Goal: Task Accomplishment & Management: Use online tool/utility

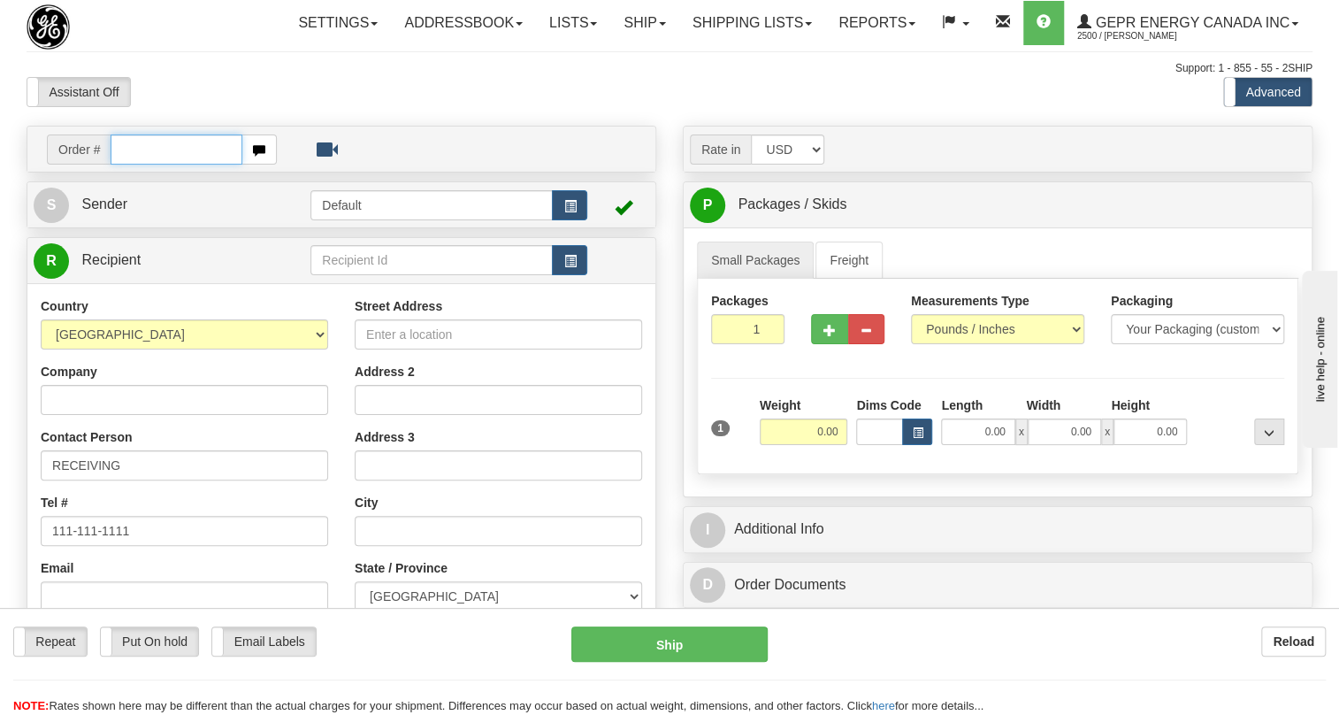
click at [182, 165] on input "text" at bounding box center [177, 149] width 132 height 30
paste input "0086689681"
click at [139, 165] on input "0086689681" at bounding box center [177, 149] width 132 height 30
type input "86689681"
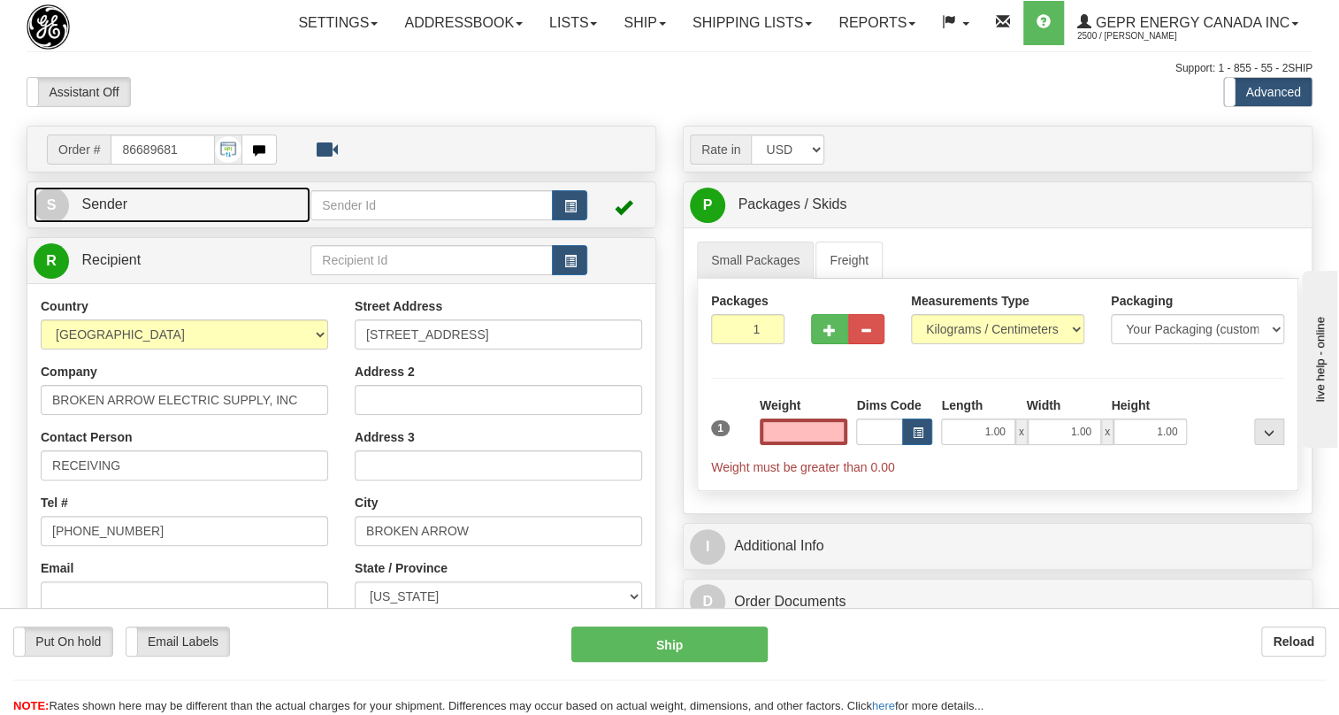
type input "0.00"
drag, startPoint x: 121, startPoint y: 247, endPoint x: 112, endPoint y: 245, distance: 9.0
click at [121, 211] on span "Sender" at bounding box center [104, 203] width 46 height 15
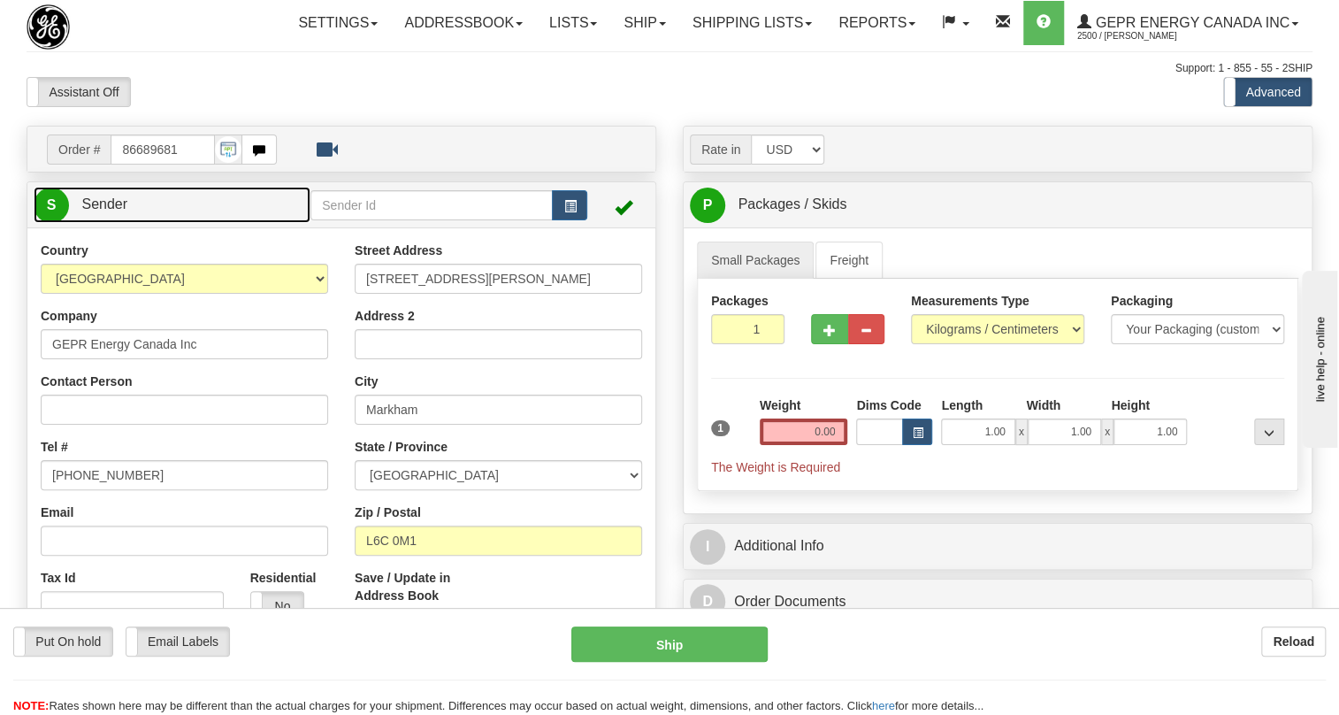
type input "MARKHAM"
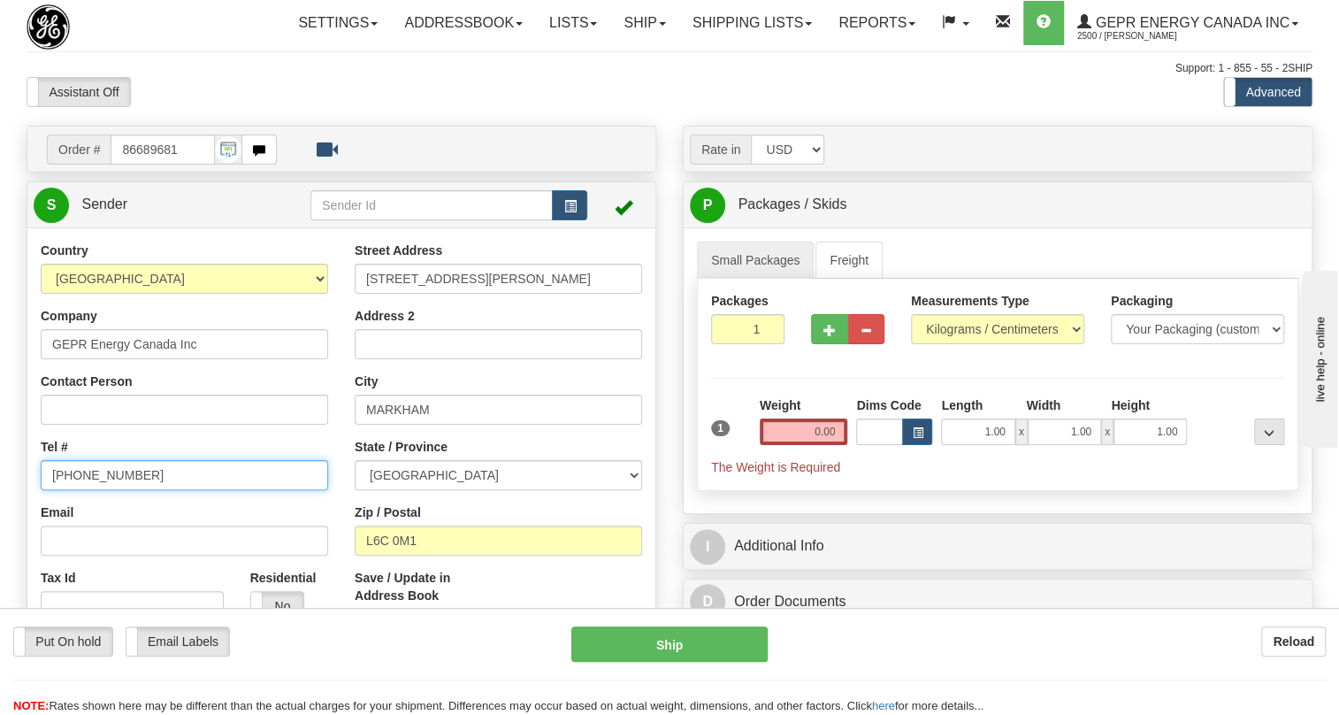
click at [108, 490] on input "[PHONE_NUMBER]" at bounding box center [184, 475] width 287 height 30
paste input "[PHONE_NUMBER]"
type input "[PHONE_NUMBER]"
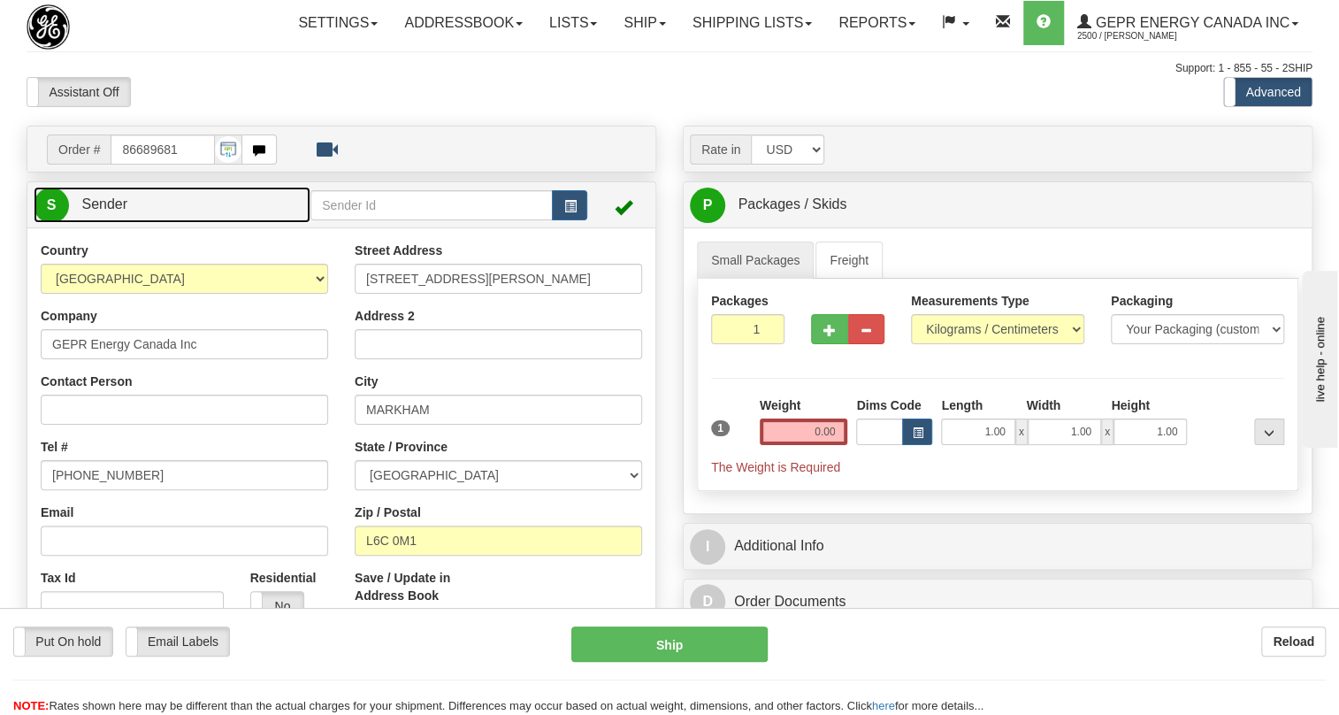
click at [116, 211] on span "Sender" at bounding box center [104, 203] width 46 height 15
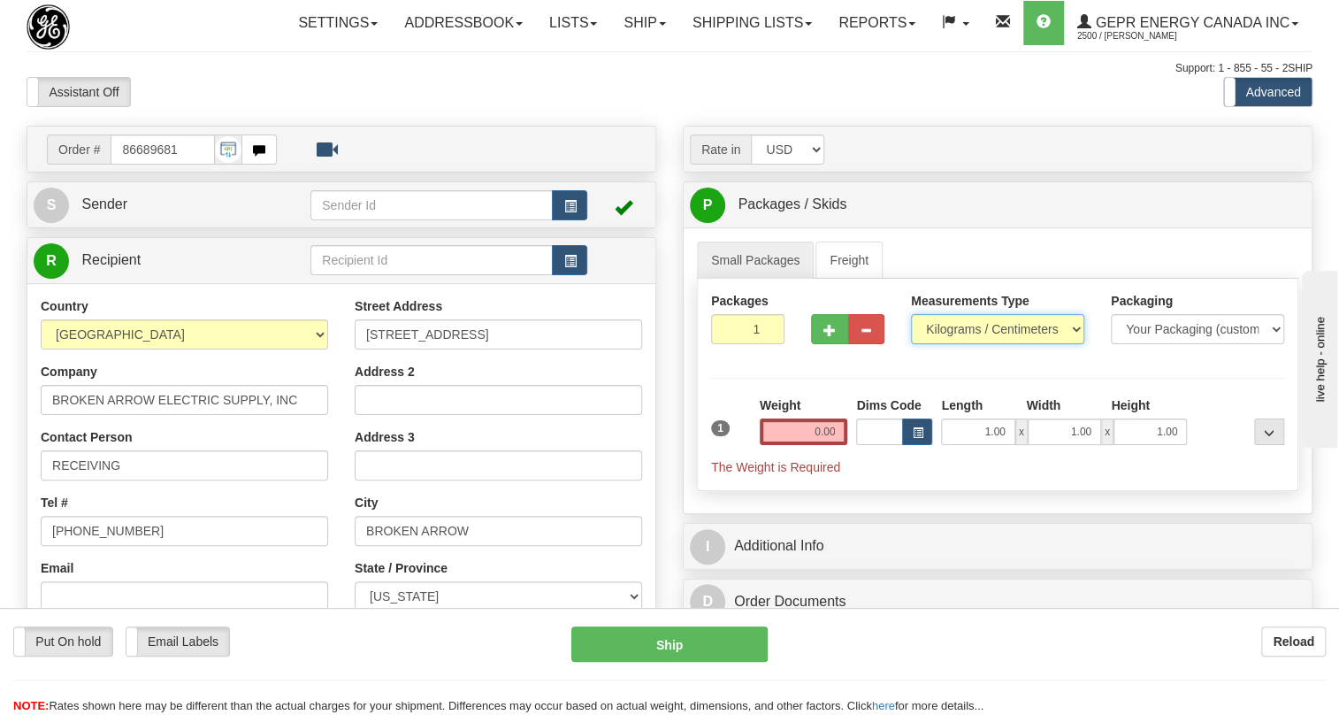
click at [982, 344] on select "Pounds / Inches Kilograms / Centimeters" at bounding box center [997, 329] width 173 height 30
select select "0"
click at [911, 344] on select "Pounds / Inches Kilograms / Centimeters" at bounding box center [997, 329] width 173 height 30
click at [810, 445] on input "0.00" at bounding box center [804, 431] width 88 height 27
type input "0.00"
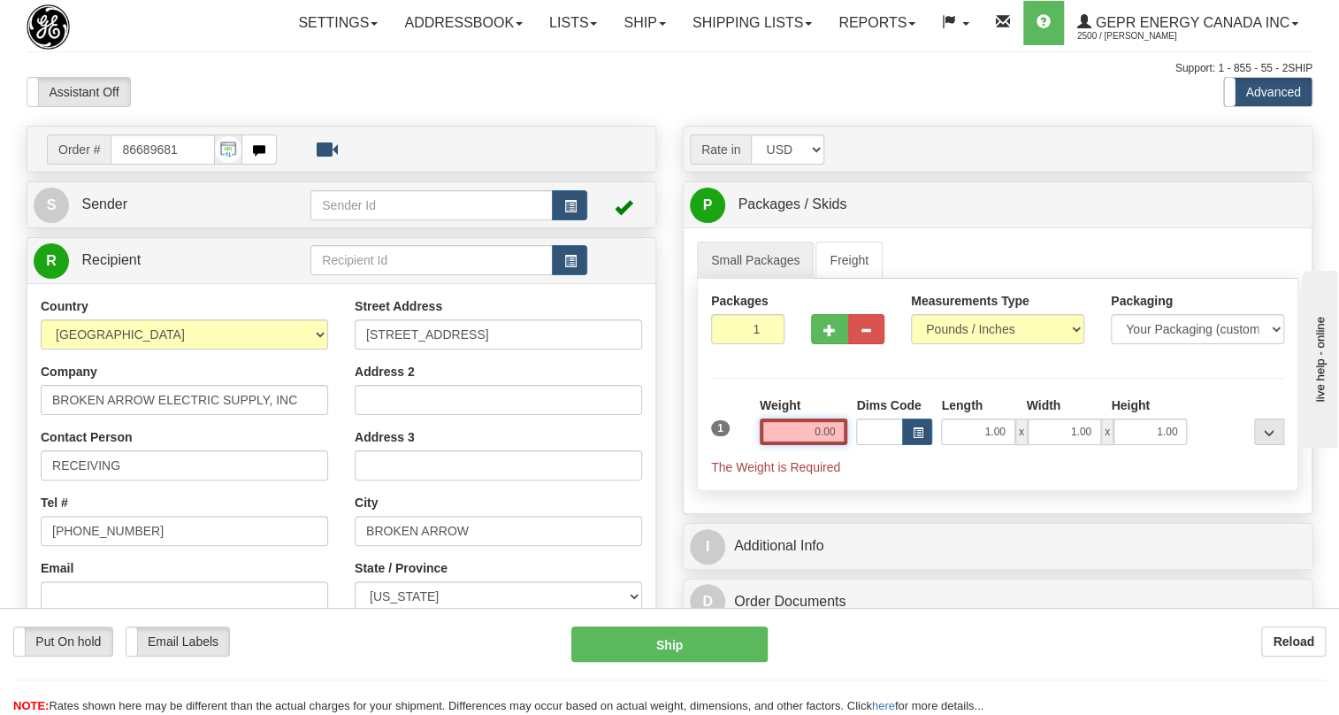
click at [820, 445] on input "0.00" at bounding box center [804, 431] width 88 height 27
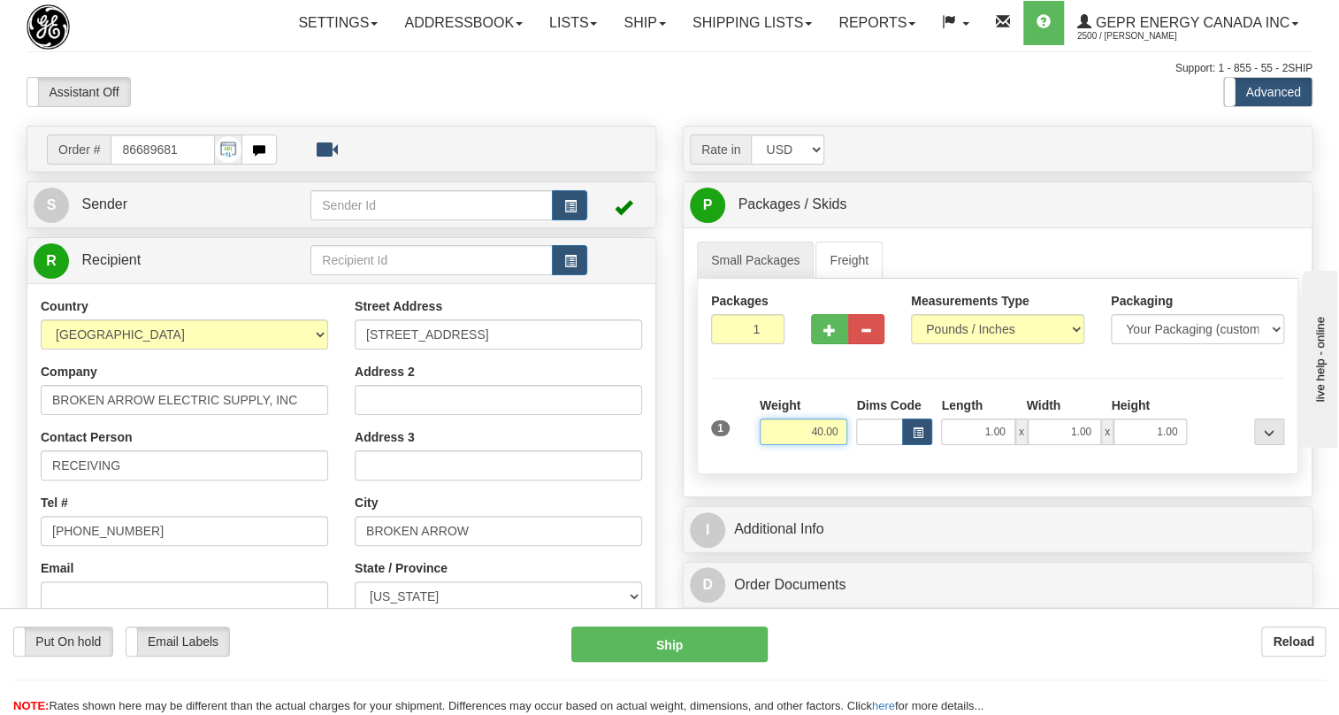
type input "40.00"
click at [753, 344] on input "1" at bounding box center [747, 329] width 73 height 30
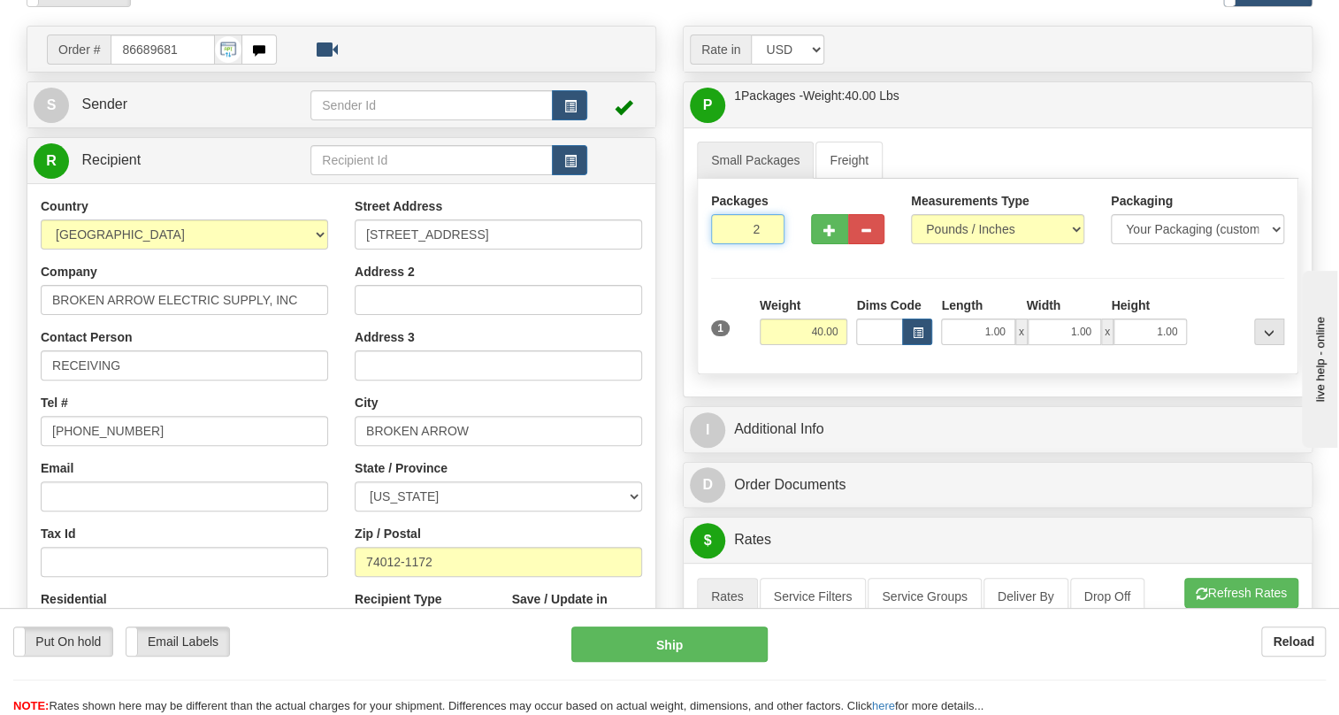
scroll to position [160, 0]
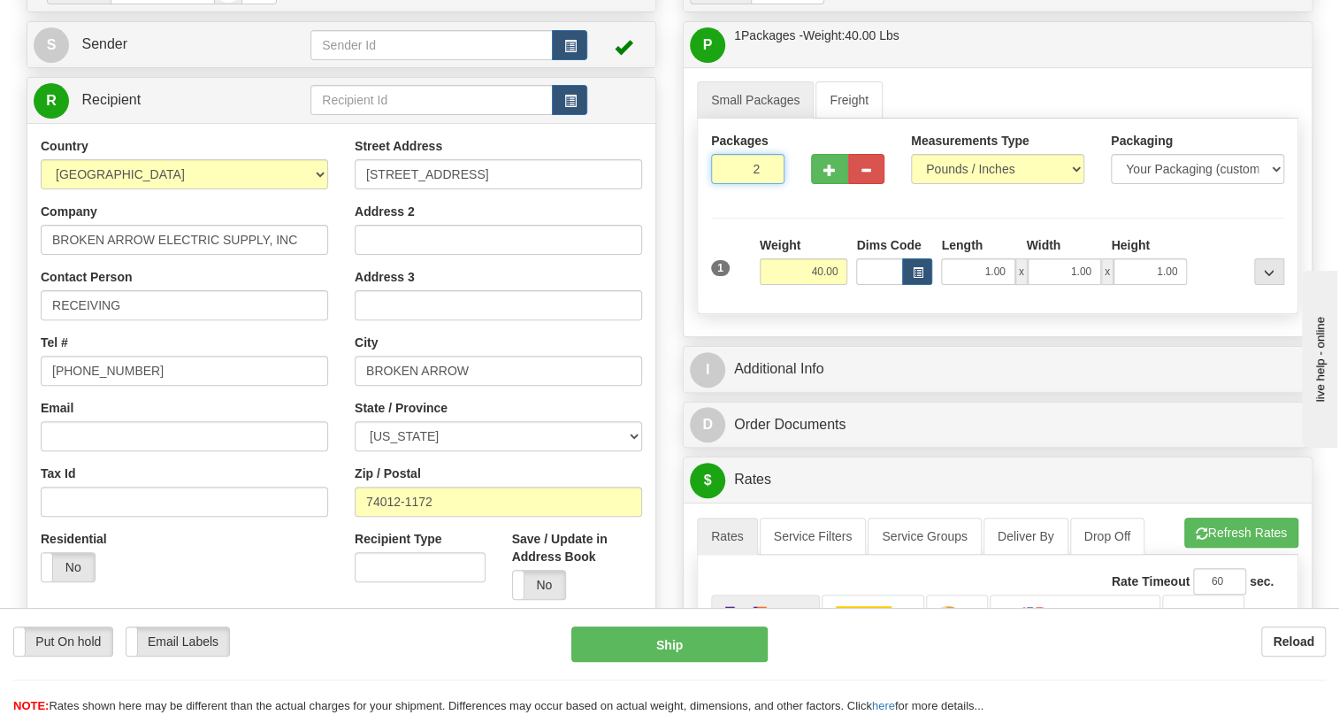
type input "2"
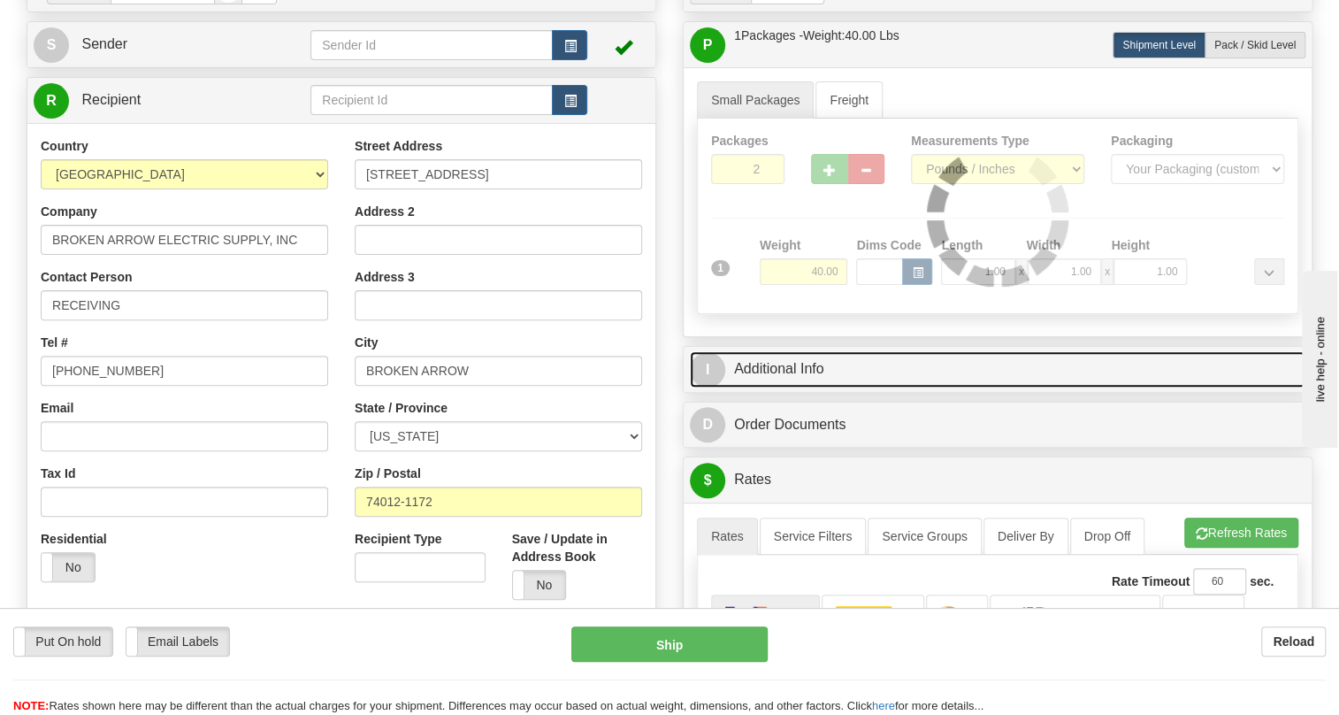
click at [778, 387] on link "I Additional Info" at bounding box center [998, 369] width 616 height 36
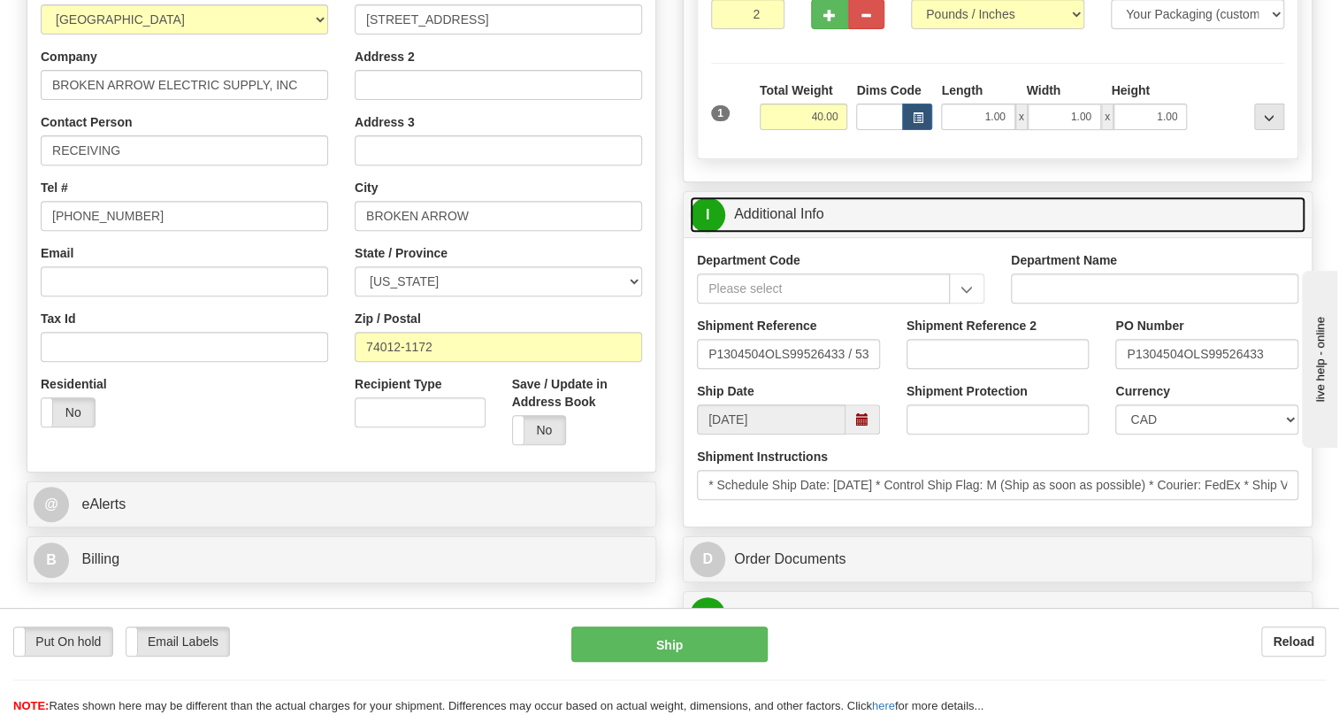
scroll to position [321, 0]
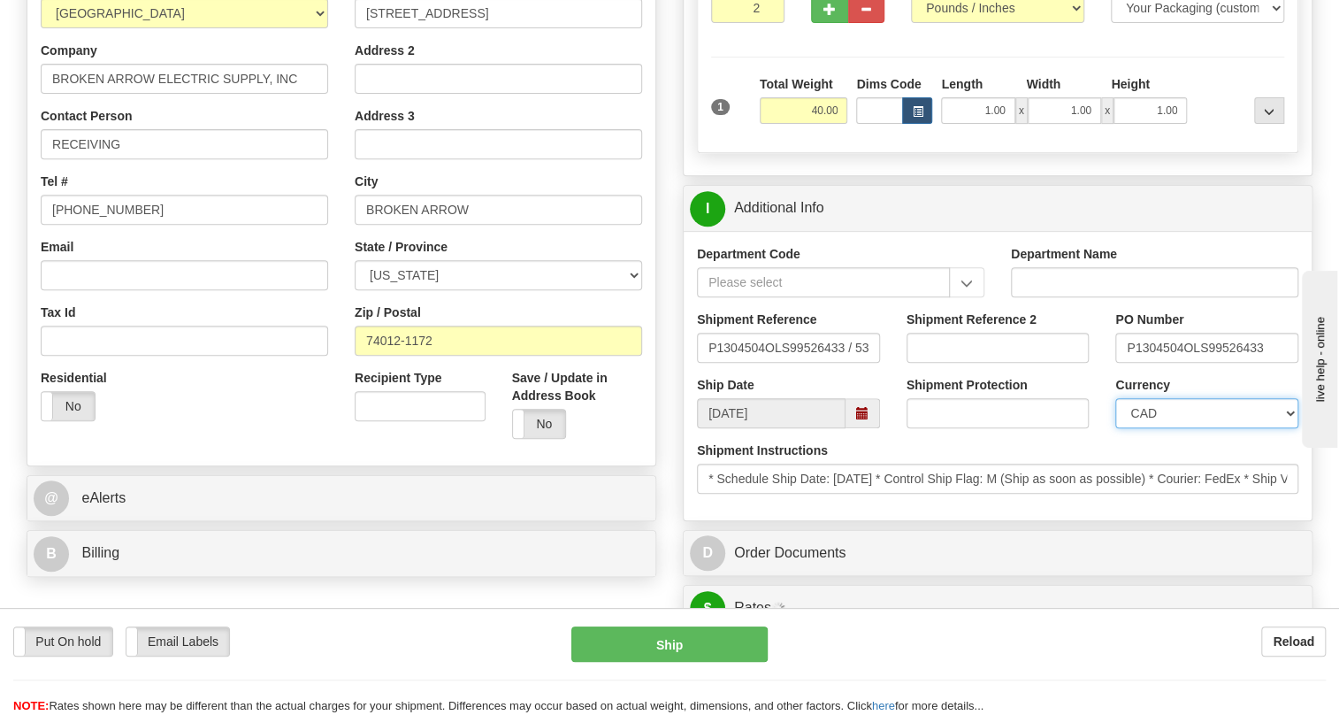
click at [1184, 428] on select "CAD USD EUR ZAR RON ANG ARN AUD AUS AWG BBD BFR BGN BHD BMD BND BRC BRL CHP CKZ…" at bounding box center [1206, 413] width 183 height 30
select select "1"
click at [1115, 428] on select "CAD USD EUR ZAR RON ANG ARN AUD AUS AWG BBD BFR BGN BHD BMD BND BRC BRL CHP CKZ…" at bounding box center [1206, 413] width 183 height 30
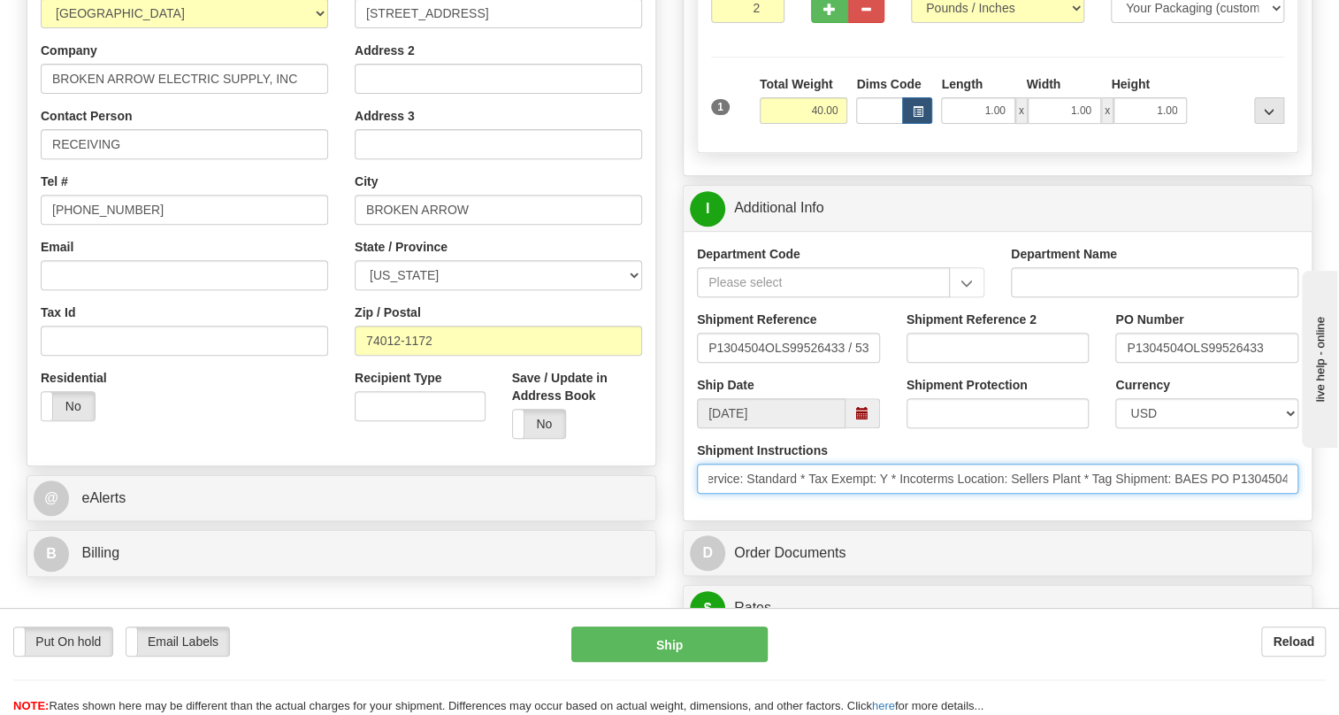
scroll to position [0, 717]
drag, startPoint x: 1170, startPoint y: 522, endPoint x: 1306, endPoint y: 525, distance: 135.4
click at [1306, 507] on div "Shipment Instructions * Schedule Ship Date: 9/2/2025 * Control Ship Flag: M (Sh…" at bounding box center [998, 473] width 628 height 65
click at [1286, 494] on input "* Schedule Ship Date: 9/2/2025 * Control Ship Flag: M (Ship as soon as possible…" at bounding box center [998, 479] width 602 height 30
drag, startPoint x: 1288, startPoint y: 517, endPoint x: 1211, endPoint y: 522, distance: 77.1
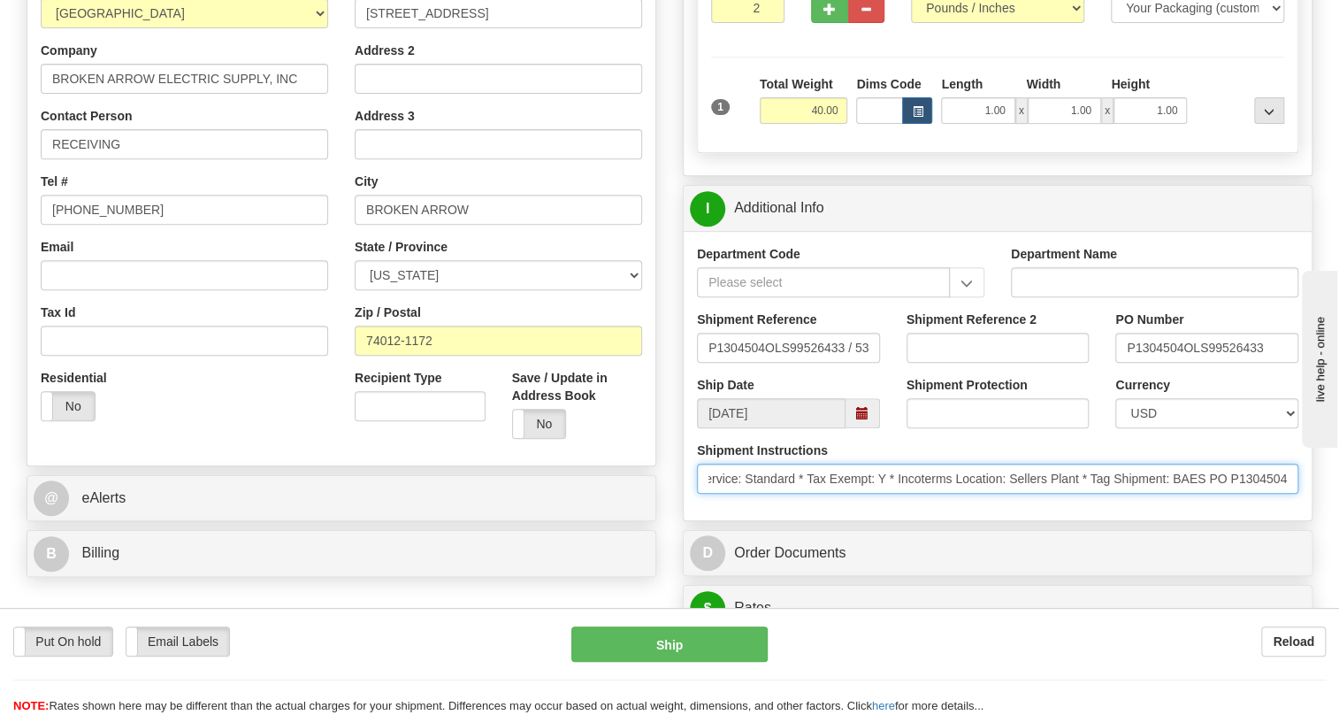
click at [1211, 494] on input "* Schedule Ship Date: 9/2/2025 * Control Ship Flag: M (Ship as soon as possible…" at bounding box center [998, 479] width 602 height 30
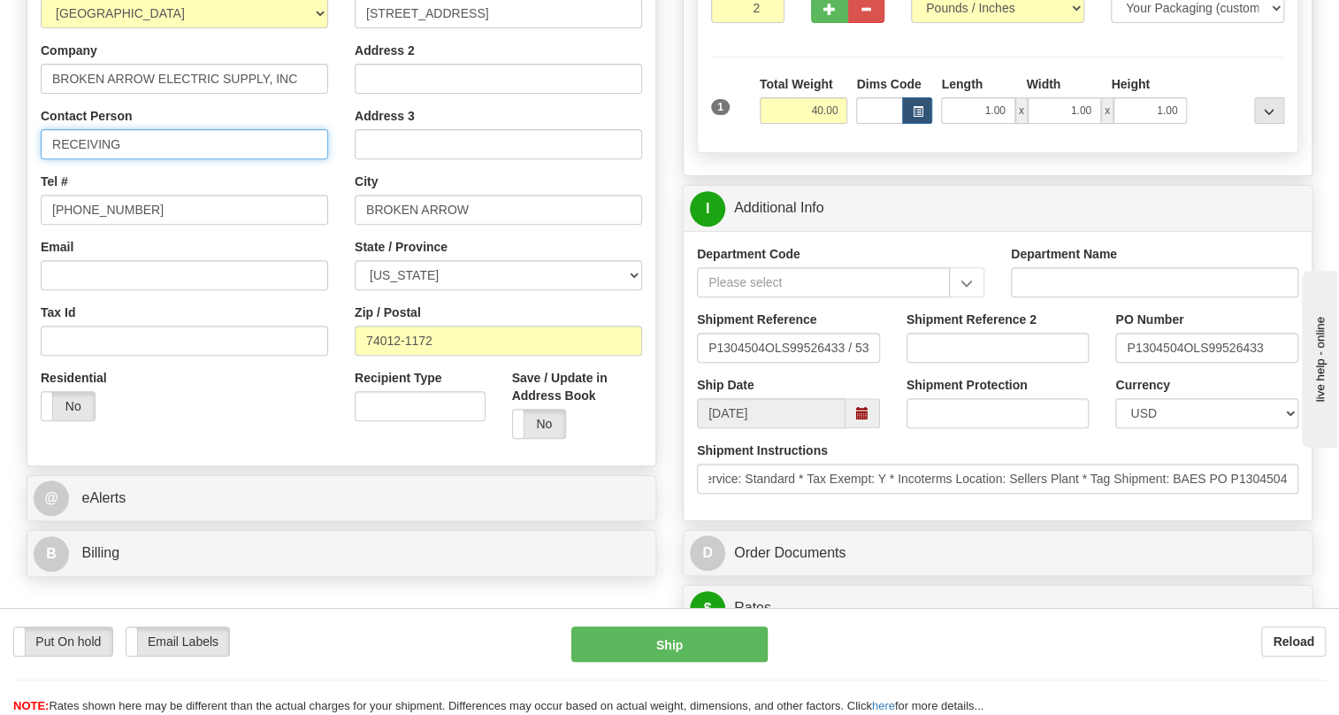
scroll to position [0, 0]
click at [137, 159] on input "RECEIVING" at bounding box center [184, 144] width 287 height 30
paste input "PO P1304504"
click at [147, 159] on input "RECEIVING / PO P1304504" at bounding box center [184, 144] width 287 height 30
type input "RECEIVING / PO# P1304504"
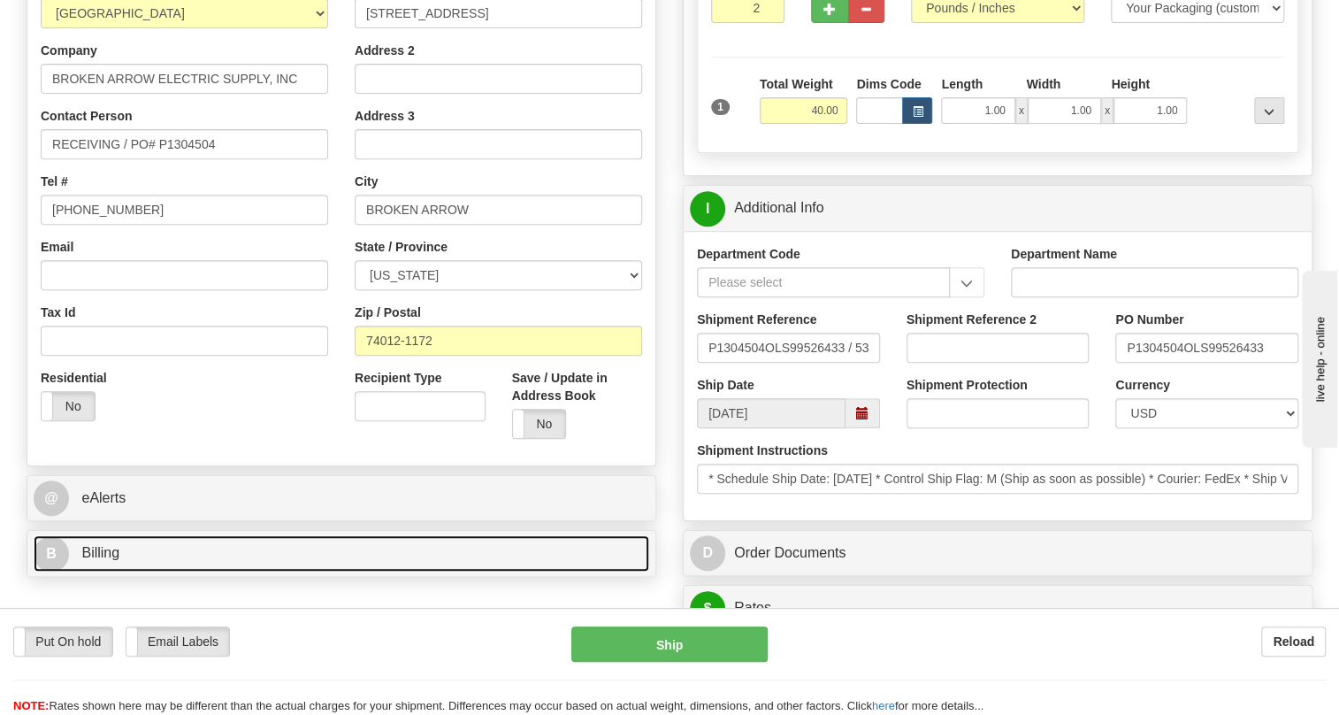
drag, startPoint x: 96, startPoint y: 594, endPoint x: 108, endPoint y: 585, distance: 15.1
click at [96, 560] on span "Billing" at bounding box center [100, 552] width 38 height 15
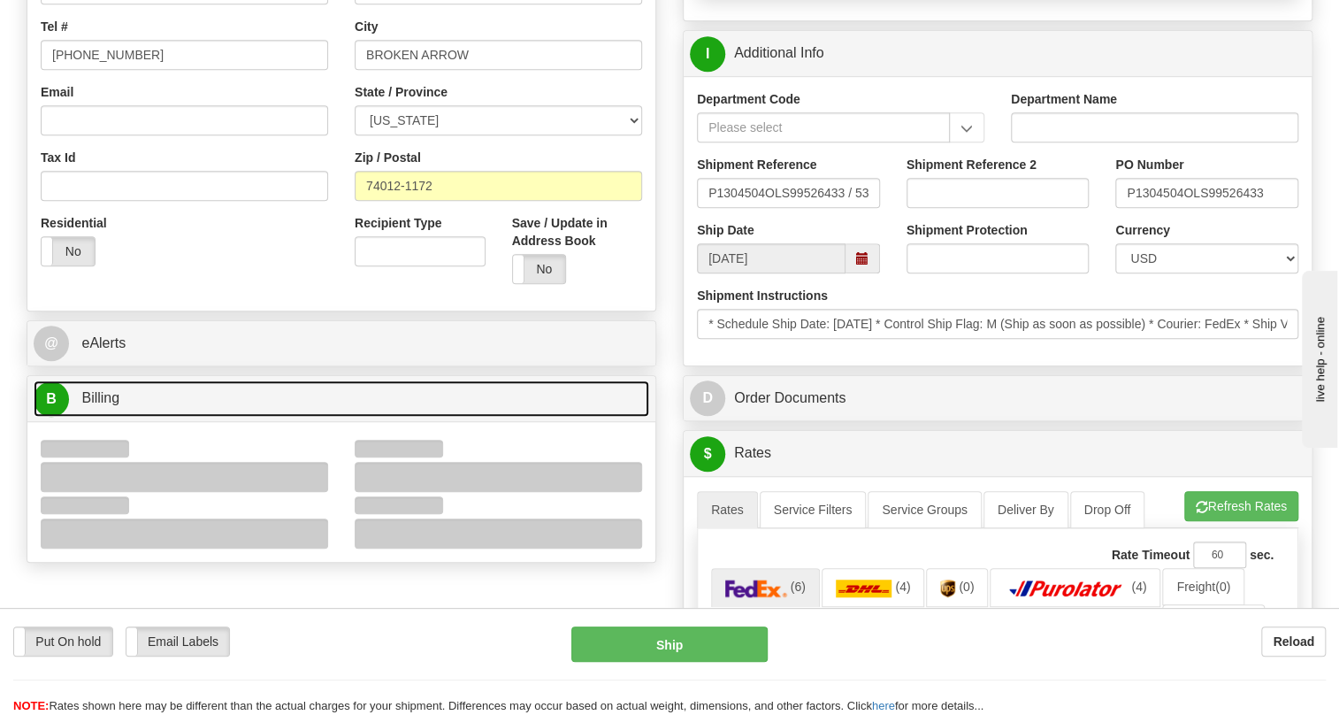
scroll to position [482, 0]
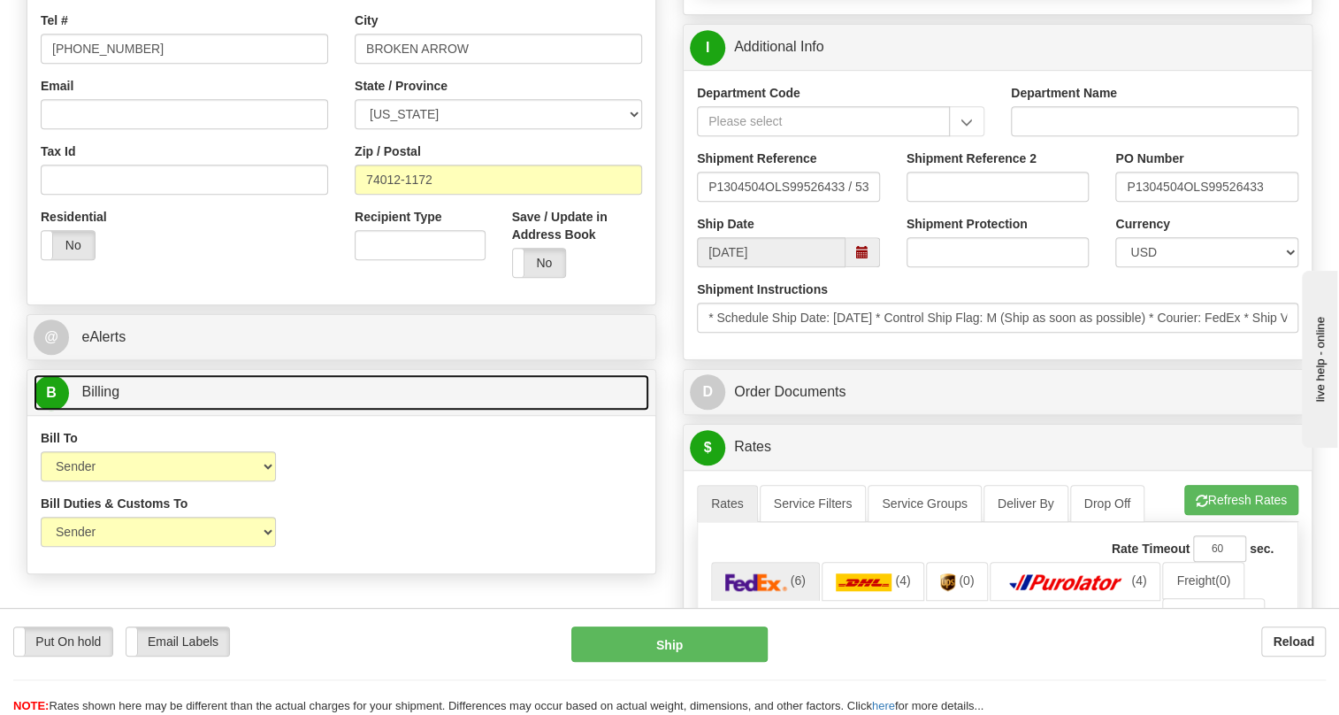
click at [102, 399] on span "Billing" at bounding box center [100, 391] width 38 height 15
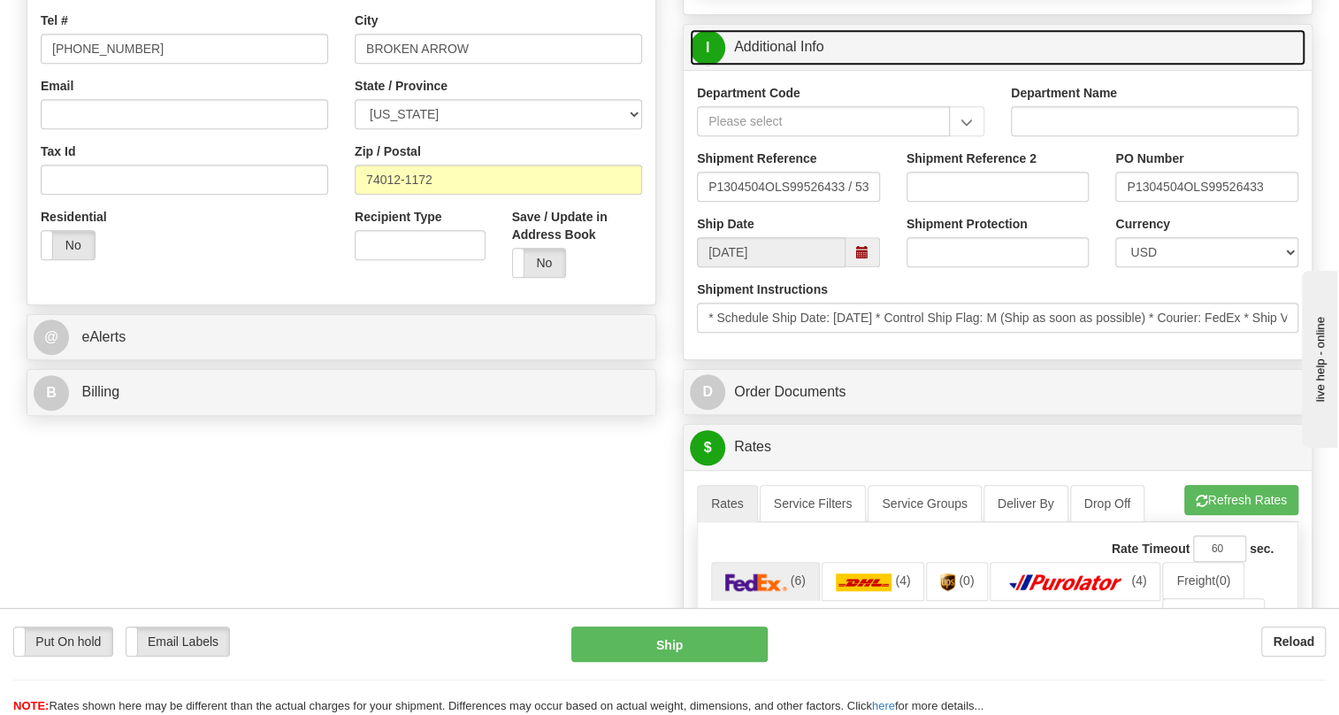
click at [778, 65] on link "I Additional Info" at bounding box center [998, 47] width 616 height 36
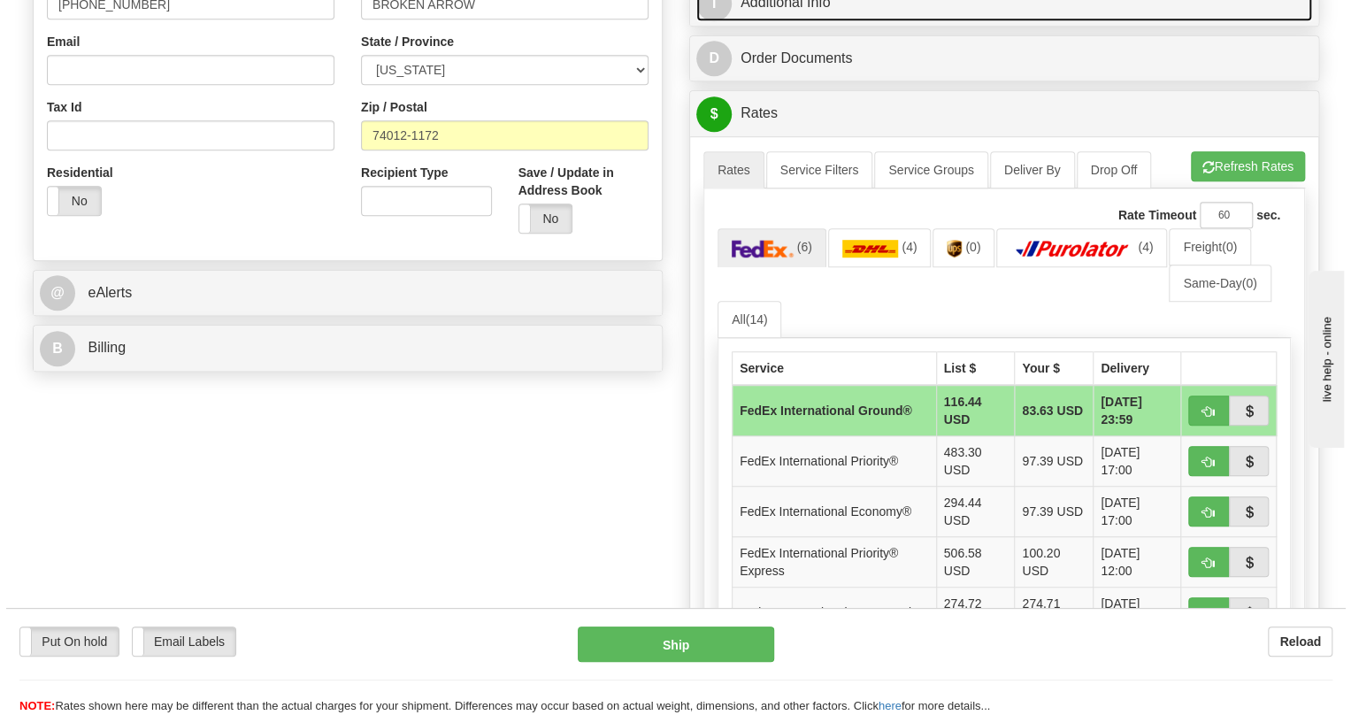
scroll to position [563, 0]
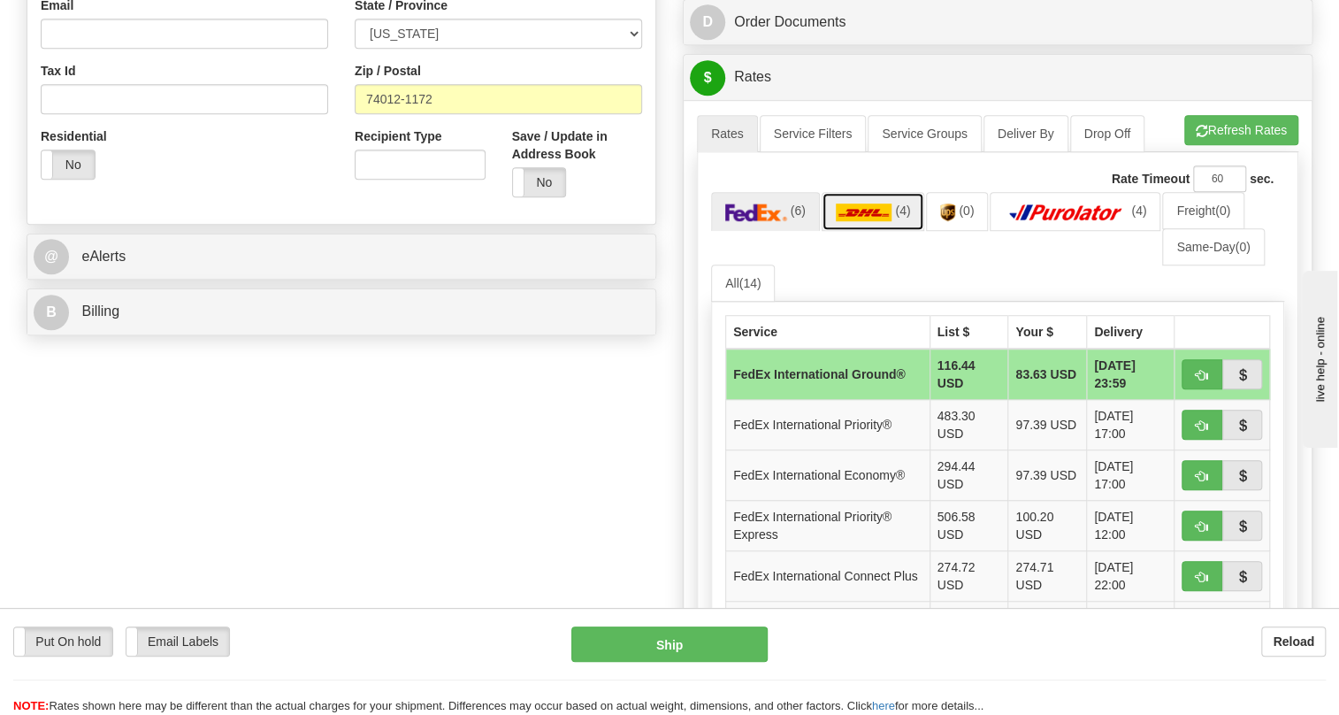
click at [850, 221] on img at bounding box center [864, 212] width 57 height 18
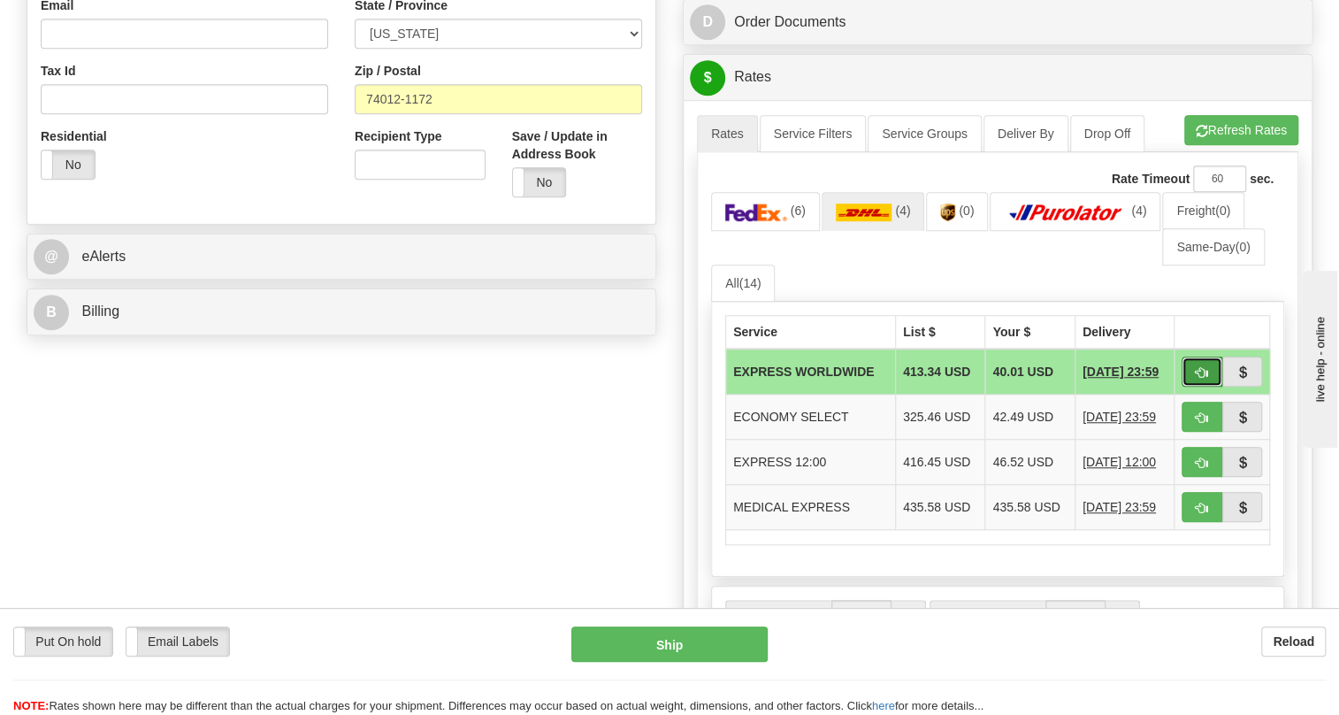
click at [1200, 379] on span "button" at bounding box center [1202, 372] width 12 height 11
type input "P"
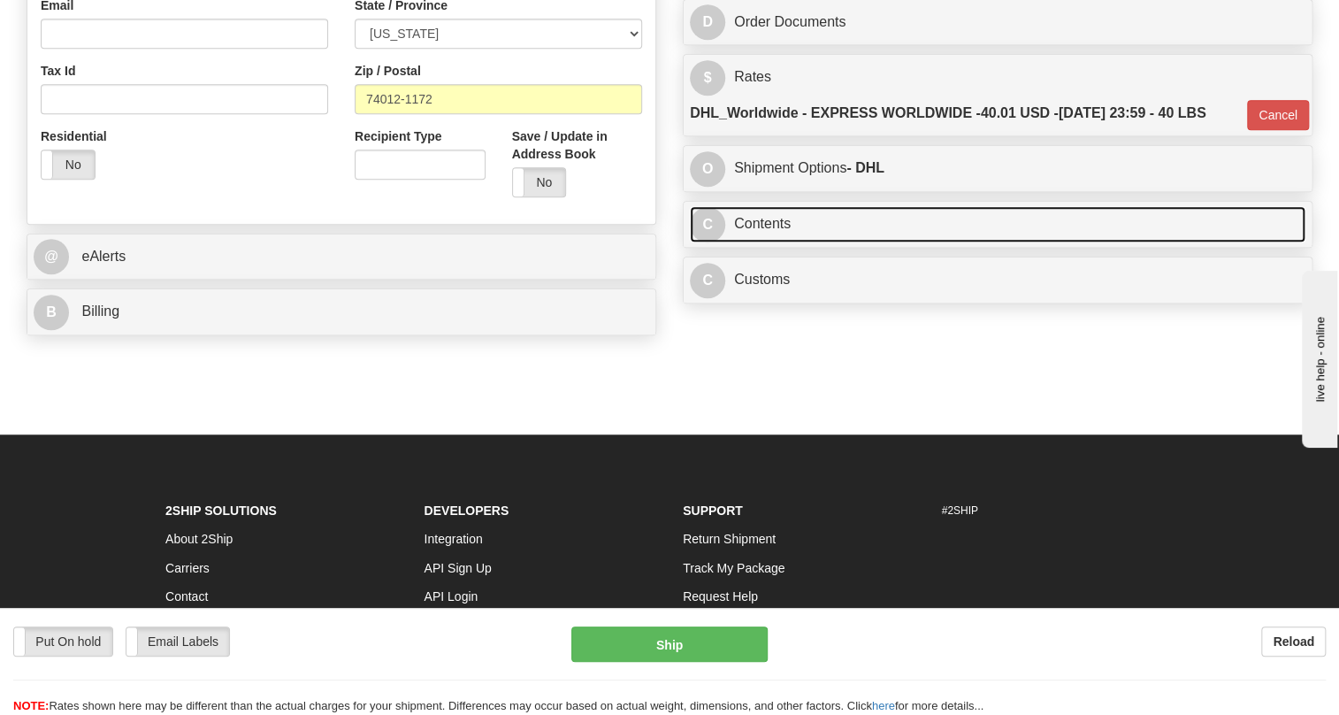
click at [777, 242] on link "C Contents" at bounding box center [998, 224] width 616 height 36
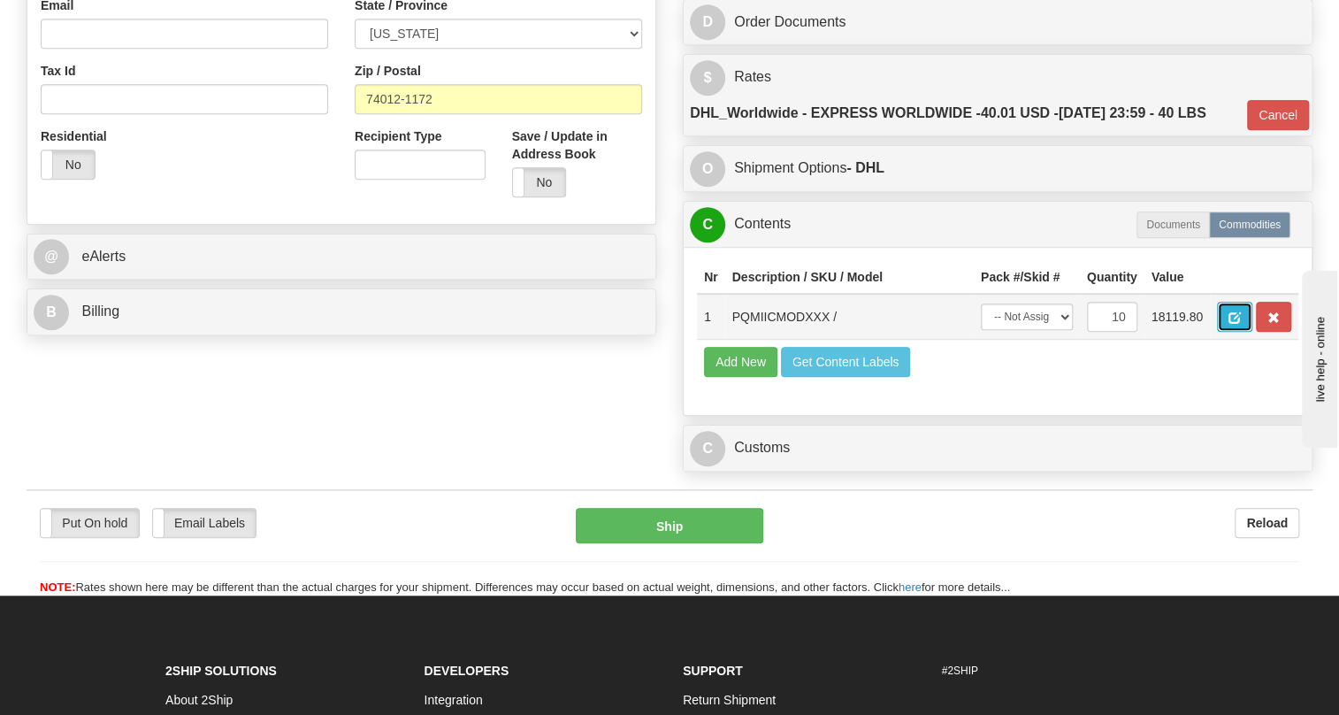
click at [1235, 324] on span "button" at bounding box center [1235, 317] width 12 height 11
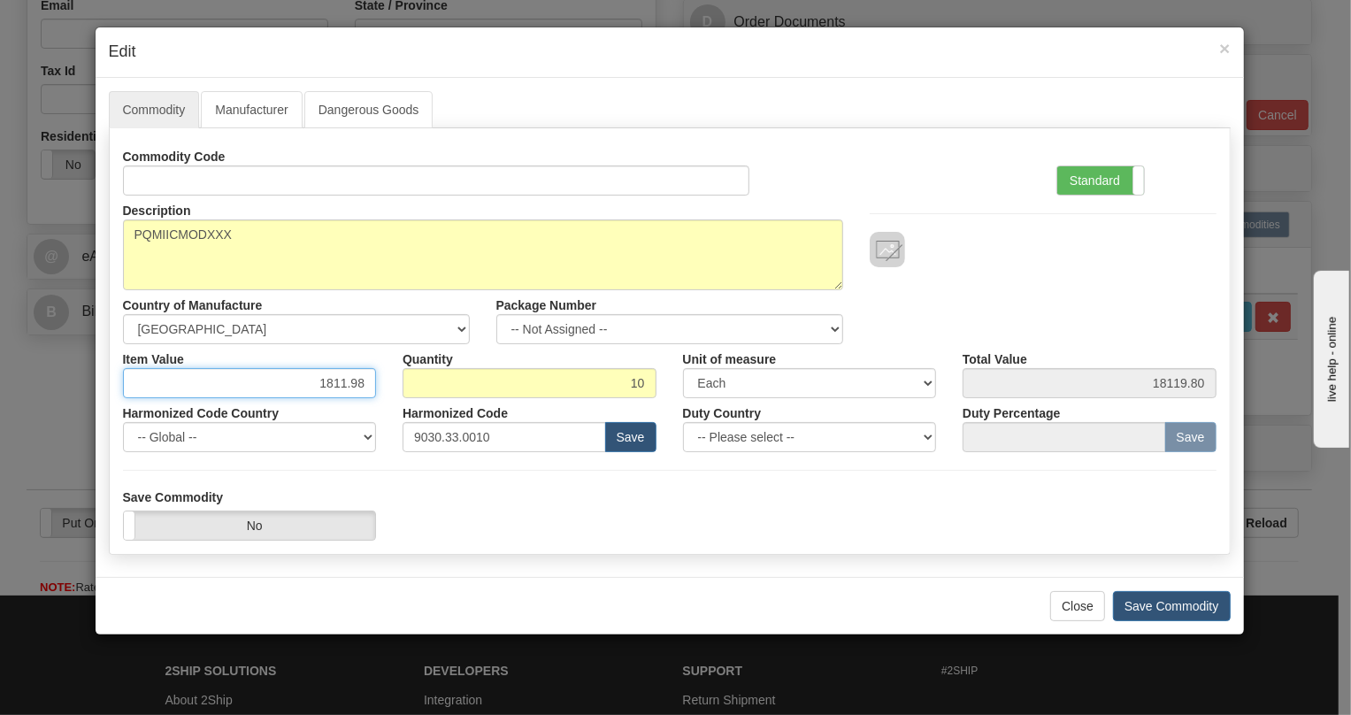
click at [349, 386] on input "1811.98" at bounding box center [250, 383] width 254 height 30
type input "1596.90"
type input "15969.00"
click at [1092, 179] on label "Standard" at bounding box center [1100, 180] width 87 height 28
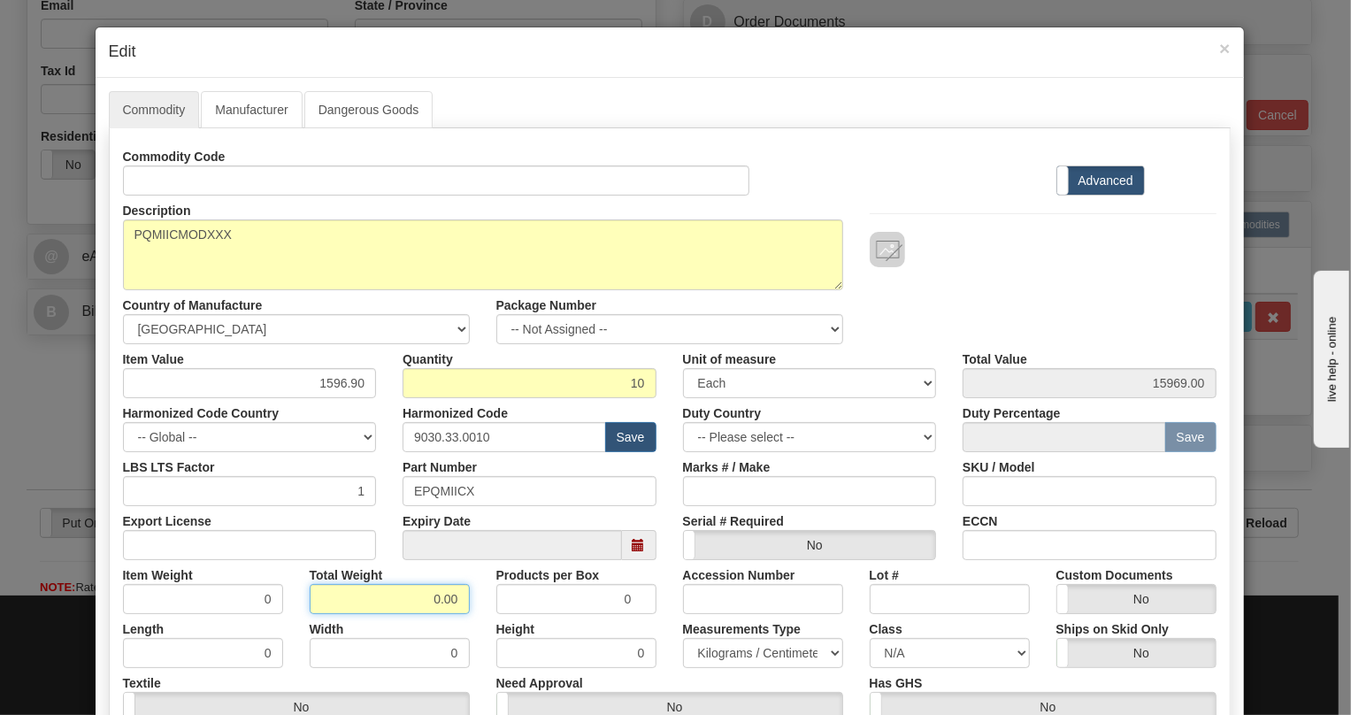
click at [425, 600] on input "0.00" at bounding box center [390, 599] width 160 height 30
type input "1.00"
type input "0.1000"
click at [733, 657] on select "Pounds / Inches Kilograms / Centimeters" at bounding box center [763, 653] width 160 height 30
select select "0"
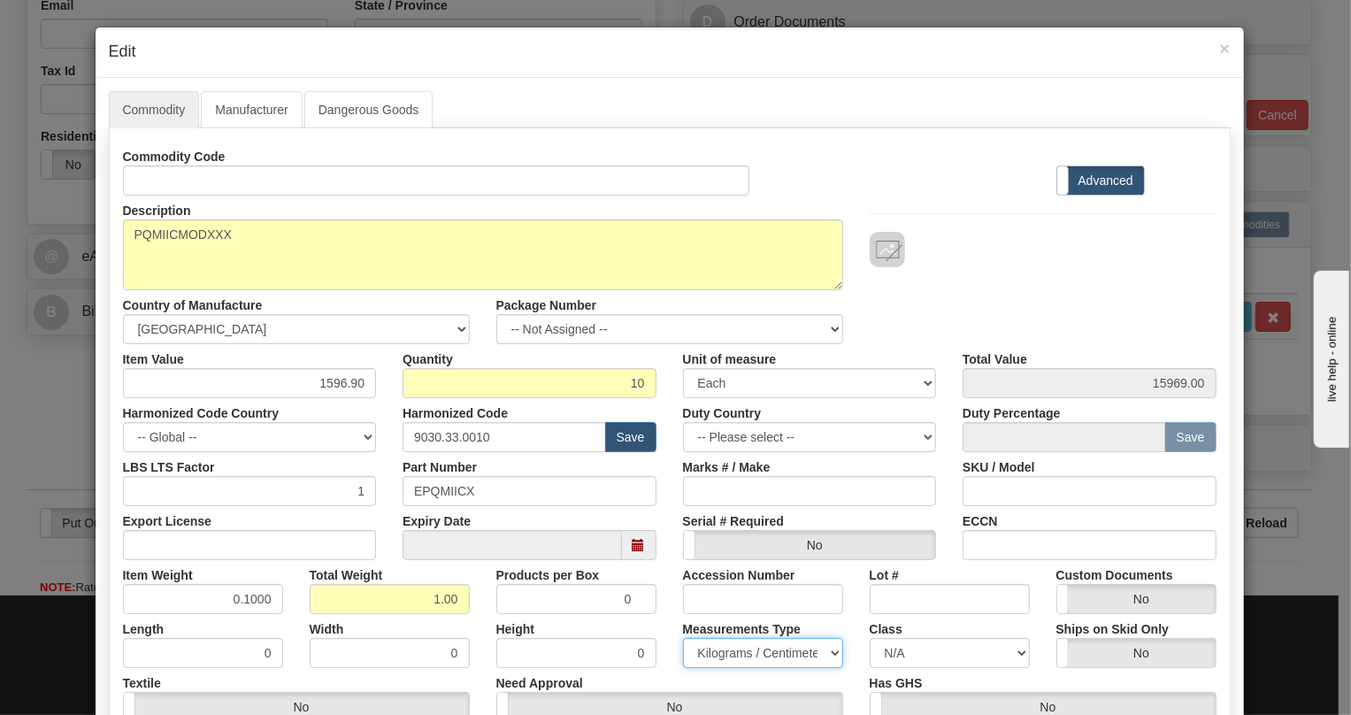
click at [683, 638] on select "Pounds / Inches Kilograms / Centimeters" at bounding box center [763, 653] width 160 height 30
click at [670, 625] on div "Measurements Type Pounds / Inches Kilograms / Centimeters" at bounding box center [763, 641] width 187 height 54
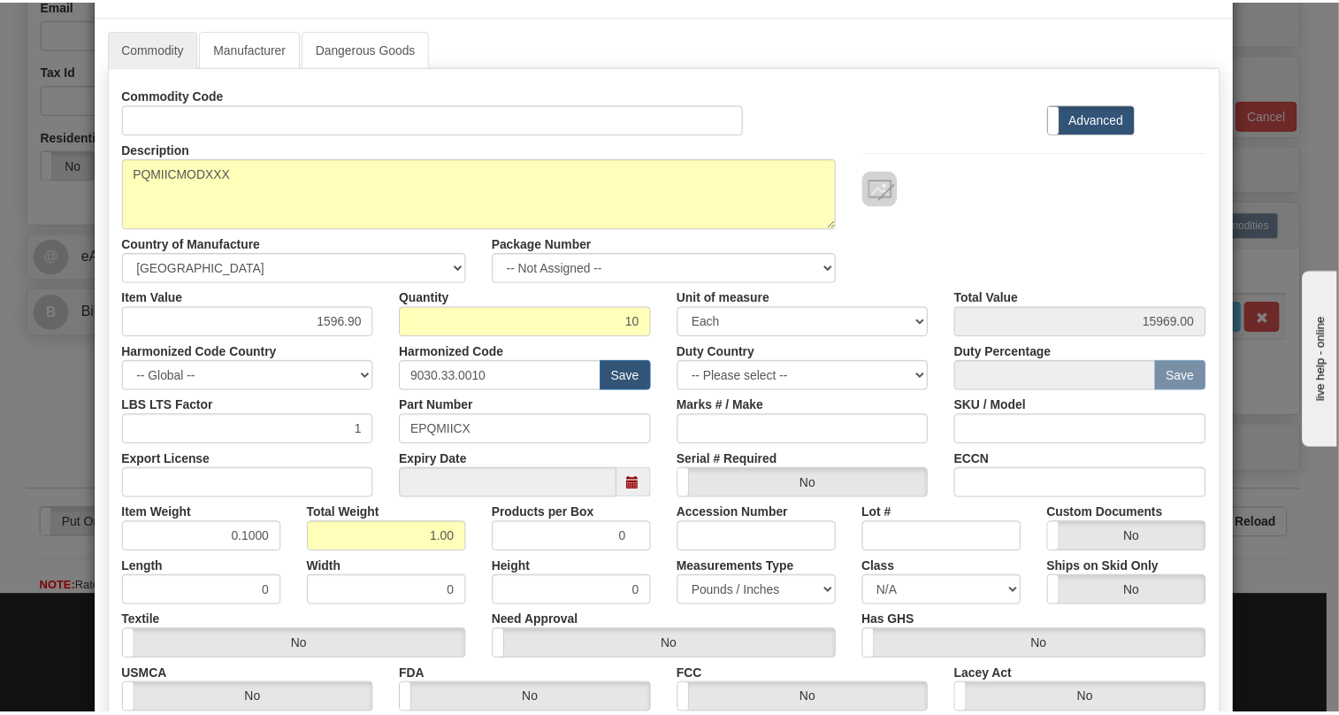
scroll to position [269, 0]
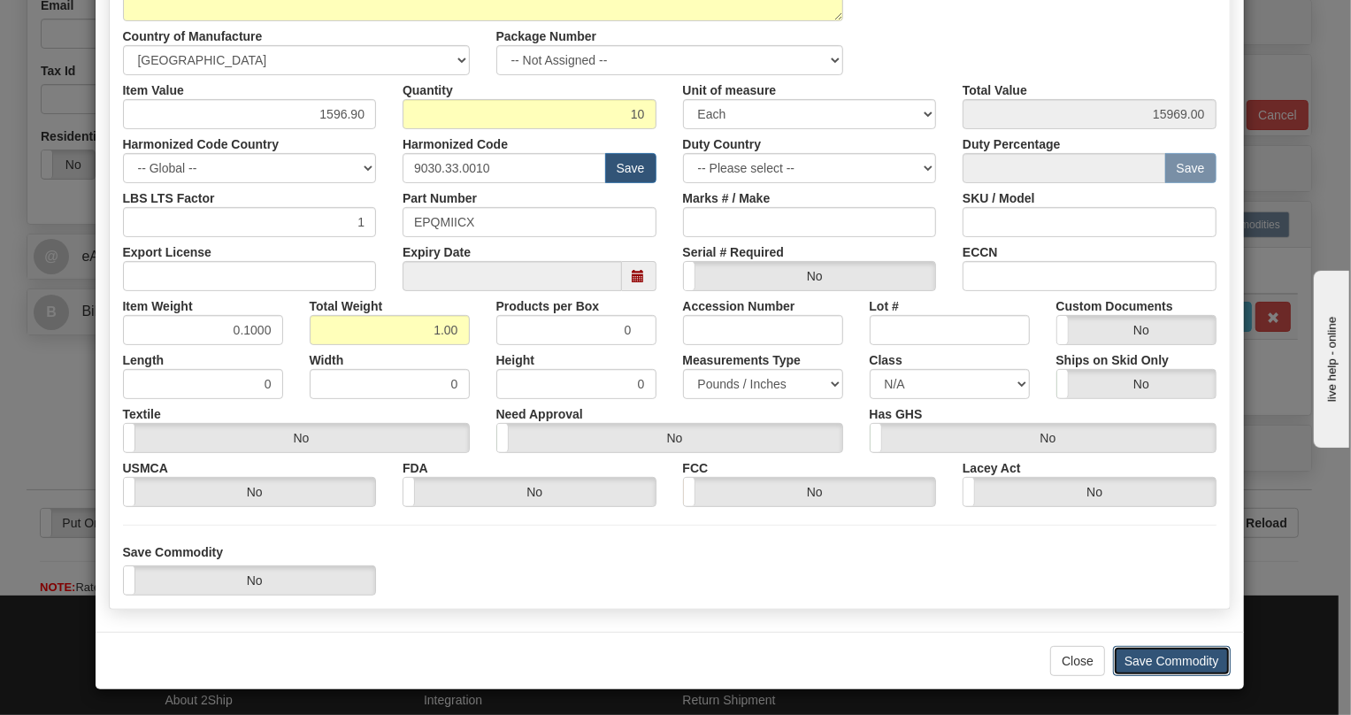
click at [1168, 659] on button "Save Commodity" at bounding box center [1172, 661] width 118 height 30
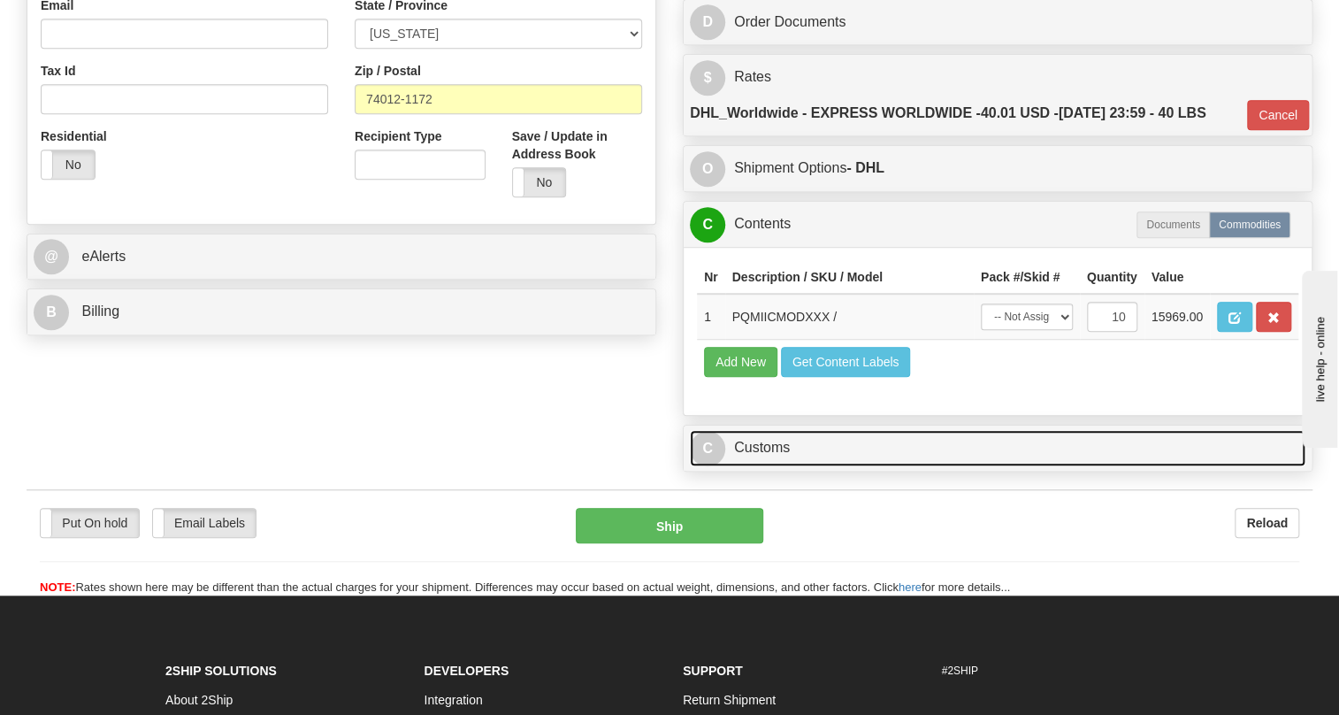
click at [752, 466] on link "C Customs" at bounding box center [998, 448] width 616 height 36
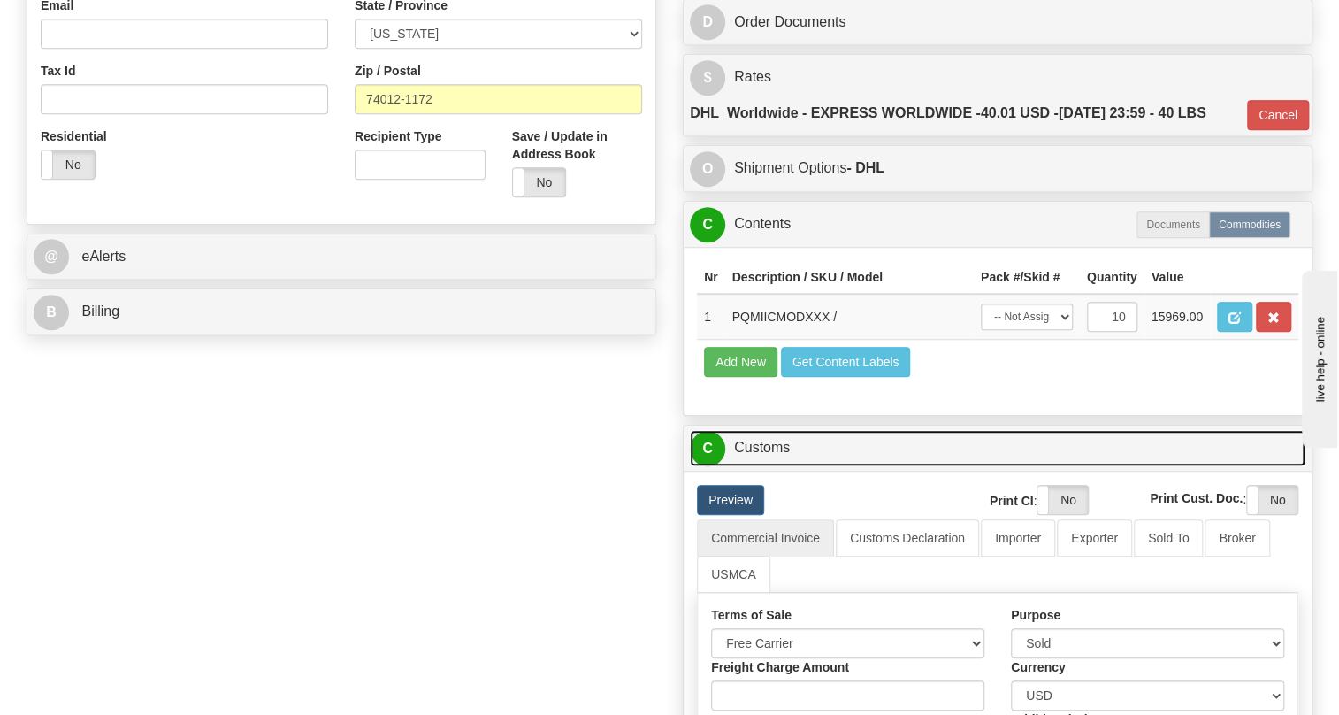
click at [752, 466] on link "C Customs" at bounding box center [998, 448] width 616 height 36
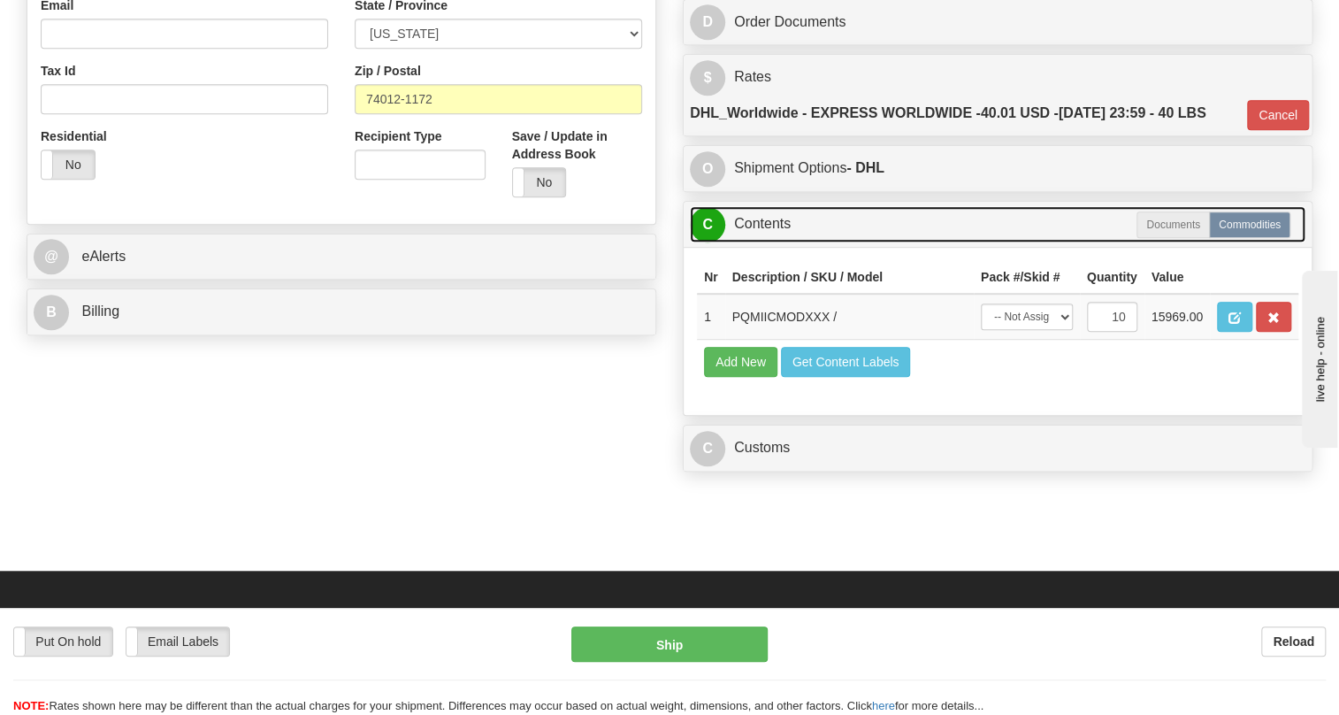
click at [771, 242] on link "C Contents" at bounding box center [998, 224] width 616 height 36
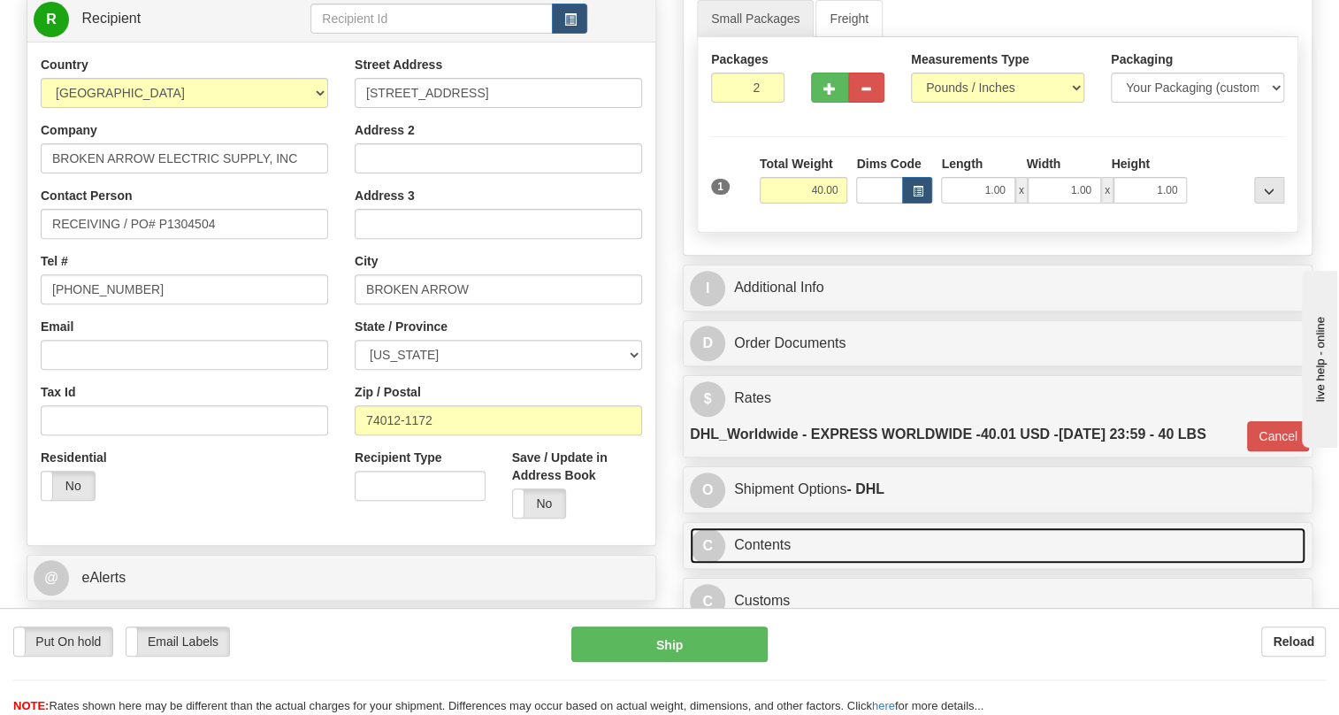
scroll to position [241, 0]
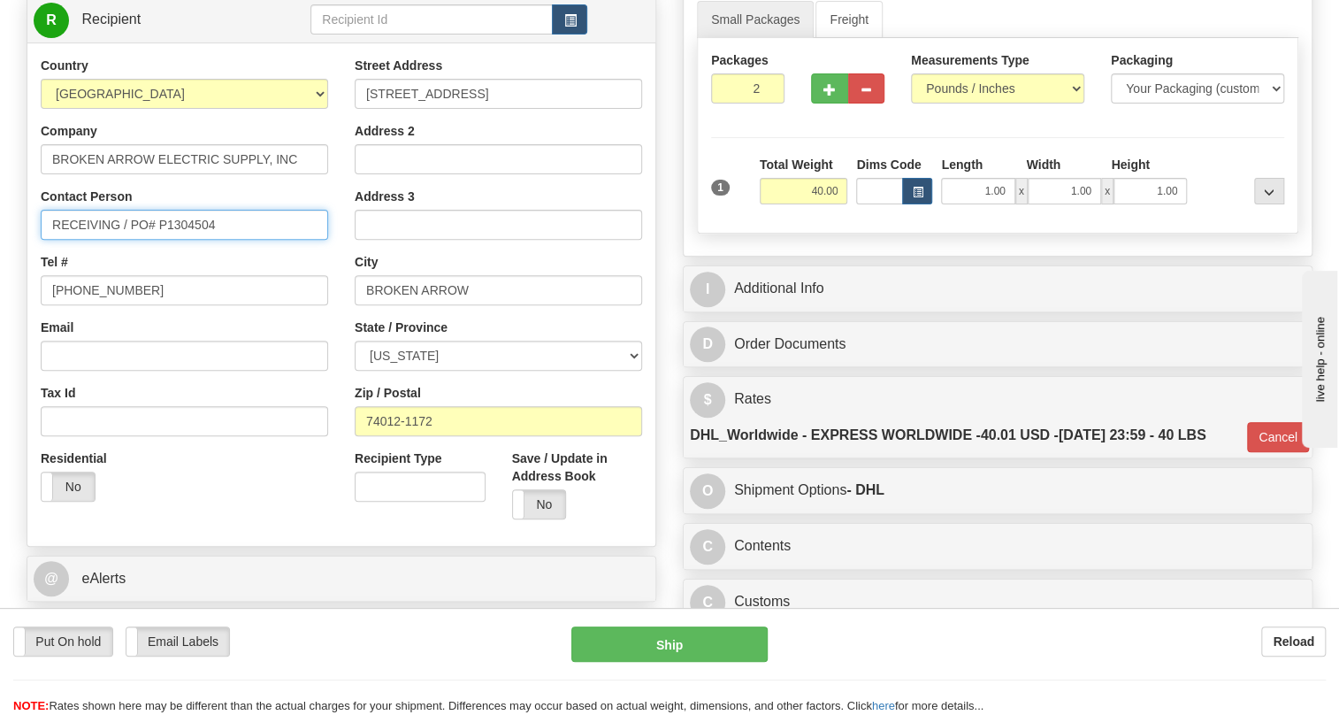
click at [49, 240] on input "RECEIVING / PO# P1304504" at bounding box center [184, 225] width 287 height 30
paste input "Matt Sweet"
type input "Matt Sweet / RECEIVING / PO# P1304504"
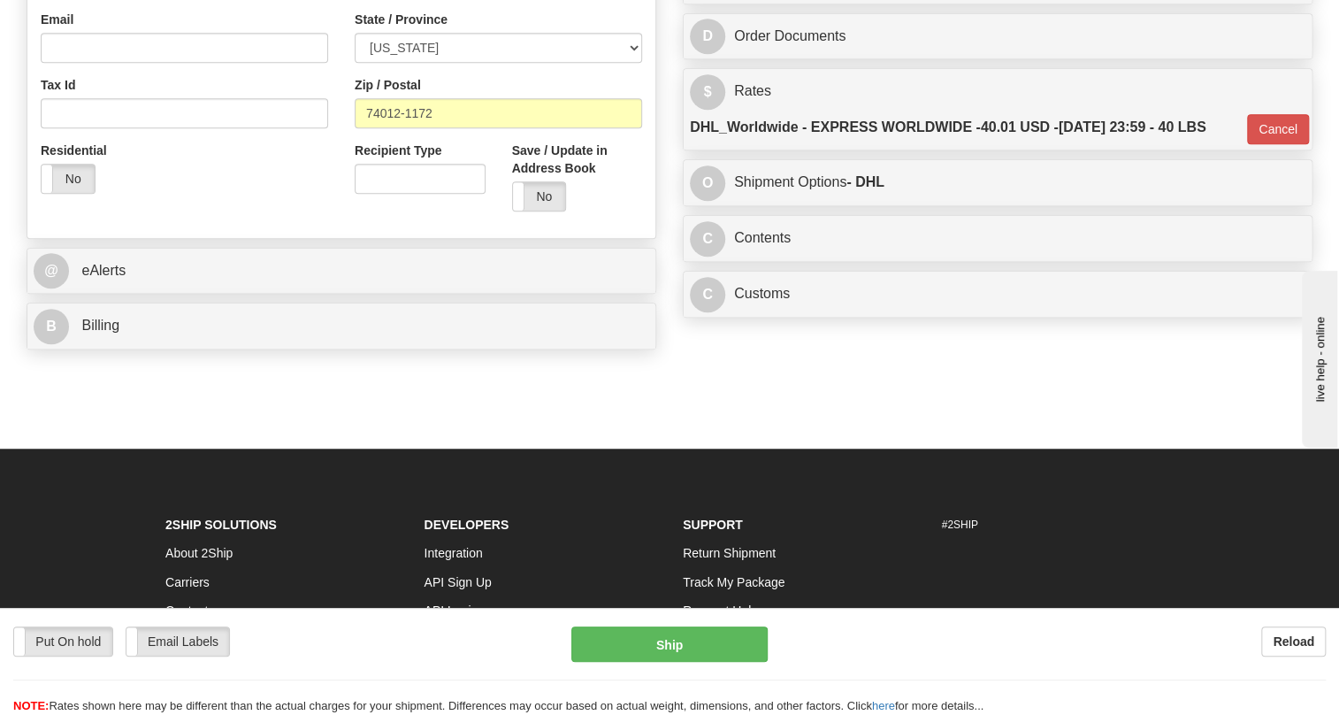
scroll to position [563, 0]
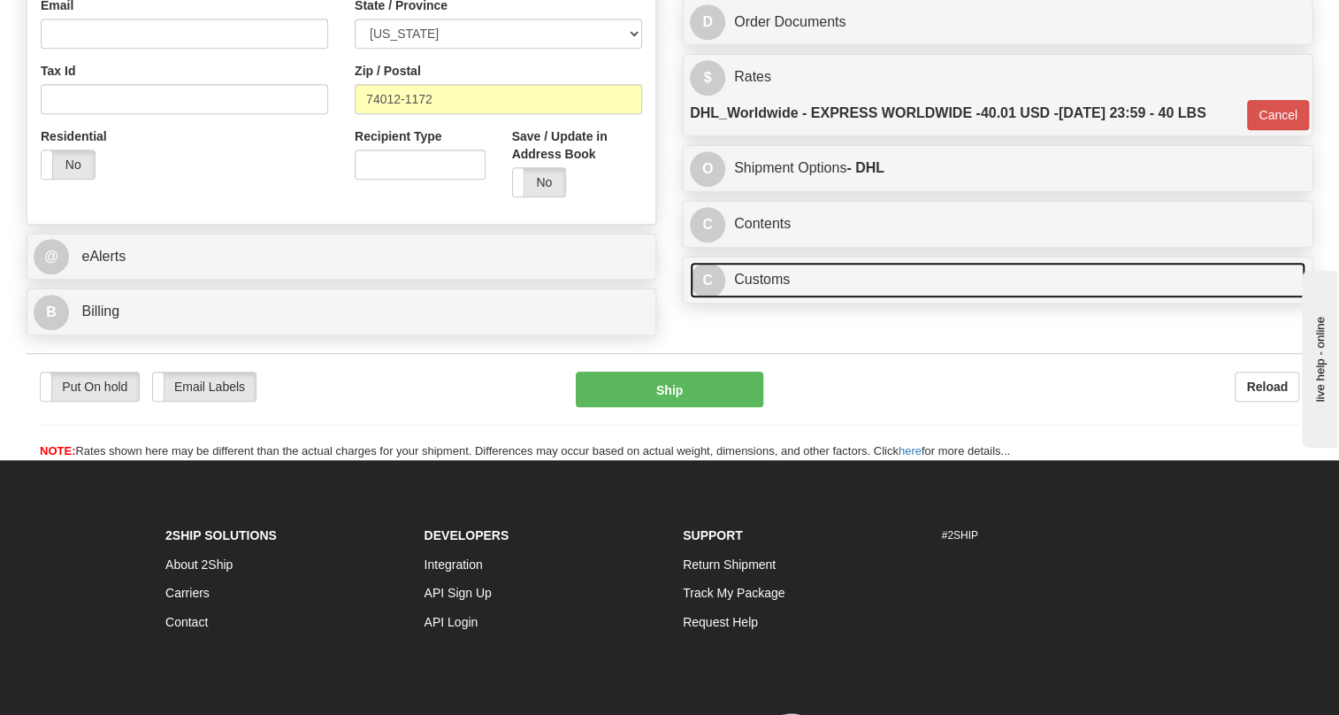
click at [765, 298] on link "C Customs" at bounding box center [998, 280] width 616 height 36
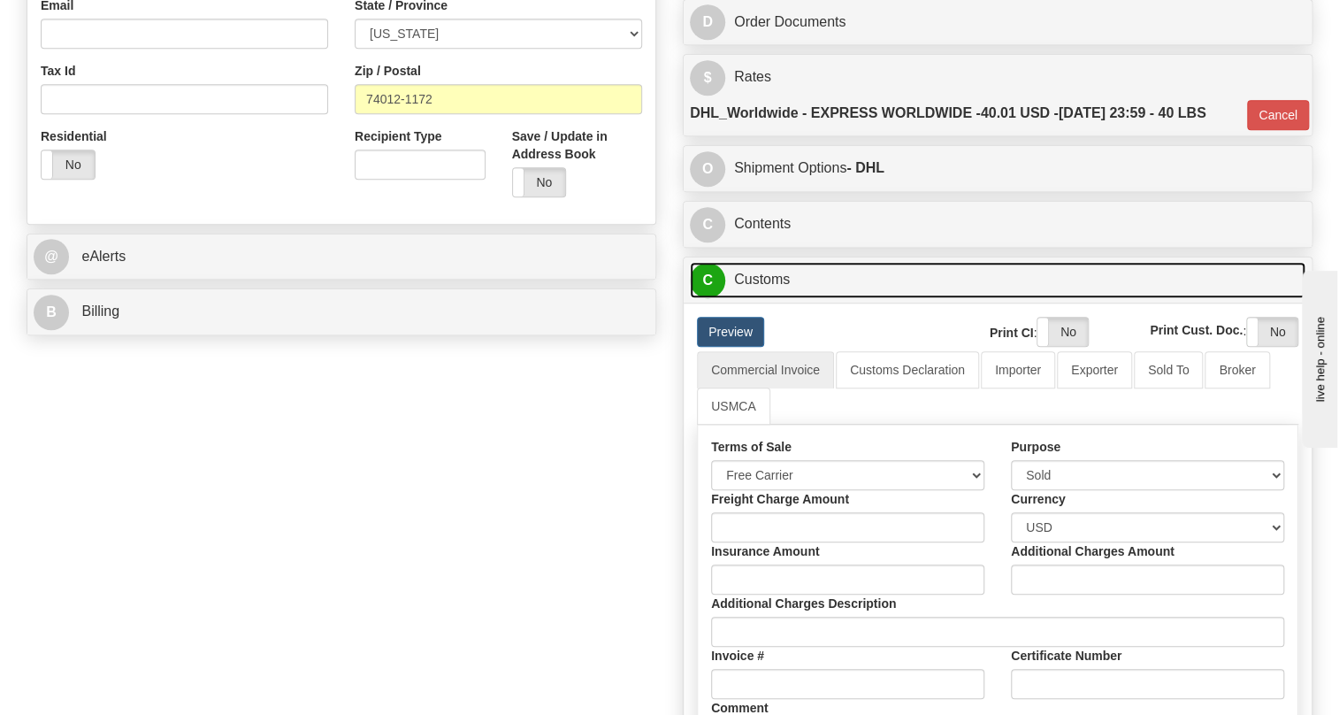
click at [765, 298] on link "C Customs" at bounding box center [998, 280] width 616 height 36
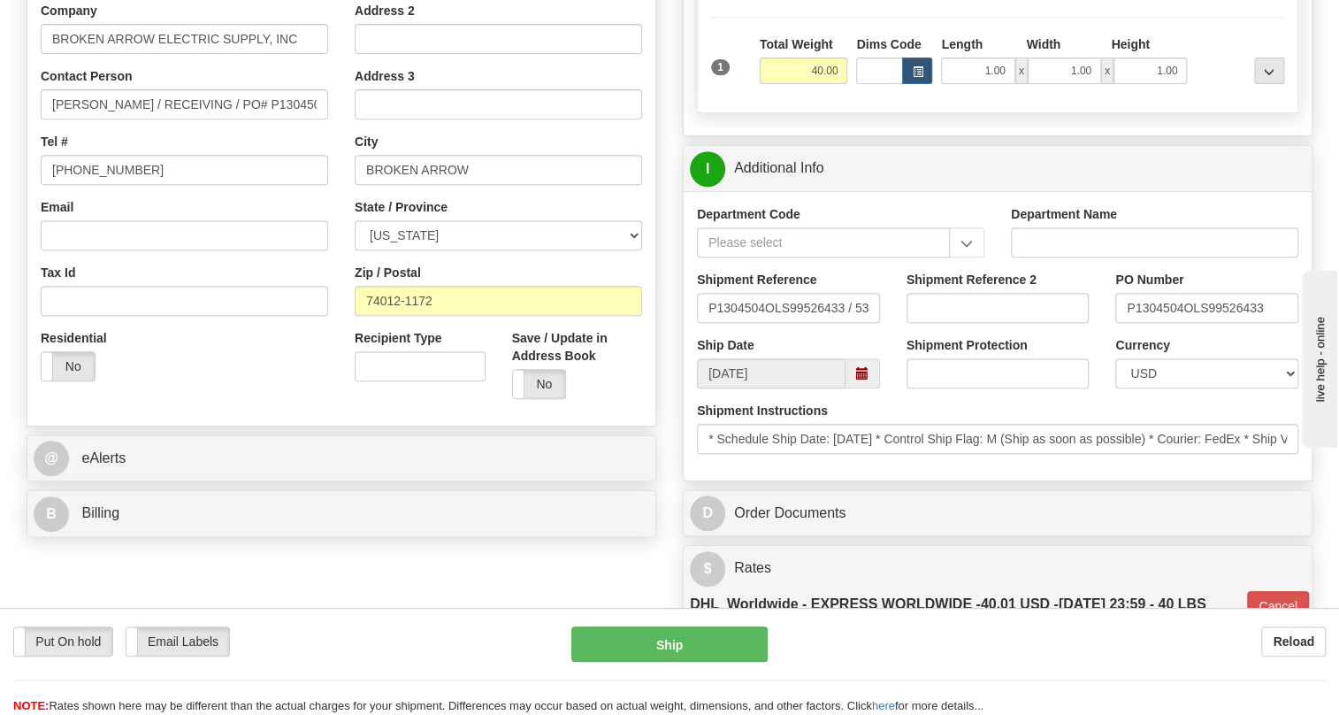
scroll to position [321, 0]
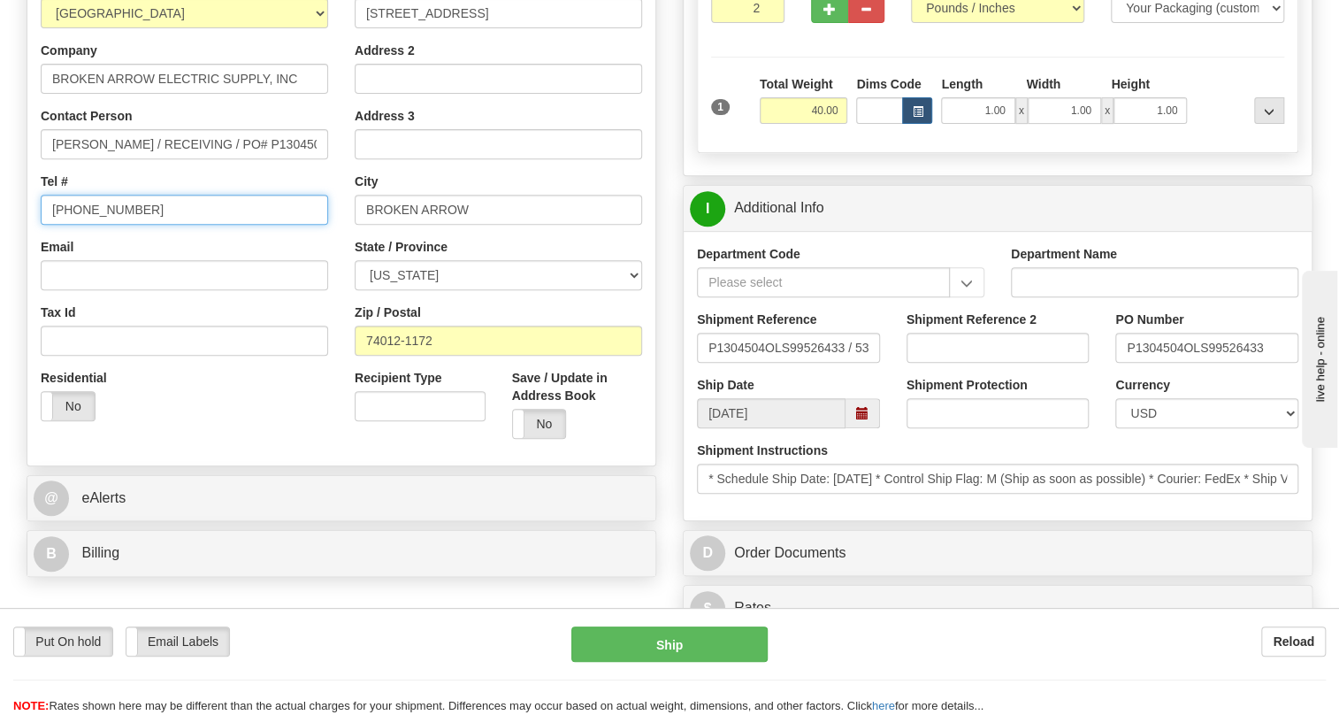
click at [183, 225] on input "816-525-9600" at bounding box center [184, 210] width 287 height 30
paste input "405-945-0972"
drag, startPoint x: 131, startPoint y: 251, endPoint x: 33, endPoint y: 263, distance: 98.9
click at [33, 263] on div "Country AFGHANISTAN ALAND ISLANDS ALBANIA ALGERIA AMERICAN SAMOA ANDORRA ANGOLA…" at bounding box center [184, 205] width 314 height 458
click at [180, 225] on input "405-945-0972" at bounding box center [184, 210] width 287 height 30
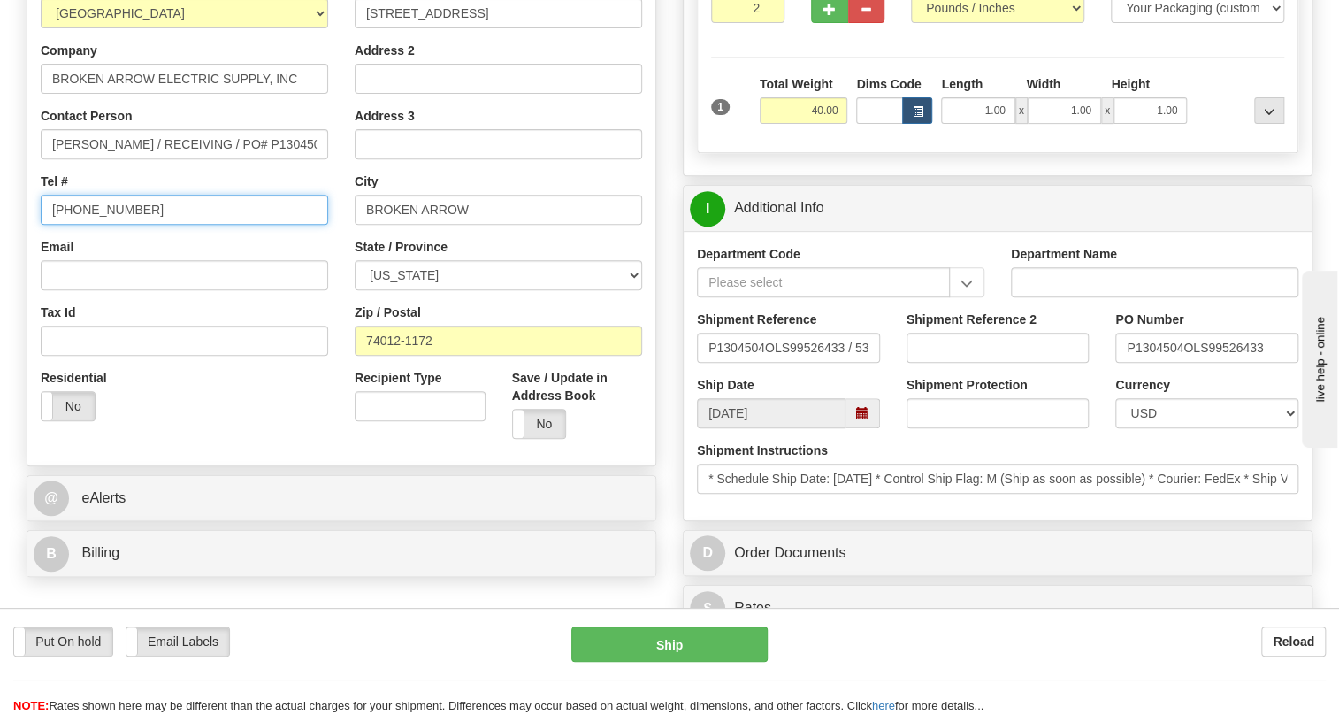
type input "405-945-0972"
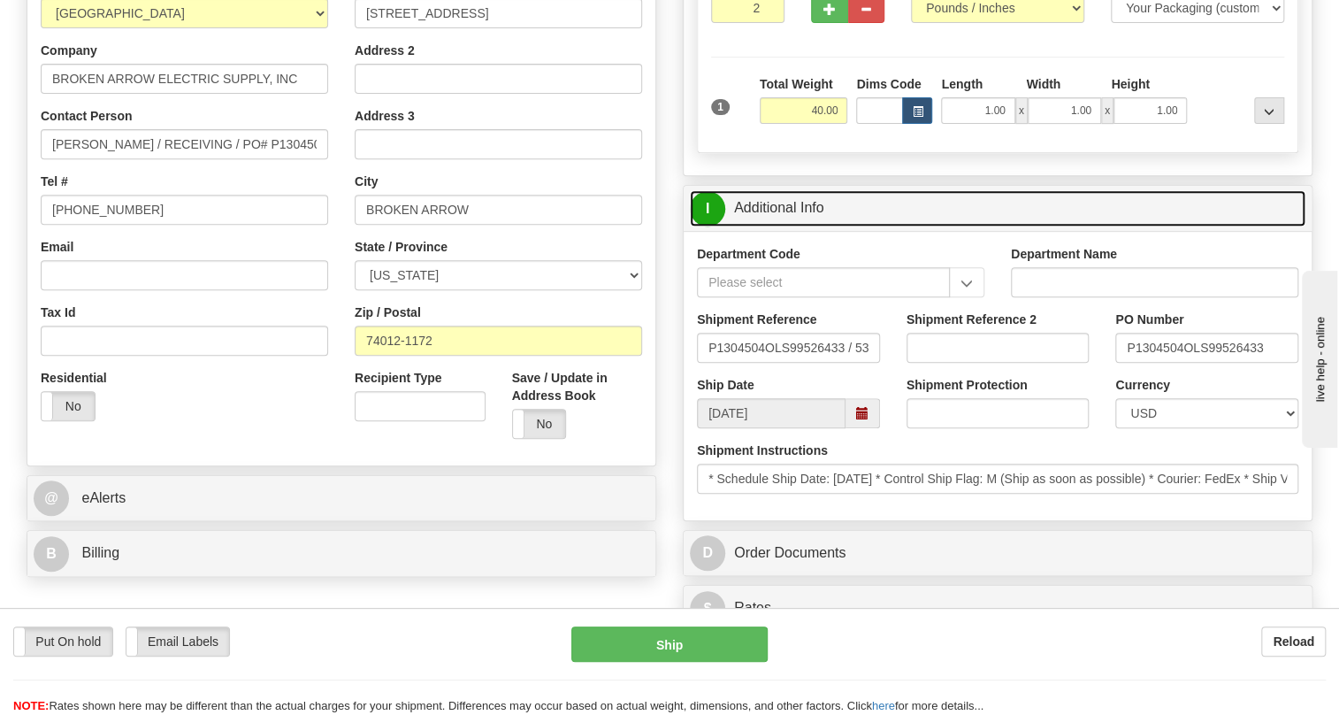
click at [794, 226] on link "I Additional Info" at bounding box center [998, 208] width 616 height 36
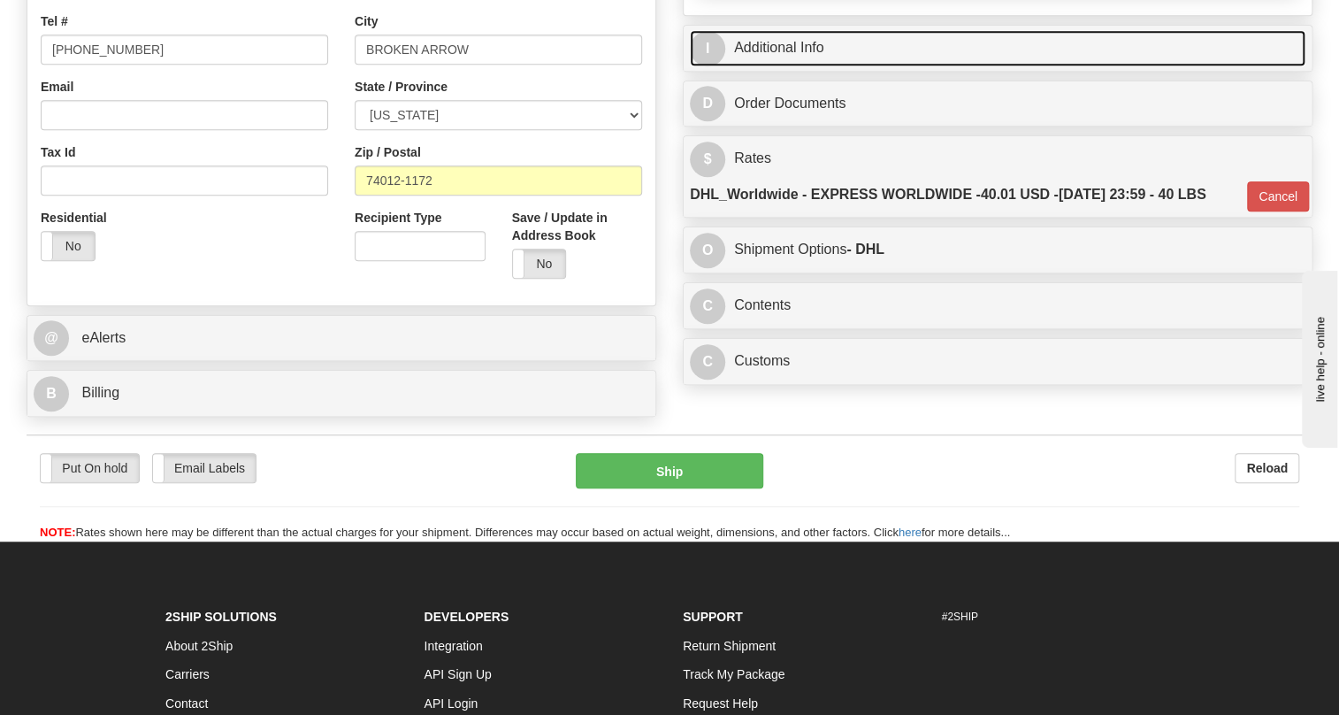
scroll to position [482, 0]
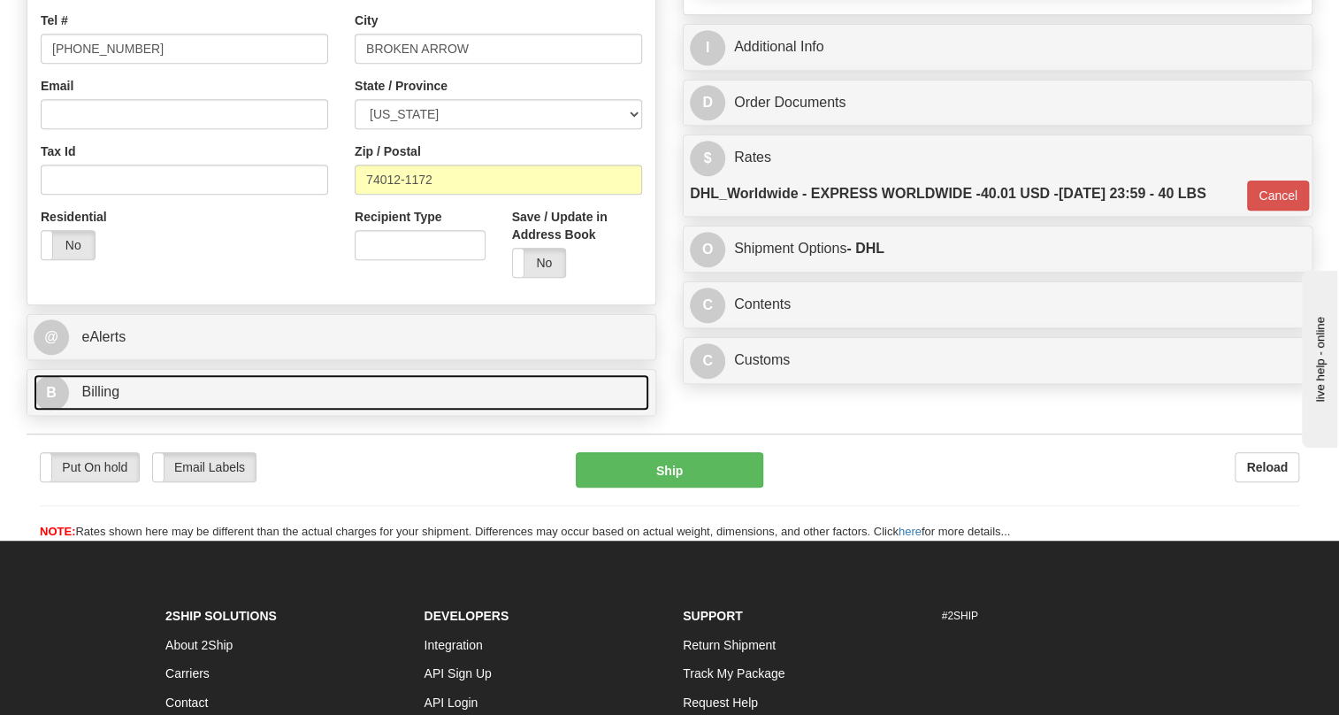
click at [96, 399] on span "Billing" at bounding box center [100, 391] width 38 height 15
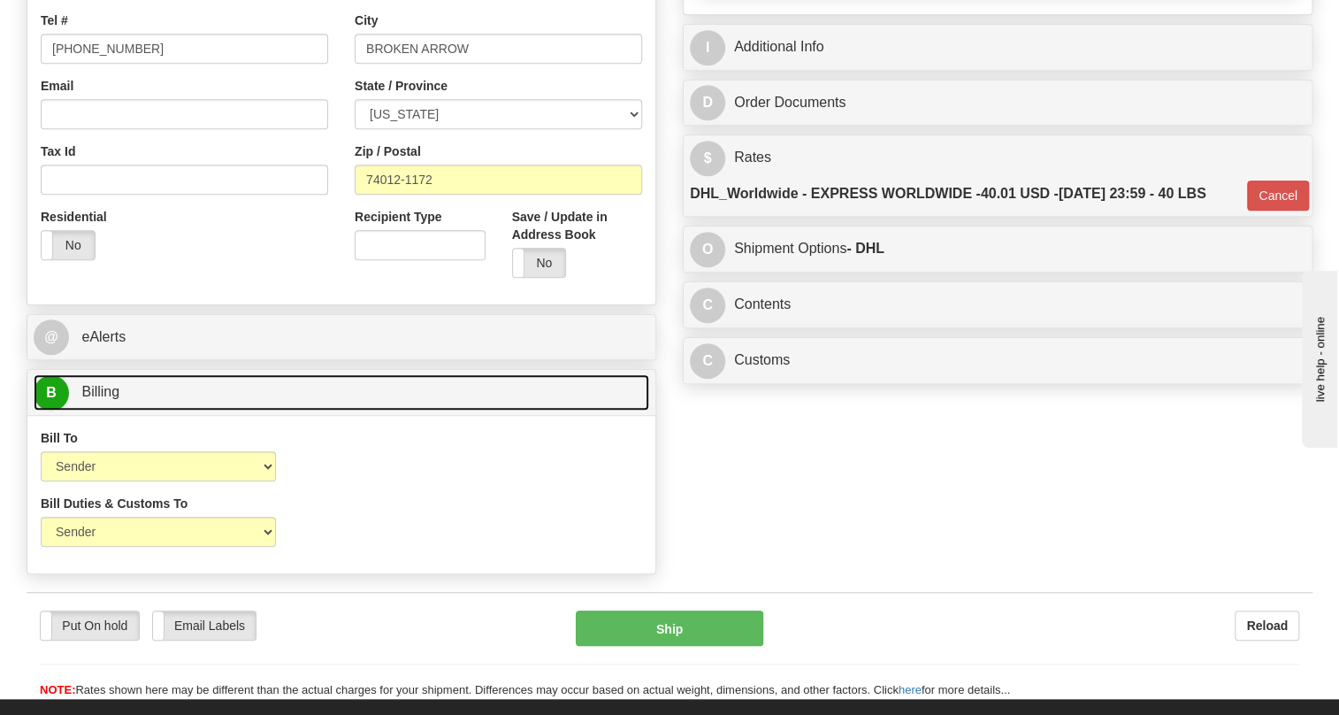
click at [96, 399] on span "Billing" at bounding box center [100, 391] width 38 height 15
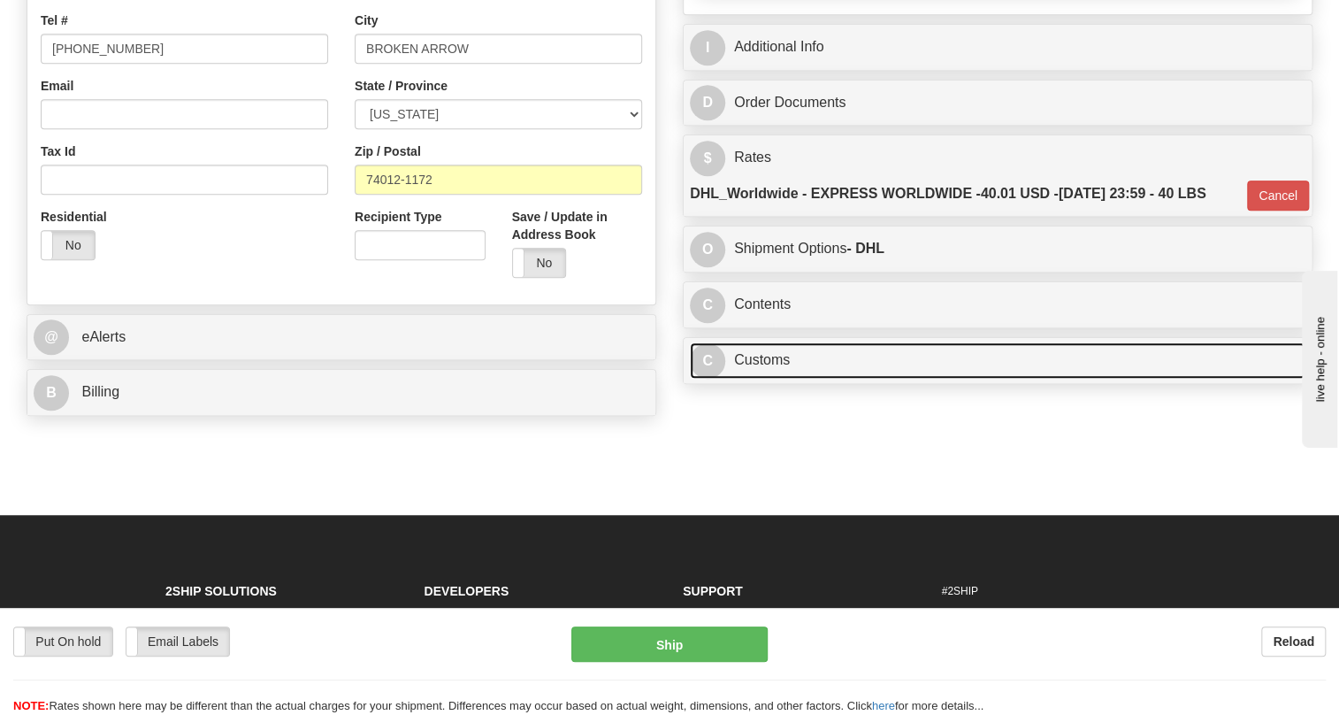
click at [775, 379] on link "C Customs" at bounding box center [998, 360] width 616 height 36
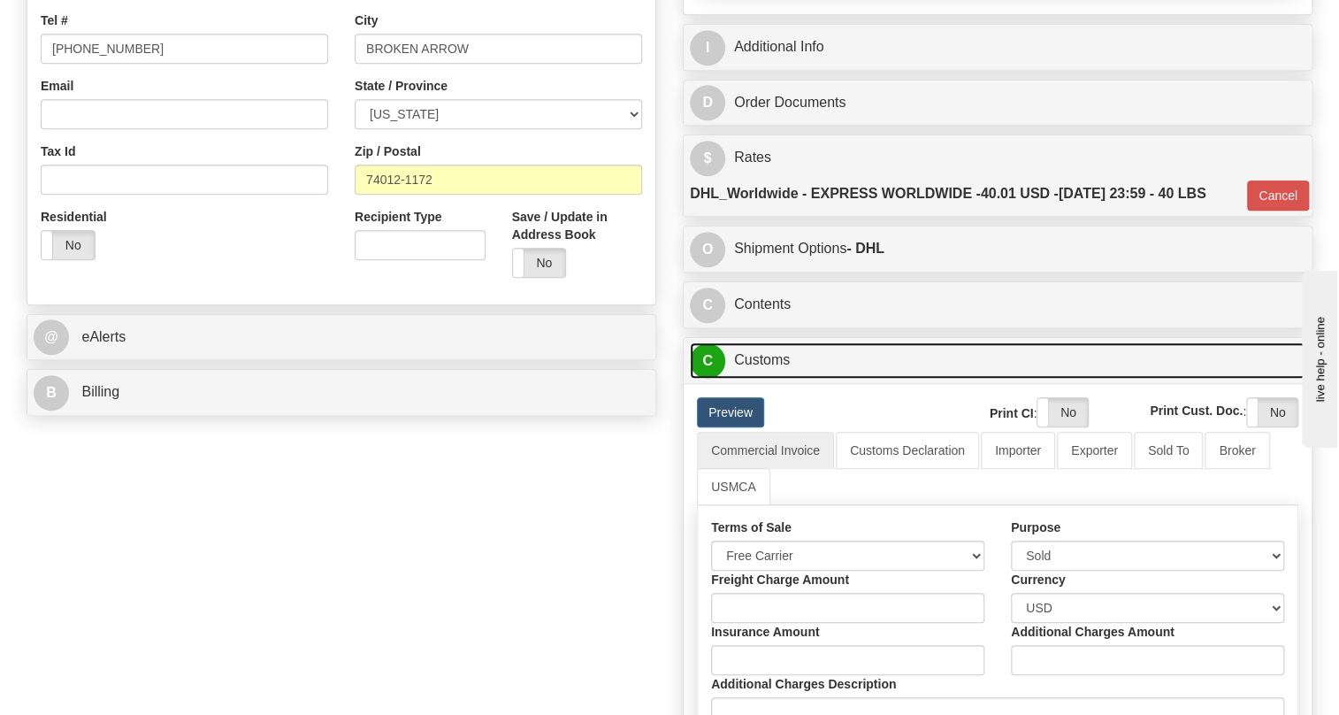
click at [775, 379] on link "C Customs" at bounding box center [998, 360] width 616 height 36
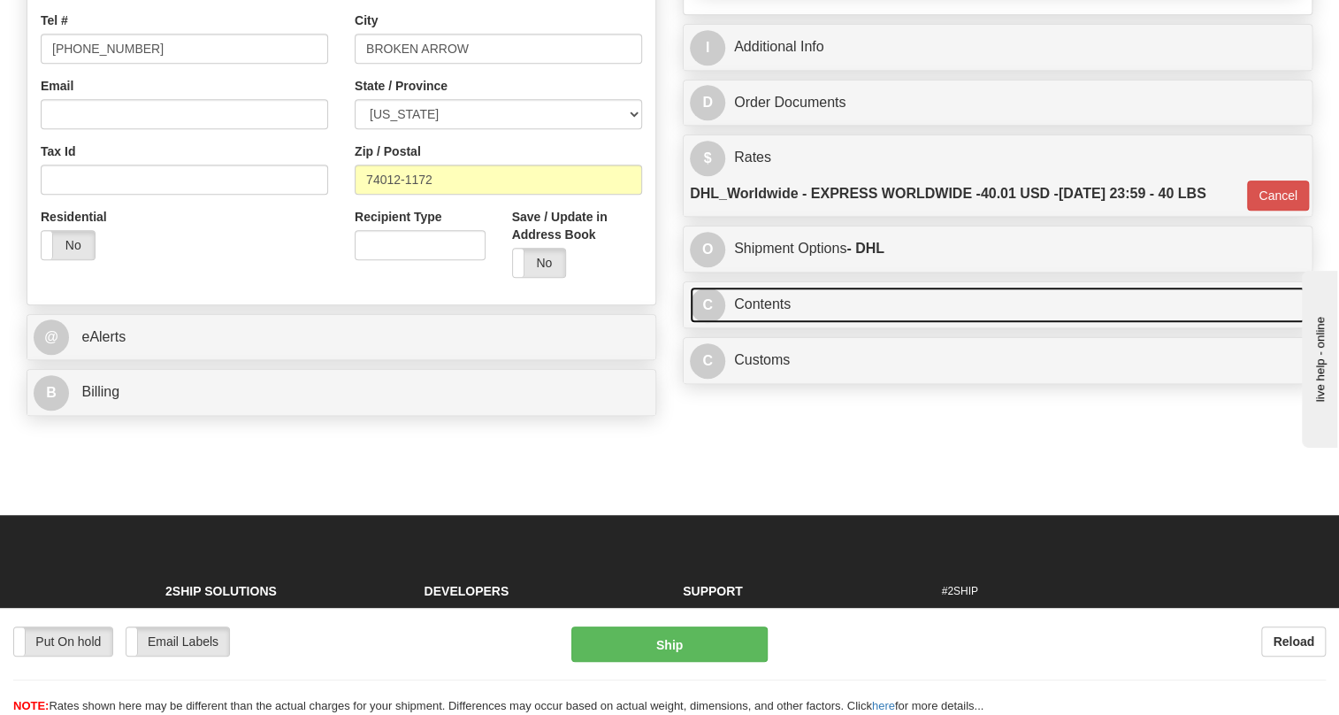
click at [774, 323] on link "C Contents" at bounding box center [998, 305] width 616 height 36
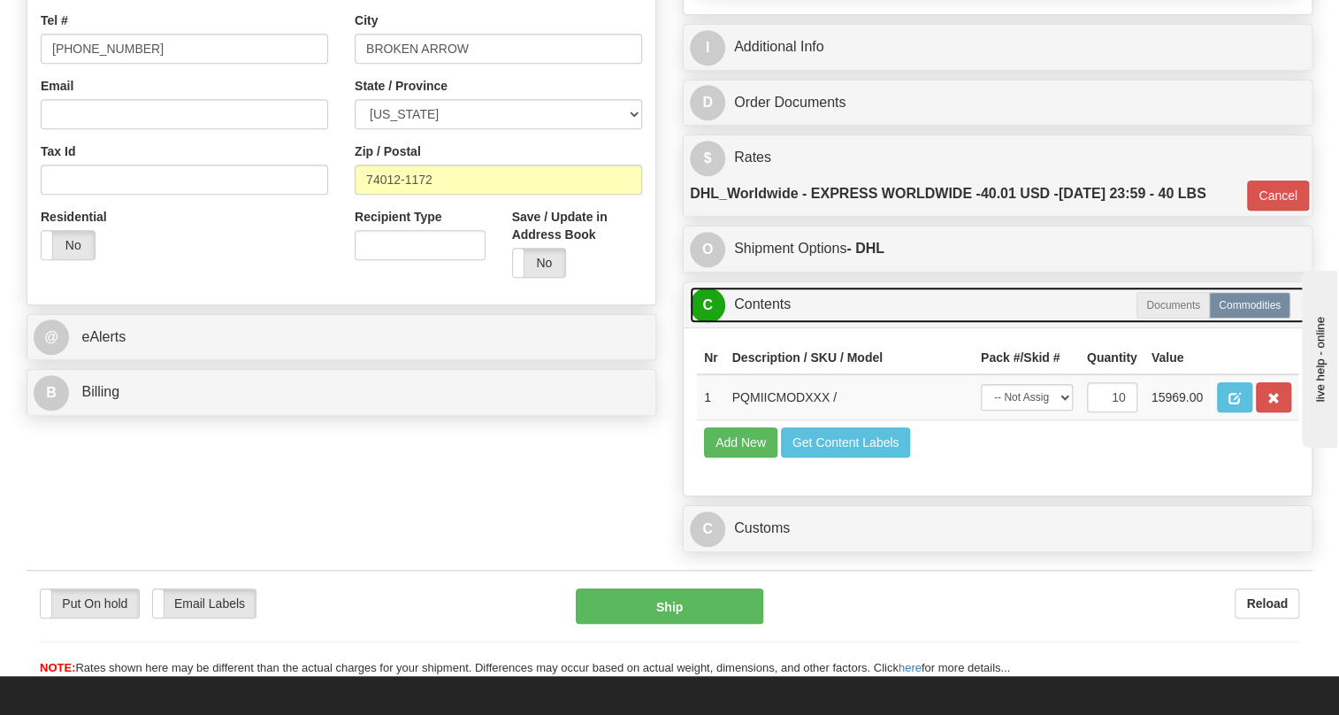
click at [779, 323] on link "C Contents" at bounding box center [998, 305] width 616 height 36
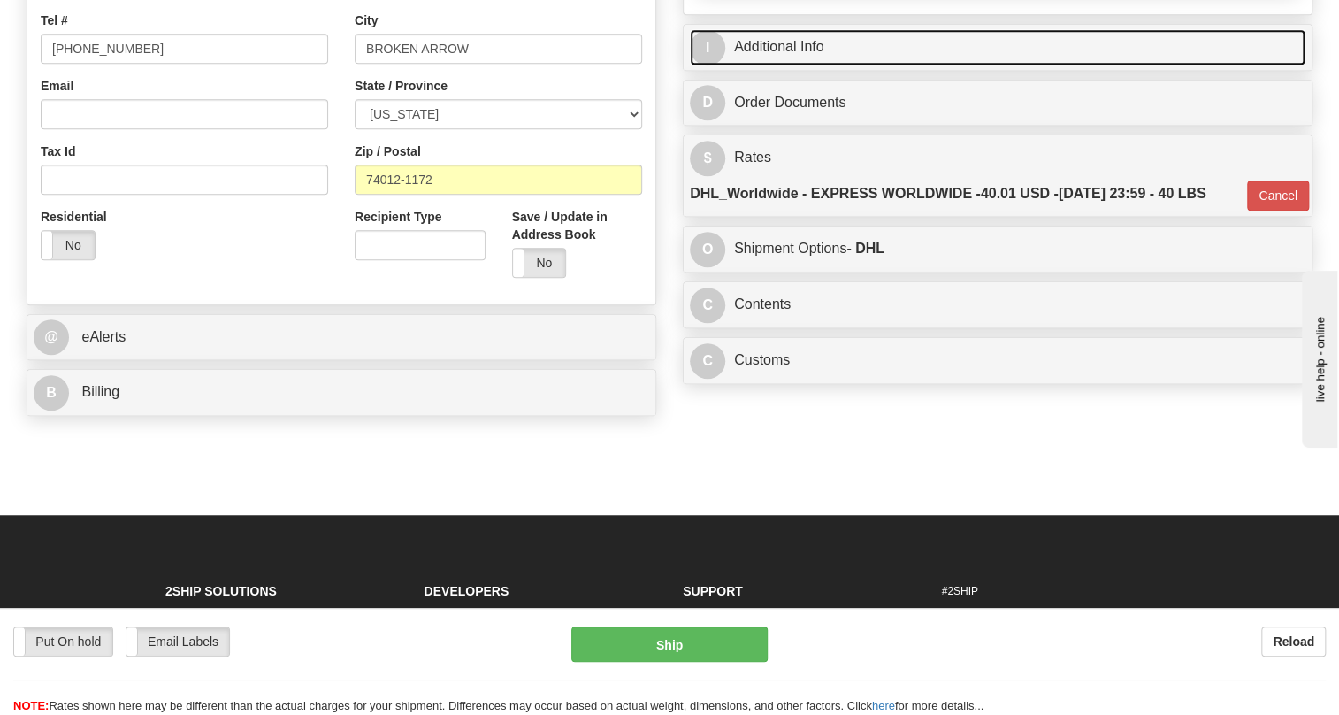
click at [795, 65] on link "I Additional Info" at bounding box center [998, 47] width 616 height 36
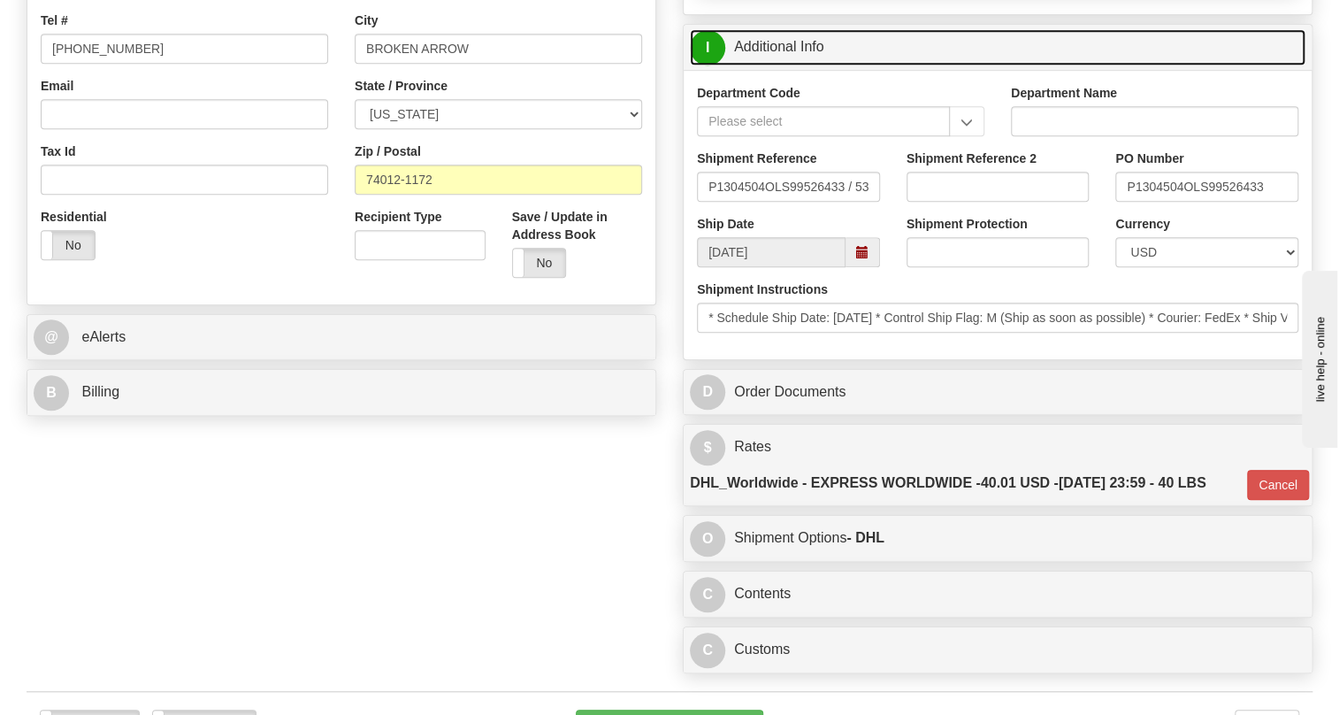
click at [795, 65] on link "I Additional Info" at bounding box center [998, 47] width 616 height 36
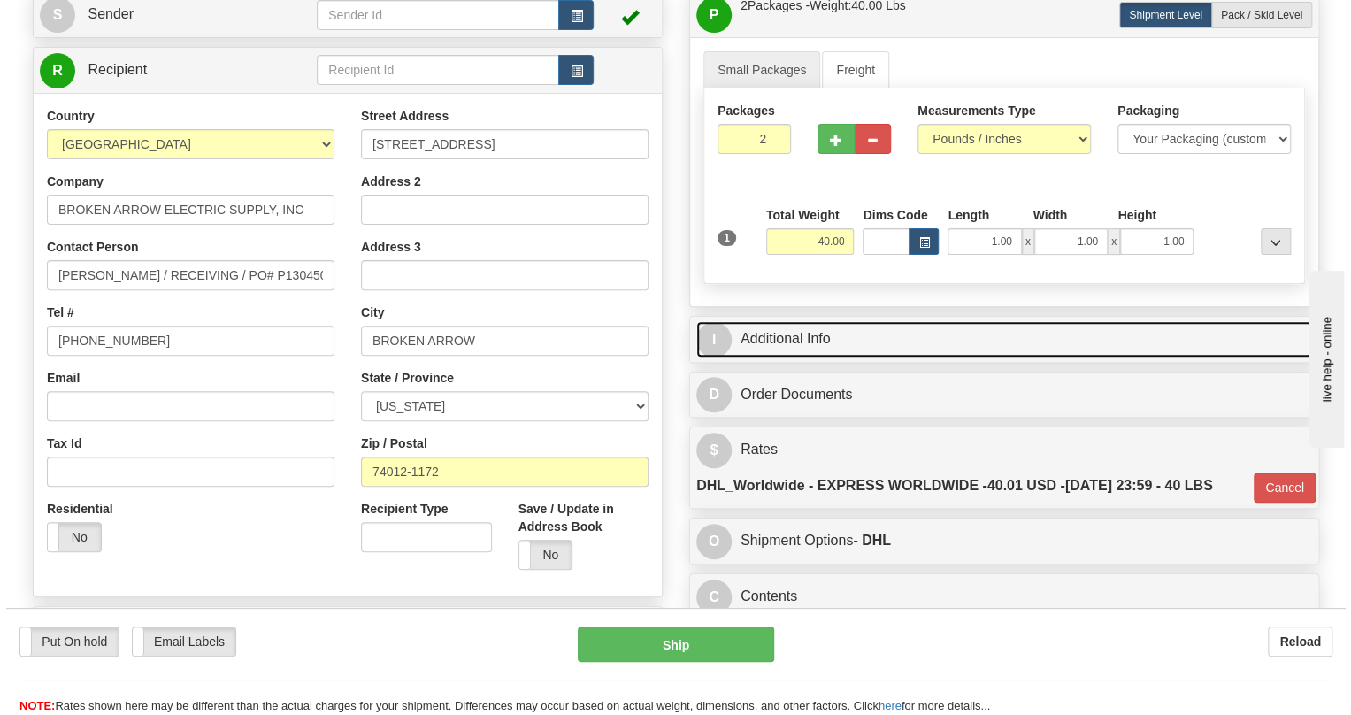
scroll to position [160, 0]
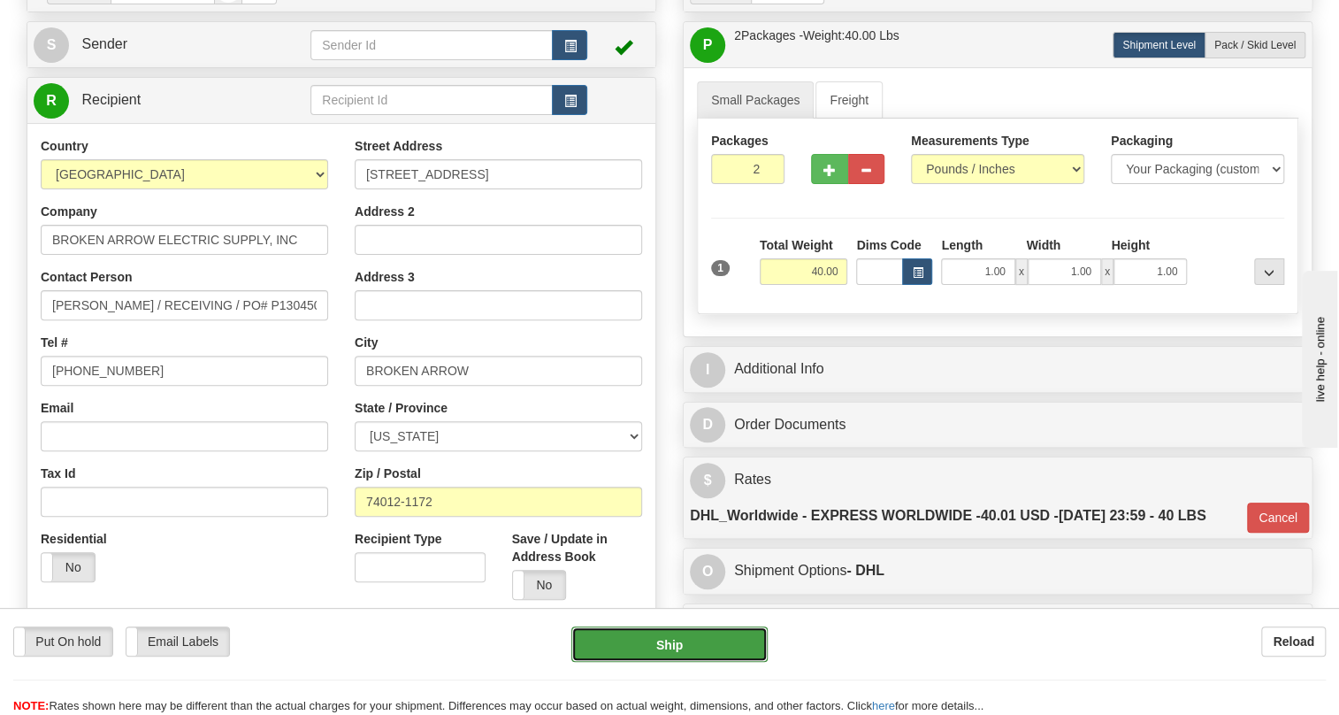
click at [684, 646] on button "Ship" at bounding box center [669, 643] width 196 height 35
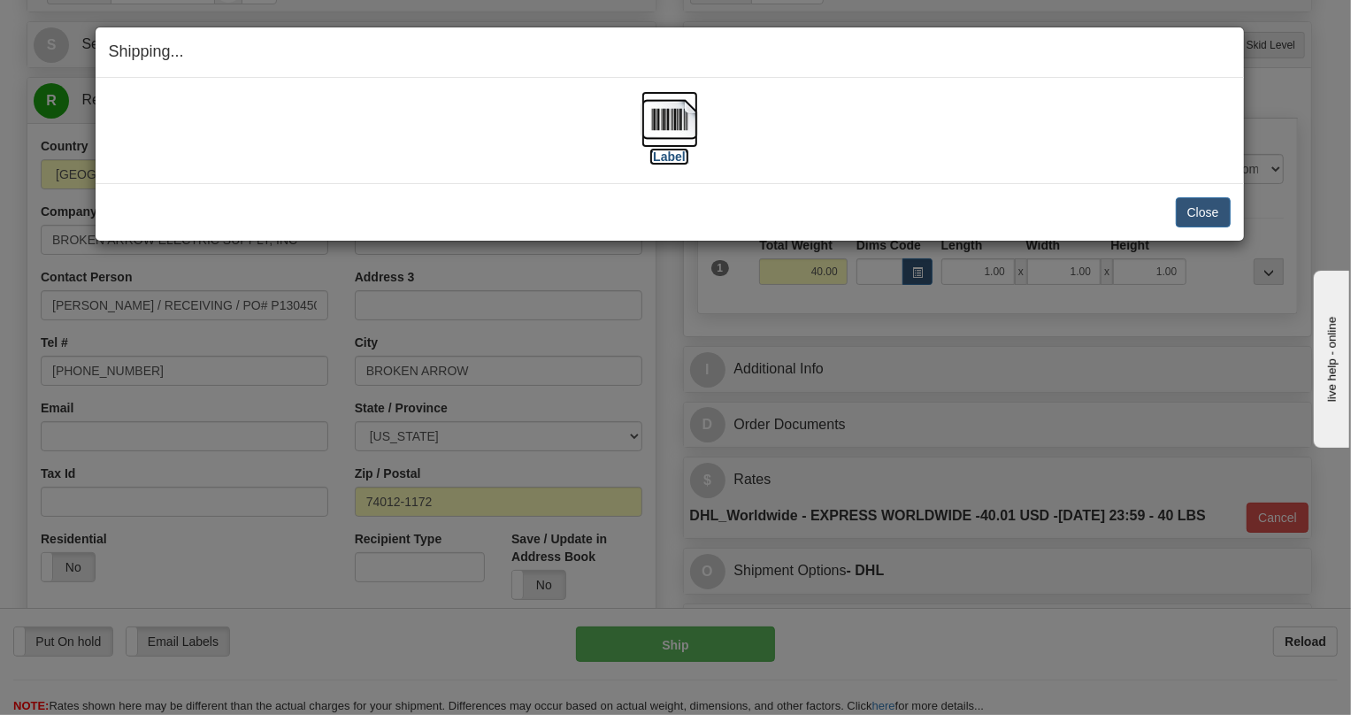
click at [668, 127] on img at bounding box center [669, 119] width 57 height 57
click at [1191, 206] on button "Close" at bounding box center [1203, 212] width 55 height 30
click at [1205, 213] on button "Close" at bounding box center [1203, 212] width 55 height 30
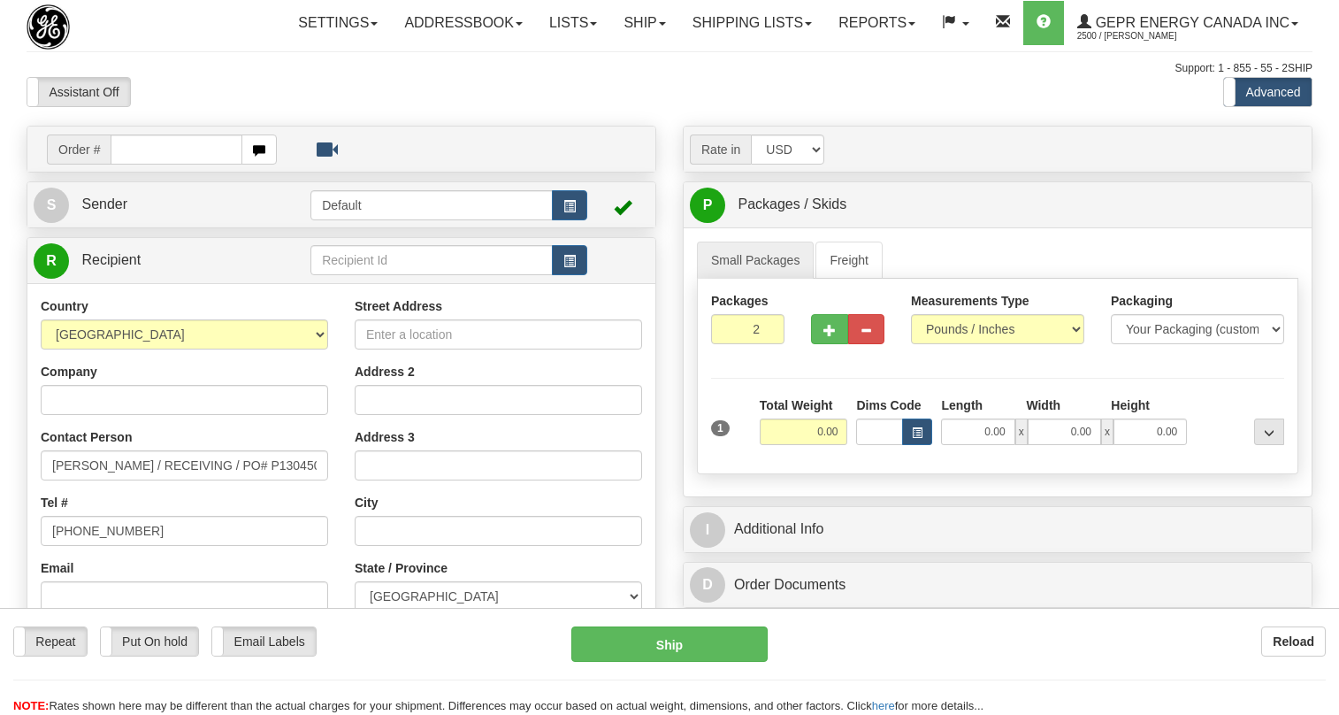
select select "US"
click at [130, 165] on input "text" at bounding box center [177, 149] width 132 height 30
paste input "0086689682"
click at [132, 165] on input "0086689682" at bounding box center [177, 149] width 132 height 30
type input "86689682"
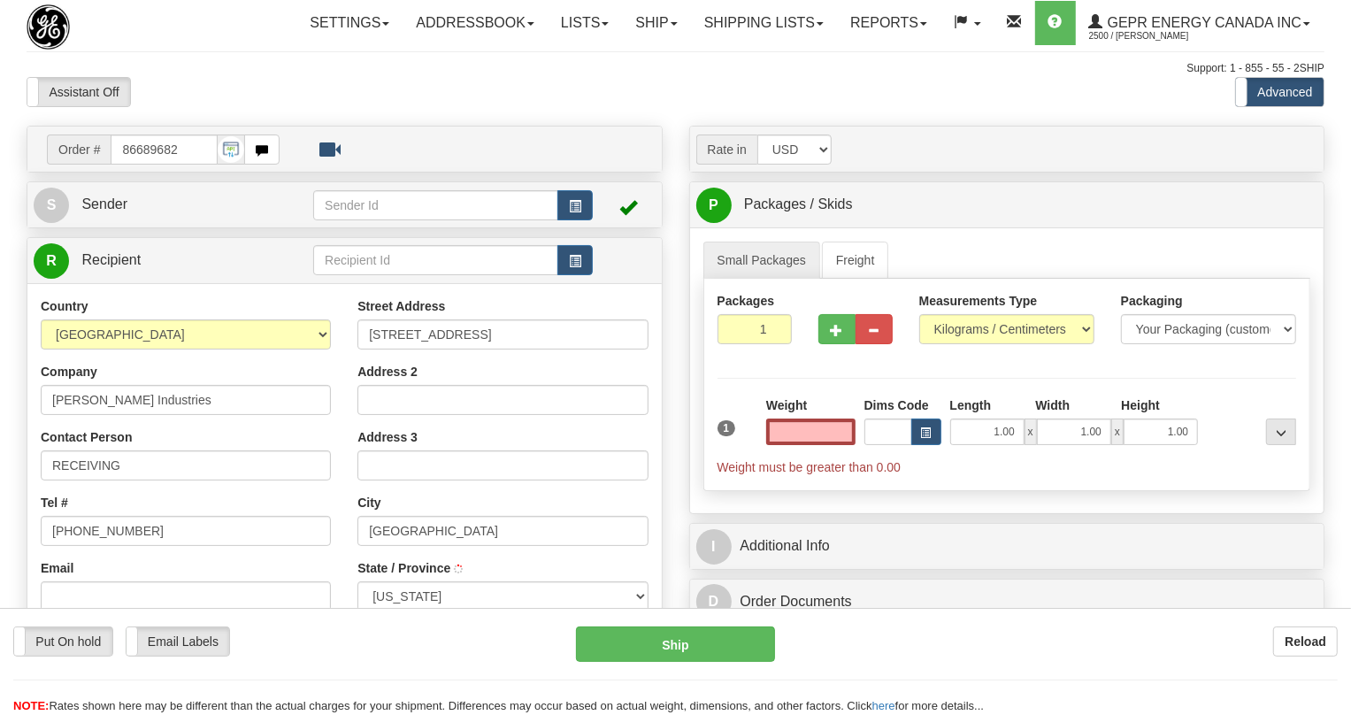
type input "HOUSTON"
type input "0.00"
drag, startPoint x: 111, startPoint y: 247, endPoint x: 19, endPoint y: 257, distance: 92.6
click at [110, 211] on span "Sender" at bounding box center [104, 203] width 46 height 15
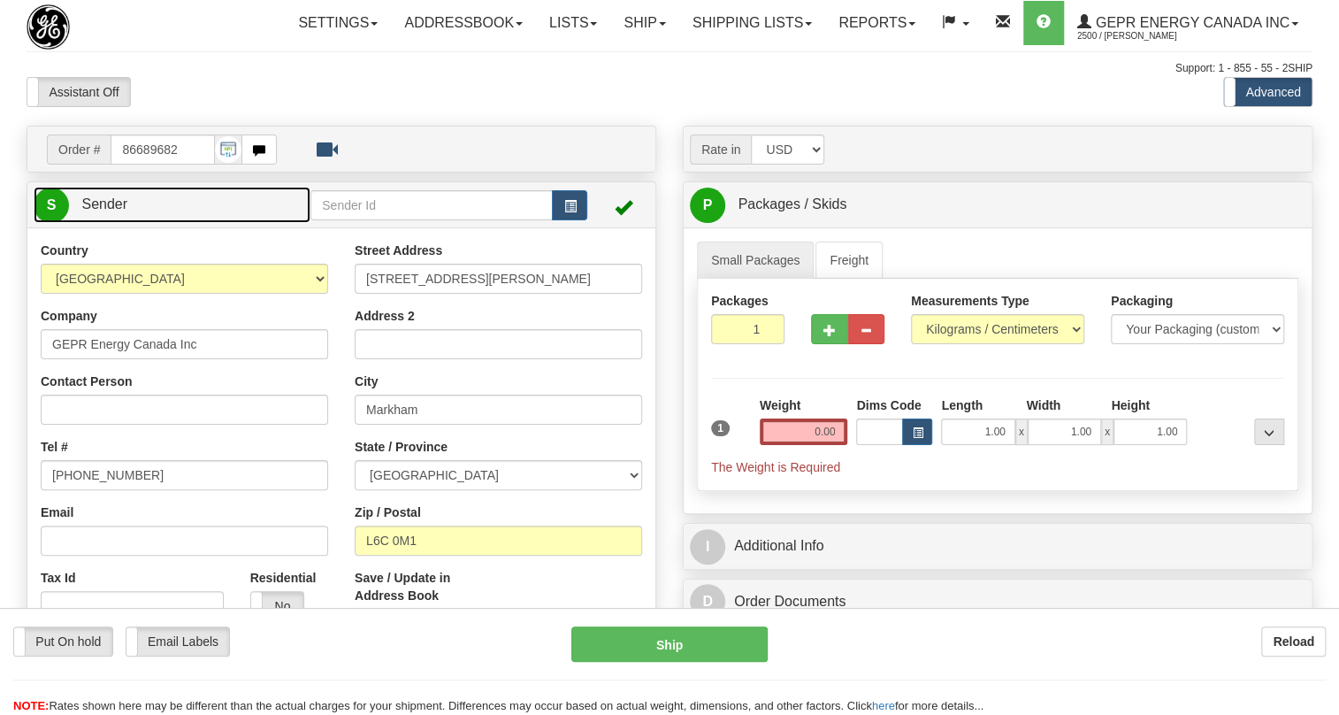
type input "MARKHAM"
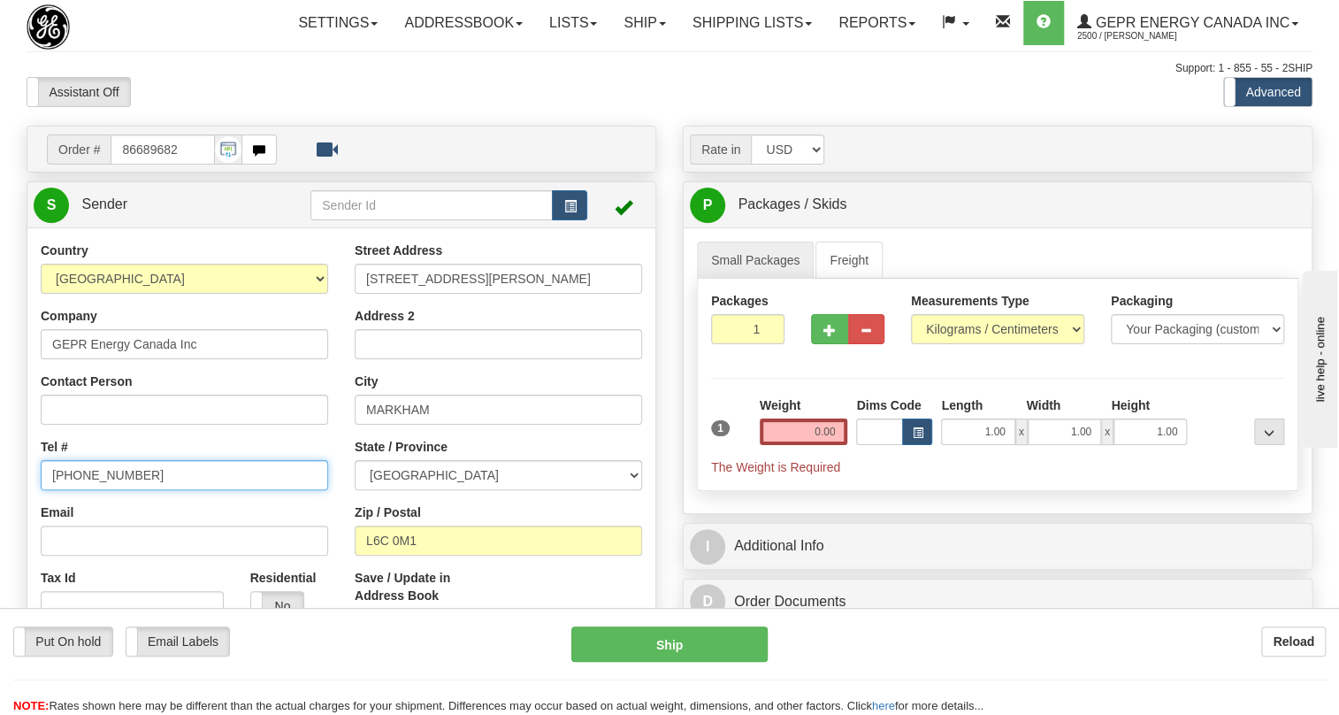
click at [100, 490] on input "[PHONE_NUMBER]" at bounding box center [184, 475] width 287 height 30
paste input "[PHONE_NUMBER]"
type input "[PHONE_NUMBER]"
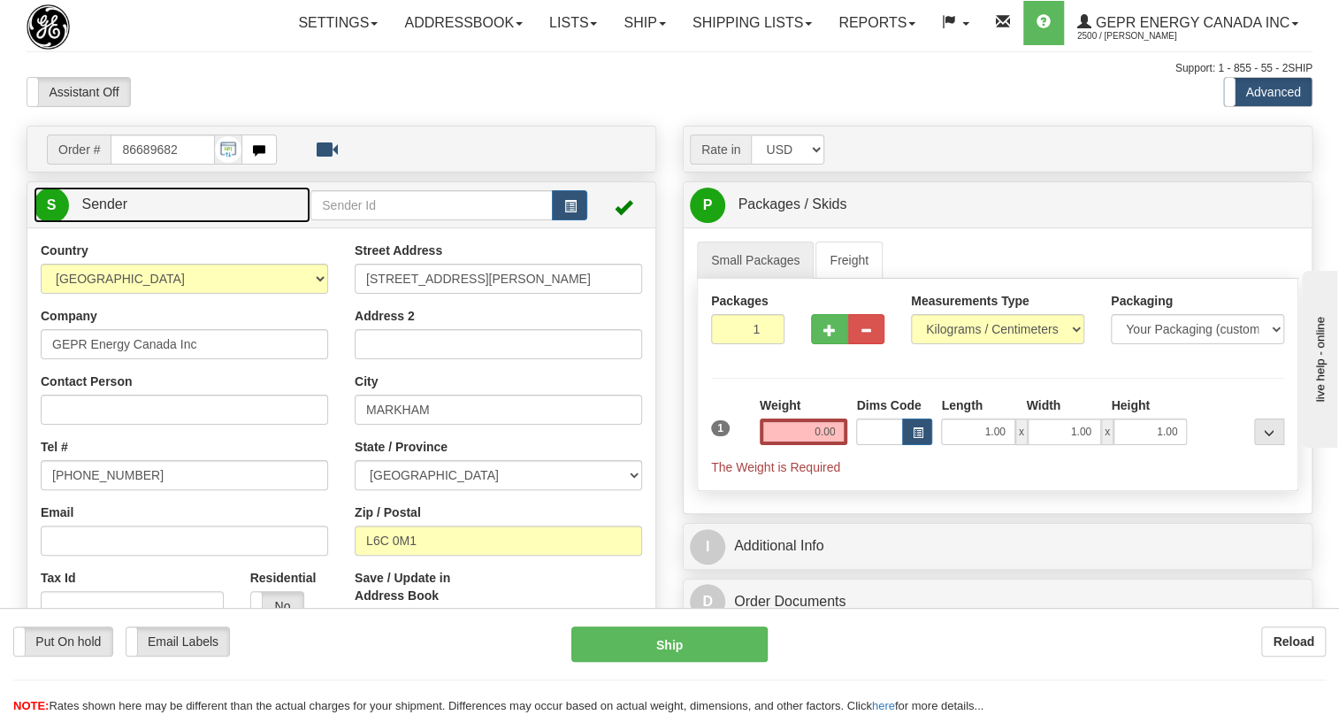
click at [111, 211] on span "Sender" at bounding box center [104, 203] width 46 height 15
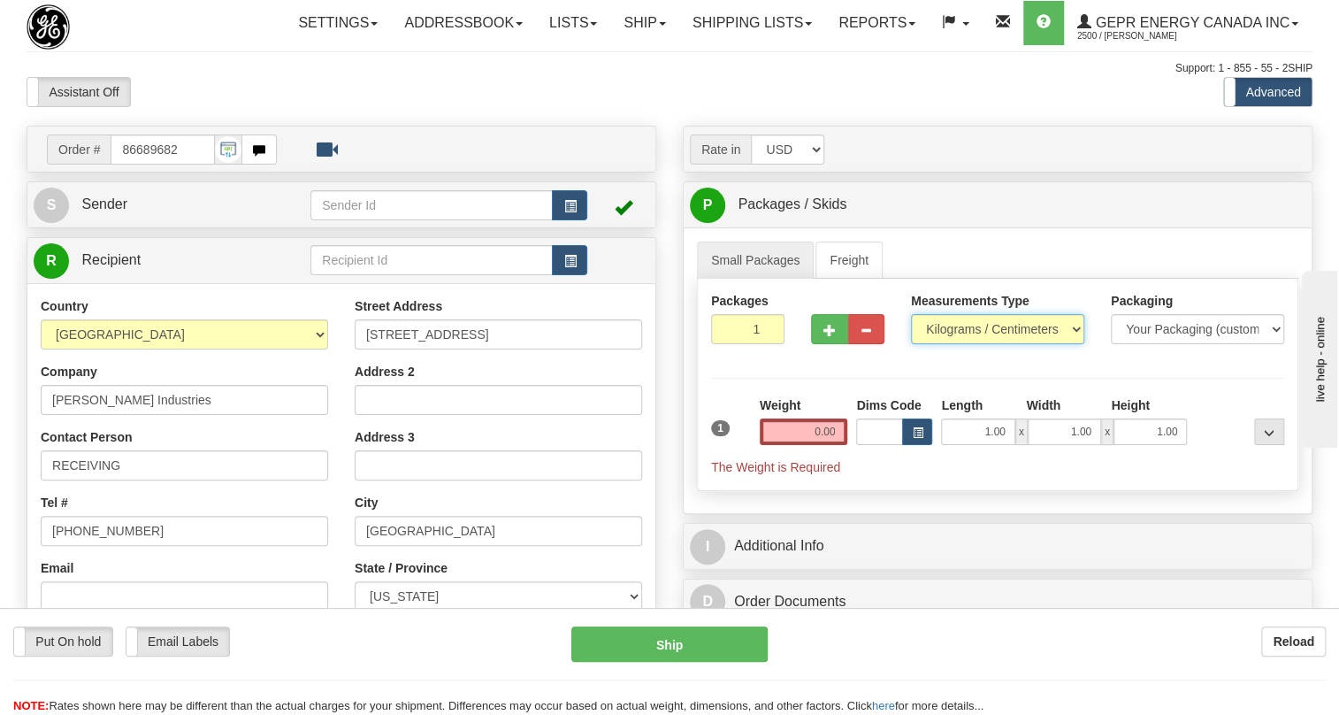
click at [992, 344] on select "Pounds / Inches Kilograms / Centimeters" at bounding box center [997, 329] width 173 height 30
select select "0"
click at [911, 344] on select "Pounds / Inches Kilograms / Centimeters" at bounding box center [997, 329] width 173 height 30
click at [801, 445] on input "0.00" at bounding box center [804, 431] width 88 height 27
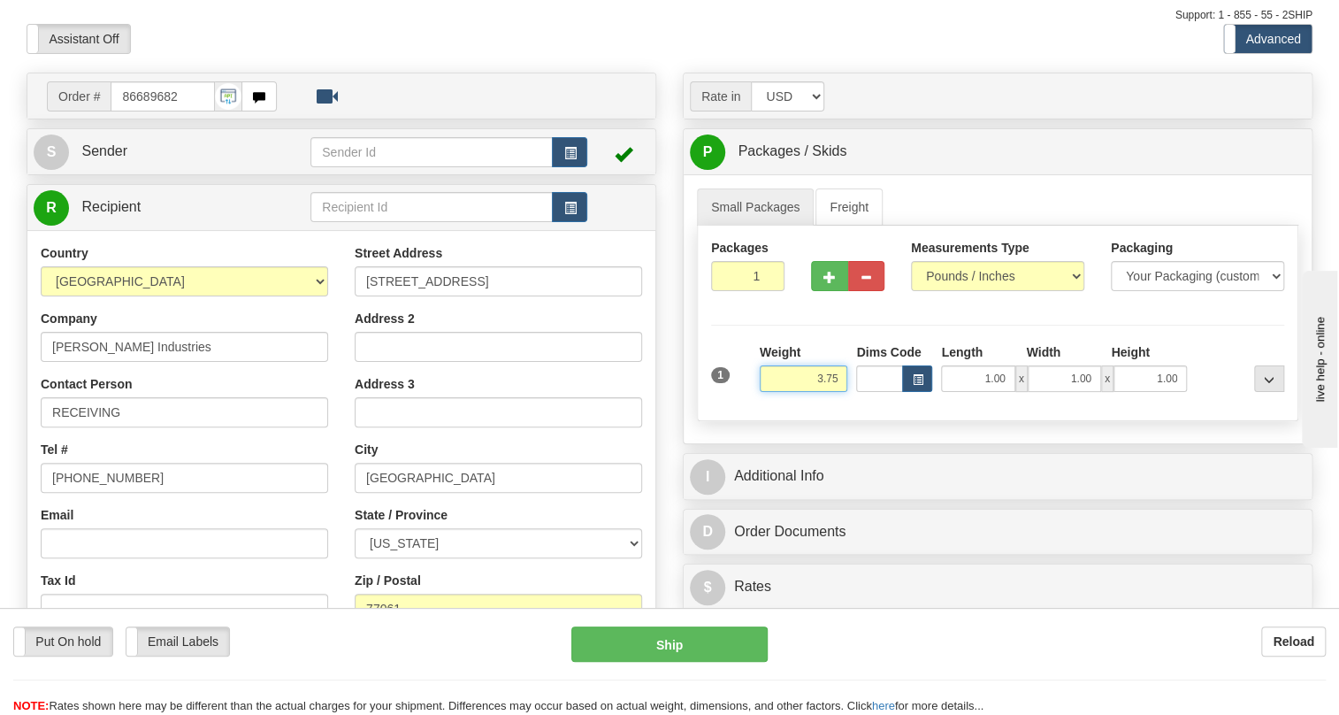
scroll to position [80, 0]
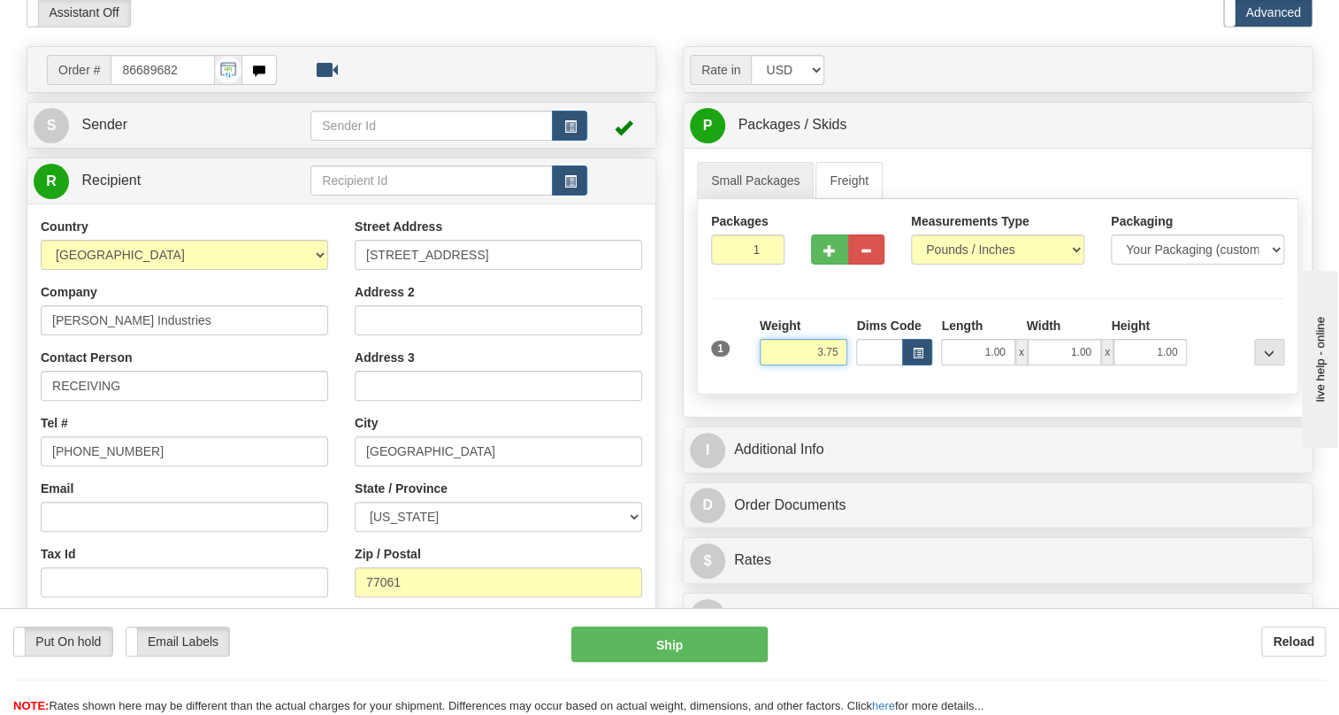
type input "3.75"
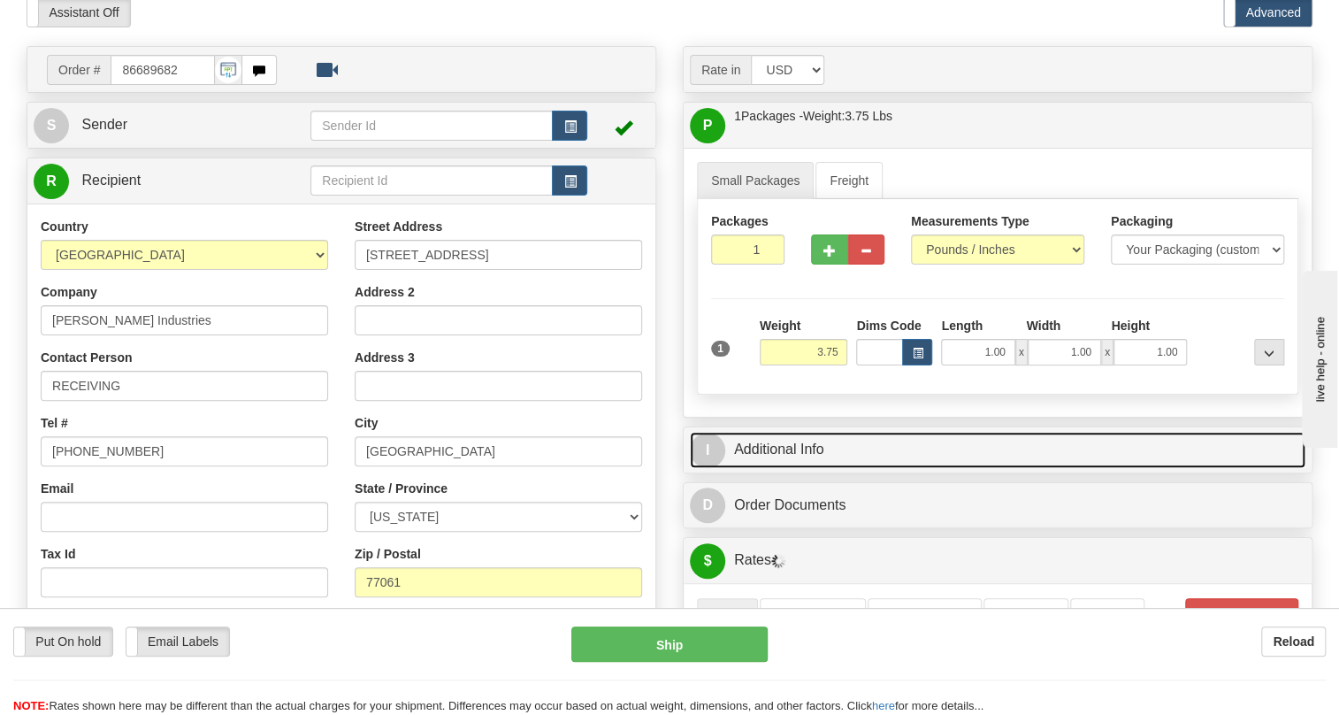
click at [784, 468] on link "I Additional Info" at bounding box center [998, 450] width 616 height 36
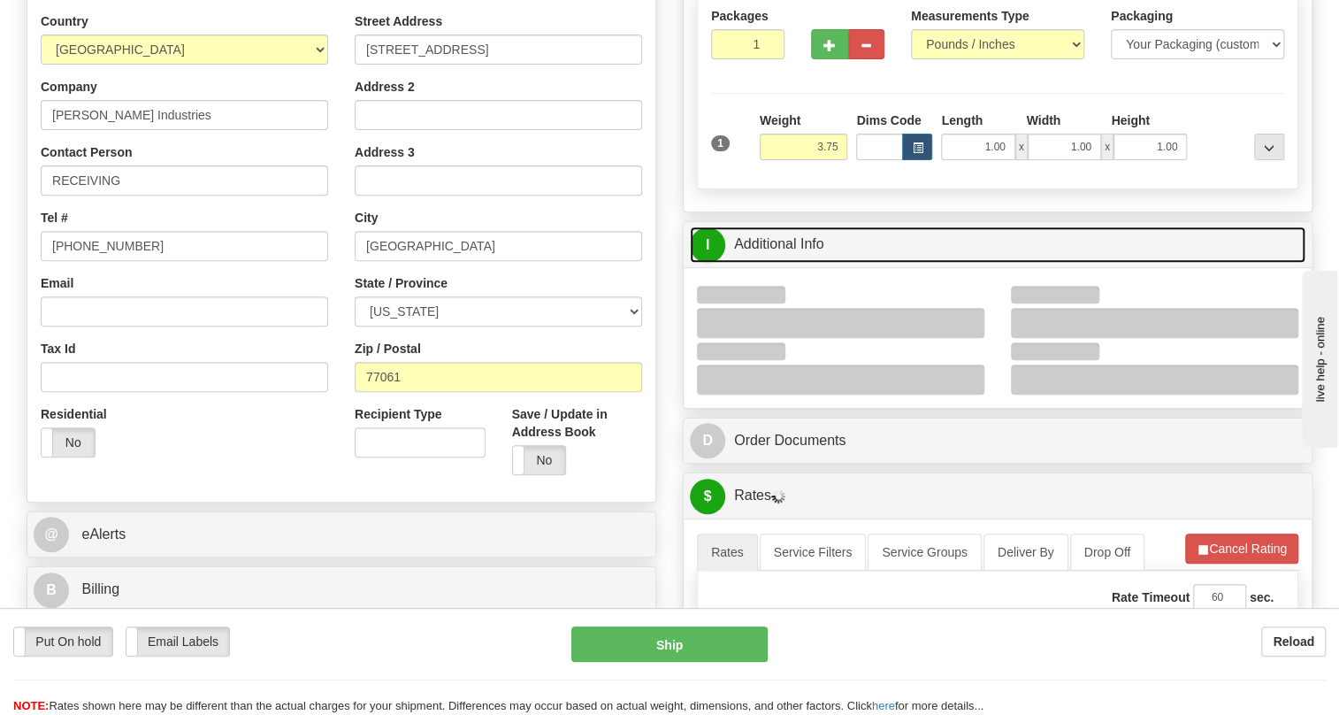
scroll to position [321, 0]
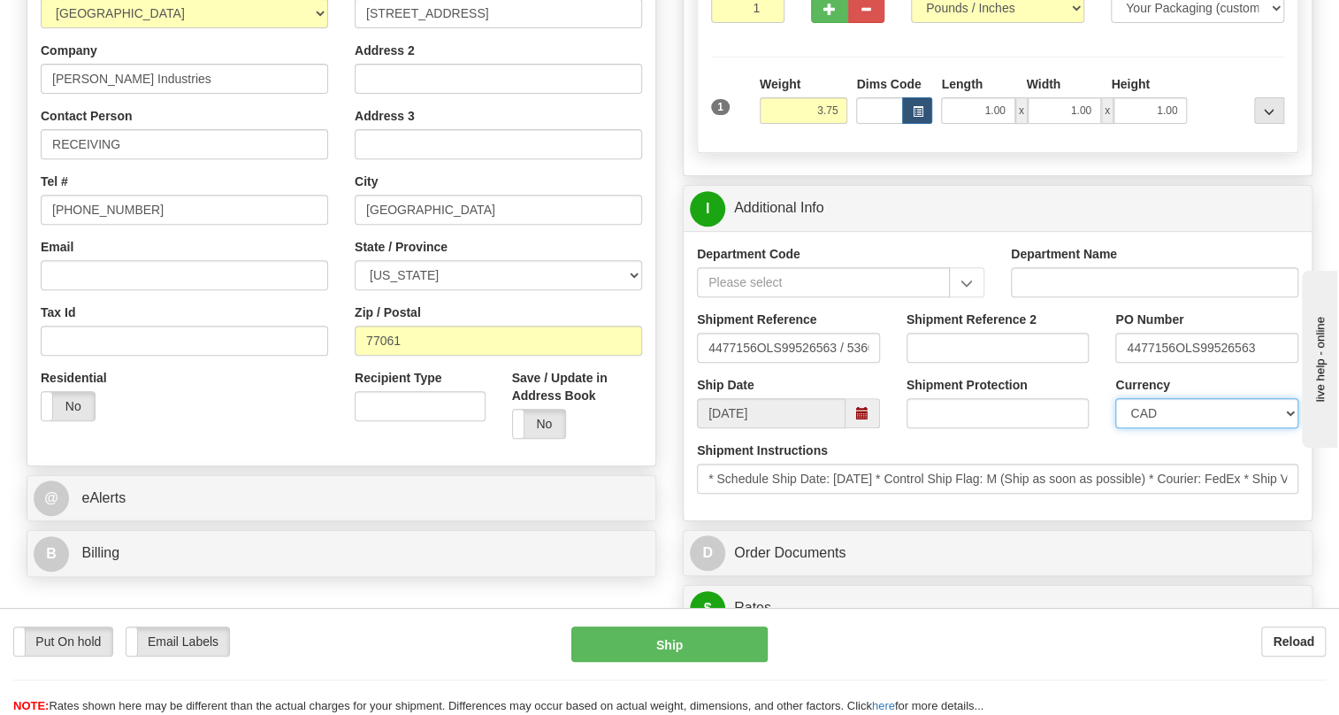
click at [1200, 428] on select "CAD USD EUR ZAR RON ANG ARN AUD AUS AWG BBD BFR BGN BHD BMD BND BRC BRL CHP CKZ…" at bounding box center [1206, 413] width 183 height 30
select select "1"
click at [1115, 428] on select "CAD USD EUR ZAR RON ANG ARN AUD AUS AWG BBD BFR BGN BHD BMD BND BRC BRL CHP CKZ…" at bounding box center [1206, 413] width 183 height 30
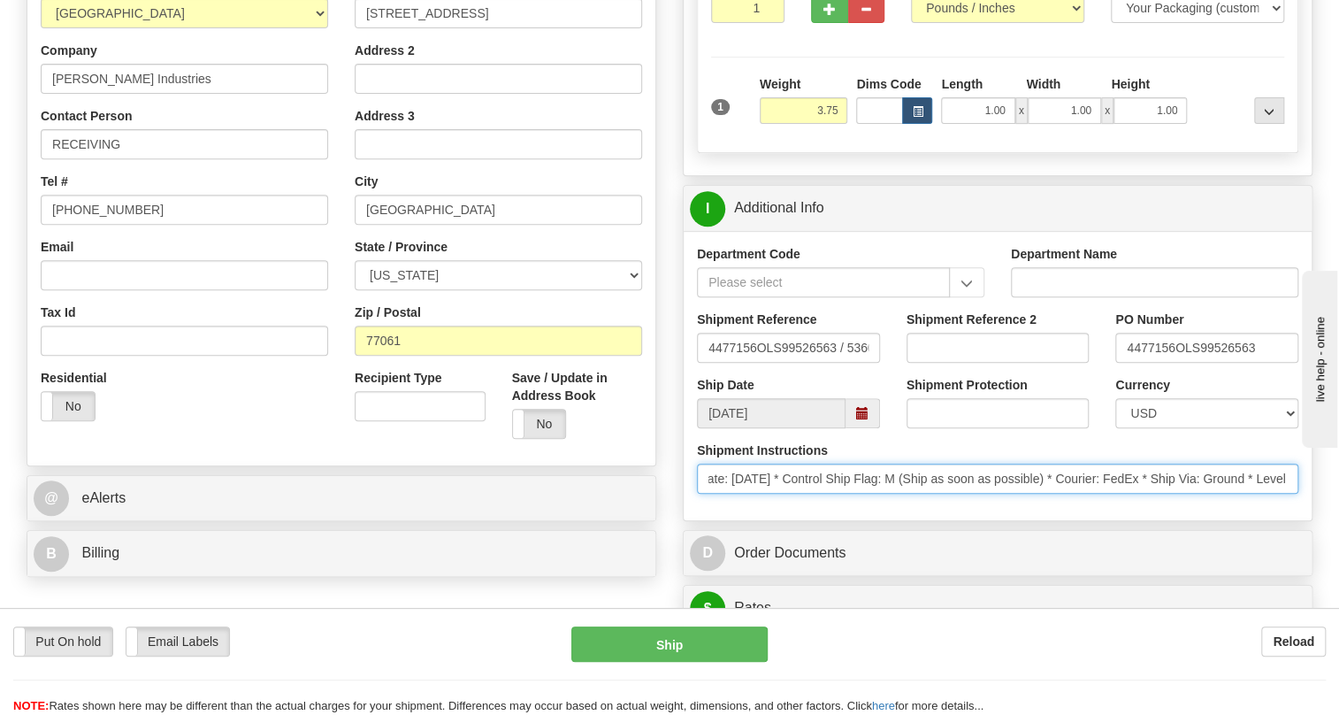
scroll to position [0, 0]
drag, startPoint x: 1200, startPoint y: 518, endPoint x: 648, endPoint y: 533, distance: 552.2
click at [670, 522] on div "Rate in Account Currency ARN AWG AUD AUS BHD BBD BFR BMD BRC BRL GBP UKL BND BG…" at bounding box center [998, 661] width 656 height 1713
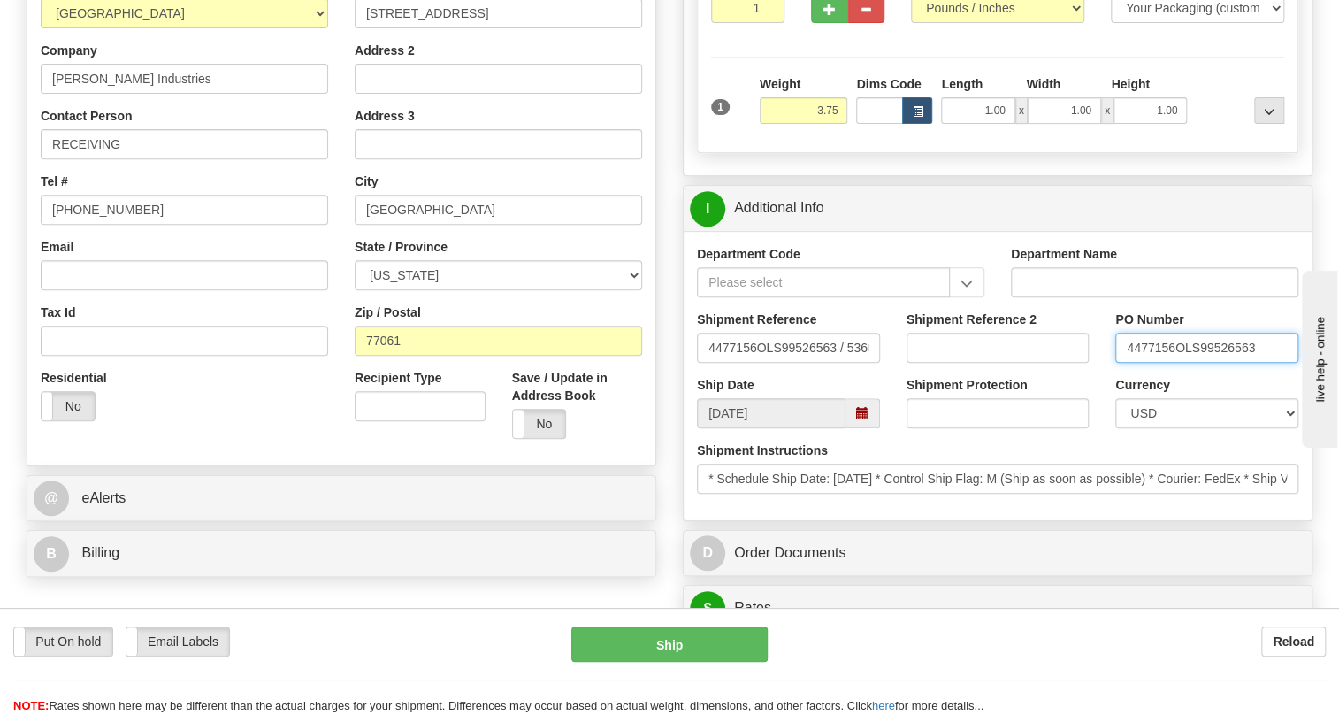
drag, startPoint x: 1176, startPoint y: 387, endPoint x: 1126, endPoint y: 398, distance: 50.7
click at [1126, 363] on input "4477156OLS99526563" at bounding box center [1206, 348] width 183 height 30
click at [150, 159] on input "RECEIVING" at bounding box center [184, 144] width 287 height 30
paste input "4477156"
type input "RECEIVING / PO# 4477156"
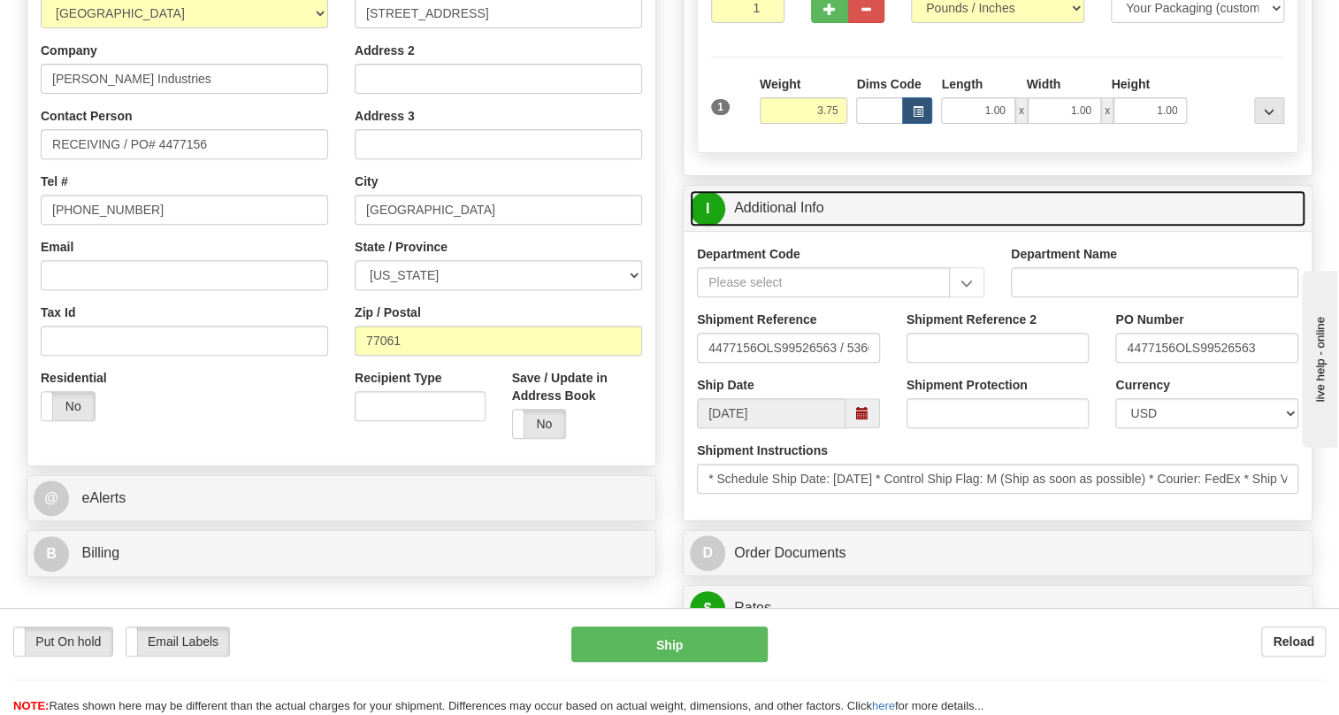
click at [786, 226] on link "I Additional Info" at bounding box center [998, 208] width 616 height 36
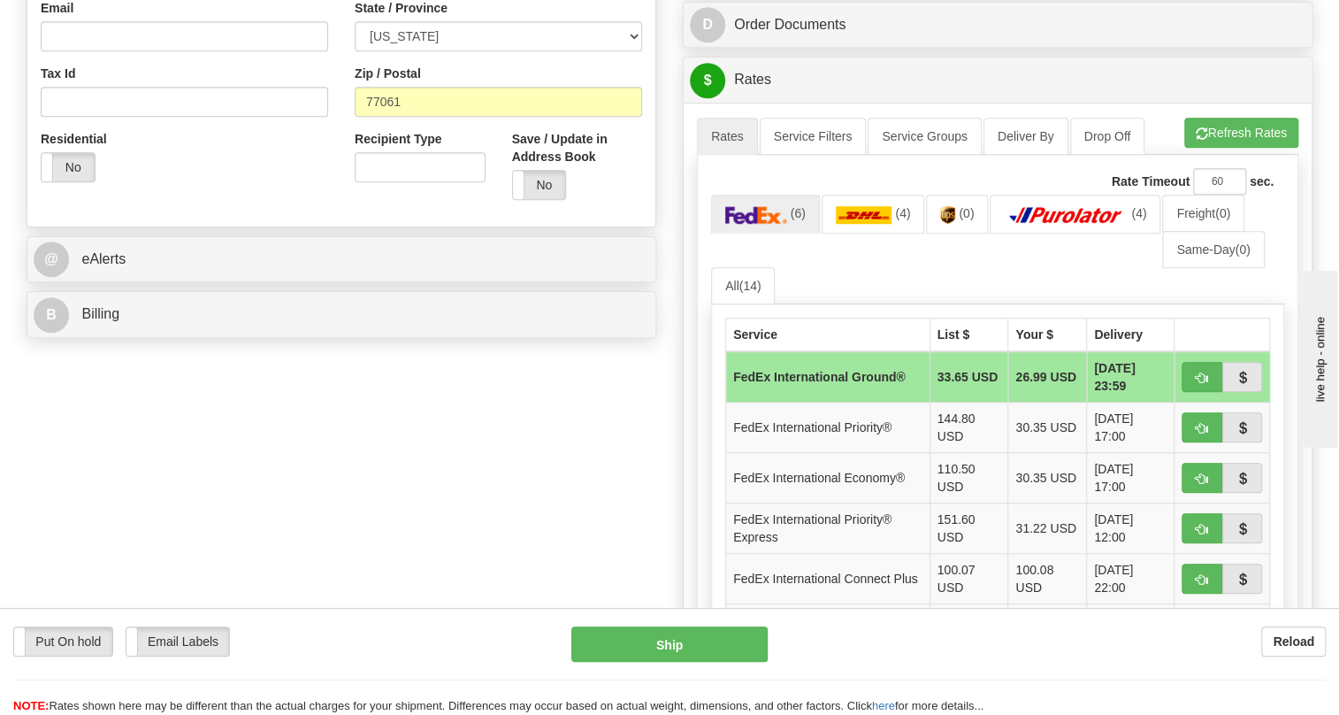
scroll to position [563, 0]
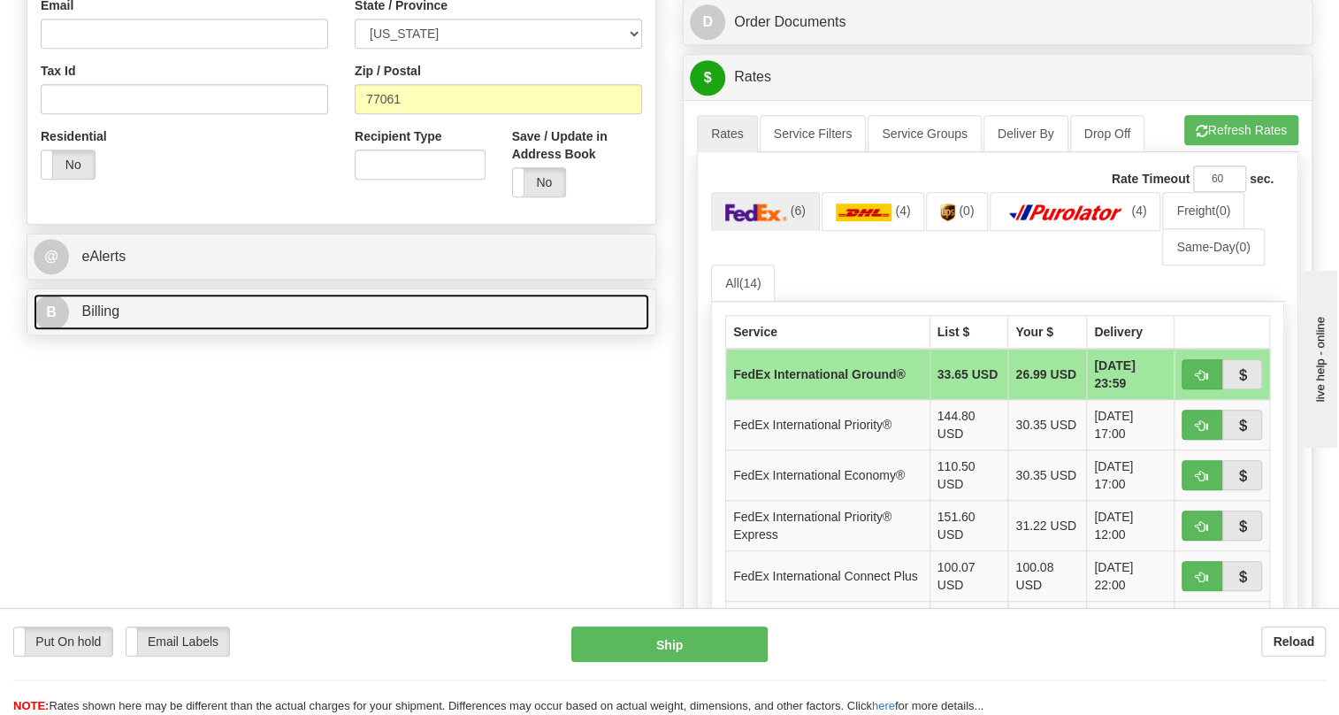
click at [111, 318] on span "Billing" at bounding box center [100, 310] width 38 height 15
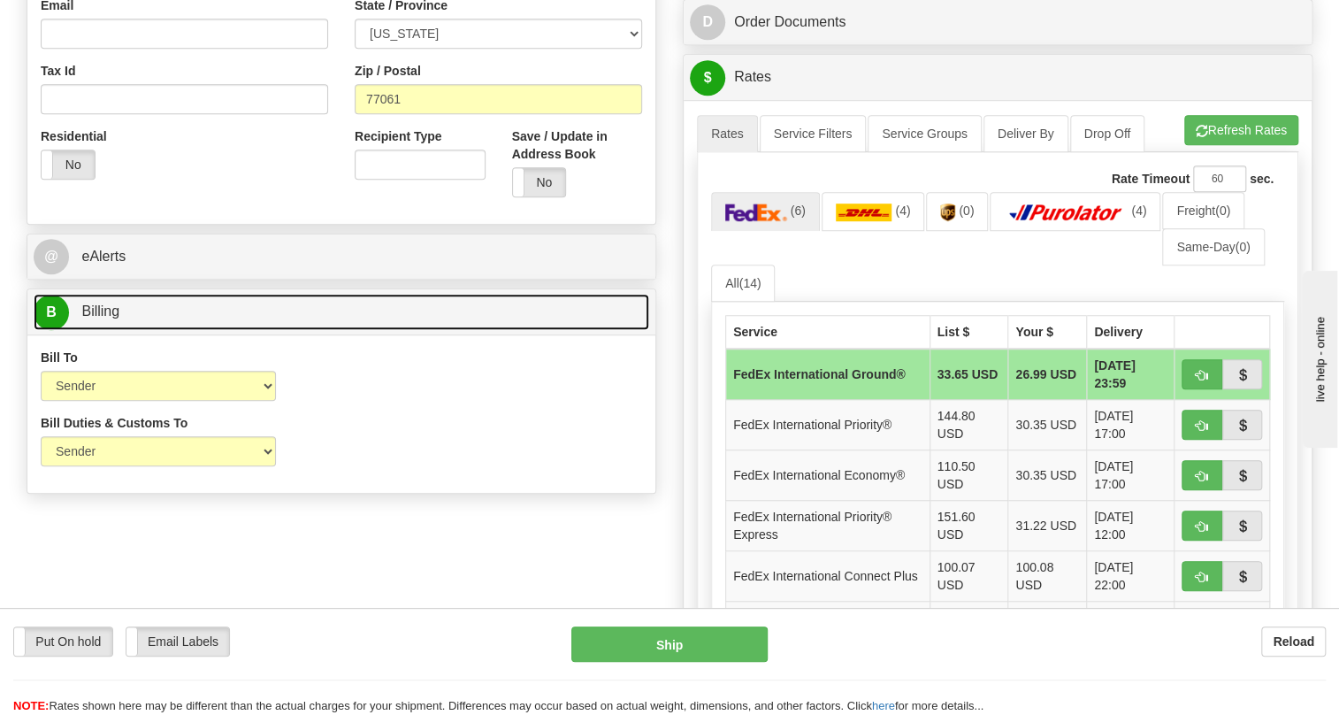
click at [111, 318] on span "Billing" at bounding box center [100, 310] width 38 height 15
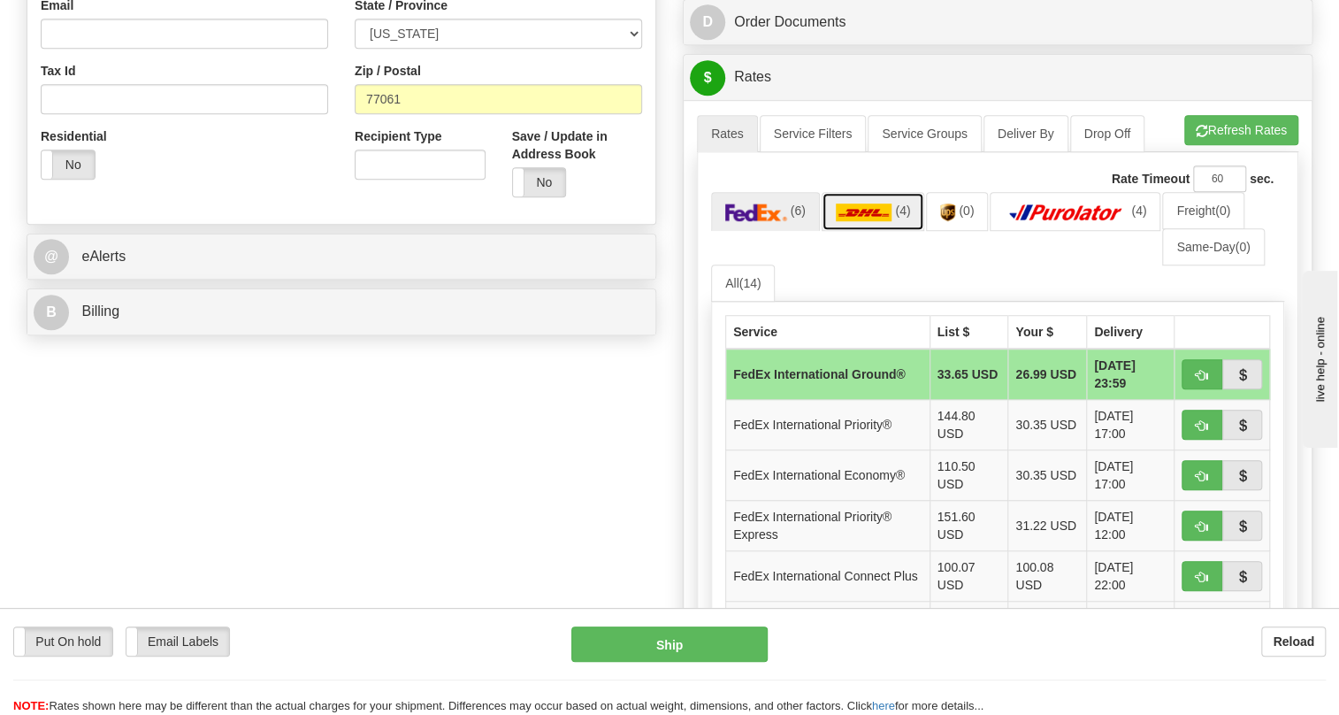
click at [862, 230] on link "(4)" at bounding box center [873, 211] width 103 height 38
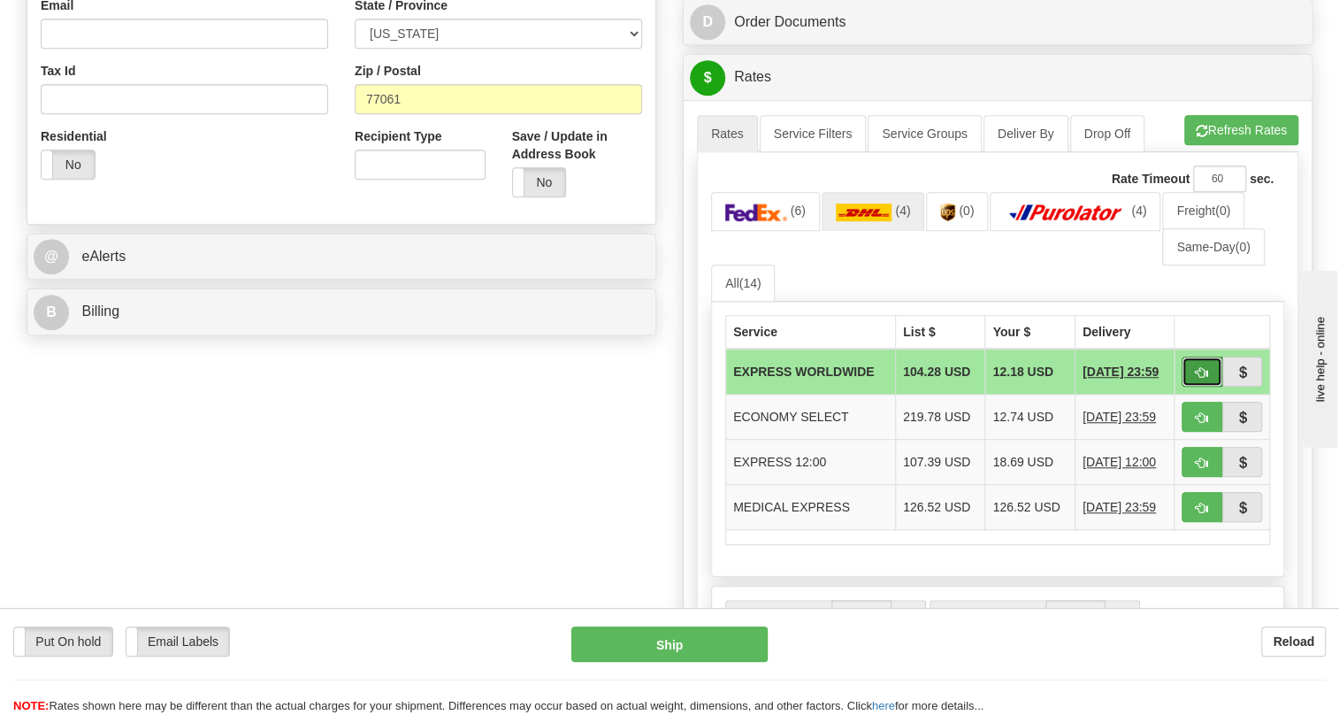
click at [1200, 379] on span "button" at bounding box center [1202, 372] width 12 height 11
type input "P"
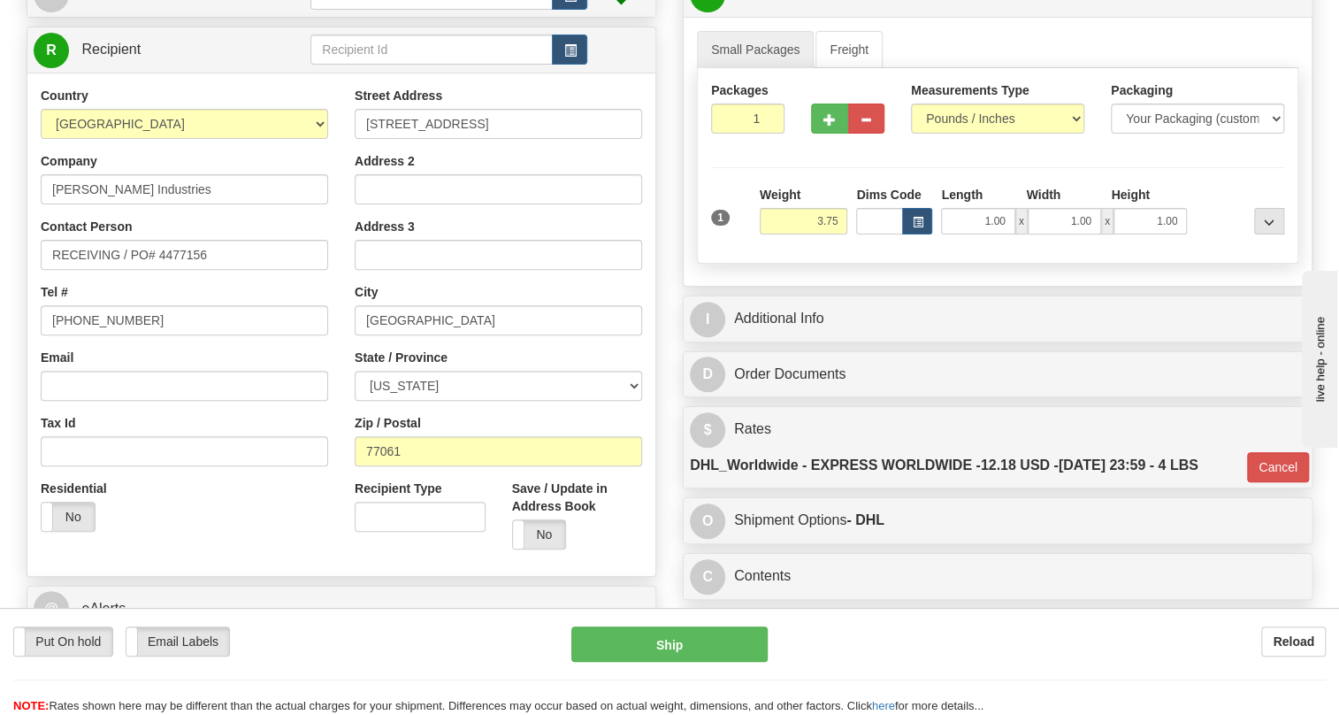
scroll to position [321, 0]
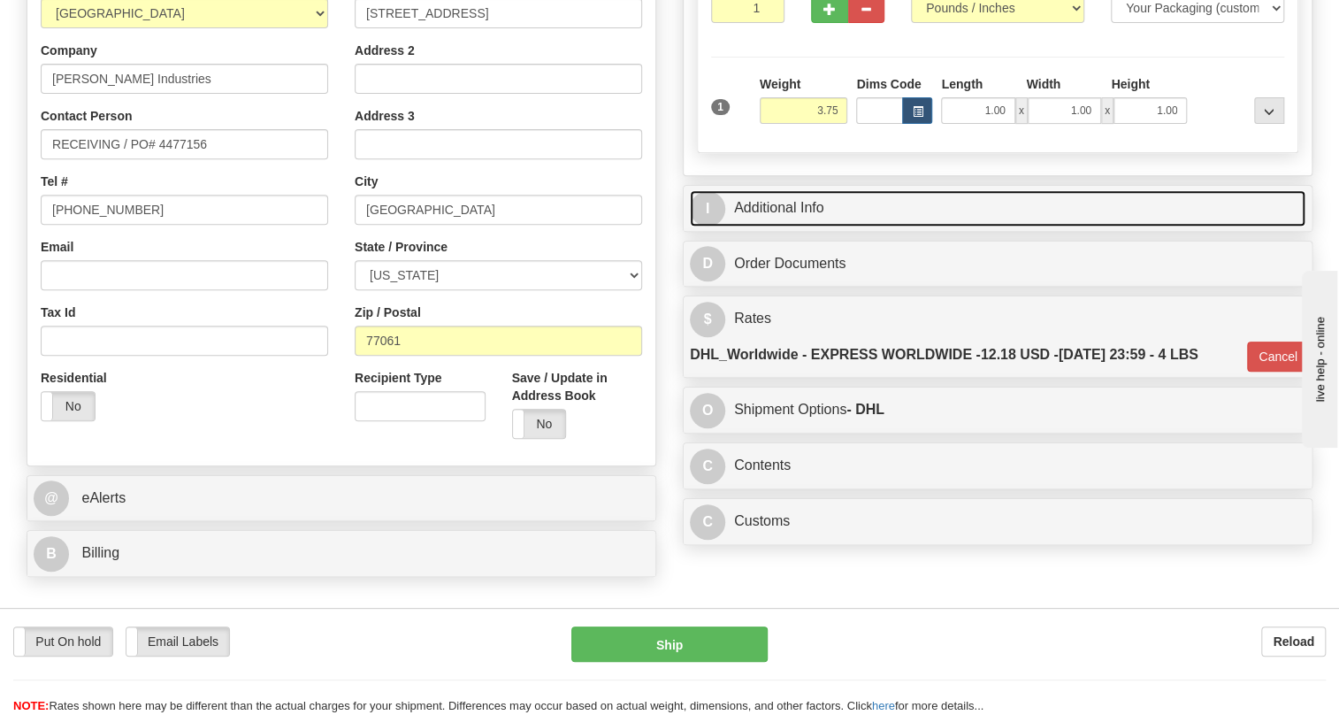
click at [783, 226] on link "I Additional Info" at bounding box center [998, 208] width 616 height 36
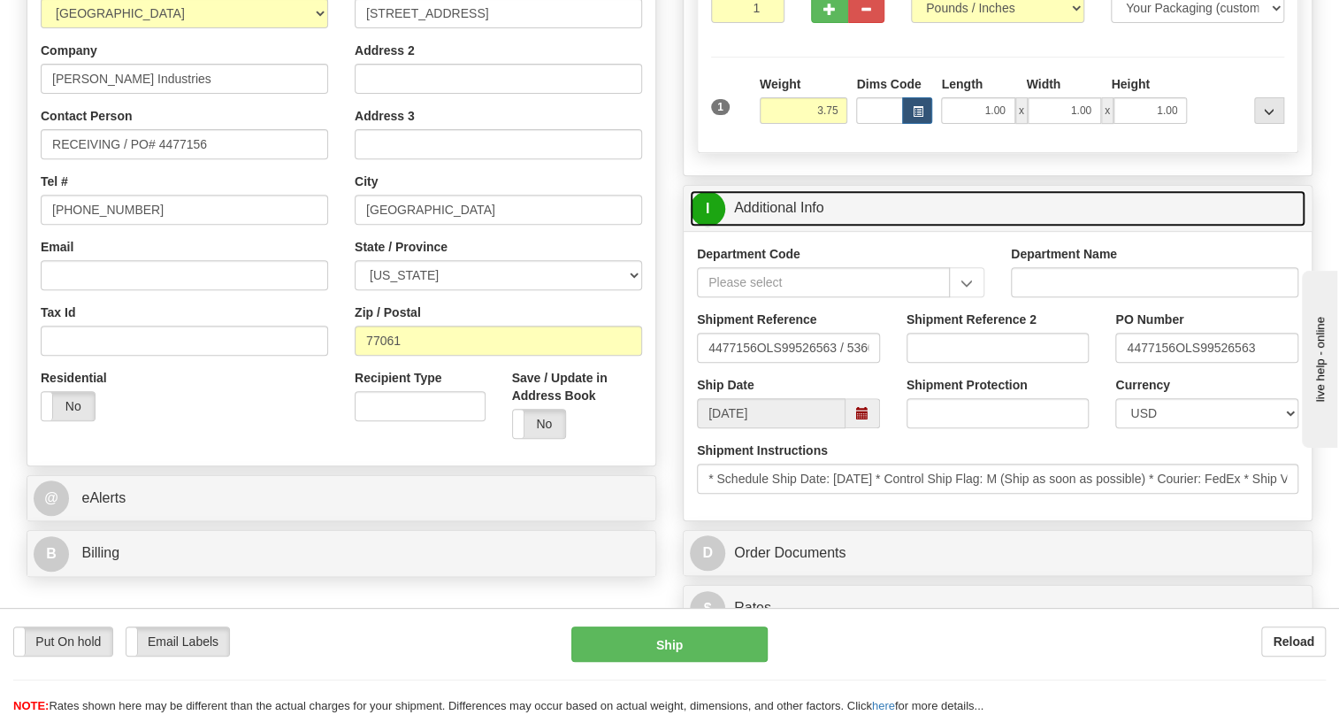
click at [801, 226] on link "I Additional Info" at bounding box center [998, 208] width 616 height 36
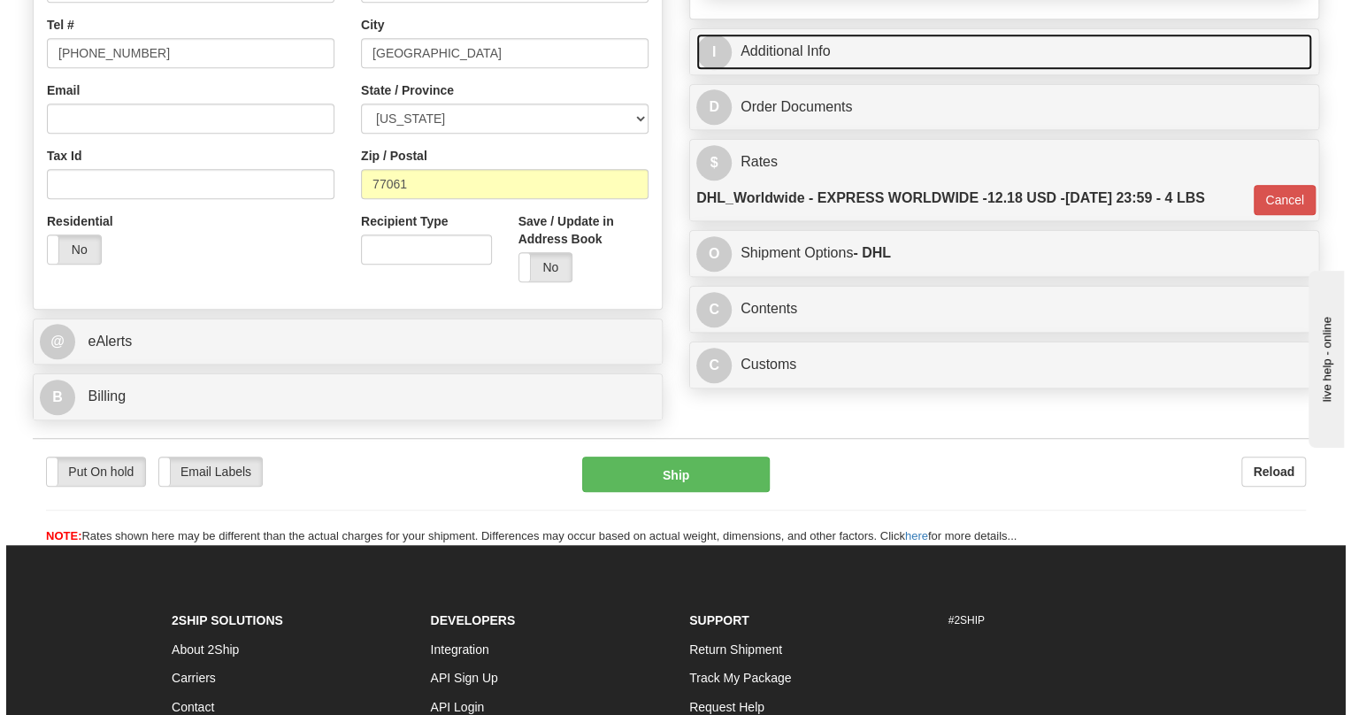
scroll to position [482, 0]
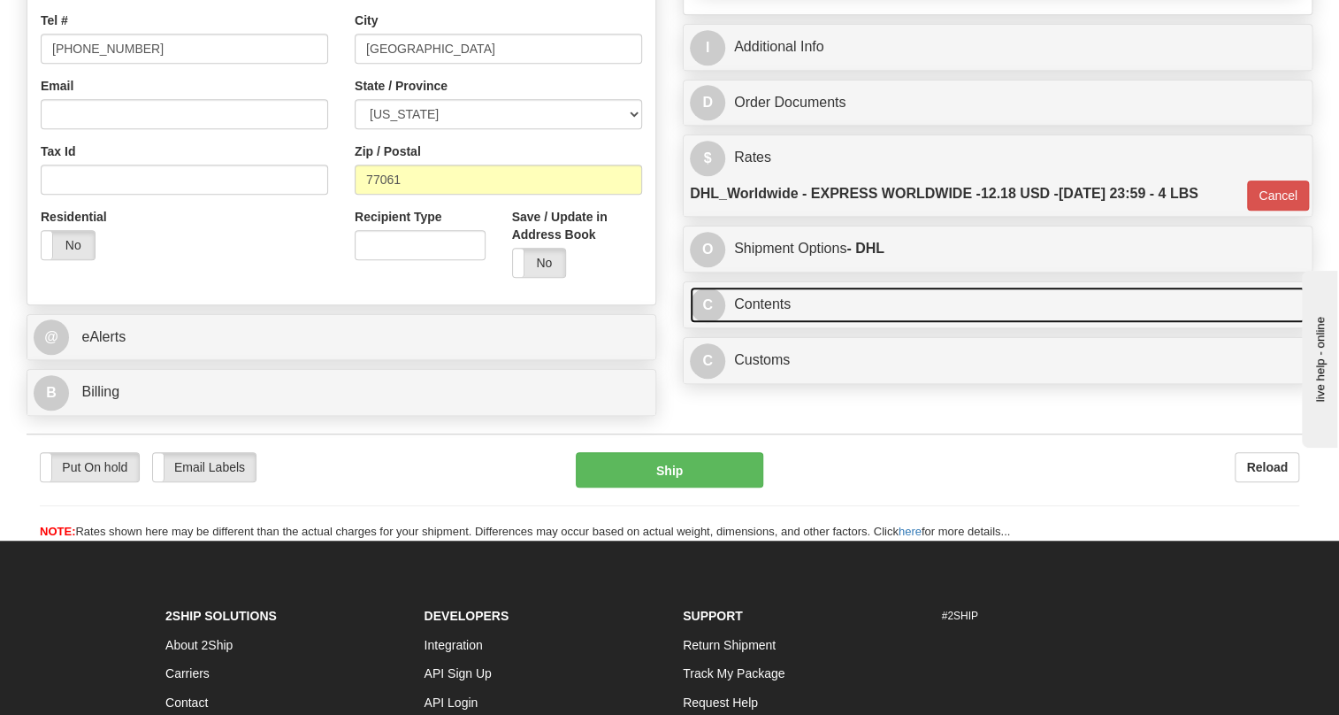
click at [776, 323] on link "C Contents" at bounding box center [998, 305] width 616 height 36
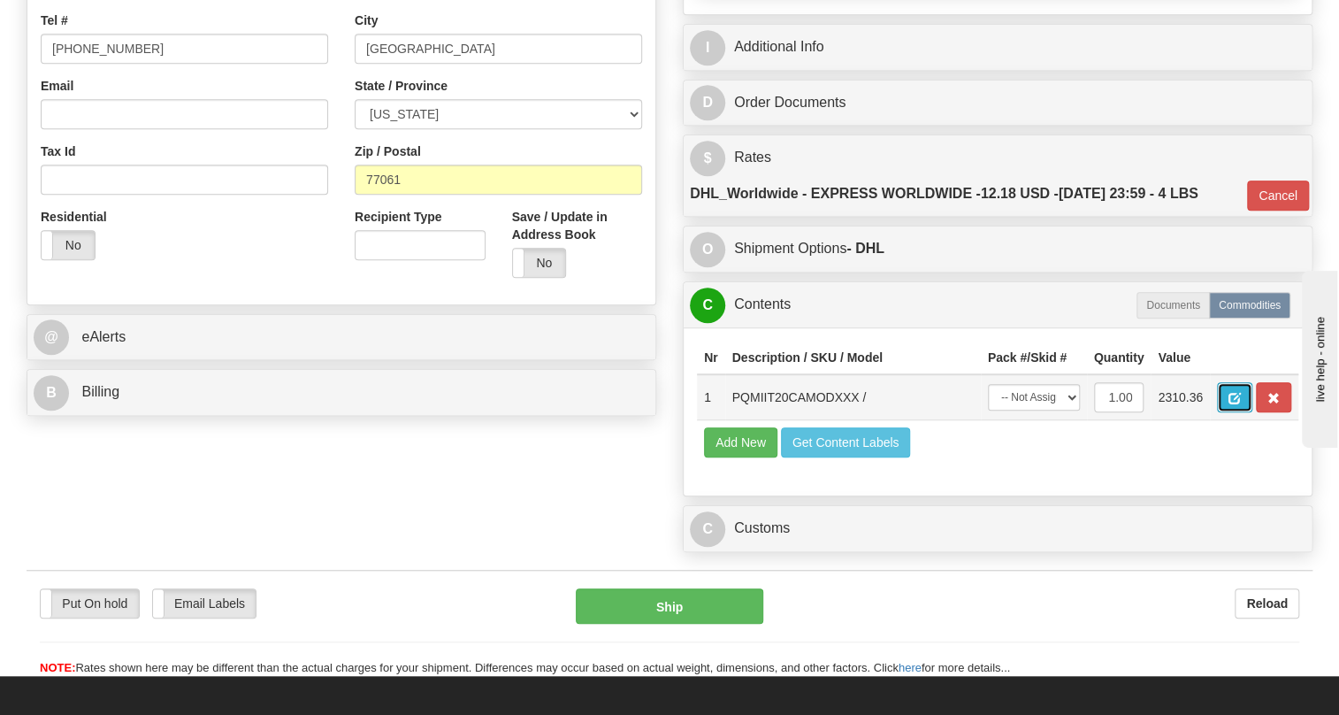
click at [1238, 404] on span "button" at bounding box center [1235, 398] width 12 height 11
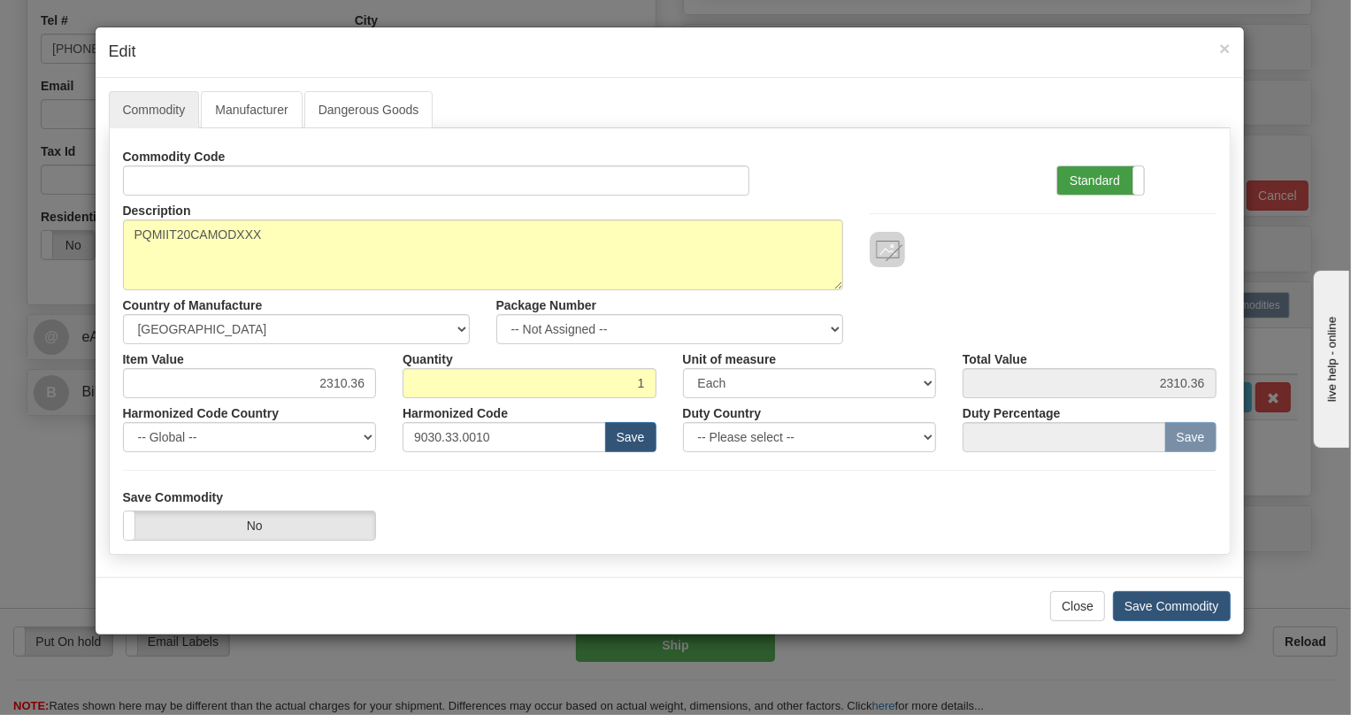
click at [1073, 176] on label "Standard" at bounding box center [1100, 180] width 87 height 28
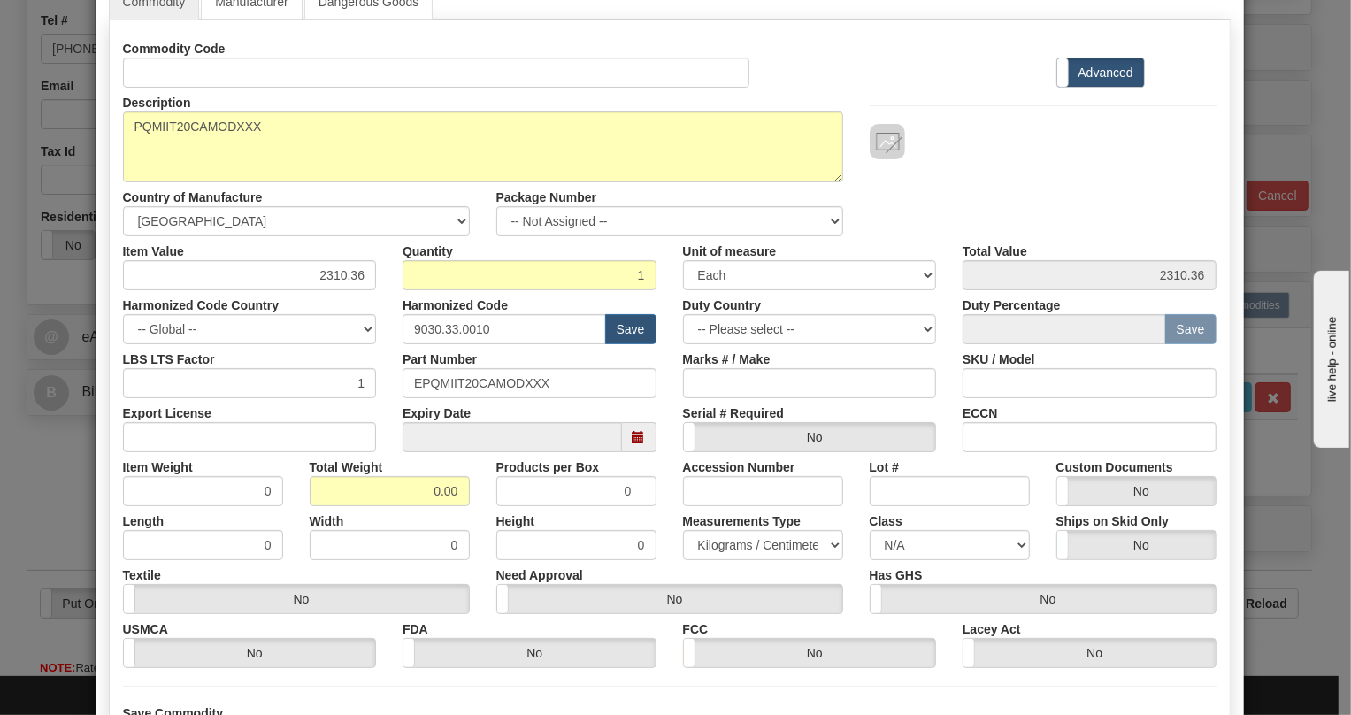
scroll to position [160, 0]
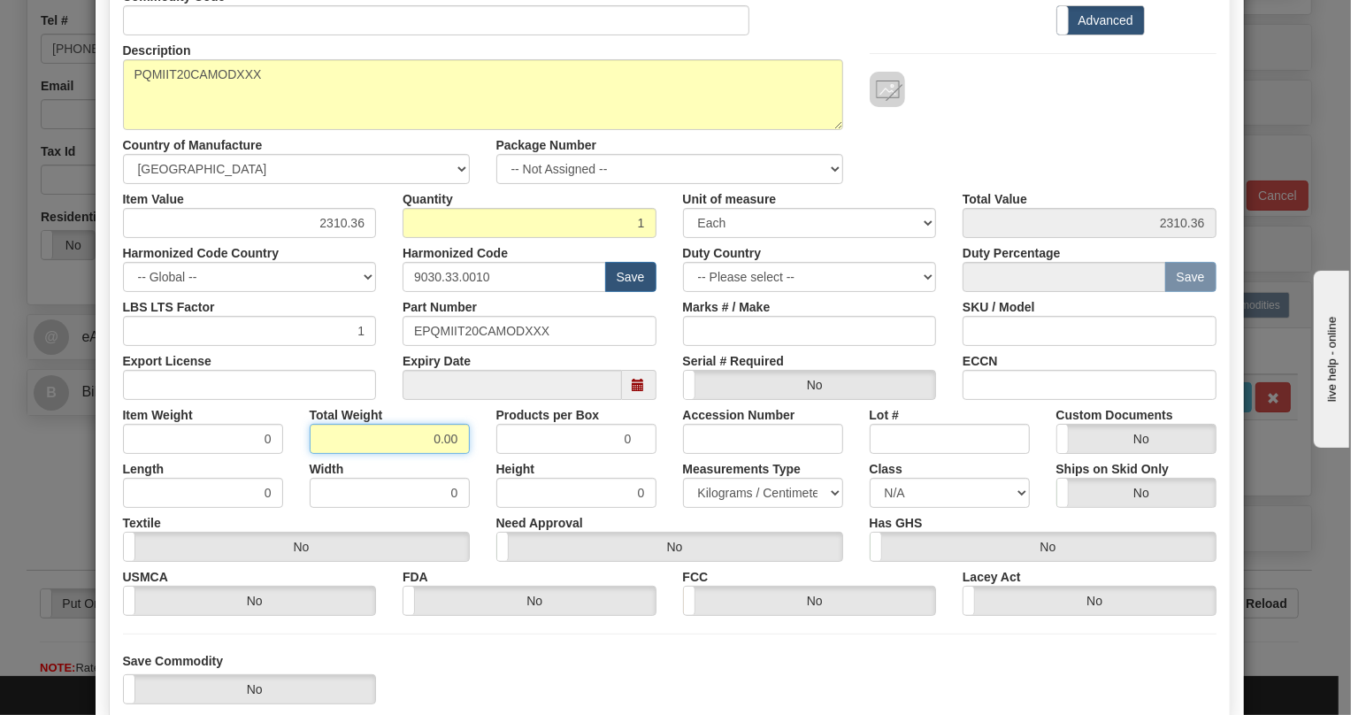
click at [425, 440] on input "0.00" at bounding box center [390, 439] width 160 height 30
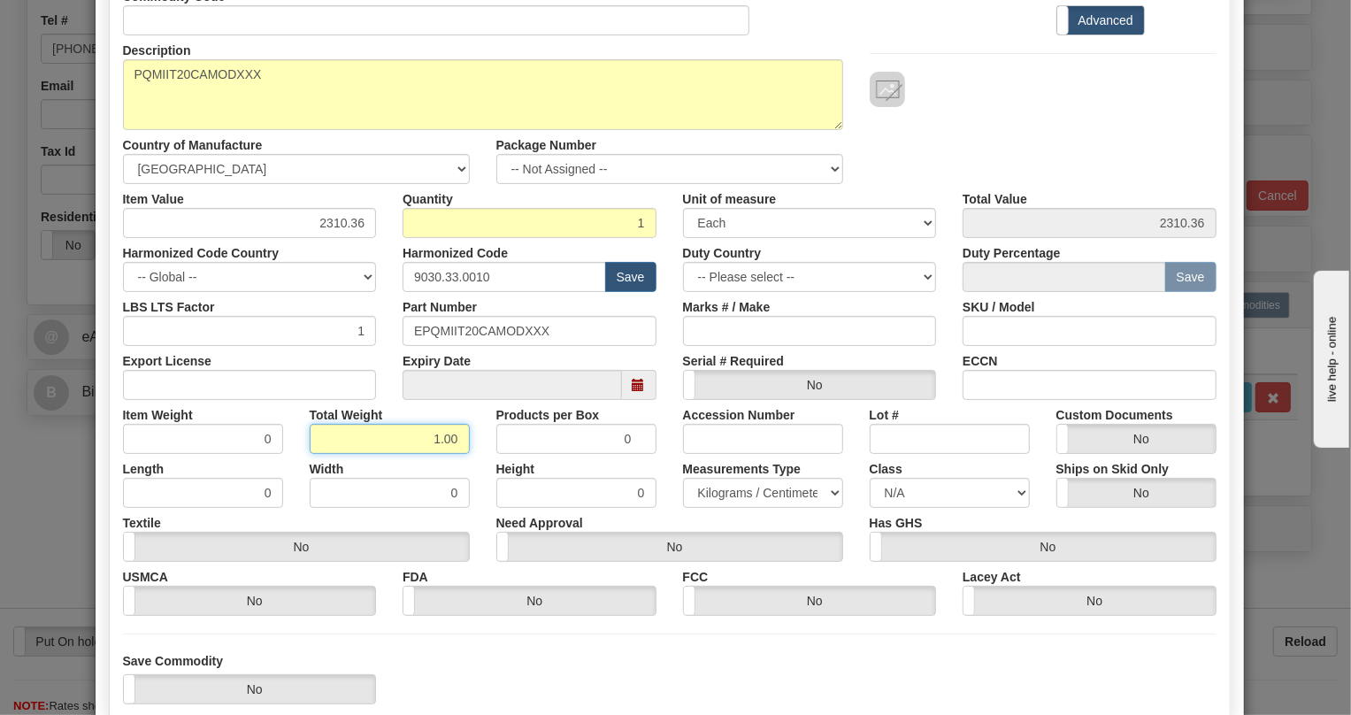
type input "1.00"
type input "1.0000"
click at [741, 487] on select "Pounds / Inches Kilograms / Centimeters" at bounding box center [763, 493] width 160 height 30
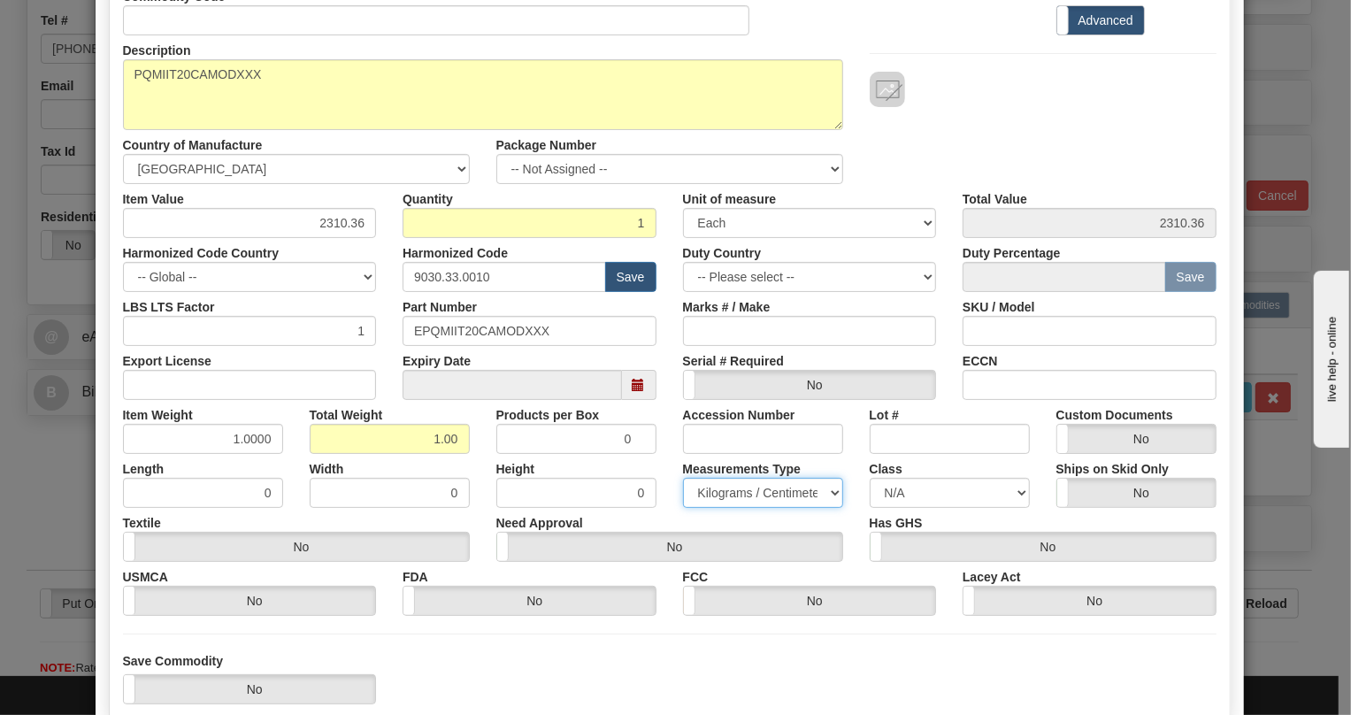
select select "0"
click at [683, 478] on select "Pounds / Inches Kilograms / Centimeters" at bounding box center [763, 493] width 160 height 30
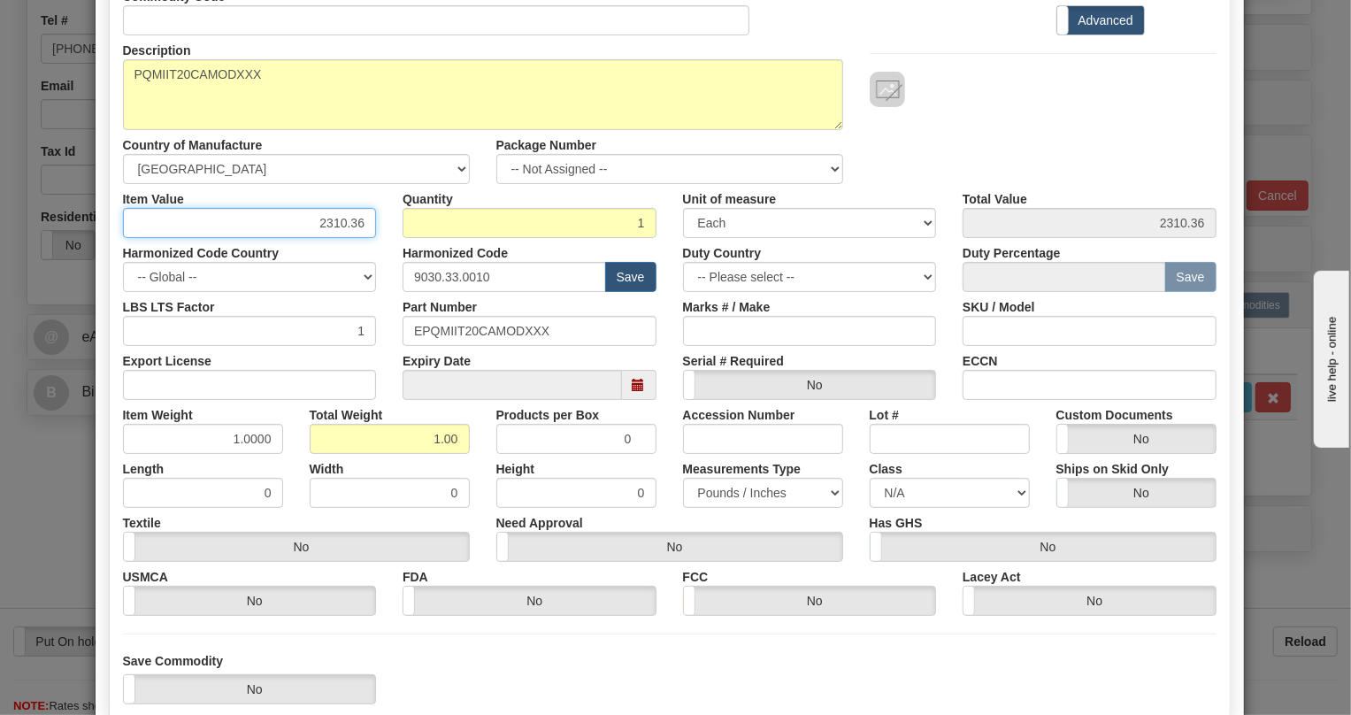
click at [330, 219] on input "2310.36" at bounding box center [250, 223] width 254 height 30
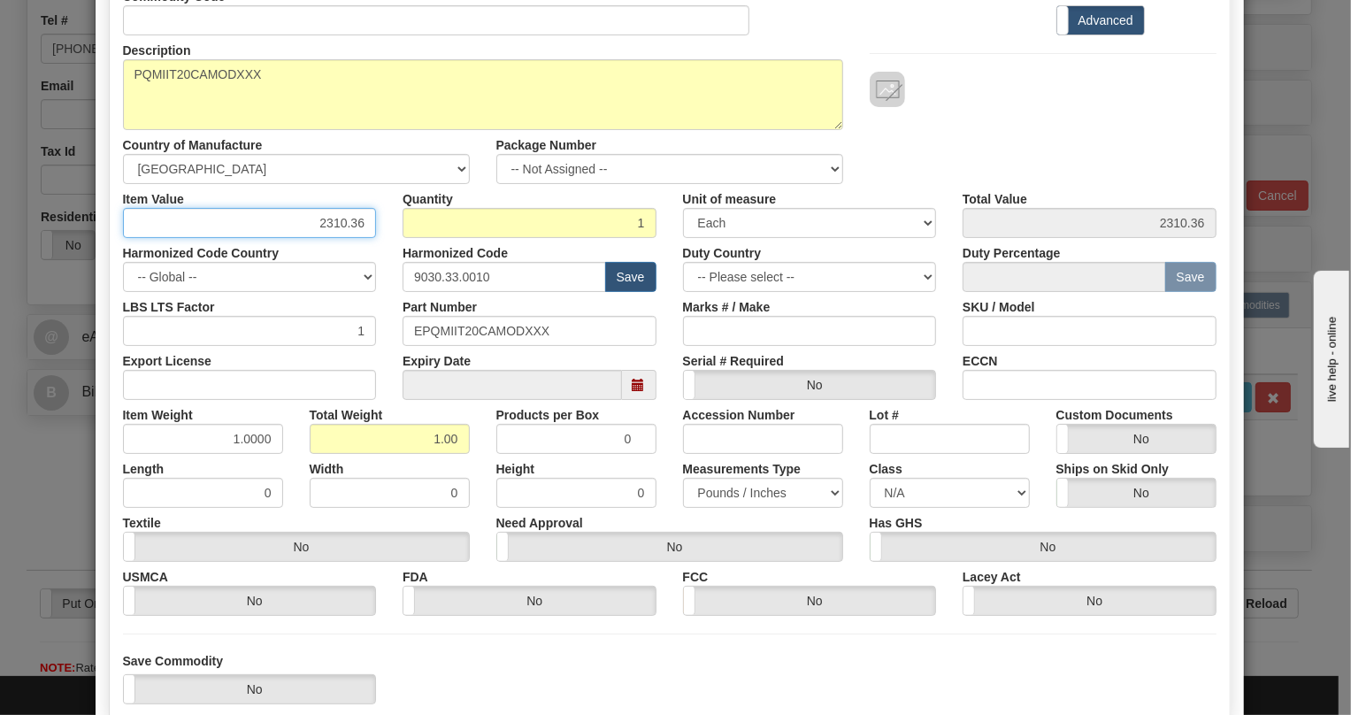
click at [330, 219] on input "2310.36" at bounding box center [250, 223] width 254 height 30
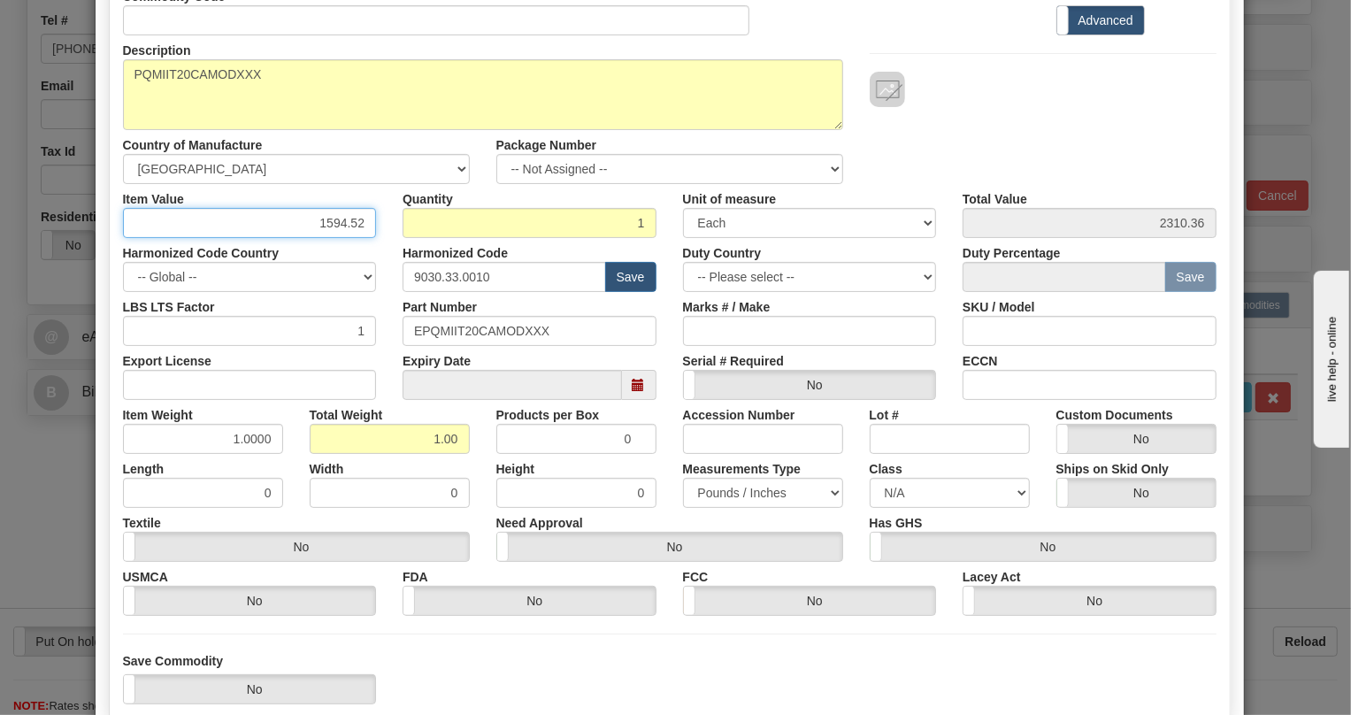
type input "1594.52"
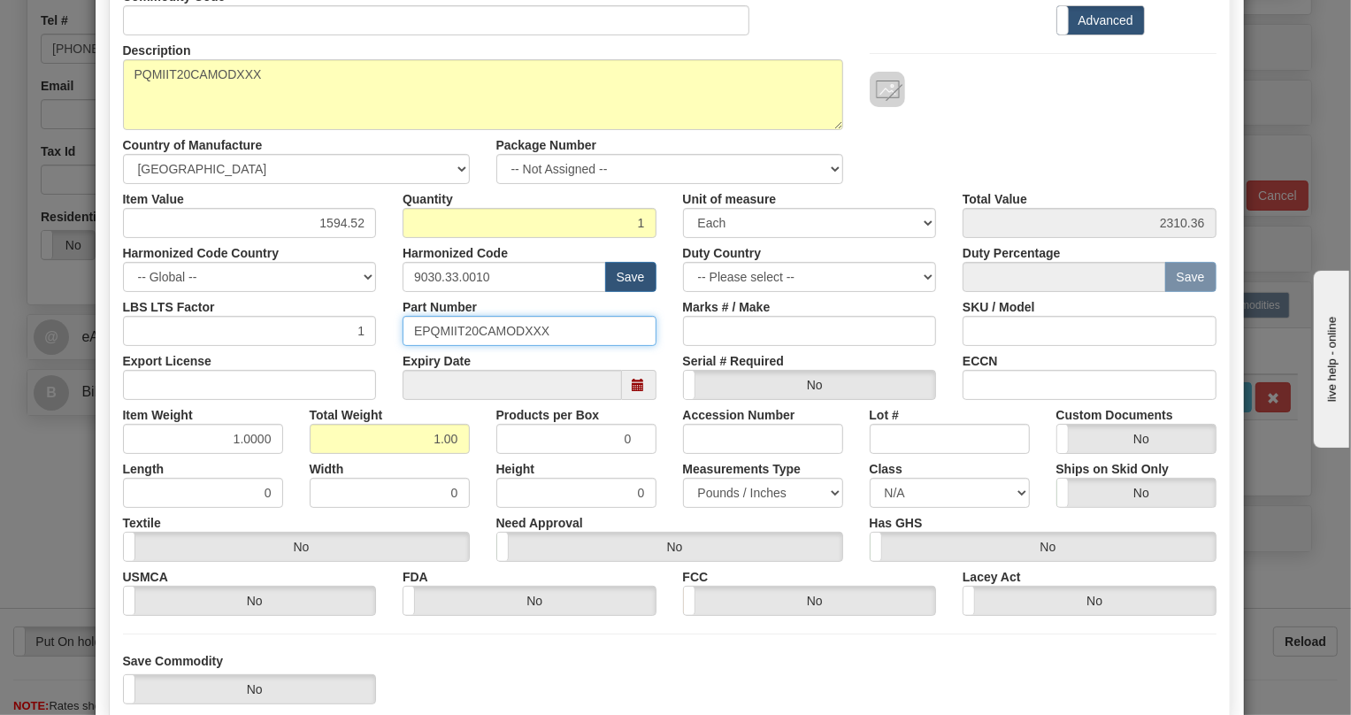
type input "1594.52"
click at [487, 327] on input "EPQMIIT20CAMODXXX" at bounding box center [529, 331] width 254 height 30
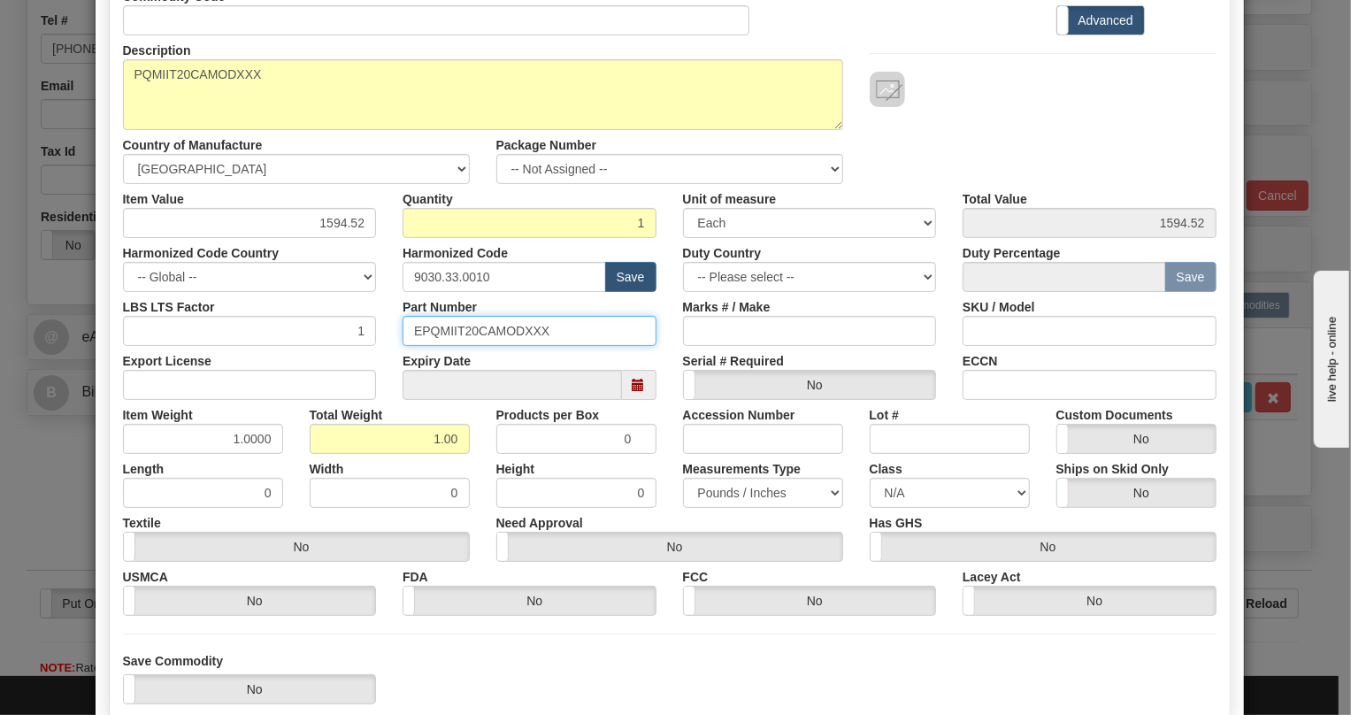
click at [487, 327] on input "EPQMIIT20CAMODXXX" at bounding box center [529, 331] width 254 height 30
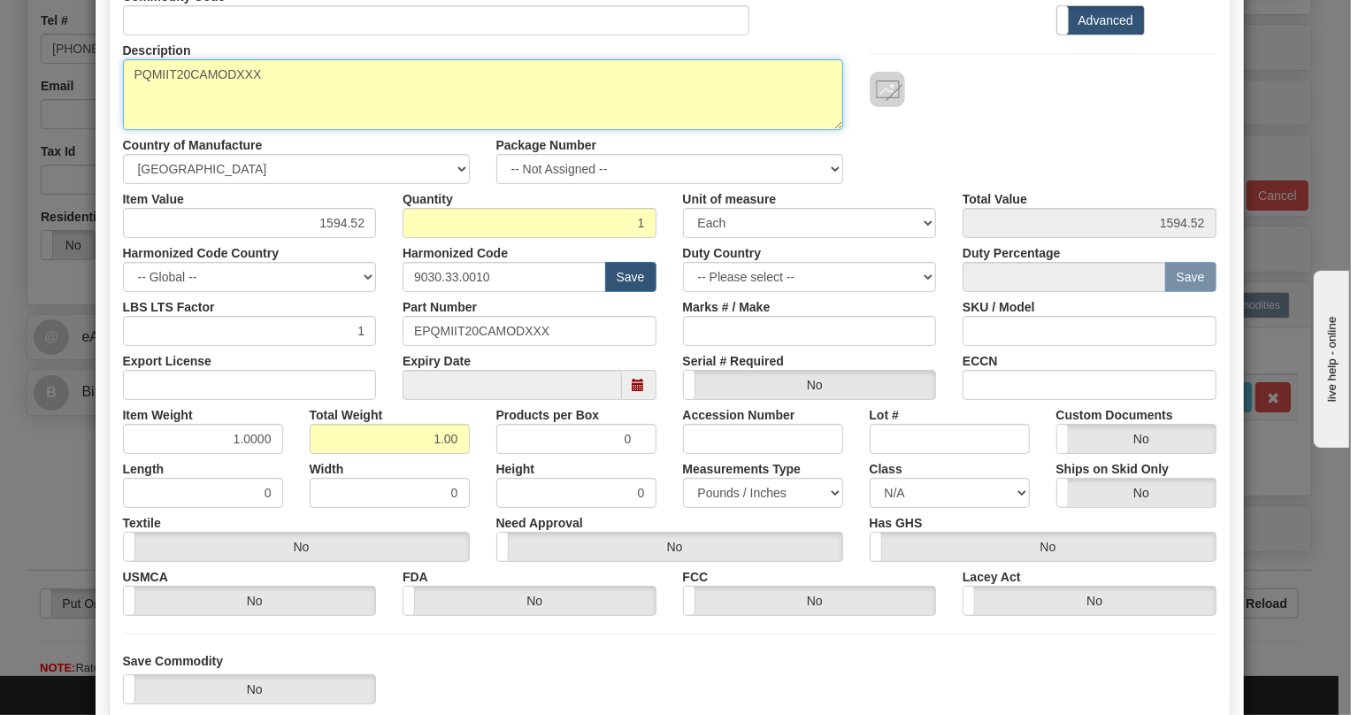
click at [234, 71] on textarea "PQMIIT20CAMODXXX" at bounding box center [483, 94] width 720 height 71
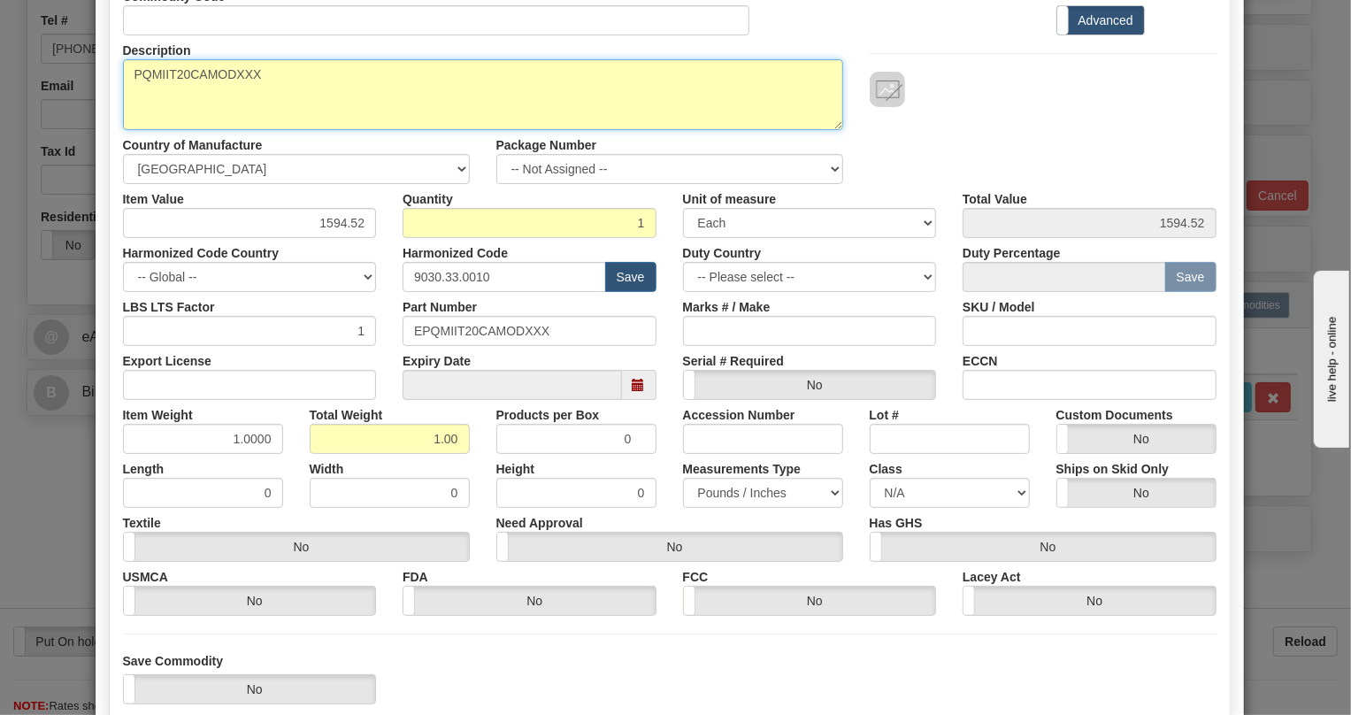
click at [234, 71] on textarea "PQMIIT20CAMODXXX" at bounding box center [483, 94] width 720 height 71
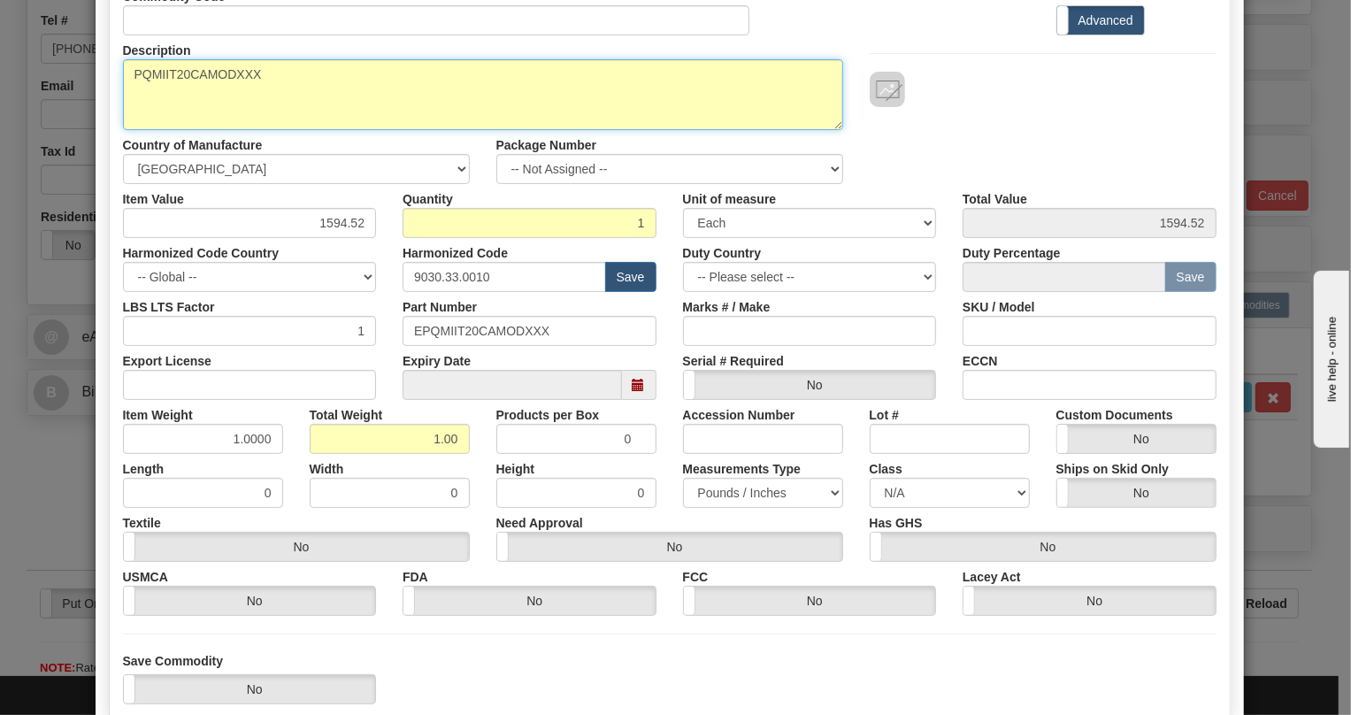
click at [234, 71] on textarea "PQMIIT20CAMODXXX" at bounding box center [483, 94] width 720 height 71
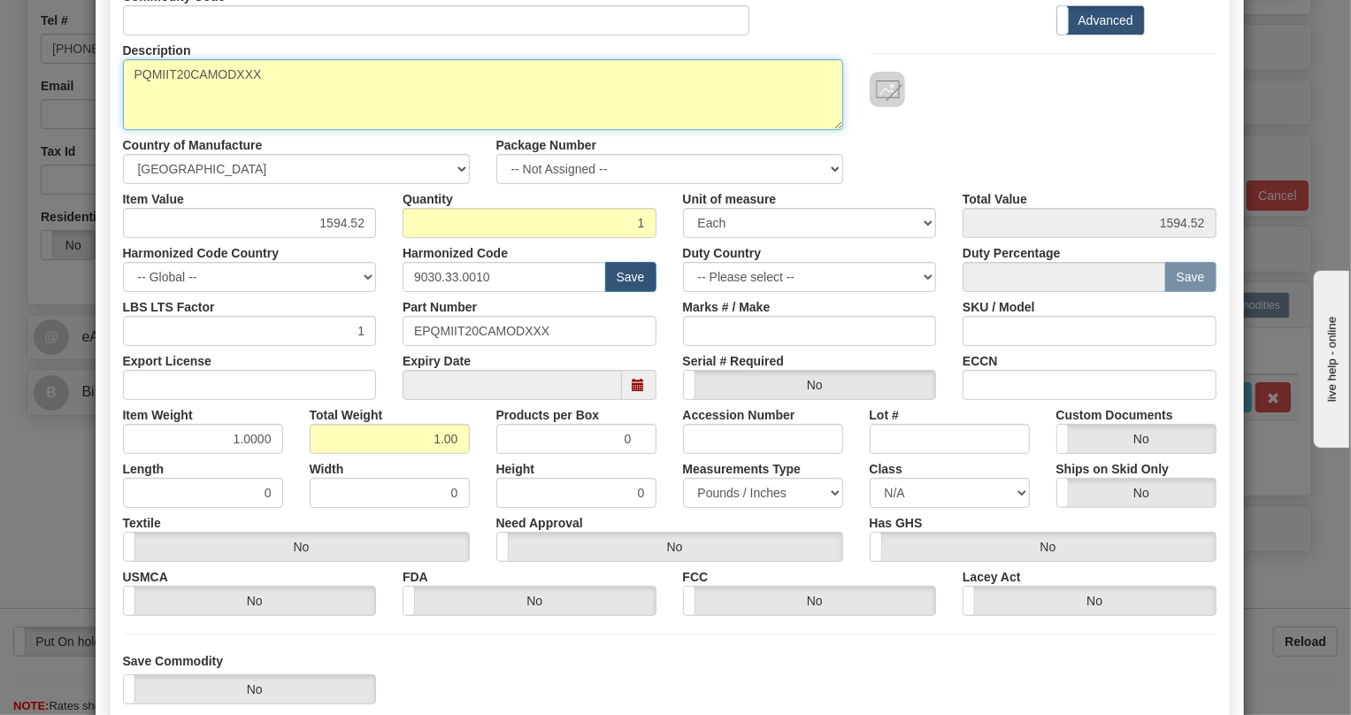
paste textarea "-T20-C-A-"
type textarea "PQMII-T20-C-A-MODXXX"
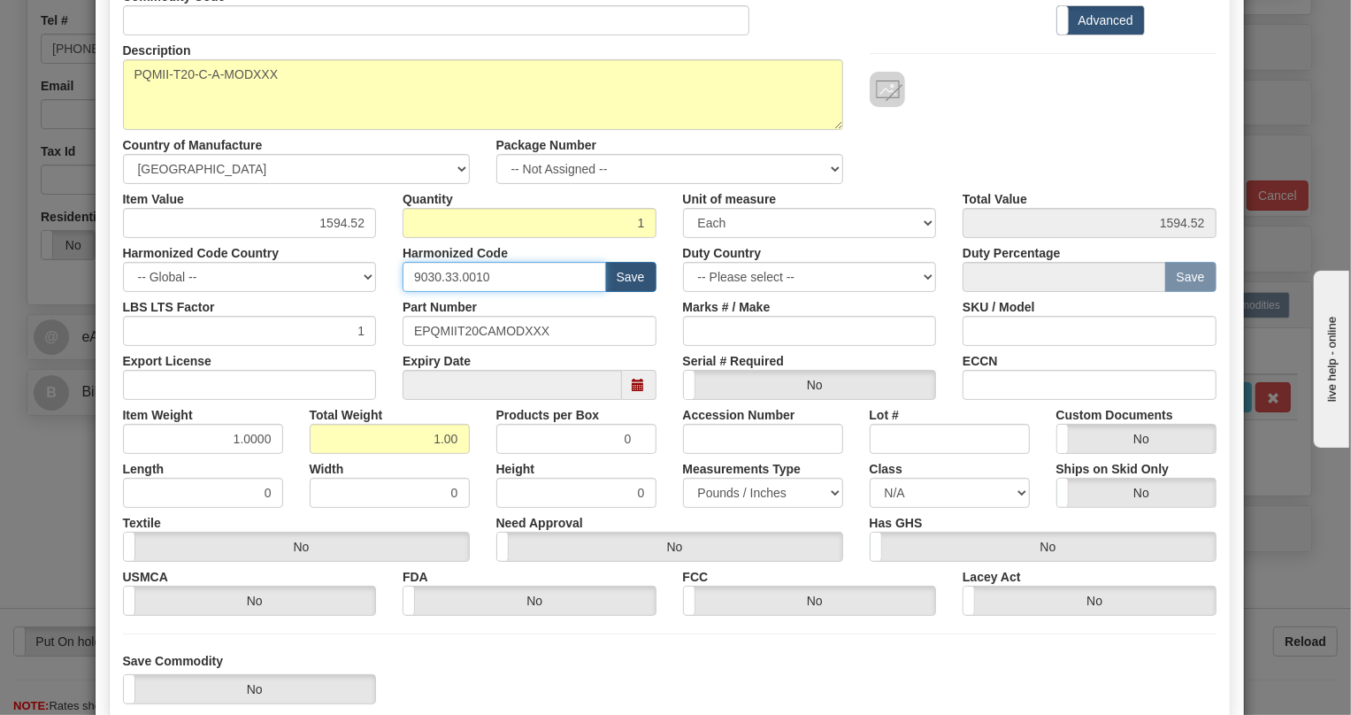
click at [460, 274] on input "9030.33.0010" at bounding box center [503, 277] width 203 height 30
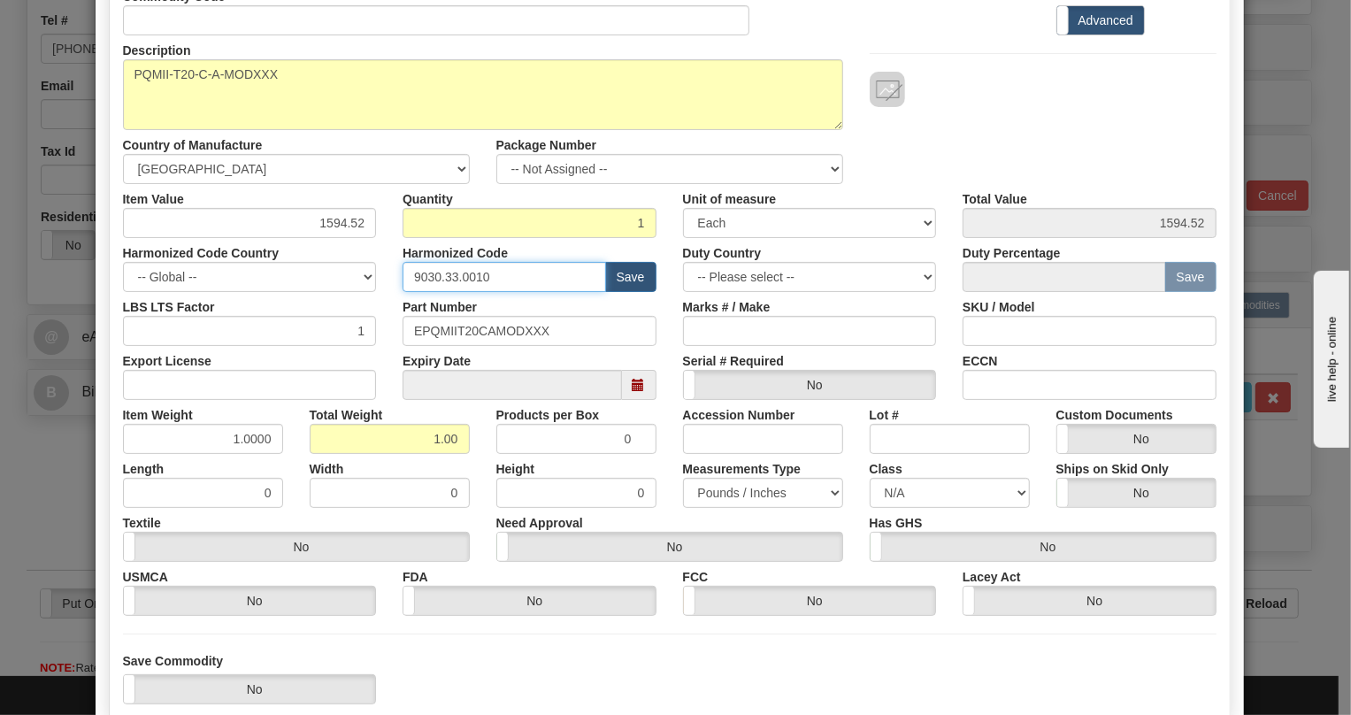
click at [460, 274] on input "9030.33.0010" at bounding box center [503, 277] width 203 height 30
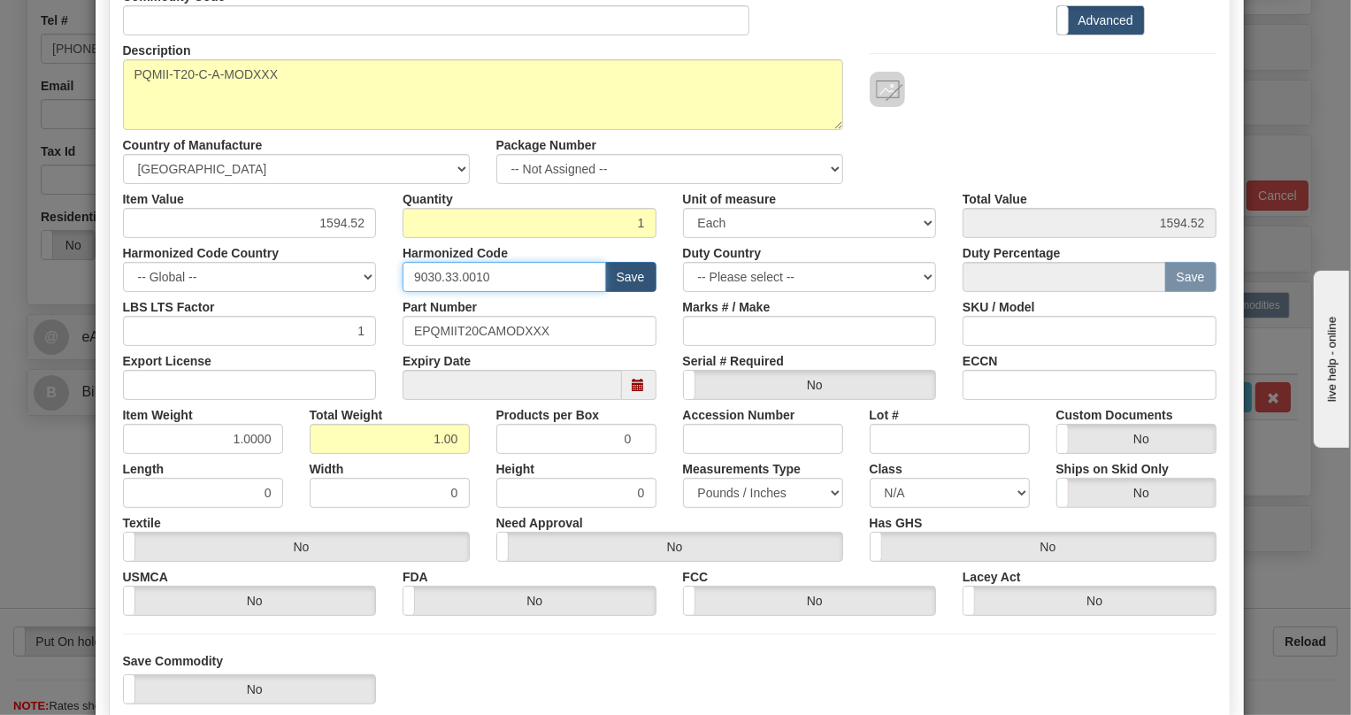
paste input "28.30.000"
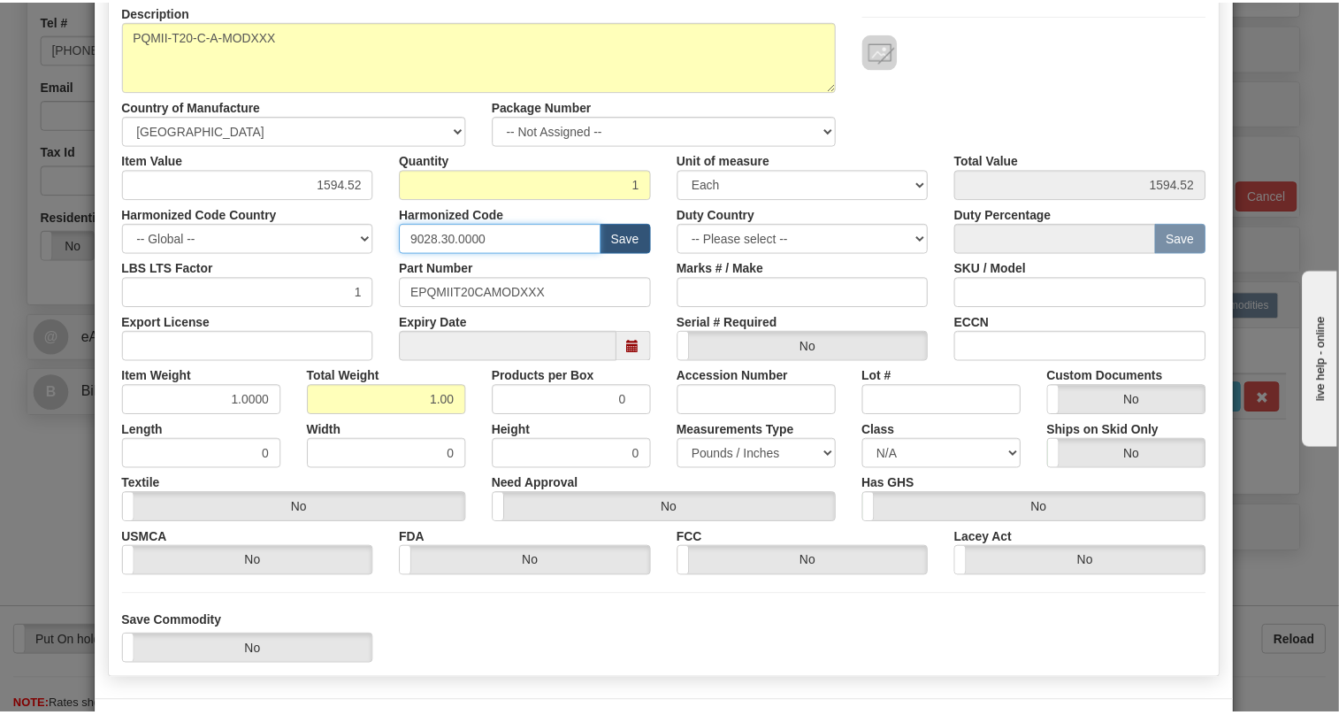
scroll to position [269, 0]
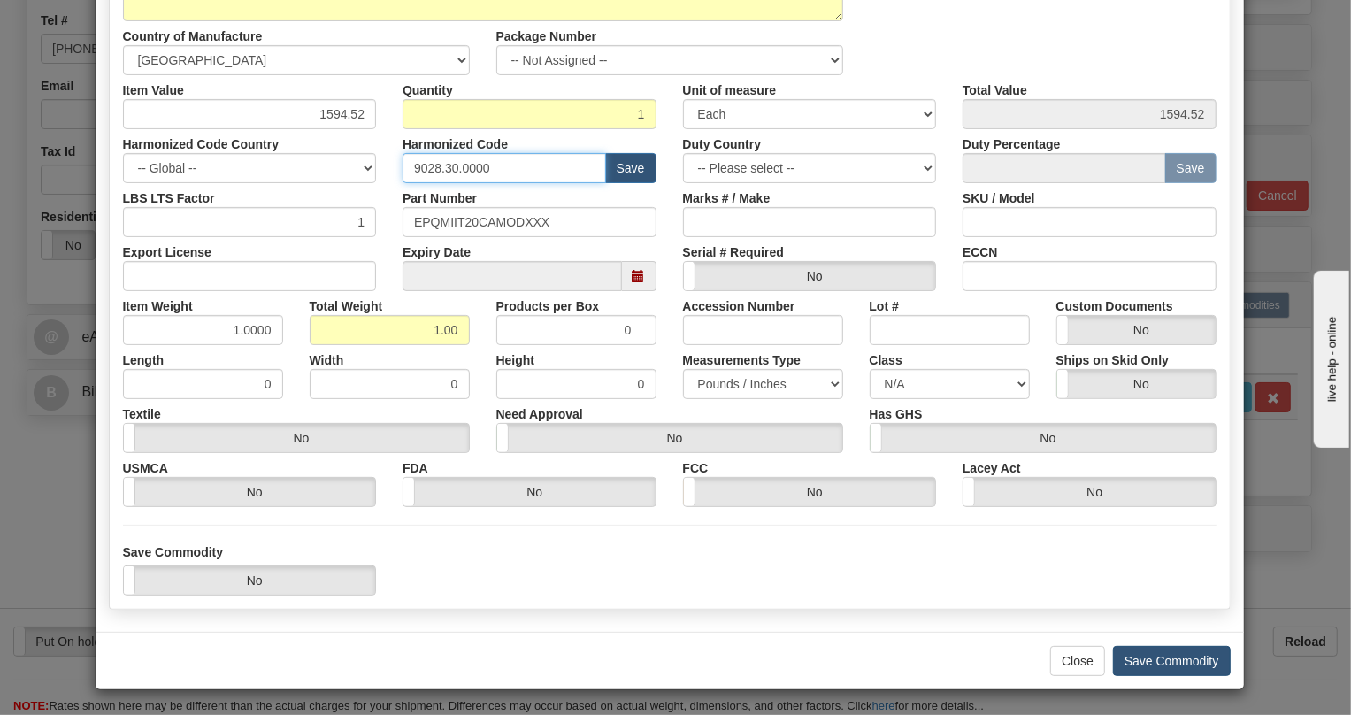
type input "9028.30.0000"
click at [1168, 663] on button "Save Commodity" at bounding box center [1172, 661] width 118 height 30
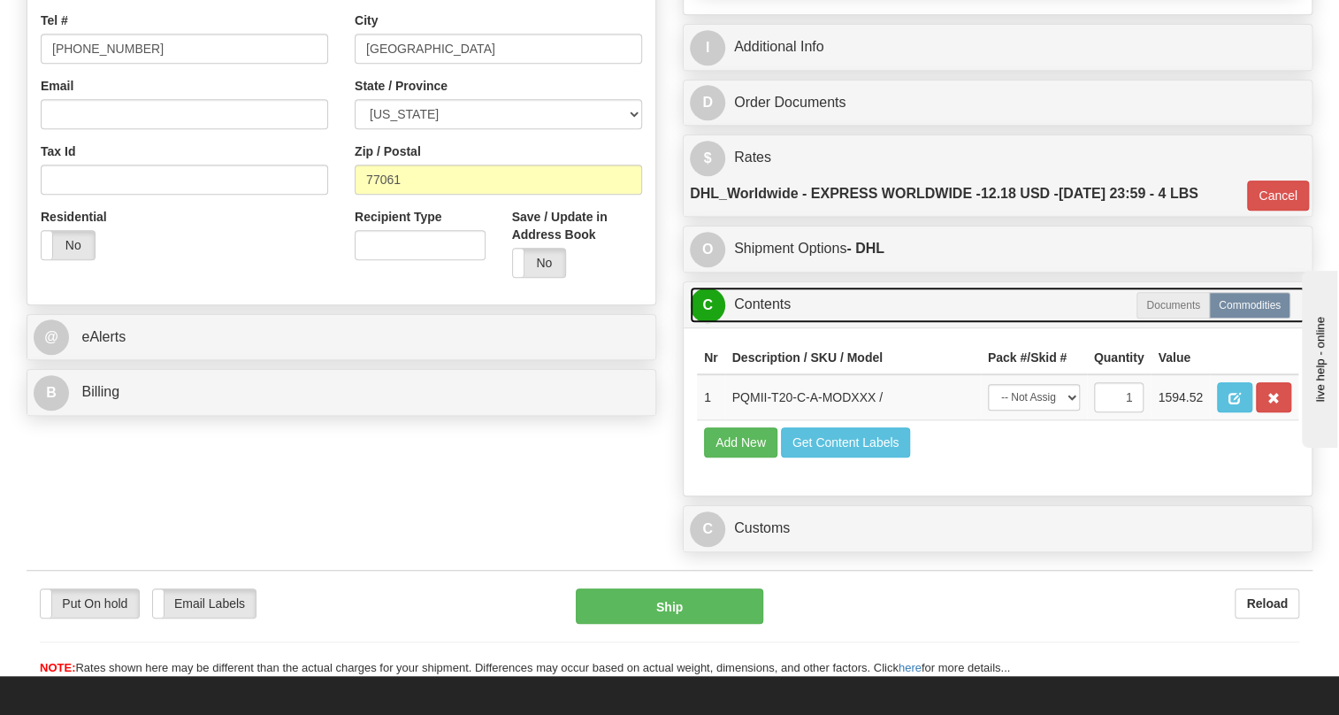
click at [752, 323] on link "C Contents" at bounding box center [998, 305] width 616 height 36
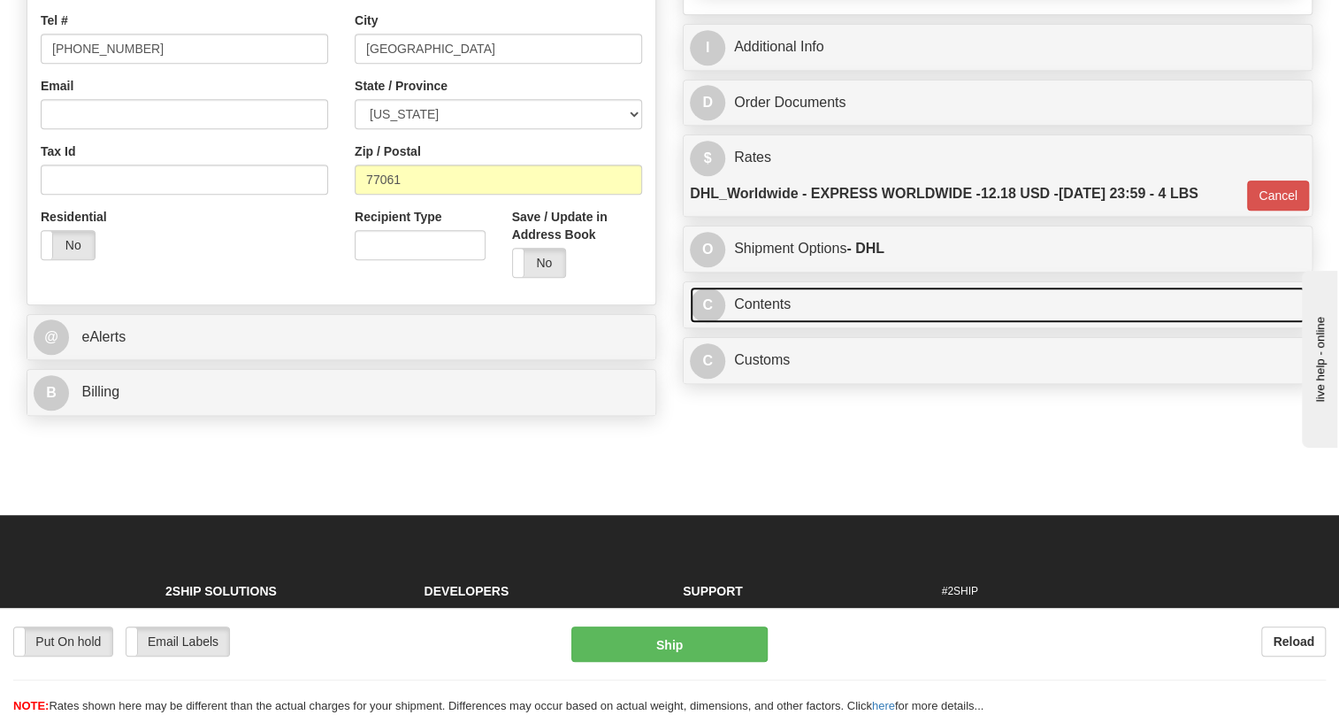
click at [764, 323] on link "C Contents" at bounding box center [998, 305] width 616 height 36
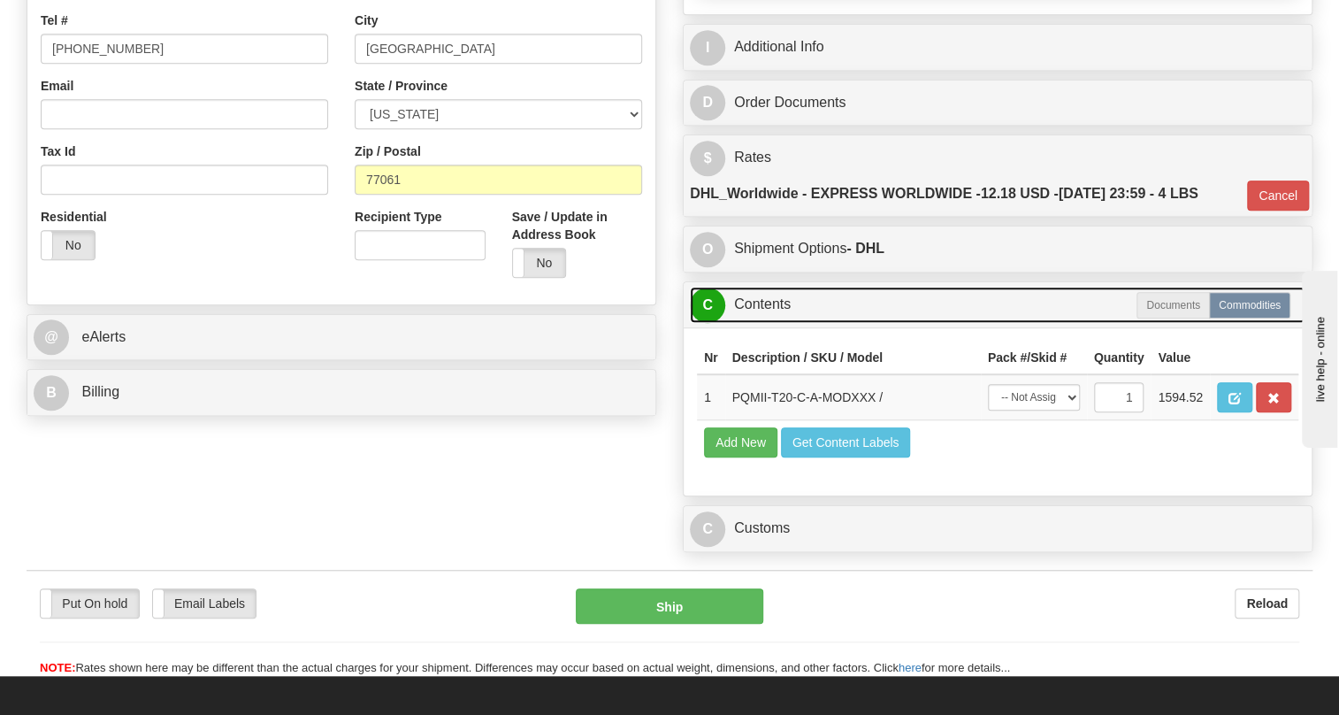
click at [767, 323] on link "C Contents" at bounding box center [998, 305] width 616 height 36
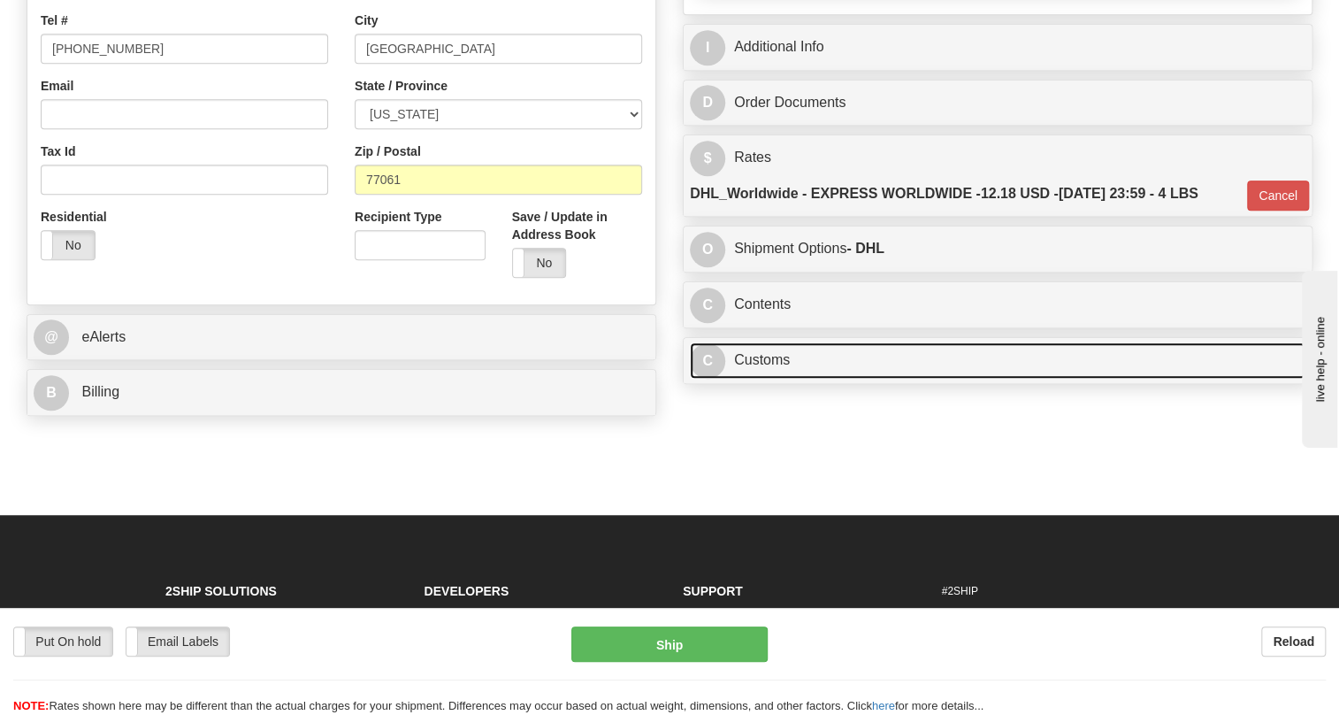
click at [775, 379] on link "C Customs" at bounding box center [998, 360] width 616 height 36
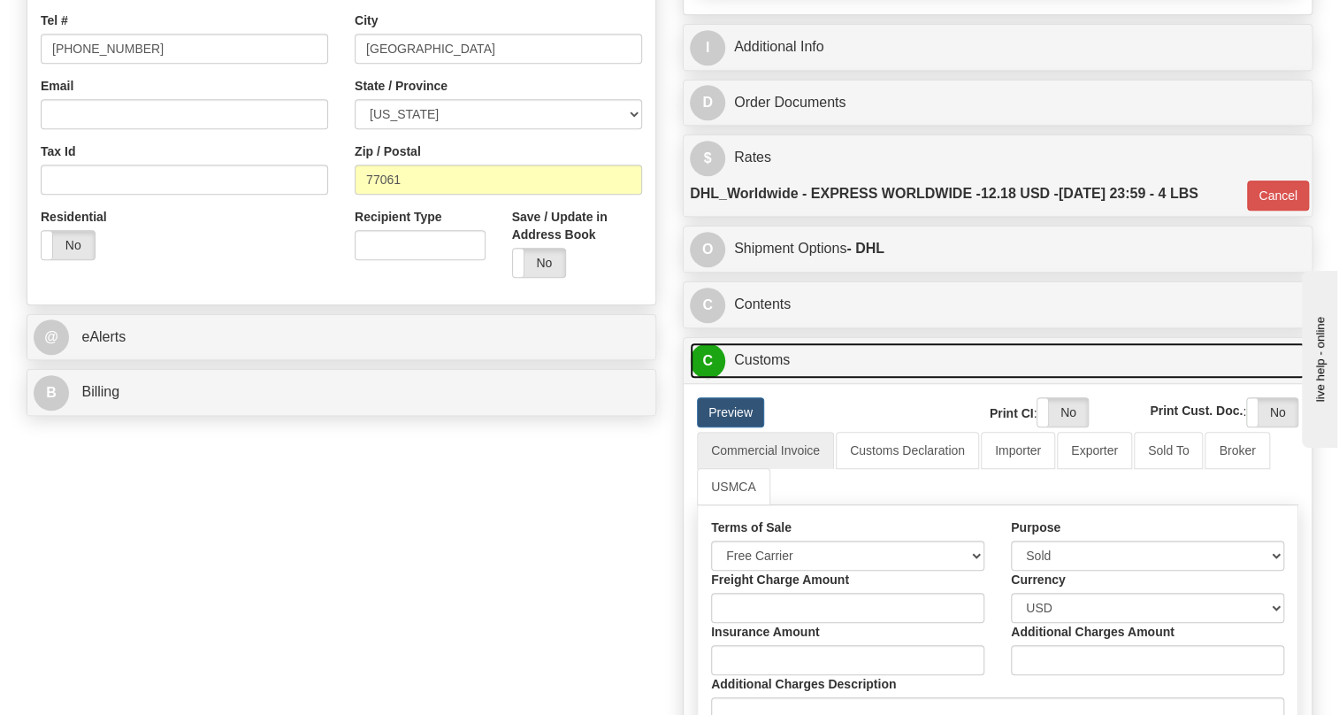
click at [759, 379] on link "C Customs" at bounding box center [998, 360] width 616 height 36
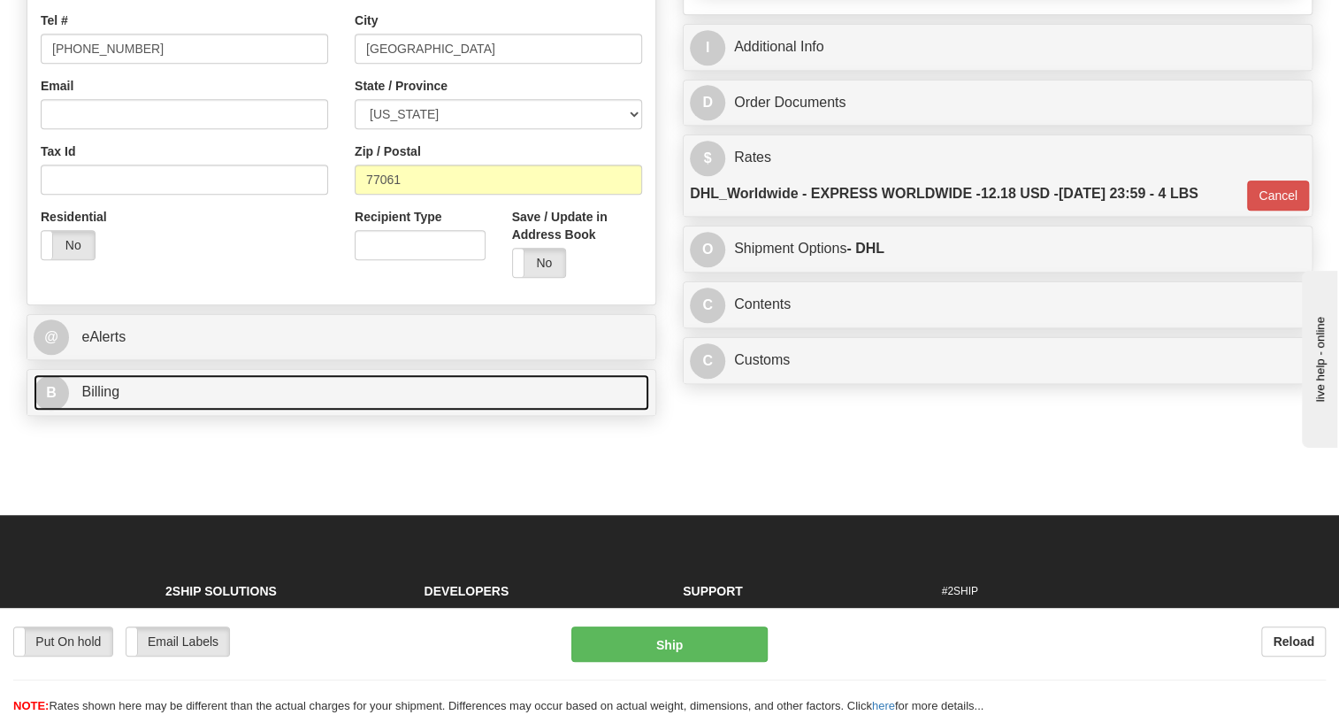
click at [107, 399] on span "Billing" at bounding box center [100, 391] width 38 height 15
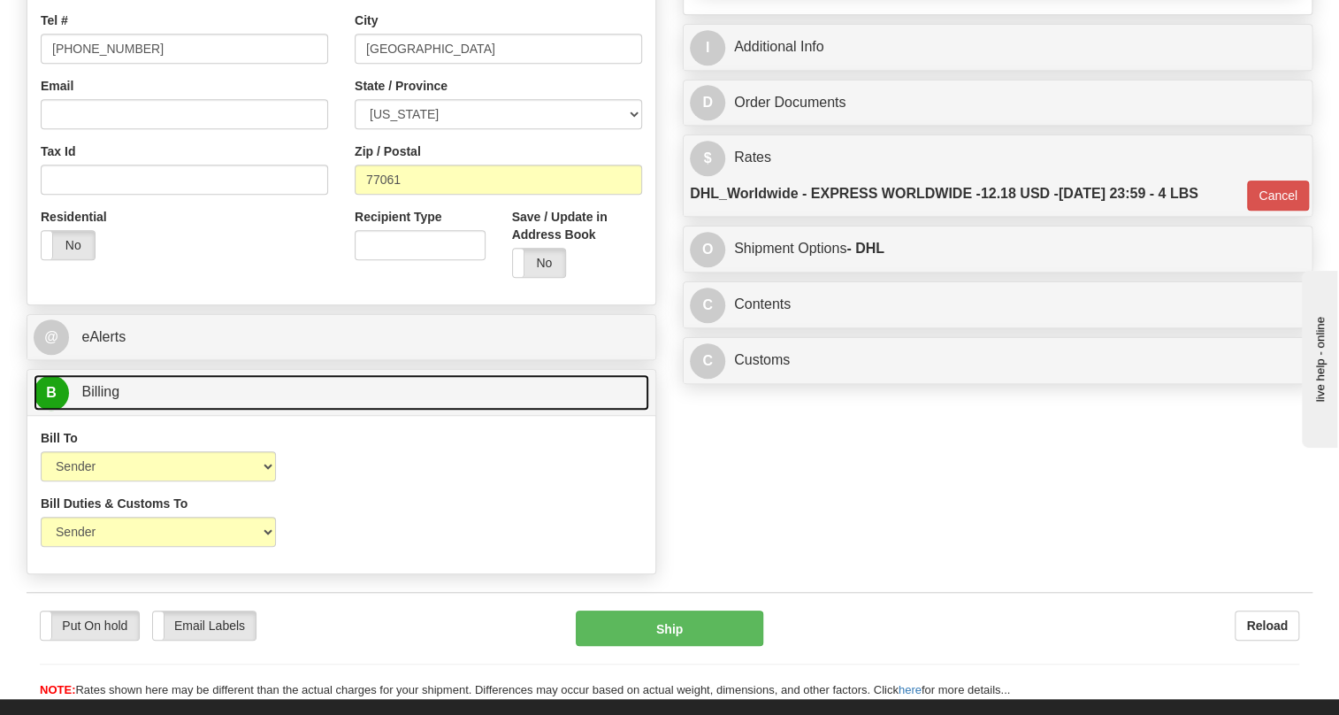
click at [107, 399] on span "Billing" at bounding box center [100, 391] width 38 height 15
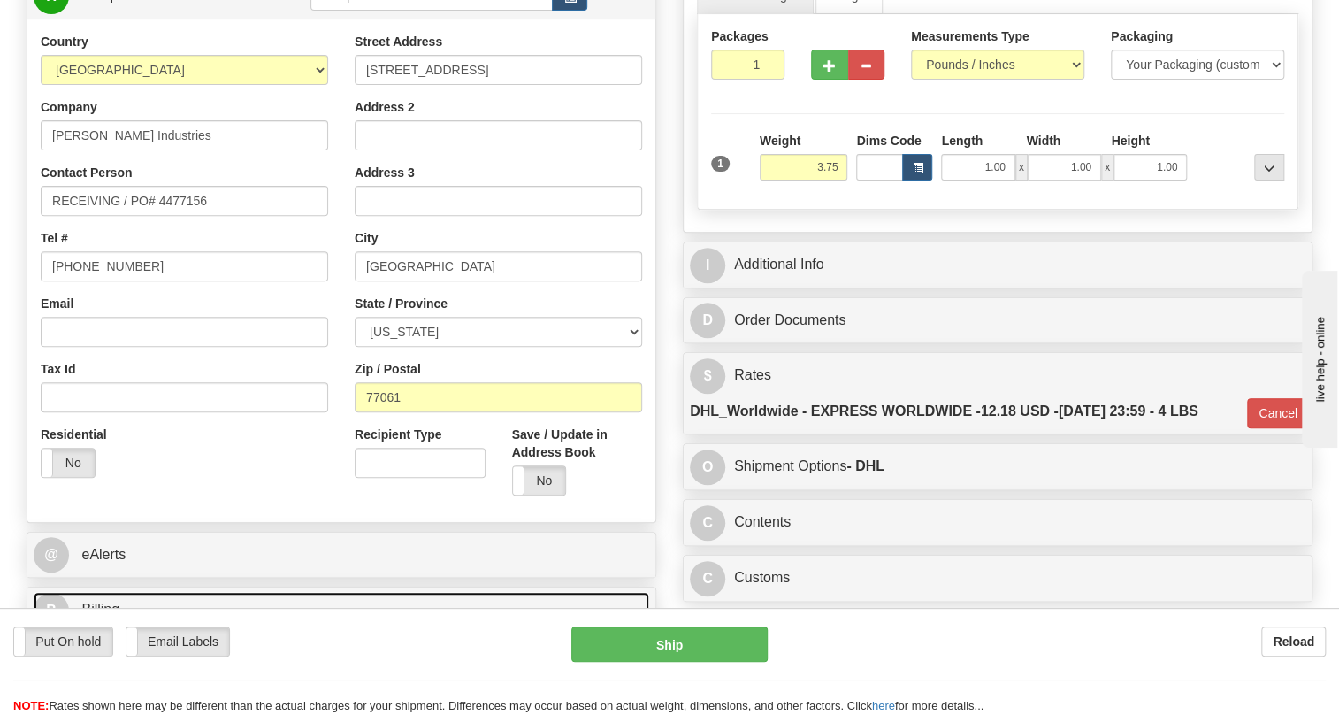
scroll to position [241, 0]
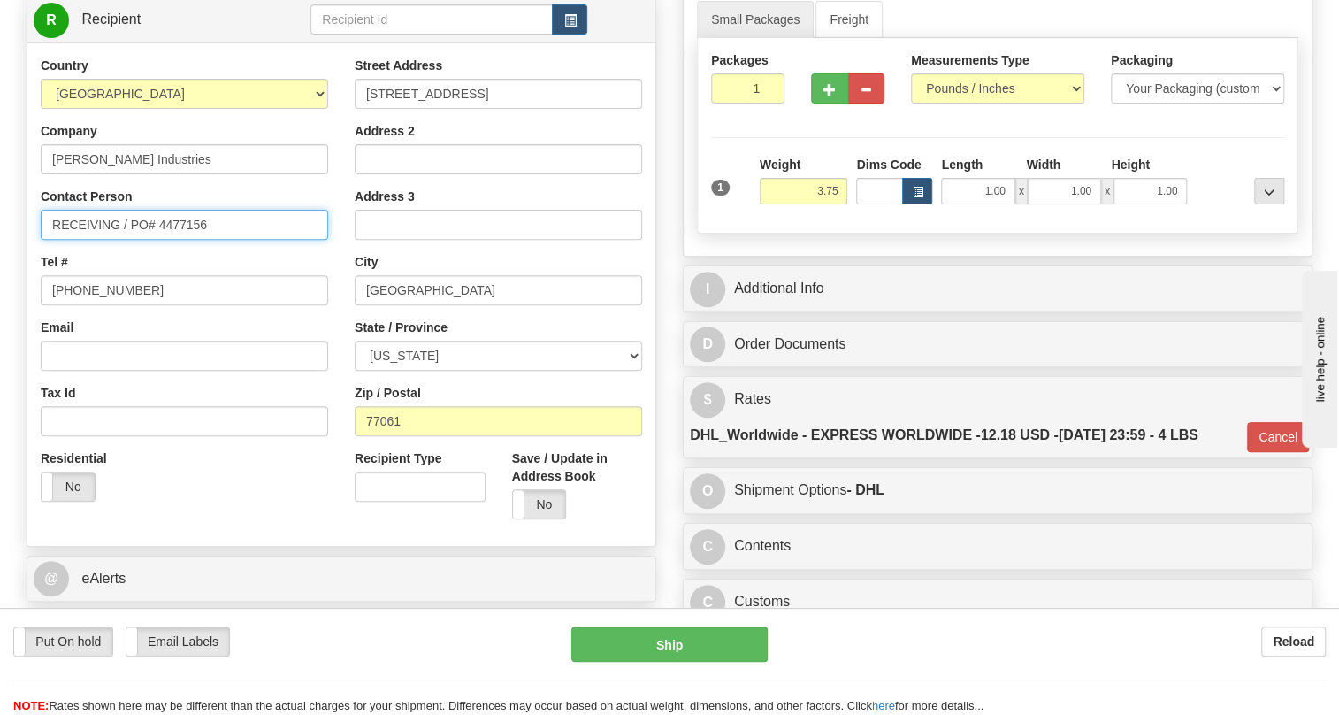
click at [56, 240] on input "RECEIVING / PO# 4477156" at bounding box center [184, 225] width 287 height 30
paste input "JACOB ALLISON"
type input "JACOB ALLISON / RECEIVING / PO# 4477156"
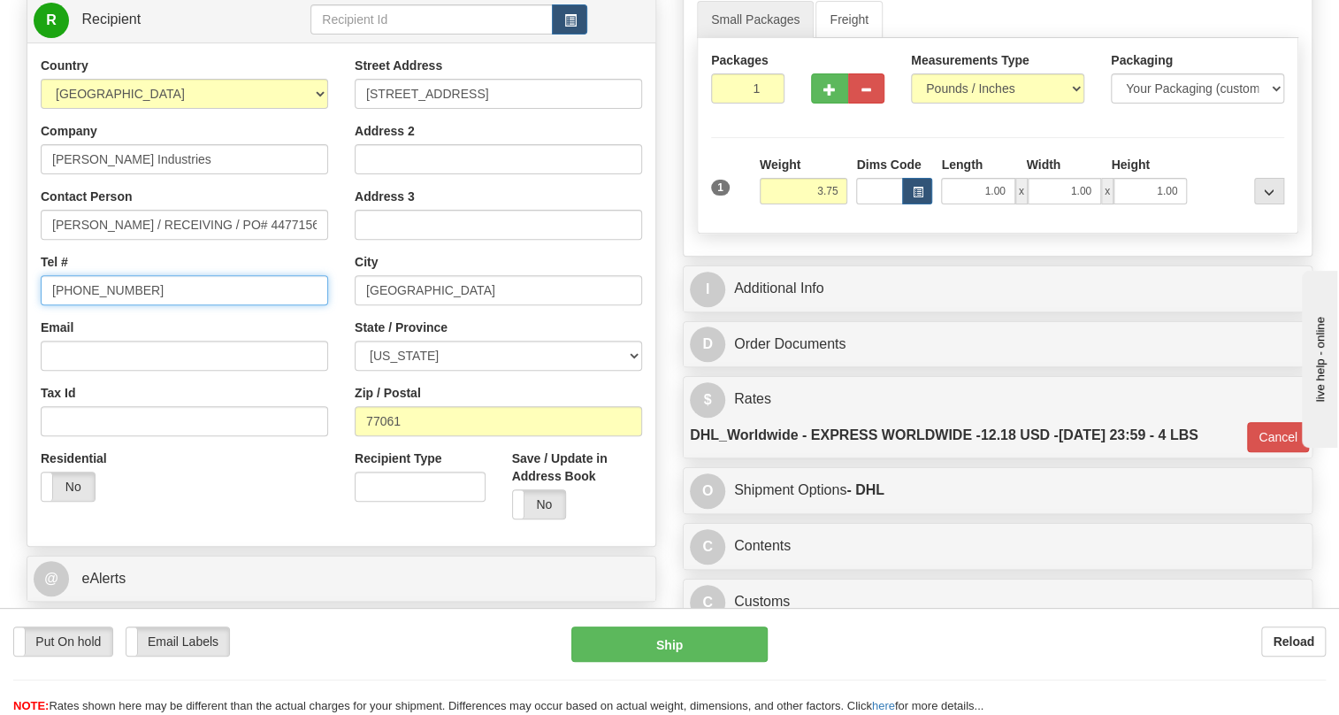
click at [87, 305] on input "[PHONE_NUMBER]" at bounding box center [184, 290] width 287 height 30
paste input "713-947-4002"
type input "713-947-4002"
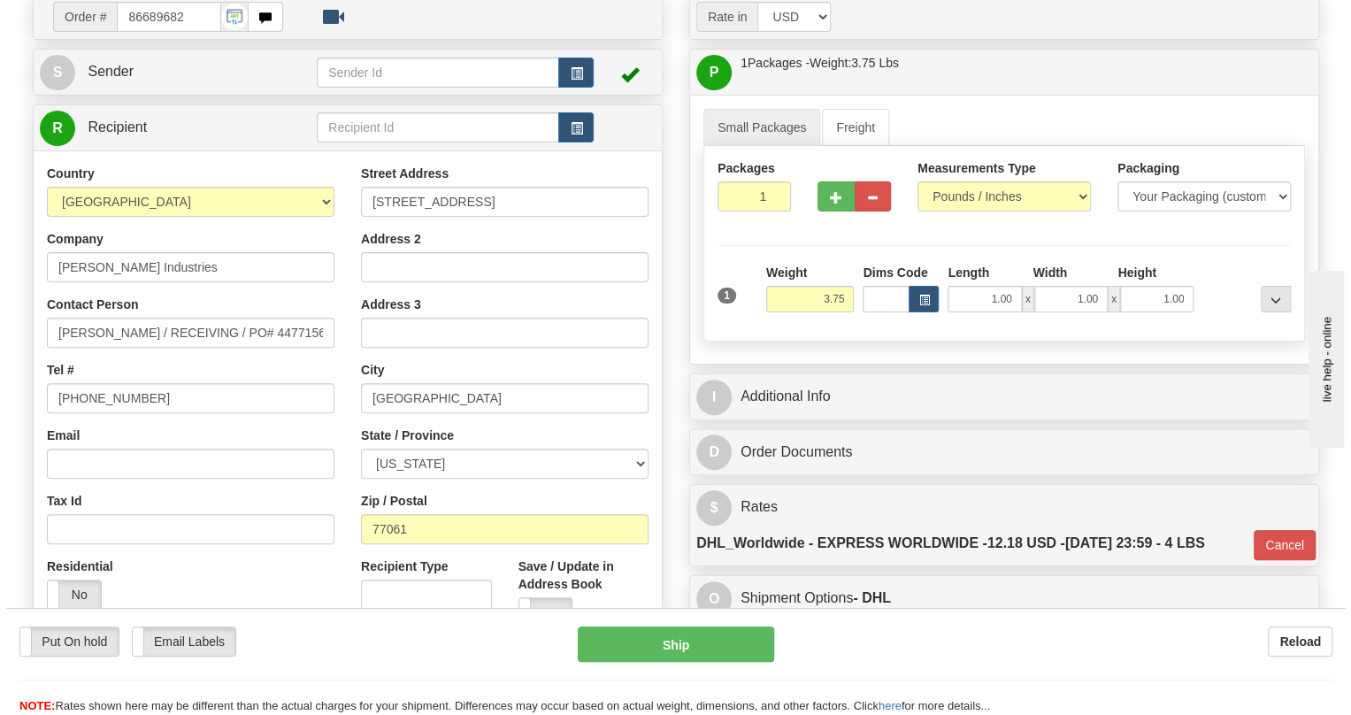
scroll to position [160, 0]
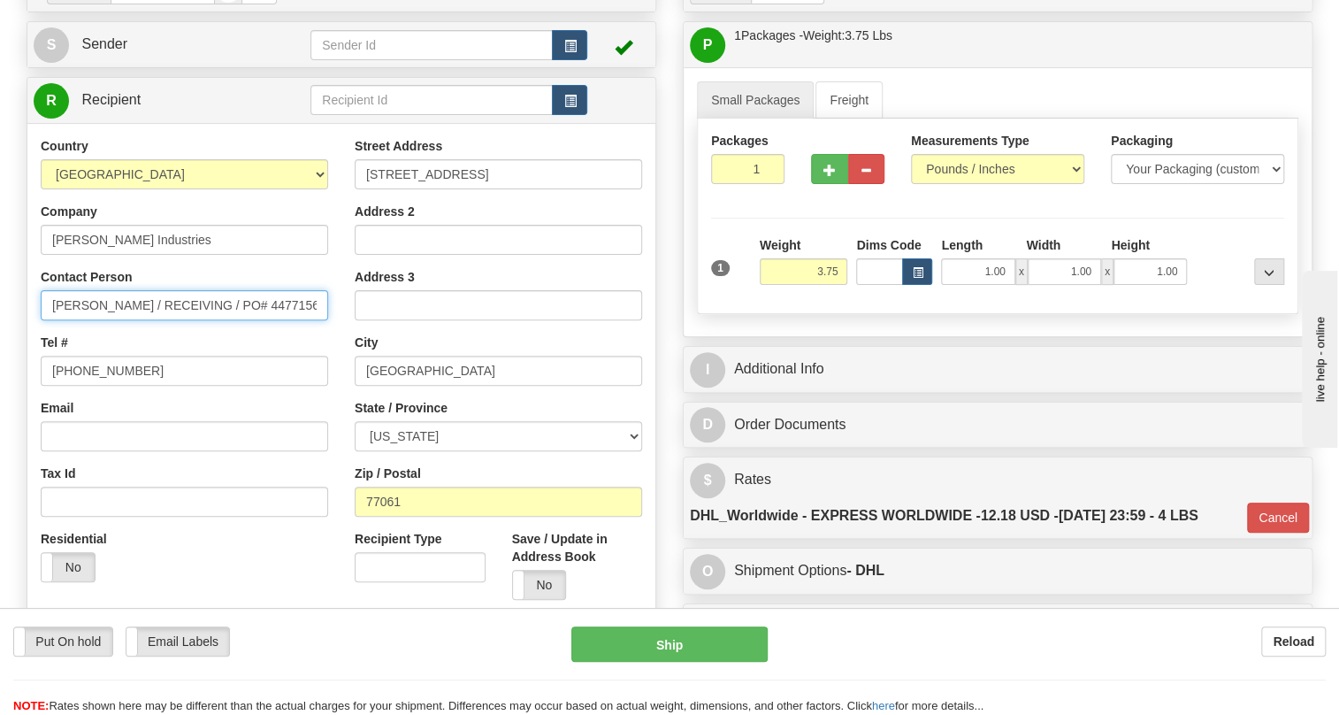
drag, startPoint x: 90, startPoint y: 342, endPoint x: 56, endPoint y: 354, distance: 36.4
click at [56, 320] on input "JACOB ALLISON / RECEIVING / PO# 4477156" at bounding box center [184, 305] width 287 height 30
drag, startPoint x: 138, startPoint y: 345, endPoint x: 92, endPoint y: 345, distance: 46.0
click at [92, 320] on input "Jacob ALLISON / RECEIVING / PO# 4477156" at bounding box center [184, 305] width 287 height 30
drag, startPoint x: 201, startPoint y: 341, endPoint x: 143, endPoint y: 345, distance: 57.6
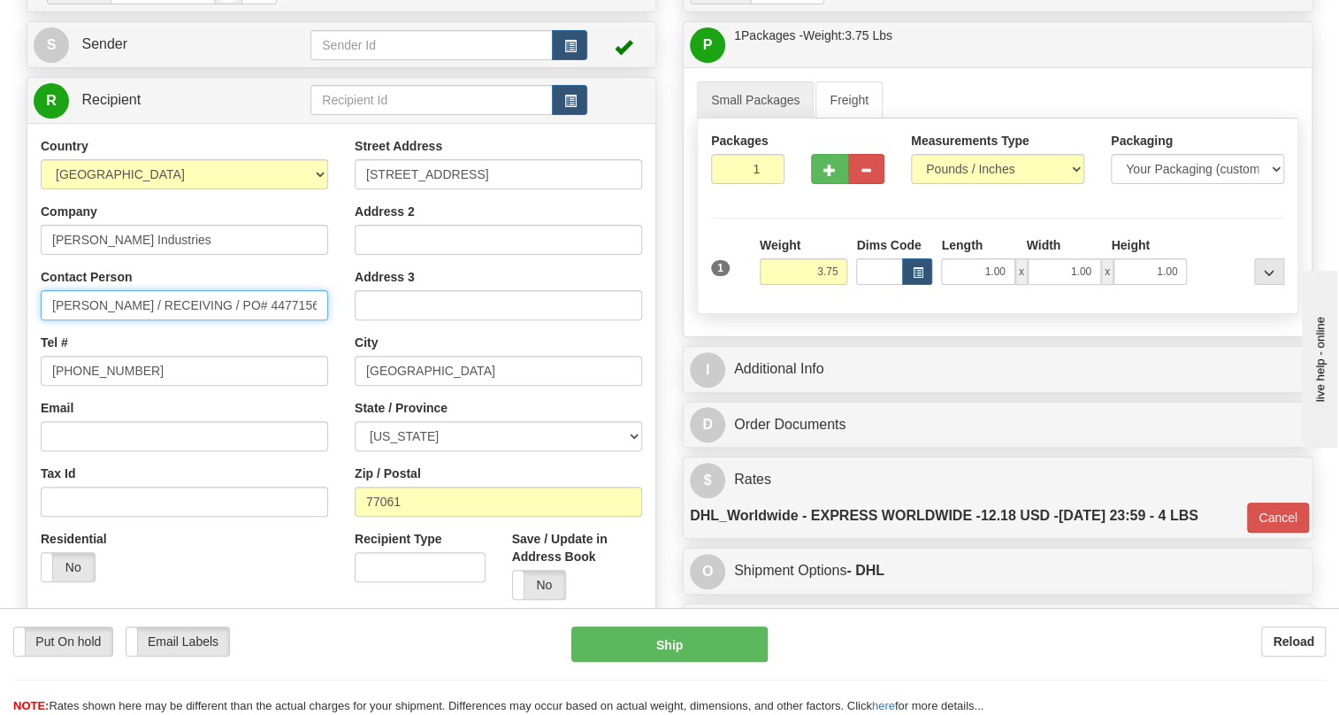
click at [143, 320] on input "Jacob Allison / RECEIVING / PO# 4477156" at bounding box center [184, 305] width 287 height 30
type input "Jacob Allison / Receiving / PO# 4477156"
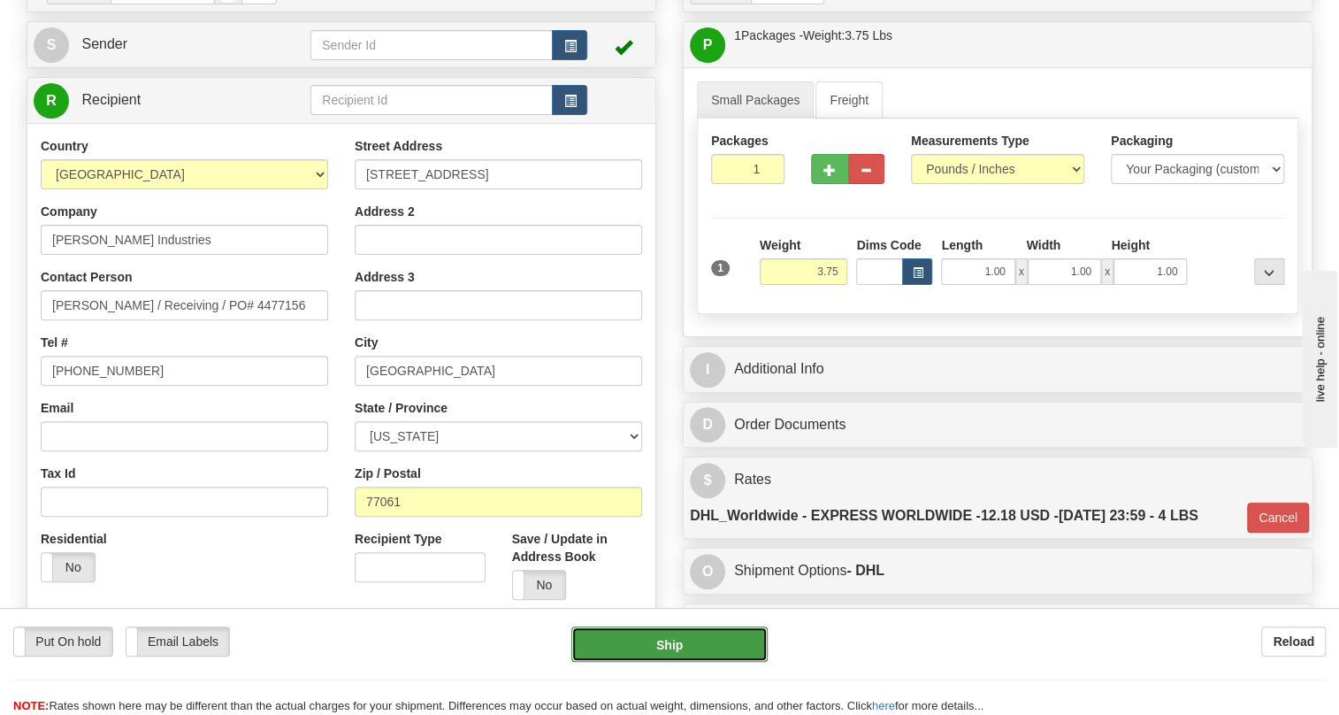
click at [675, 650] on button "Ship" at bounding box center [669, 643] width 196 height 35
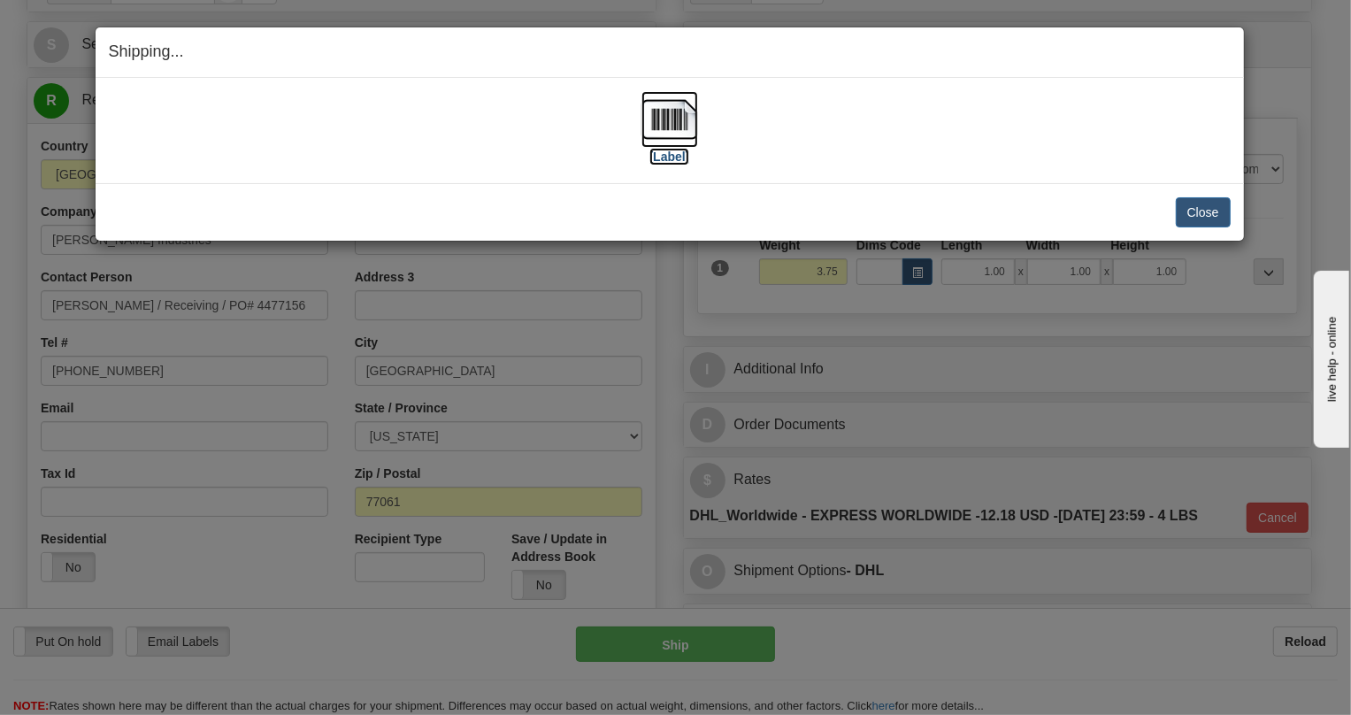
click at [662, 124] on img at bounding box center [669, 119] width 57 height 57
click at [1210, 208] on button "Close" at bounding box center [1203, 212] width 55 height 30
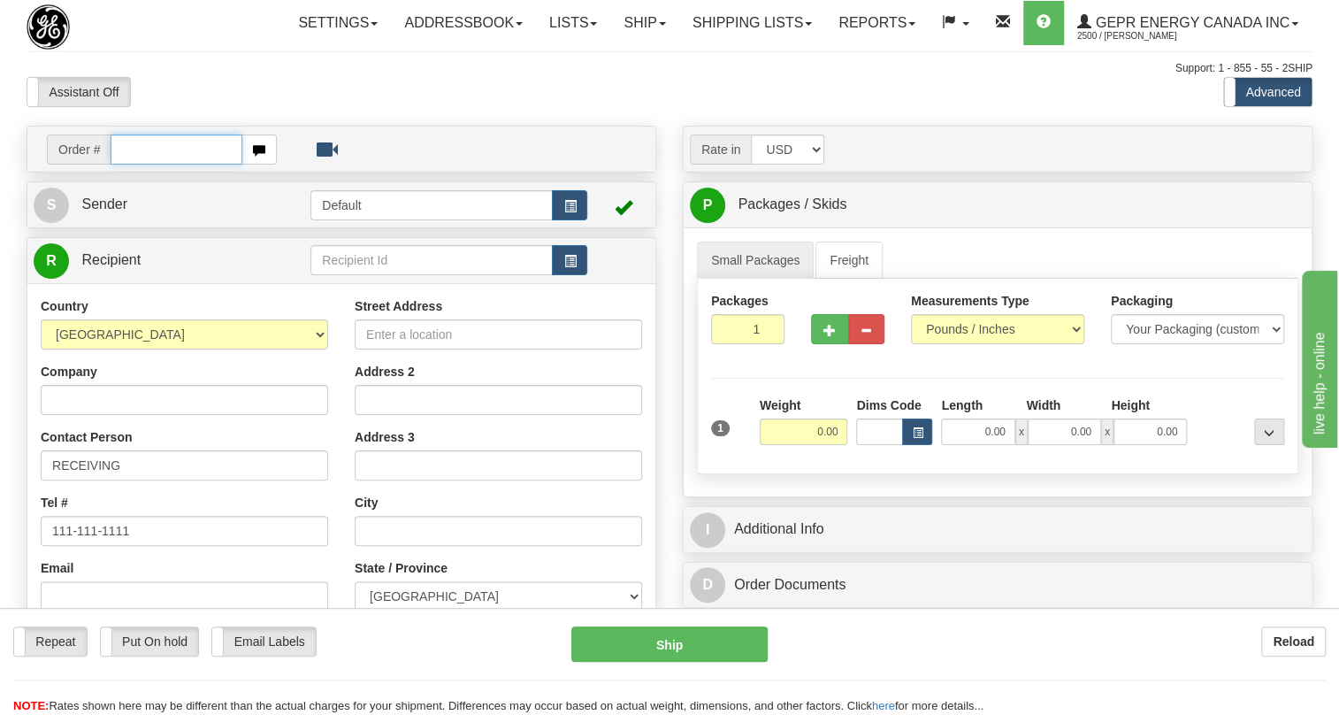
click at [133, 165] on input "text" at bounding box center [177, 149] width 132 height 30
paste input "0086689680"
click at [134, 165] on input "0086689680" at bounding box center [177, 149] width 132 height 30
type input "86689680"
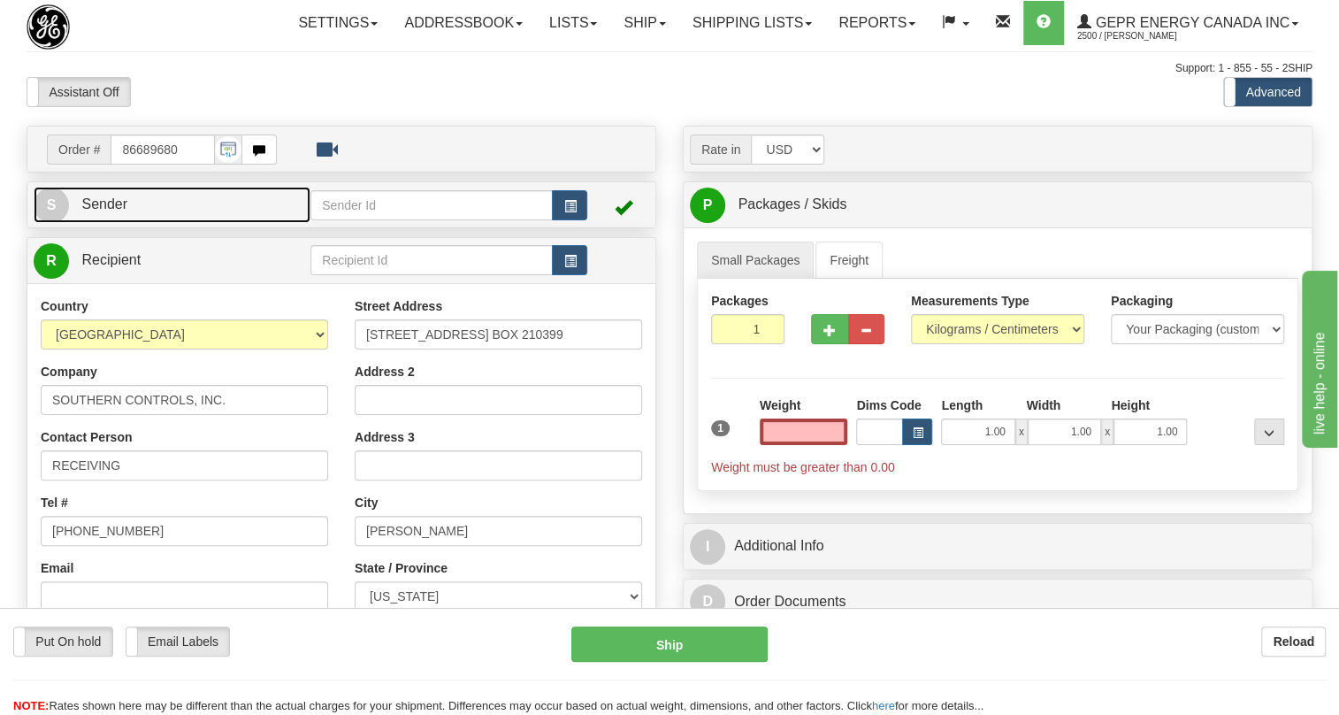
type input "0.00"
drag, startPoint x: 120, startPoint y: 241, endPoint x: 39, endPoint y: 251, distance: 82.1
click at [120, 211] on span "Sender" at bounding box center [104, 203] width 46 height 15
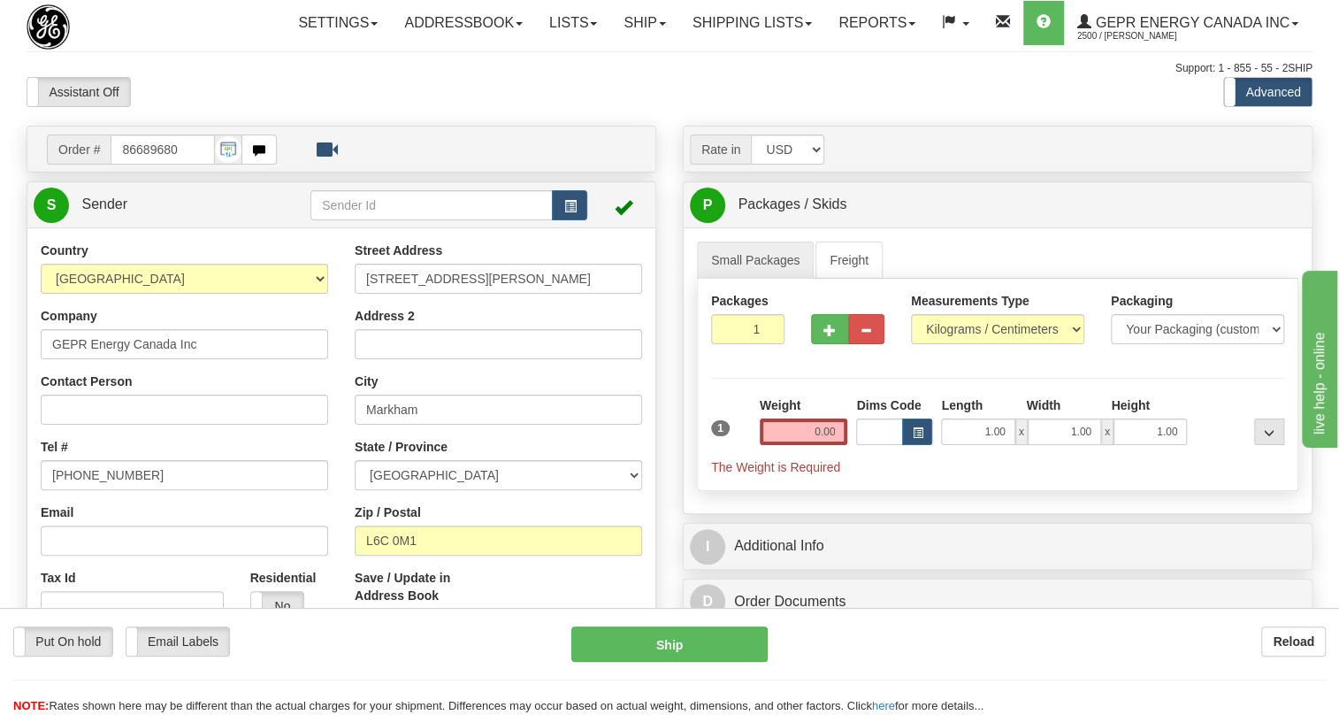
type input "MARKHAM"
click at [99, 490] on input "[PHONE_NUMBER]" at bounding box center [184, 475] width 287 height 30
paste input "[PHONE_NUMBER]"
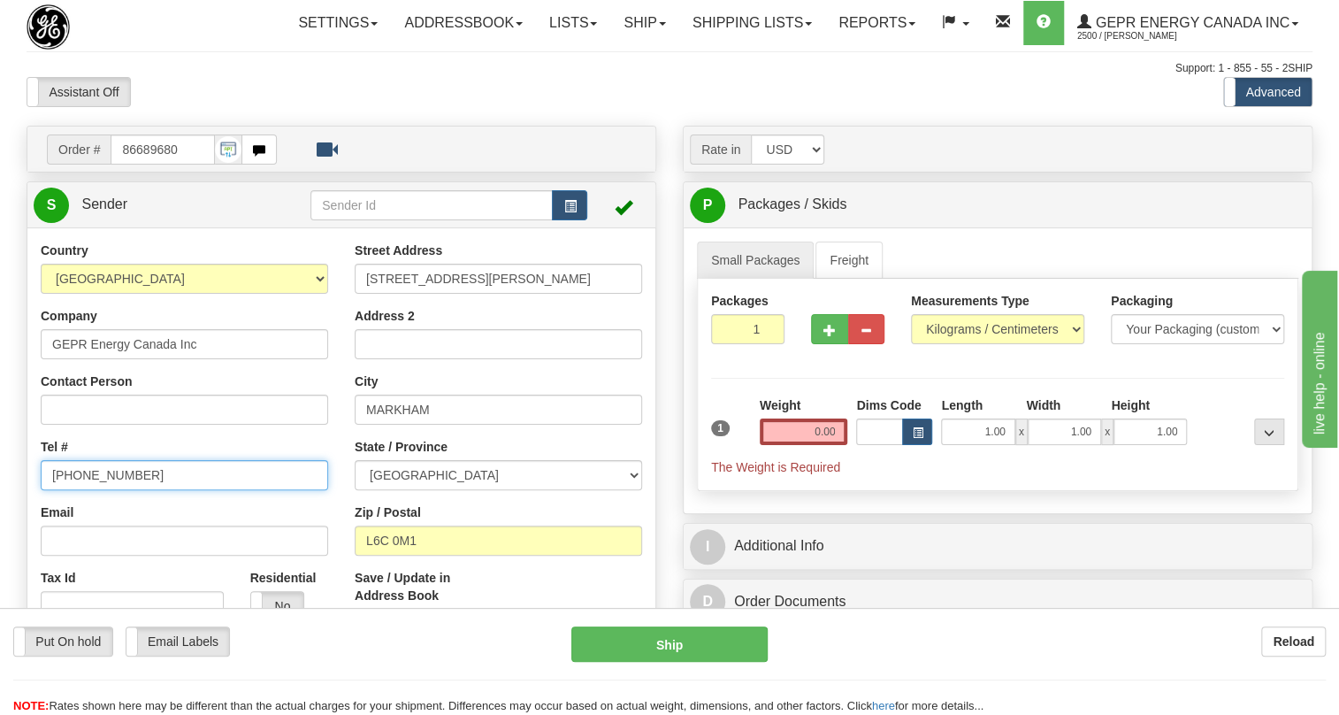
type input "[PHONE_NUMBER]"
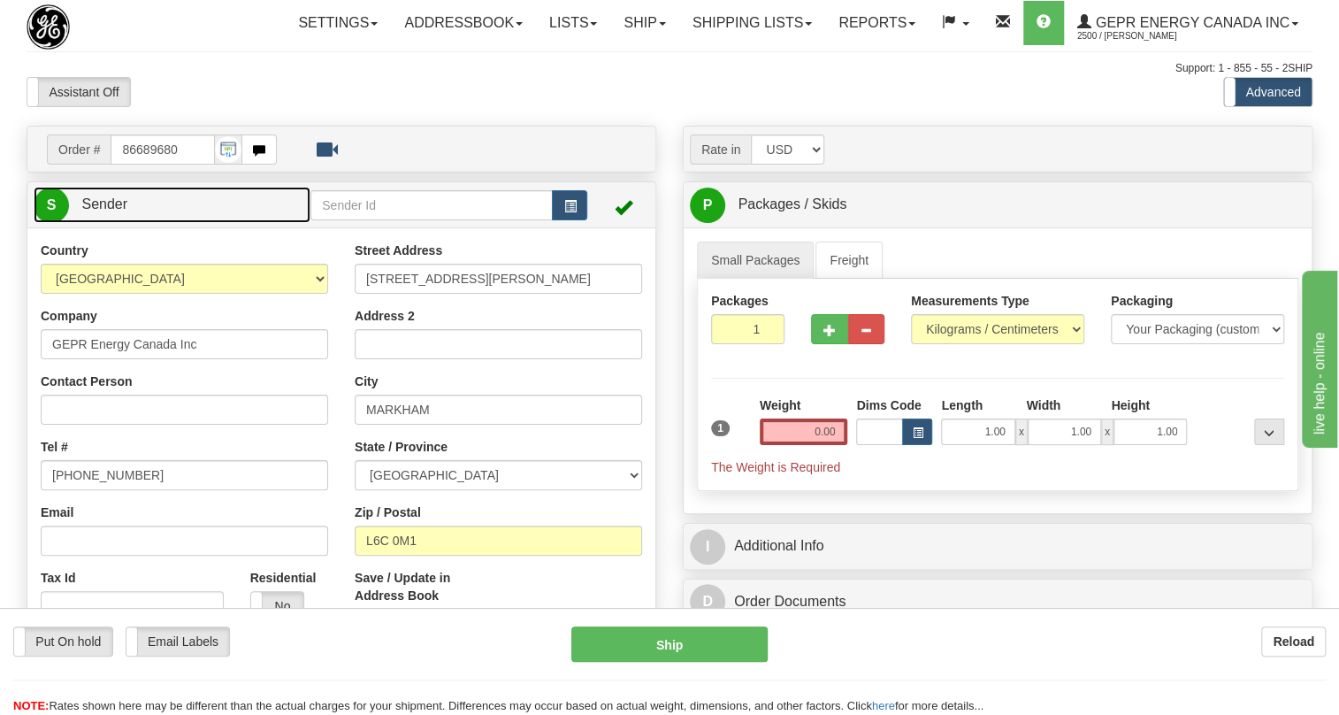
click at [115, 211] on span "Sender" at bounding box center [104, 203] width 46 height 15
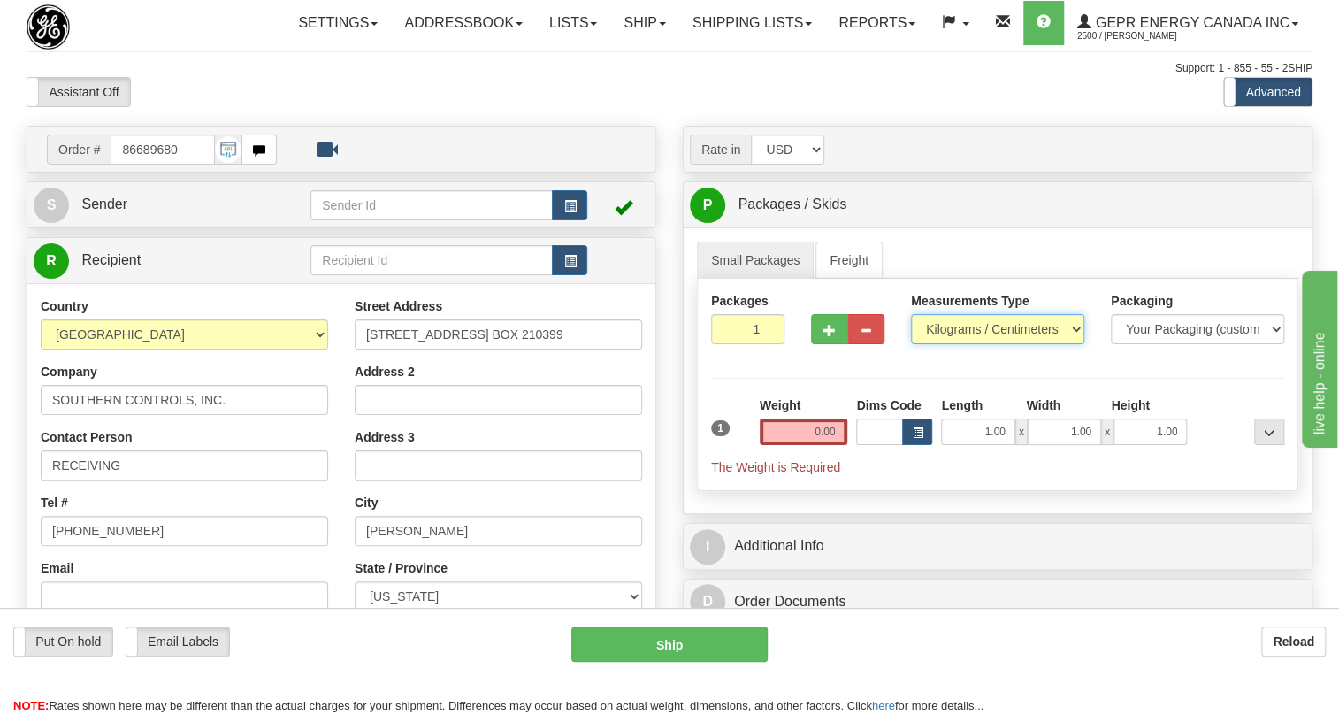
click at [939, 344] on select "Pounds / Inches Kilograms / Centimeters" at bounding box center [997, 329] width 173 height 30
select select "0"
click at [911, 344] on select "Pounds / Inches Kilograms / Centimeters" at bounding box center [997, 329] width 173 height 30
click at [827, 445] on input "0.00" at bounding box center [804, 431] width 88 height 27
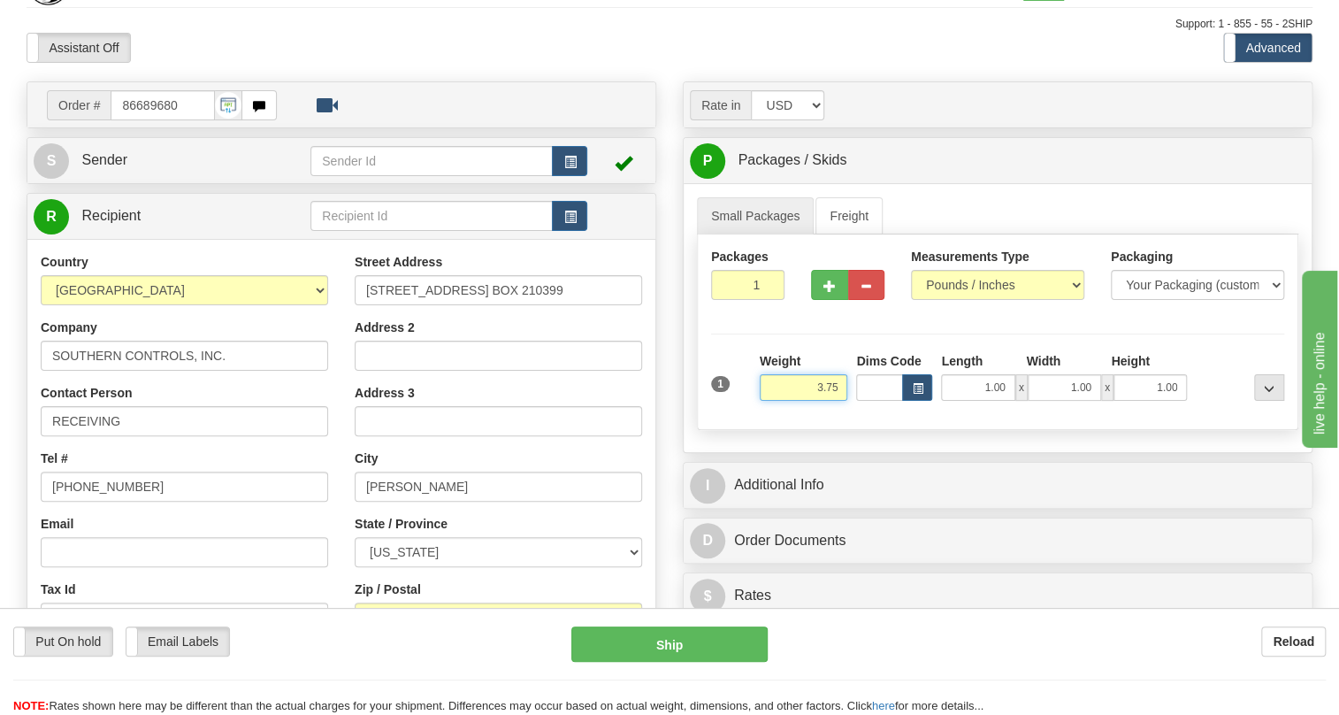
scroll to position [80, 0]
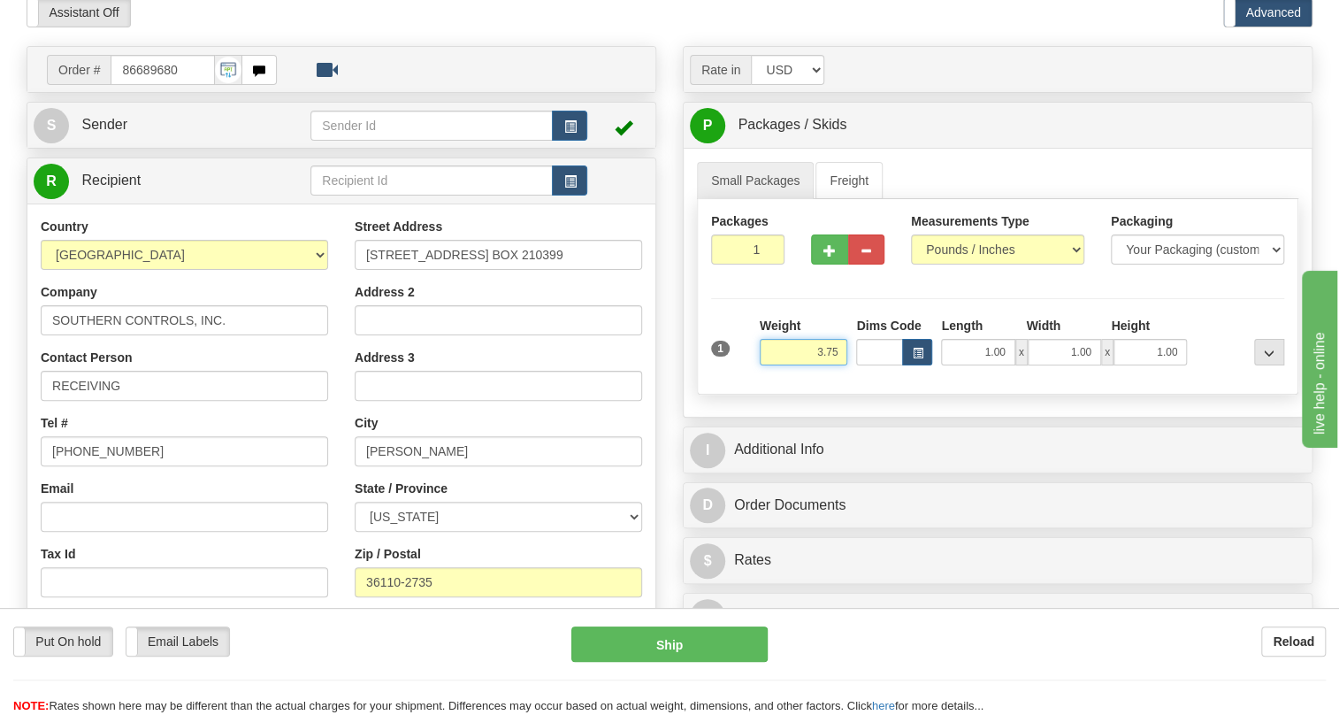
type input "3.75"
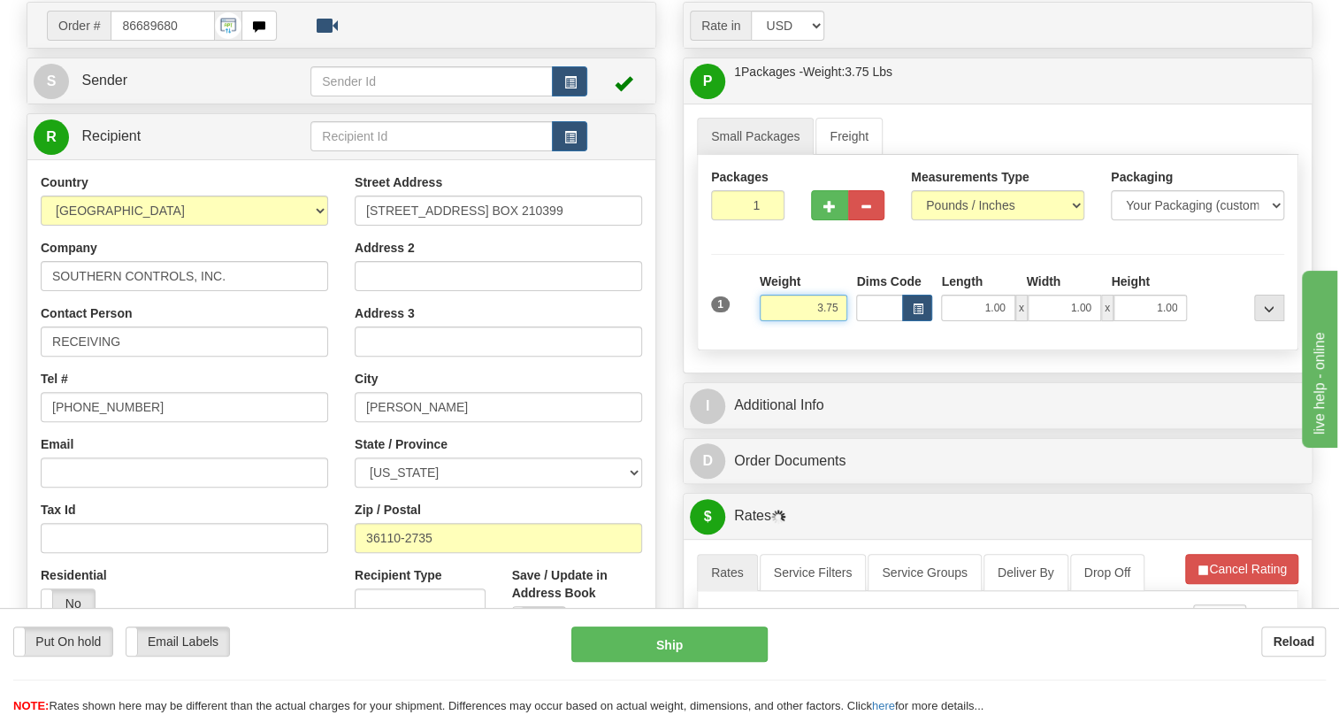
scroll to position [160, 0]
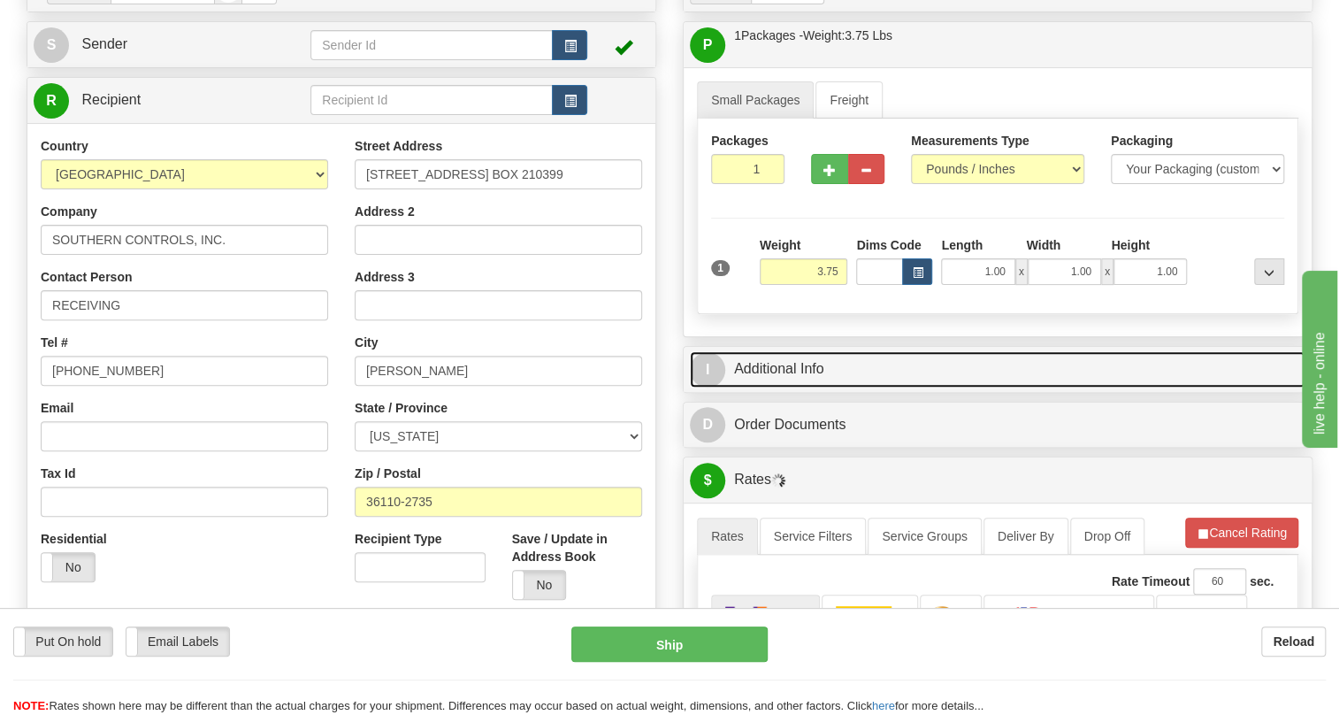
click at [790, 387] on link "I Additional Info" at bounding box center [998, 369] width 616 height 36
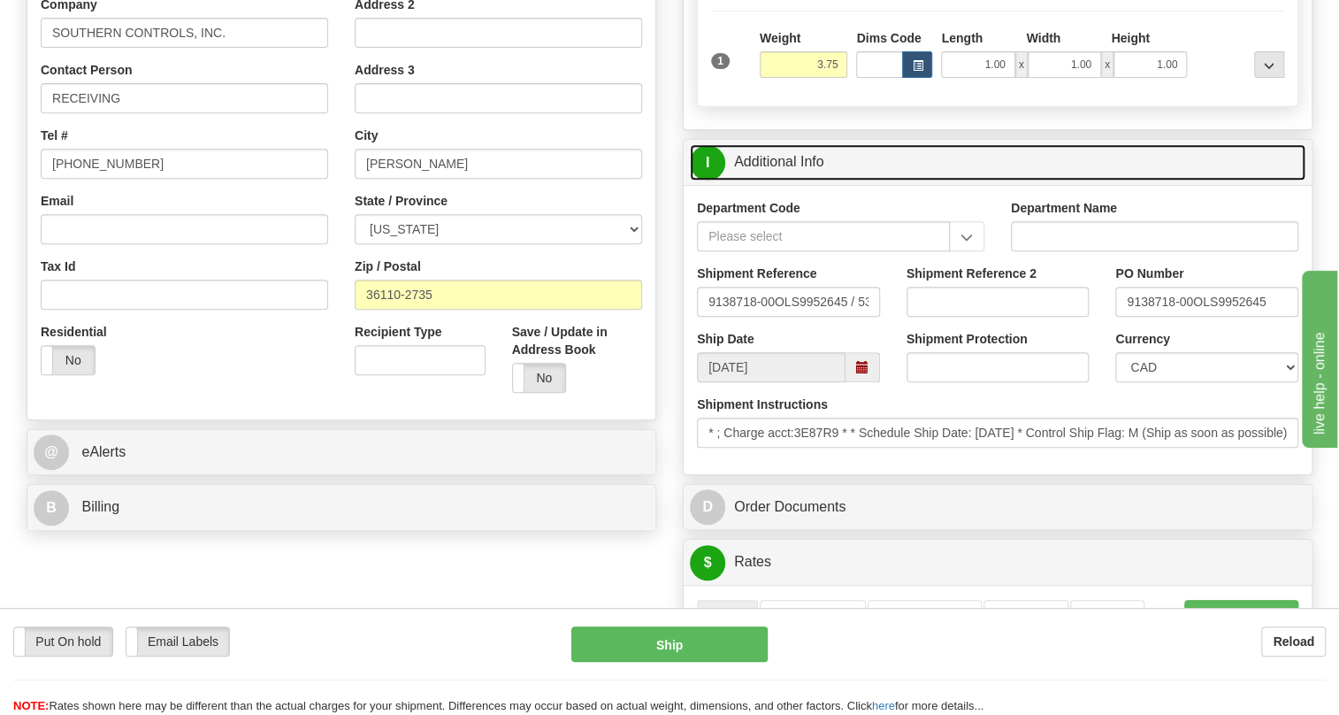
scroll to position [402, 0]
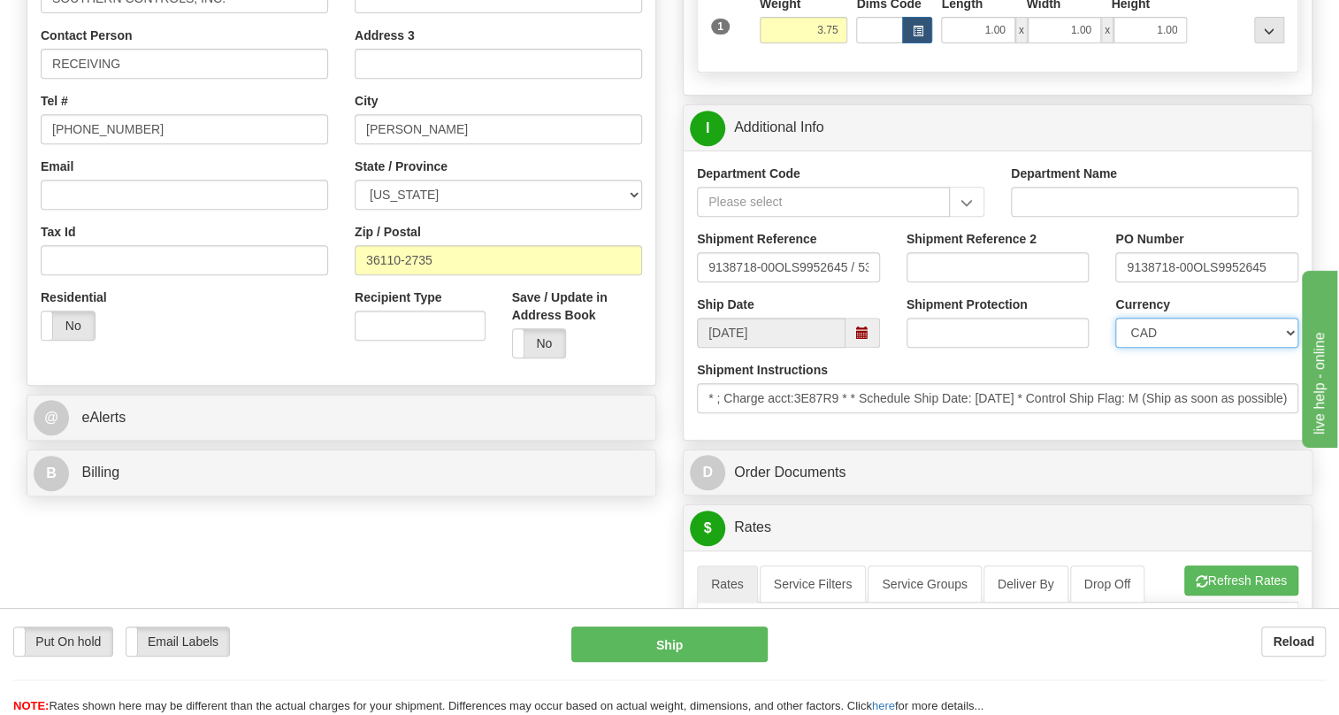
click at [1184, 348] on select "CAD USD EUR ZAR RON ANG ARN AUD AUS AWG BBD BFR BGN BHD BMD BND BRC BRL CHP CKZ…" at bounding box center [1206, 333] width 183 height 30
select select "1"
click at [1115, 348] on select "CAD USD EUR ZAR RON ANG ARN AUD AUS AWG BBD BFR BGN BHD BMD BND BRC BRL CHP CKZ…" at bounding box center [1206, 333] width 183 height 30
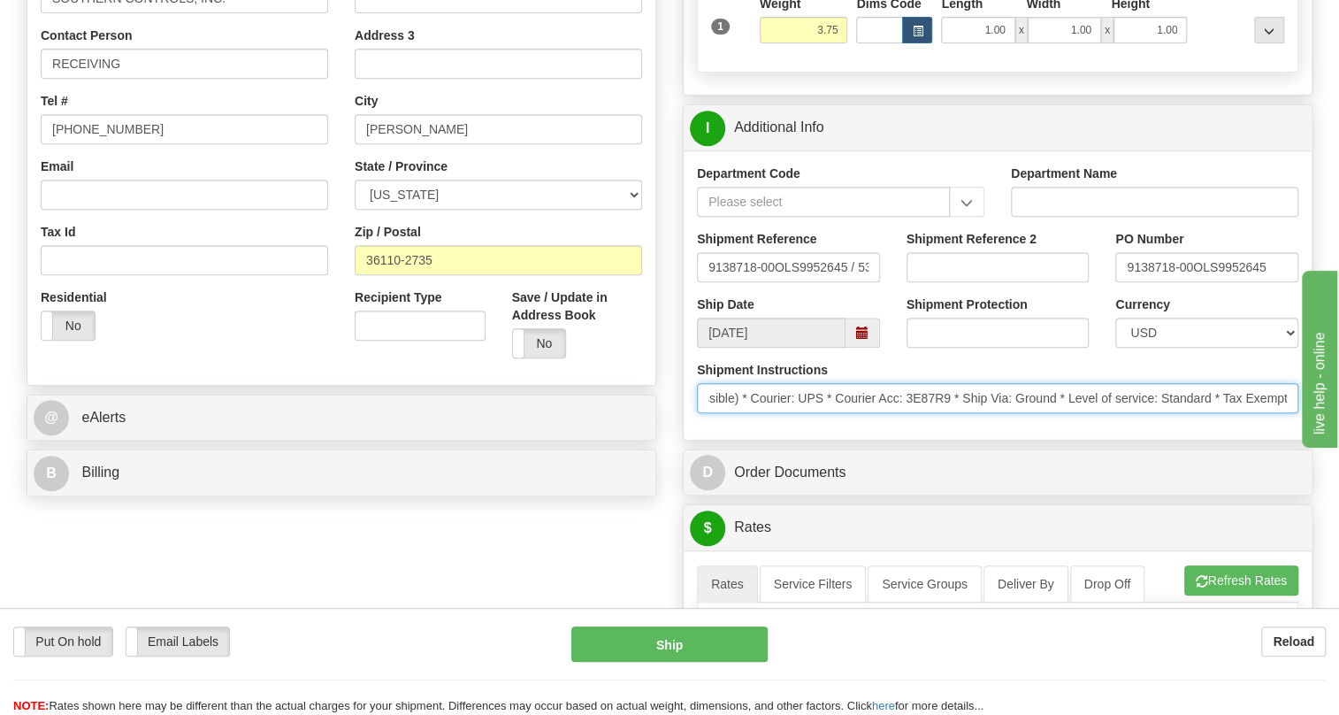
scroll to position [0, 839]
drag, startPoint x: 1092, startPoint y: 433, endPoint x: 1296, endPoint y: 448, distance: 204.0
click at [1296, 413] on input "* ; Charge acct:3E87R9 * * Schedule Ship Date: 9/1/2025 * Control Ship Flag: M …" at bounding box center [998, 398] width 602 height 30
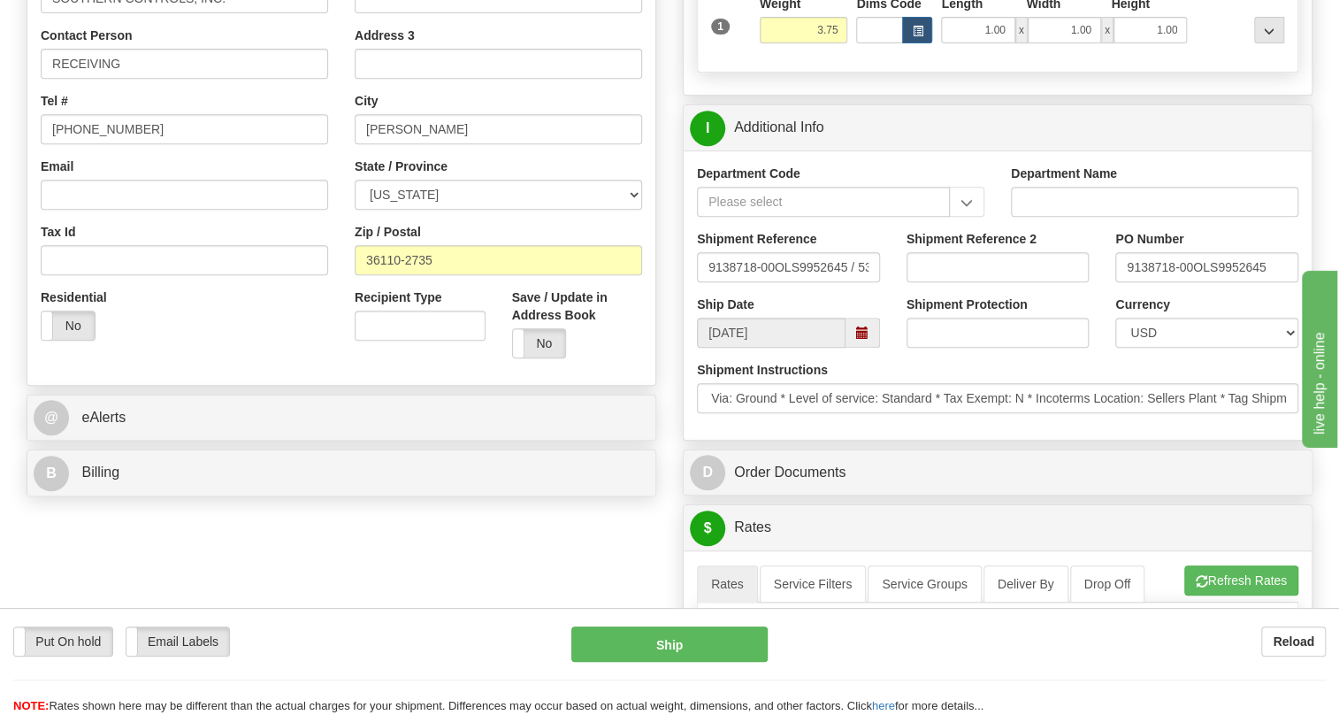
click at [1087, 440] on div "Department Code Department Name Shipment Reference 9138718-00OLS9952645 / 53577…" at bounding box center [998, 294] width 628 height 289
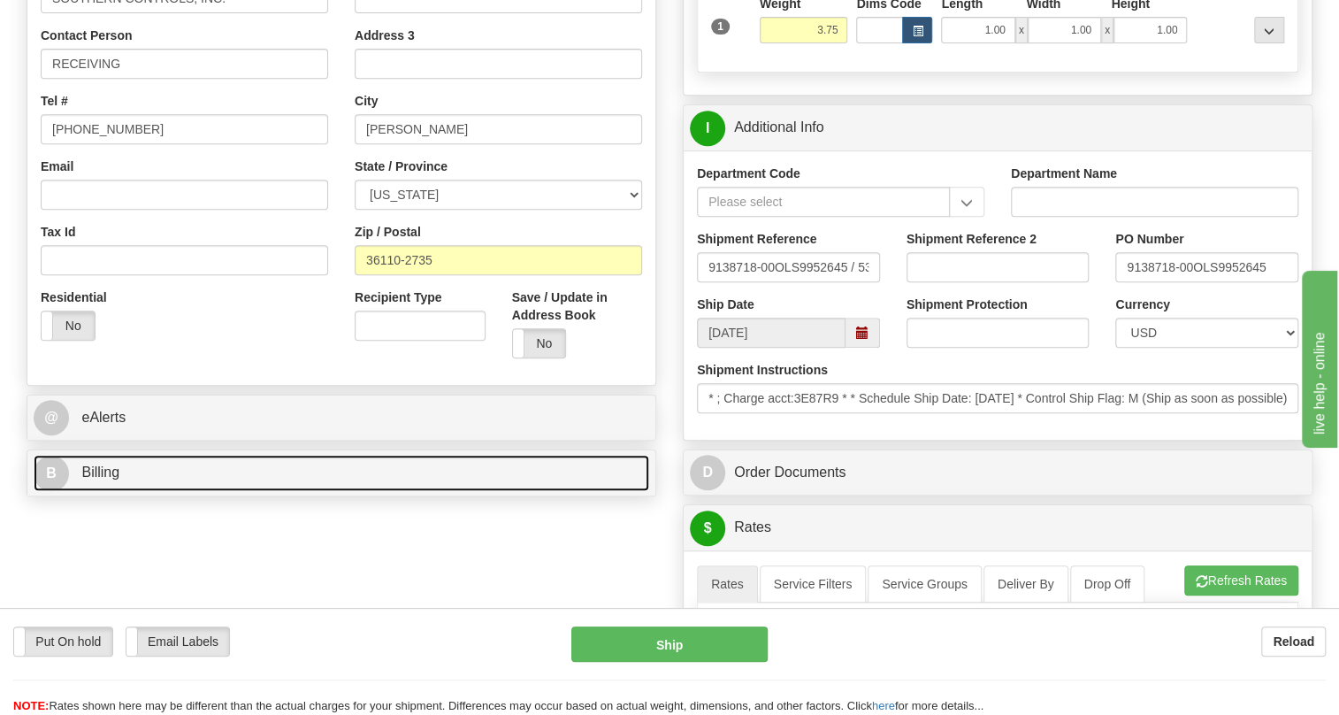
click at [102, 479] on span "Billing" at bounding box center [100, 471] width 38 height 15
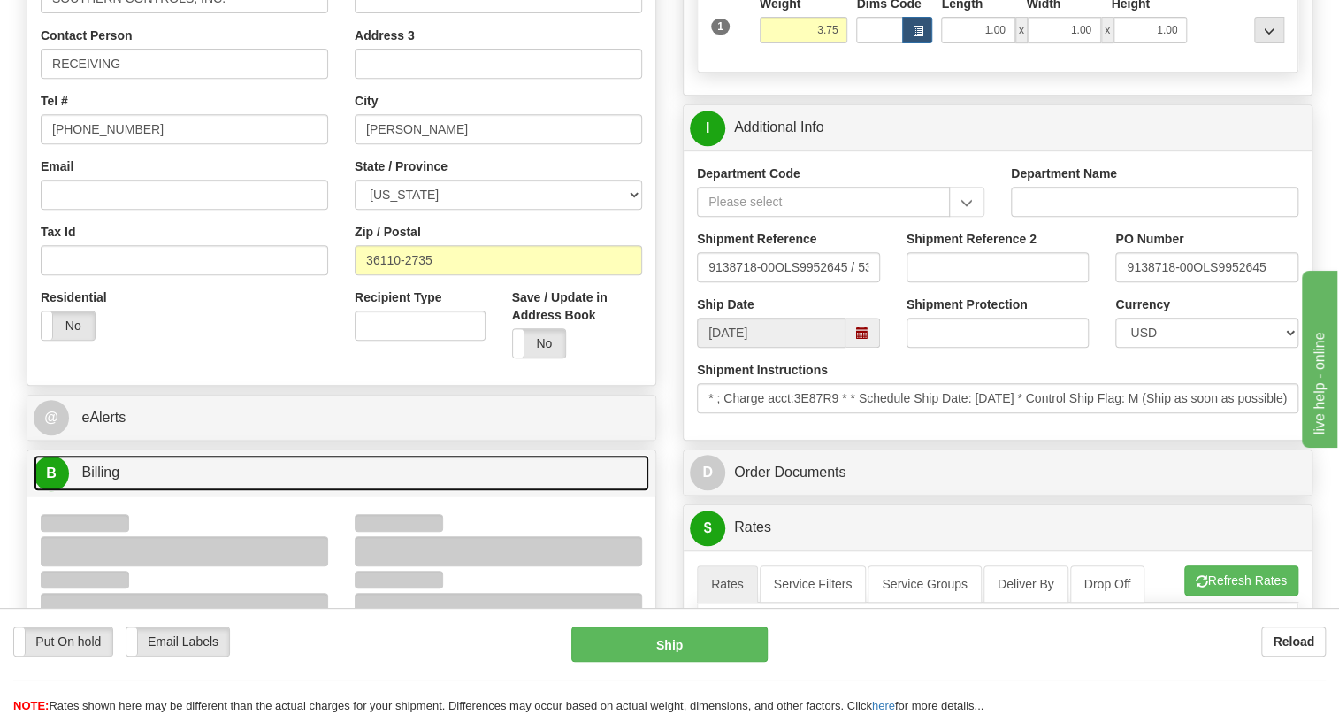
scroll to position [482, 0]
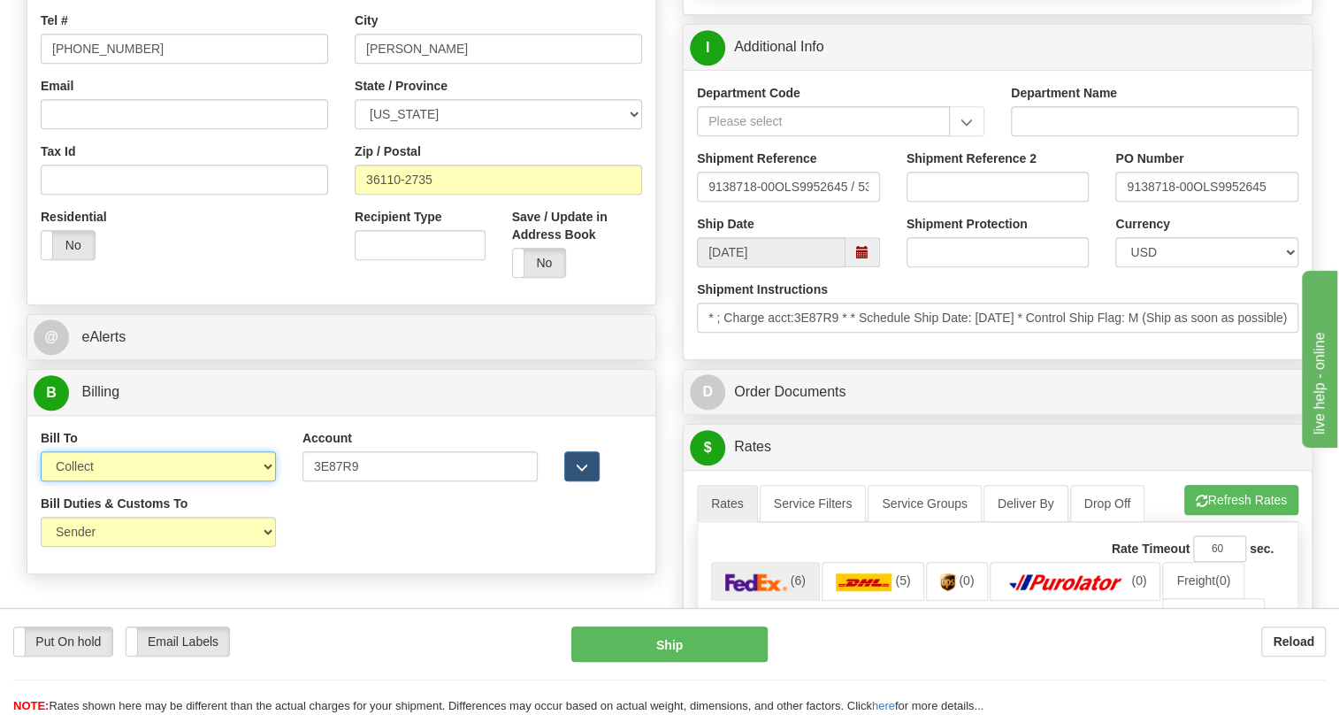
click at [224, 481] on select "Sender Recipient Third Party Collect" at bounding box center [158, 466] width 235 height 30
select select "1"
click at [41, 481] on select "Sender Recipient Third Party Collect" at bounding box center [158, 466] width 235 height 30
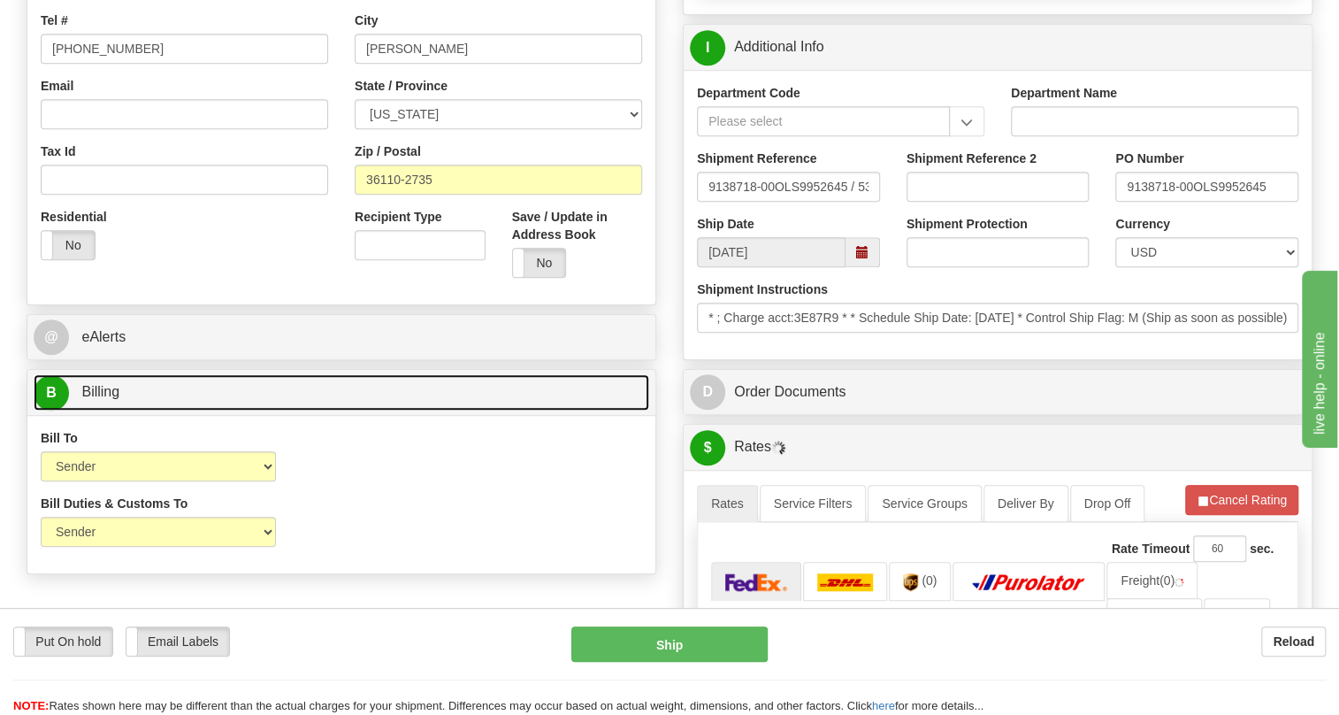
click at [101, 399] on span "Billing" at bounding box center [100, 391] width 38 height 15
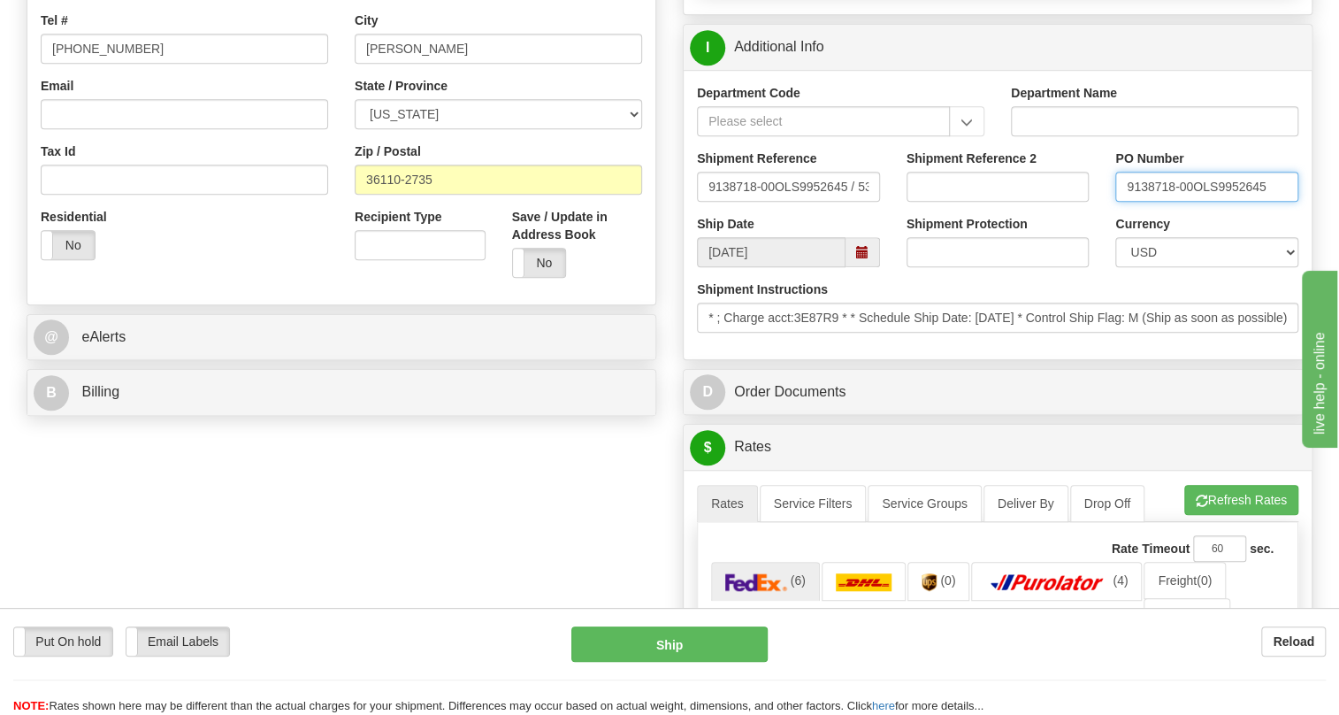
drag, startPoint x: 1192, startPoint y: 226, endPoint x: 1115, endPoint y: 236, distance: 76.8
click at [1115, 202] on input "9138718-00OLS9952645" at bounding box center [1206, 187] width 183 height 30
paste input "9138718-00"
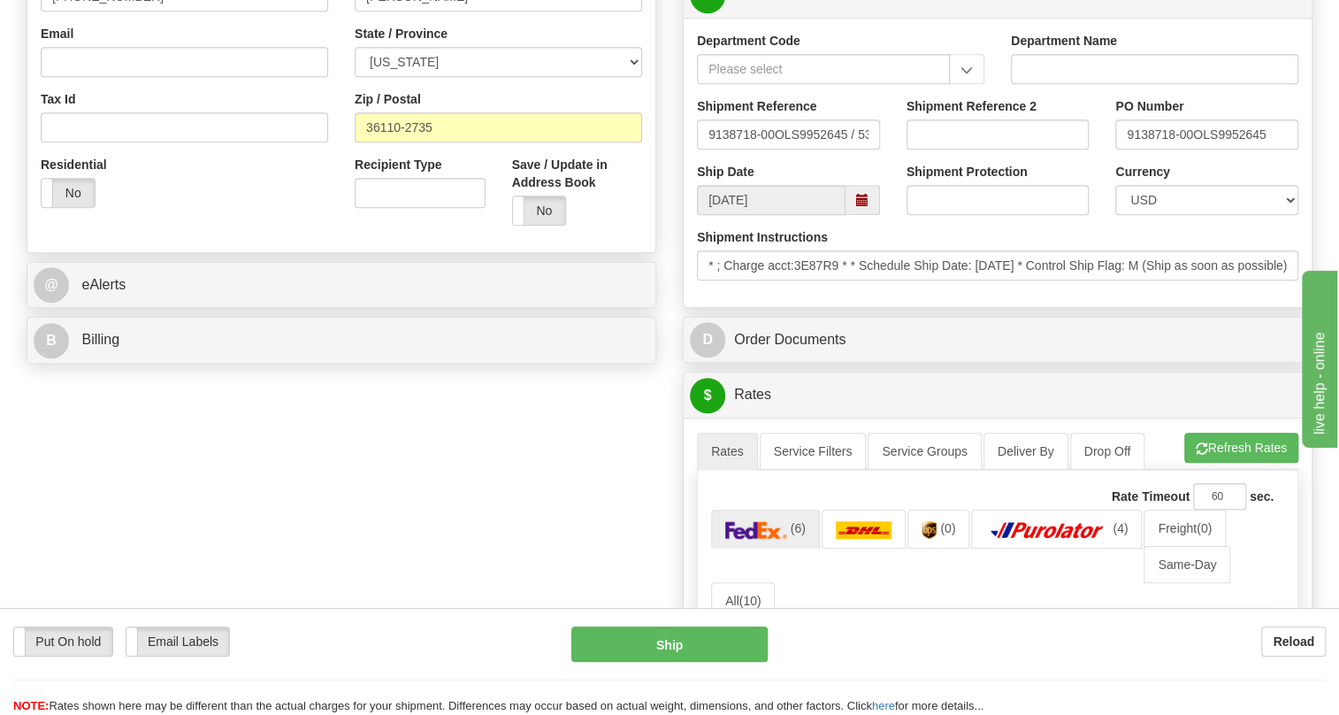
scroll to position [563, 0]
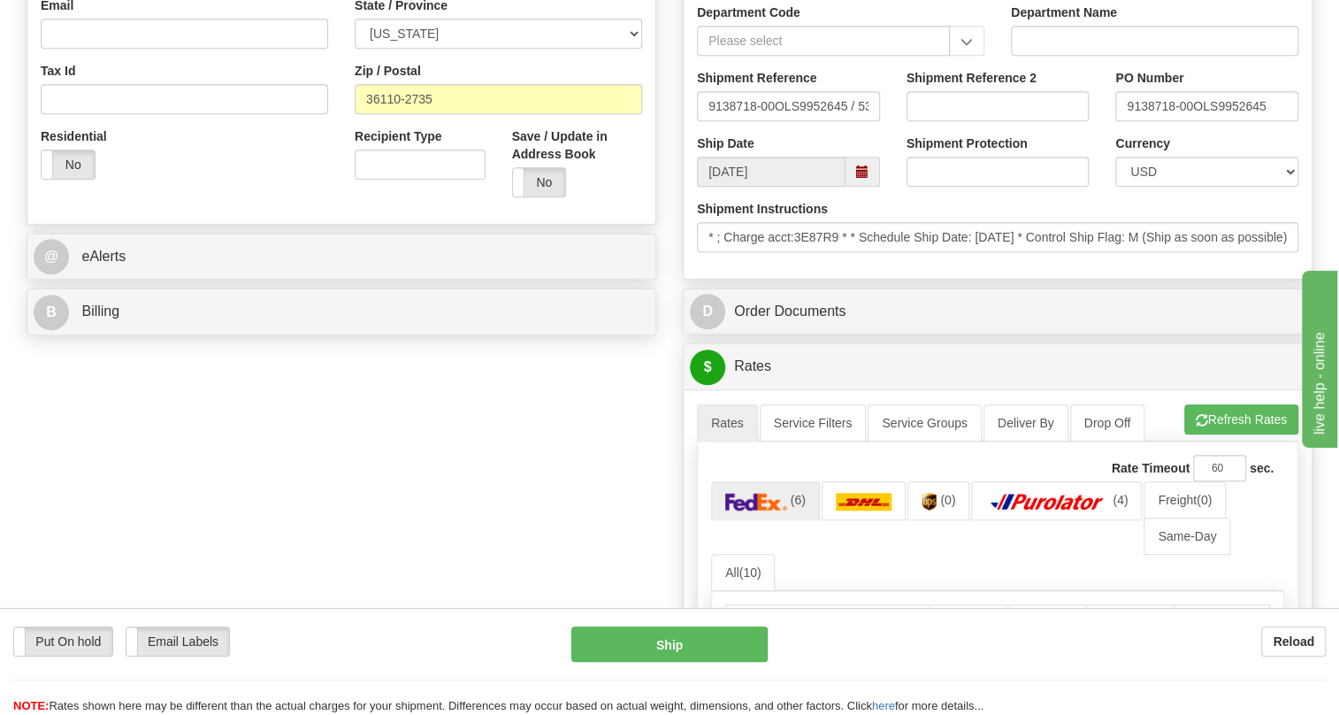
type input "RECEIVING / PO# 9138718-00"
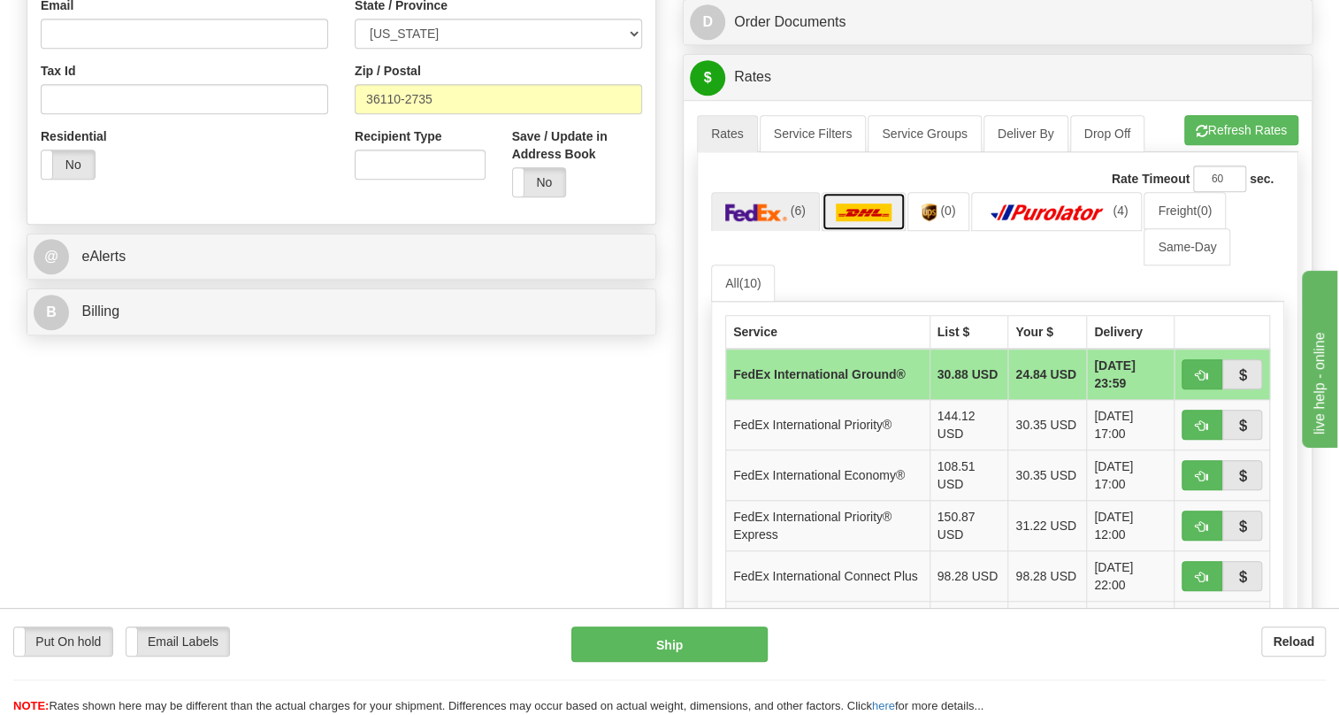
click at [871, 221] on img at bounding box center [864, 212] width 57 height 18
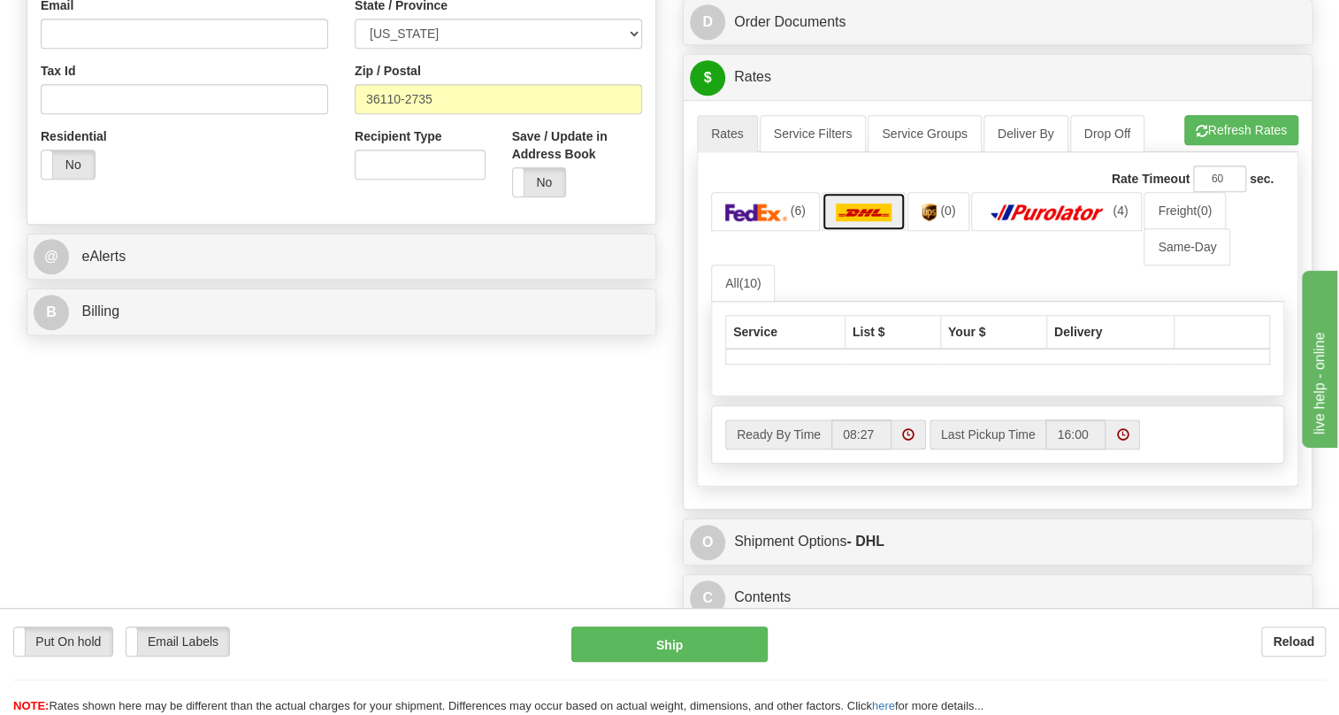
click at [847, 221] on img at bounding box center [864, 212] width 57 height 18
click at [1262, 145] on button "Refresh Rates" at bounding box center [1241, 130] width 114 height 30
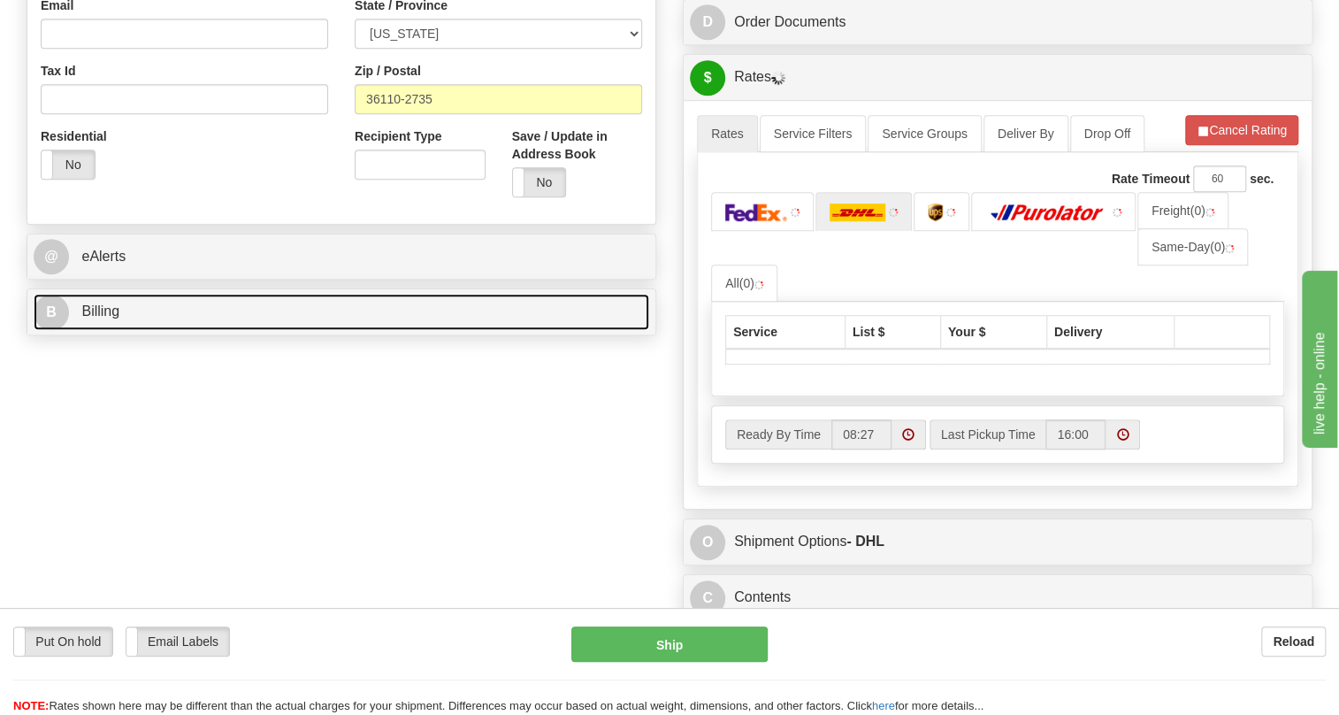
click at [94, 318] on span "Billing" at bounding box center [100, 310] width 38 height 15
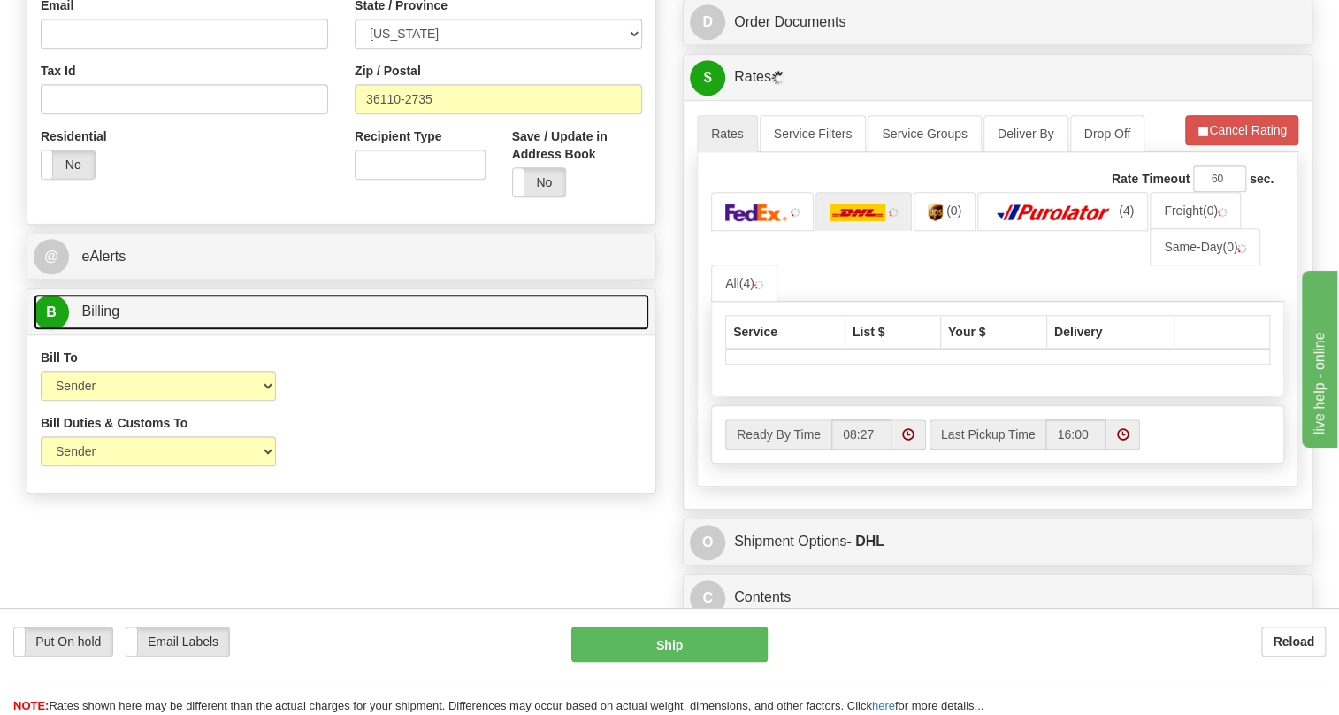
click at [94, 318] on span "Billing" at bounding box center [100, 310] width 38 height 15
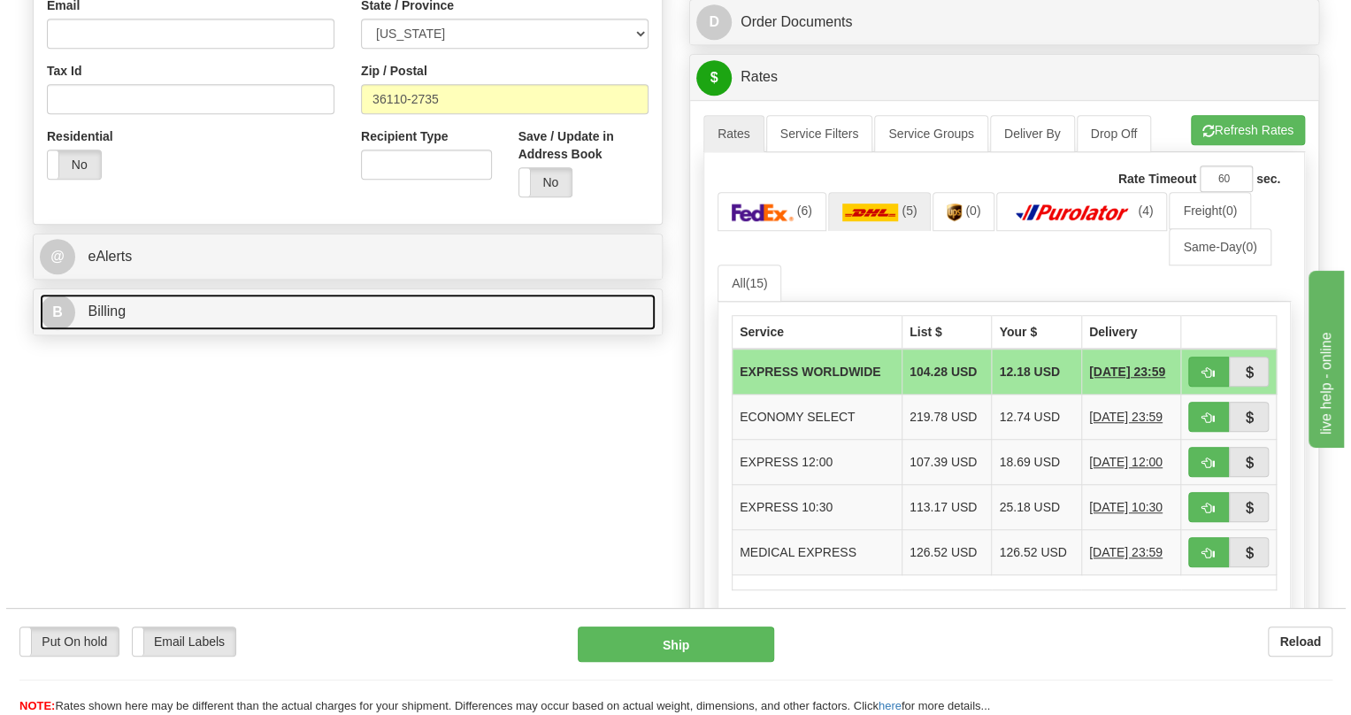
scroll to position [643, 0]
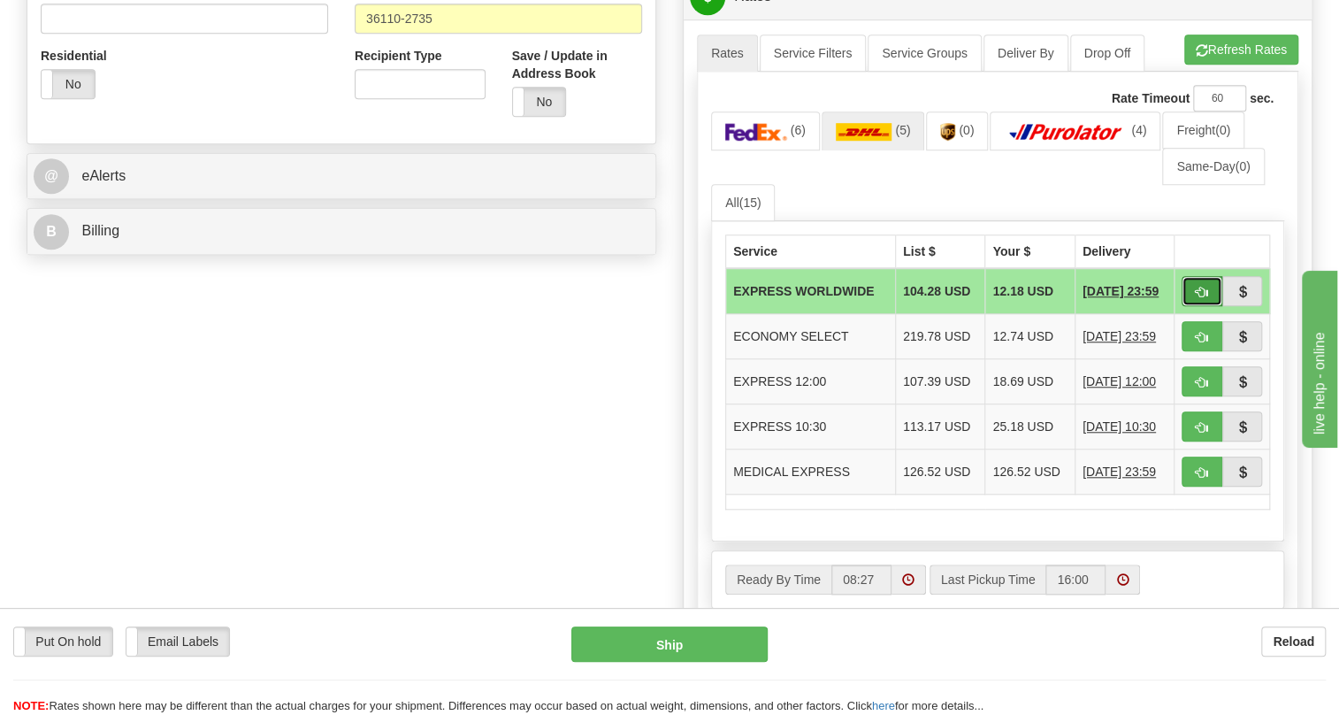
click at [1201, 298] on span "button" at bounding box center [1202, 292] width 12 height 11
type input "P"
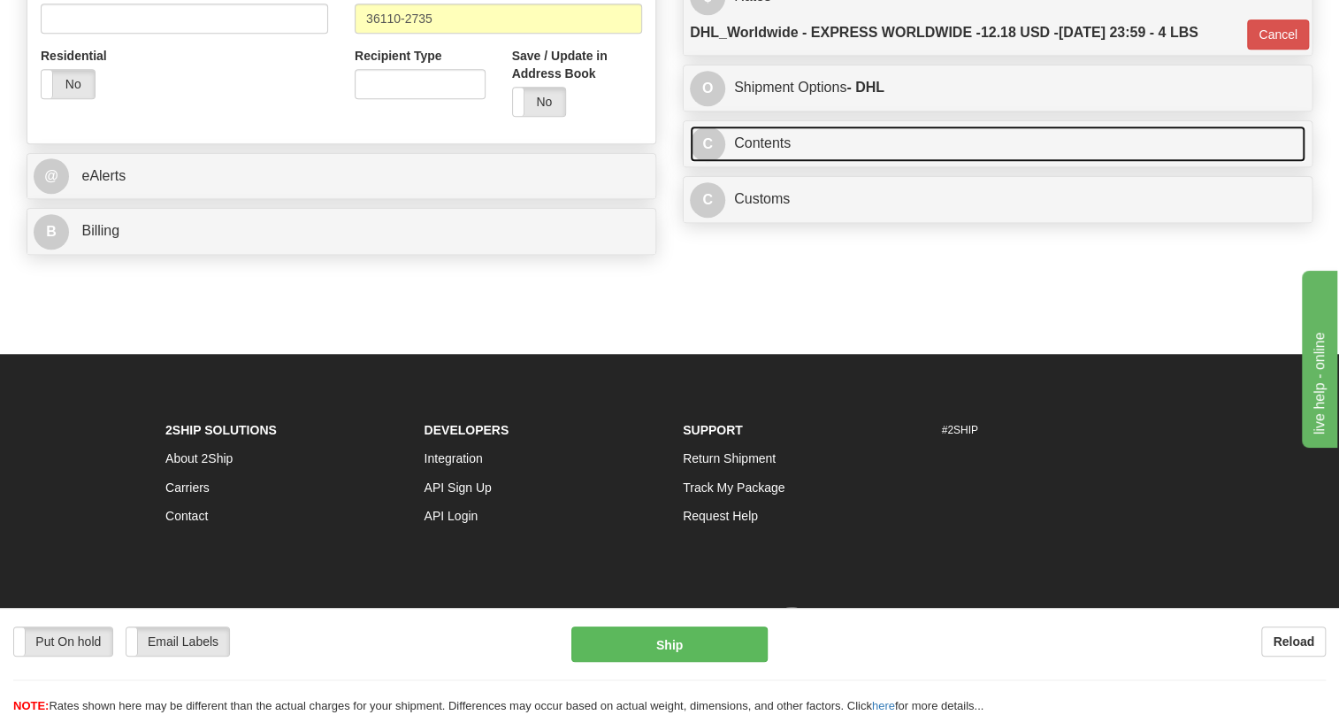
click at [778, 162] on link "C Contents" at bounding box center [998, 144] width 616 height 36
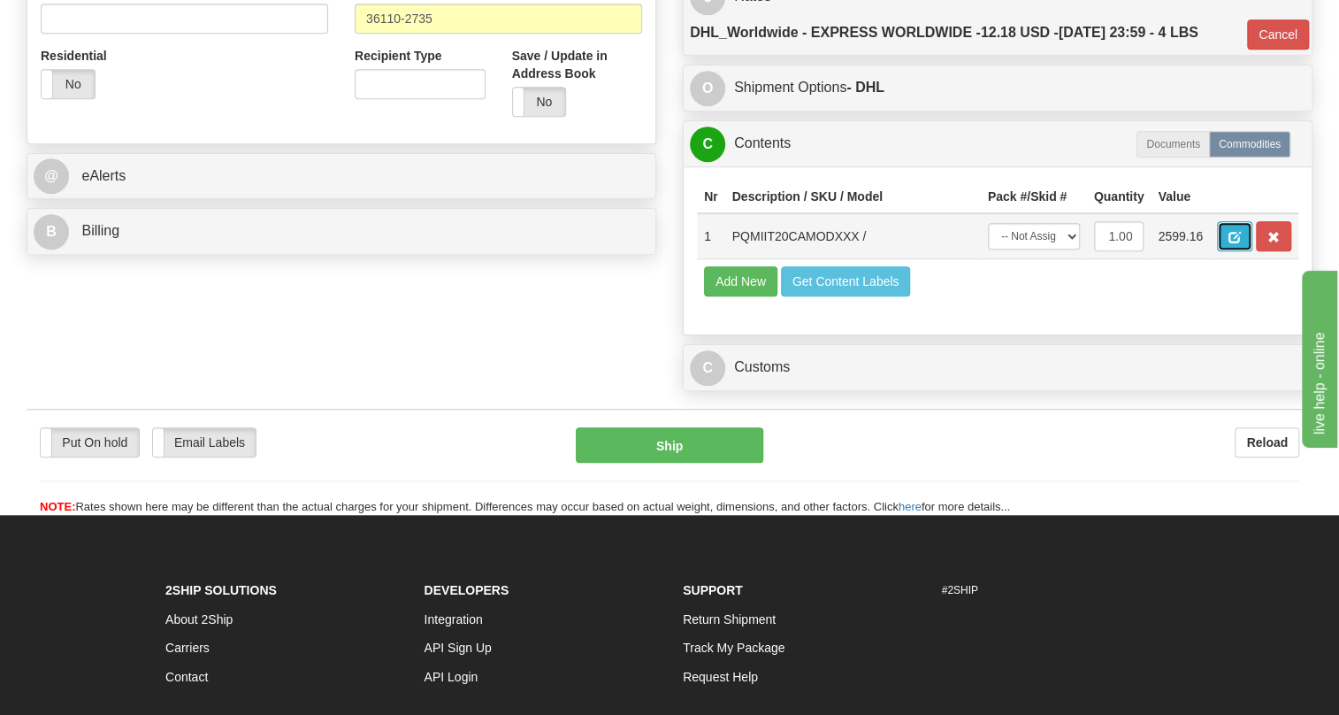
click at [1229, 243] on span "button" at bounding box center [1235, 237] width 12 height 11
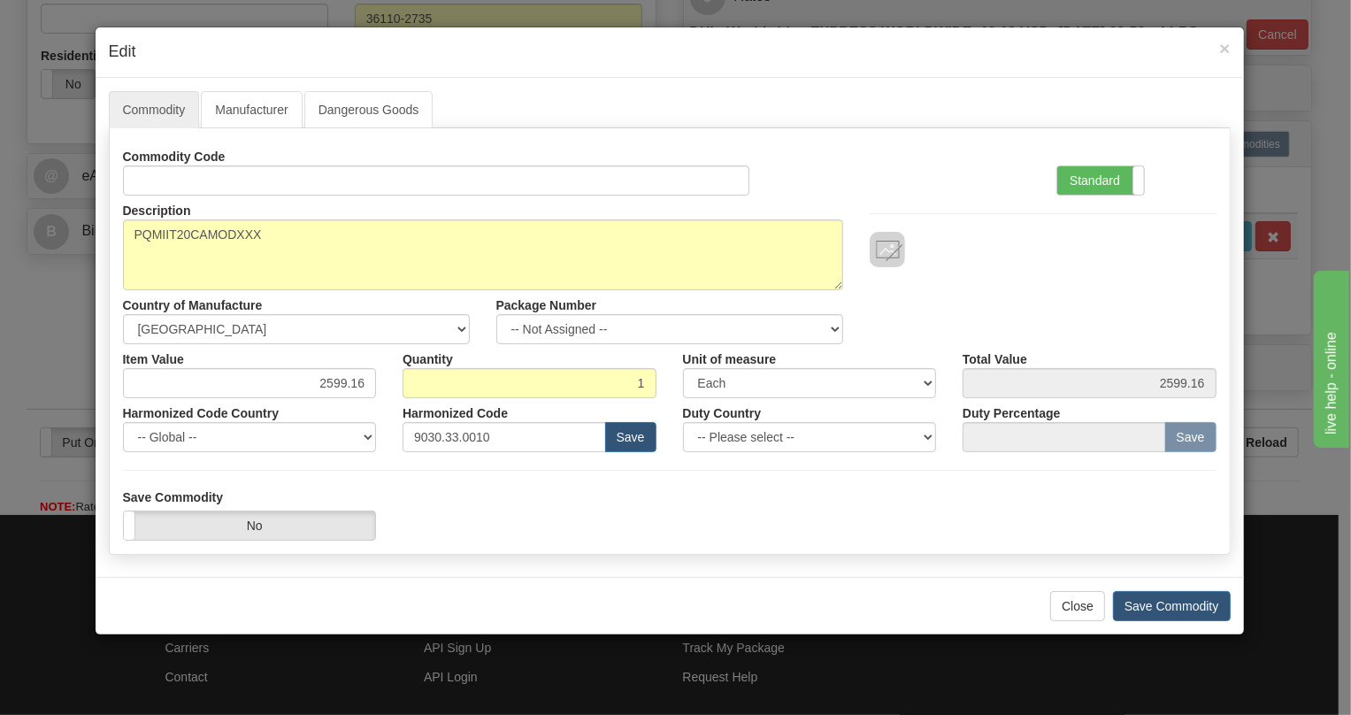
click at [308, 295] on div "Country of Manufacture -- Unknown -- AFGHANISTAN ALAND ISLANDS ALBANIA ALGERIA …" at bounding box center [296, 317] width 373 height 54
click at [338, 379] on input "2599.16" at bounding box center [250, 383] width 254 height 30
type input "1594.52"
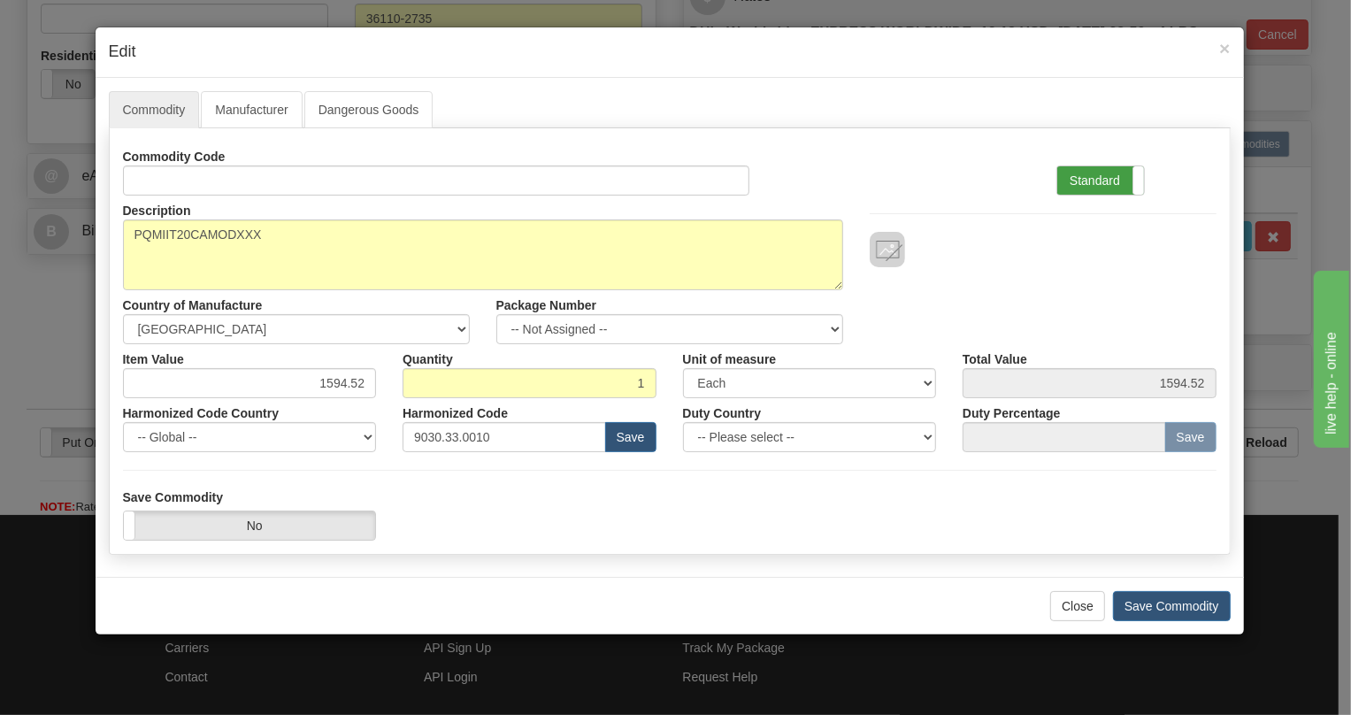
click at [1098, 172] on label "Standard" at bounding box center [1100, 180] width 87 height 28
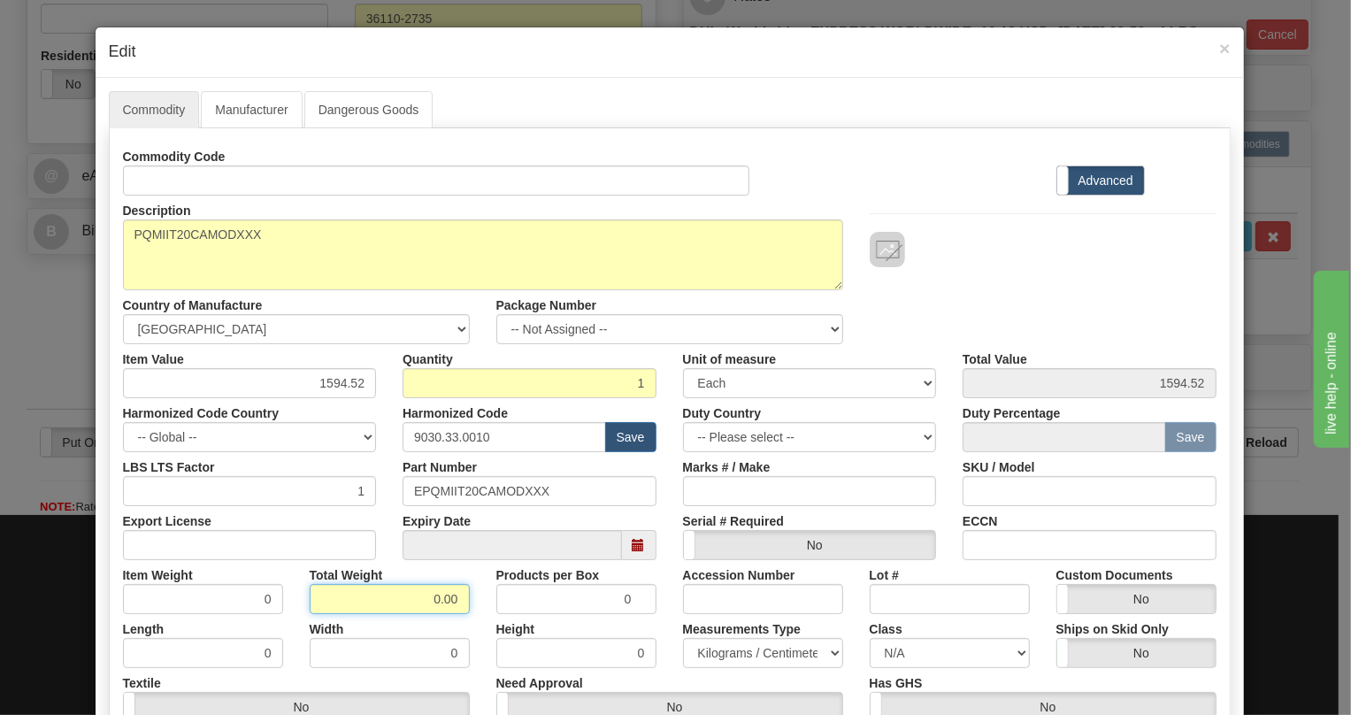
click at [424, 603] on input "0.00" at bounding box center [390, 599] width 160 height 30
type input "1.00"
type input "1.0000"
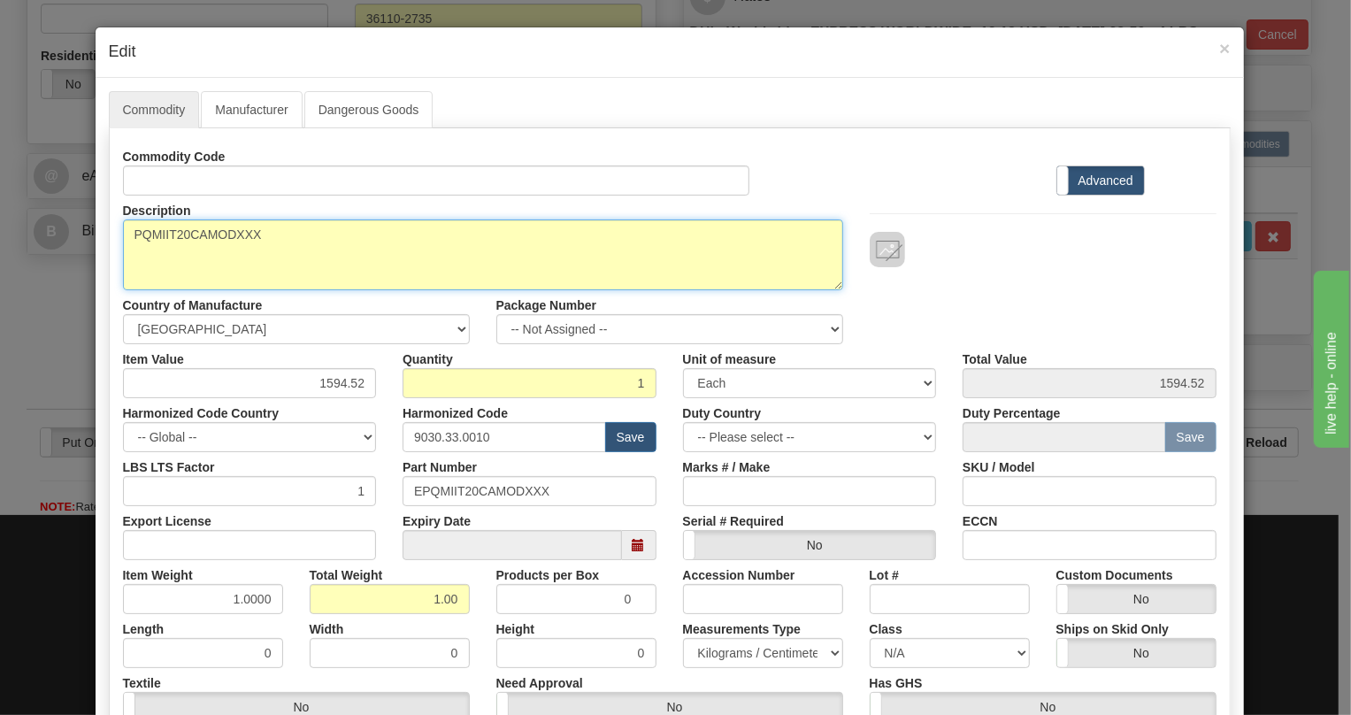
click at [196, 234] on textarea "PQMIIT20CAMODXXX" at bounding box center [483, 254] width 720 height 71
paste textarea "-T20-C-A-"
type textarea "PQMII-T20-C-A-MODXXX"
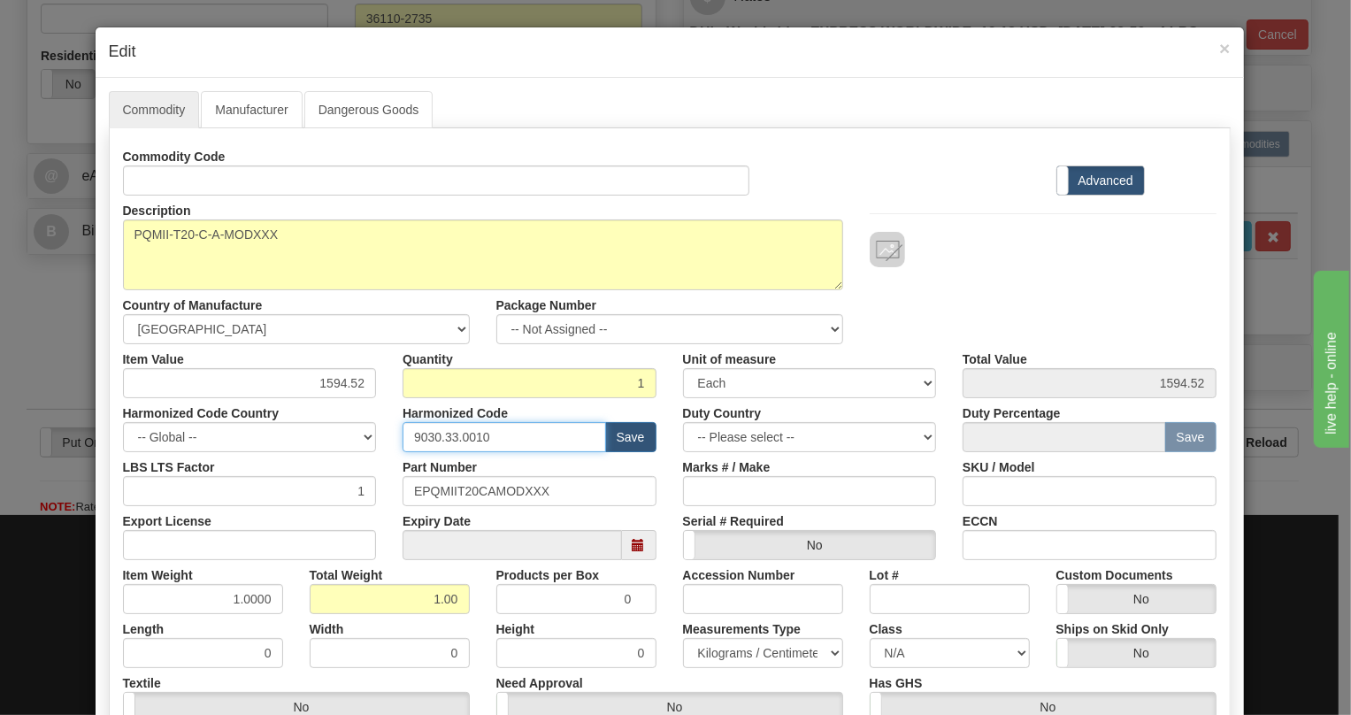
click at [443, 435] on input "9030.33.0010" at bounding box center [503, 437] width 203 height 30
paste input "28.30.000"
type input "9028.30.0000"
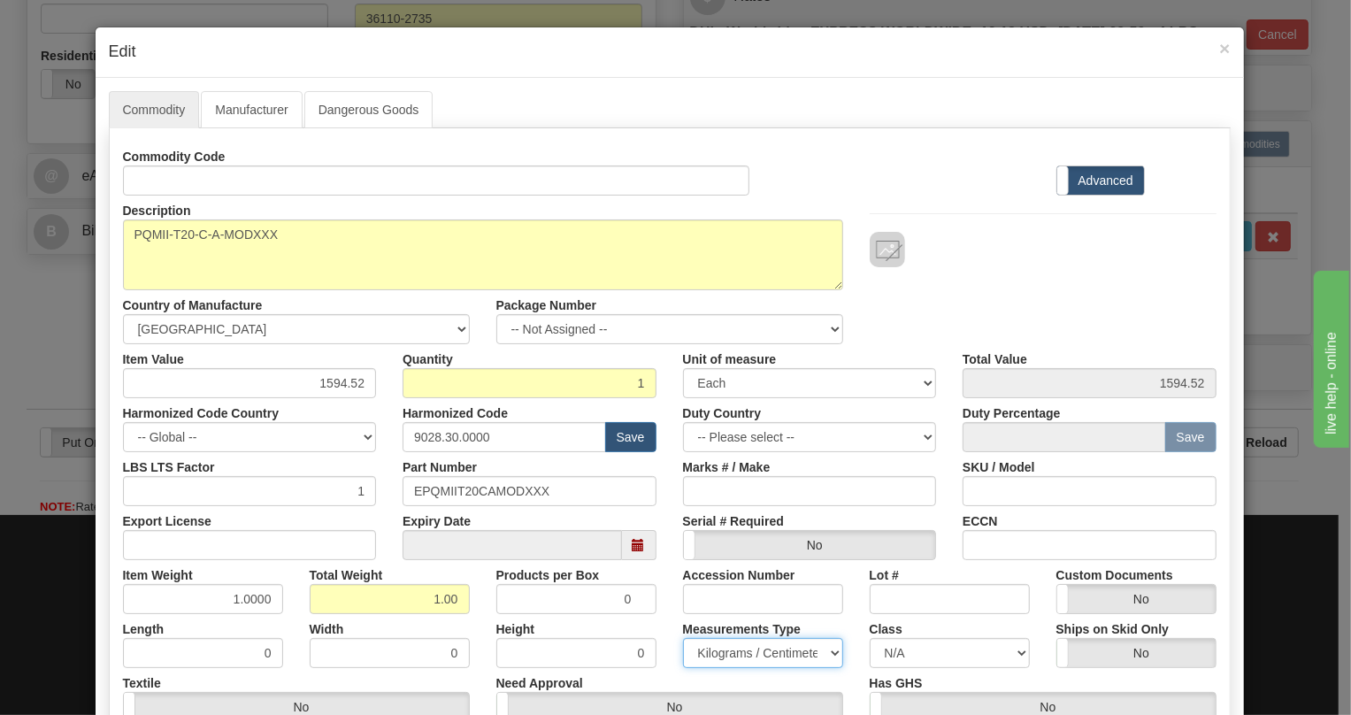
click at [740, 659] on select "Pounds / Inches Kilograms / Centimeters" at bounding box center [763, 653] width 160 height 30
select select "0"
click at [683, 638] on select "Pounds / Inches Kilograms / Centimeters" at bounding box center [763, 653] width 160 height 30
click at [670, 632] on div "Measurements Type Pounds / Inches Kilograms / Centimeters" at bounding box center [763, 641] width 187 height 54
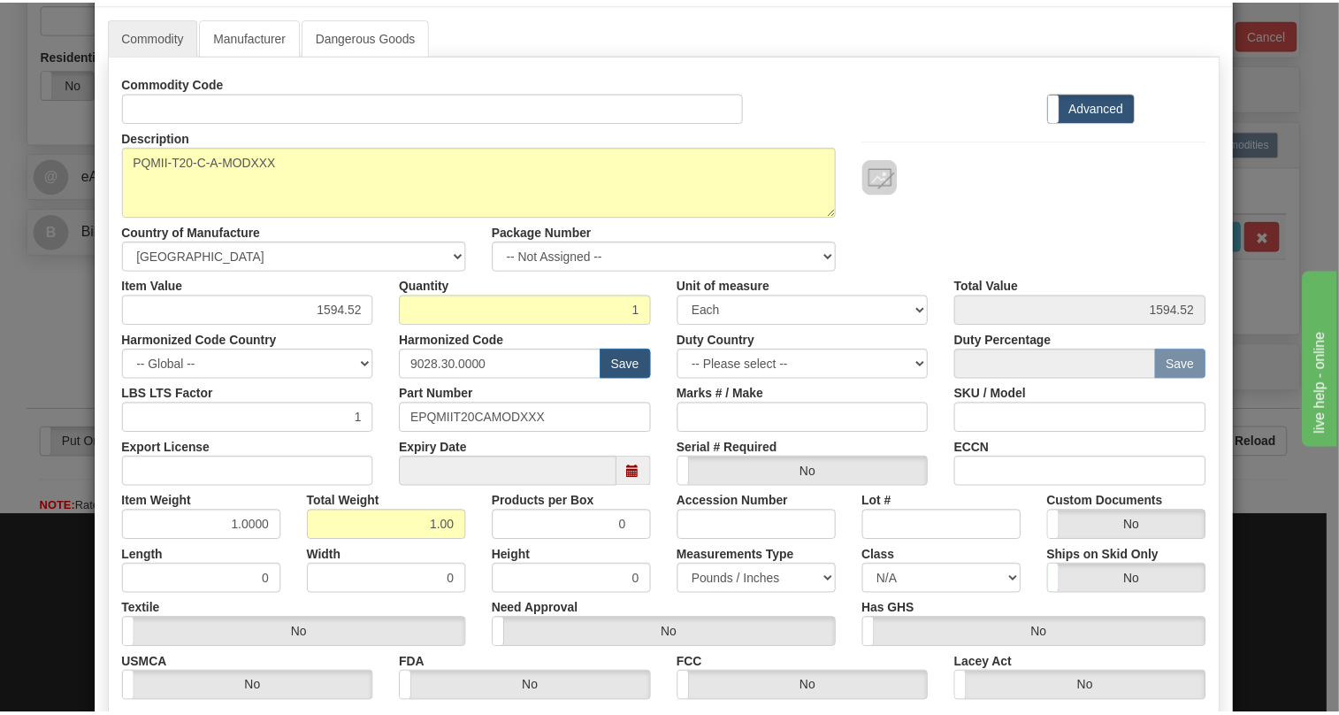
scroll to position [269, 0]
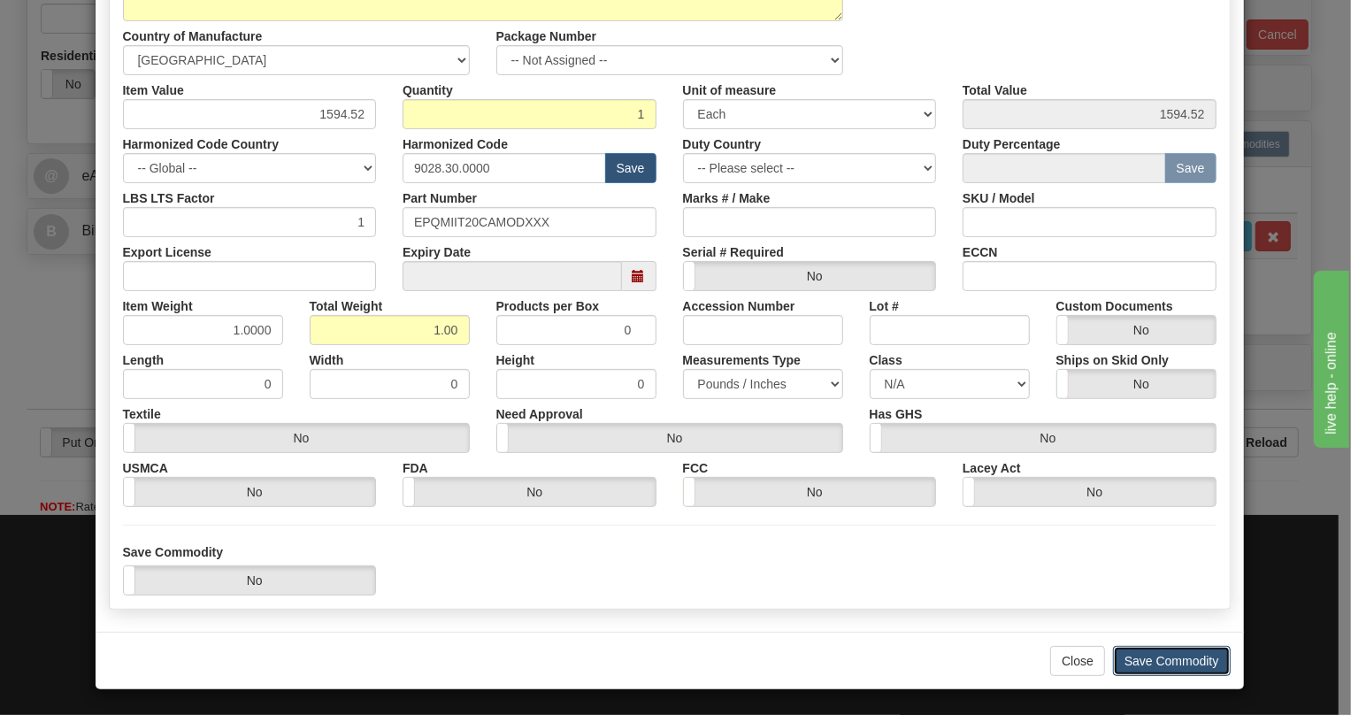
click at [1161, 661] on button "Save Commodity" at bounding box center [1172, 661] width 118 height 30
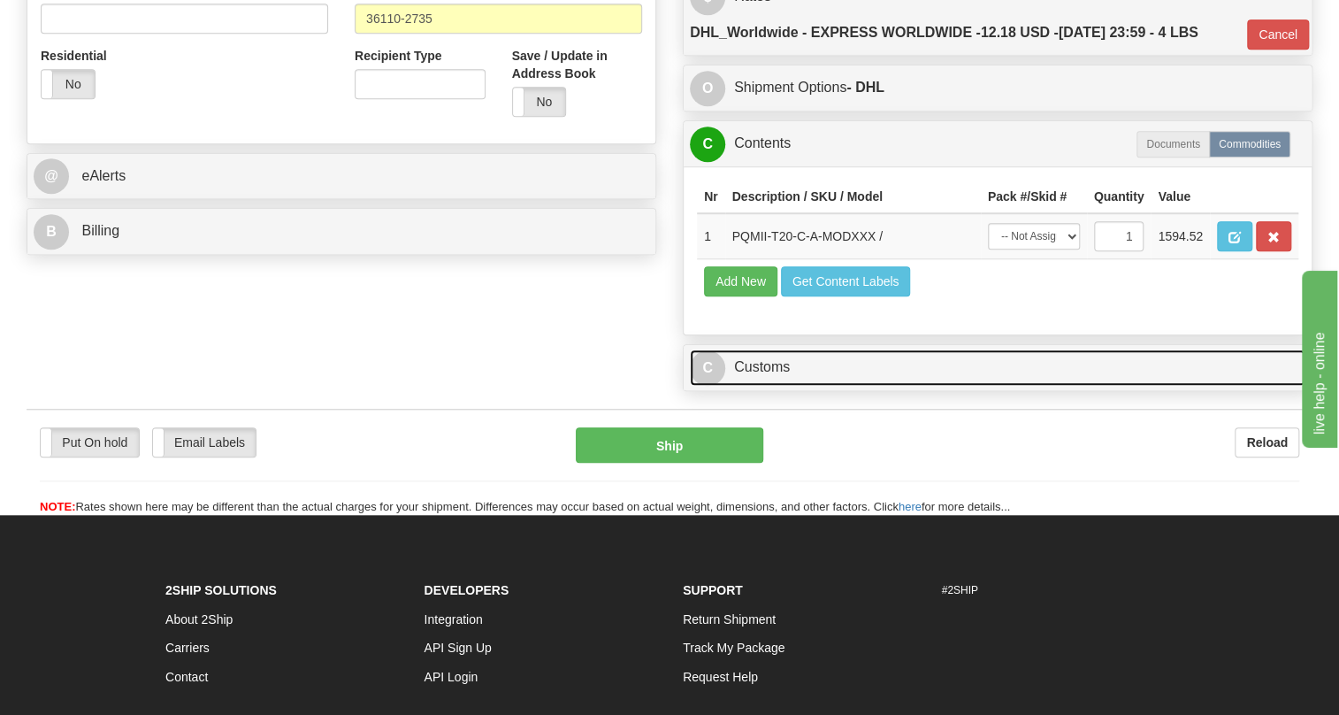
click at [791, 386] on link "C Customs" at bounding box center [998, 367] width 616 height 36
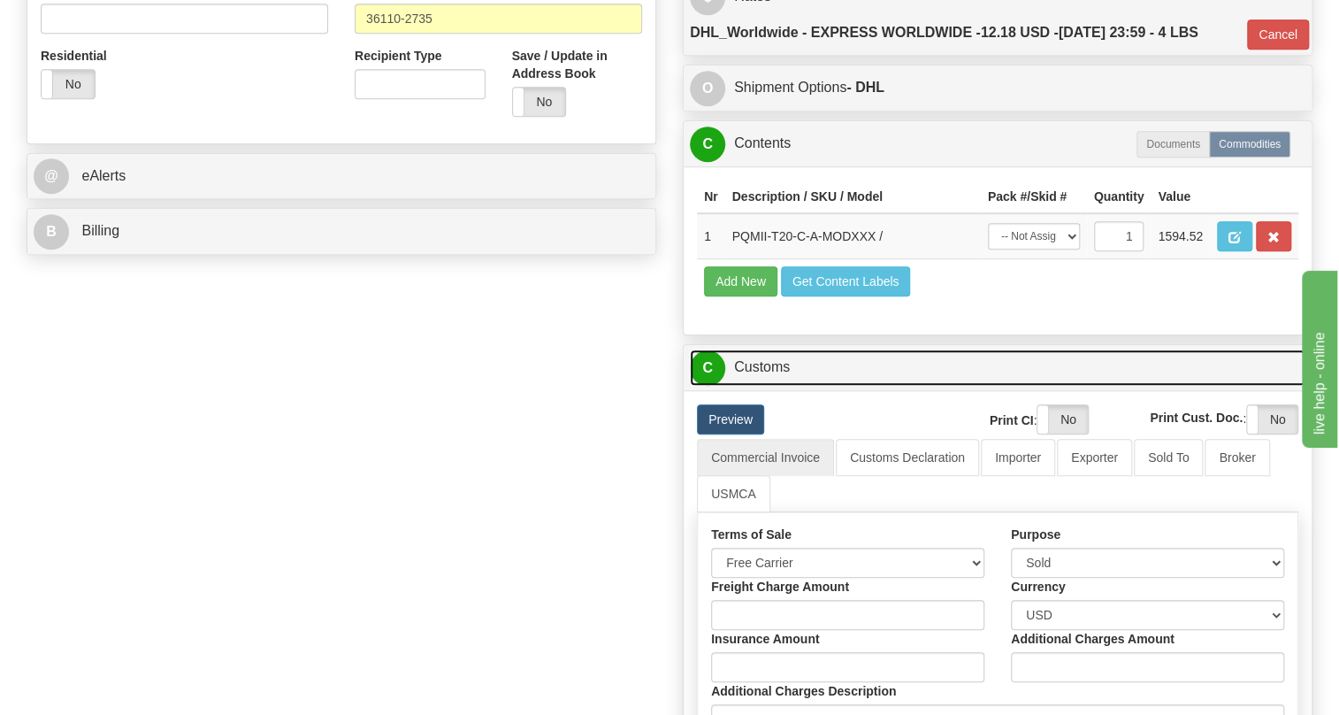
click at [791, 386] on link "C Customs" at bounding box center [998, 367] width 616 height 36
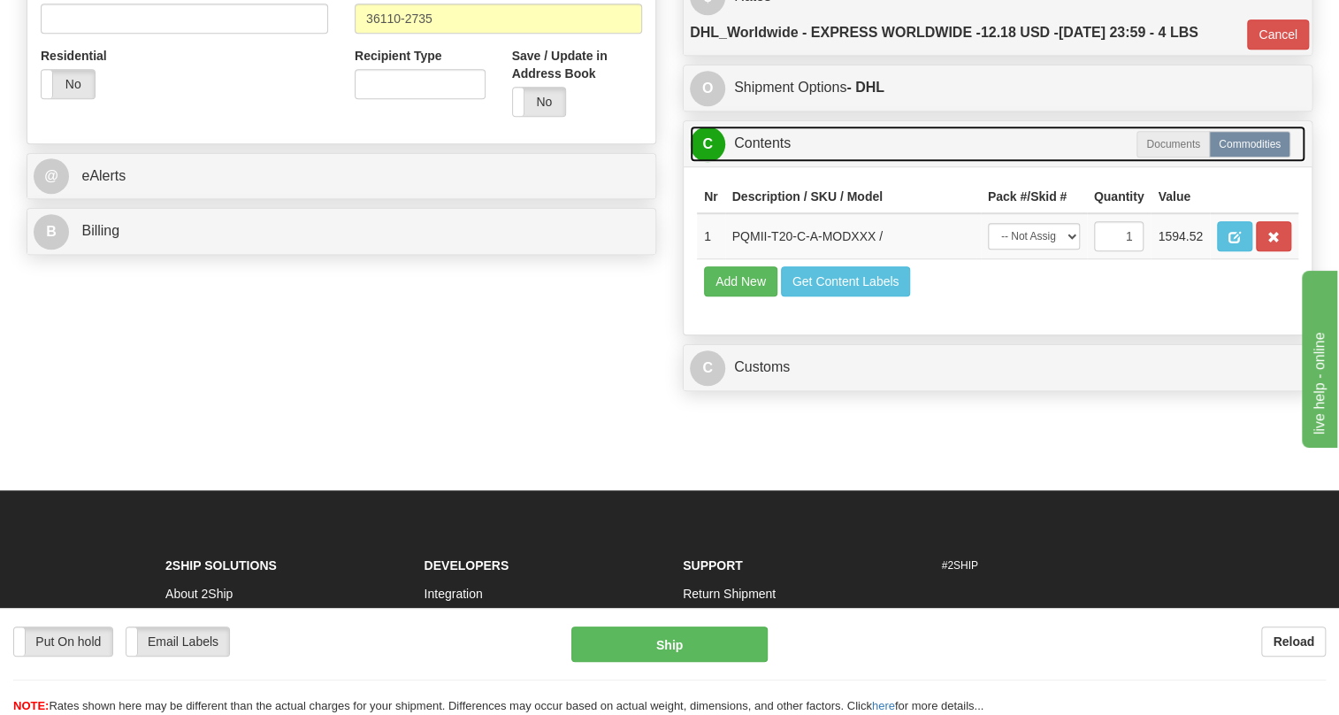
click at [768, 162] on link "C Contents" at bounding box center [998, 144] width 616 height 36
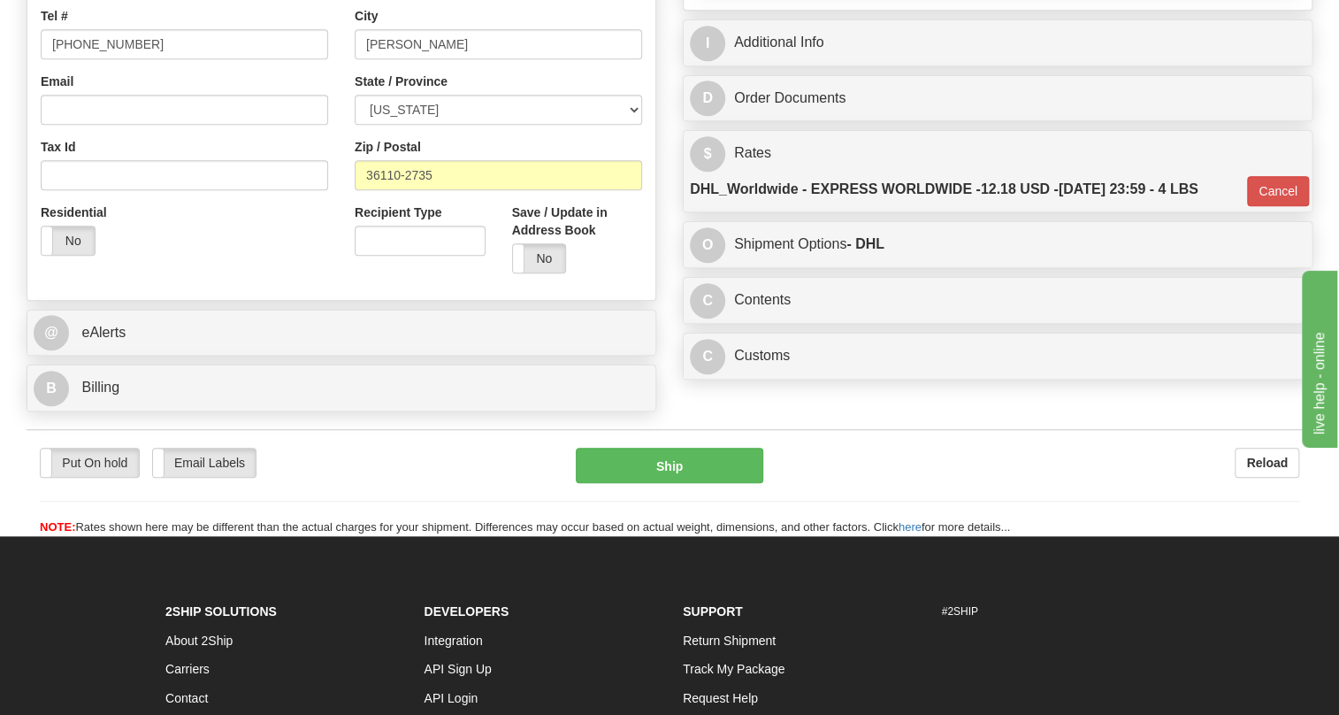
scroll to position [321, 0]
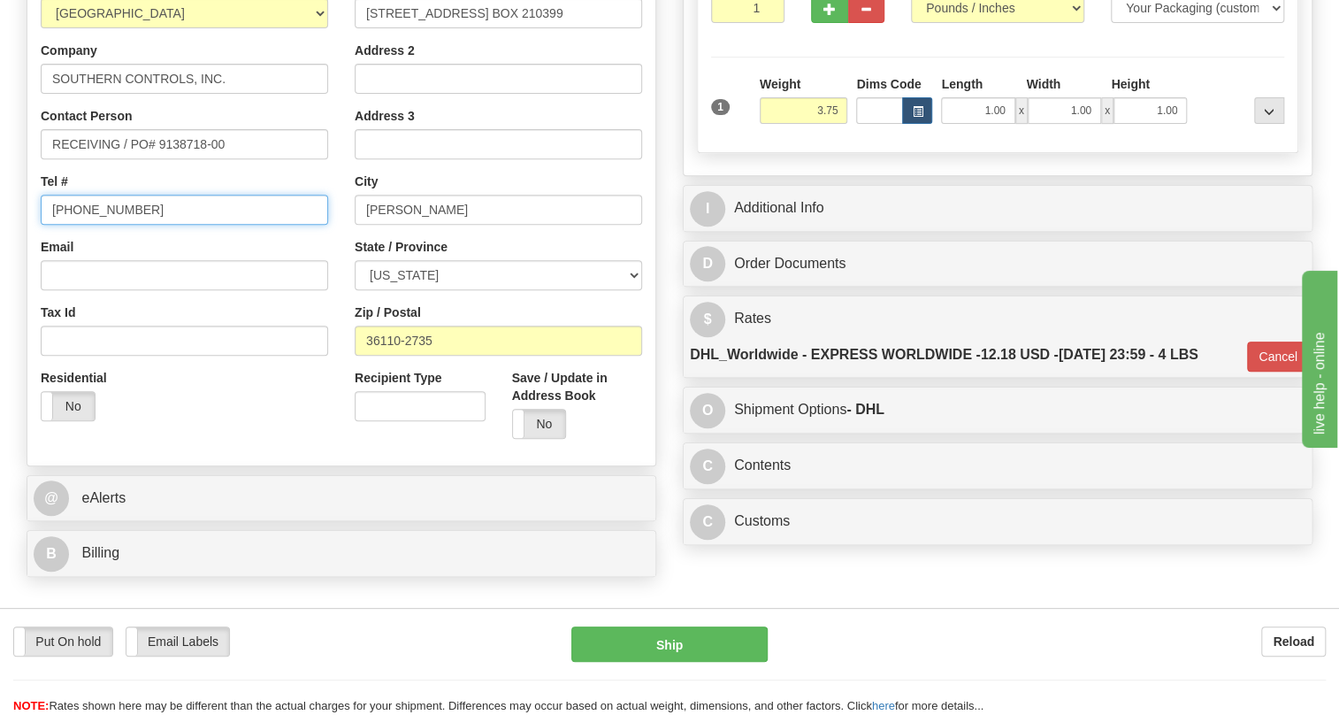
click at [90, 225] on input "[PHONE_NUMBER]" at bounding box center [184, 210] width 287 height 30
paste input "770-565-1556"
type input "770-565-1556"
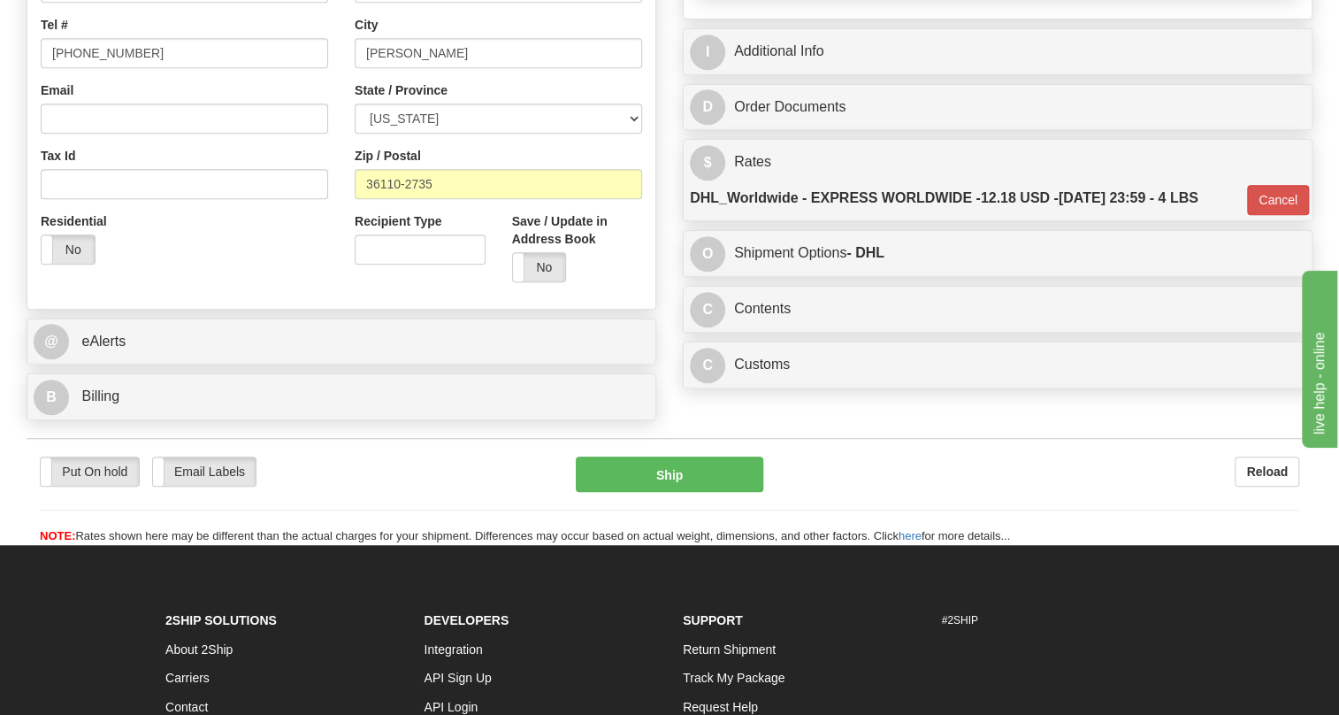
scroll to position [482, 0]
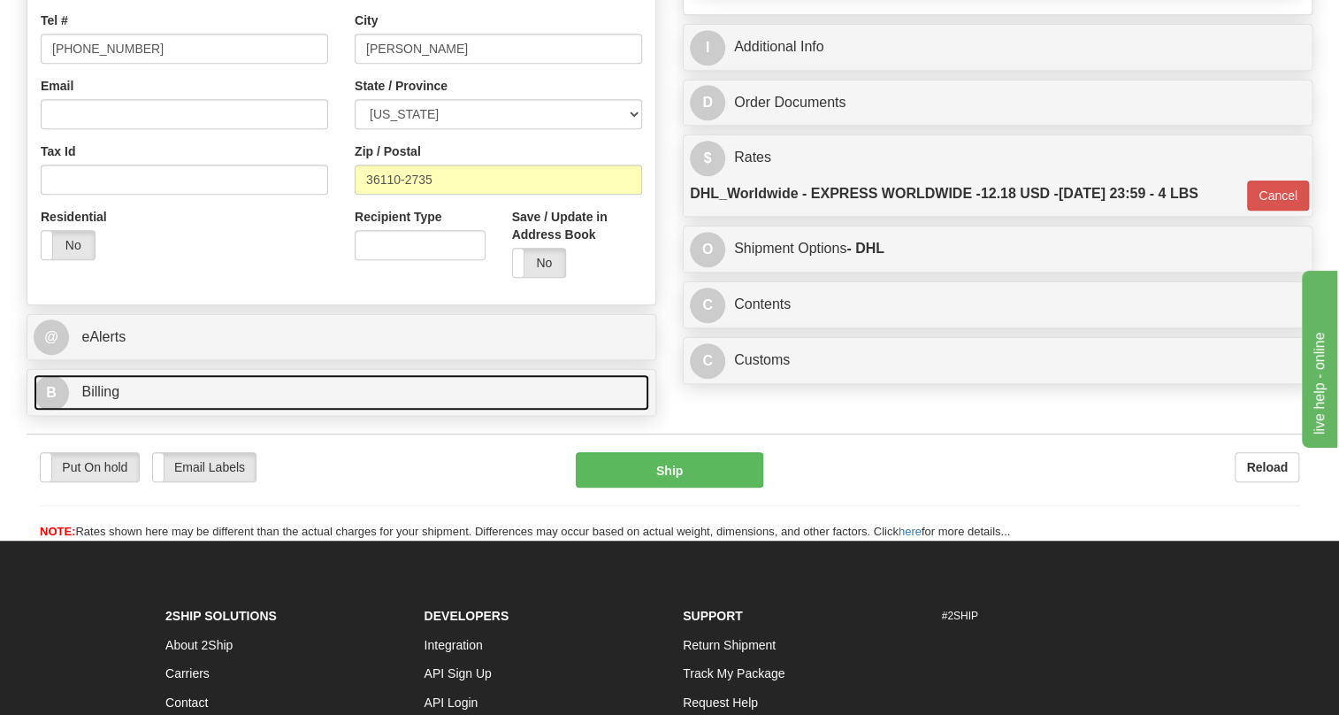
click at [92, 399] on span "Billing" at bounding box center [100, 391] width 38 height 15
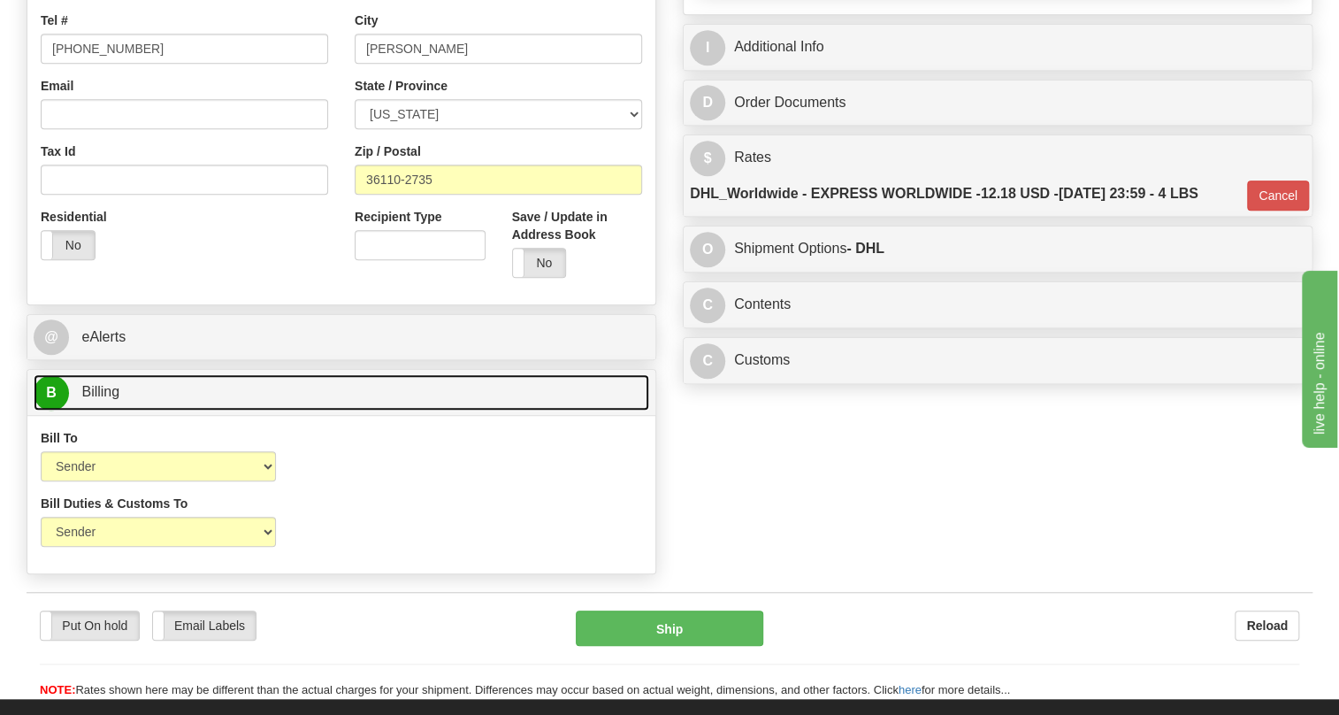
click at [92, 399] on span "Billing" at bounding box center [100, 391] width 38 height 15
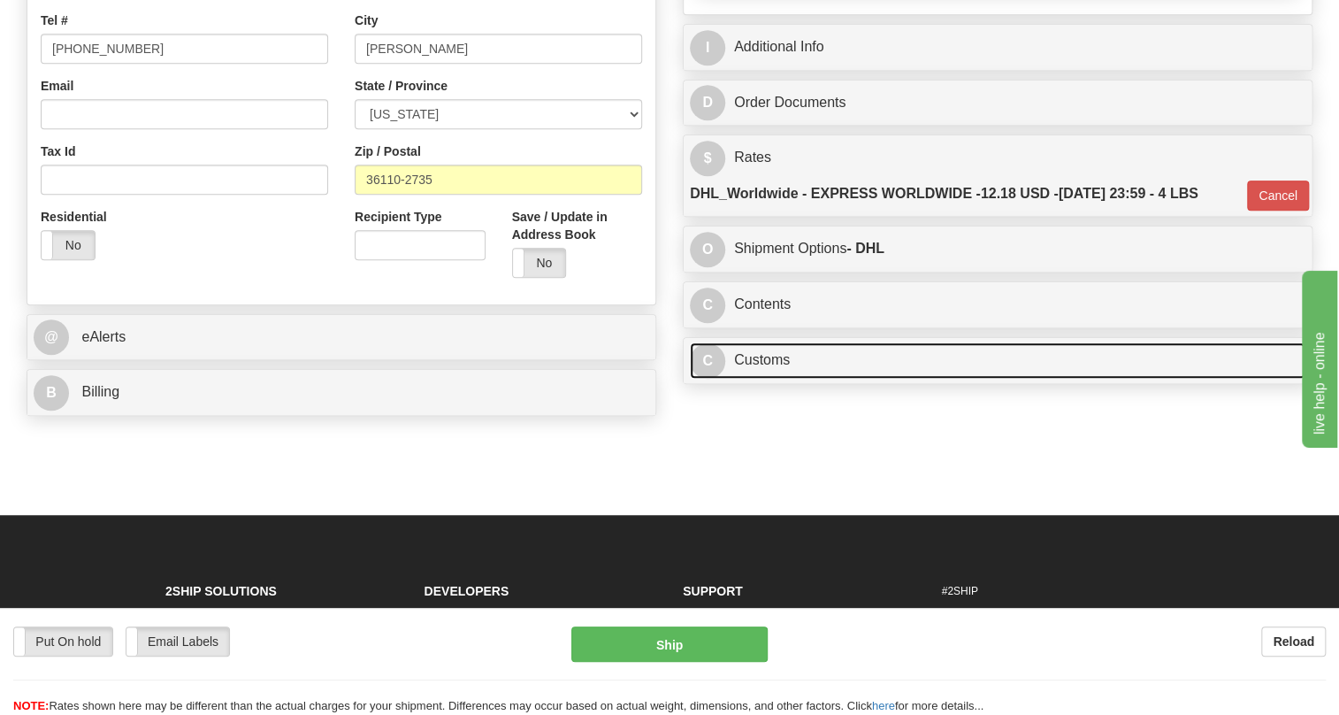
click at [751, 379] on link "C Customs" at bounding box center [998, 360] width 616 height 36
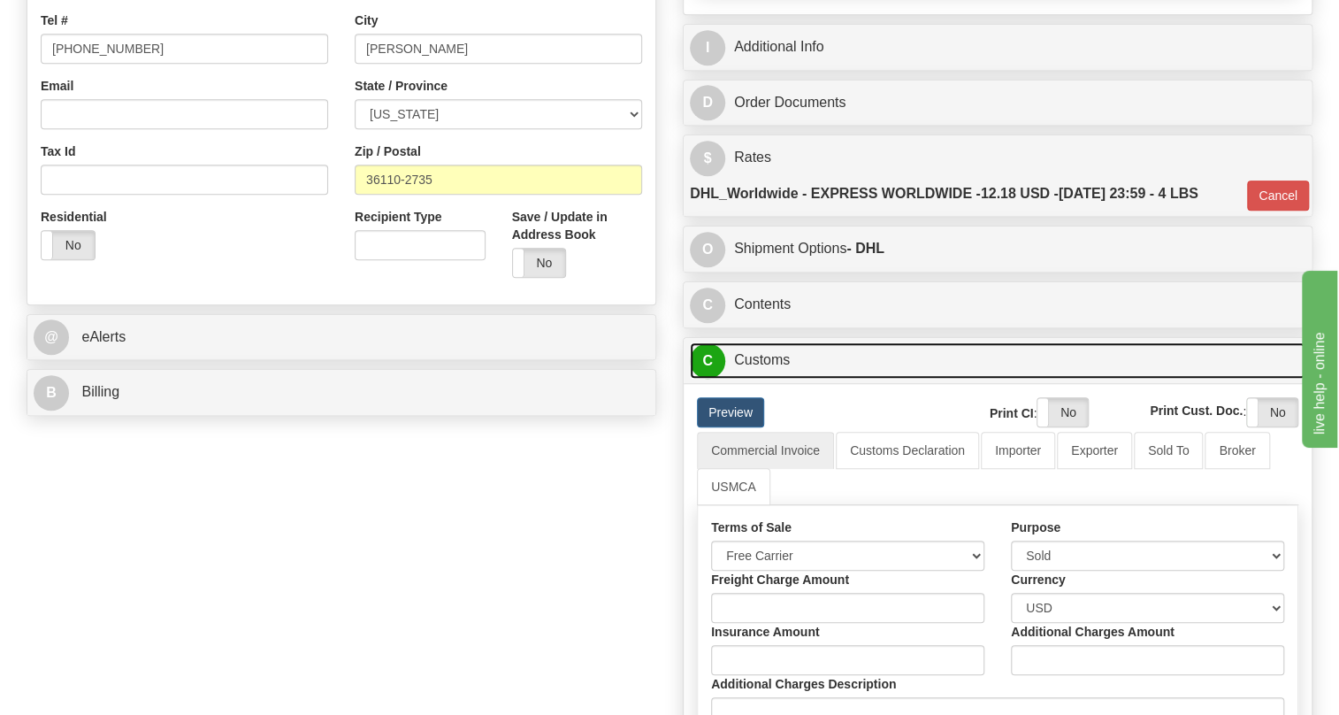
click at [751, 379] on link "C Customs" at bounding box center [998, 360] width 616 height 36
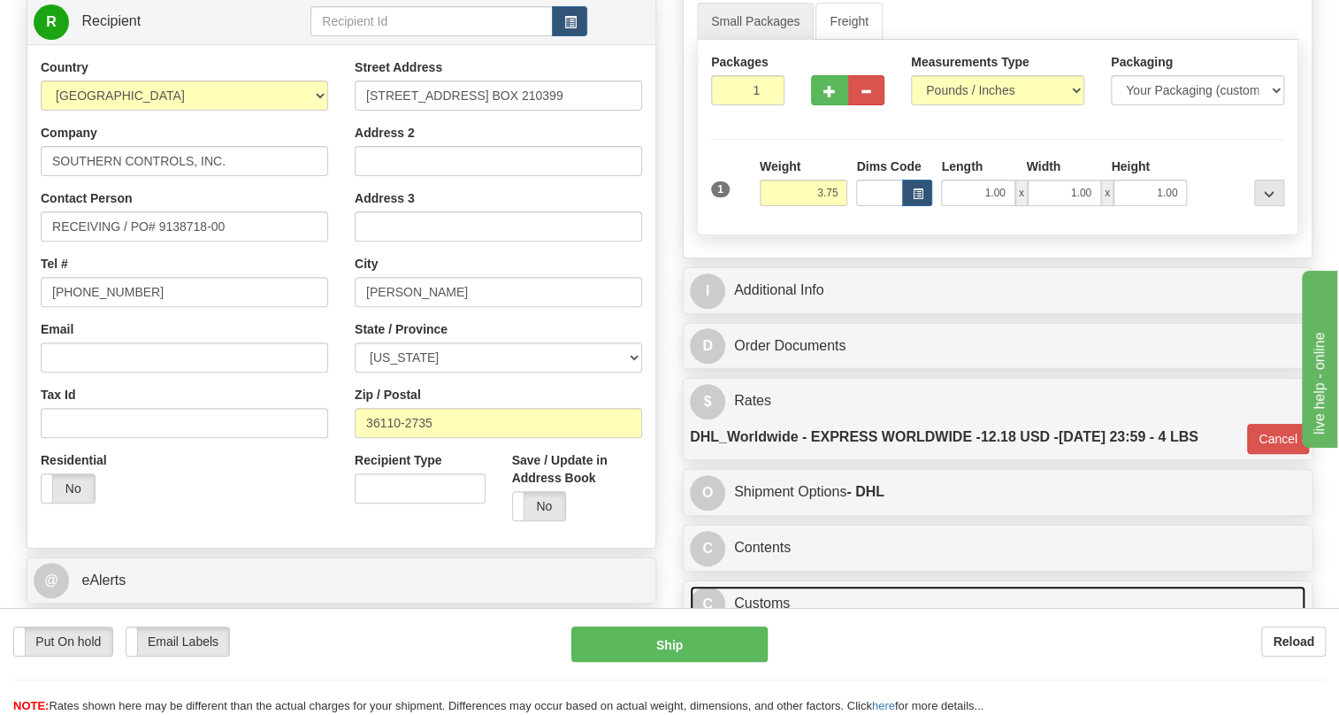
scroll to position [241, 0]
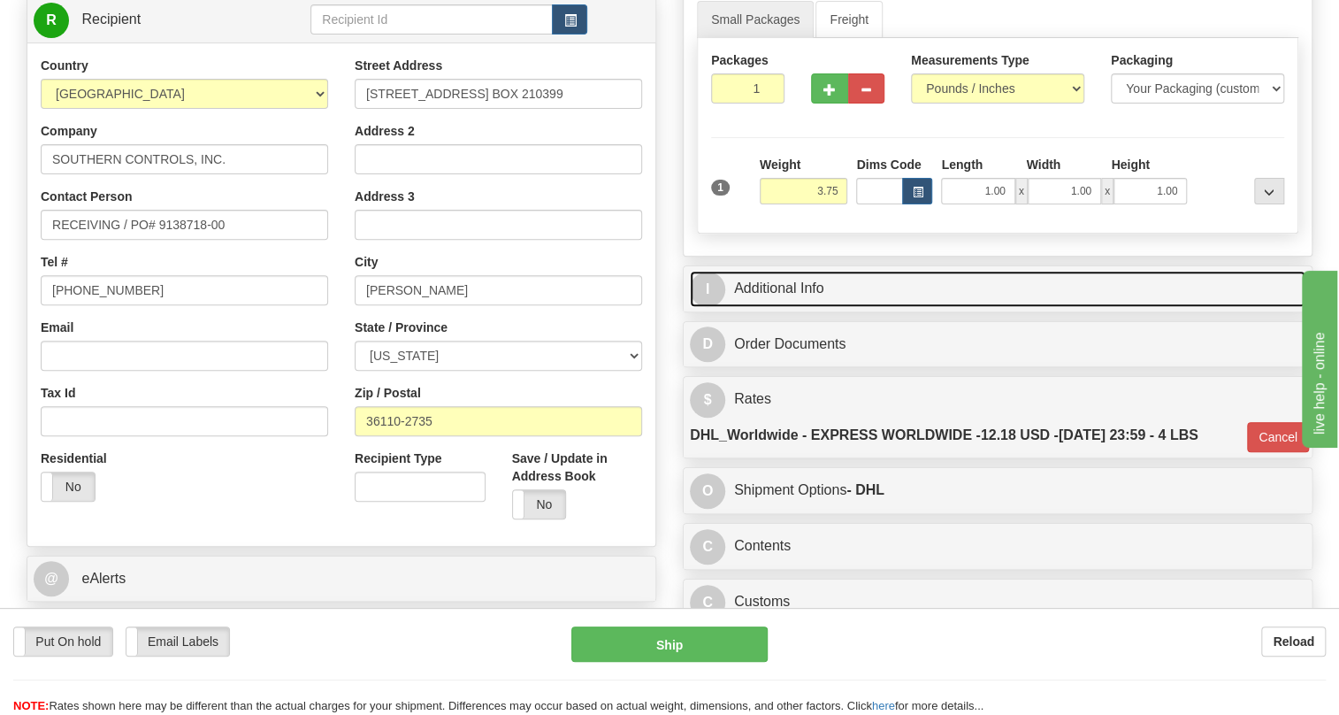
click at [778, 307] on link "I Additional Info" at bounding box center [998, 289] width 616 height 36
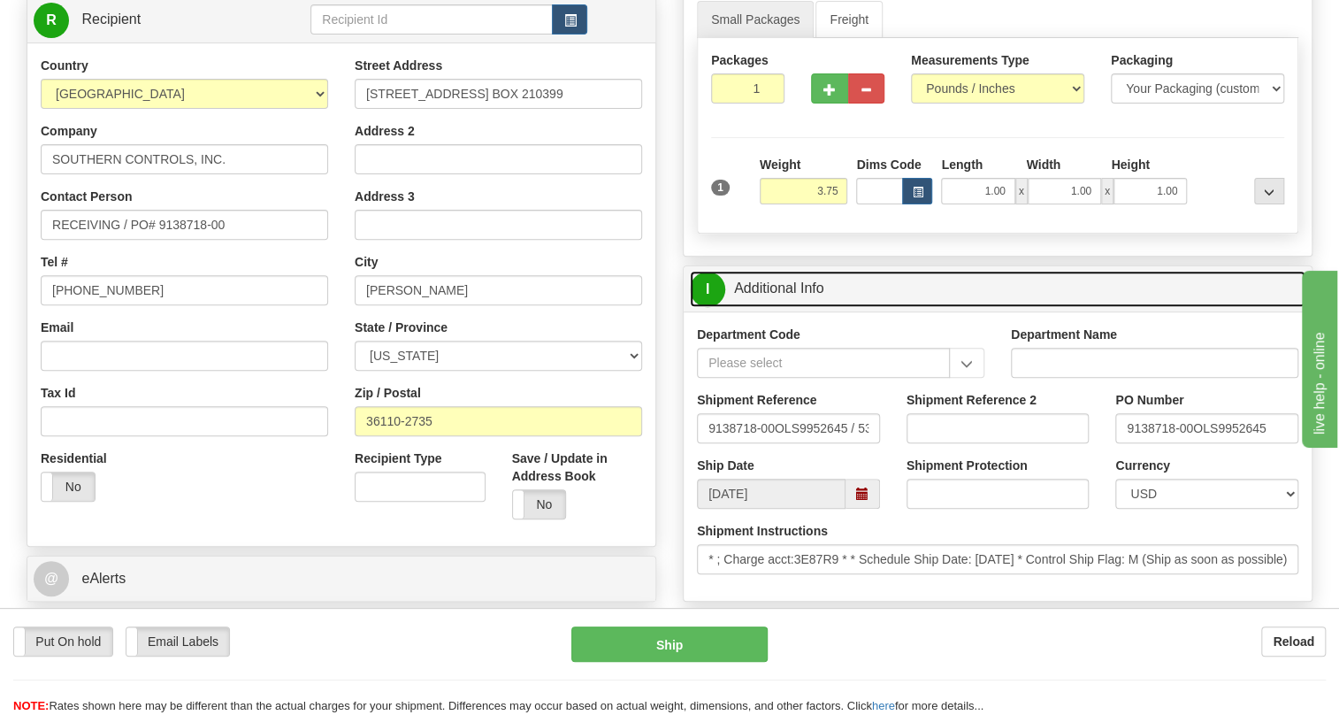
click at [778, 307] on link "I Additional Info" at bounding box center [998, 289] width 616 height 36
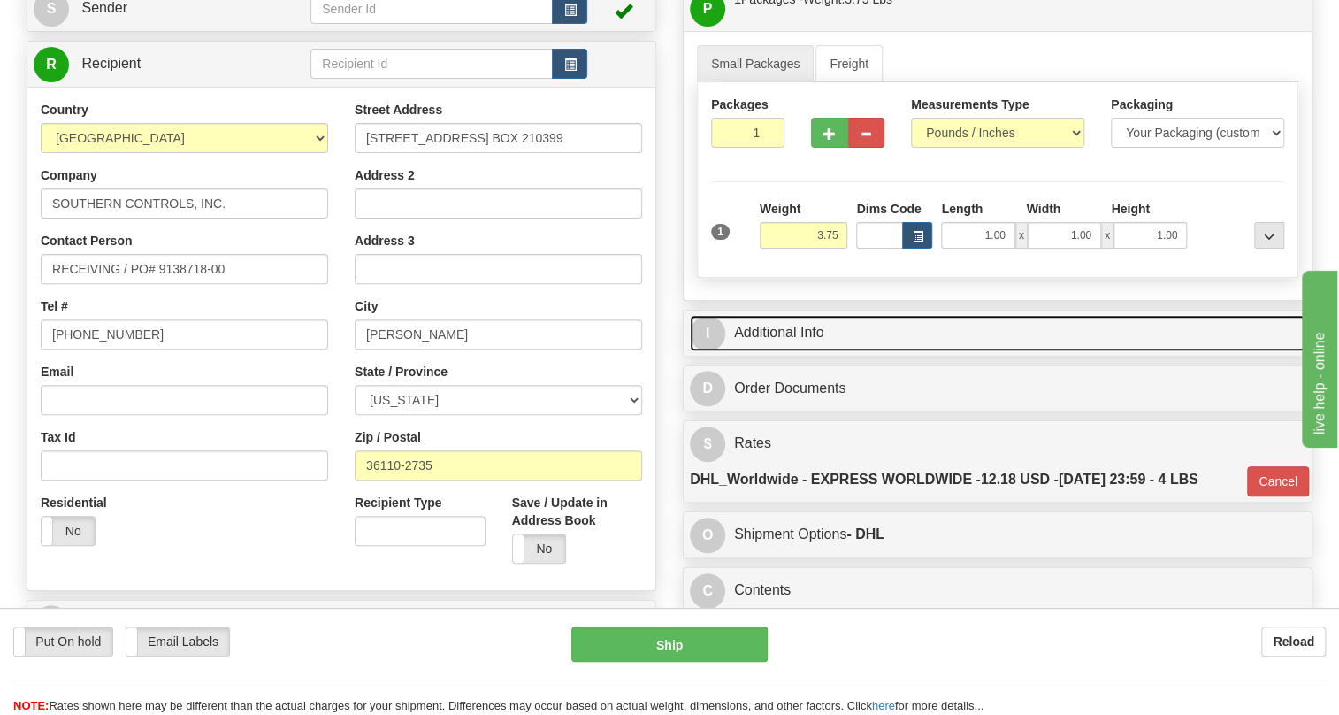
scroll to position [160, 0]
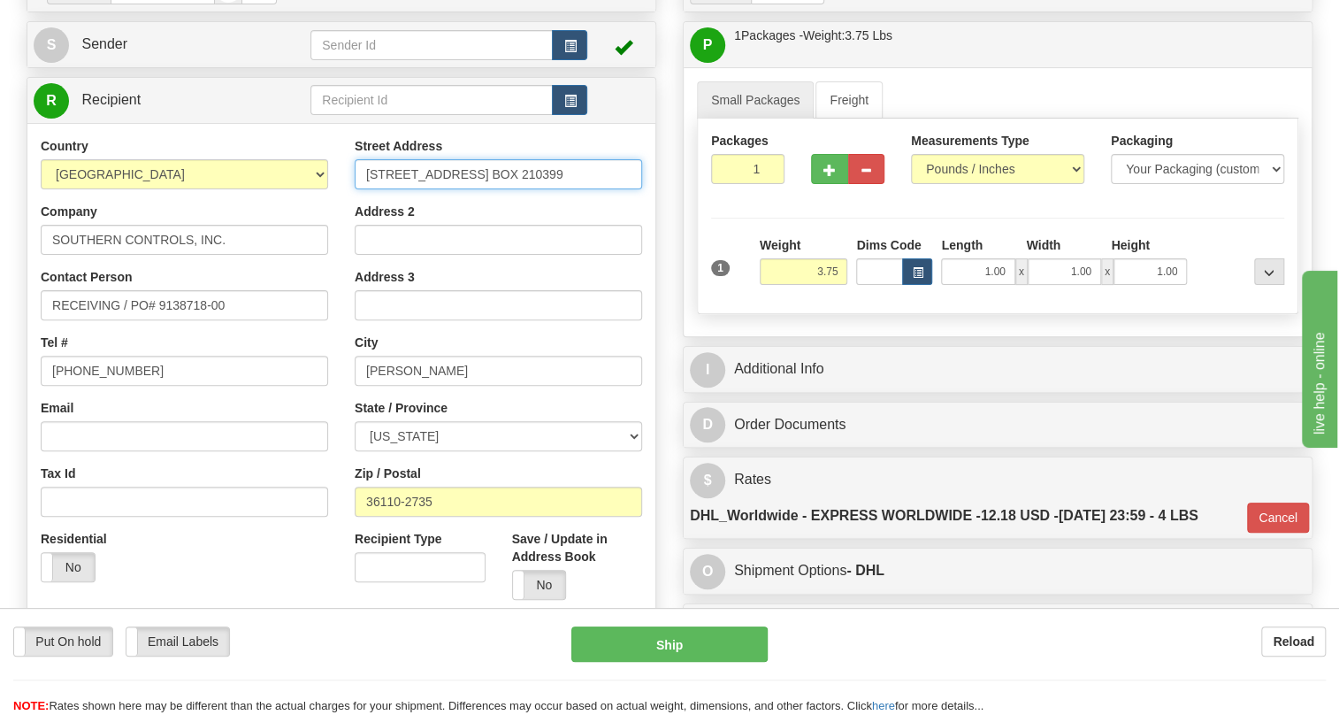
drag, startPoint x: 580, startPoint y: 212, endPoint x: 491, endPoint y: 216, distance: 89.4
click at [491, 189] on input "3511 Wetumpka Hwy, P.O. BOX 210399" at bounding box center [498, 174] width 287 height 30
type input "3511 Wetumpka Hwy,"
click at [667, 252] on div "Order # 86689680 S" at bounding box center [341, 356] width 656 height 781
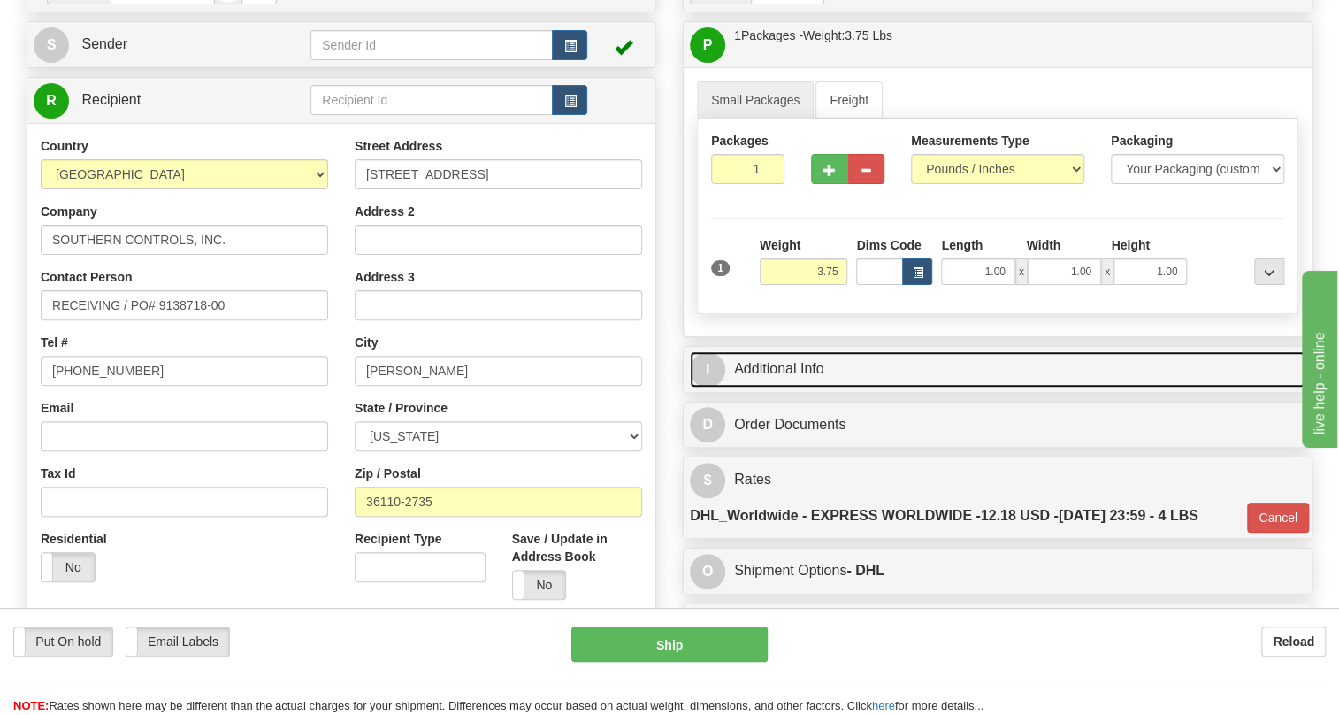
click at [799, 387] on link "I Additional Info" at bounding box center [998, 369] width 616 height 36
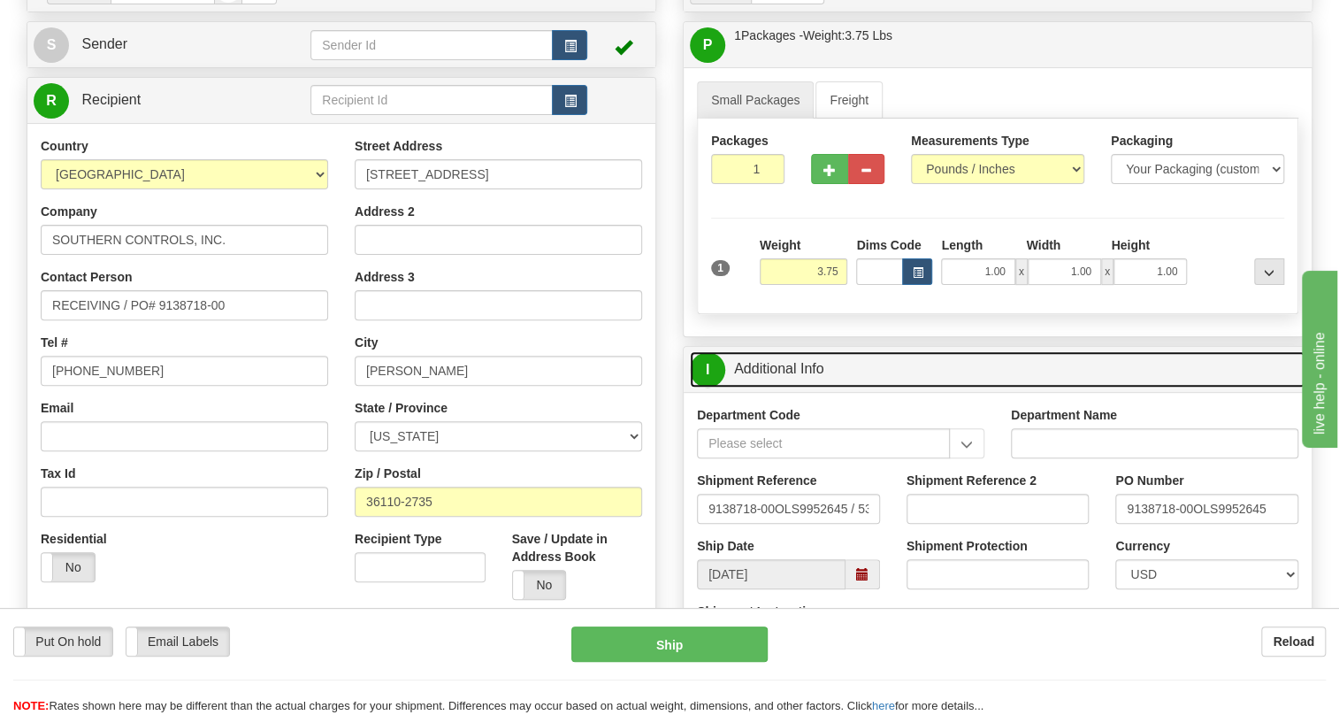
click at [799, 387] on link "I Additional Info" at bounding box center [998, 369] width 616 height 36
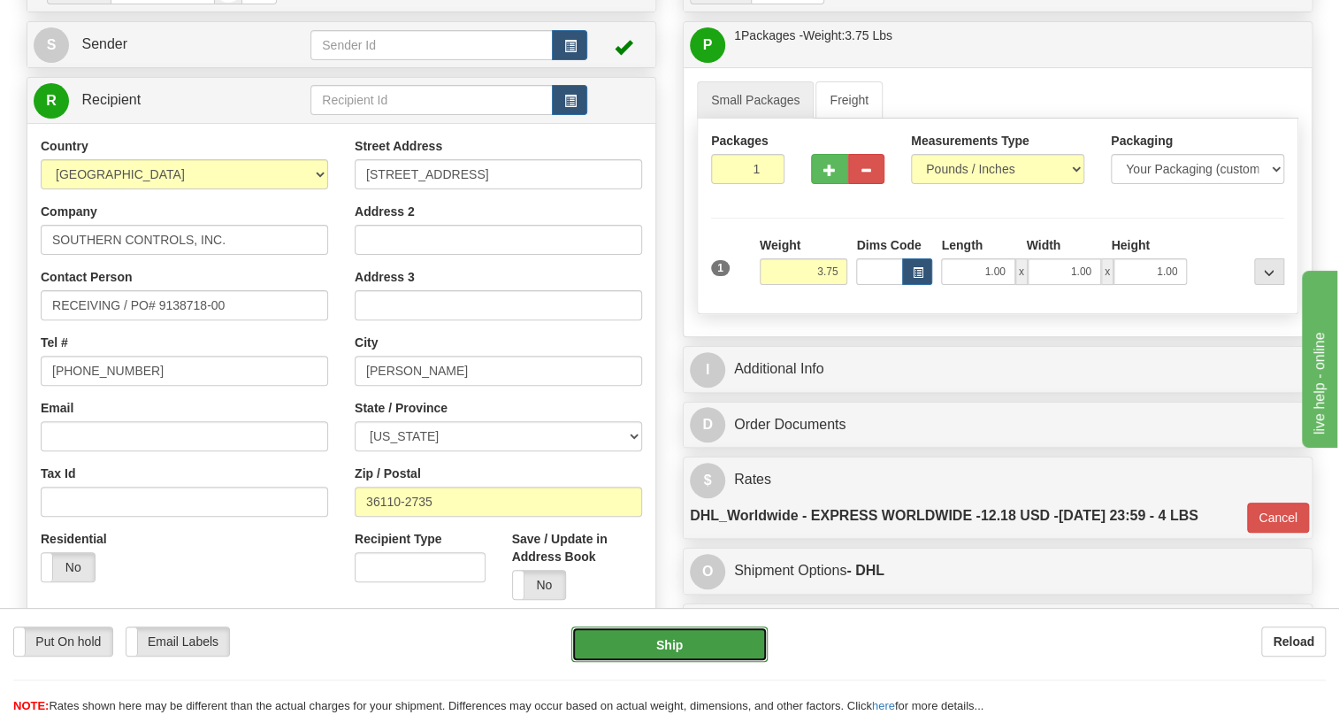
click at [673, 640] on button "Ship" at bounding box center [669, 643] width 196 height 35
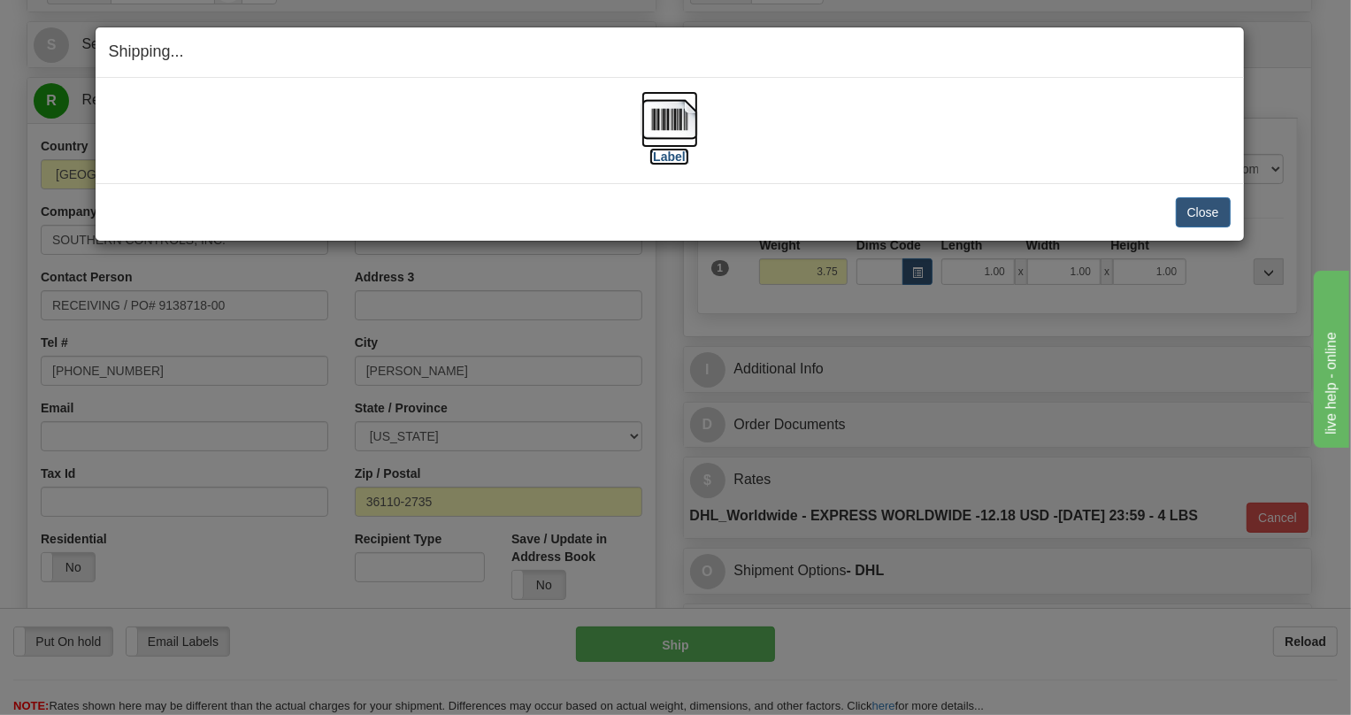
click at [676, 125] on img at bounding box center [669, 119] width 57 height 57
click at [1200, 213] on button "Close" at bounding box center [1203, 212] width 55 height 30
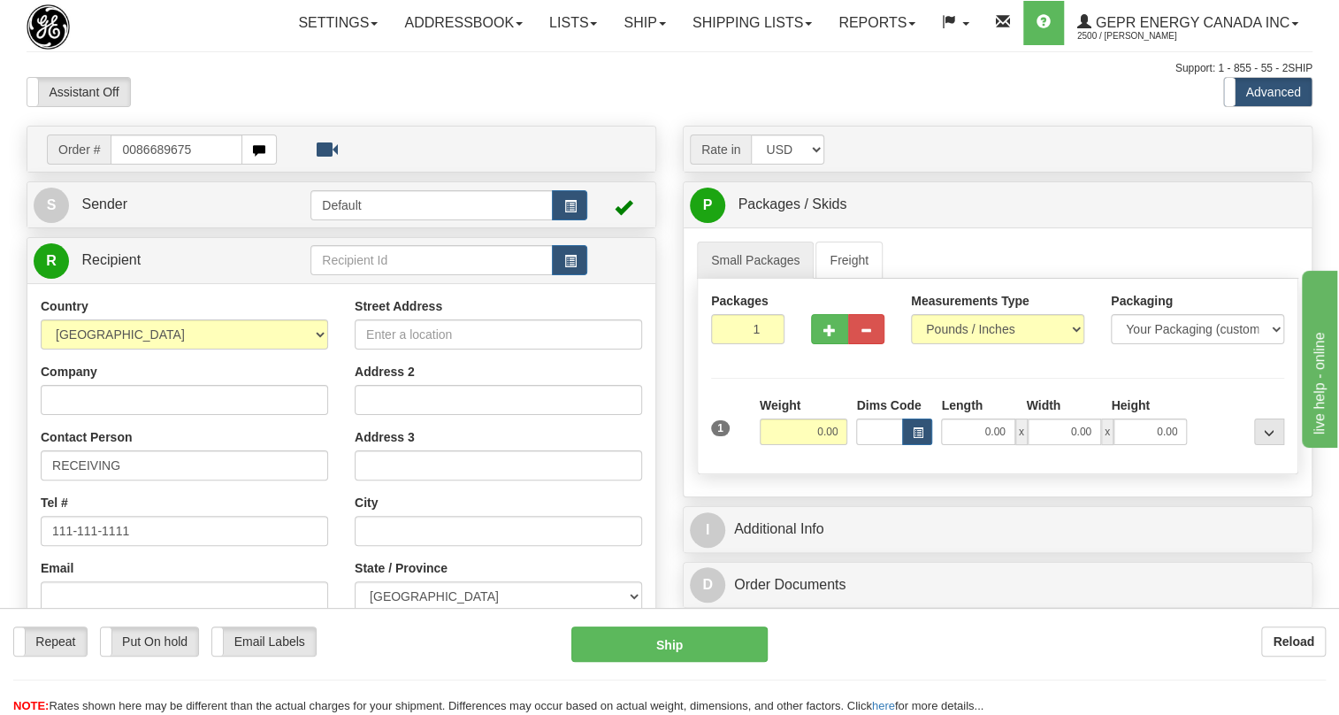
click at [135, 165] on input "0086689675" at bounding box center [177, 149] width 132 height 30
type input "86689675"
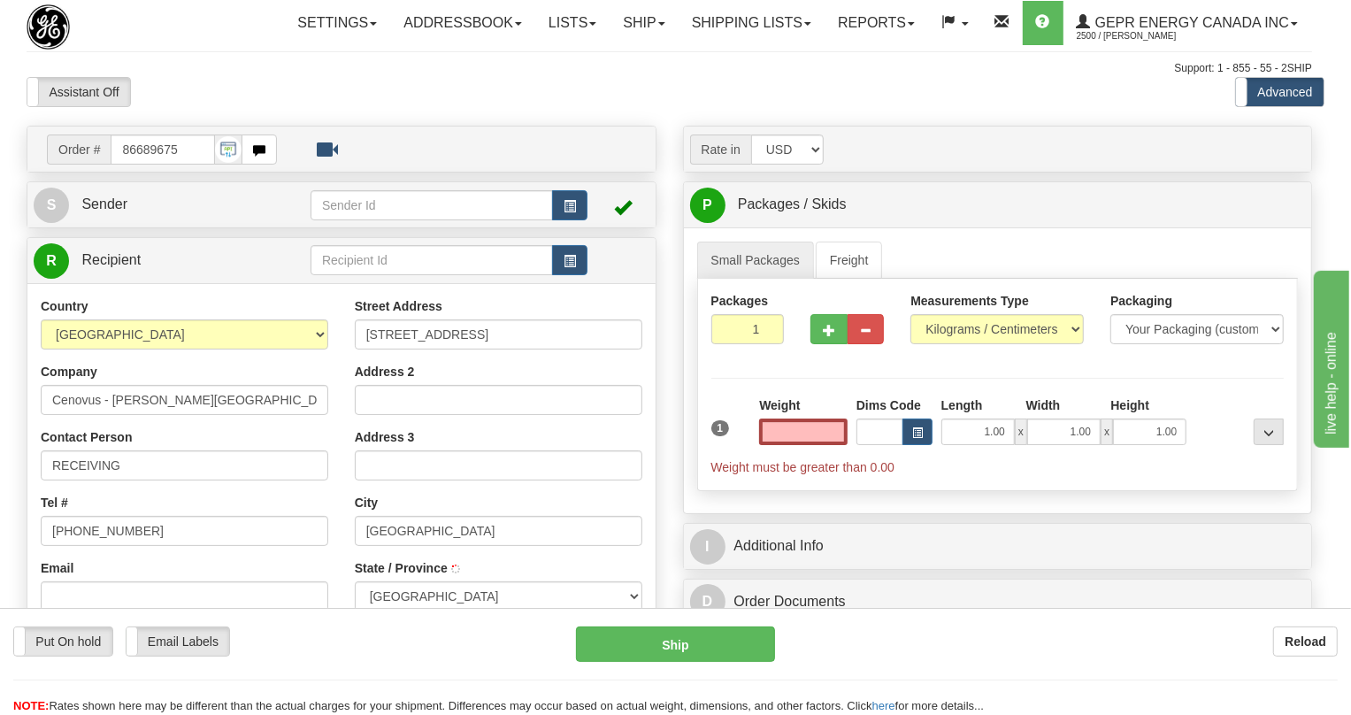
type input "[GEOGRAPHIC_DATA]"
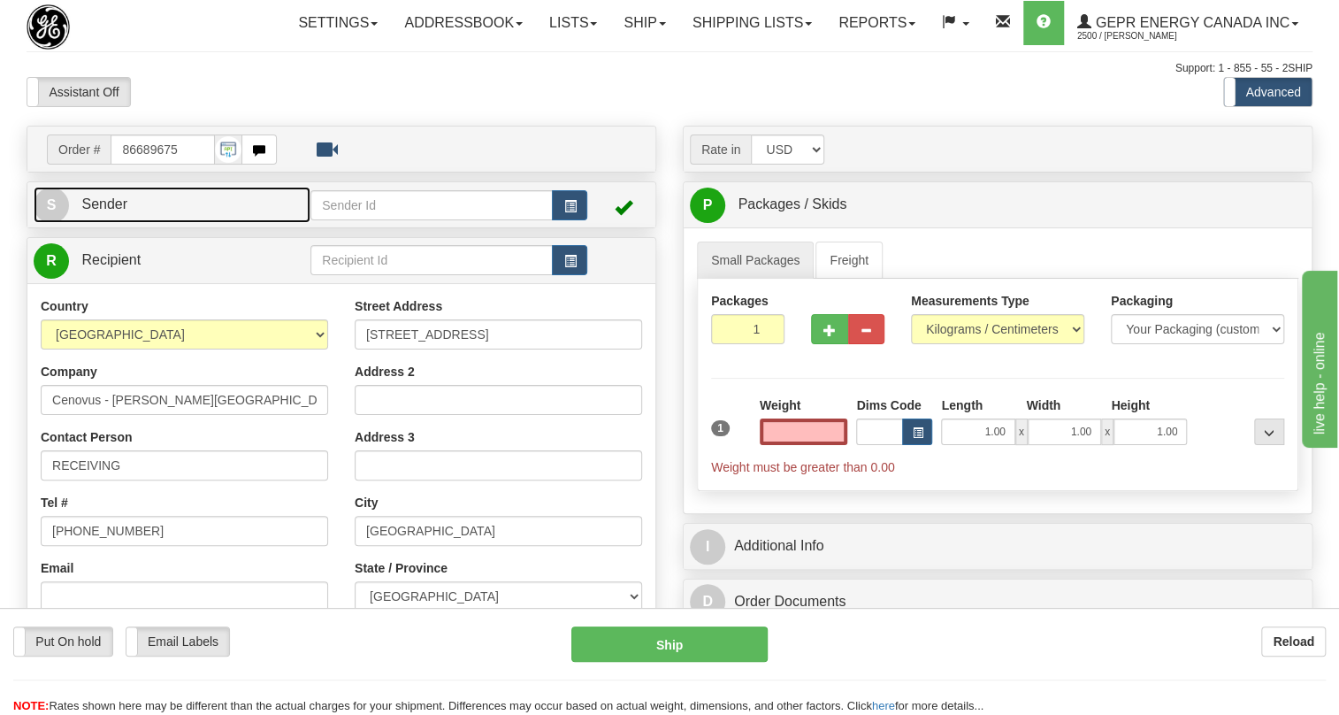
type input "0.00"
click at [115, 211] on span "Sender" at bounding box center [104, 203] width 46 height 15
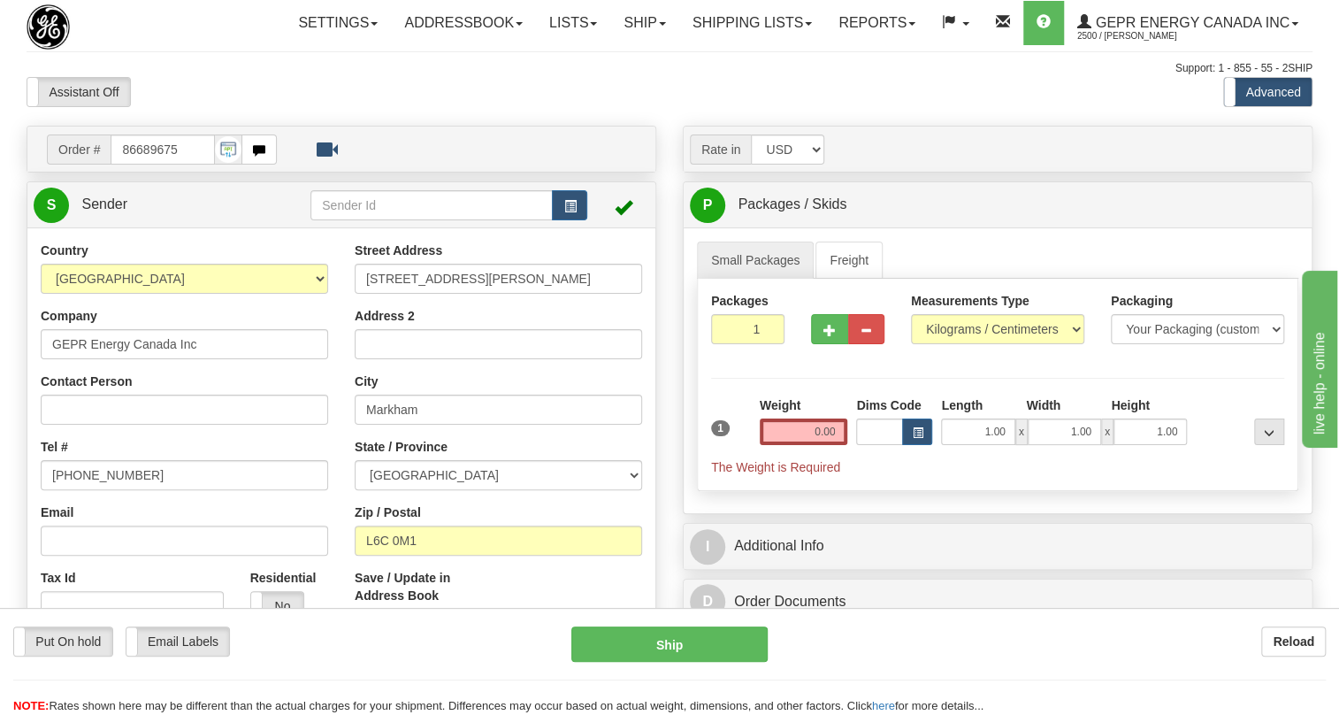
type input "MARKHAM"
click at [103, 490] on input "[PHONE_NUMBER]" at bounding box center [184, 475] width 287 height 30
paste input "[PHONE_NUMBER]"
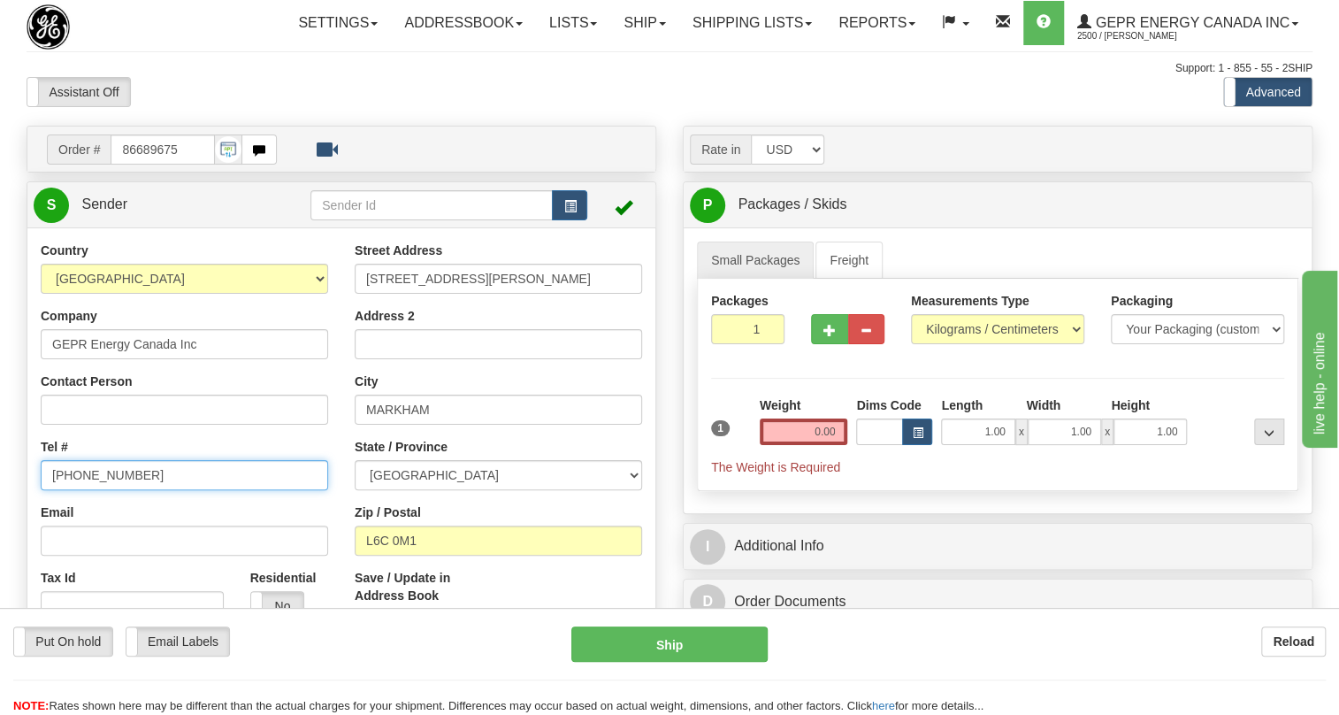
type input "[PHONE_NUMBER]"
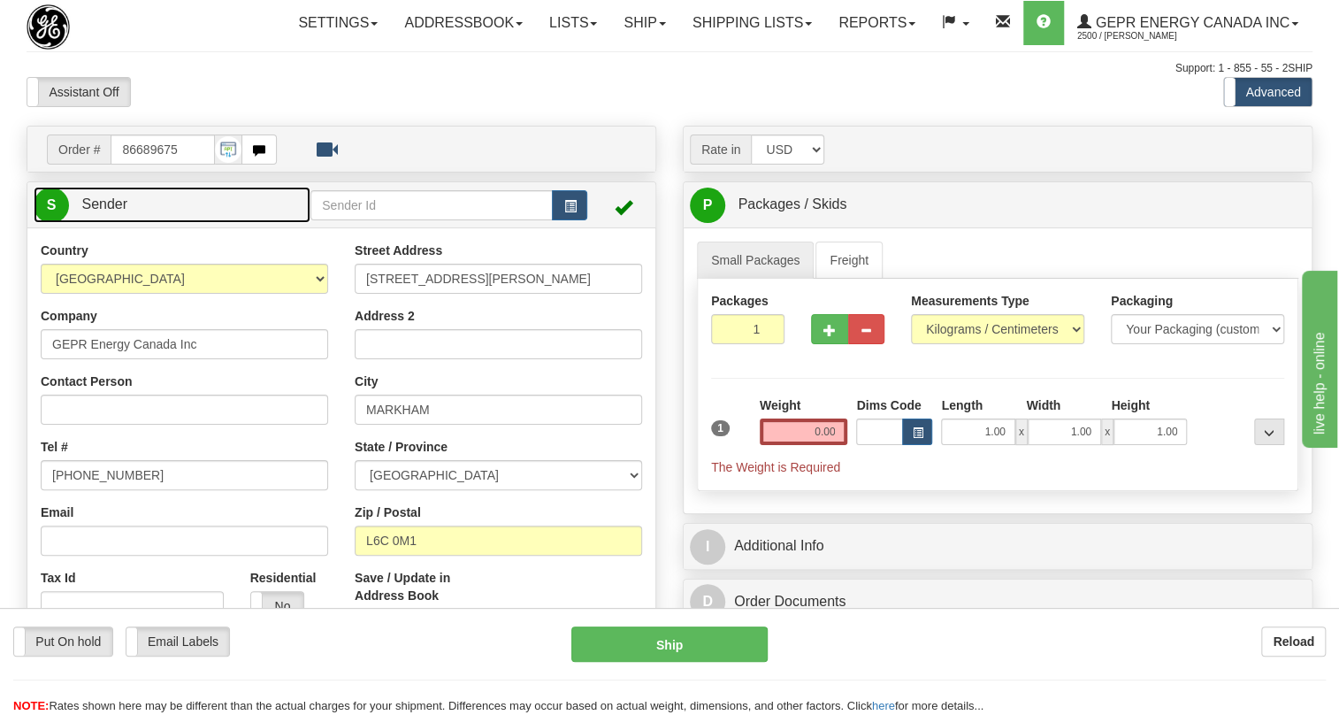
click at [112, 211] on span "Sender" at bounding box center [104, 203] width 46 height 15
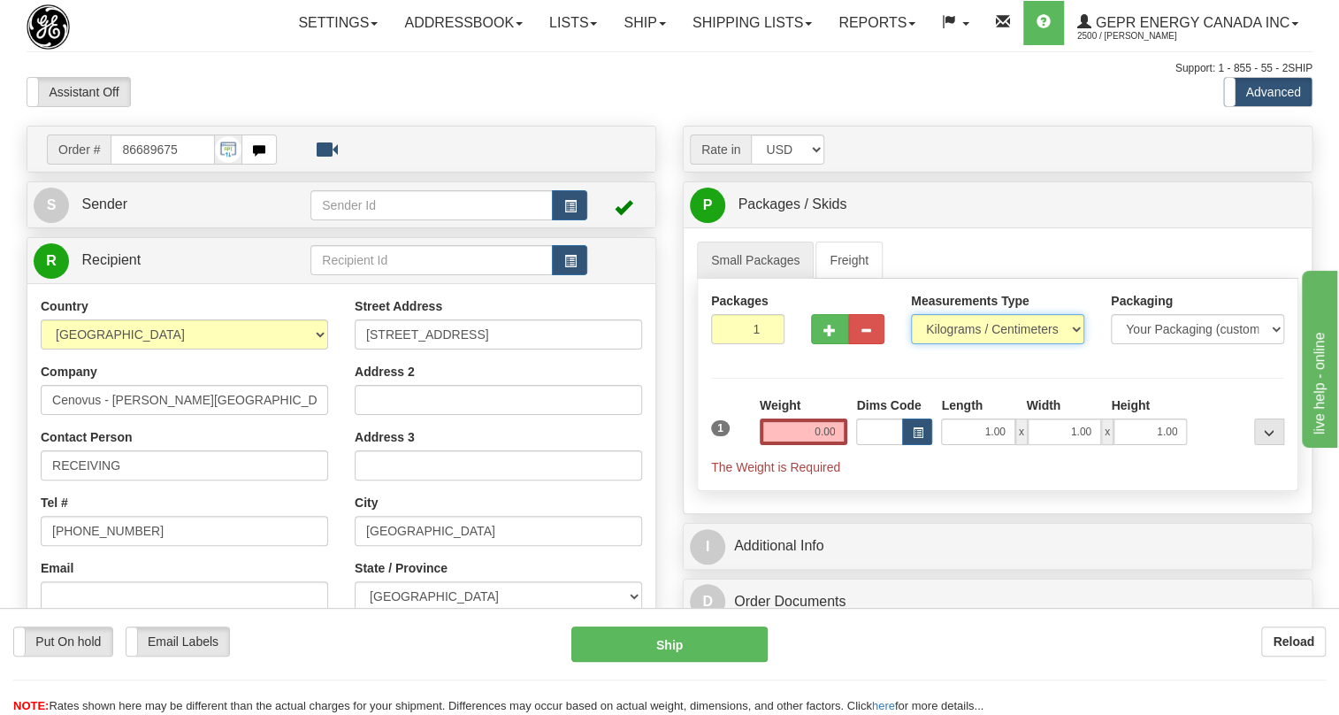
click at [953, 344] on select "Pounds / Inches Kilograms / Centimeters" at bounding box center [997, 329] width 173 height 30
select select "0"
click at [911, 344] on select "Pounds / Inches Kilograms / Centimeters" at bounding box center [997, 329] width 173 height 30
click at [816, 445] on input "0.00" at bounding box center [804, 431] width 88 height 27
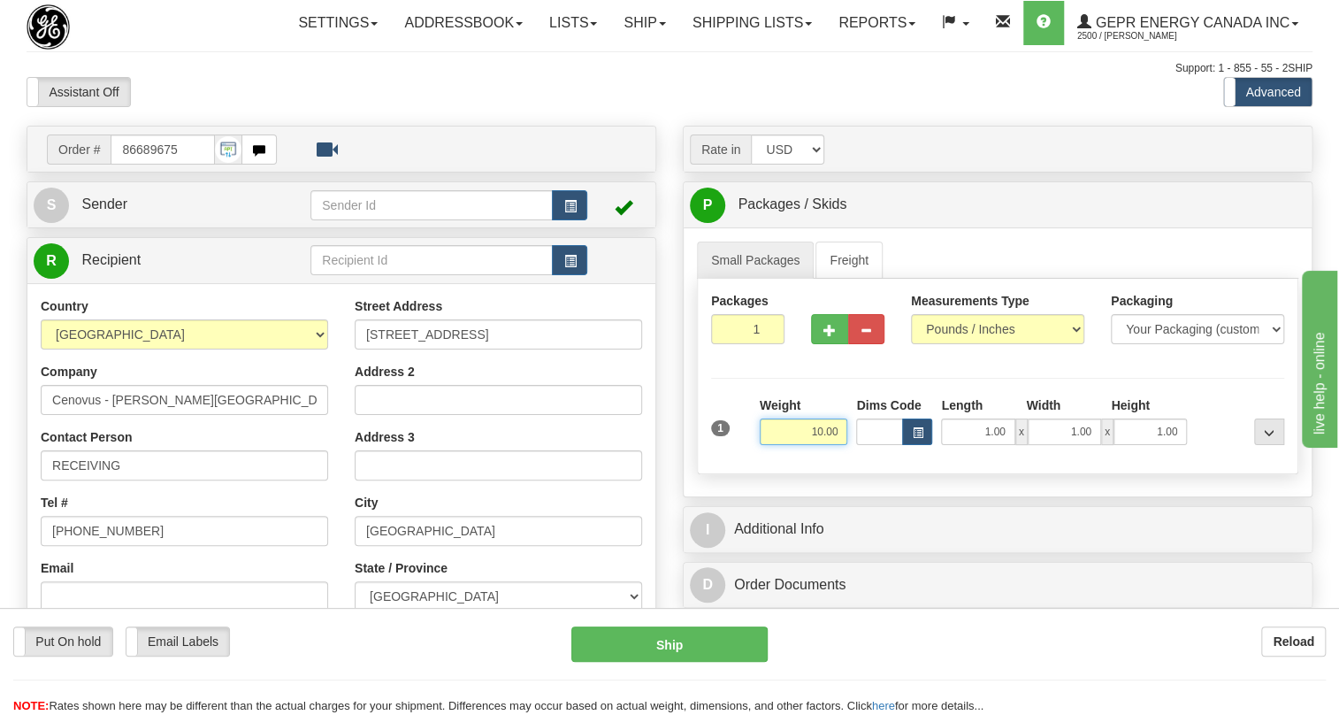
type input "10.00"
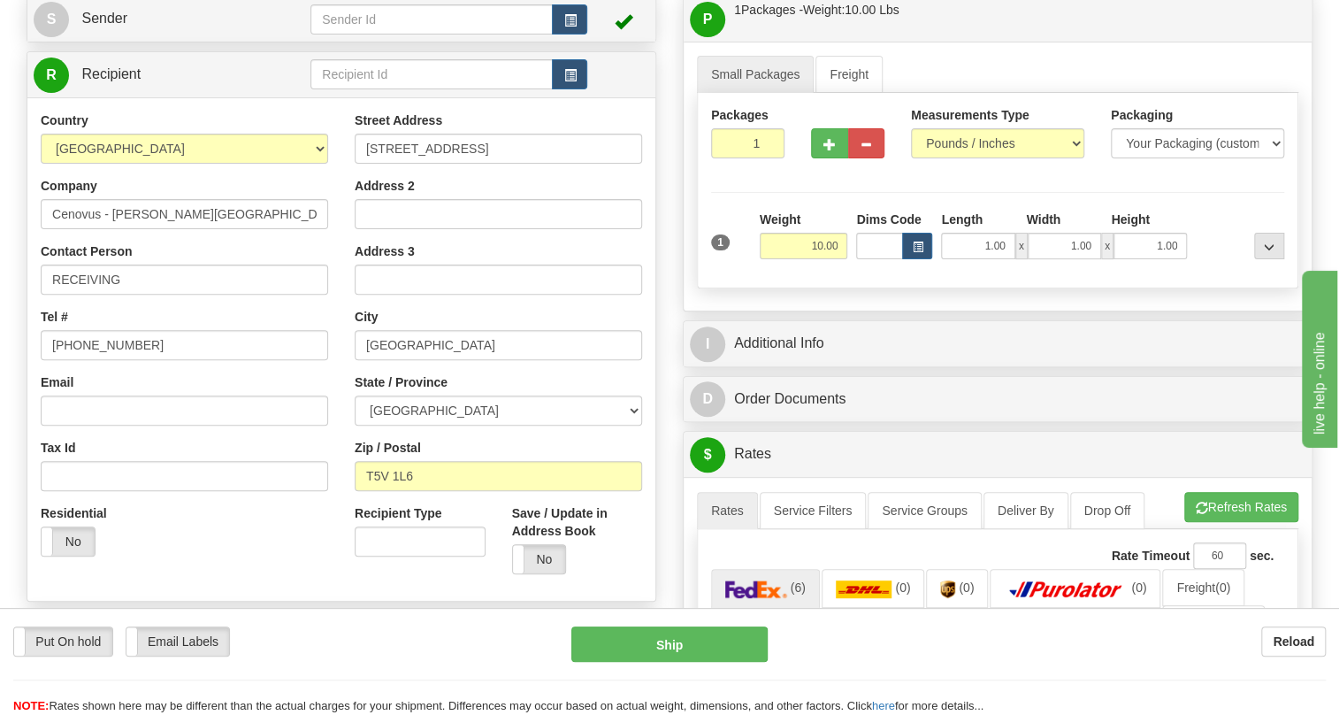
scroll to position [241, 0]
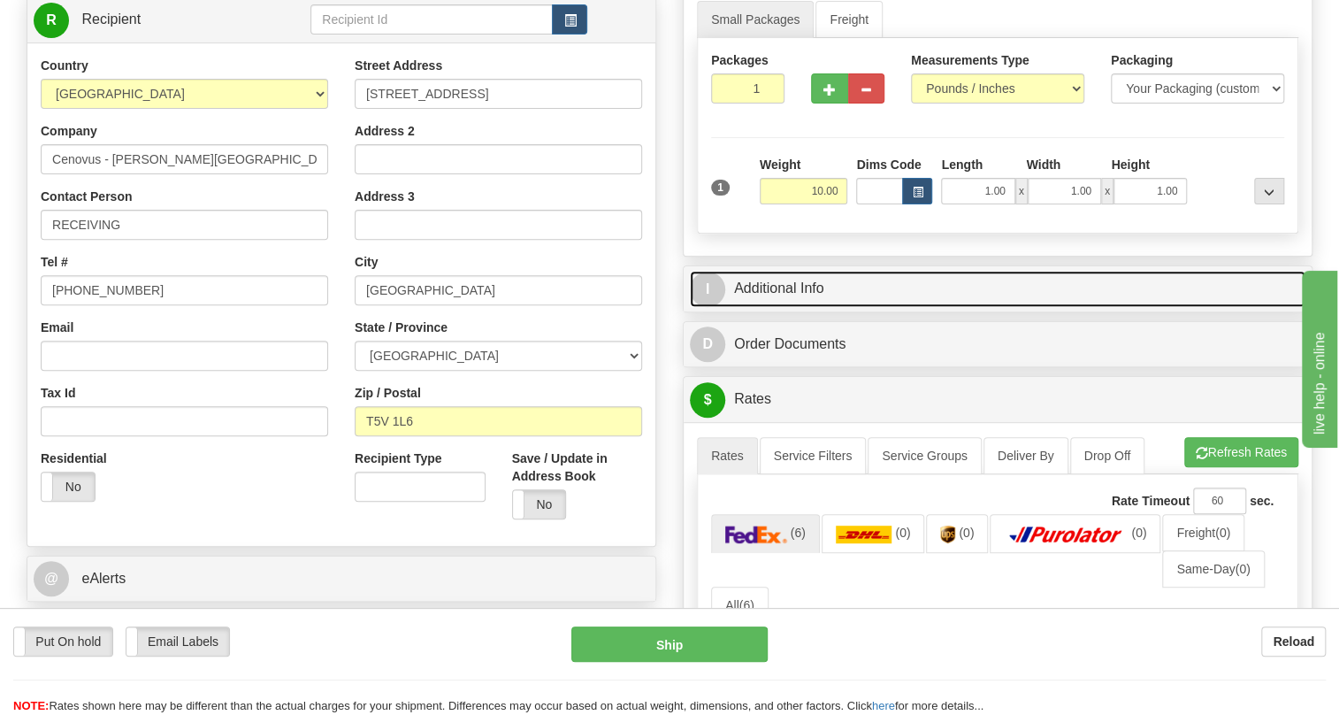
click at [774, 307] on link "I Additional Info" at bounding box center [998, 289] width 616 height 36
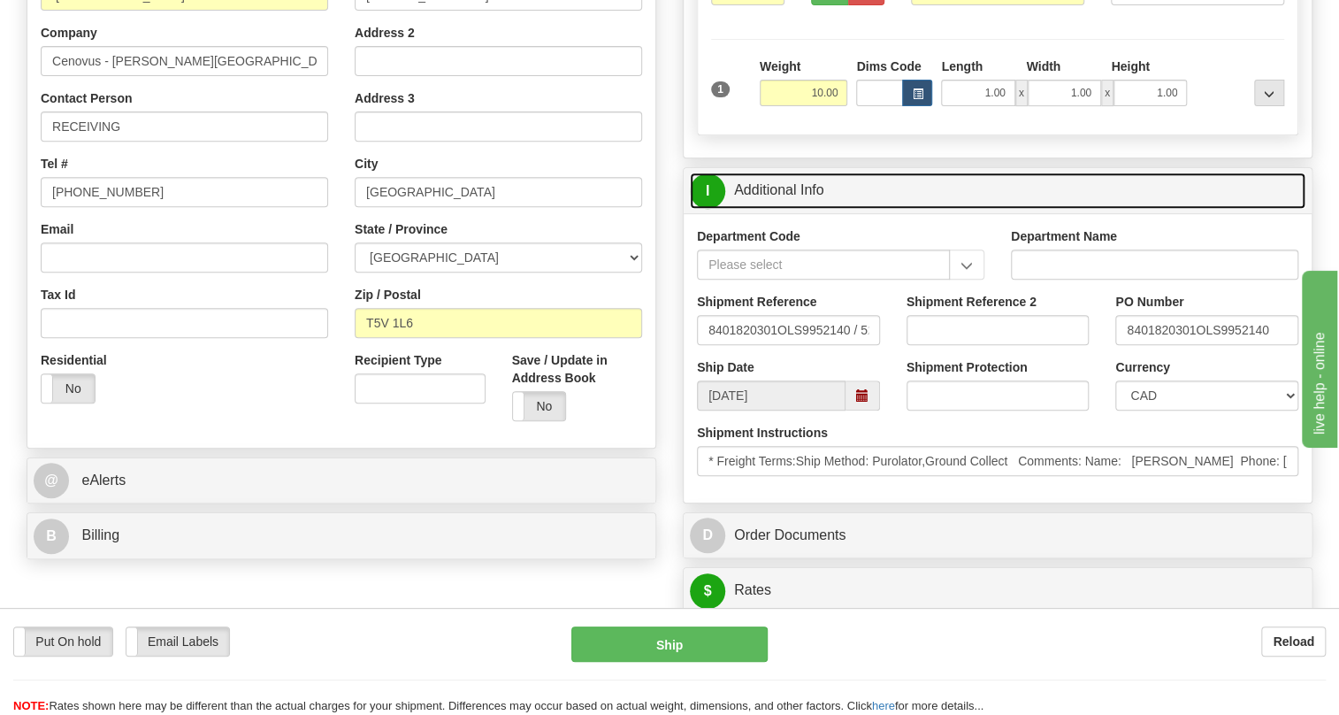
scroll to position [402, 0]
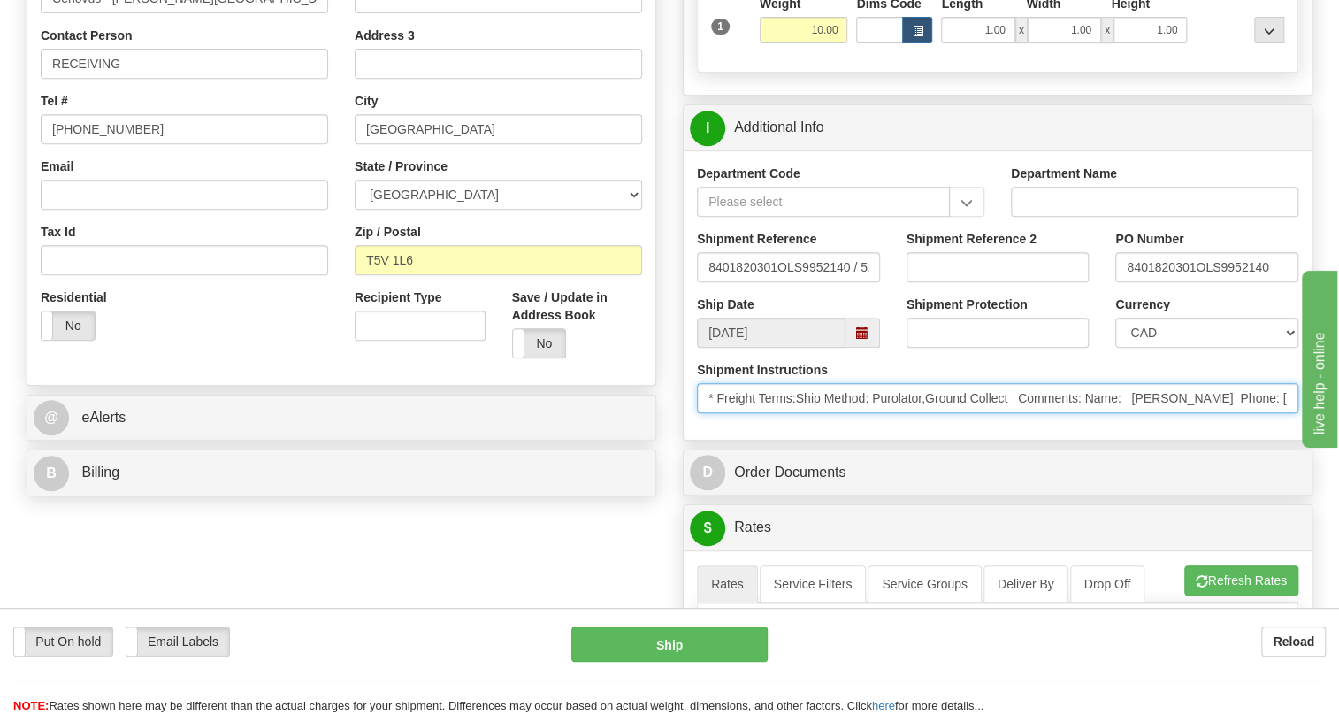
drag, startPoint x: 1200, startPoint y: 434, endPoint x: 1133, endPoint y: 436, distance: 67.3
click at [1133, 413] on input "* Freight Terms:Ship Method: Purolator,Ground Collect Comments: Name: [PERSON_N…" at bounding box center [998, 398] width 602 height 30
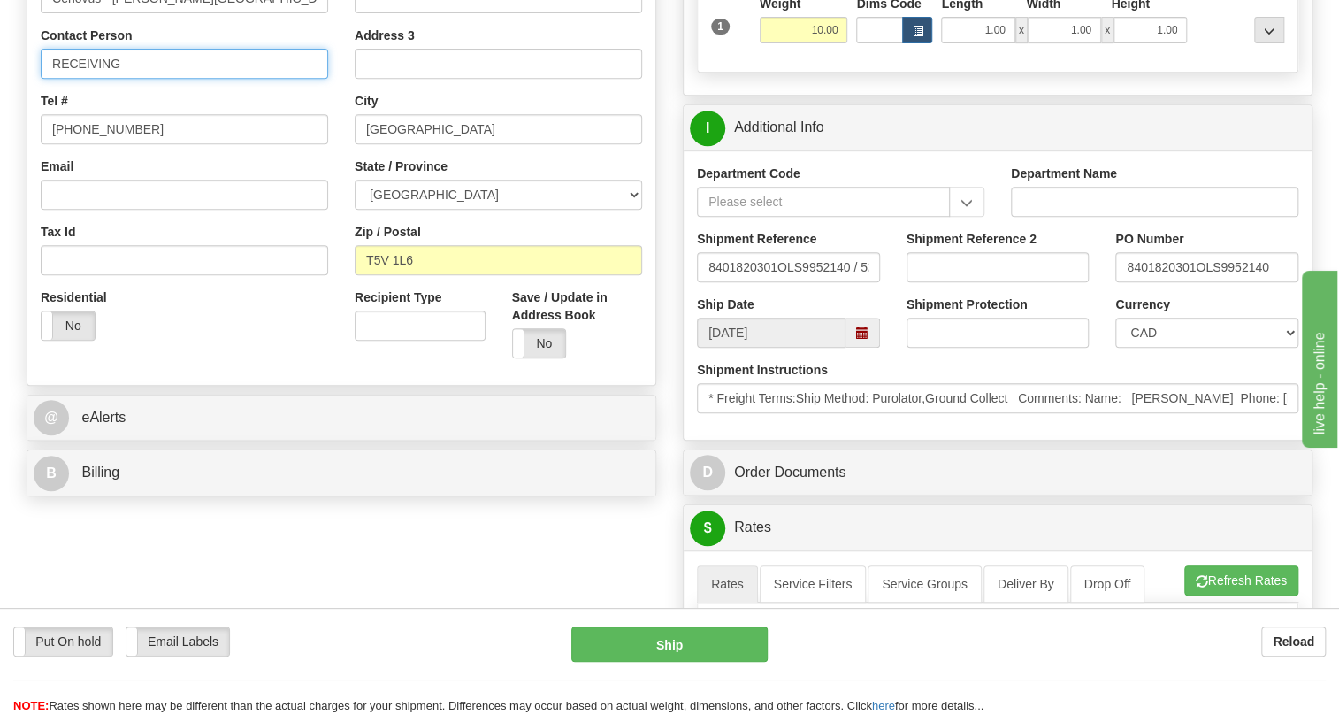
click at [49, 79] on input "RECEIVING" at bounding box center [184, 64] width 287 height 30
paste input "[PERSON_NAME]"
type input "[PERSON_NAME] / RECEIVING"
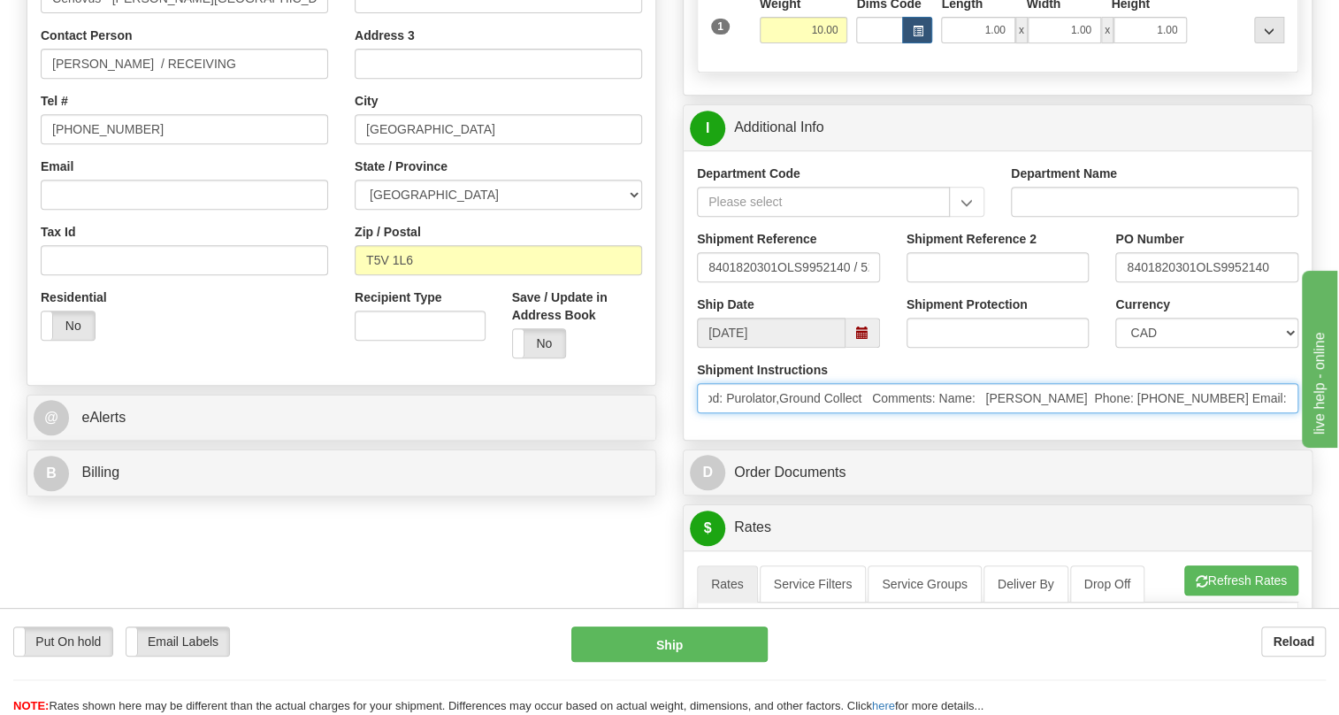
scroll to position [0, 186]
drag, startPoint x: 1246, startPoint y: 440, endPoint x: 1138, endPoint y: 435, distance: 108.0
click at [1138, 413] on input "* Freight Terms:Ship Method: Purolator,Ground Collect Comments: Name: [PERSON_N…" at bounding box center [998, 398] width 602 height 30
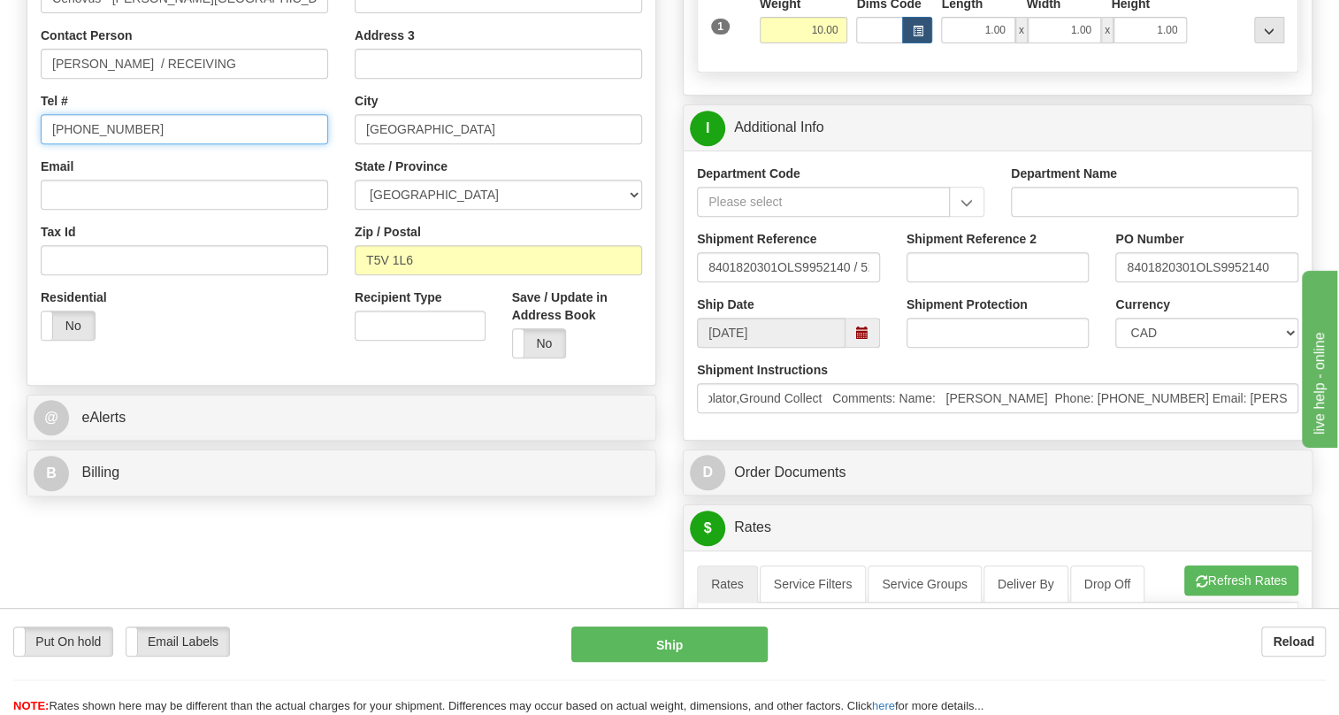
click at [101, 144] on input "[PHONE_NUMBER]" at bounding box center [184, 129] width 287 height 30
paste input "[PHONE_NUMBER]"
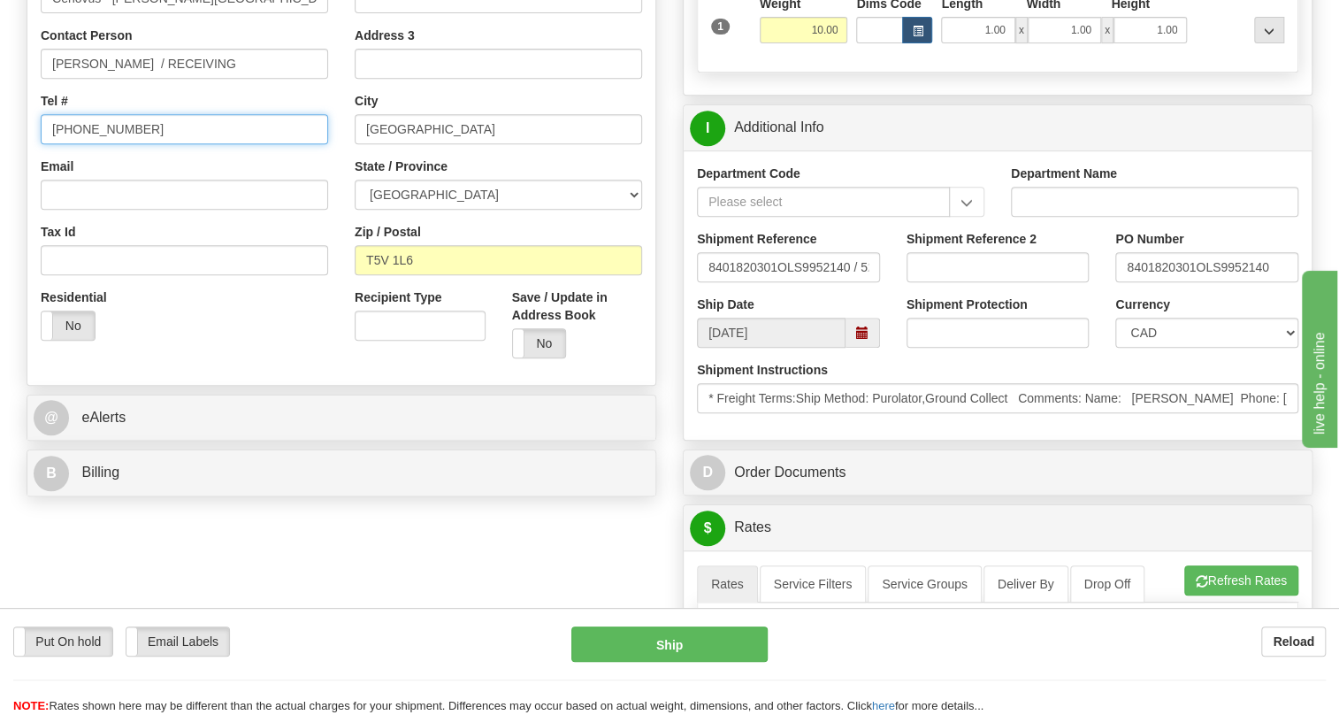
type input "[PHONE_NUMBER]"
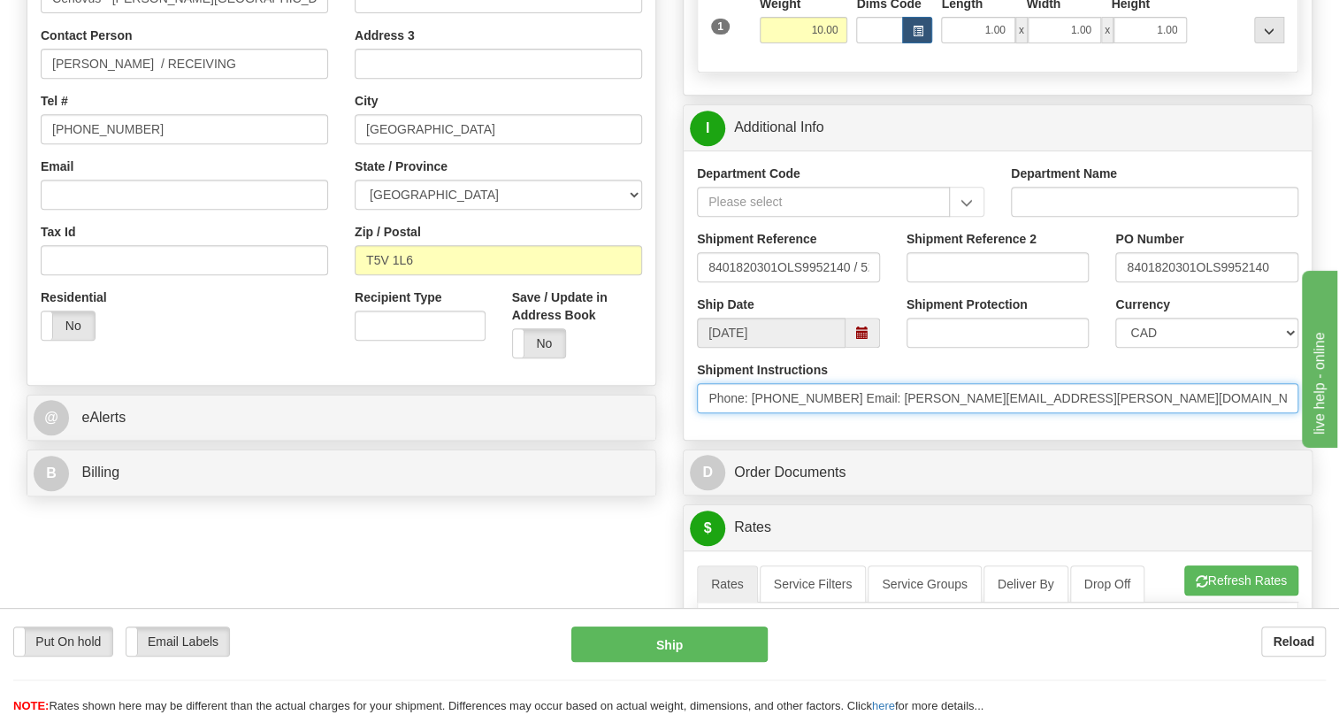
scroll to position [0, 858]
drag, startPoint x: 2519, startPoint y: 886, endPoint x: 1302, endPoint y: 480, distance: 1283.1
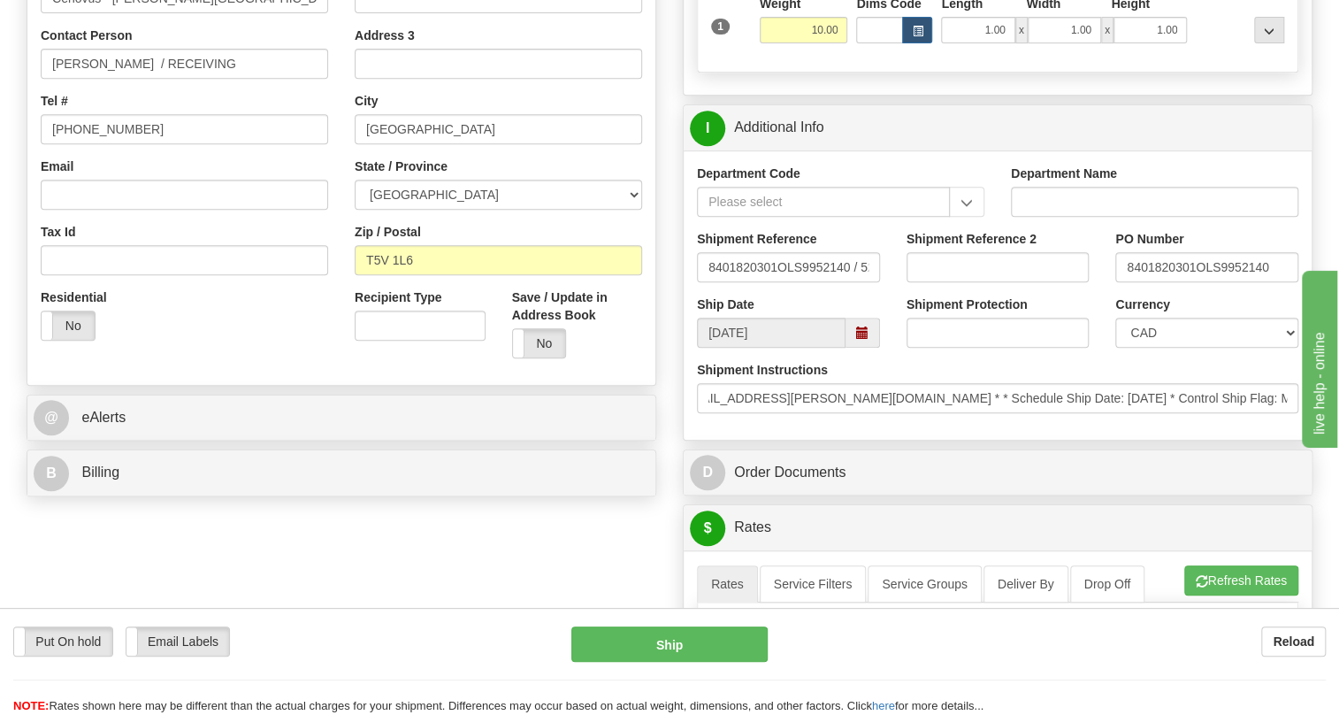
click at [1051, 440] on div "Department Code Department Name Shipment Reference 8401820301OLS9952140 / 52562…" at bounding box center [998, 294] width 628 height 289
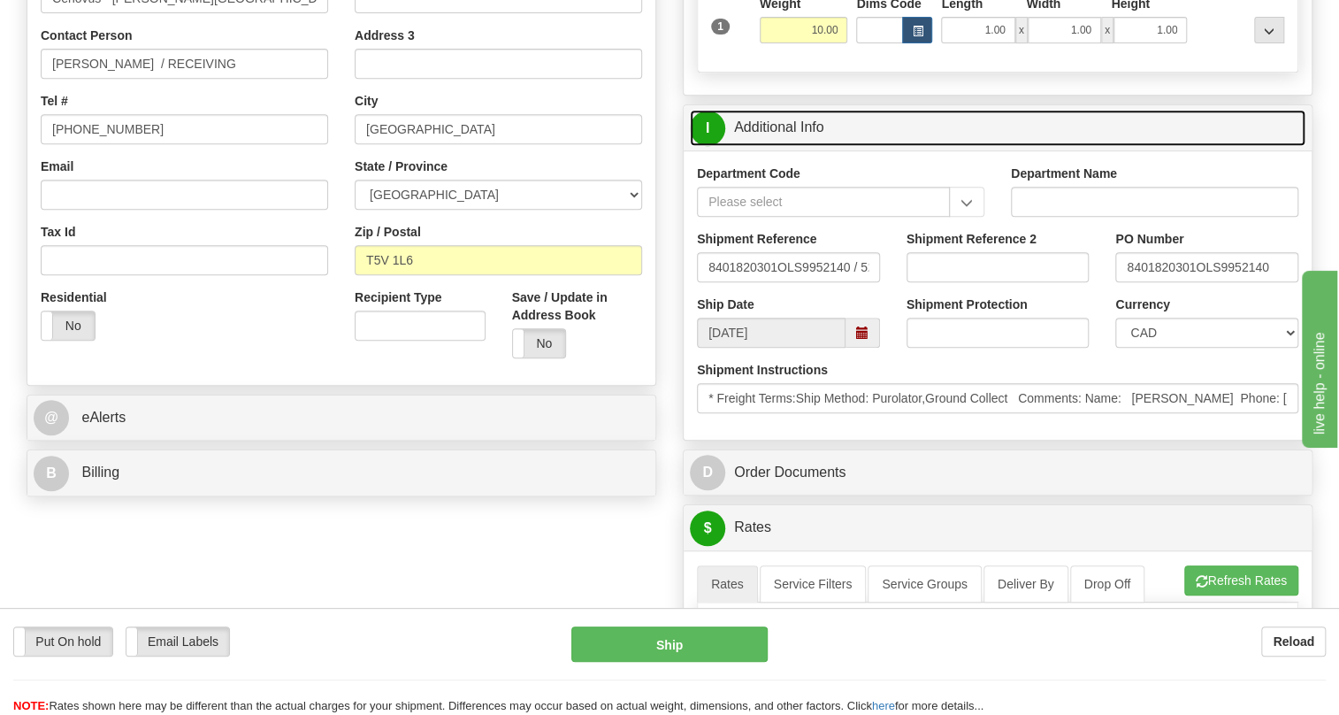
click at [787, 146] on link "I Additional Info" at bounding box center [998, 128] width 616 height 36
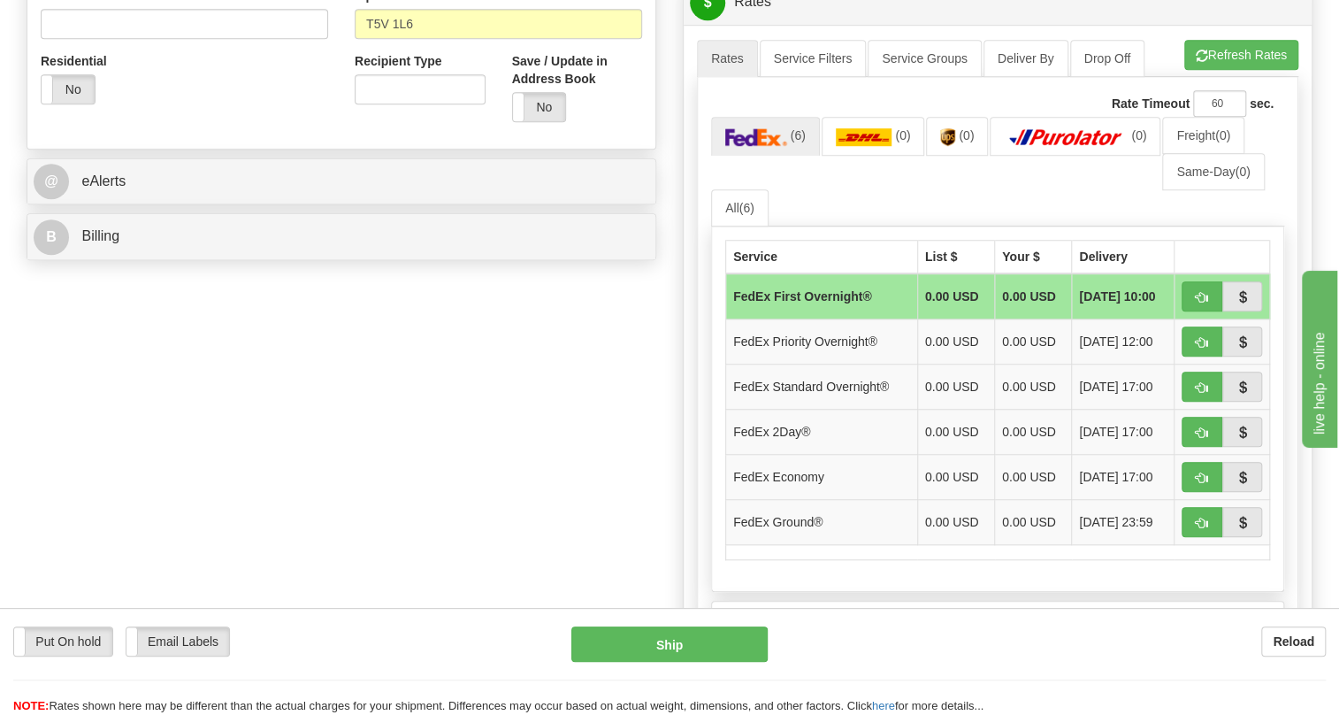
scroll to position [643, 0]
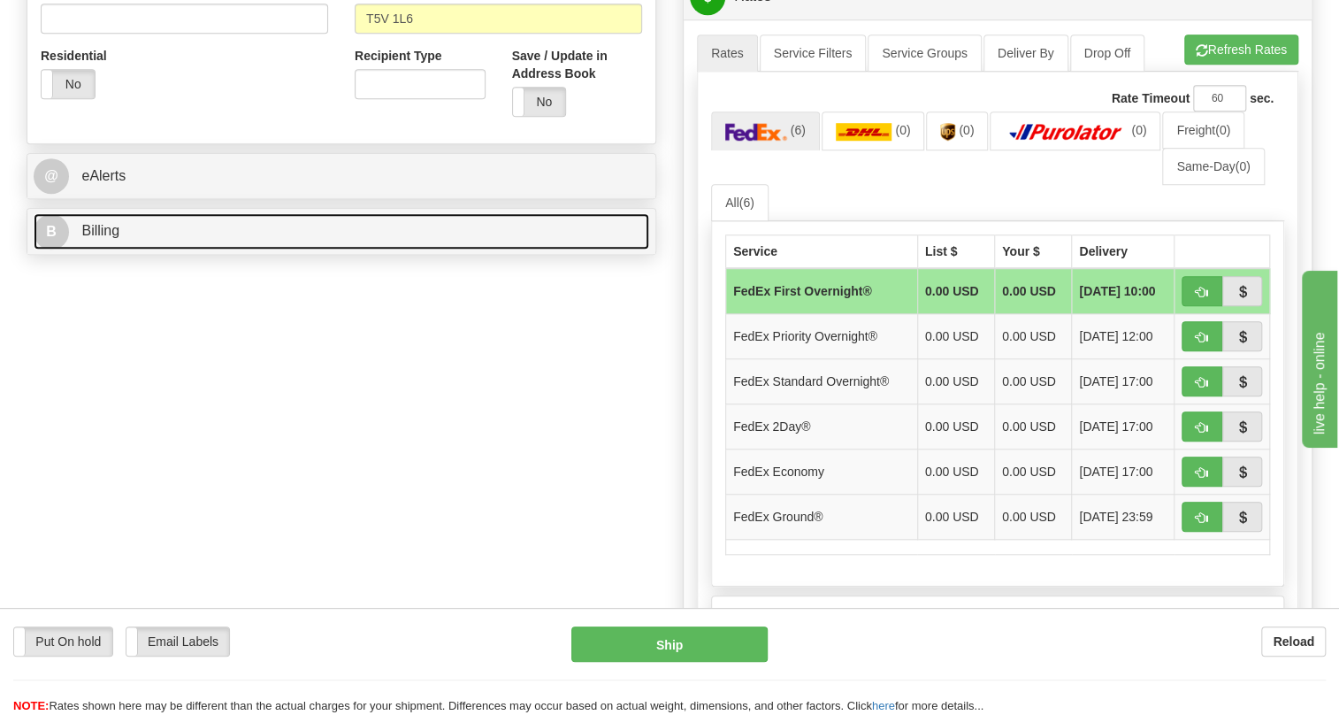
click at [110, 238] on span "Billing" at bounding box center [100, 230] width 38 height 15
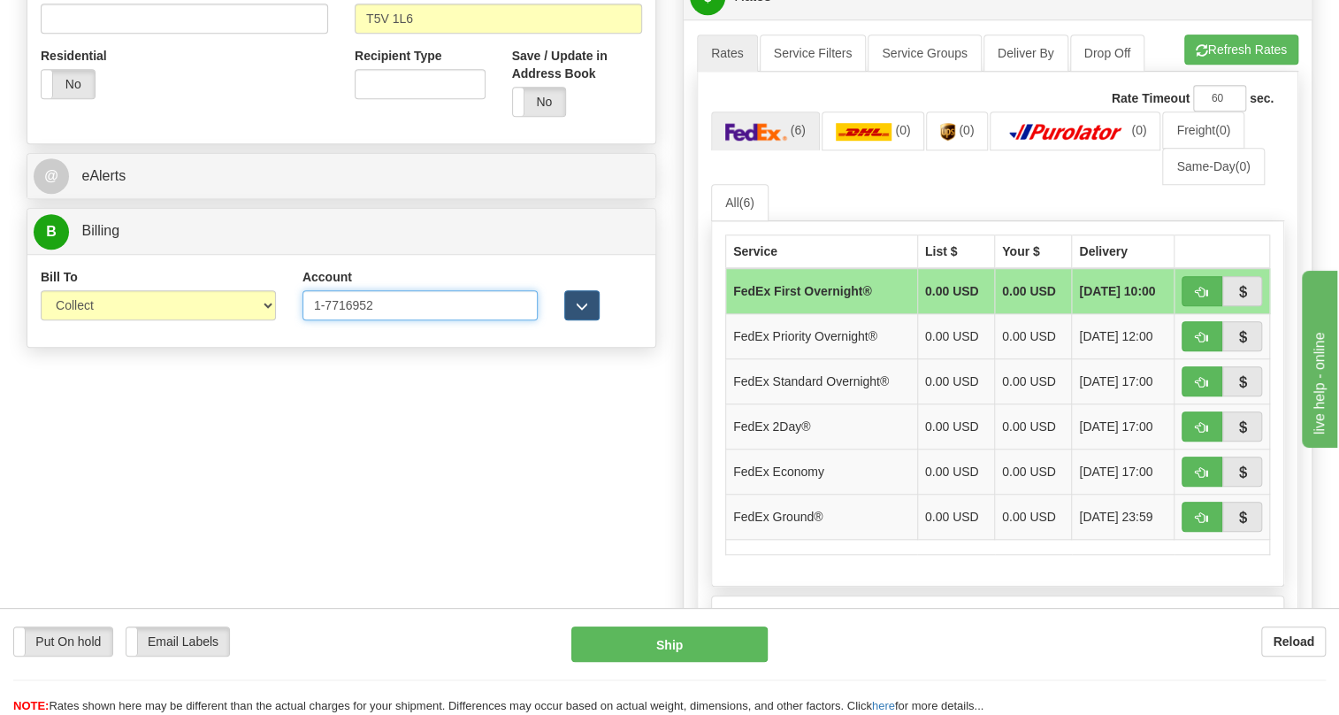
click at [318, 320] on input "1-7716952" at bounding box center [420, 305] width 235 height 30
type input "17716952"
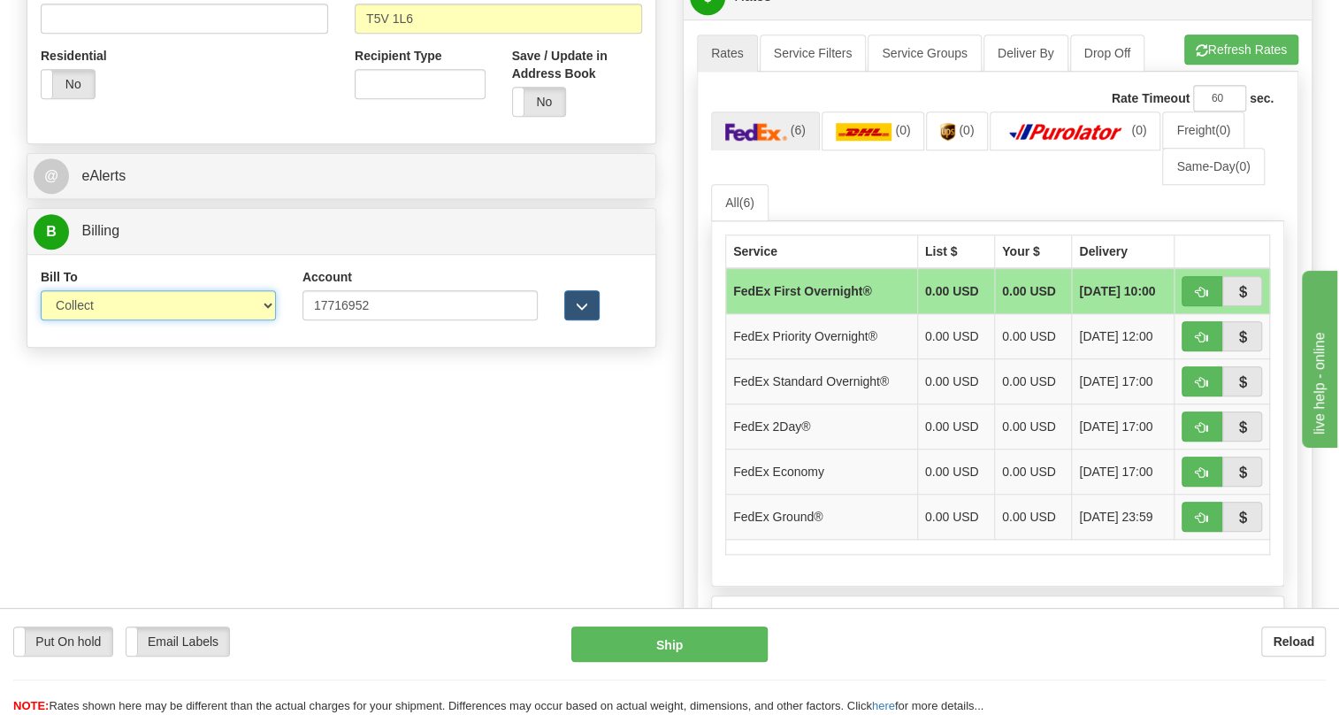
click at [163, 320] on select "Sender Recipient Third Party Collect" at bounding box center [158, 305] width 235 height 30
select select "2"
click at [41, 320] on select "Sender Recipient Third Party Collect" at bounding box center [158, 305] width 235 height 30
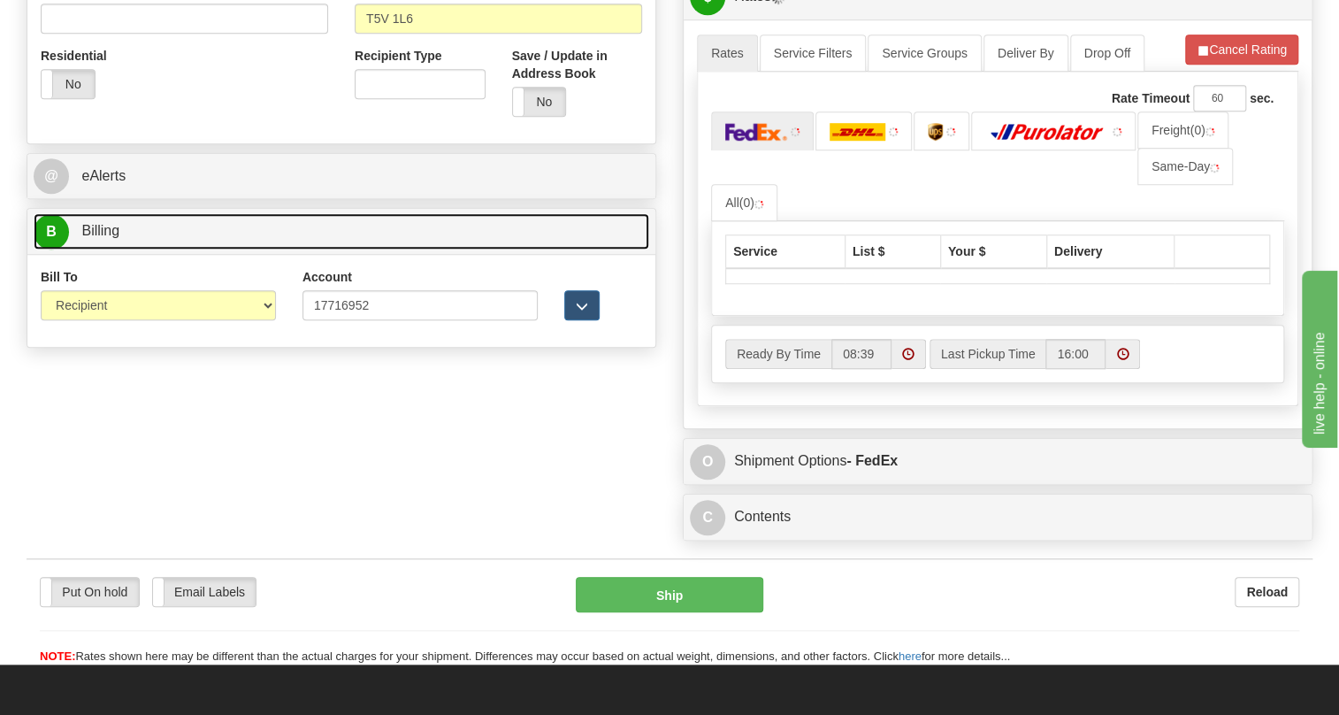
click at [111, 238] on span "Billing" at bounding box center [100, 230] width 38 height 15
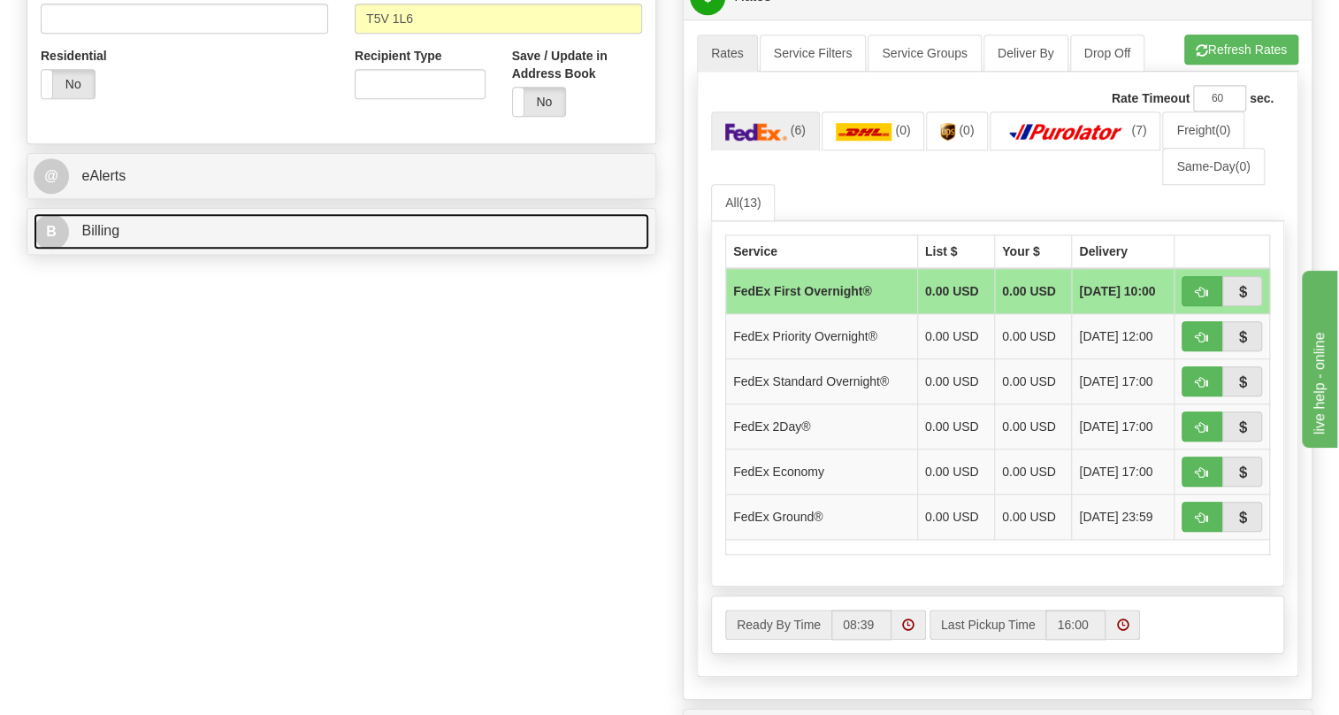
click at [106, 238] on span "Billing" at bounding box center [100, 230] width 38 height 15
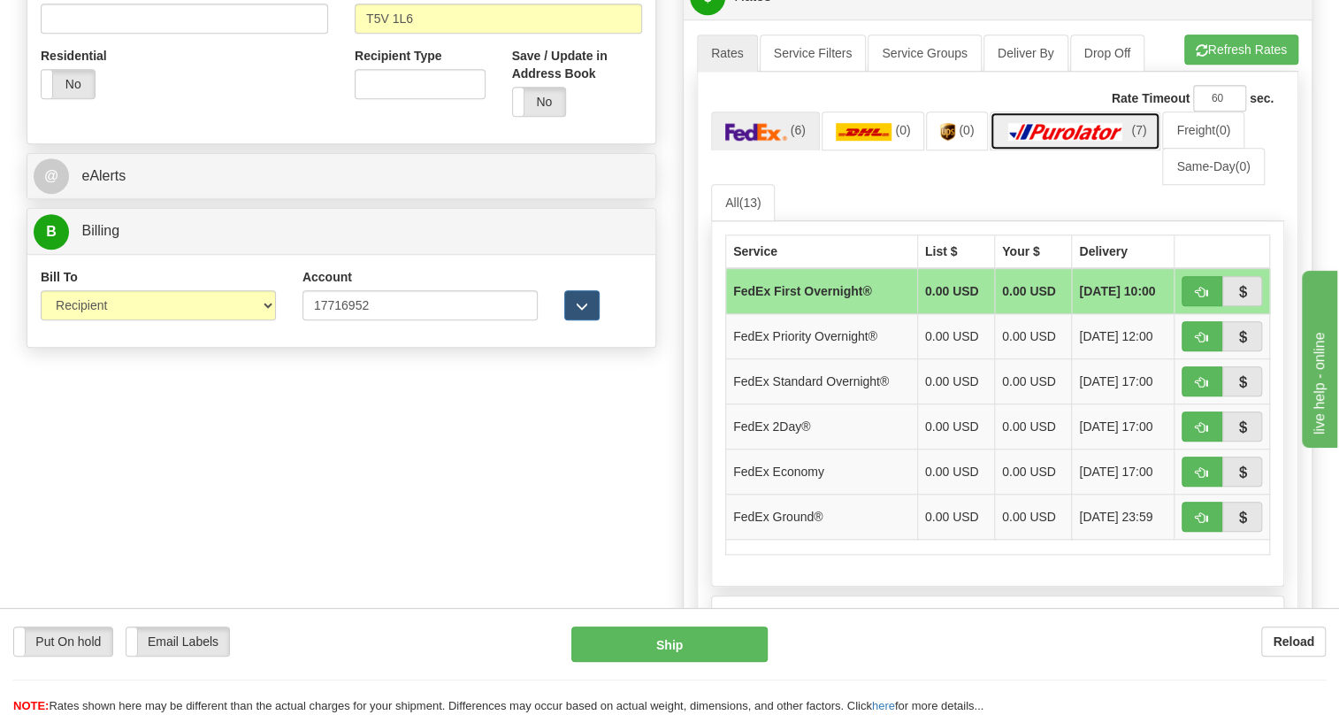
click at [1062, 141] on img at bounding box center [1066, 132] width 124 height 18
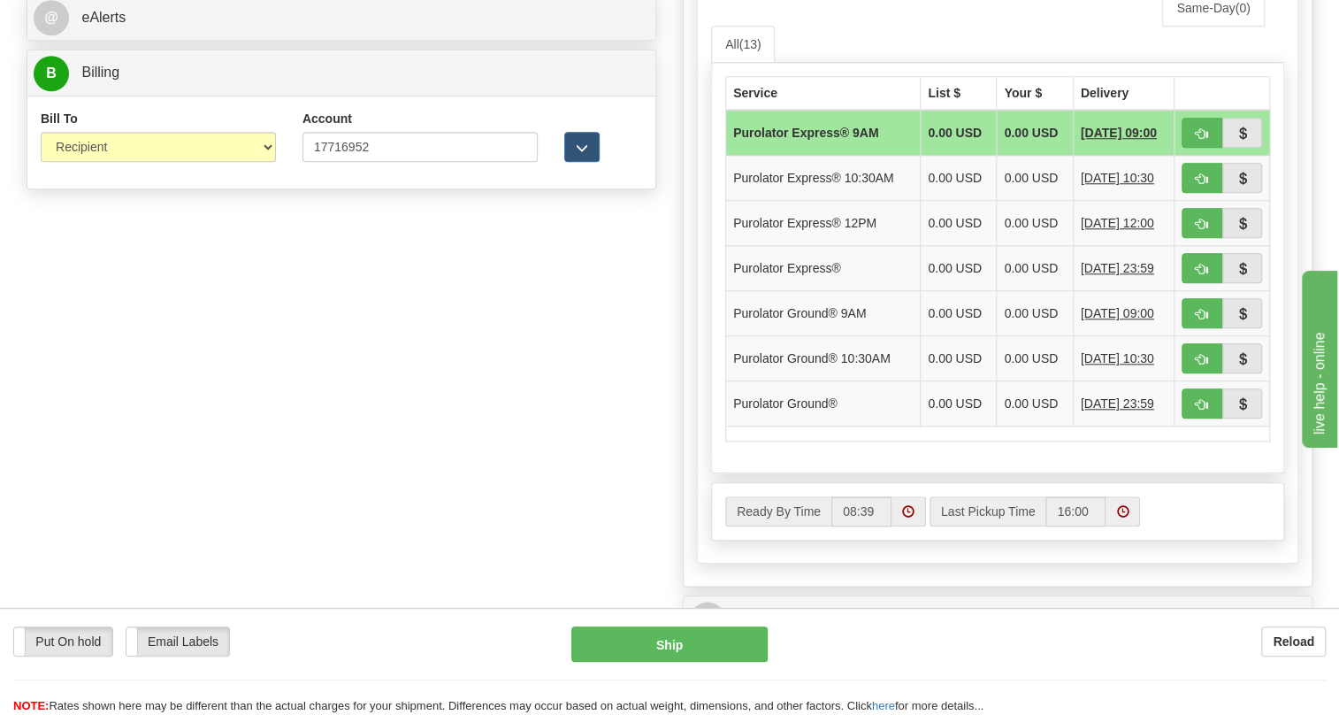
scroll to position [804, 0]
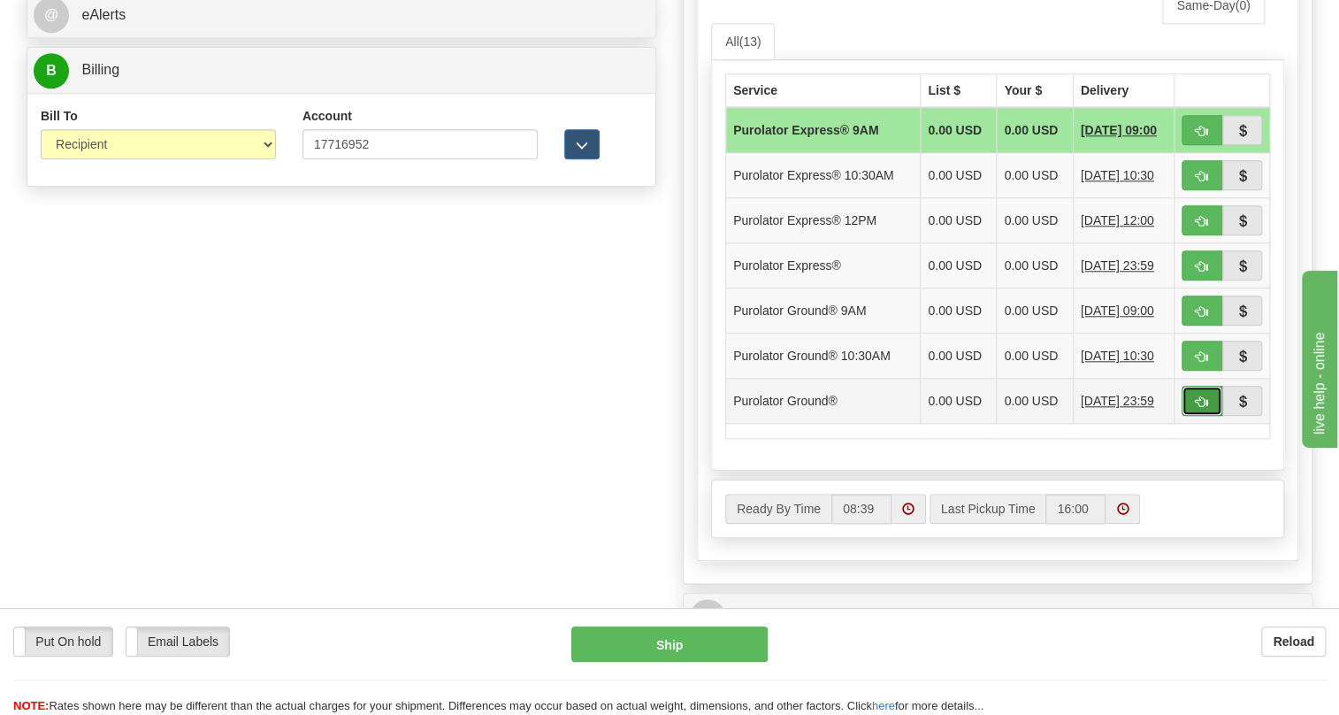
click at [1200, 408] on span "button" at bounding box center [1202, 401] width 12 height 11
type input "260"
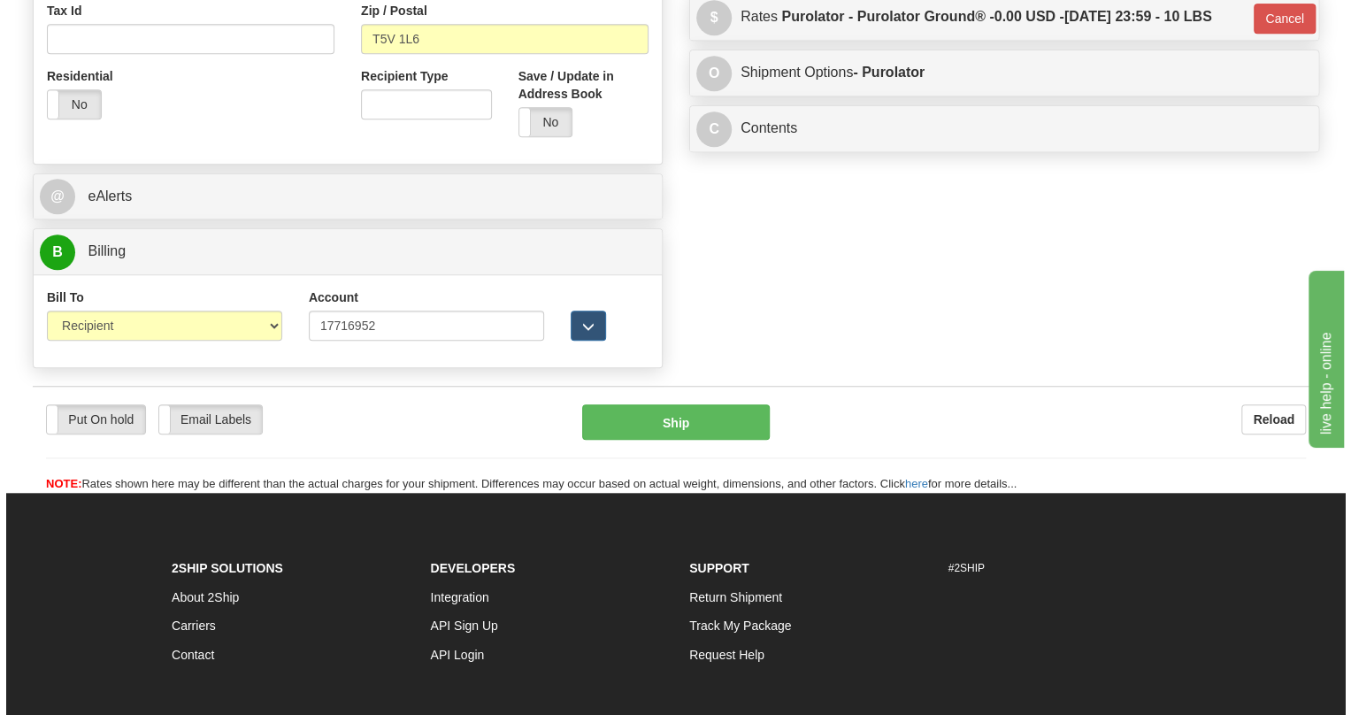
scroll to position [621, 0]
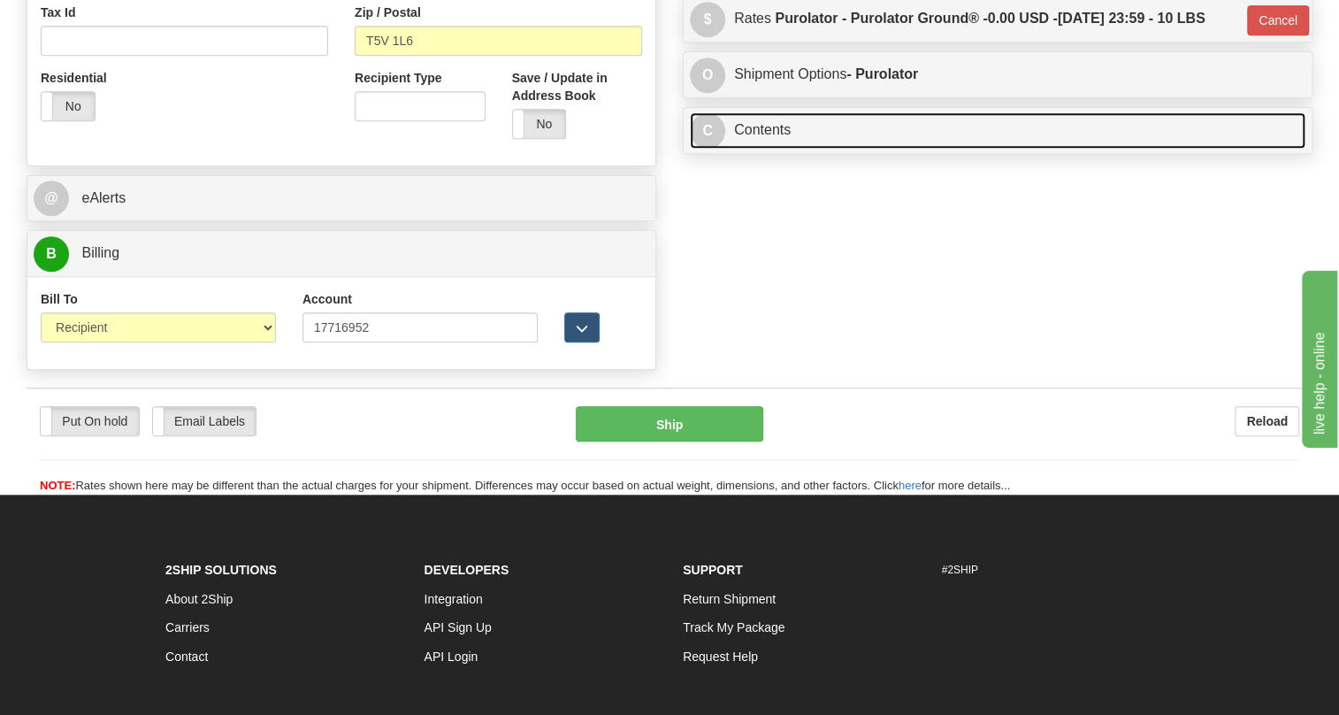
click at [767, 149] on link "C Contents" at bounding box center [998, 130] width 616 height 36
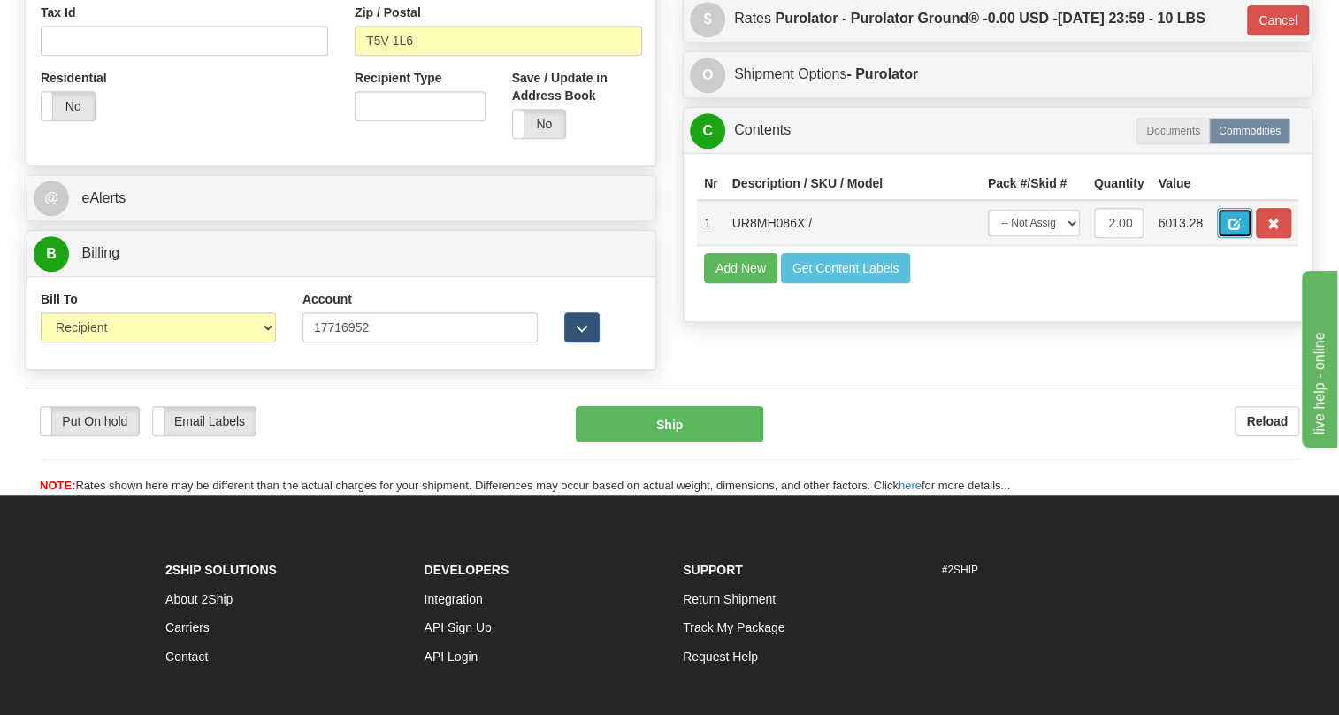
click at [1238, 230] on span "button" at bounding box center [1235, 223] width 12 height 11
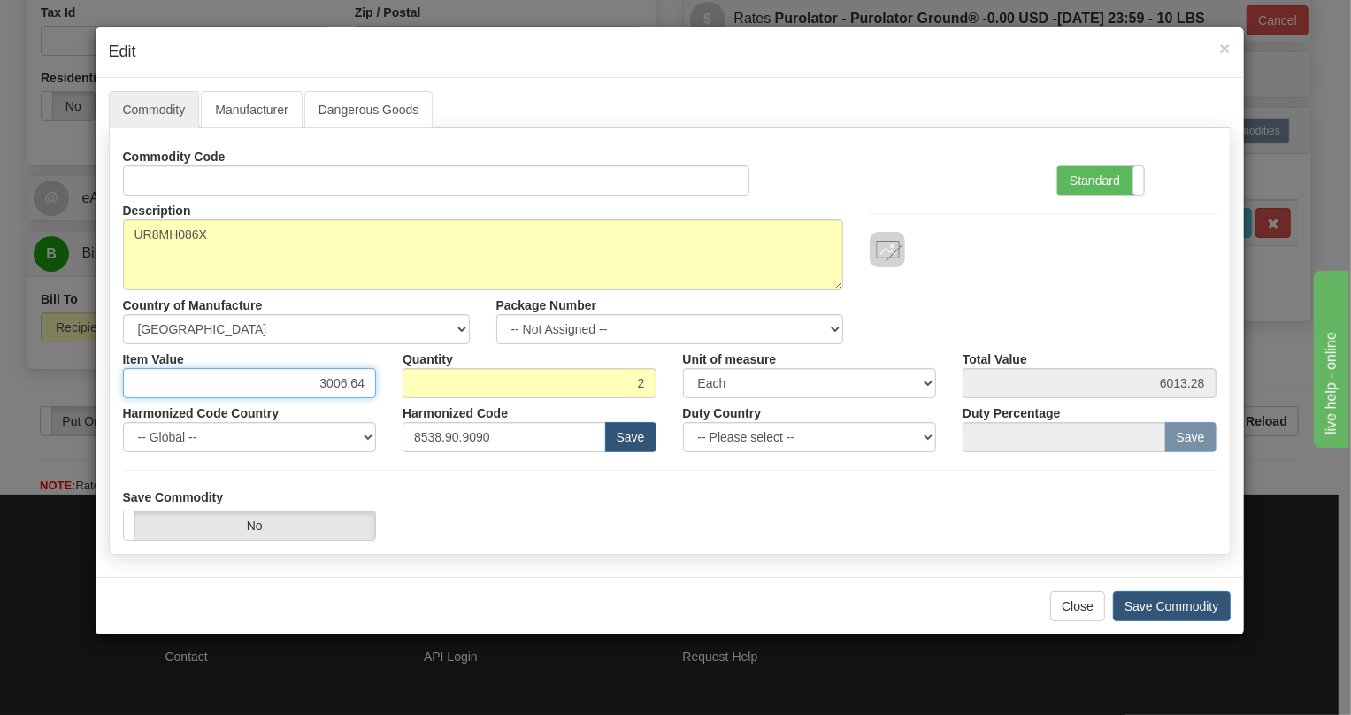
click at [349, 387] on input "3006.64" at bounding box center [250, 383] width 254 height 30
type input "2357.19"
type input "4714.38"
click at [1091, 177] on label "Standard" at bounding box center [1100, 180] width 87 height 28
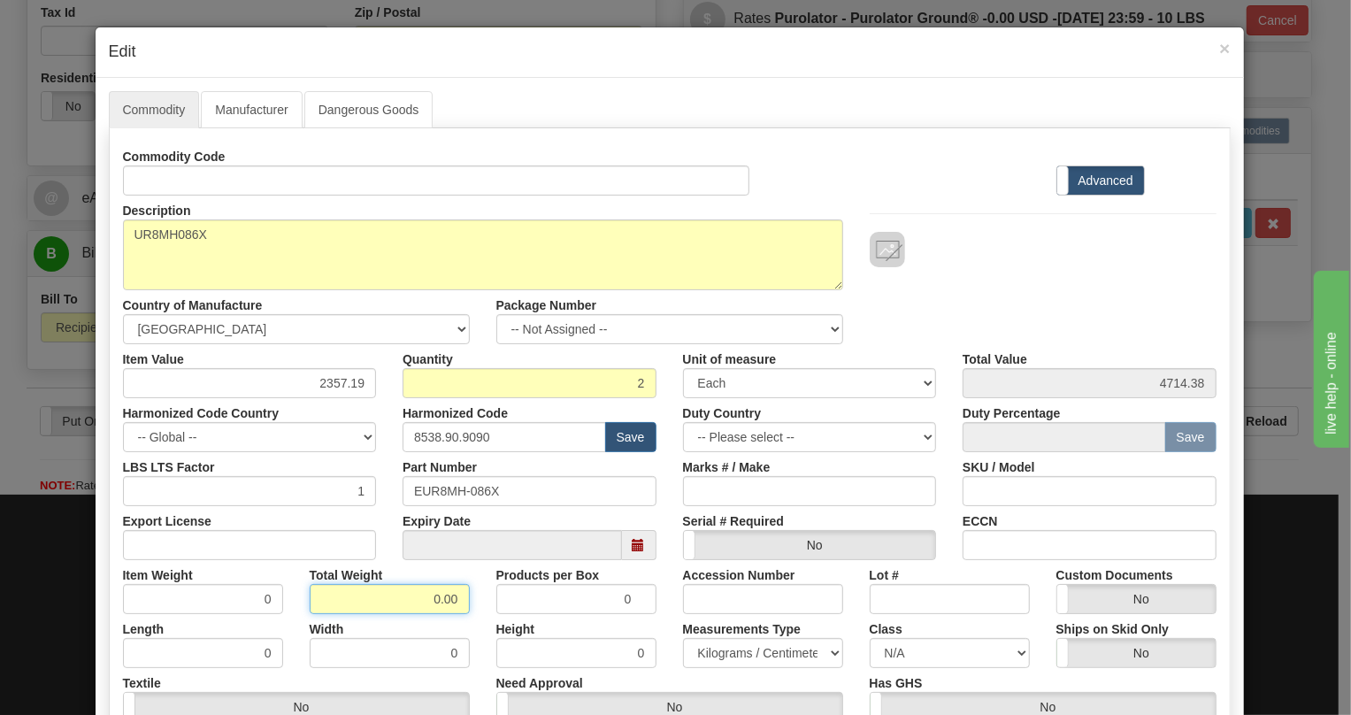
click at [424, 597] on input "0.00" at bounding box center [390, 599] width 160 height 30
type input "1.00"
type input "0.5000"
click at [750, 648] on select "Pounds / Inches Kilograms / Centimeters" at bounding box center [763, 653] width 160 height 30
select select "0"
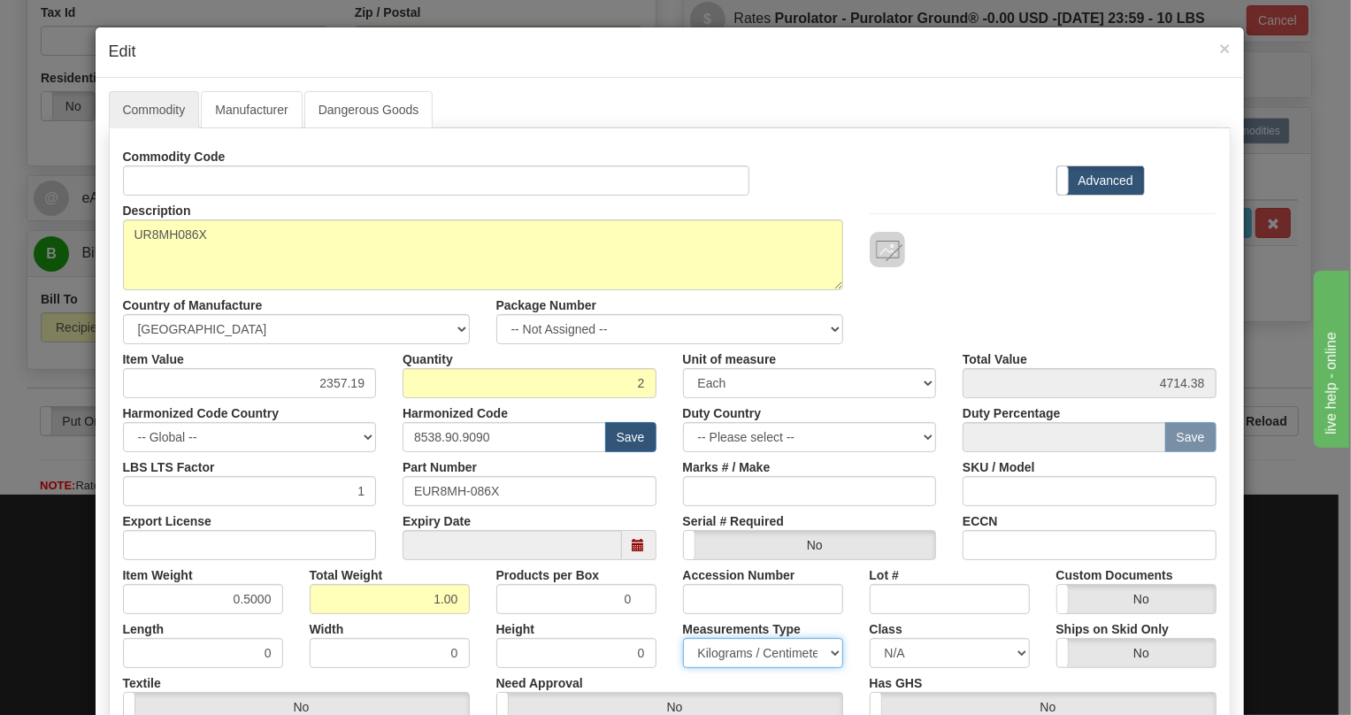
click at [683, 638] on select "Pounds / Inches Kilograms / Centimeters" at bounding box center [763, 653] width 160 height 30
click at [670, 621] on div "Measurements Type Pounds / Inches Kilograms / Centimeters" at bounding box center [763, 641] width 187 height 54
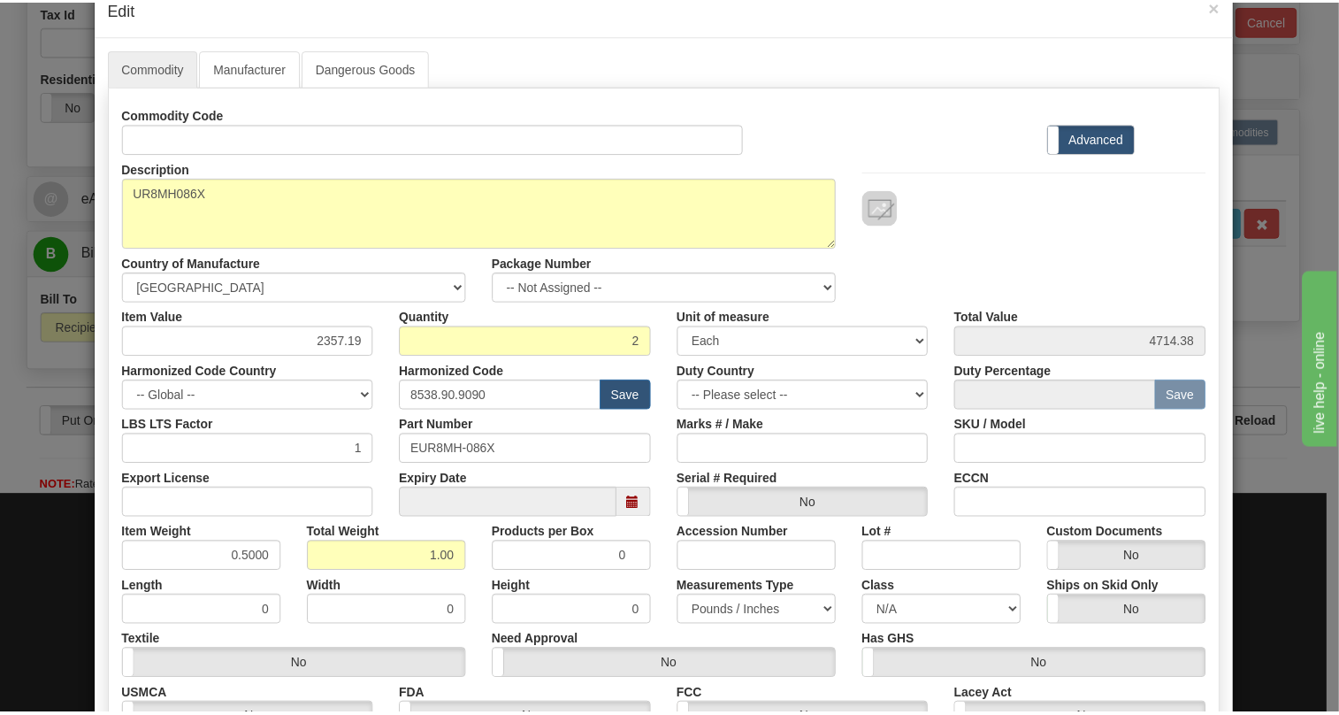
scroll to position [269, 0]
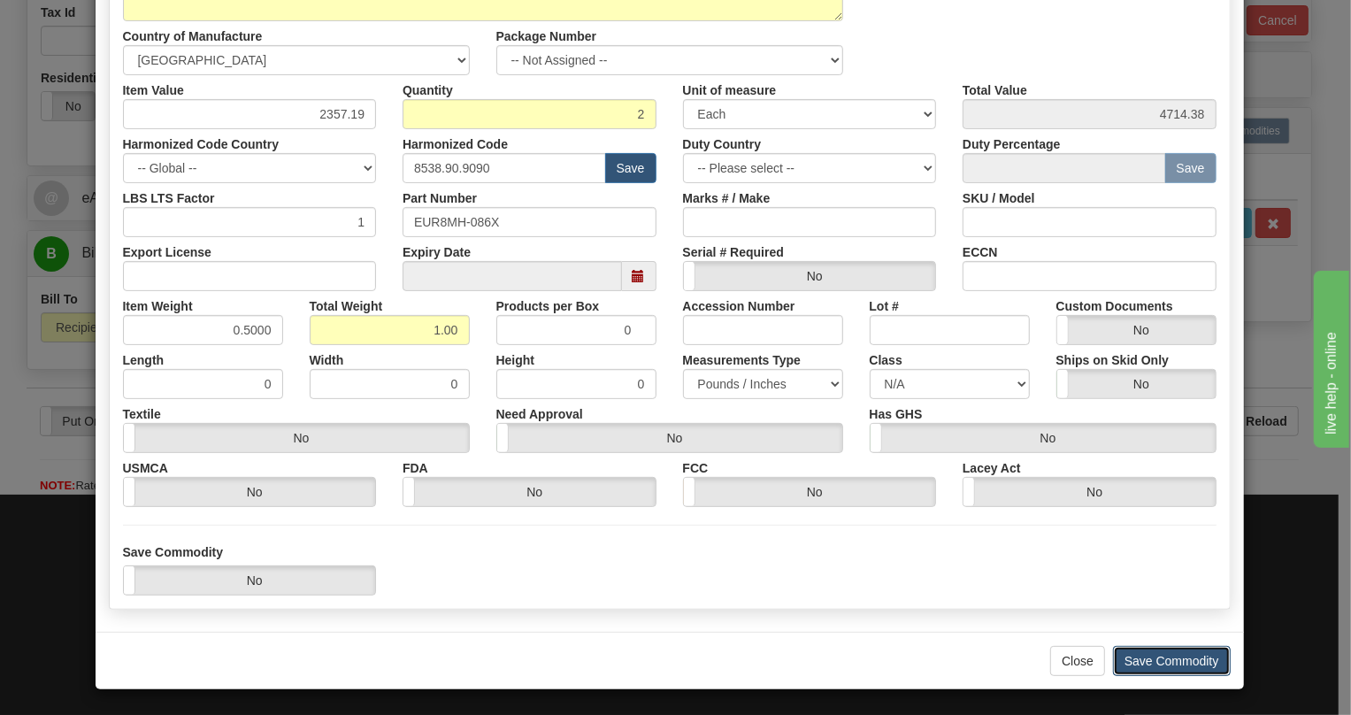
click at [1151, 657] on button "Save Commodity" at bounding box center [1172, 661] width 118 height 30
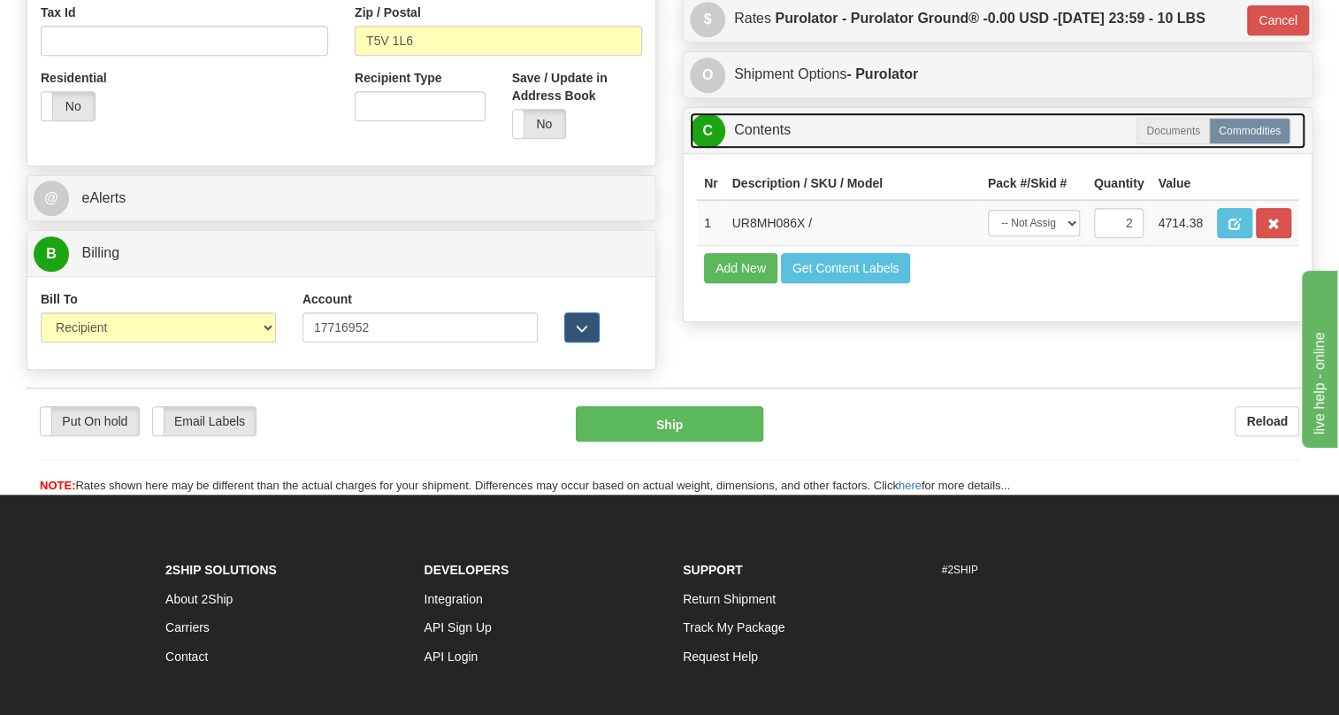
click at [772, 149] on link "C Contents" at bounding box center [998, 130] width 616 height 36
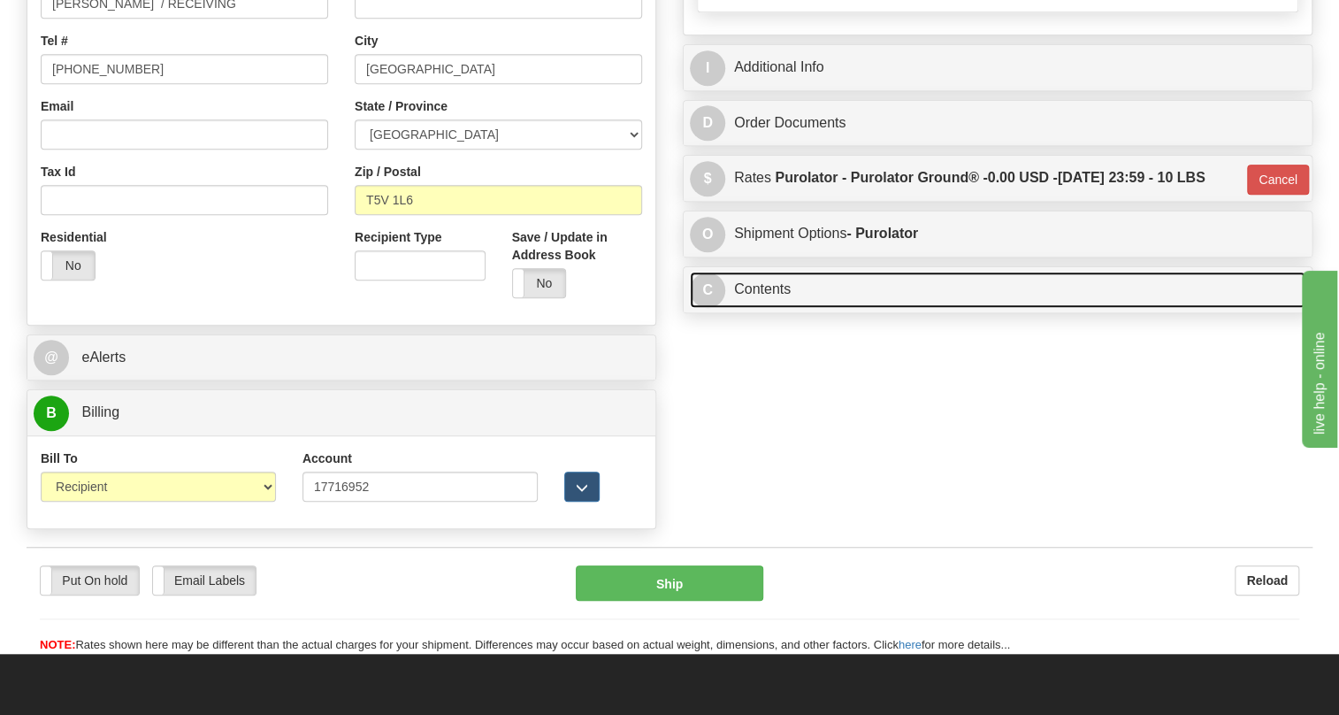
scroll to position [460, 0]
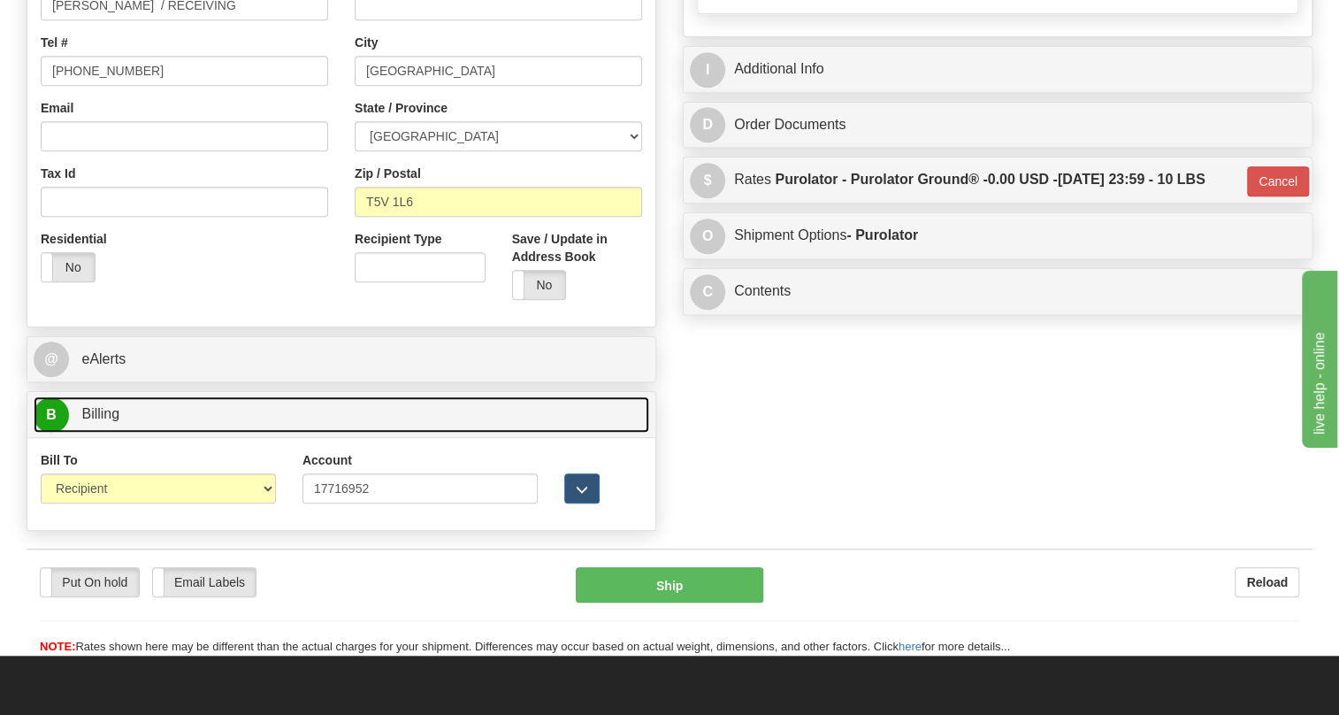
click at [91, 421] on span "Billing" at bounding box center [100, 413] width 38 height 15
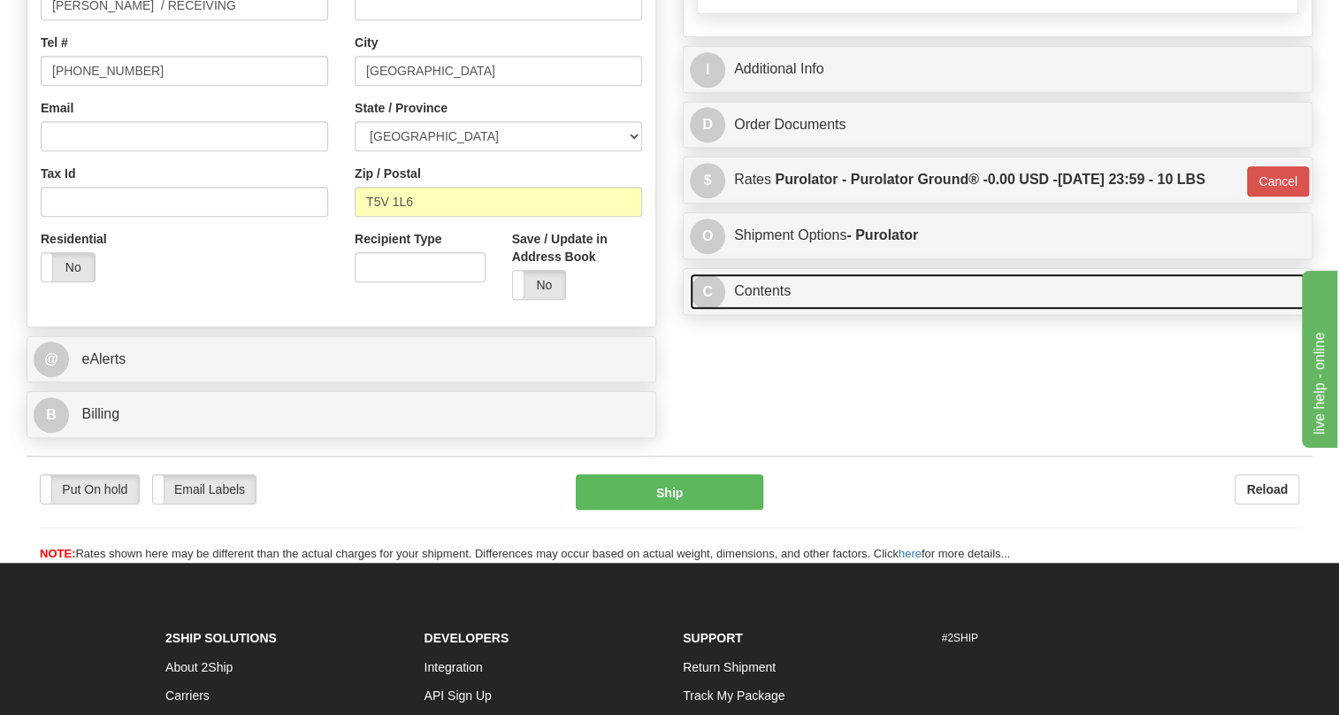
click at [770, 310] on link "C Contents" at bounding box center [998, 291] width 616 height 36
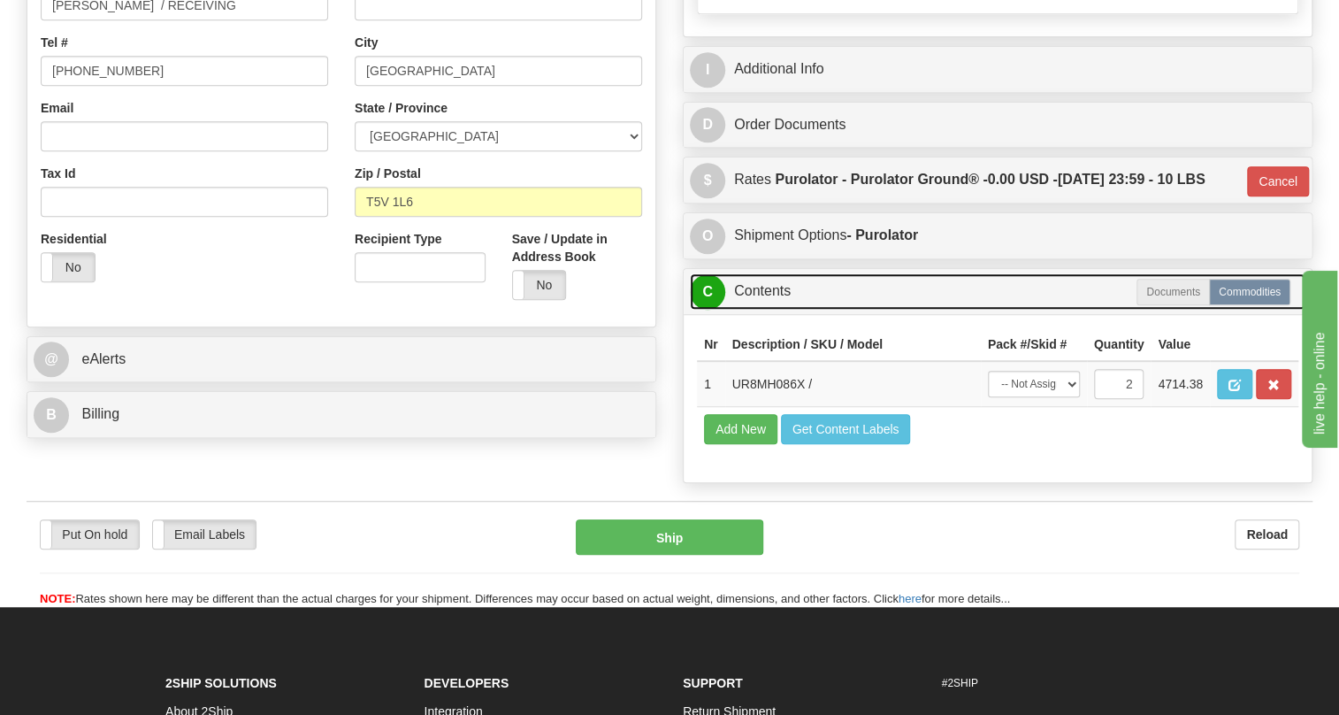
click at [762, 310] on link "C Contents" at bounding box center [998, 291] width 616 height 36
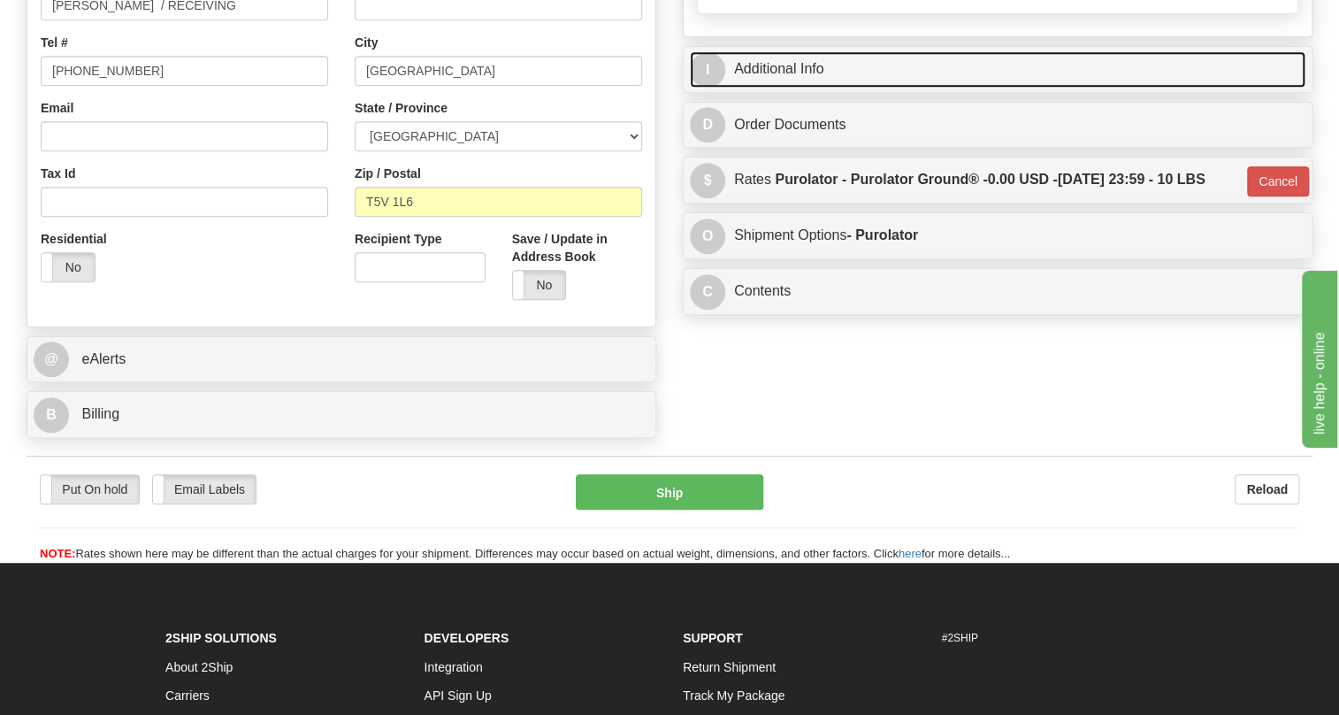
click at [788, 88] on link "I Additional Info" at bounding box center [998, 69] width 616 height 36
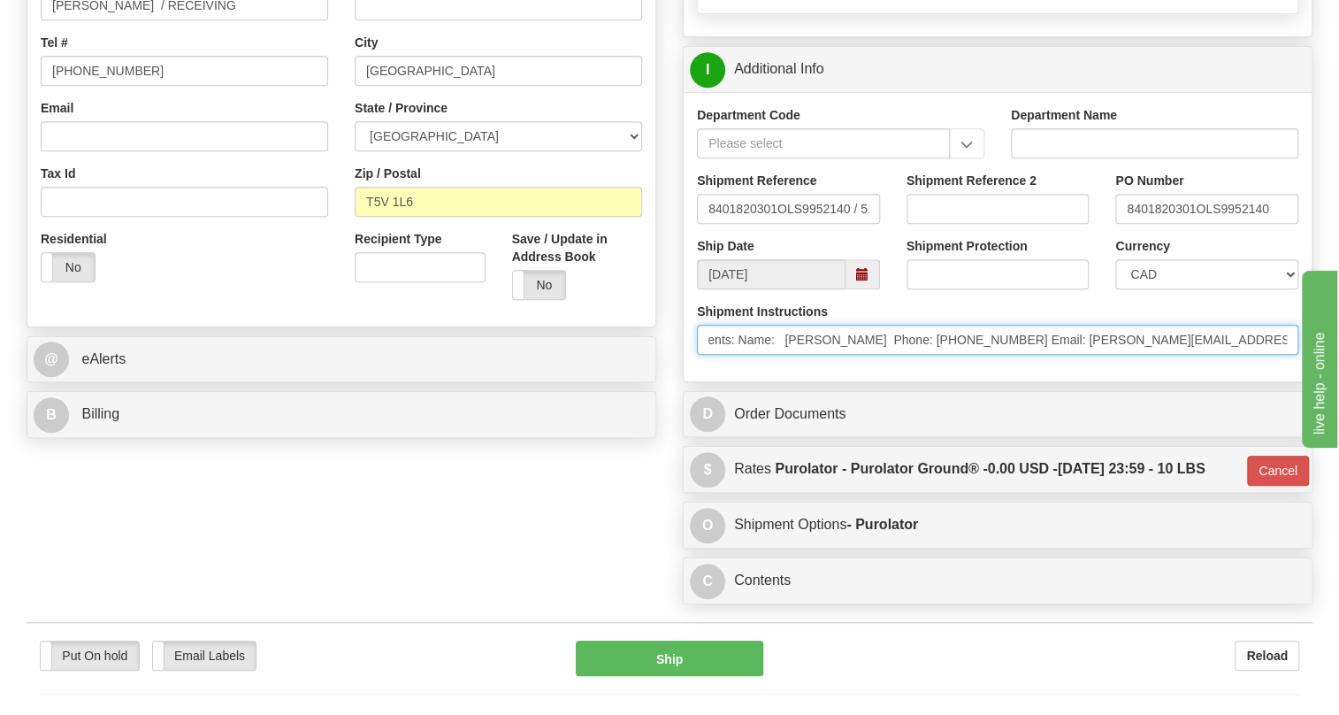
scroll to position [0, 395]
drag, startPoint x: 1155, startPoint y: 387, endPoint x: 1274, endPoint y: 388, distance: 118.5
click at [1274, 355] on input "* Freight Terms:Ship Method: Purolator,Ground Collect Comments: Name: [PERSON_N…" at bounding box center [998, 340] width 602 height 30
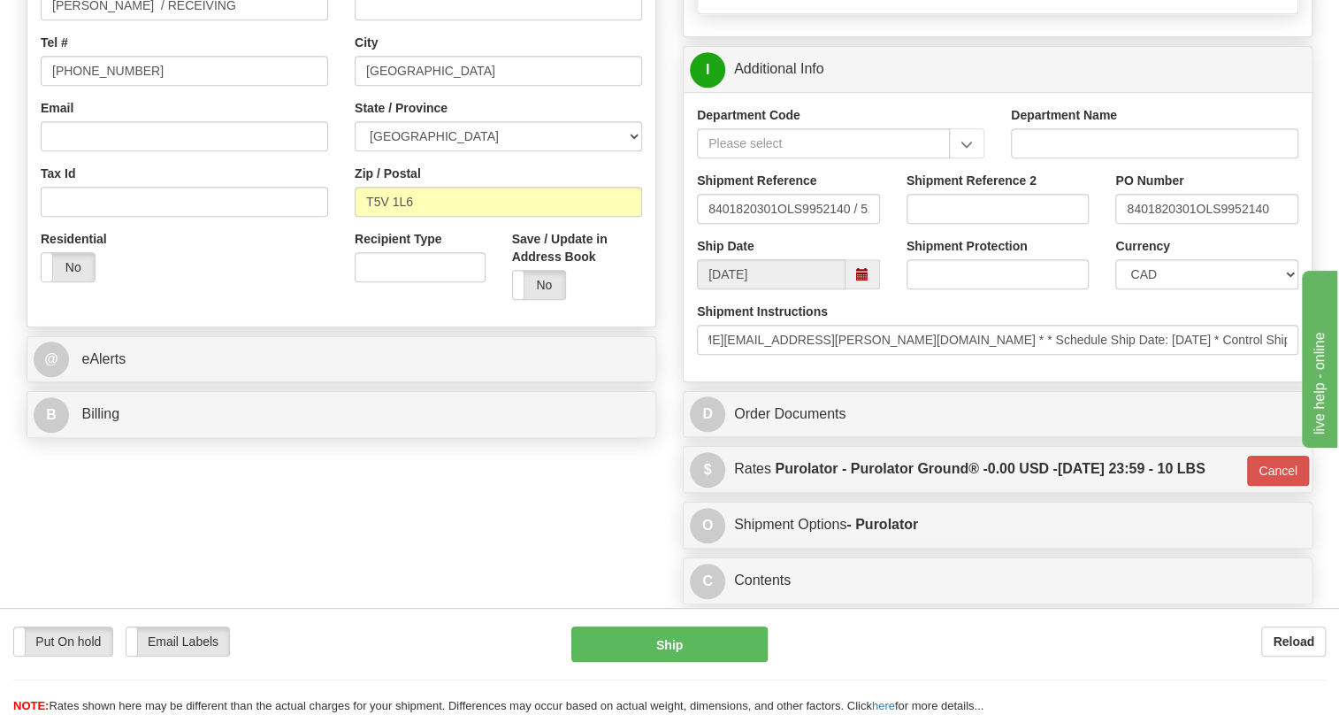
scroll to position [0, 0]
click at [1048, 381] on div "Department Code Department Name Shipment Reference 8401820301OLS9952140 / 52562…" at bounding box center [998, 236] width 628 height 289
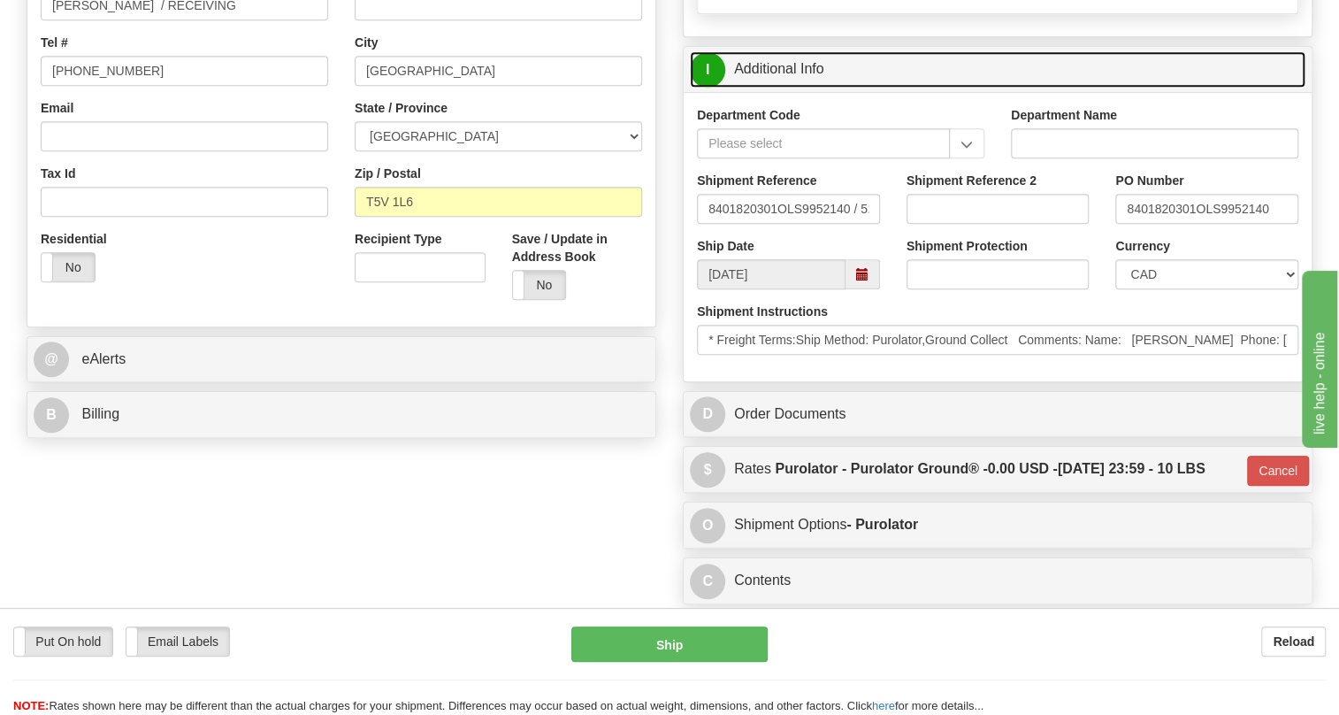
click at [775, 88] on link "I Additional Info" at bounding box center [998, 69] width 616 height 36
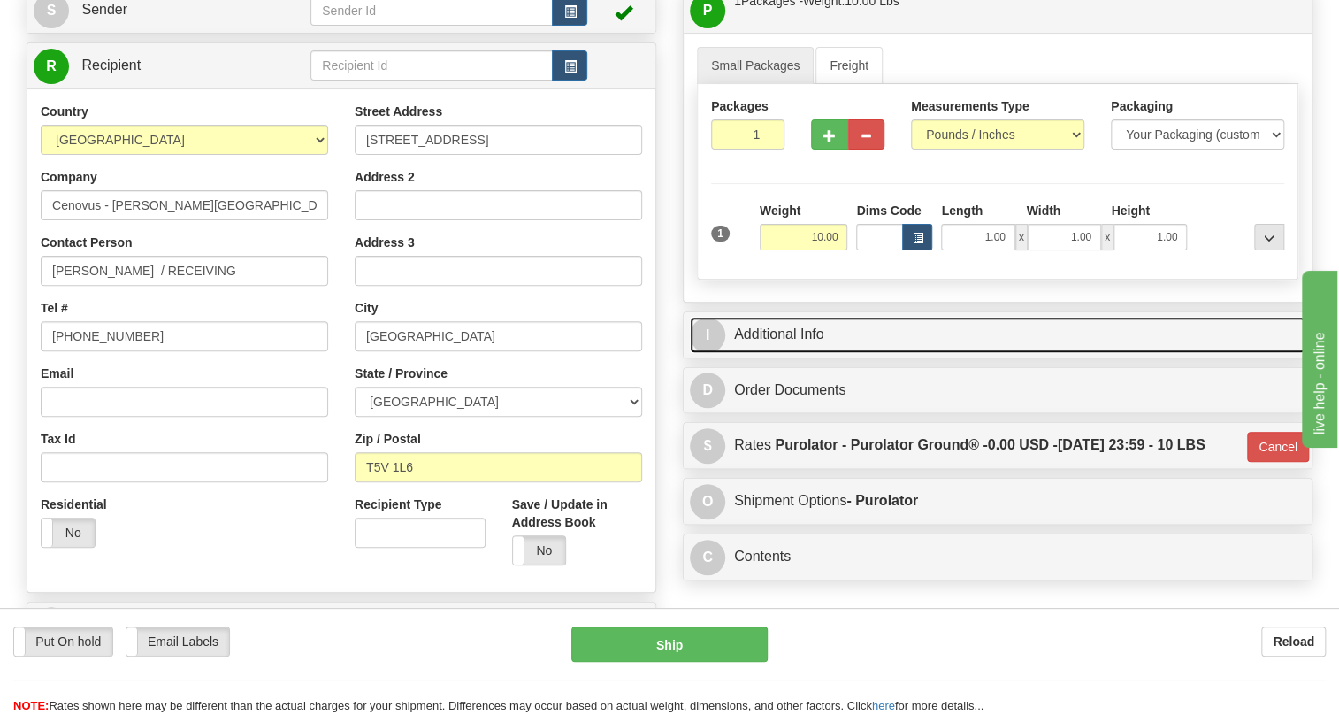
scroll to position [460, 0]
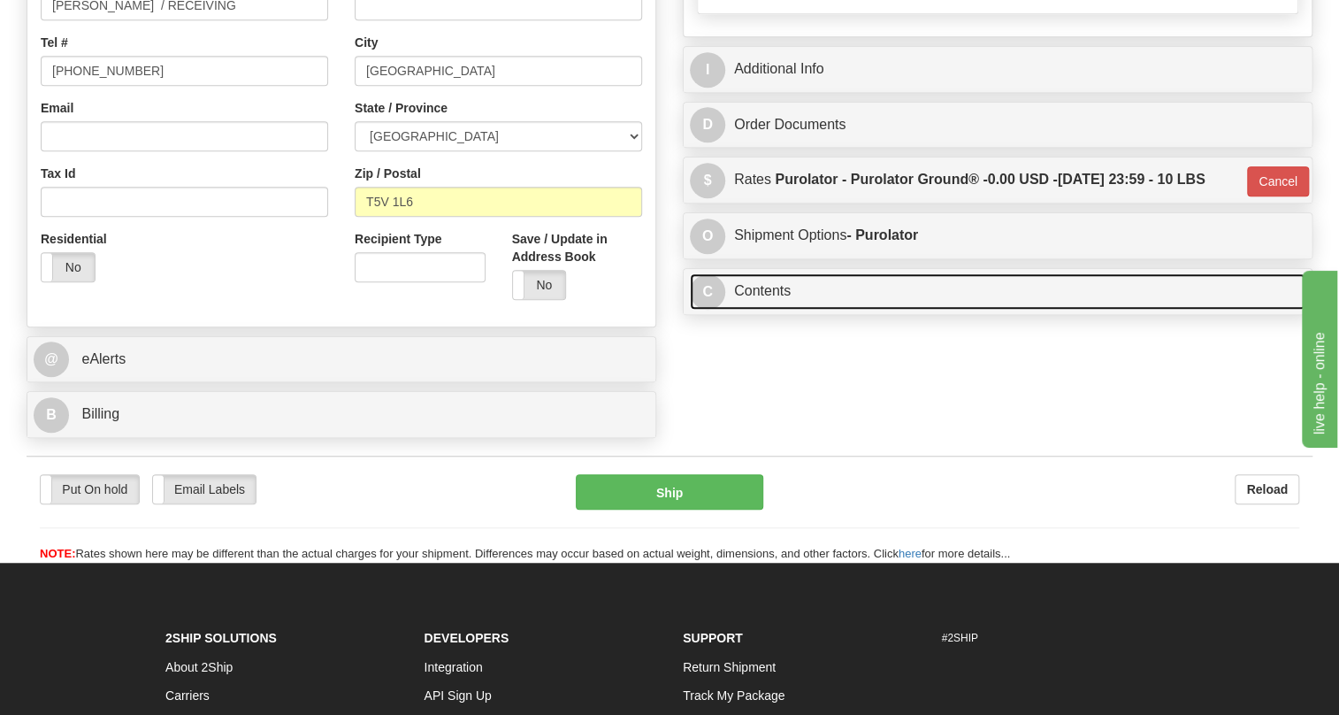
click at [791, 310] on link "C Contents" at bounding box center [998, 291] width 616 height 36
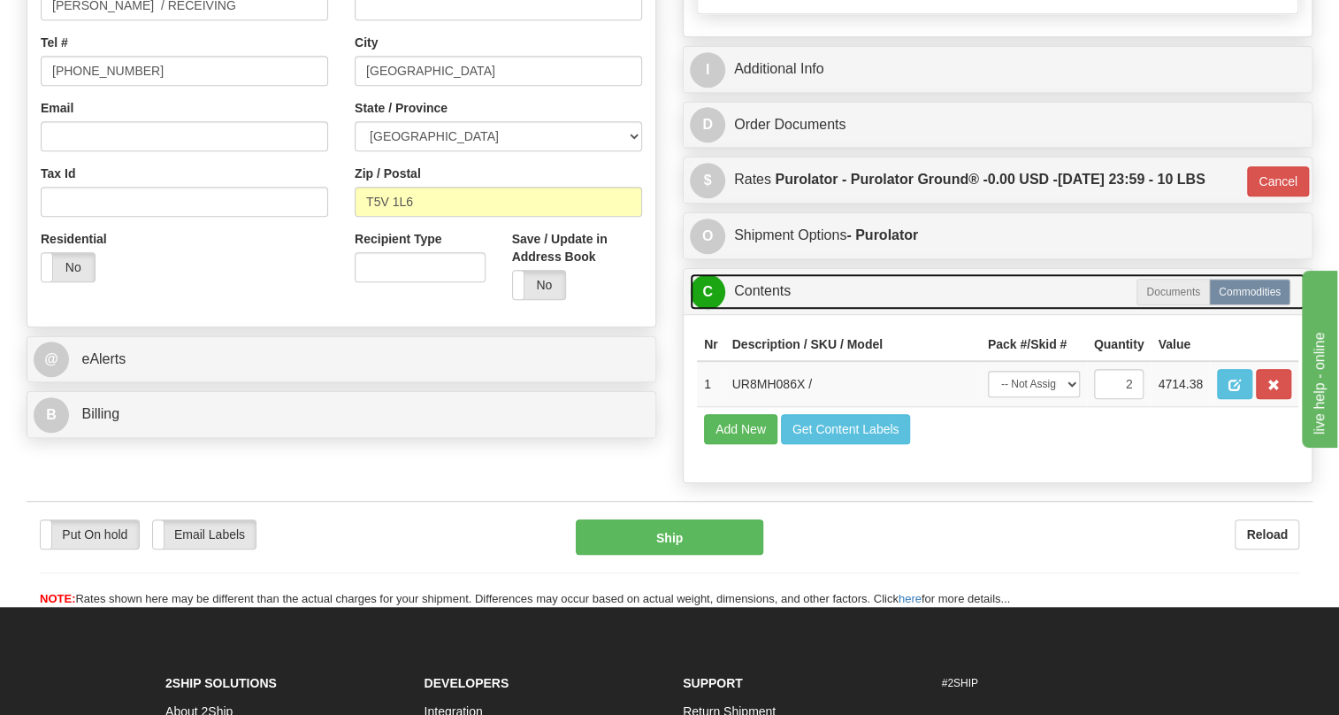
click at [791, 310] on link "C Contents" at bounding box center [998, 291] width 616 height 36
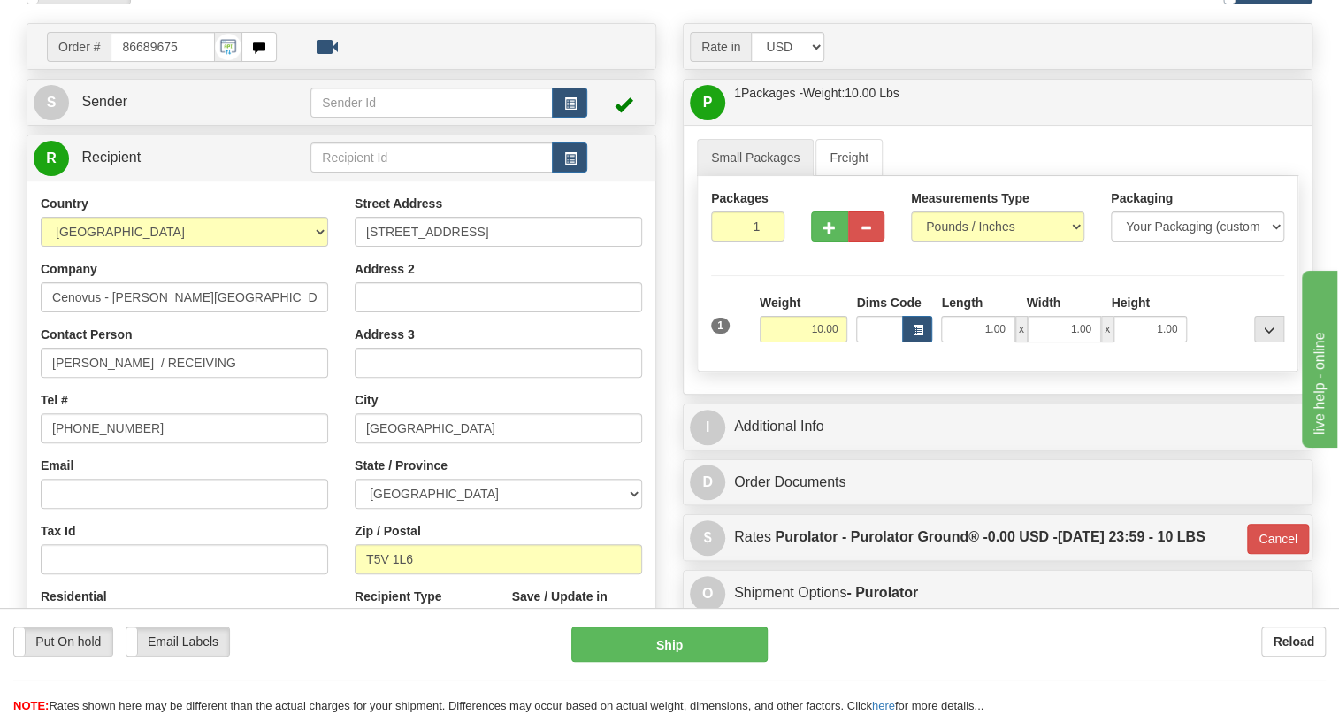
scroll to position [139, 0]
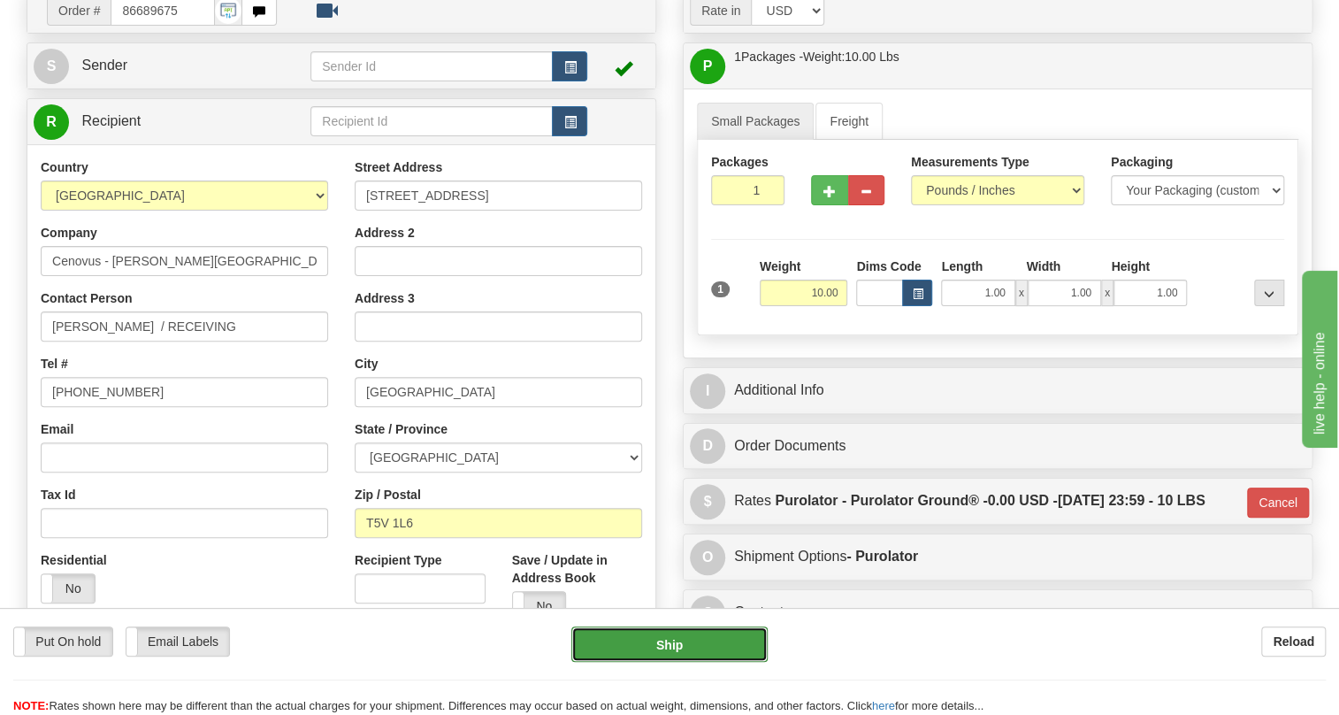
click at [672, 647] on button "Ship" at bounding box center [669, 643] width 196 height 35
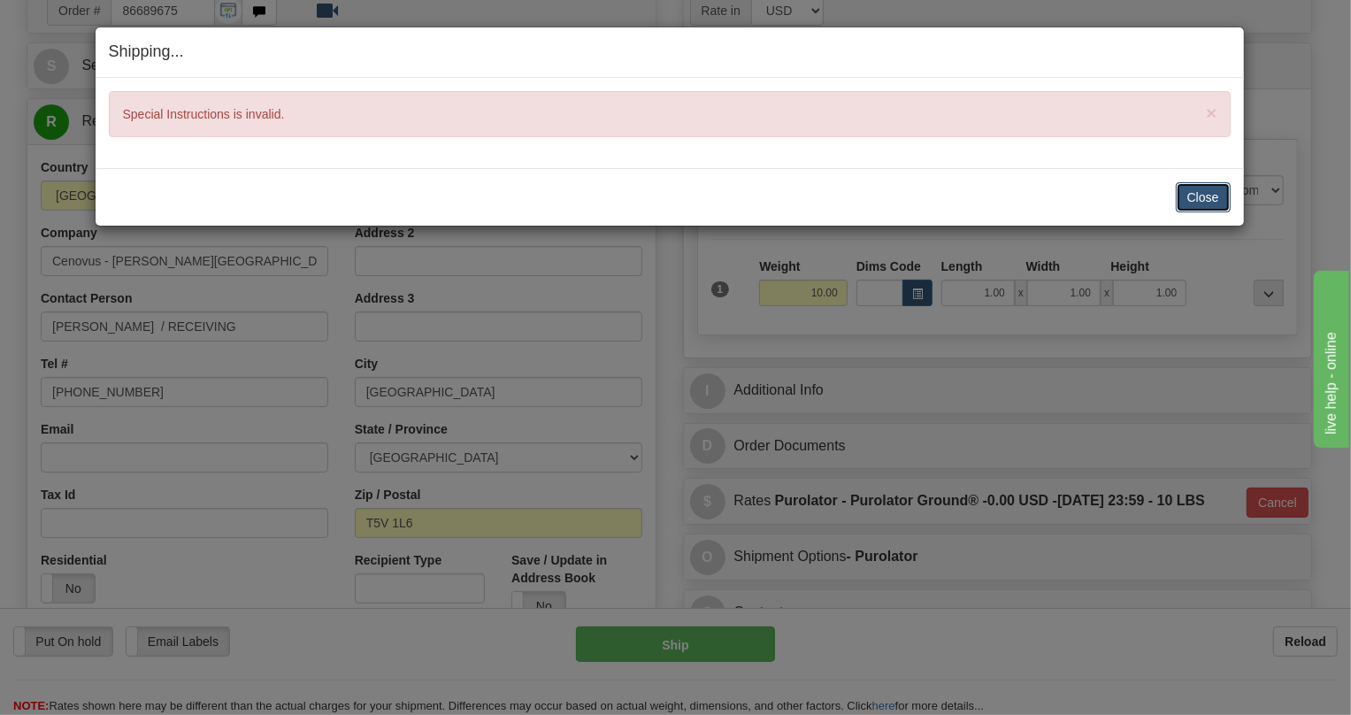
click at [1214, 198] on button "Close" at bounding box center [1203, 197] width 55 height 30
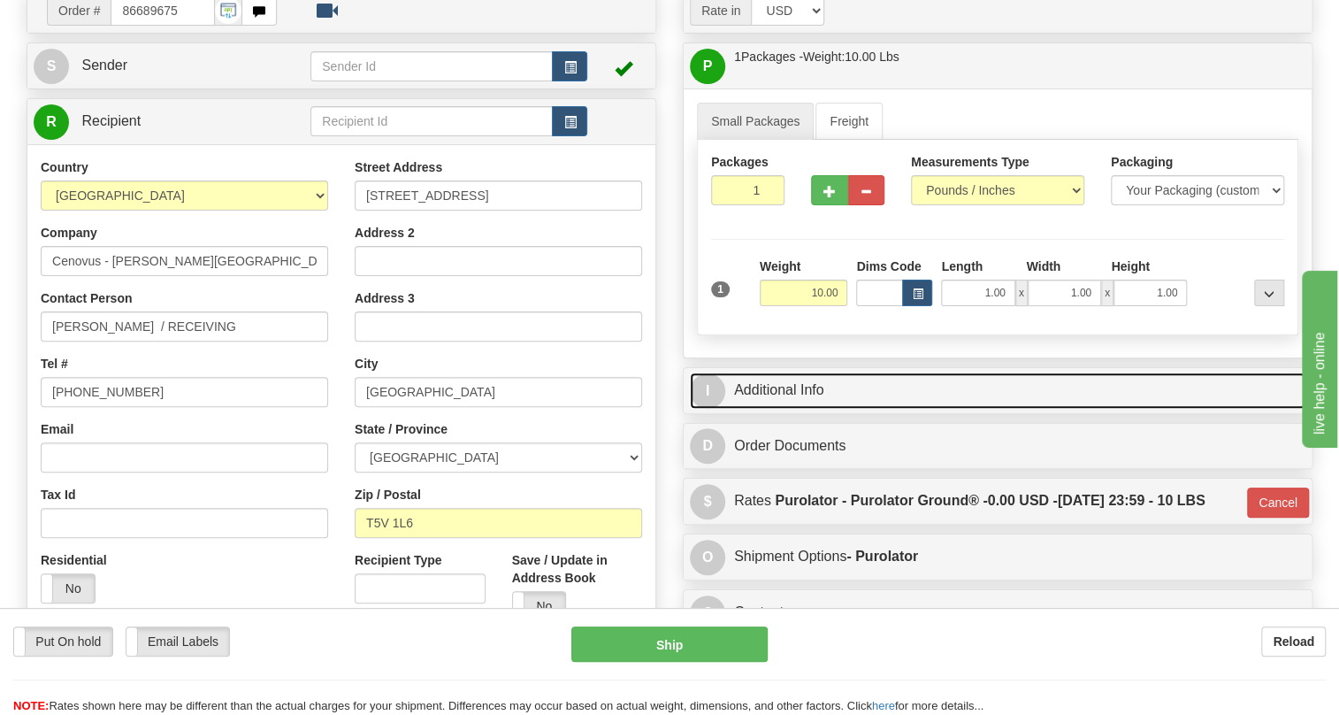
click at [793, 409] on link "I Additional Info" at bounding box center [998, 390] width 616 height 36
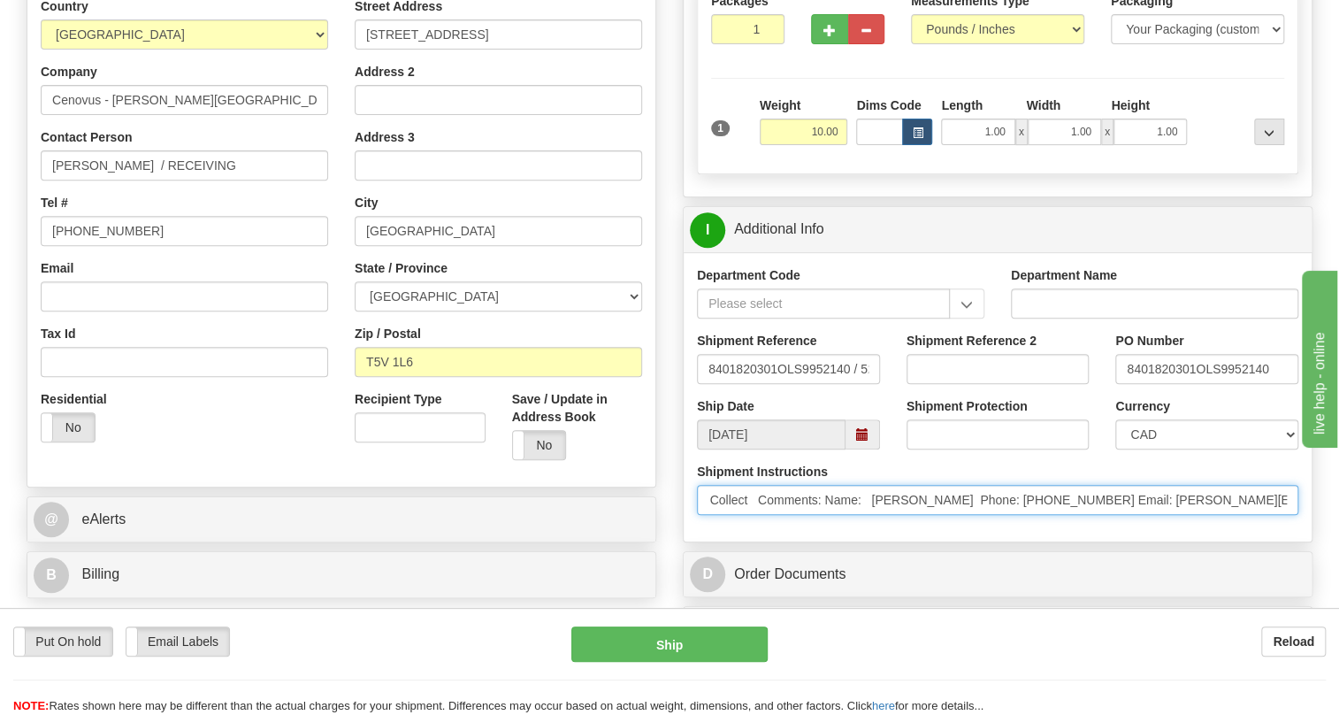
scroll to position [0, 858]
drag, startPoint x: 708, startPoint y: 544, endPoint x: 1319, endPoint y: 563, distance: 611.5
click at [1319, 563] on div "Rate in Account Currency ARN AWG AUD AUS BHD BBD BFR BMD BRC BRL GBP UKL BND BG…" at bounding box center [998, 299] width 656 height 947
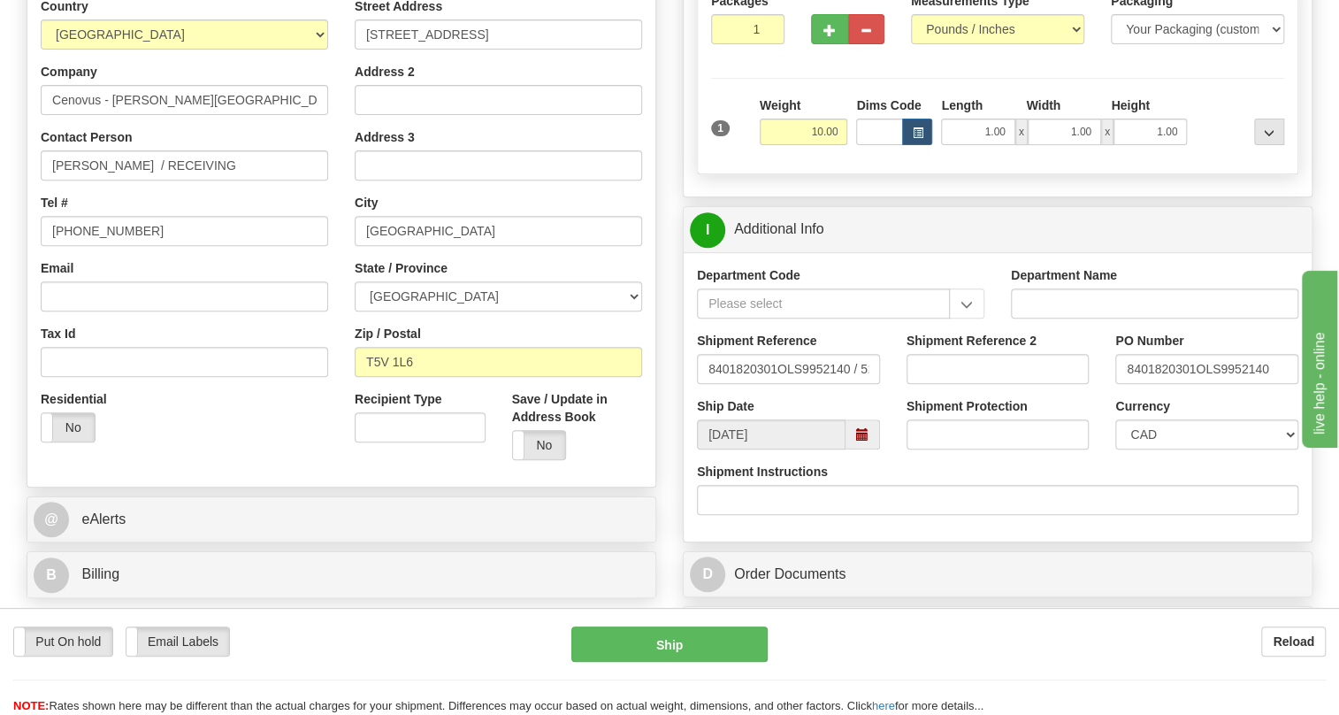
click at [839, 541] on div "Department Code Department Name Shipment Reference 8401820301OLS9952140 / 52562…" at bounding box center [998, 396] width 628 height 289
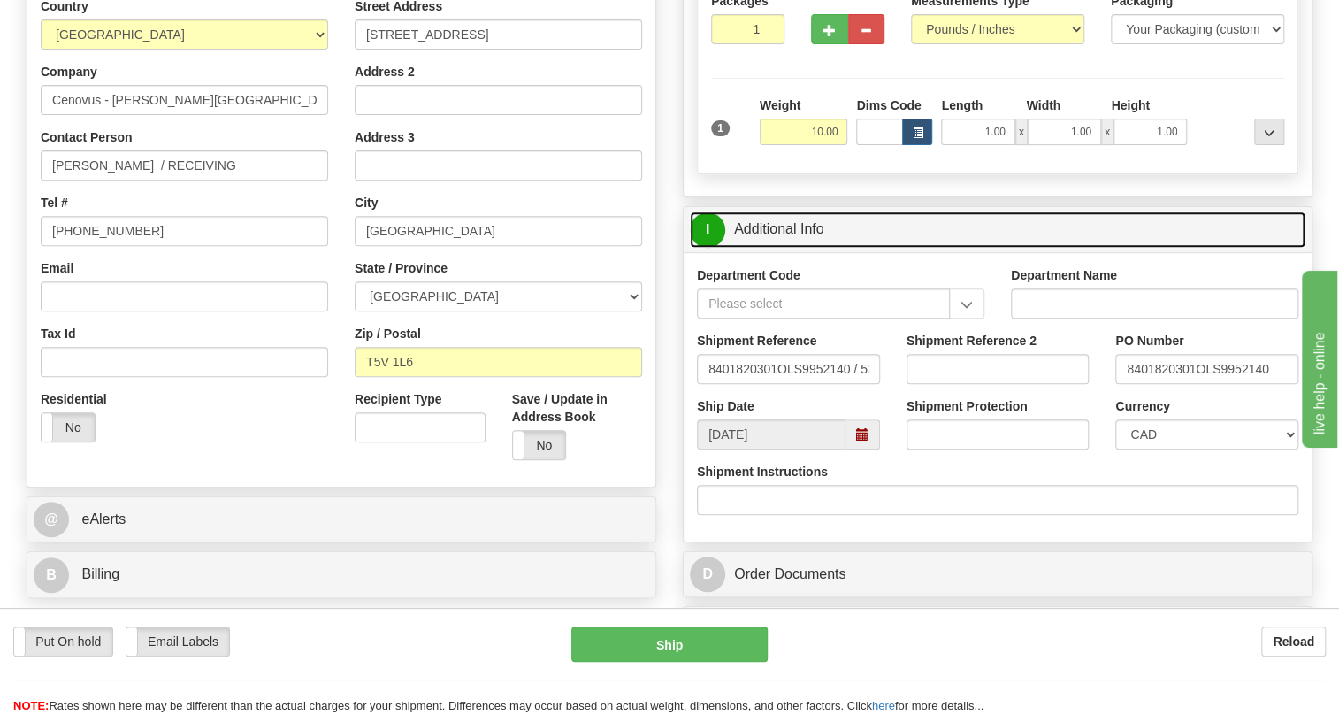
click at [789, 248] on link "I Additional Info" at bounding box center [998, 229] width 616 height 36
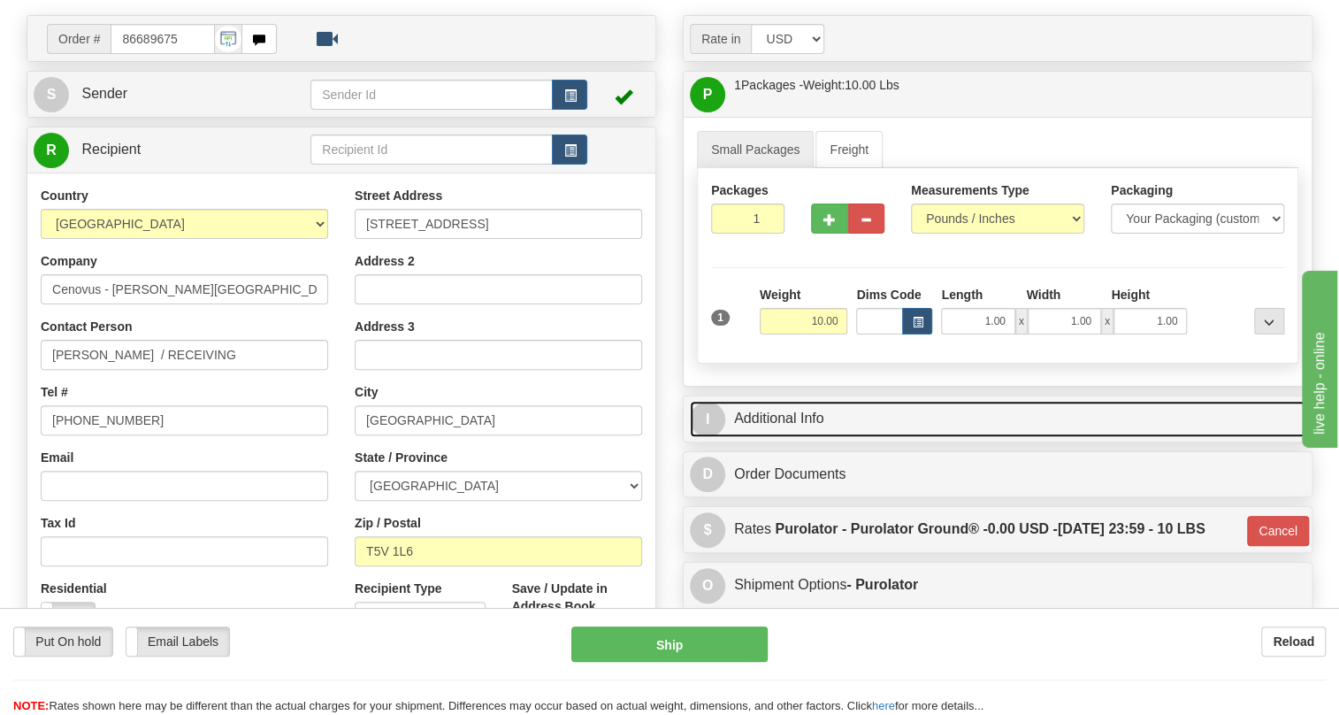
scroll to position [139, 0]
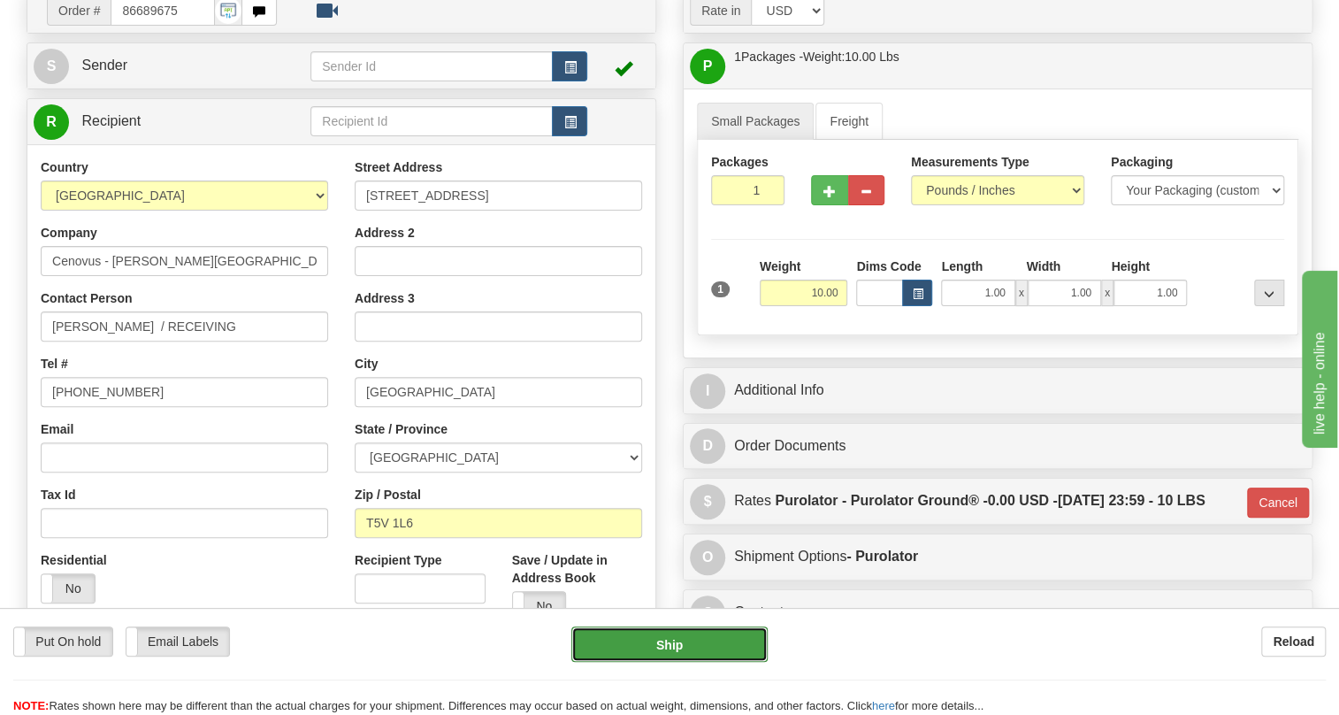
click at [669, 641] on button "Ship" at bounding box center [669, 643] width 196 height 35
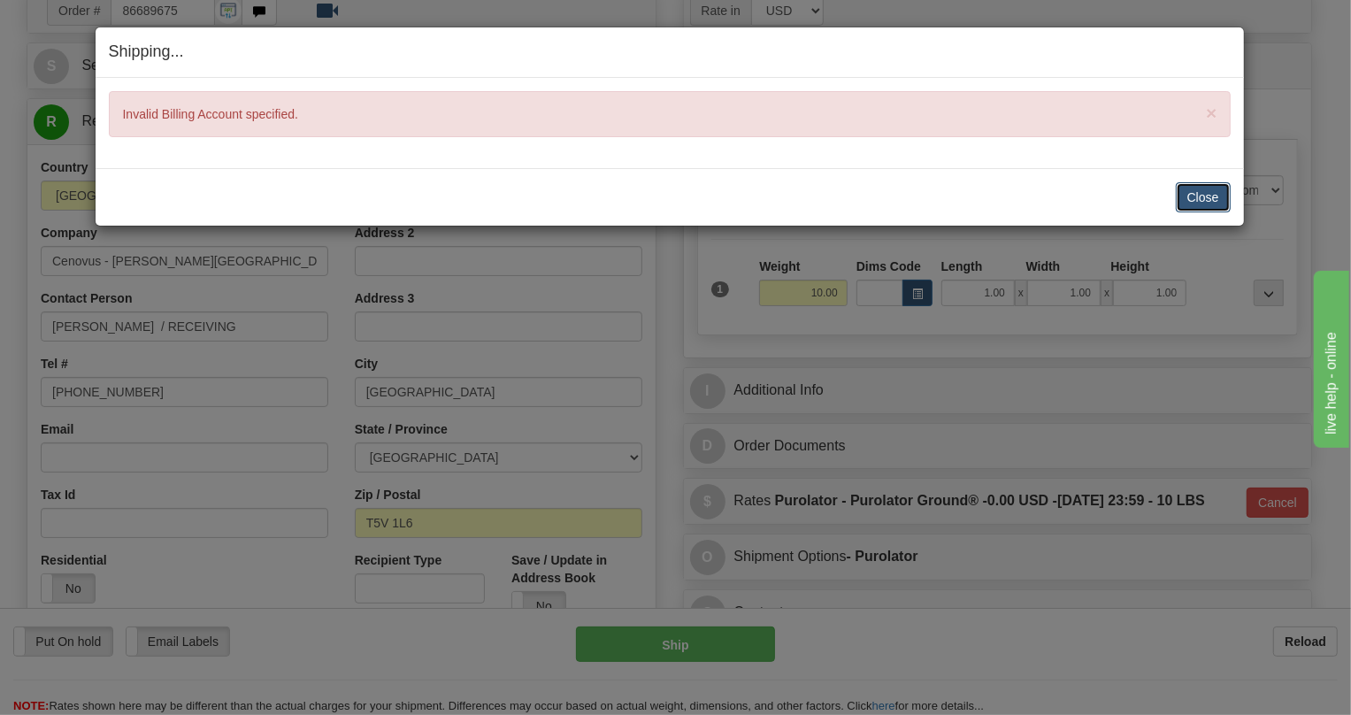
click at [1198, 196] on button "Close" at bounding box center [1203, 197] width 55 height 30
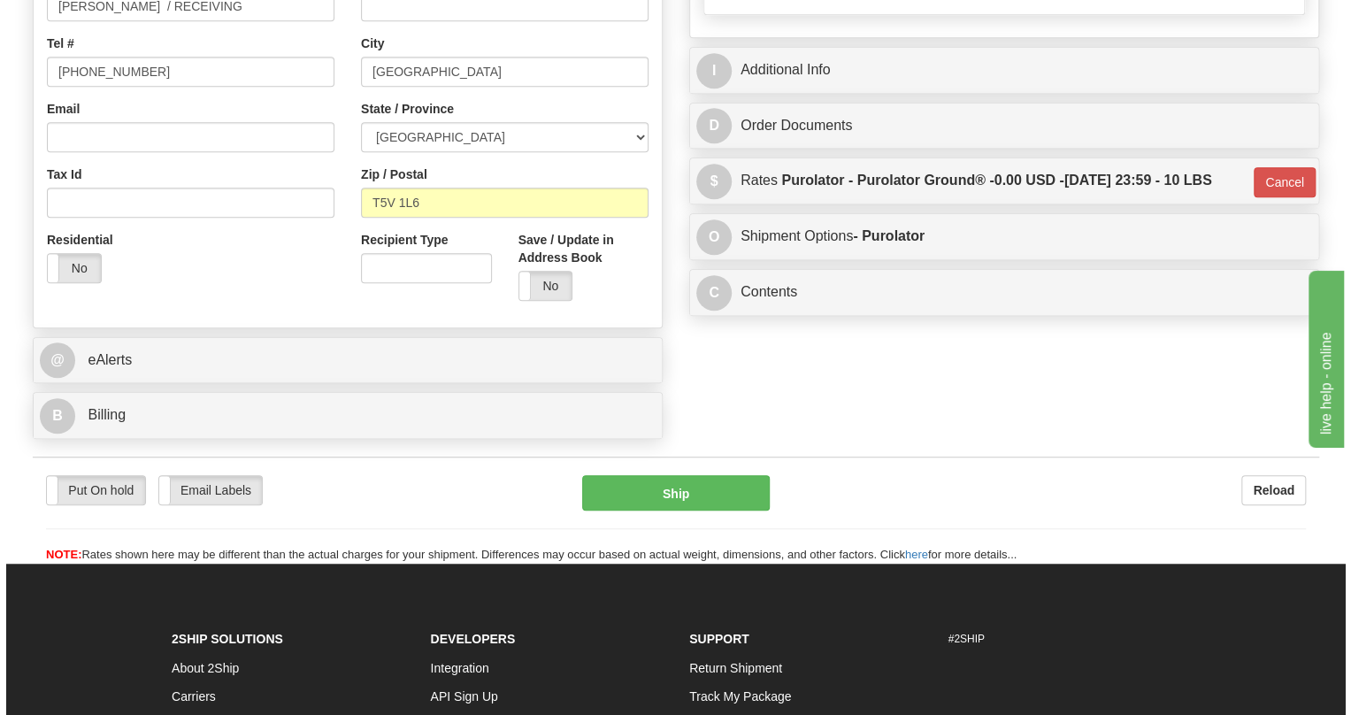
scroll to position [460, 0]
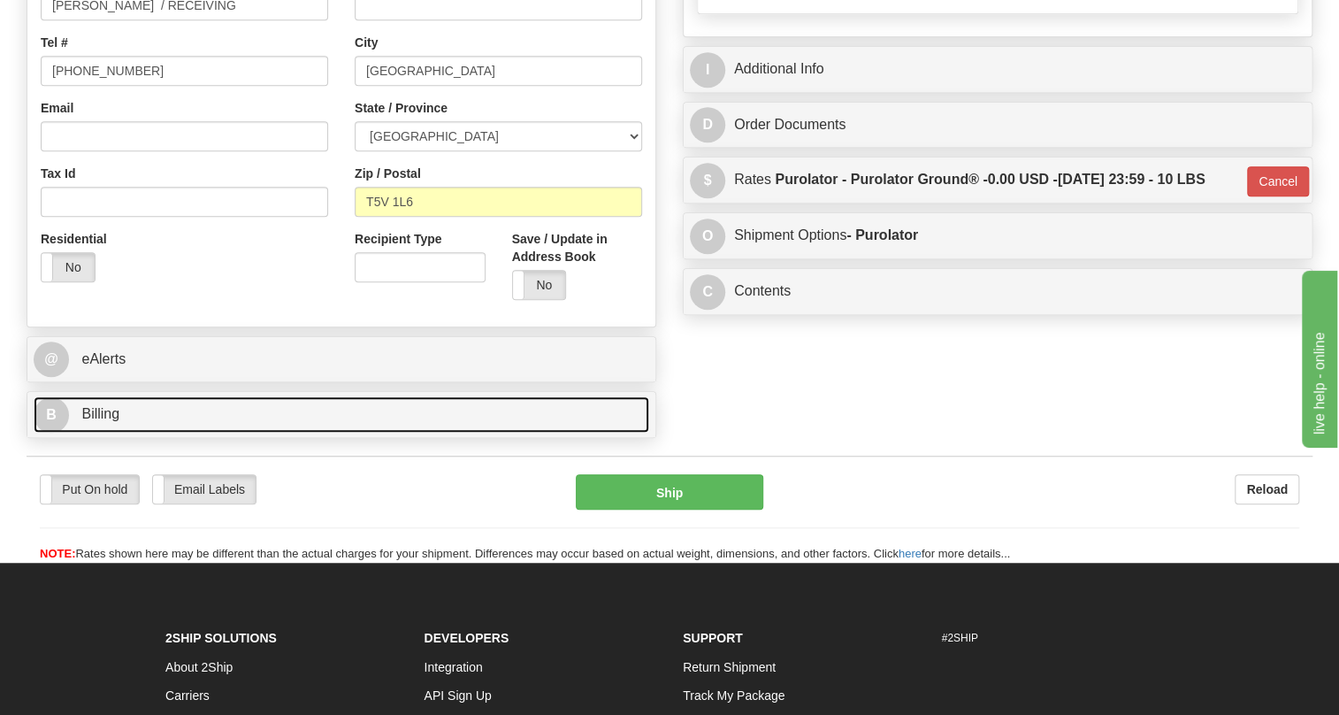
click at [106, 421] on span "Billing" at bounding box center [100, 413] width 38 height 15
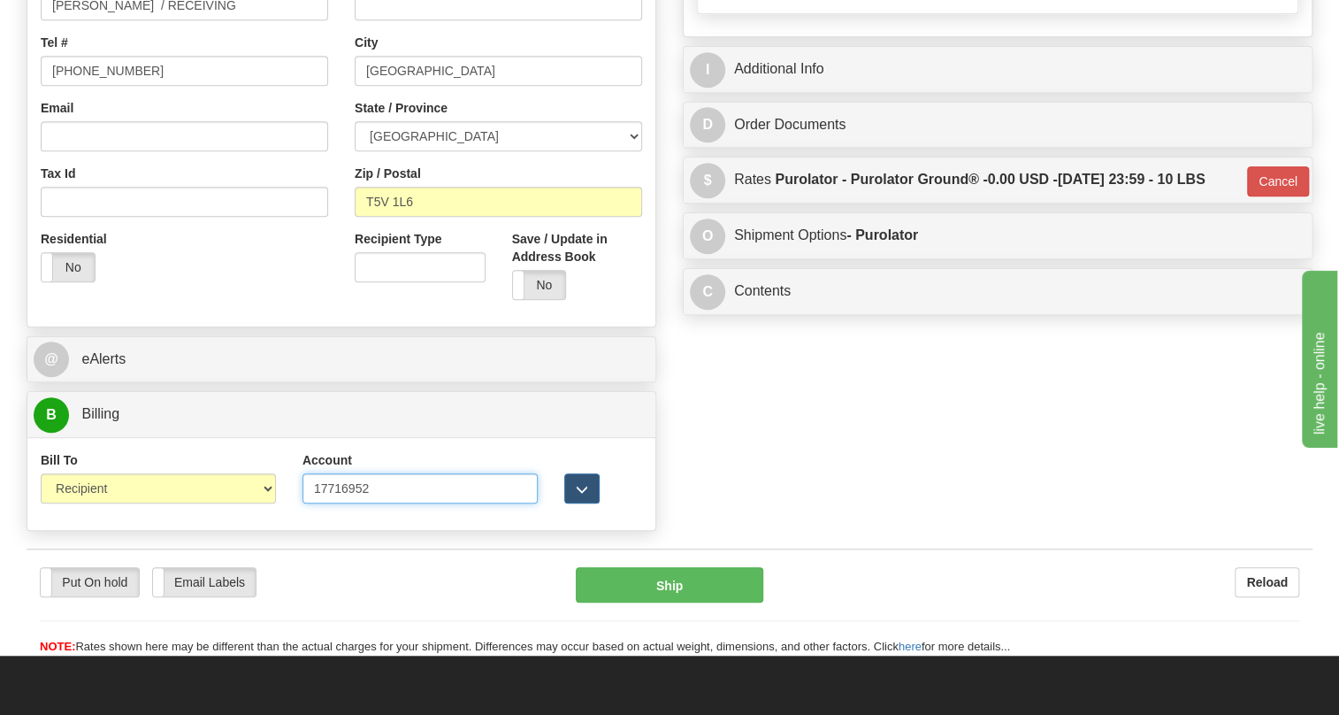
drag, startPoint x: 322, startPoint y: 526, endPoint x: 310, endPoint y: 534, distance: 14.7
click at [310, 503] on input "17716952" at bounding box center [420, 488] width 235 height 30
type input "7716952"
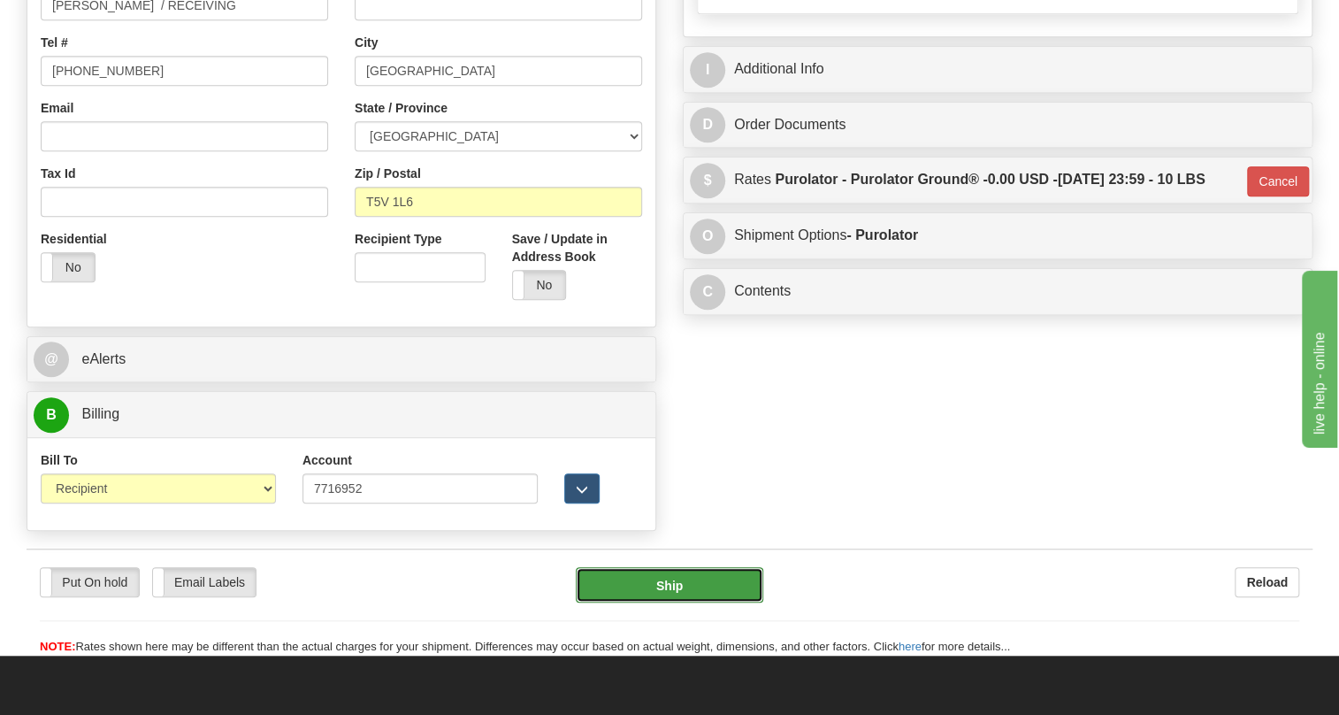
click at [674, 602] on button "Ship" at bounding box center [670, 584] width 188 height 35
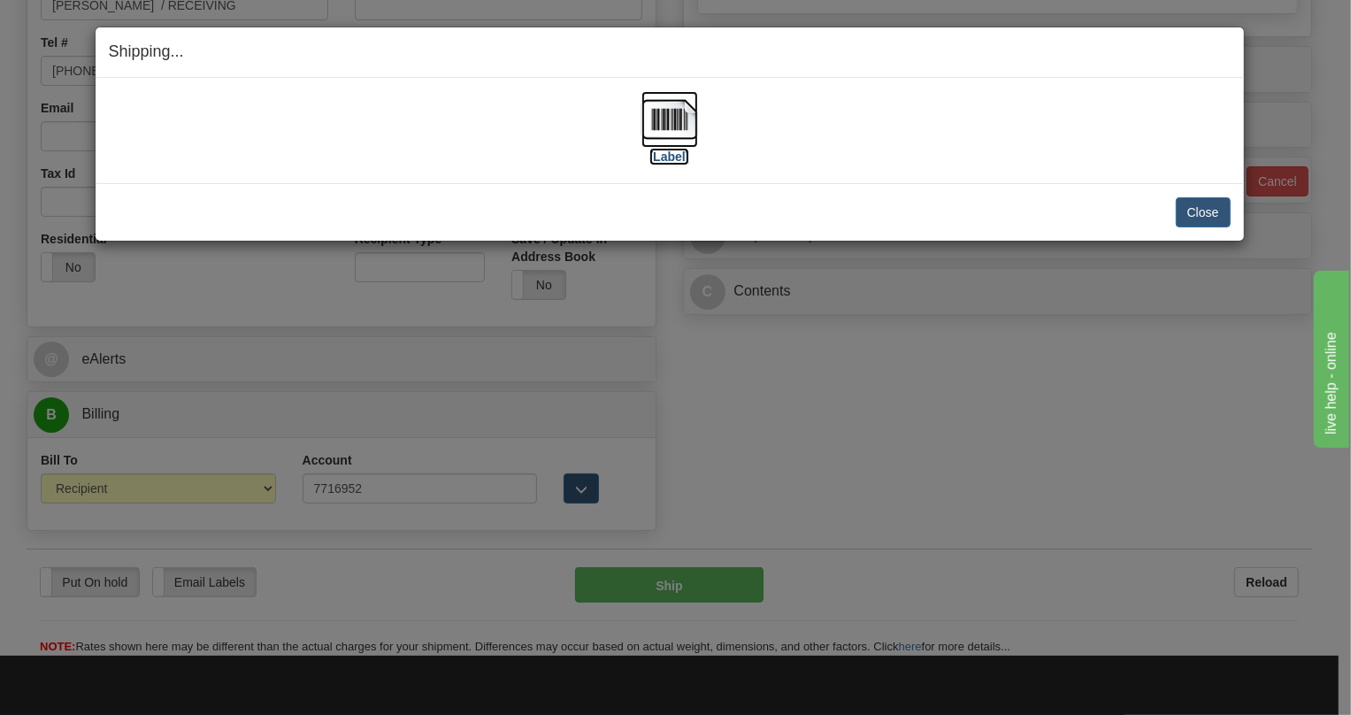
click at [670, 121] on img at bounding box center [669, 119] width 57 height 57
click at [1203, 211] on button "Close" at bounding box center [1203, 212] width 55 height 30
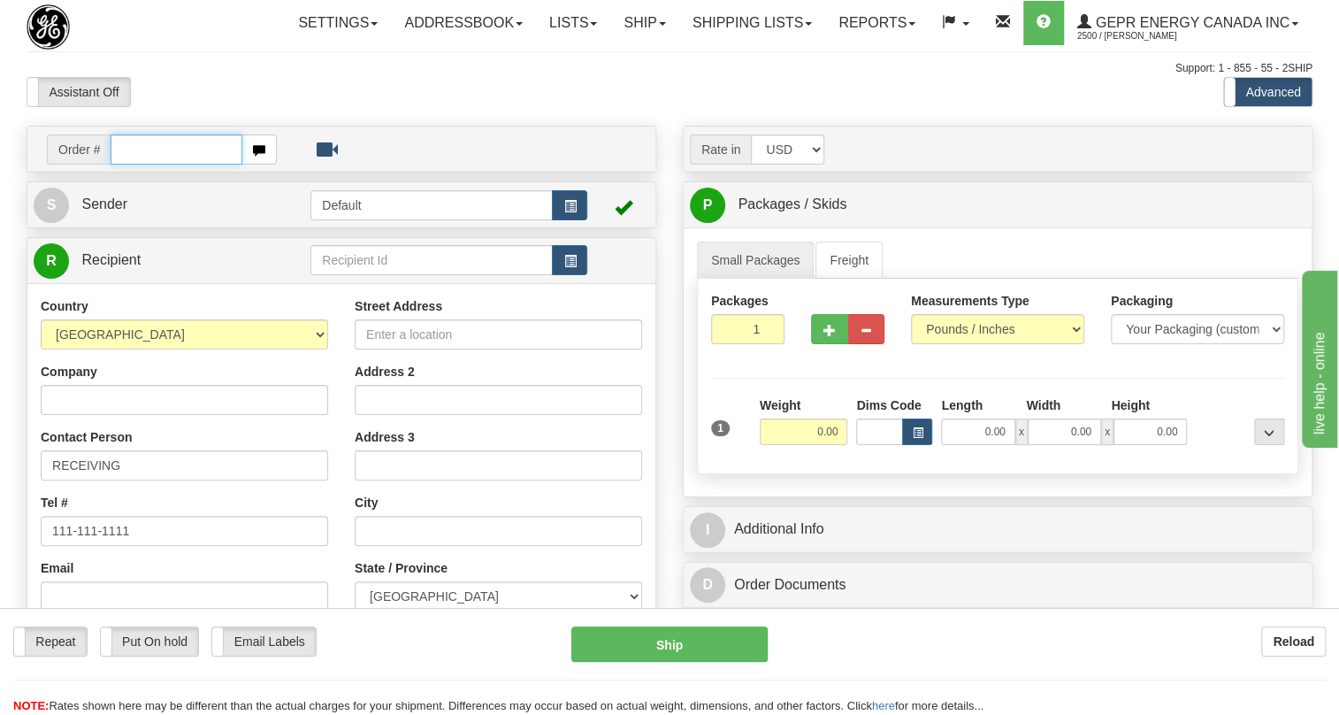
click at [149, 165] on input "text" at bounding box center [177, 149] width 132 height 30
paste input "0086687882"
click at [133, 165] on input "0086687882" at bounding box center [177, 149] width 132 height 30
type input "86687882"
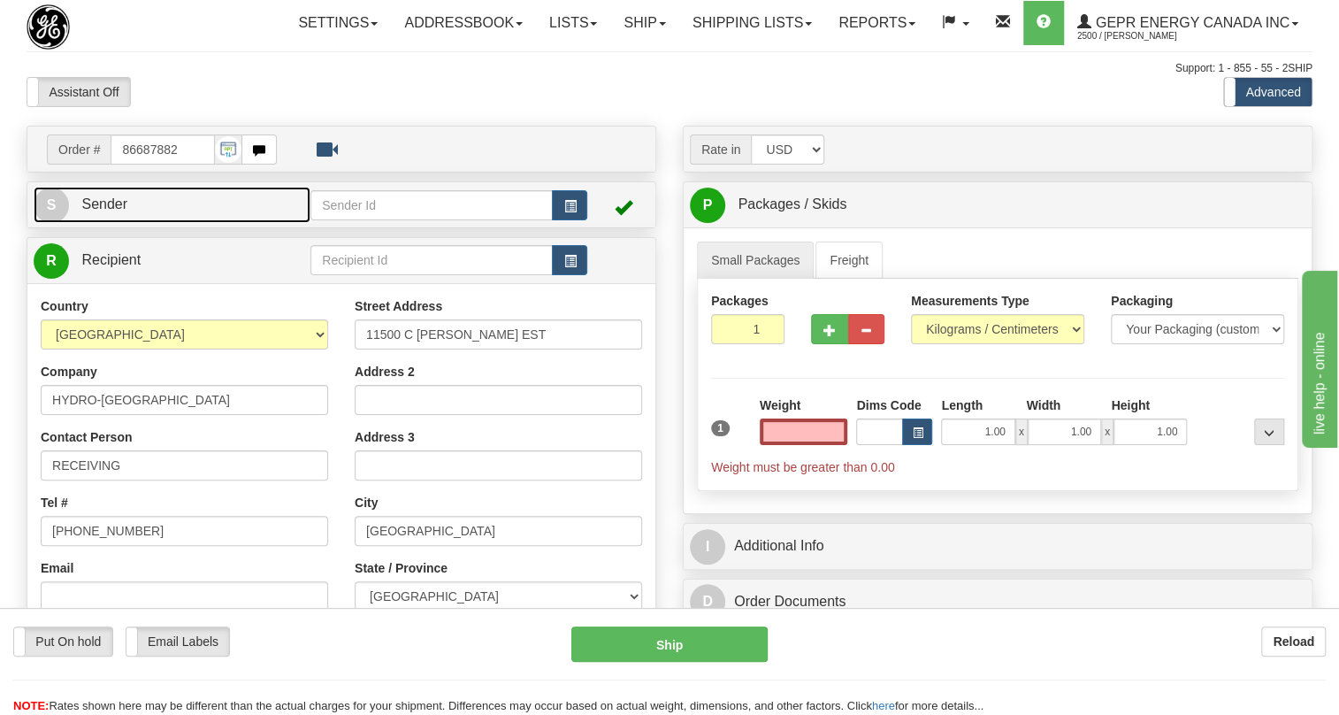
type input "0.00"
click at [110, 223] on link "S Sender" at bounding box center [172, 205] width 277 height 36
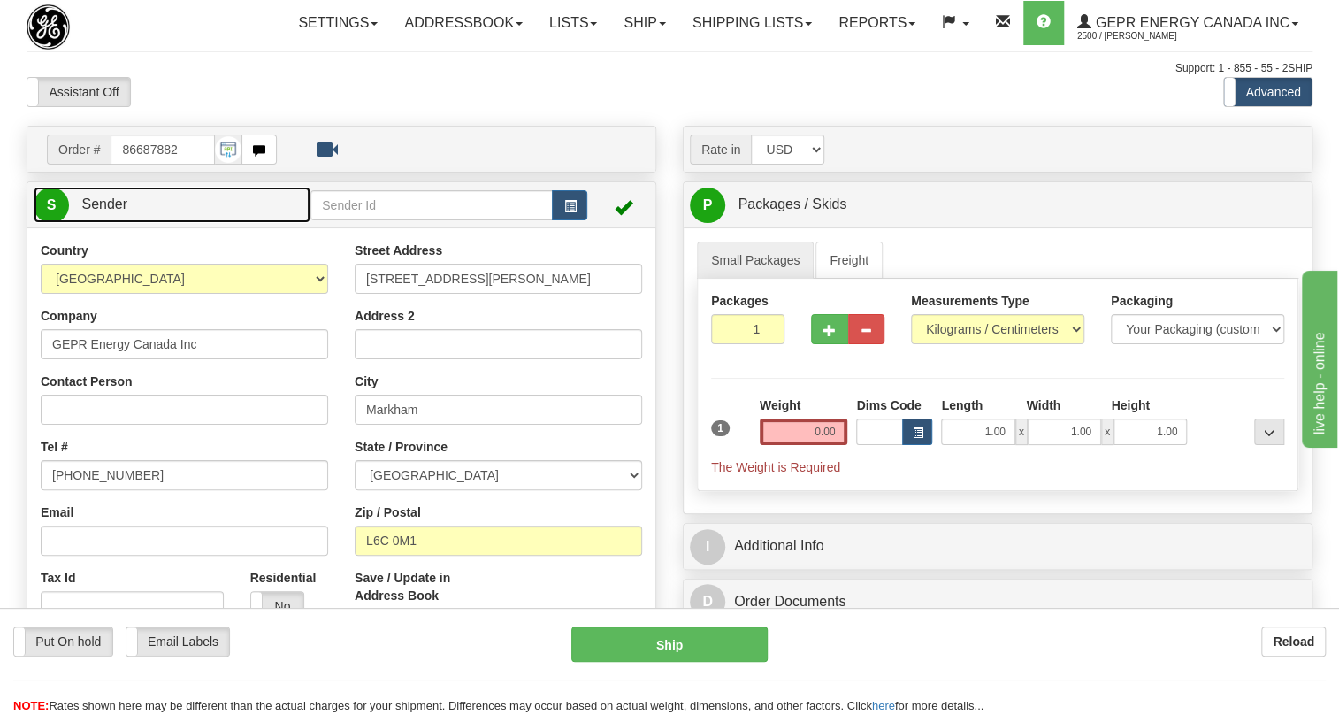
type input "MARKHAM"
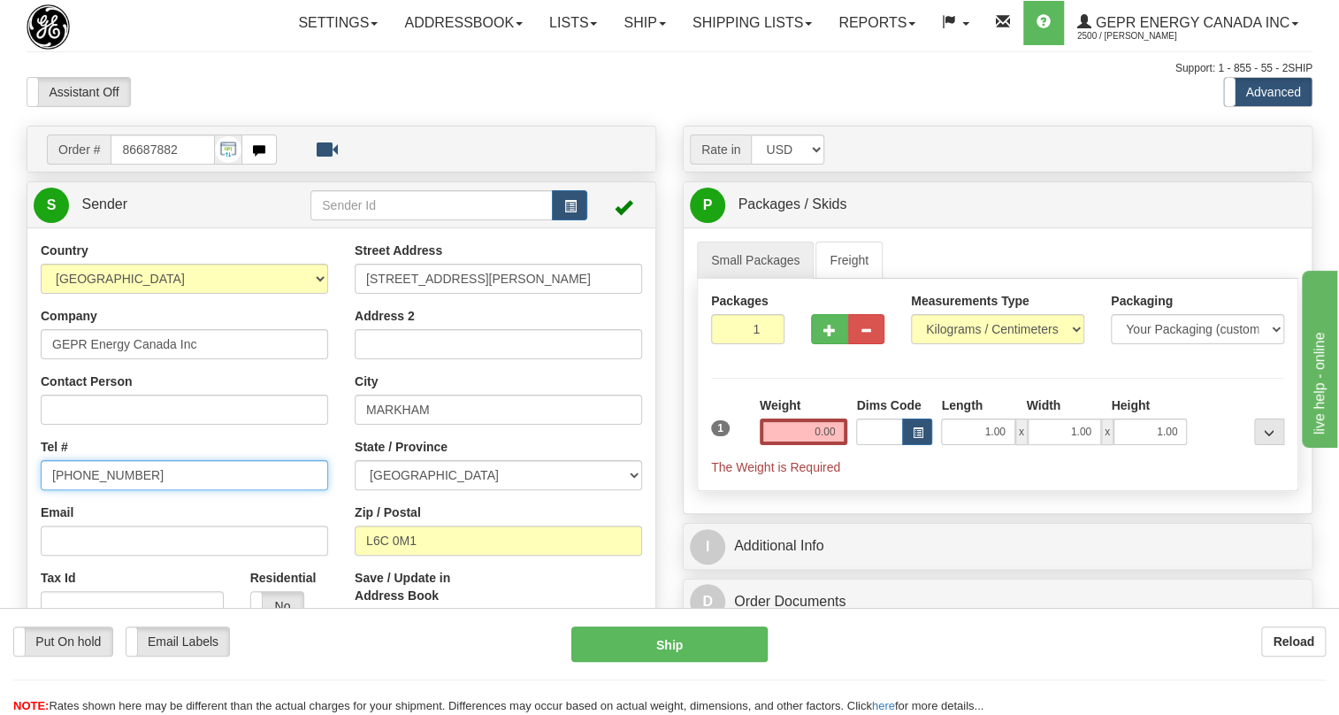
click at [109, 490] on input "(779)7960565" at bounding box center [184, 475] width 287 height 30
paste input "905-927-5013"
type input "905-927-5013"
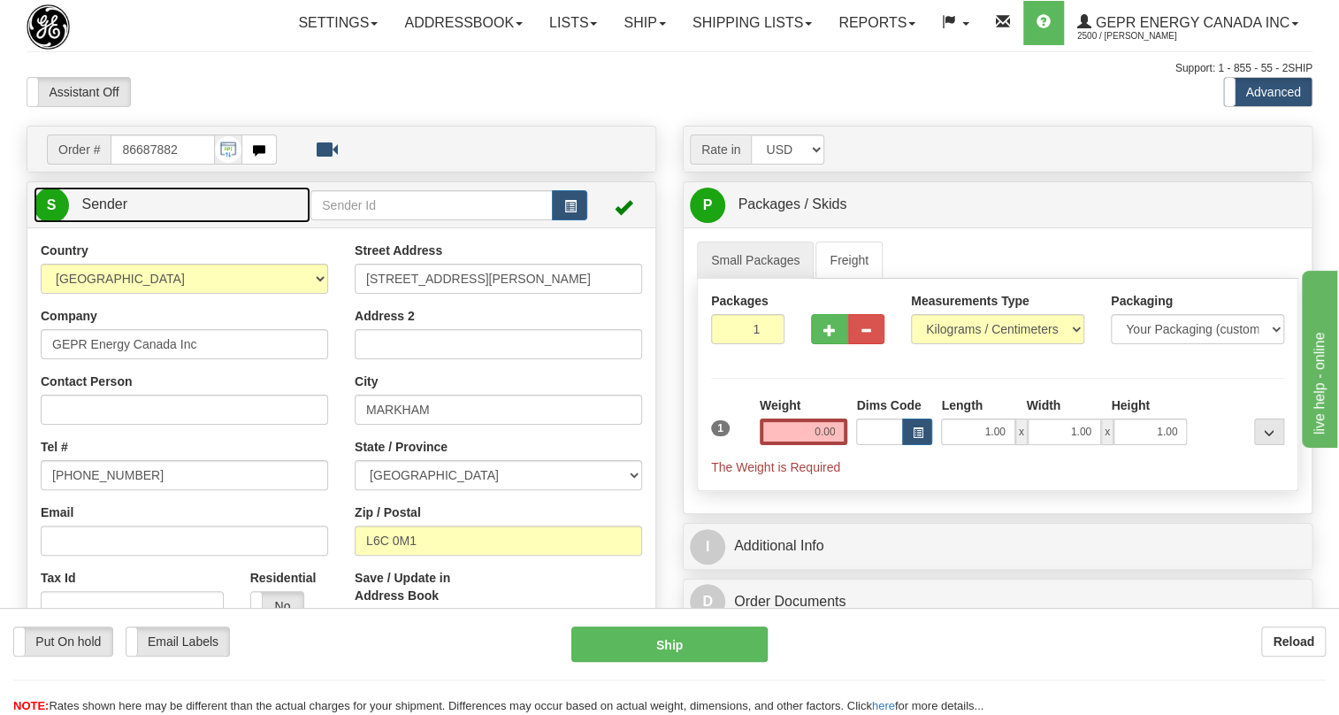
click at [111, 211] on span "Sender" at bounding box center [104, 203] width 46 height 15
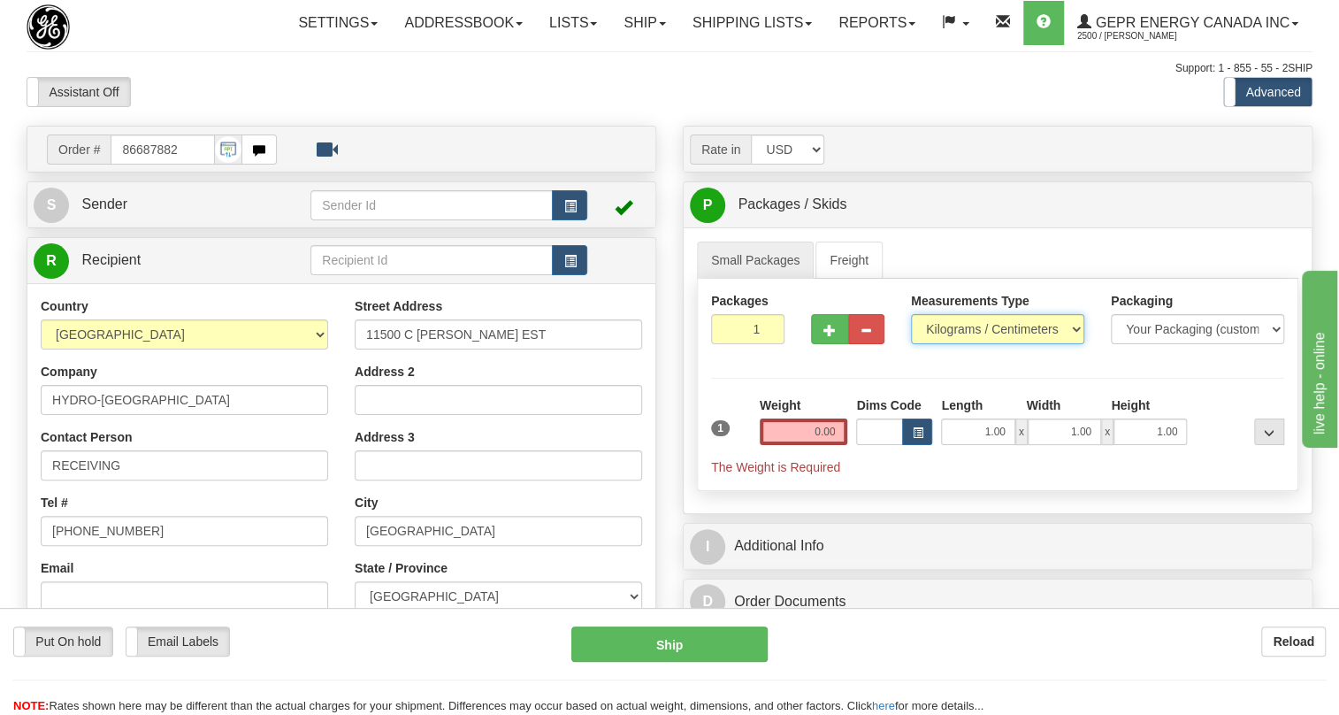
click at [1008, 344] on select "Pounds / Inches Kilograms / Centimeters" at bounding box center [997, 329] width 173 height 30
select select "0"
click at [911, 344] on select "Pounds / Inches Kilograms / Centimeters" at bounding box center [997, 329] width 173 height 30
click at [809, 445] on input "0.00" at bounding box center [804, 431] width 88 height 27
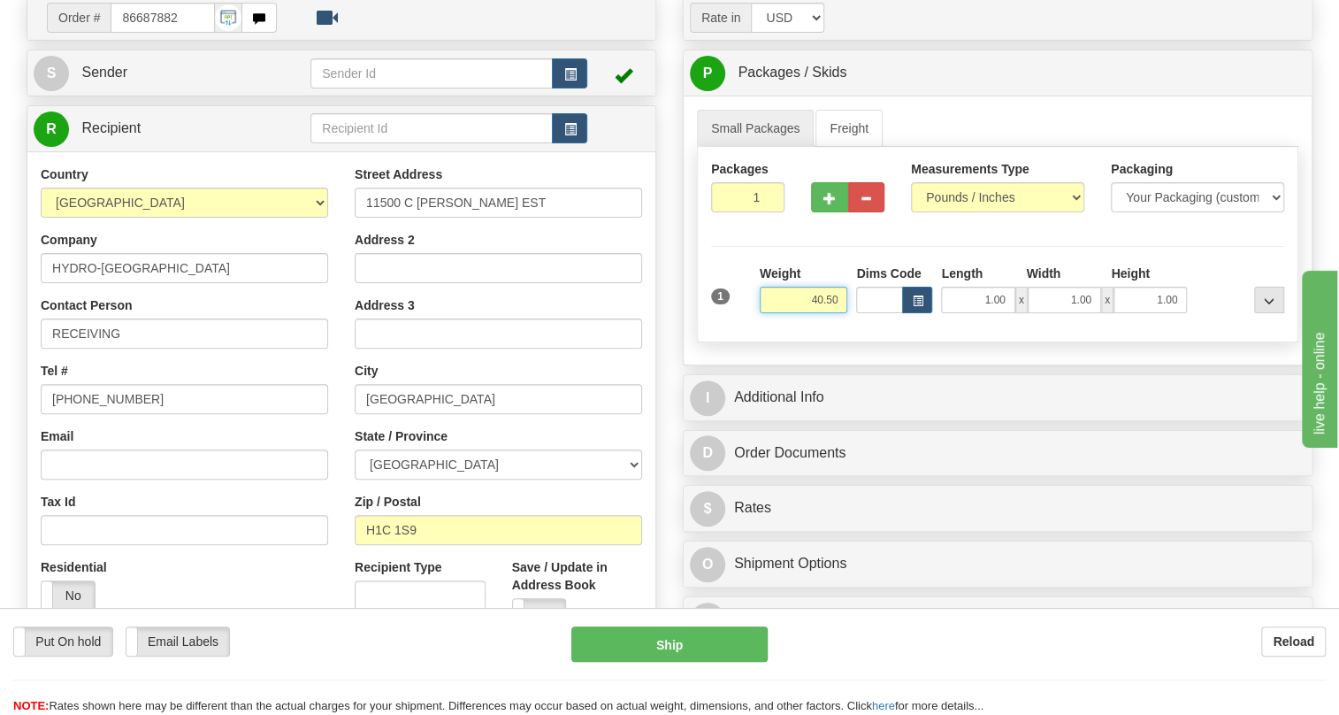
scroll to position [160, 0]
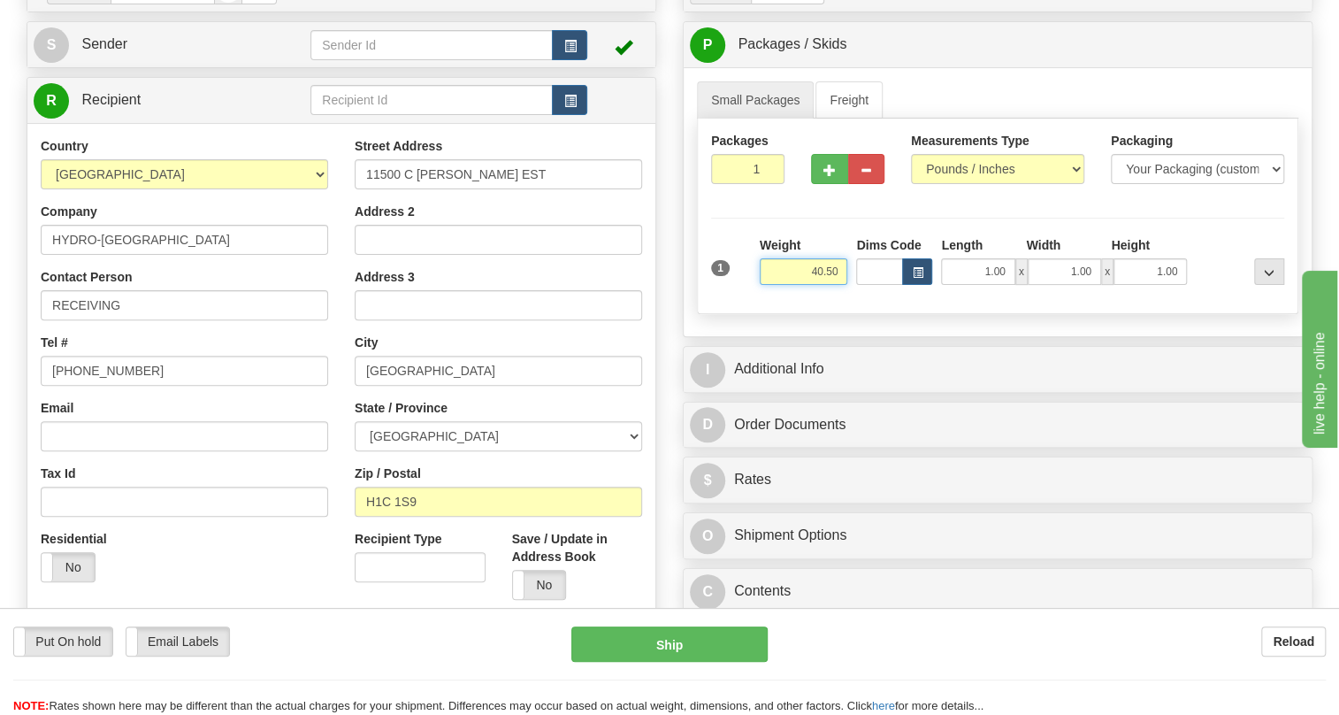
type input "40.50"
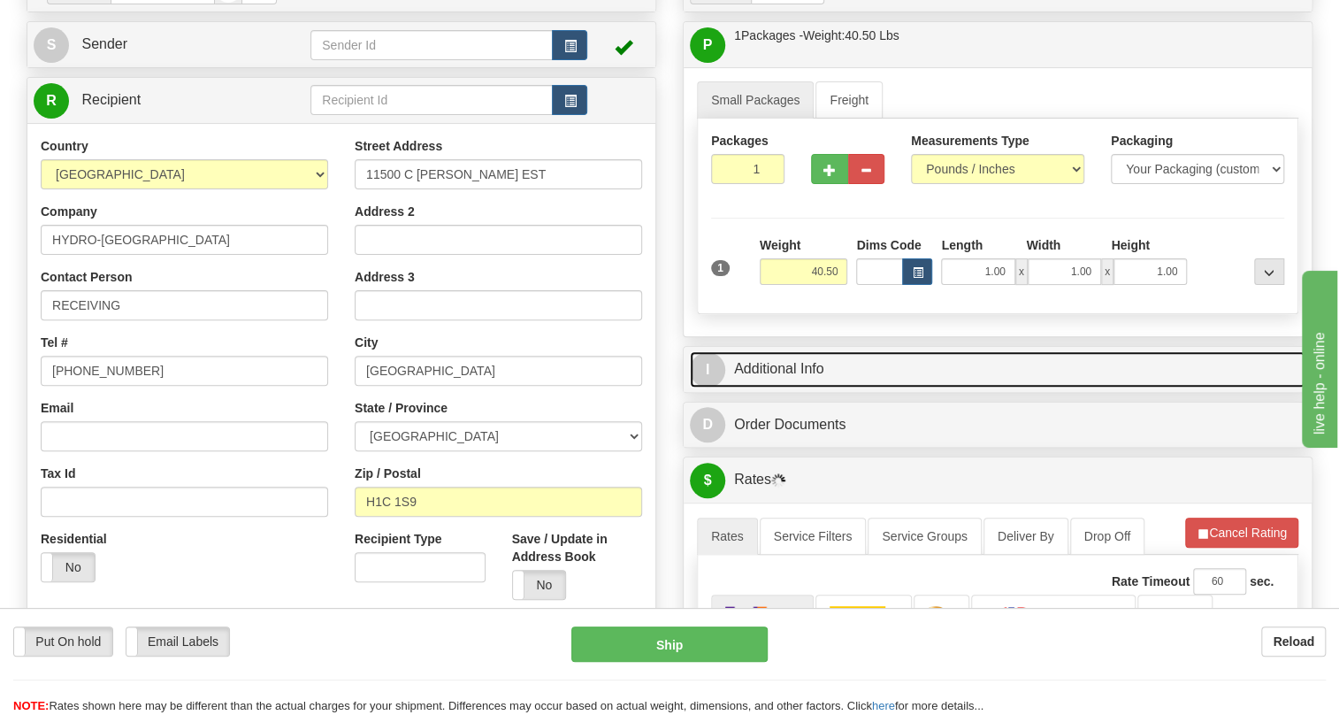
click at [791, 387] on link "I Additional Info" at bounding box center [998, 369] width 616 height 36
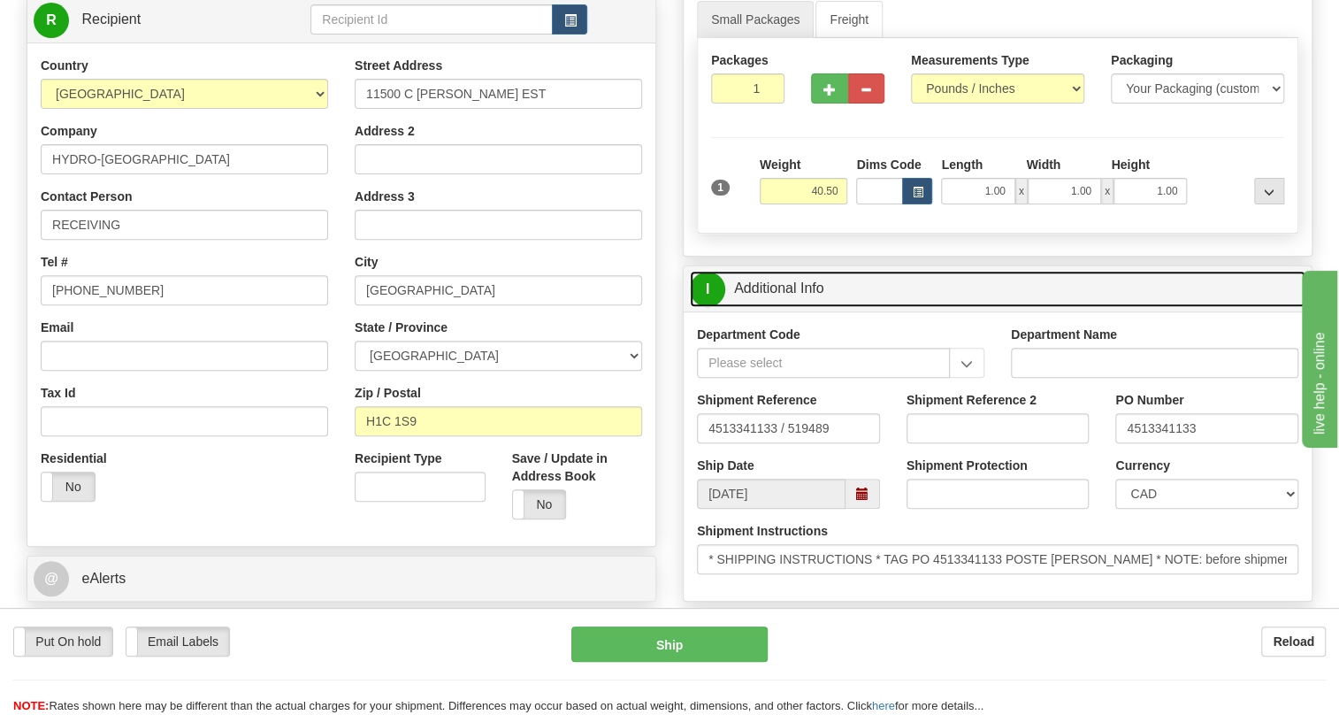
scroll to position [321, 0]
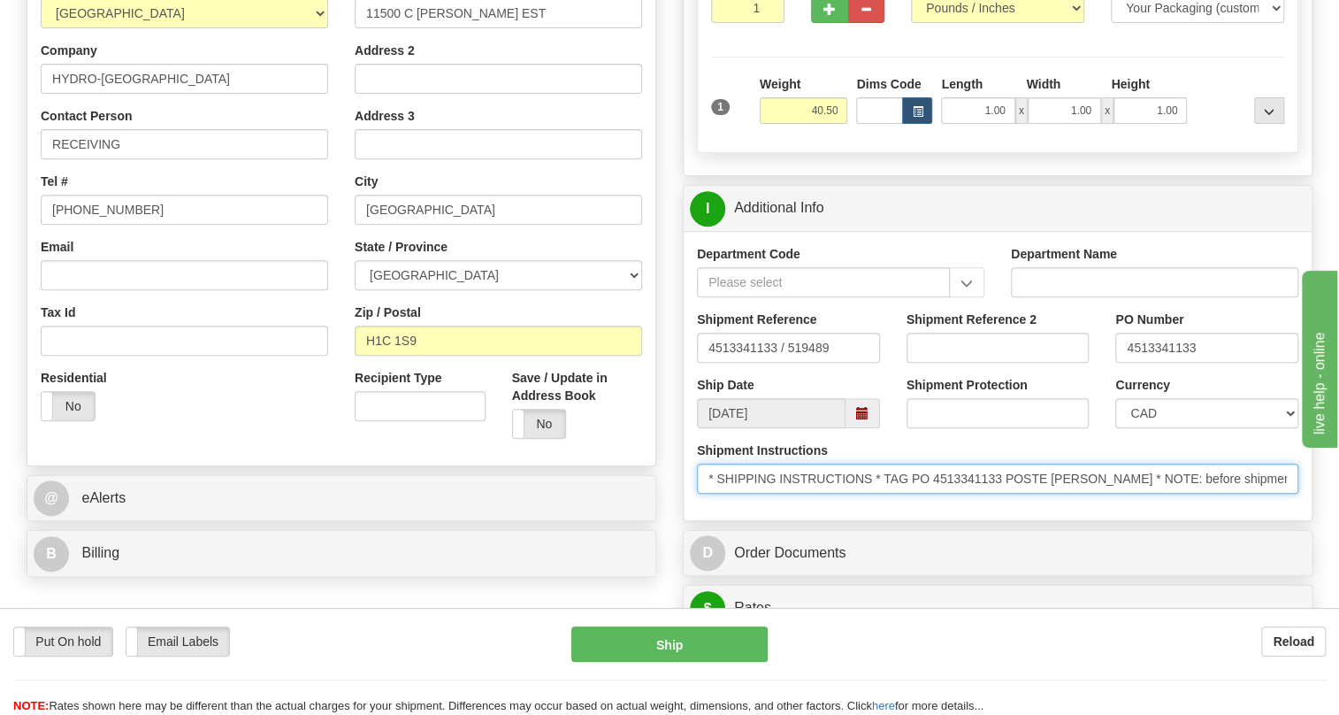
click at [1003, 494] on input "* SHIPPING INSTRUCTIONS * TAG PO 4513341133 POSTE LAURENDEAU * NOTE: before shi…" at bounding box center [998, 479] width 602 height 30
drag, startPoint x: 1003, startPoint y: 518, endPoint x: 916, endPoint y: 521, distance: 87.6
click at [916, 494] on input "* SHIPPING INSTRUCTIONS * TAG PO 4513341133 POSTE LAURENDEAU * NOTE: before shi…" at bounding box center [998, 479] width 602 height 30
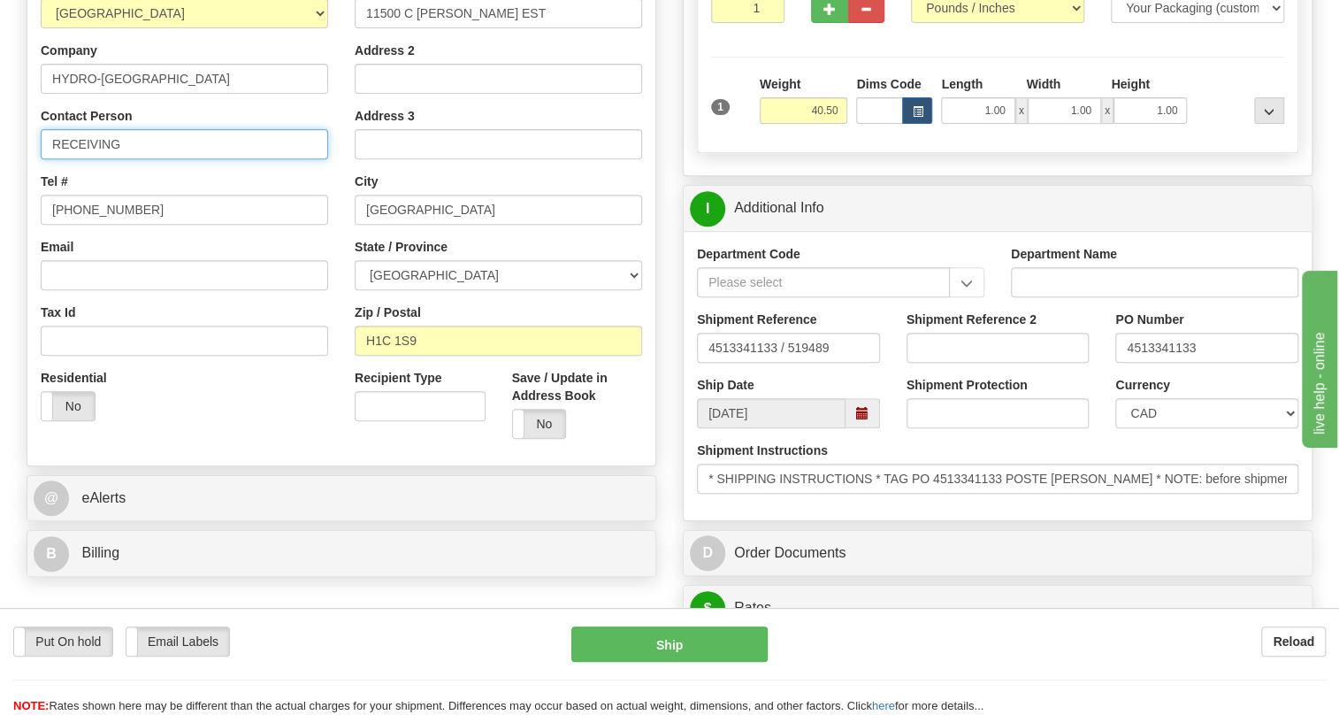
click at [158, 159] on input "RECEIVING" at bounding box center [184, 144] width 287 height 30
paste input "PO 4513341133"
click at [147, 159] on input "RECEIVING / PO 4513341133" at bounding box center [184, 144] width 287 height 30
type input "RECEIVING / PO# 4513341133"
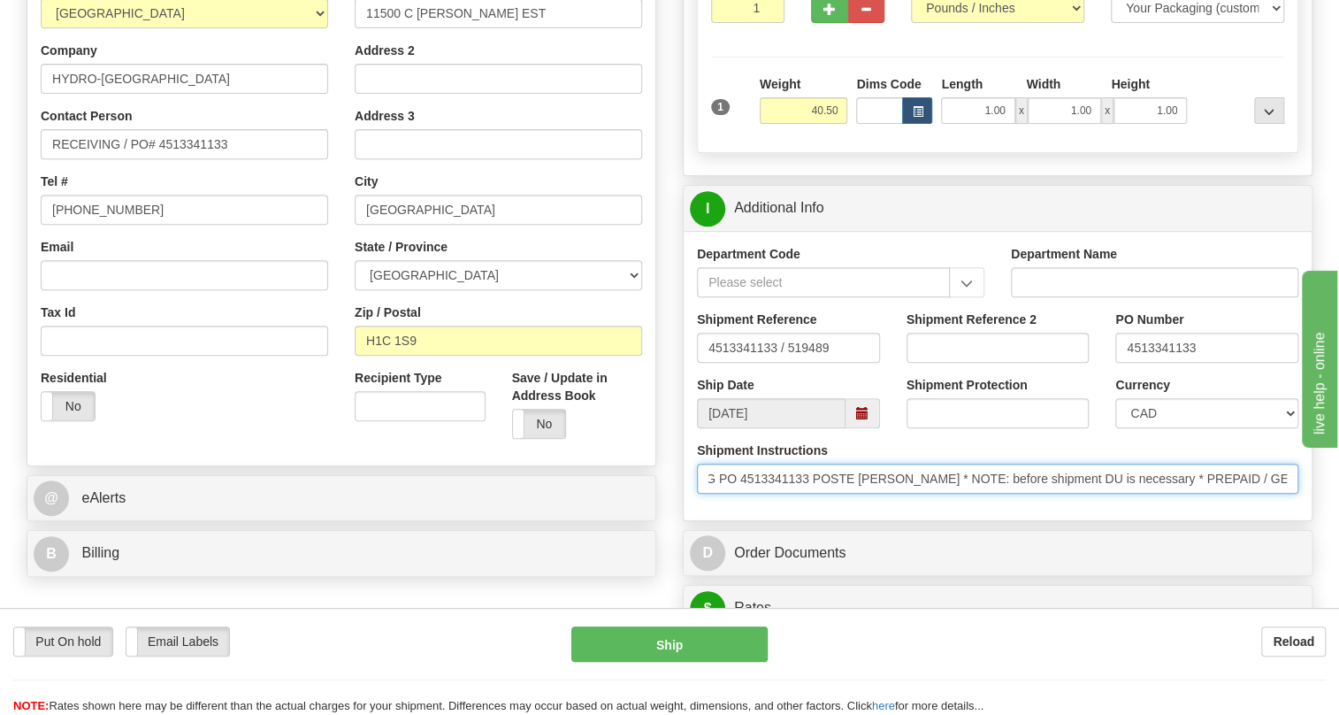
scroll to position [0, 0]
drag, startPoint x: 1131, startPoint y: 516, endPoint x: 699, endPoint y: 530, distance: 431.9
click at [699, 494] on input "* SHIPPING INSTRUCTIONS * TAG PO 4513341133 POSTE LAURENDEAU * NOTE: before shi…" at bounding box center [998, 479] width 602 height 30
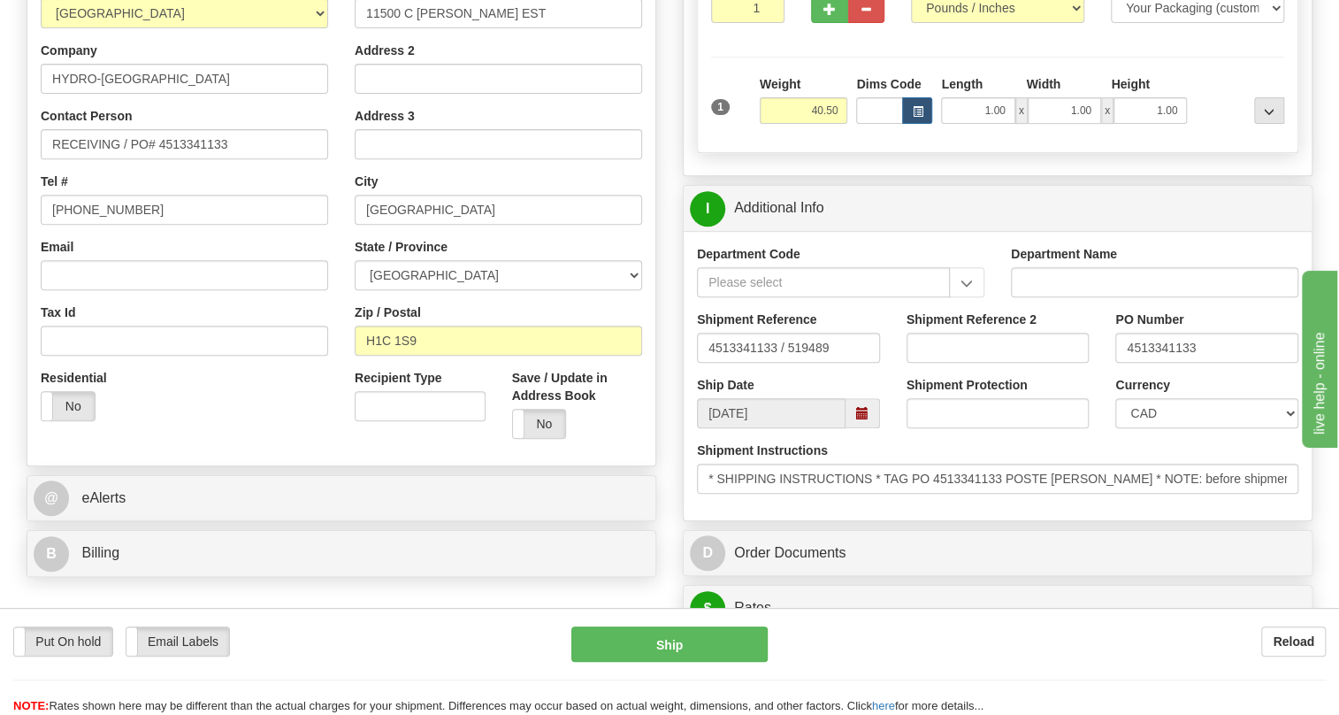
click at [747, 507] on div "Shipment Instructions * SHIPPING INSTRUCTIONS * TAG PO 4513341133 POSTE LAUREND…" at bounding box center [998, 473] width 628 height 65
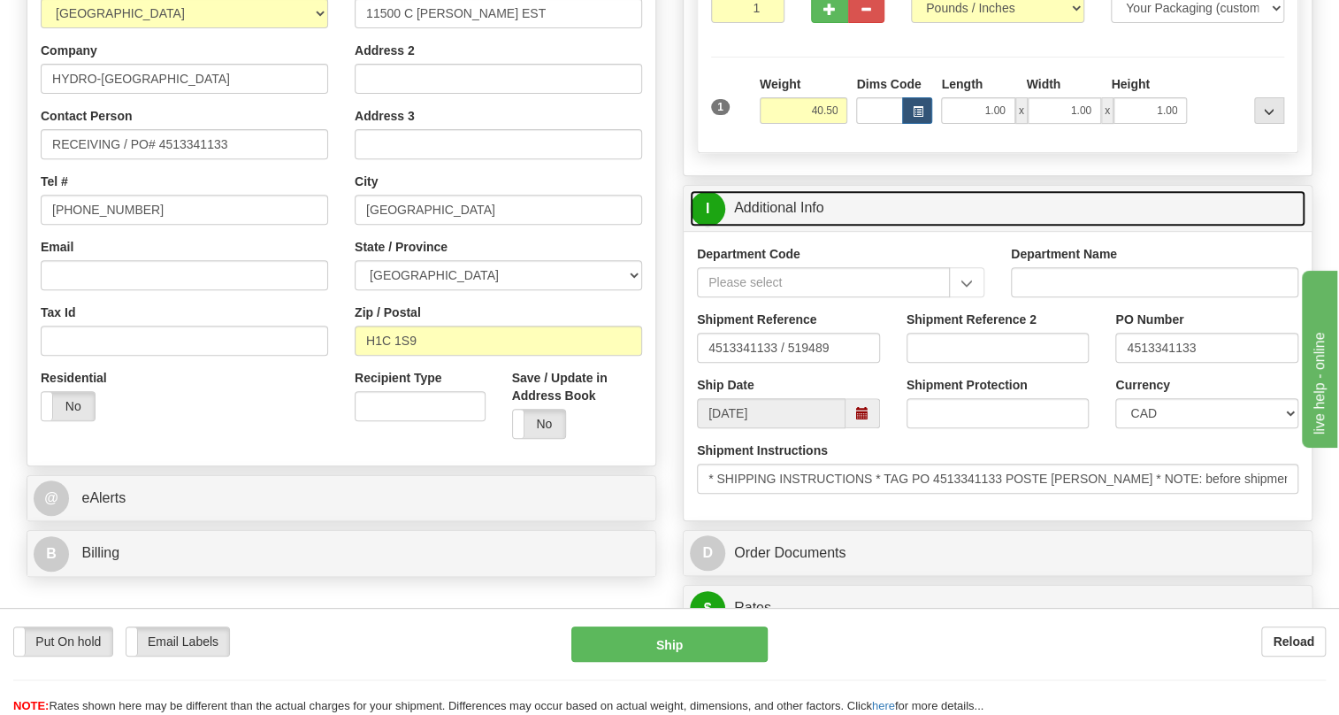
click at [780, 226] on link "I Additional Info" at bounding box center [998, 208] width 616 height 36
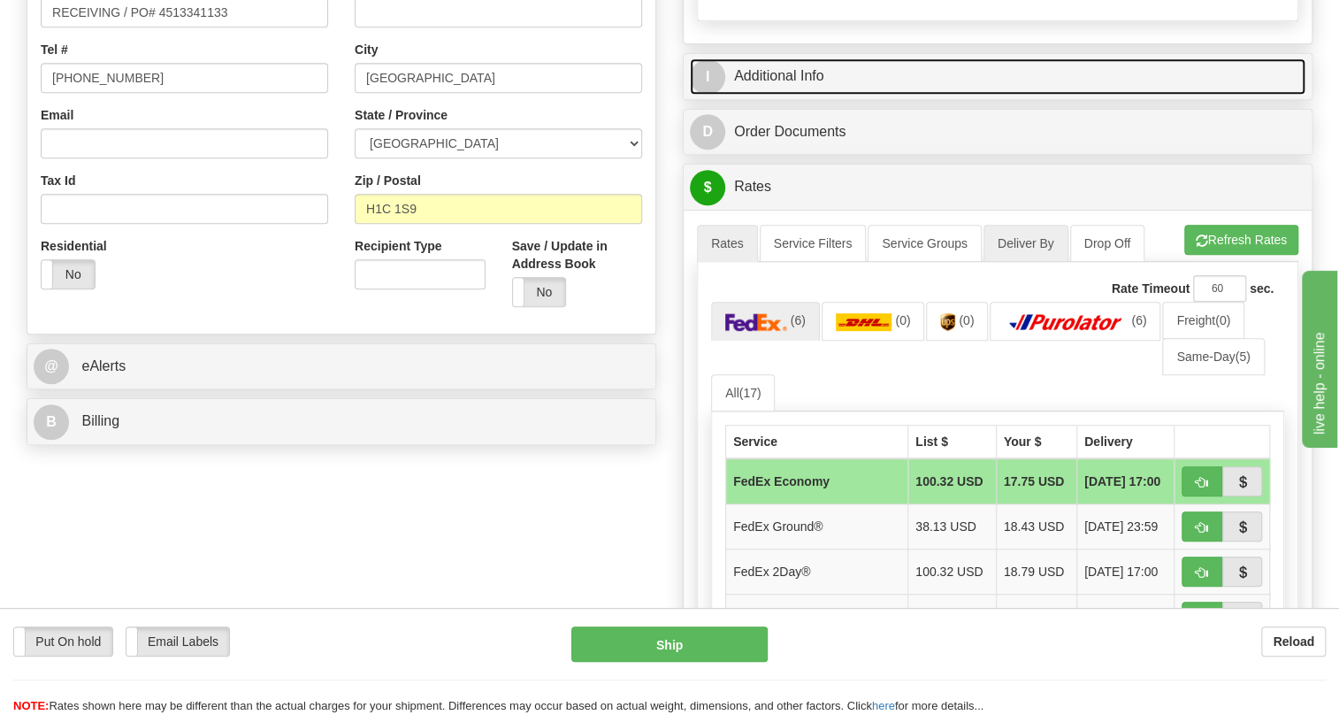
scroll to position [482, 0]
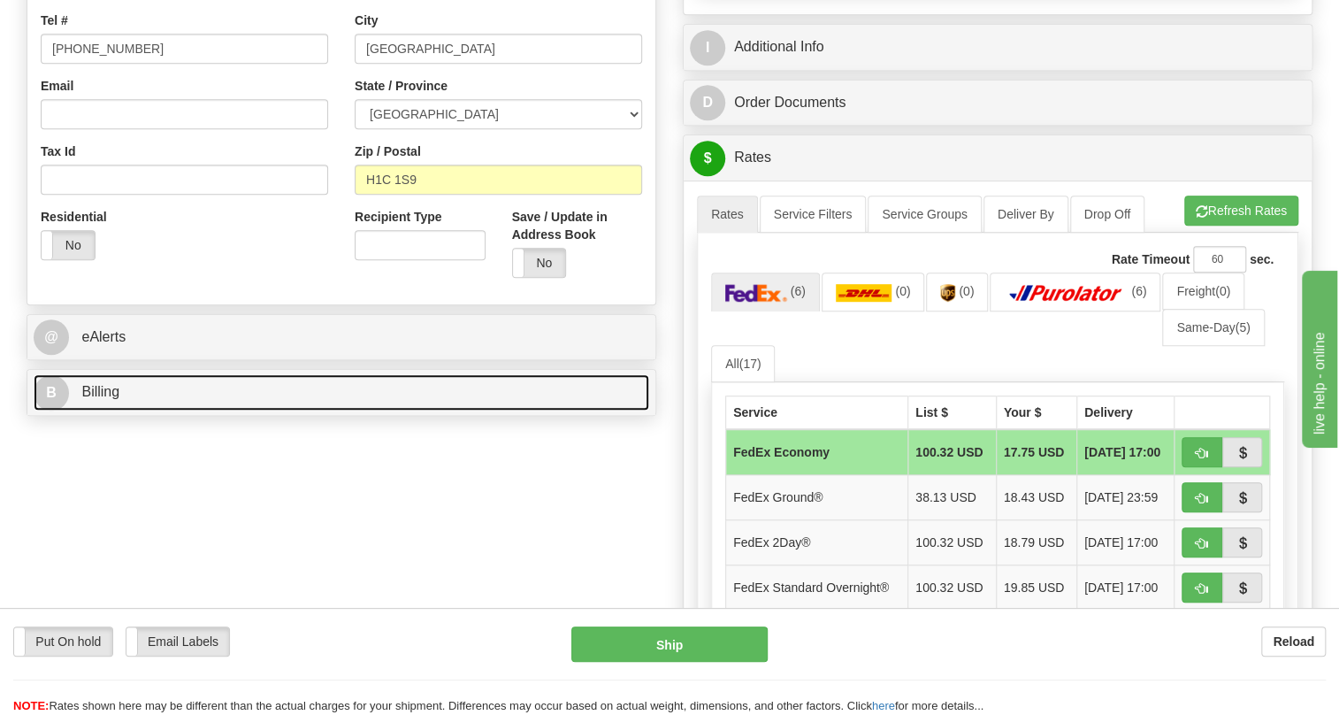
click at [102, 399] on span "Billing" at bounding box center [100, 391] width 38 height 15
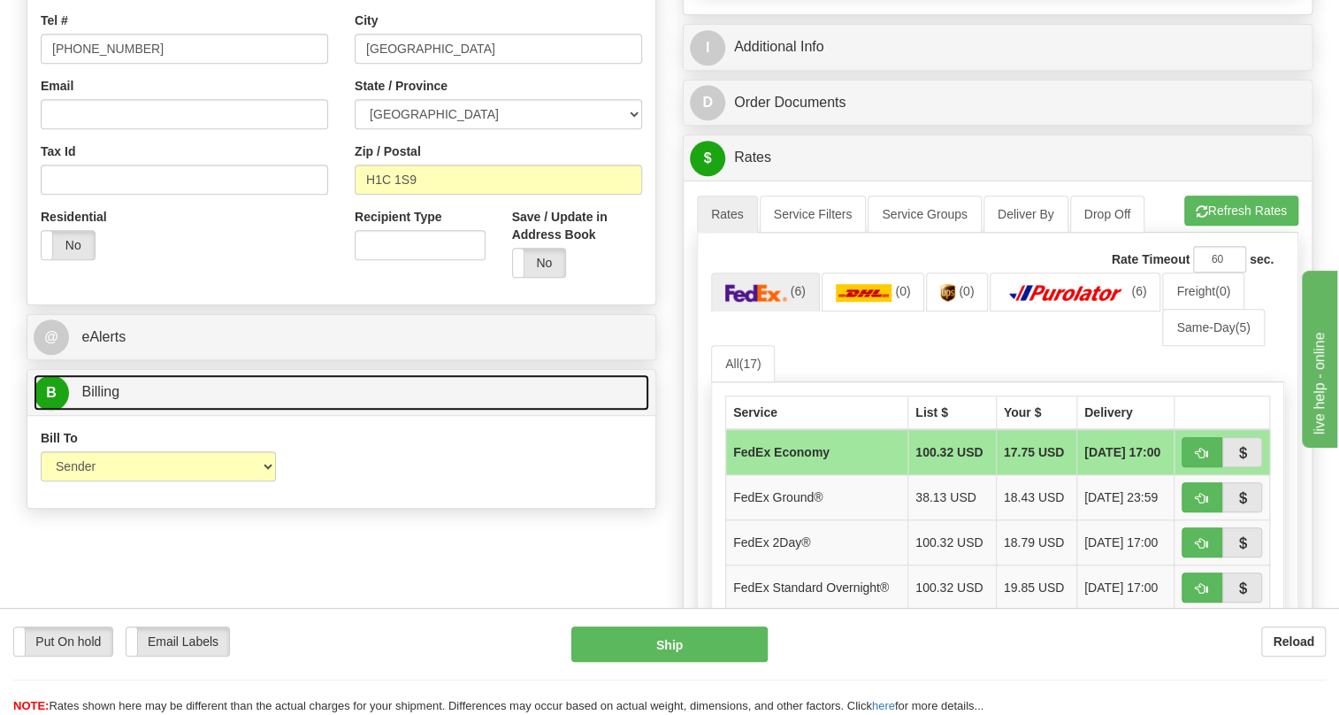
click at [102, 399] on span "Billing" at bounding box center [100, 391] width 38 height 15
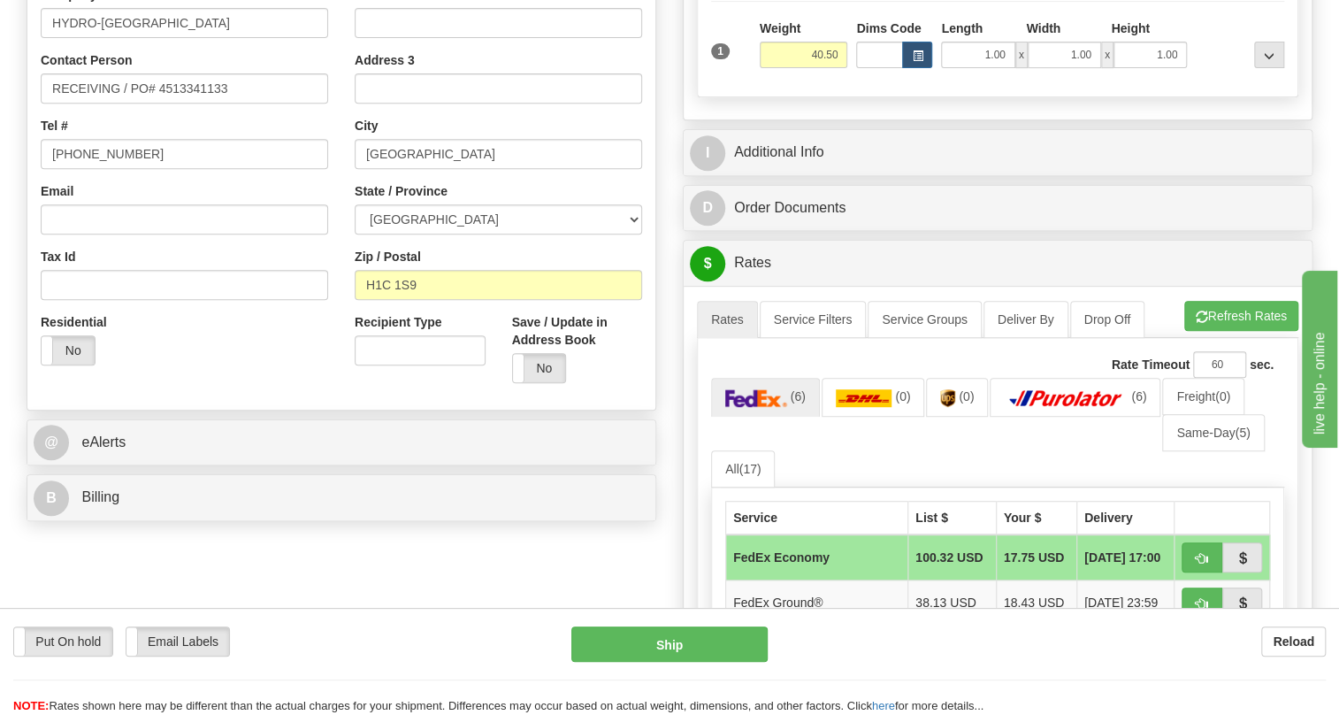
scroll to position [160, 0]
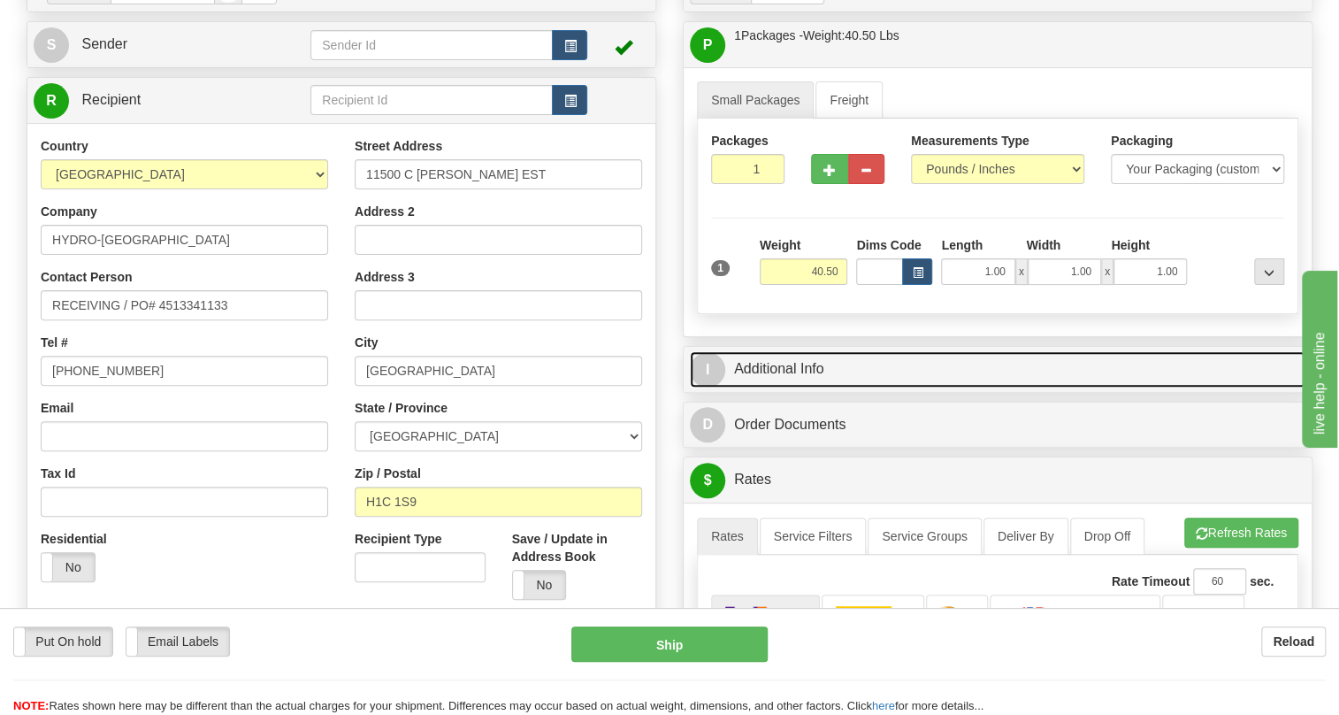
click at [784, 387] on link "I Additional Info" at bounding box center [998, 369] width 616 height 36
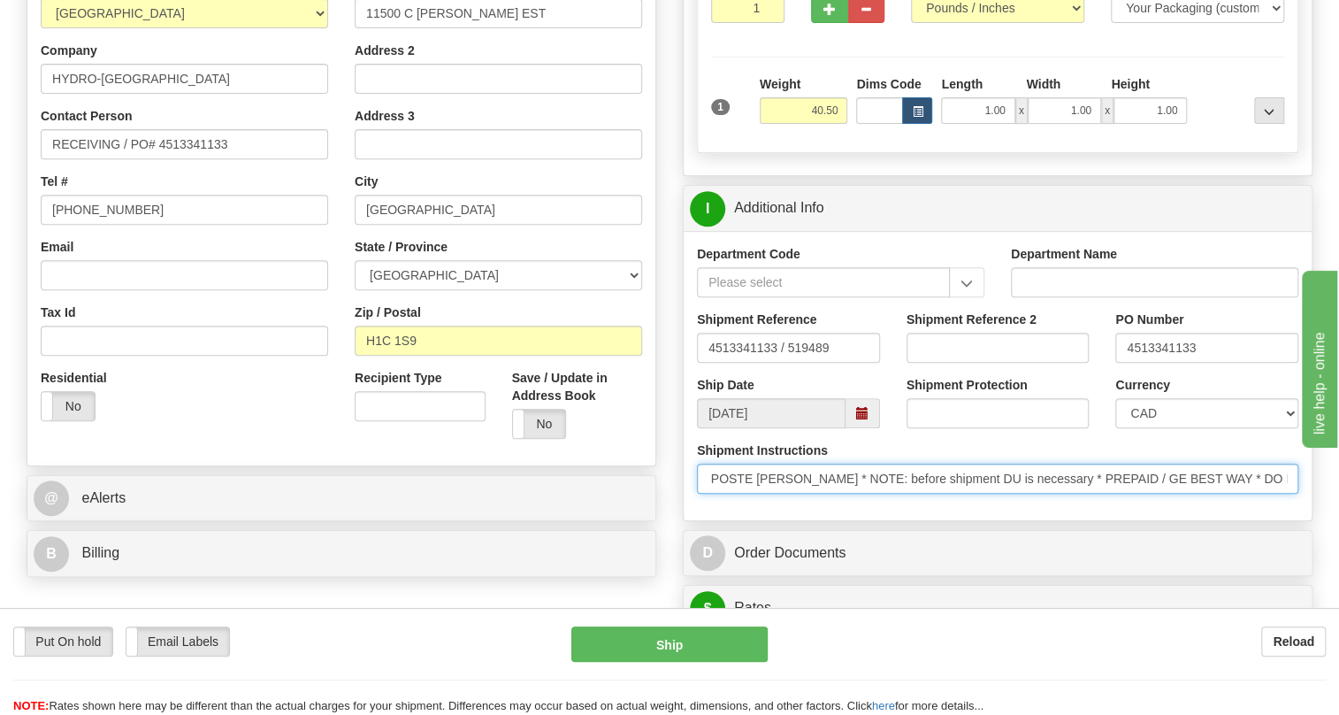
scroll to position [0, 661]
drag, startPoint x: 1177, startPoint y: 521, endPoint x: 1286, endPoint y: 525, distance: 108.9
click at [1290, 494] on input "* SHIPPING INSTRUCTIONS * TAG PO 4513341133 POSTE LAURENDEAU * NOTE: before shi…" at bounding box center [998, 479] width 602 height 30
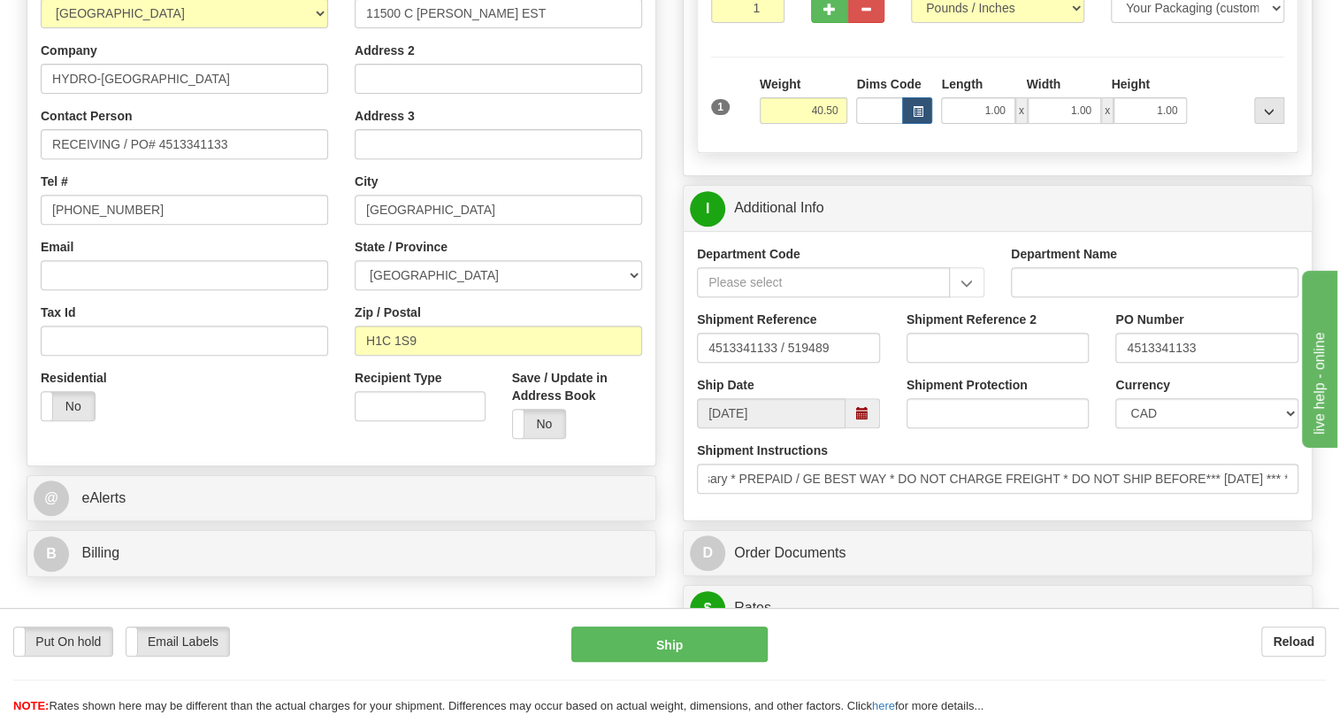
scroll to position [0, 0]
click at [1045, 520] on div "Department Code Department Name Shipment Reference 4513341133 / 519489 Shipment…" at bounding box center [998, 375] width 628 height 289
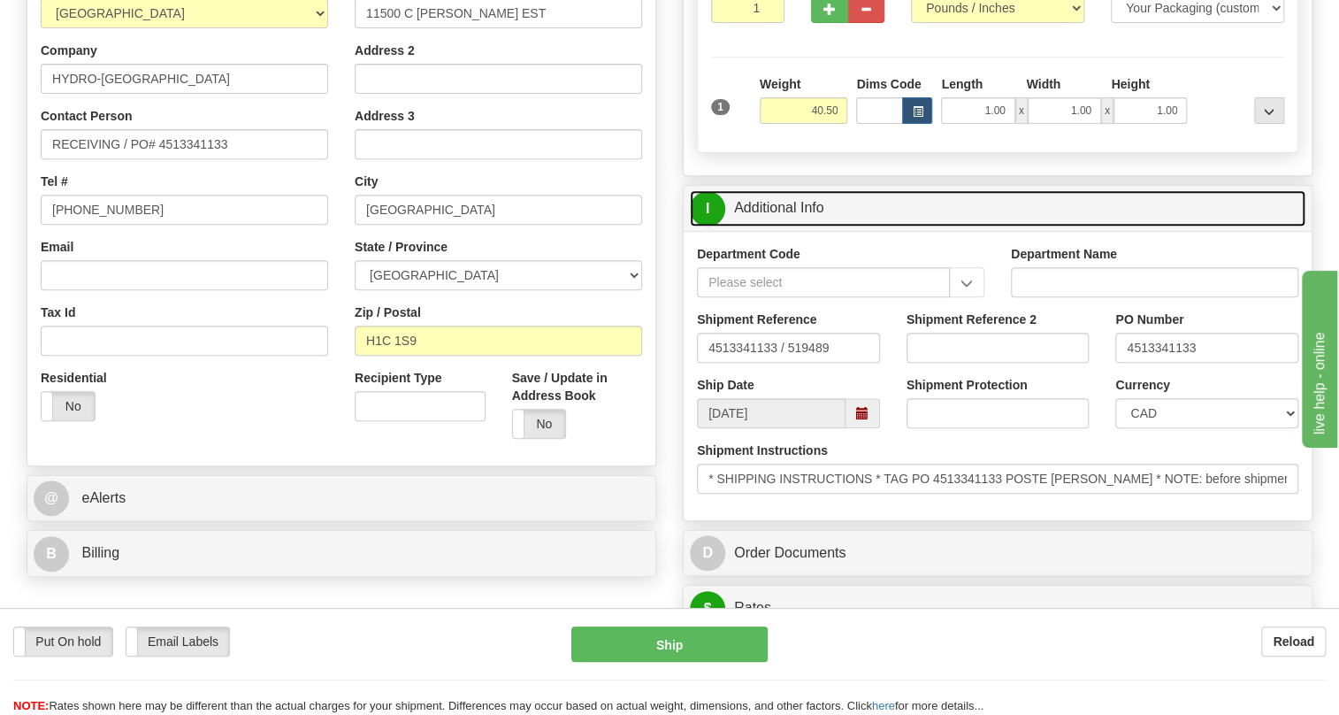
click at [770, 226] on link "I Additional Info" at bounding box center [998, 208] width 616 height 36
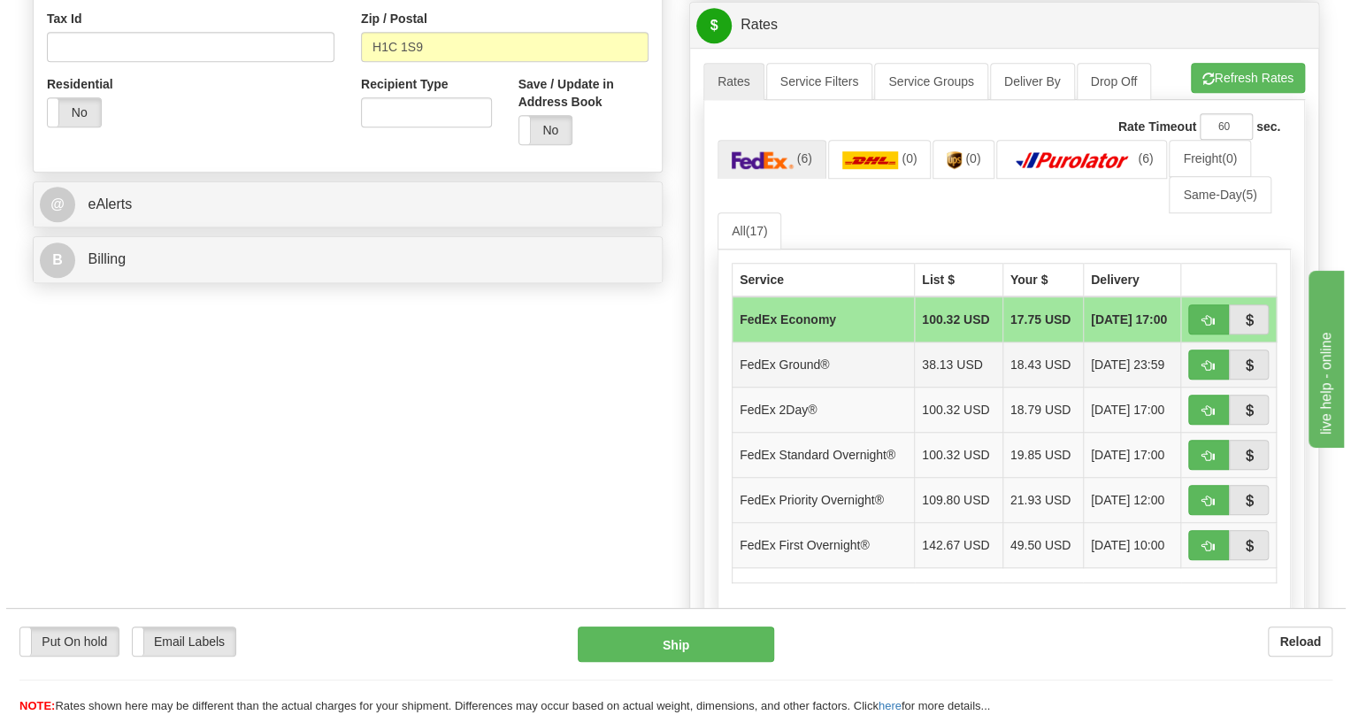
scroll to position [643, 0]
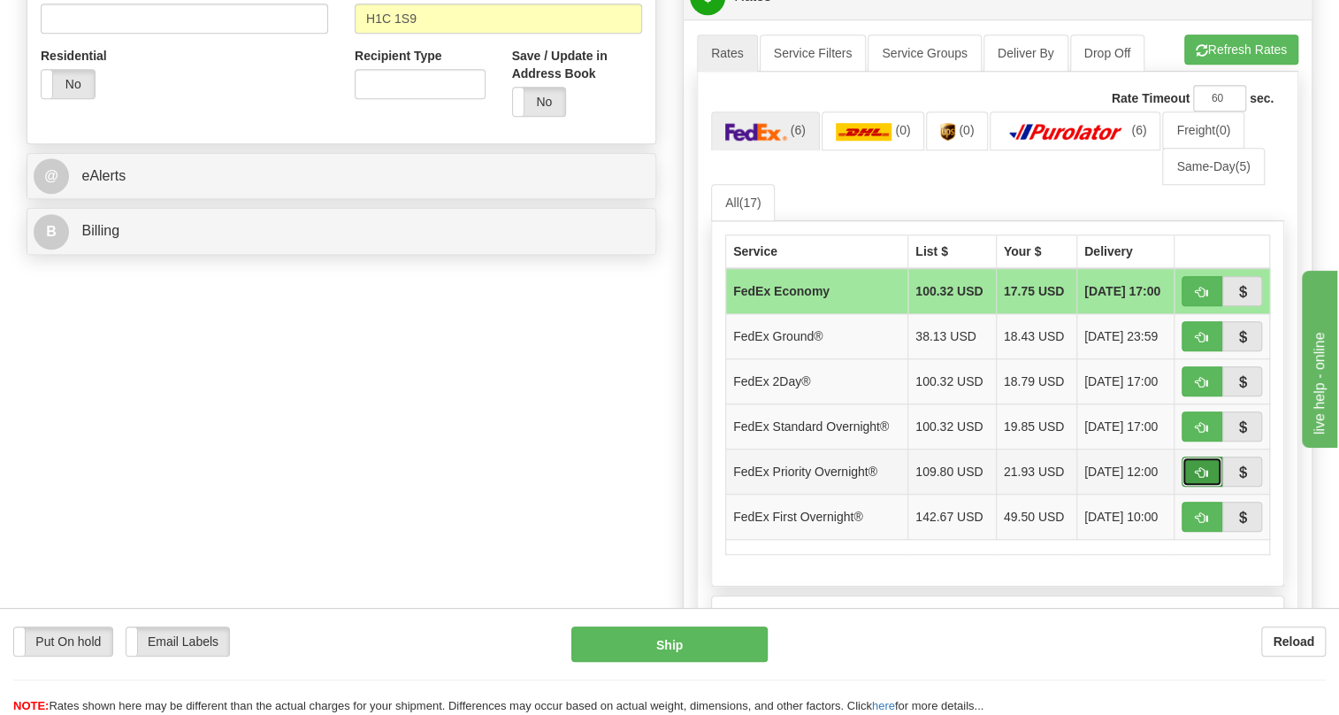
click at [1196, 479] on span "button" at bounding box center [1202, 472] width 12 height 11
type input "01"
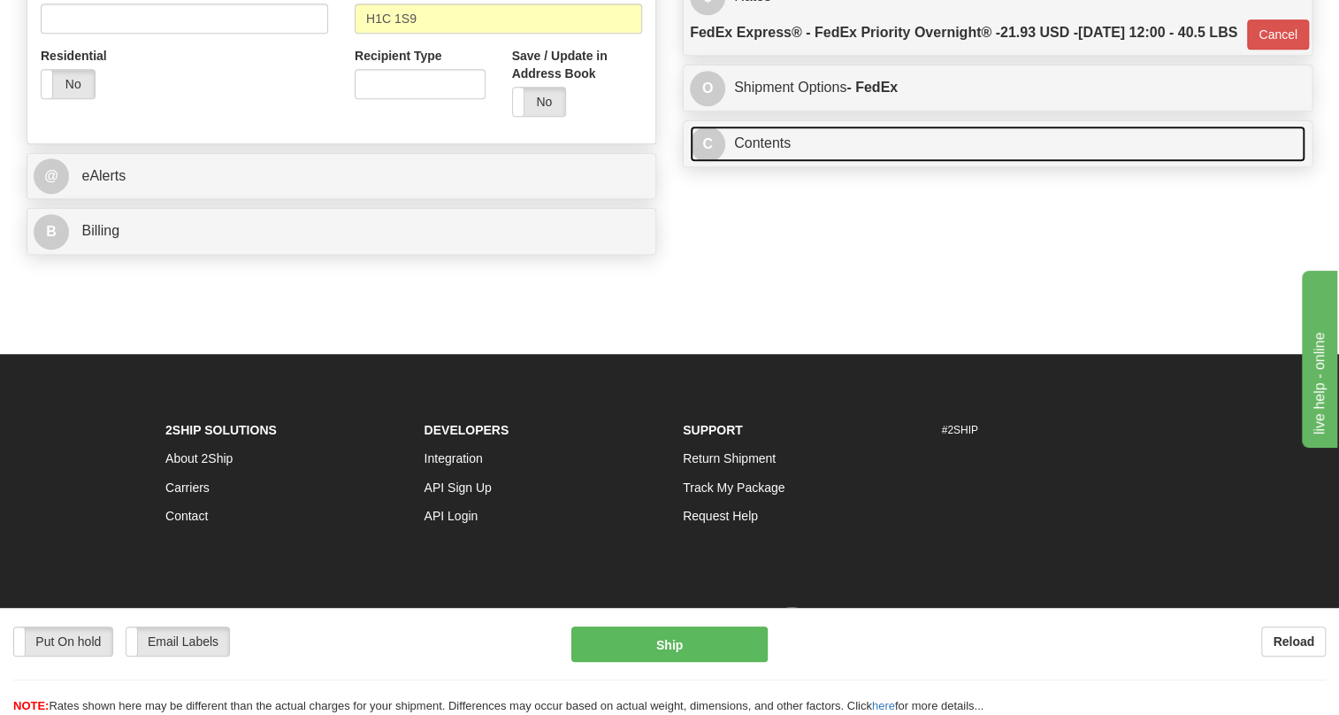
click at [778, 162] on link "C Contents" at bounding box center [998, 144] width 616 height 36
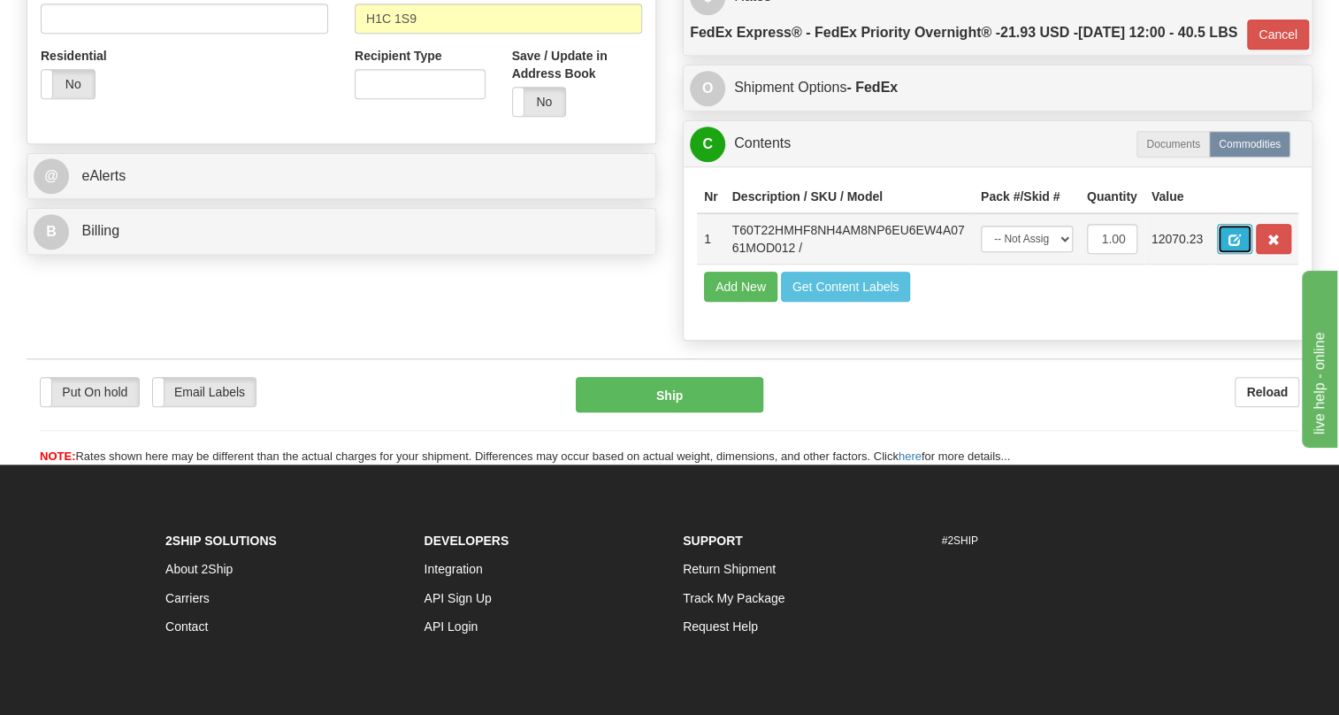
click at [1240, 246] on span "button" at bounding box center [1235, 239] width 12 height 11
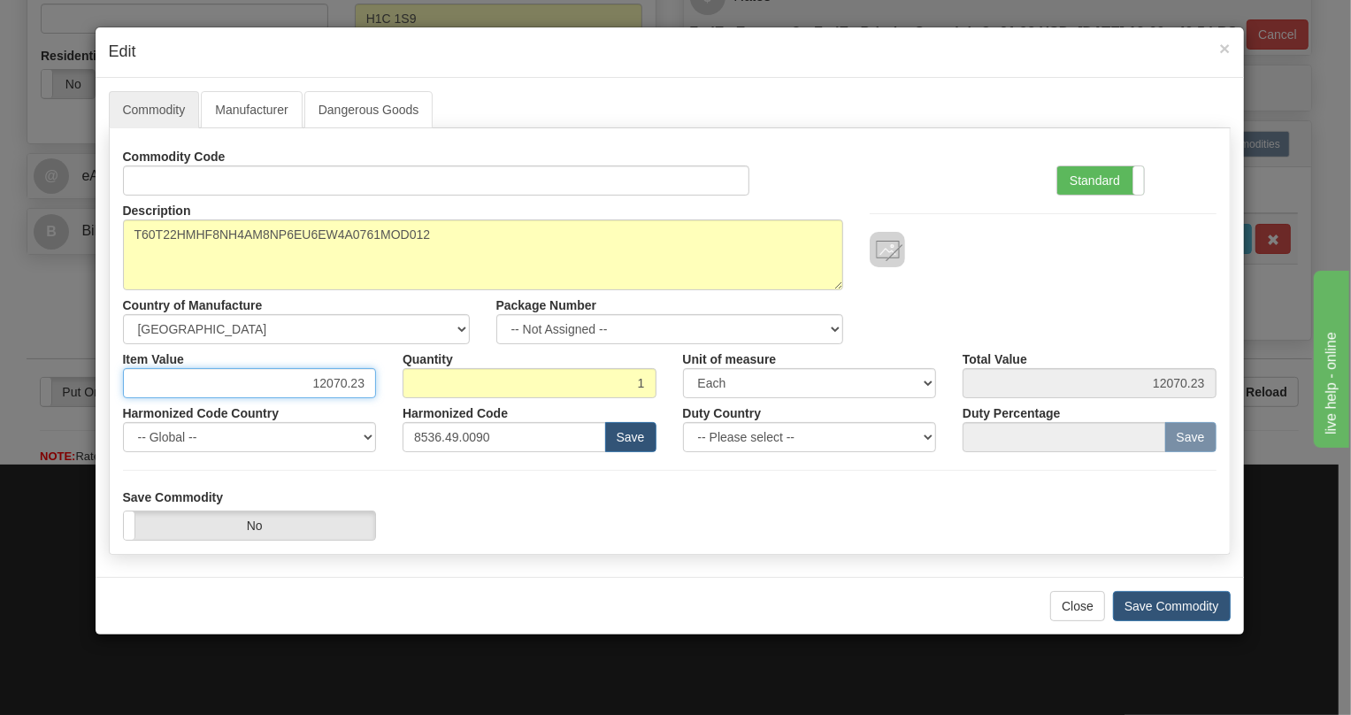
click at [337, 382] on input "12070.23" at bounding box center [250, 383] width 254 height 30
type input "12799.43"
click at [1086, 177] on label "Standard" at bounding box center [1100, 180] width 87 height 28
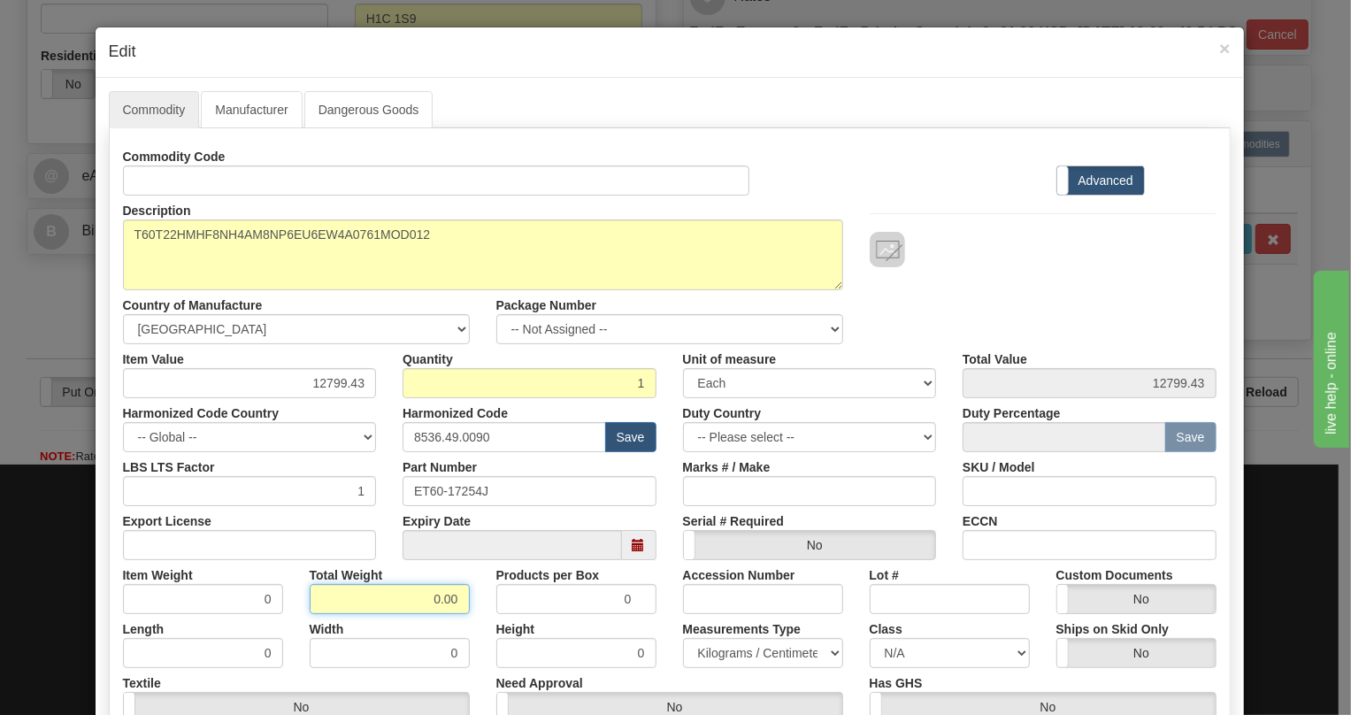
click at [411, 602] on input "0.00" at bounding box center [390, 599] width 160 height 30
type input "1.00"
type input "1.0000"
click at [748, 655] on select "Pounds / Inches Kilograms / Centimeters" at bounding box center [763, 653] width 160 height 30
select select "0"
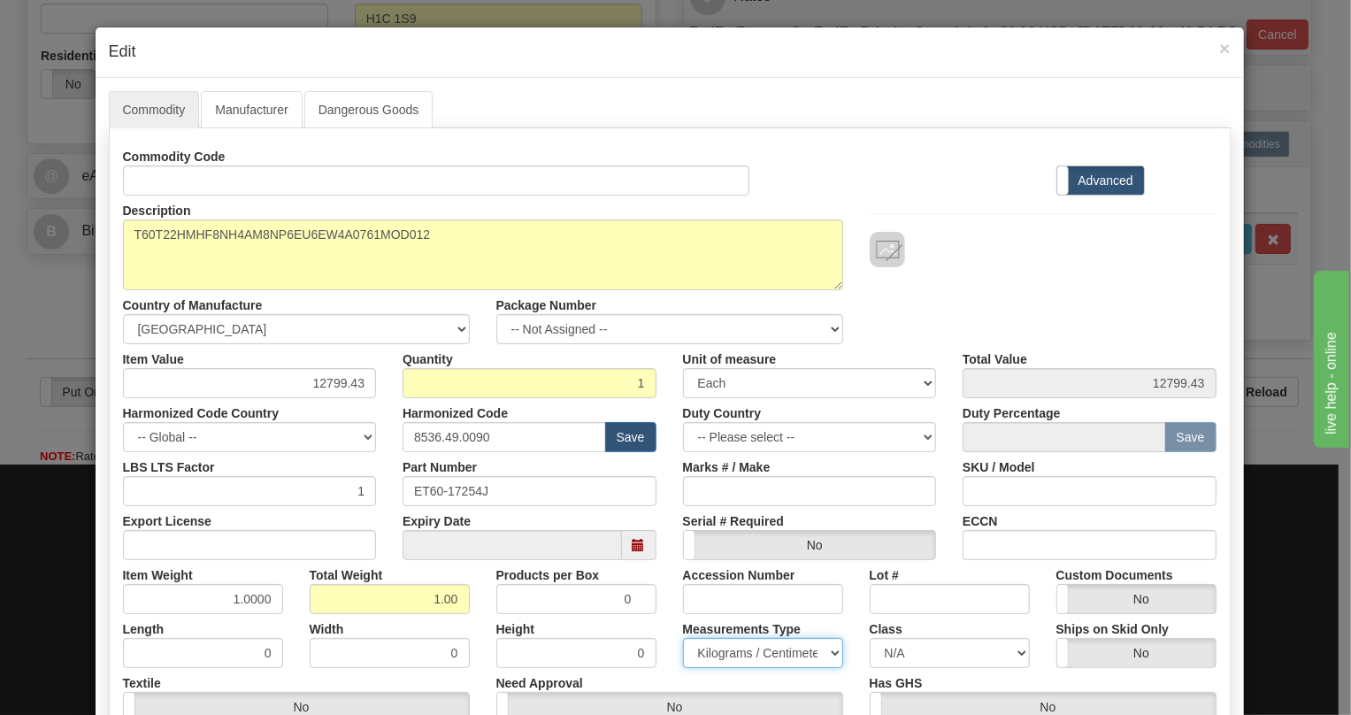
click at [683, 638] on select "Pounds / Inches Kilograms / Centimeters" at bounding box center [763, 653] width 160 height 30
click at [670, 610] on div "Accession Number" at bounding box center [763, 587] width 187 height 54
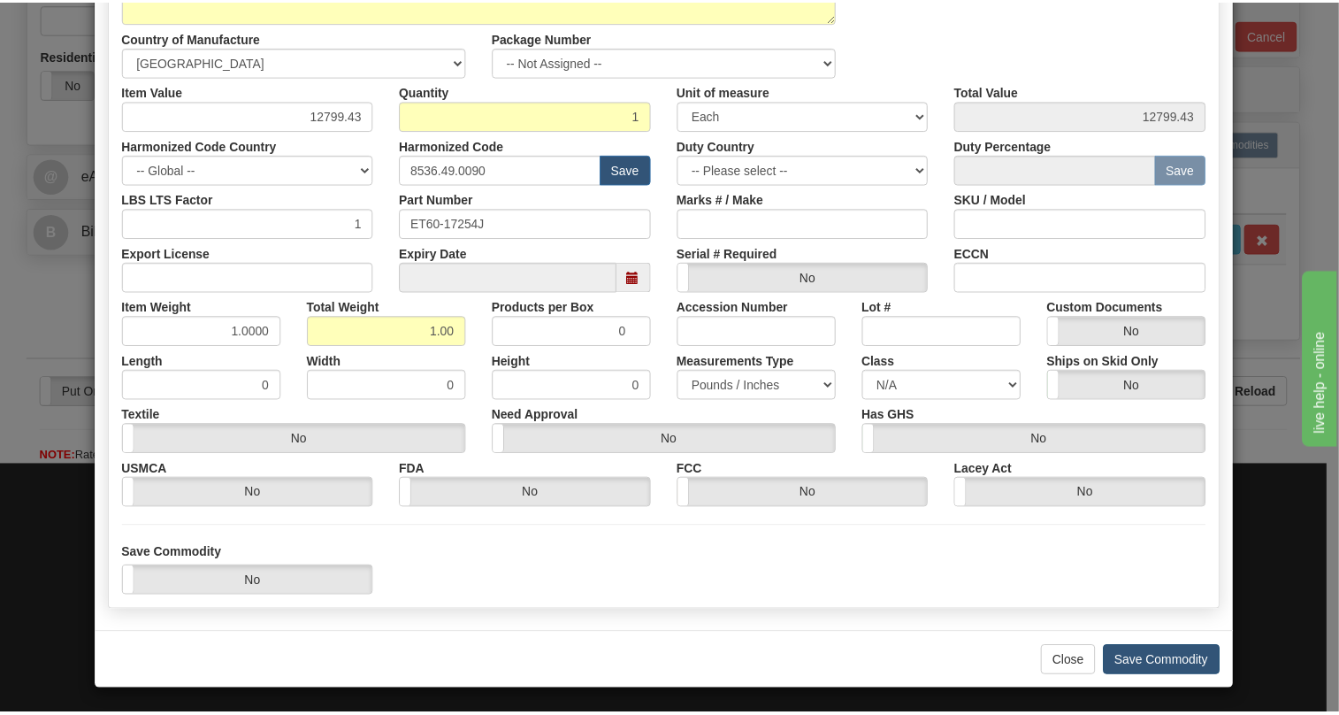
scroll to position [269, 0]
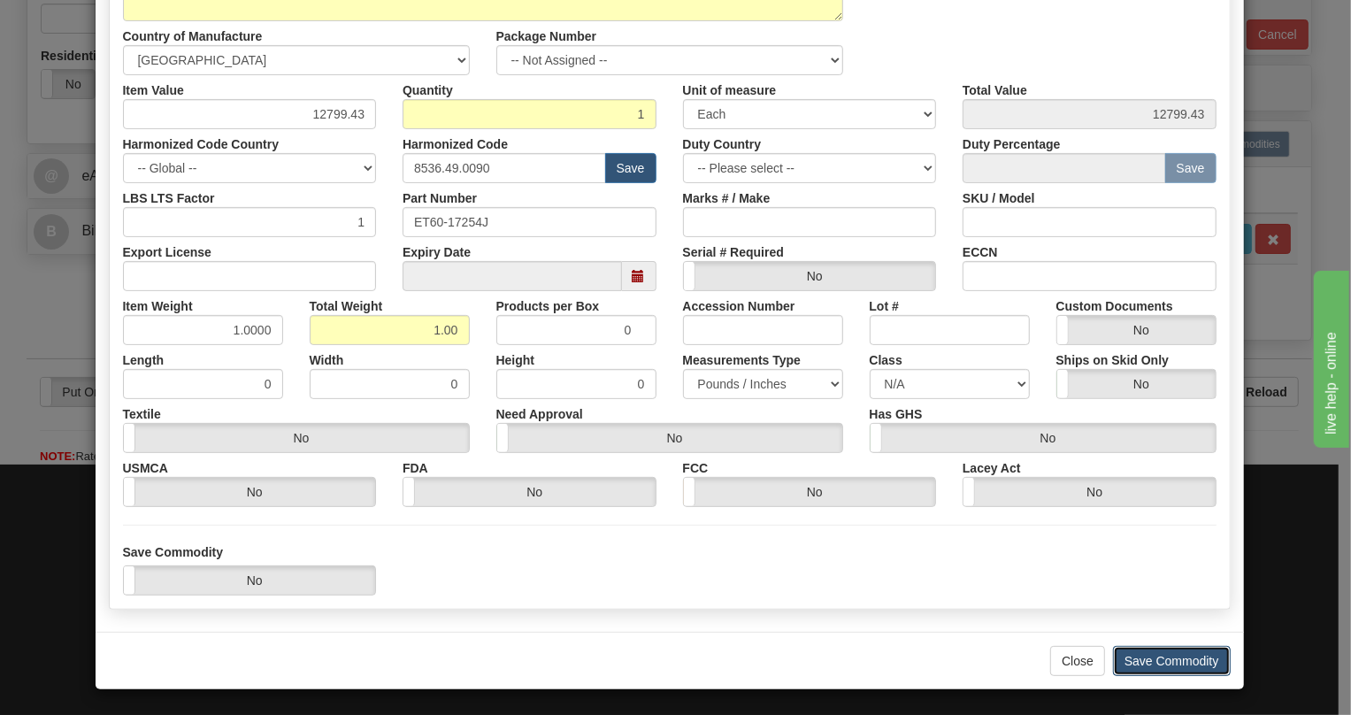
click at [1163, 658] on button "Save Commodity" at bounding box center [1172, 661] width 118 height 30
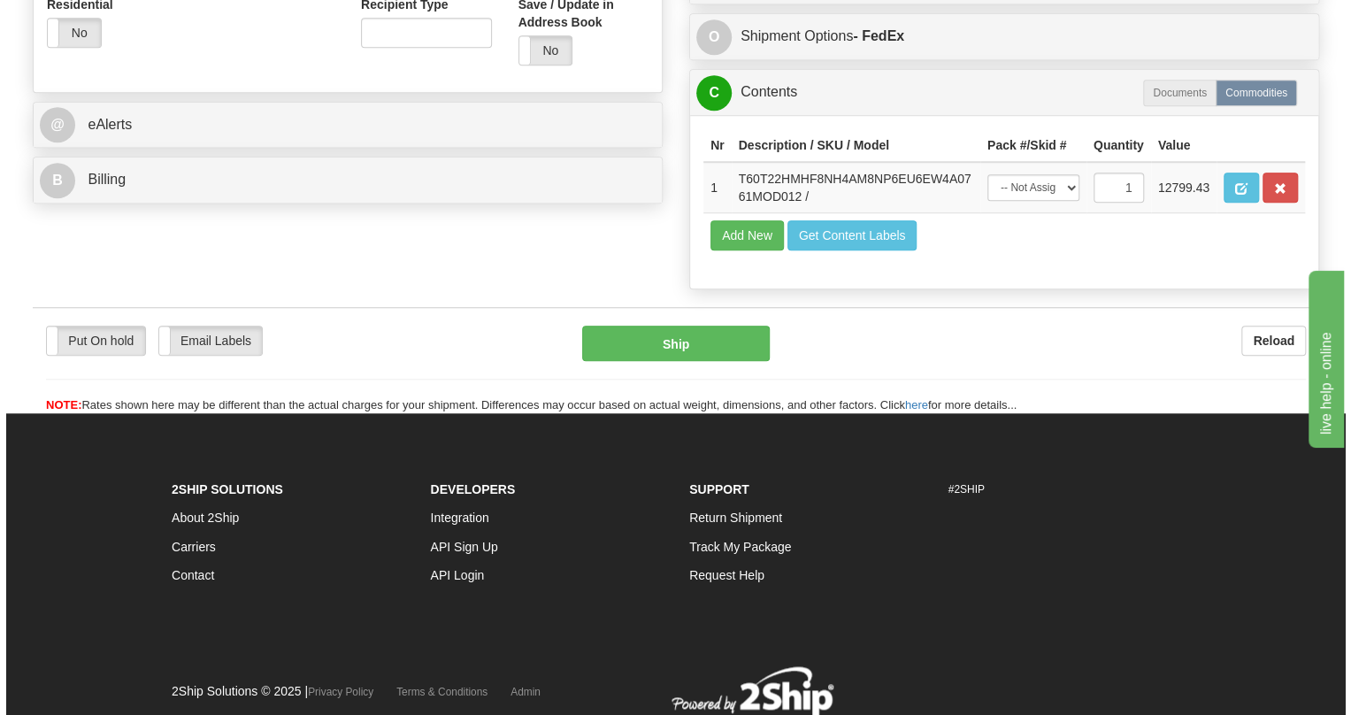
scroll to position [724, 0]
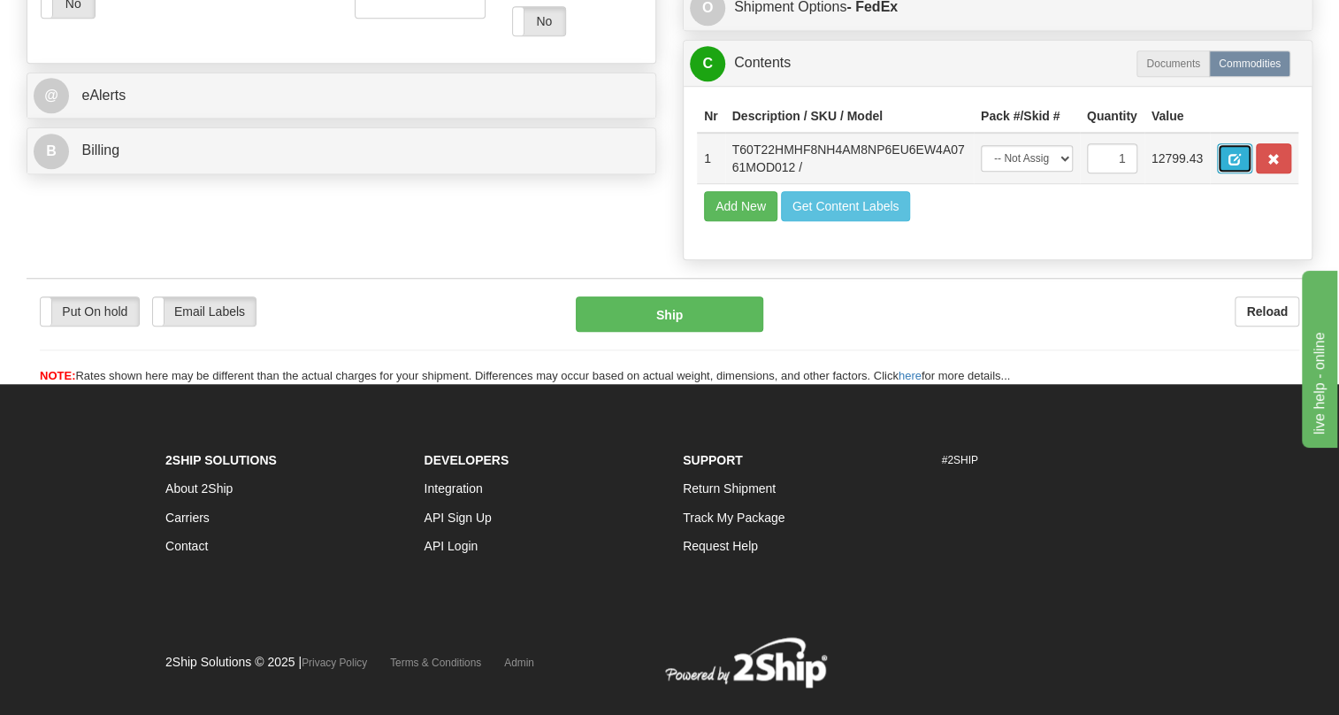
click at [1230, 165] on span "button" at bounding box center [1235, 159] width 12 height 11
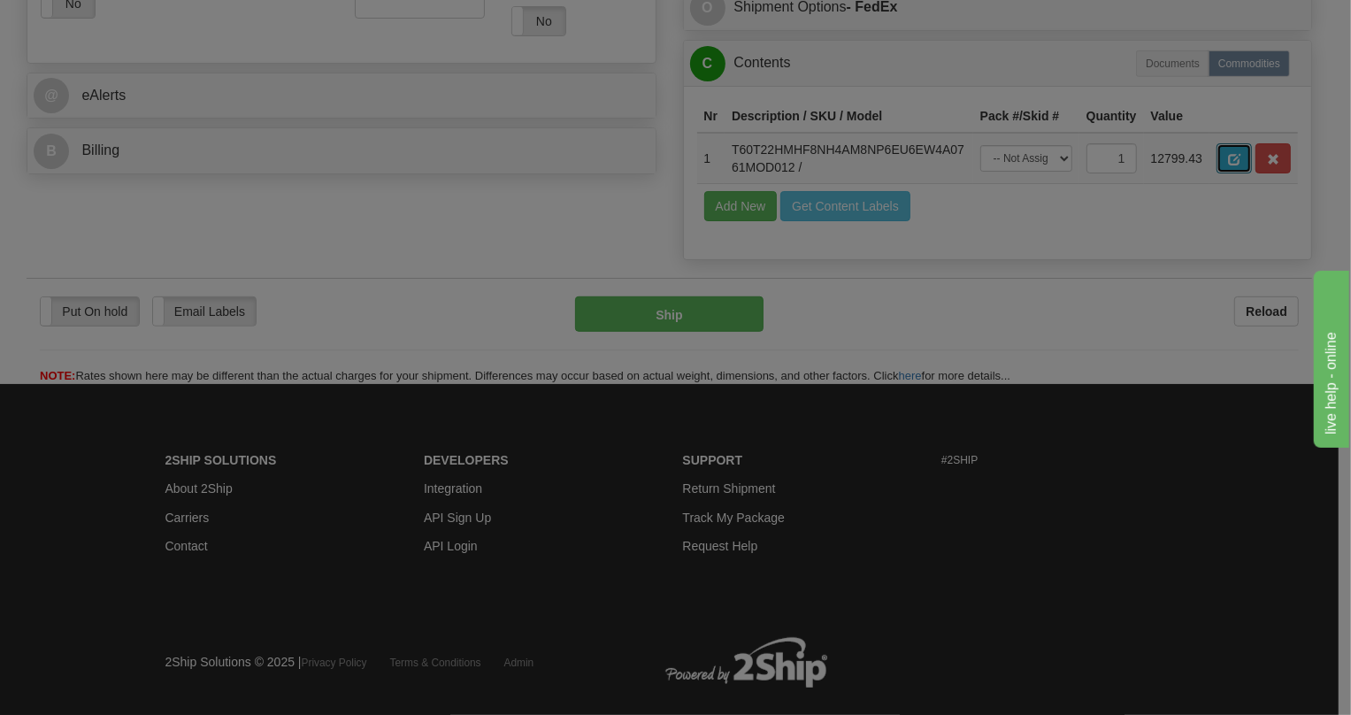
scroll to position [0, 0]
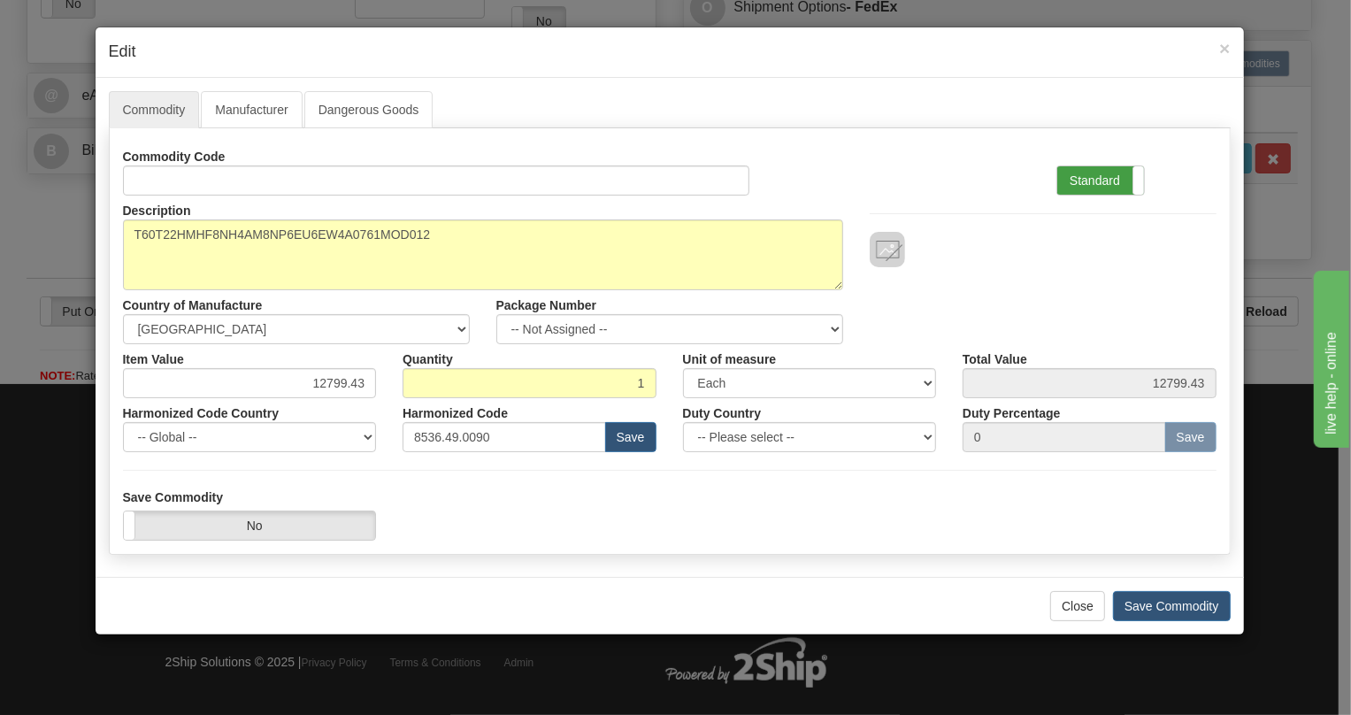
click at [1100, 175] on label "Standard" at bounding box center [1100, 180] width 87 height 28
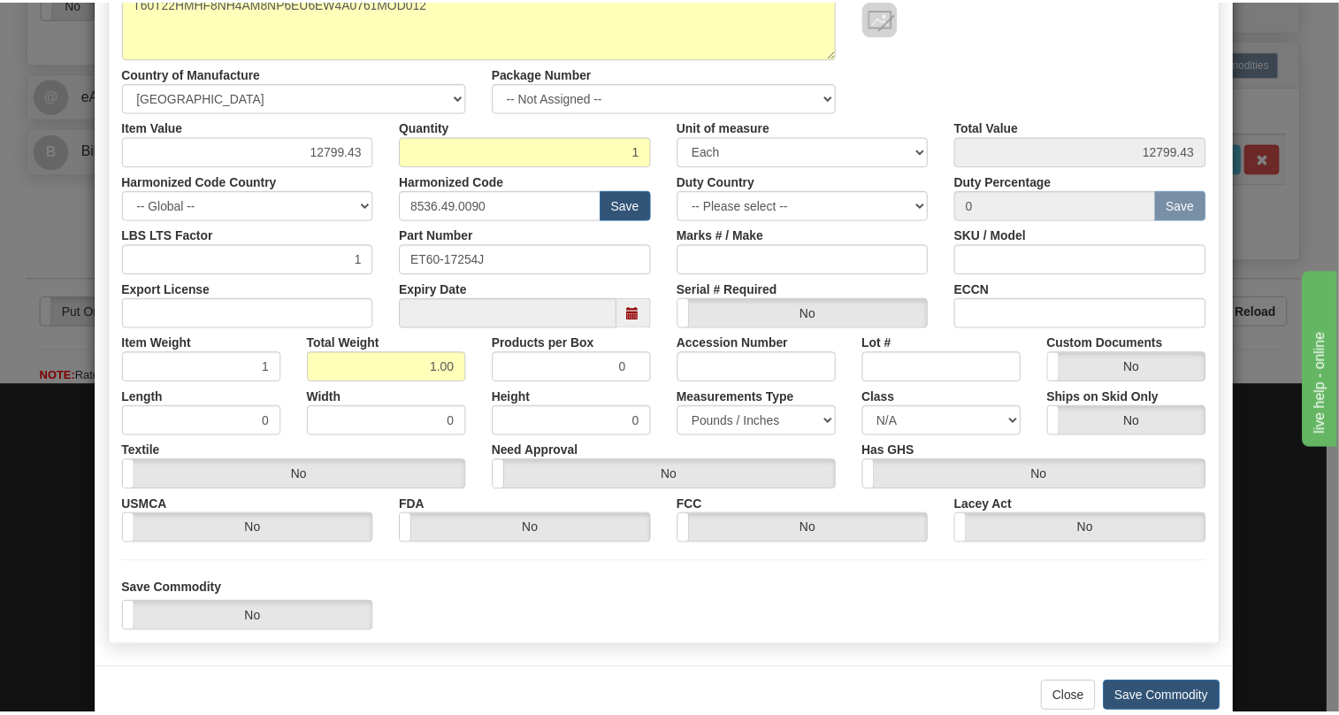
scroll to position [269, 0]
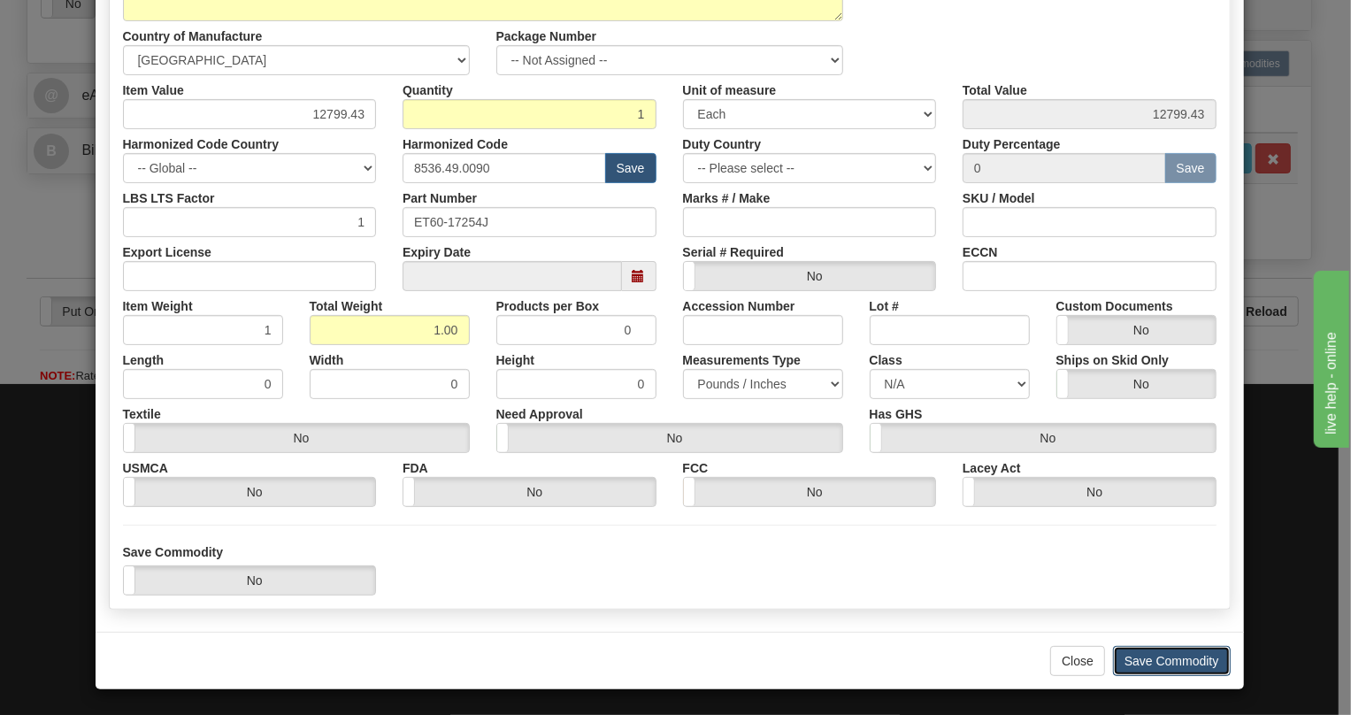
click at [1146, 659] on button "Save Commodity" at bounding box center [1172, 661] width 118 height 30
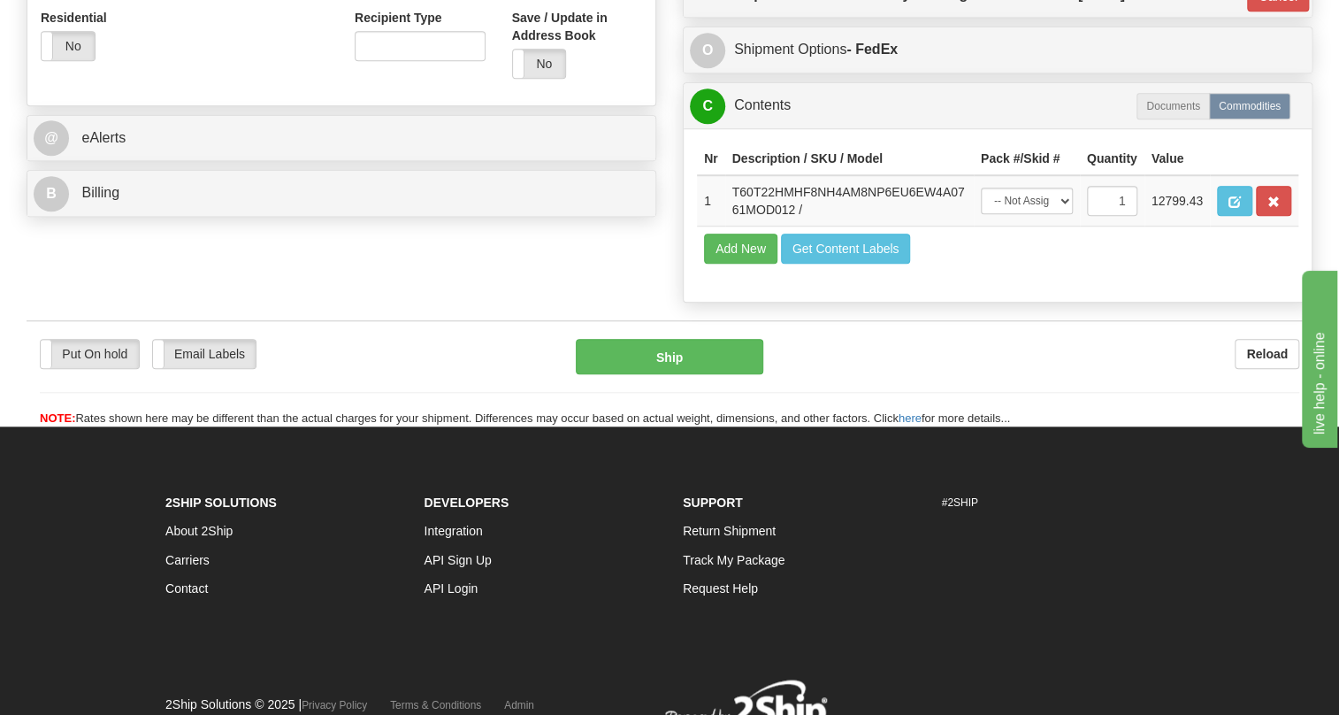
scroll to position [643, 0]
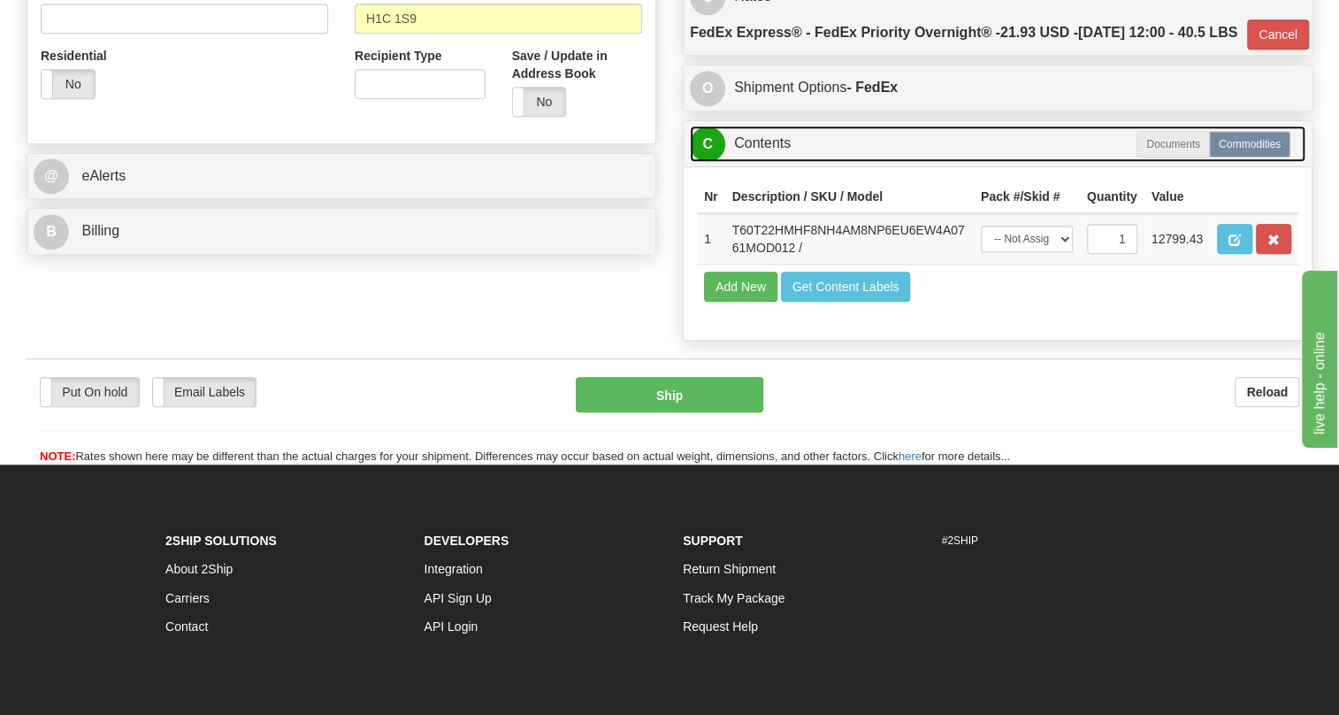
click at [770, 162] on link "C Contents" at bounding box center [998, 144] width 616 height 36
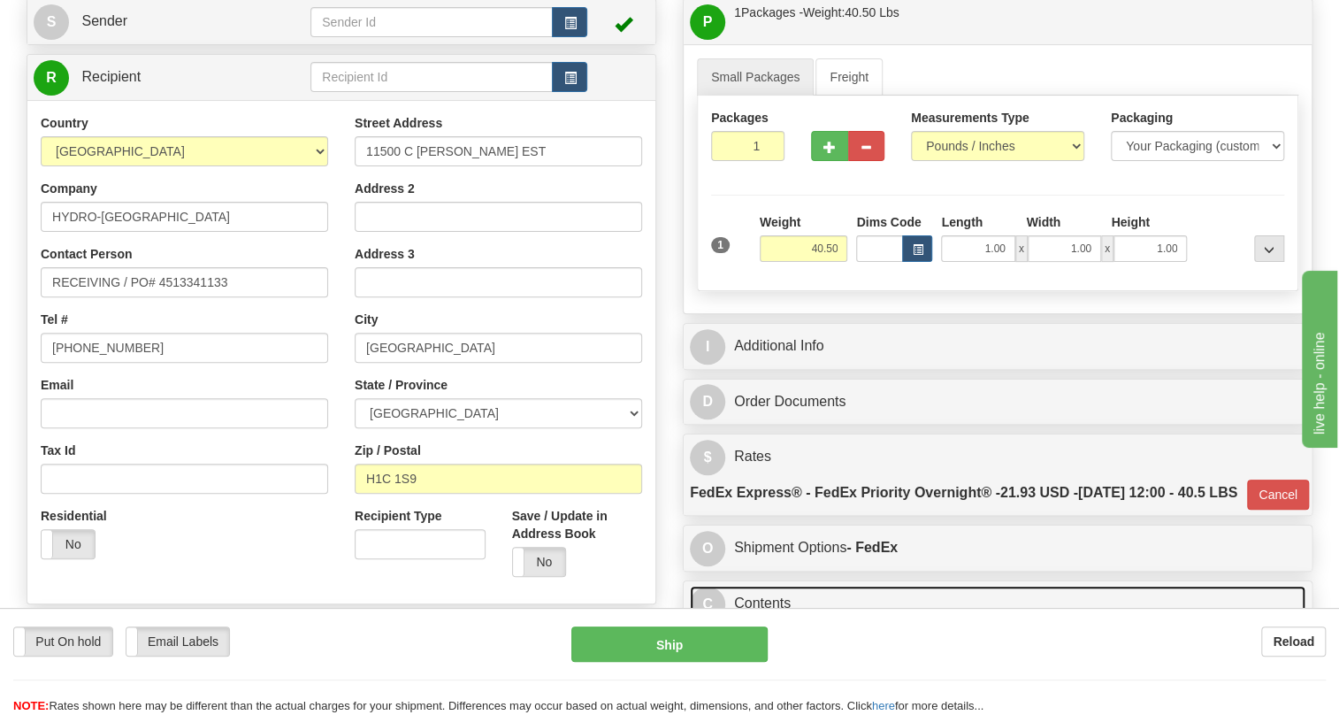
scroll to position [160, 0]
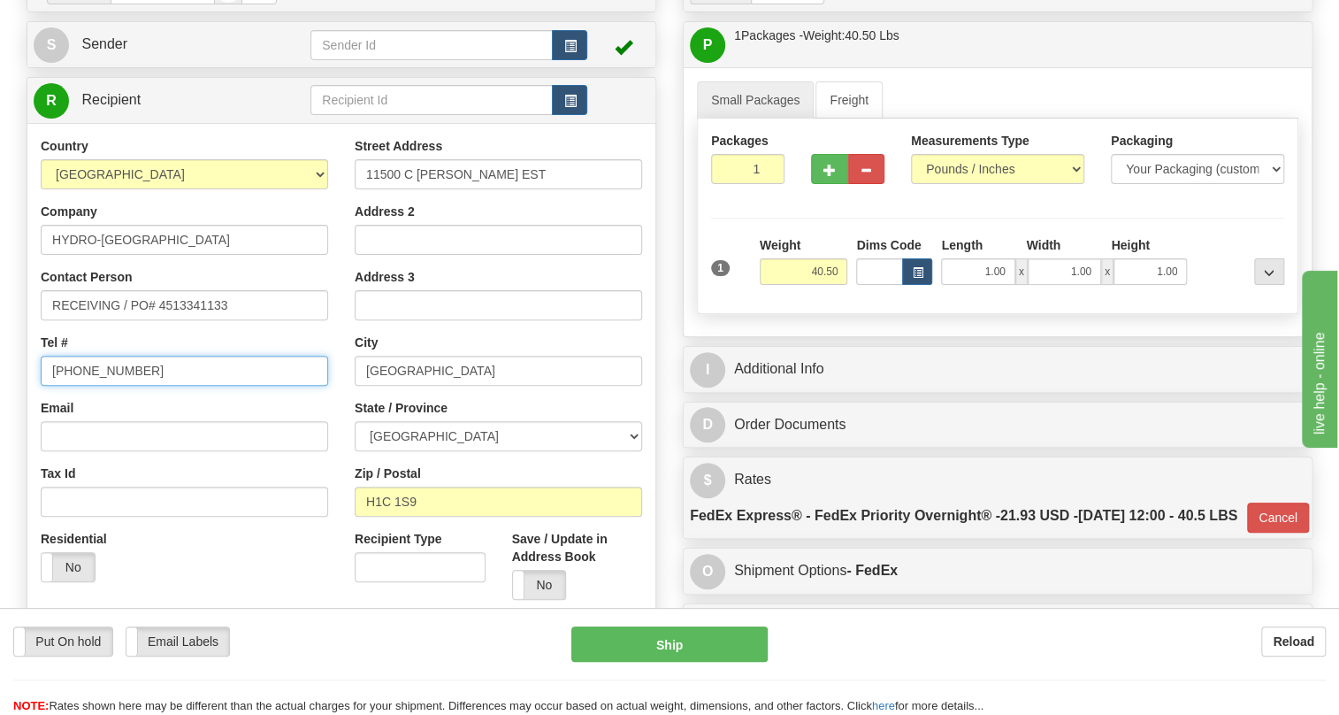
click at [106, 386] on input "(779)7960565" at bounding box center [184, 371] width 287 height 30
type input "111-111-1111"
click at [343, 444] on div "Street Address 11500 C HENRI-BOURASSA EST Address 2 Address 3 City MONTREAL Sta…" at bounding box center [498, 375] width 314 height 476
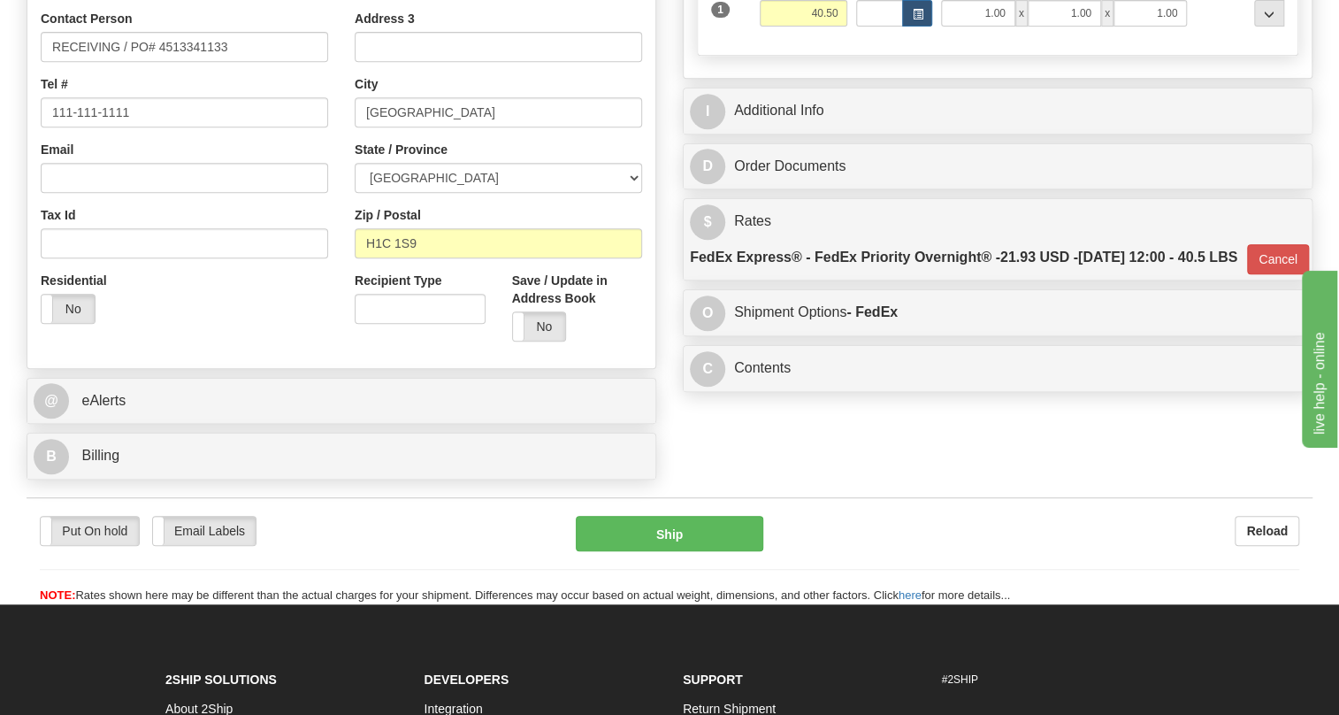
scroll to position [482, 0]
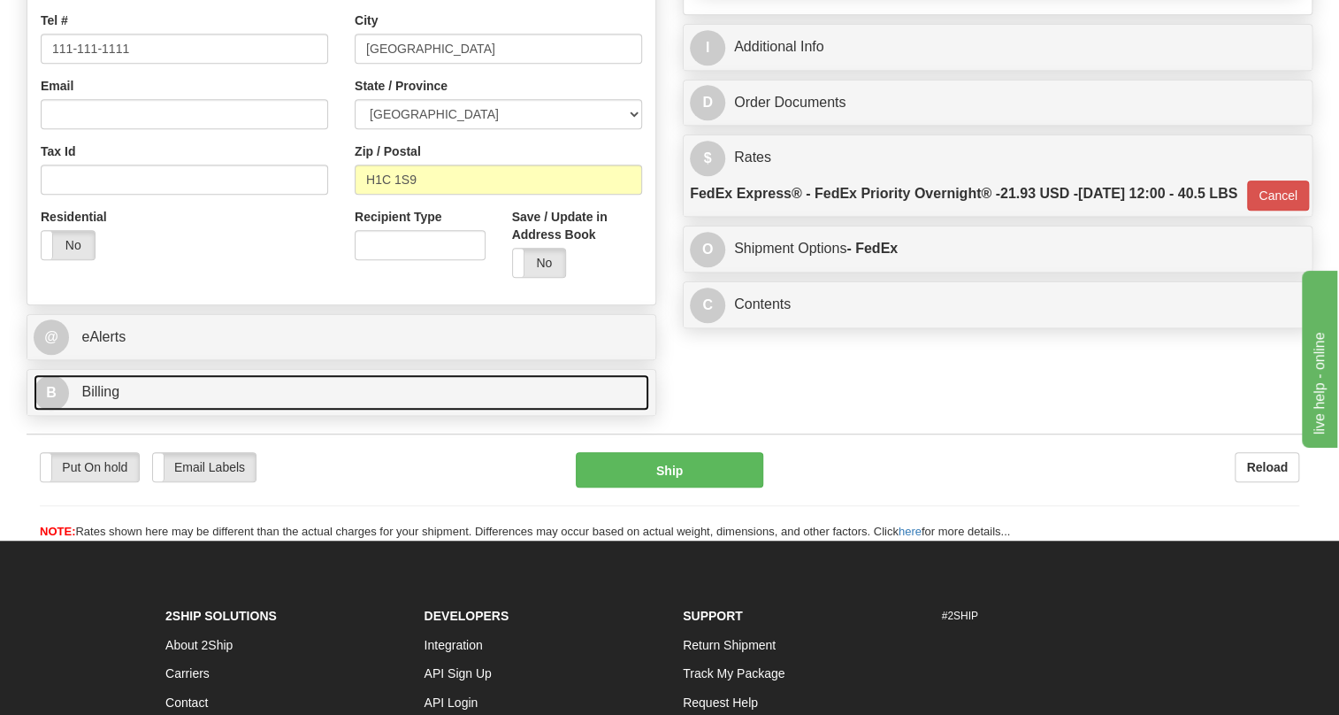
click at [93, 399] on span "Billing" at bounding box center [100, 391] width 38 height 15
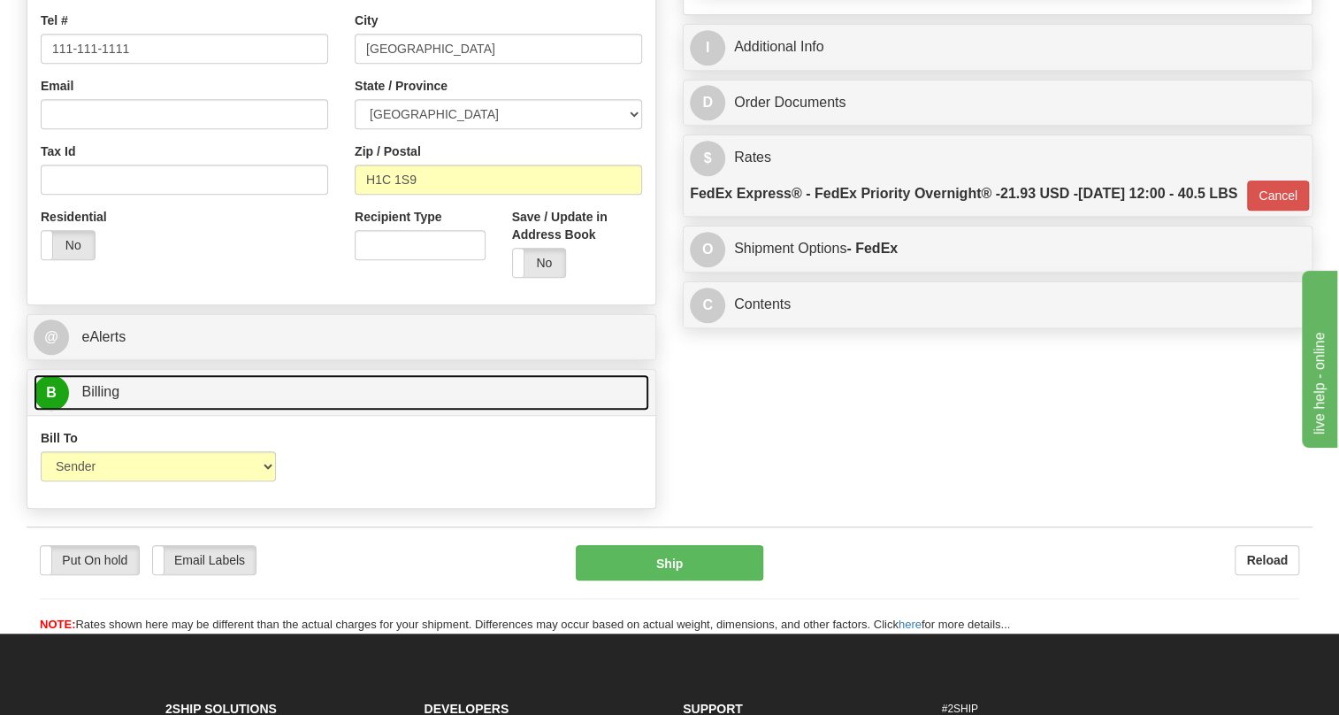
click at [93, 399] on span "Billing" at bounding box center [100, 391] width 38 height 15
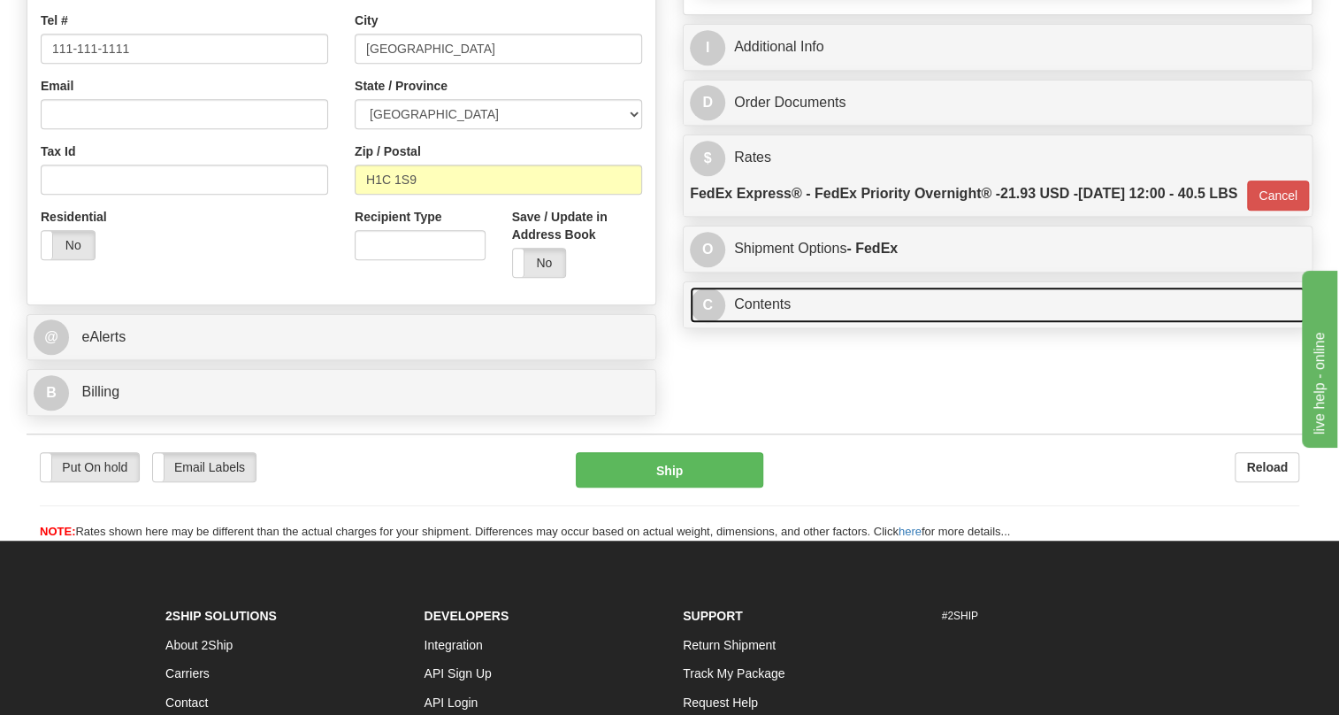
click at [755, 323] on link "C Contents" at bounding box center [998, 305] width 616 height 36
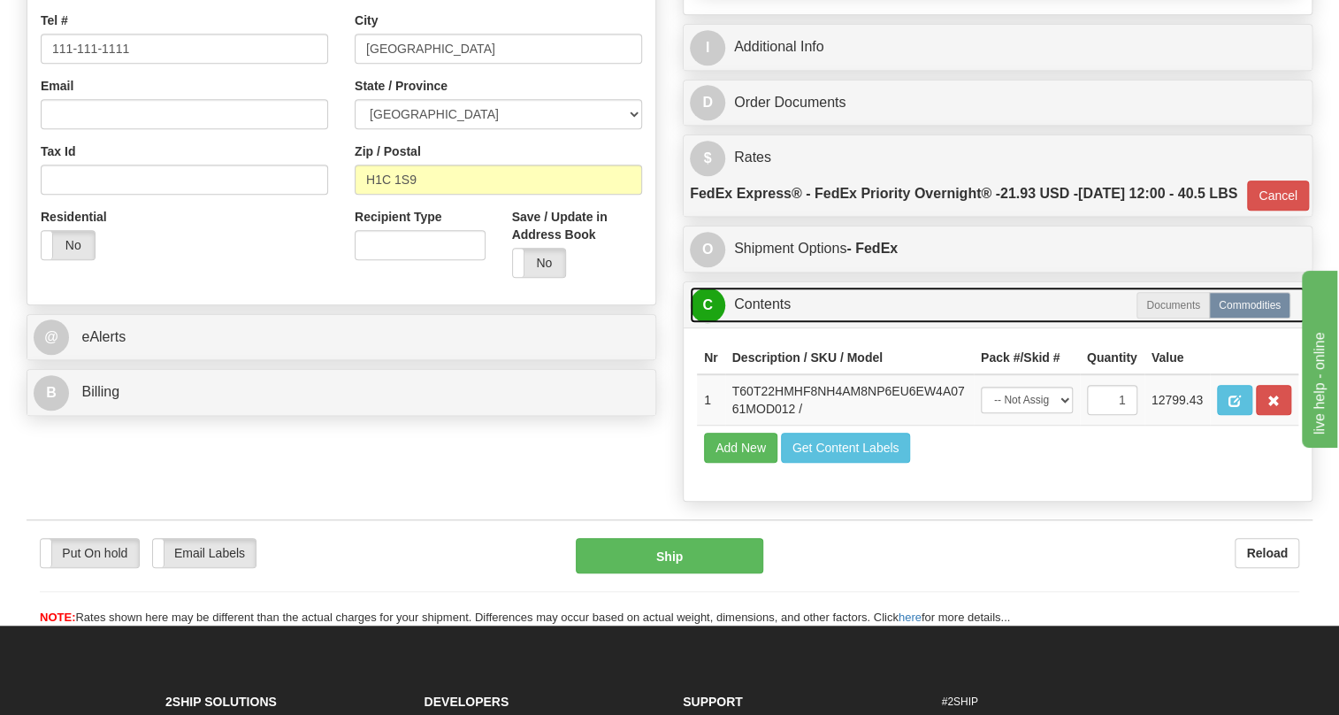
click at [755, 323] on link "C Contents" at bounding box center [998, 305] width 616 height 36
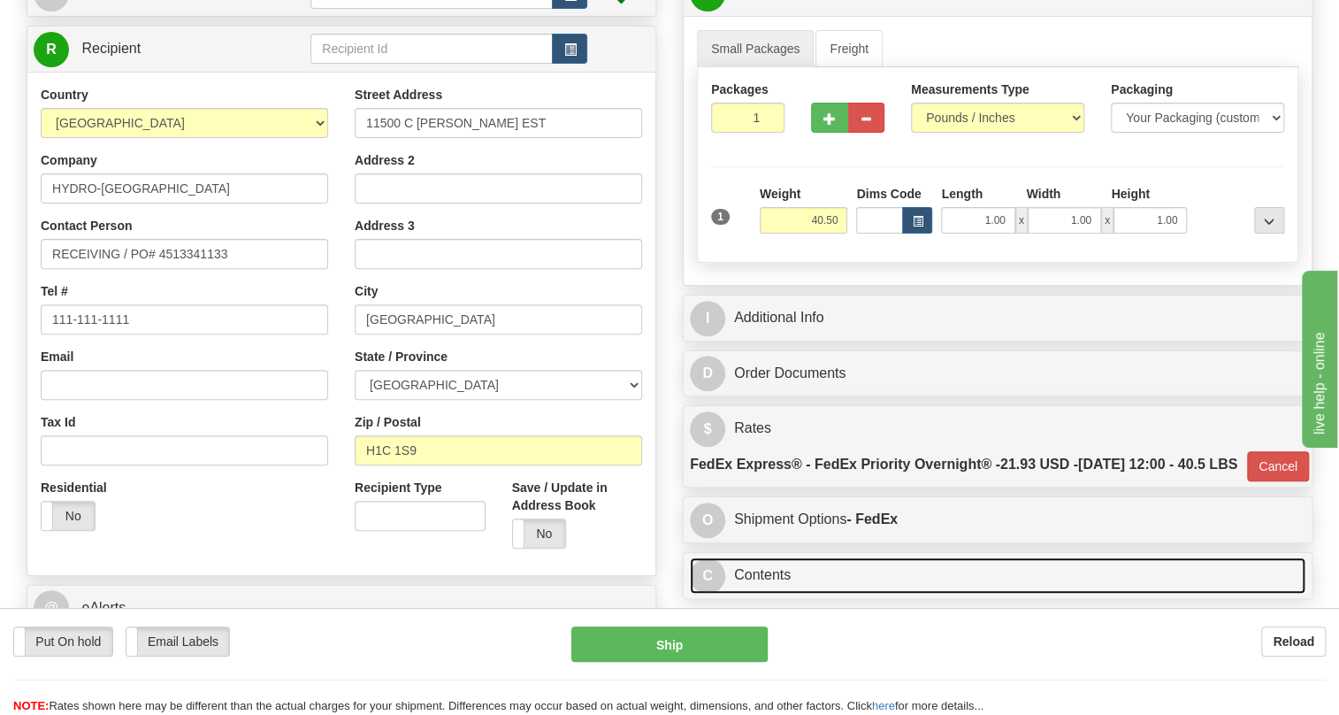
scroll to position [160, 0]
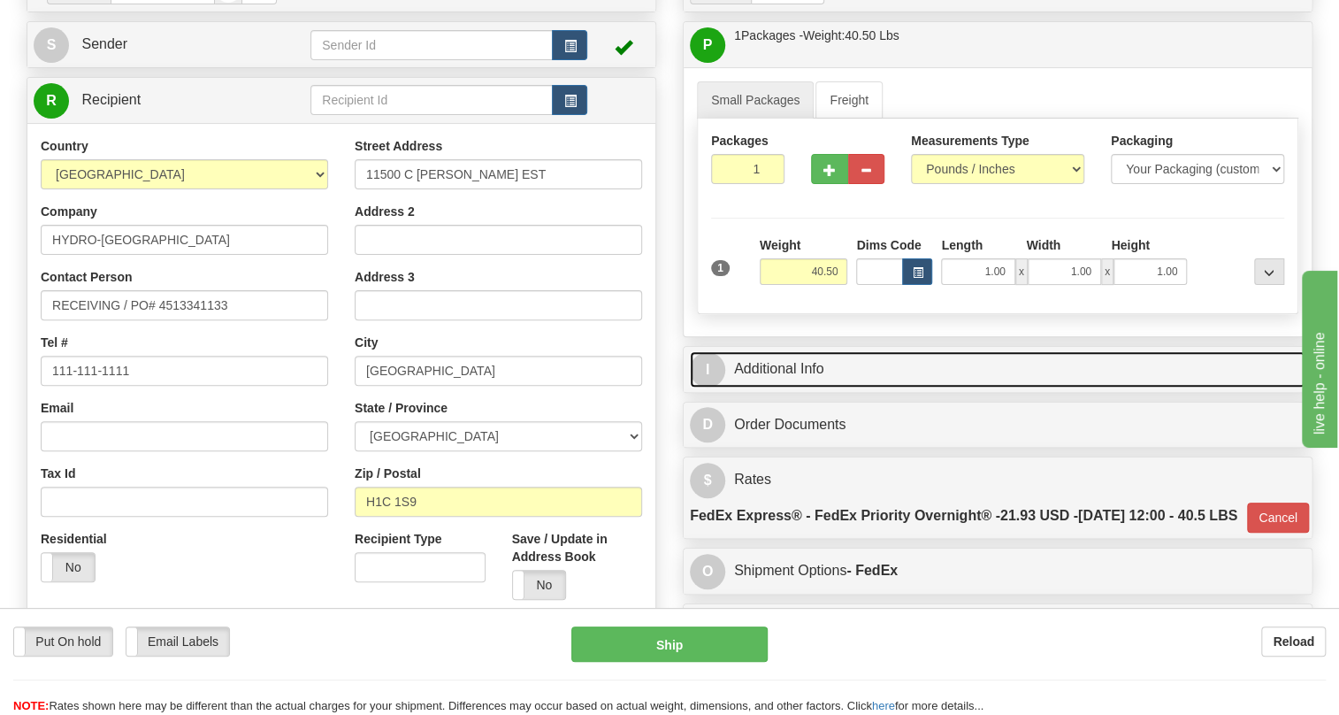
click at [778, 387] on link "I Additional Info" at bounding box center [998, 369] width 616 height 36
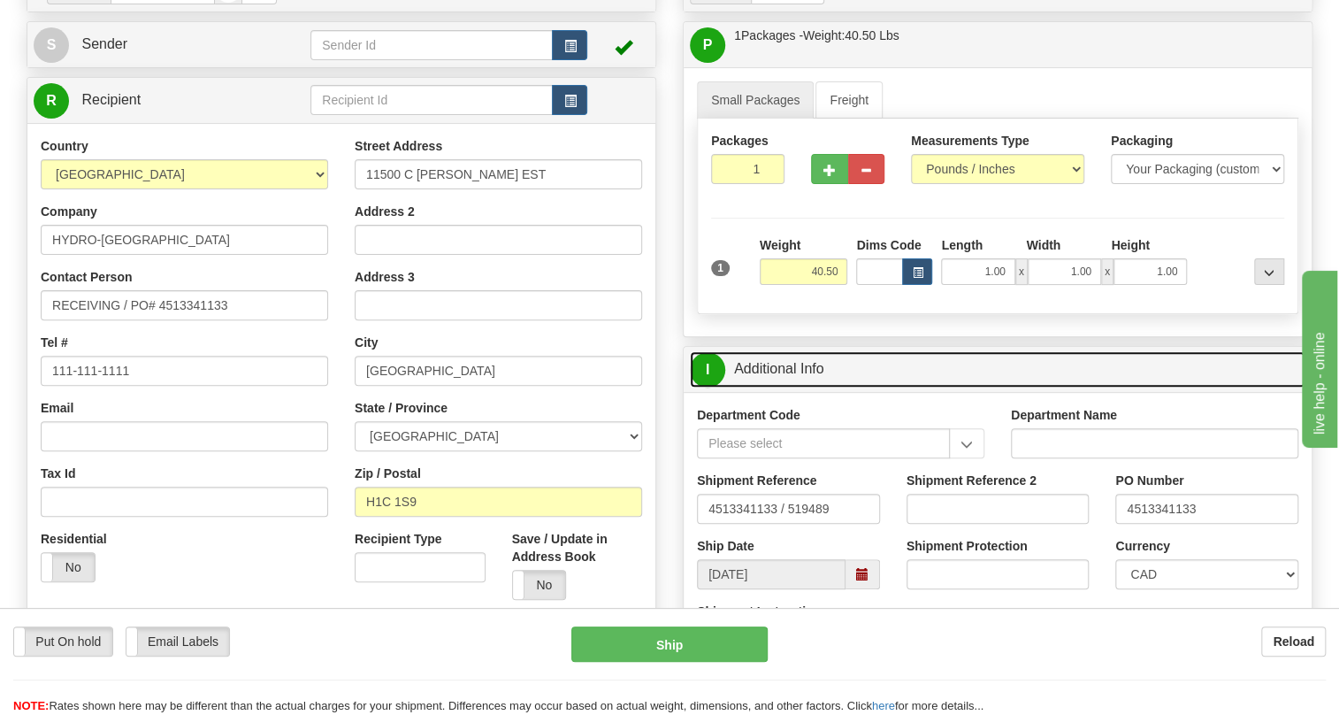
click at [778, 387] on link "I Additional Info" at bounding box center [998, 369] width 616 height 36
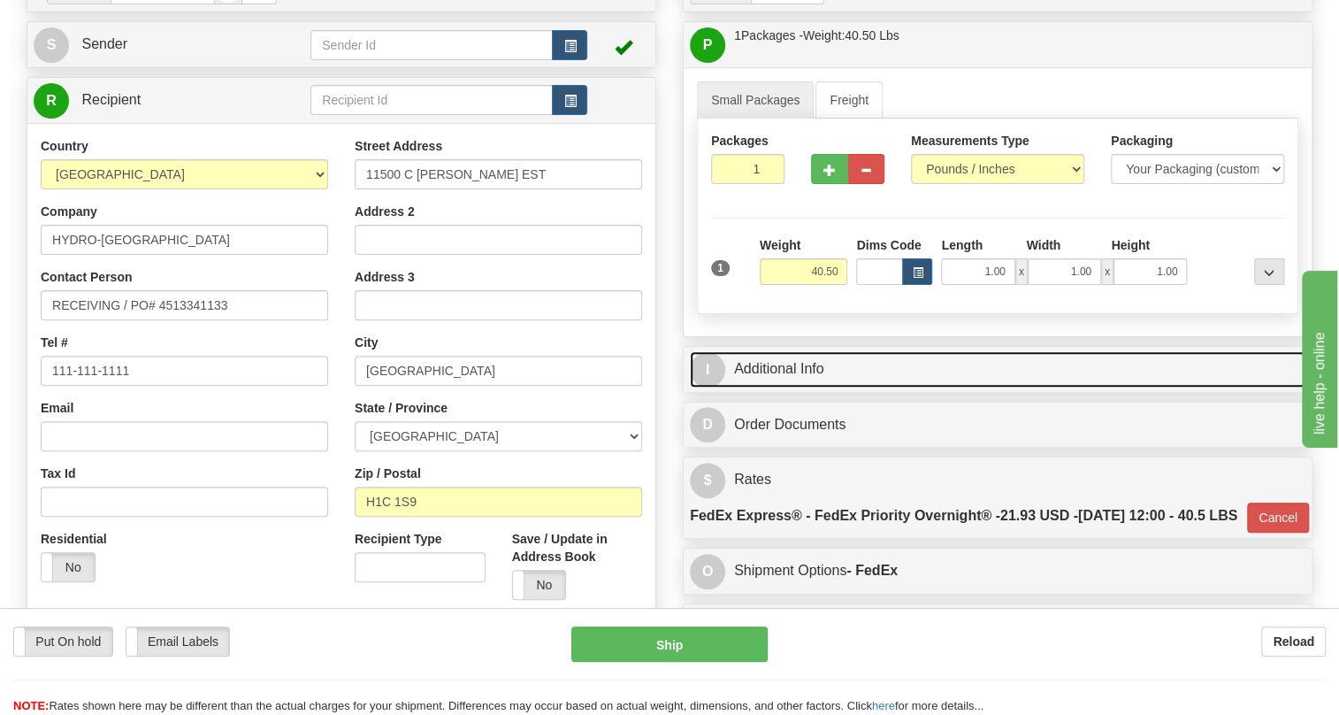
click at [778, 387] on link "I Additional Info" at bounding box center [998, 369] width 616 height 36
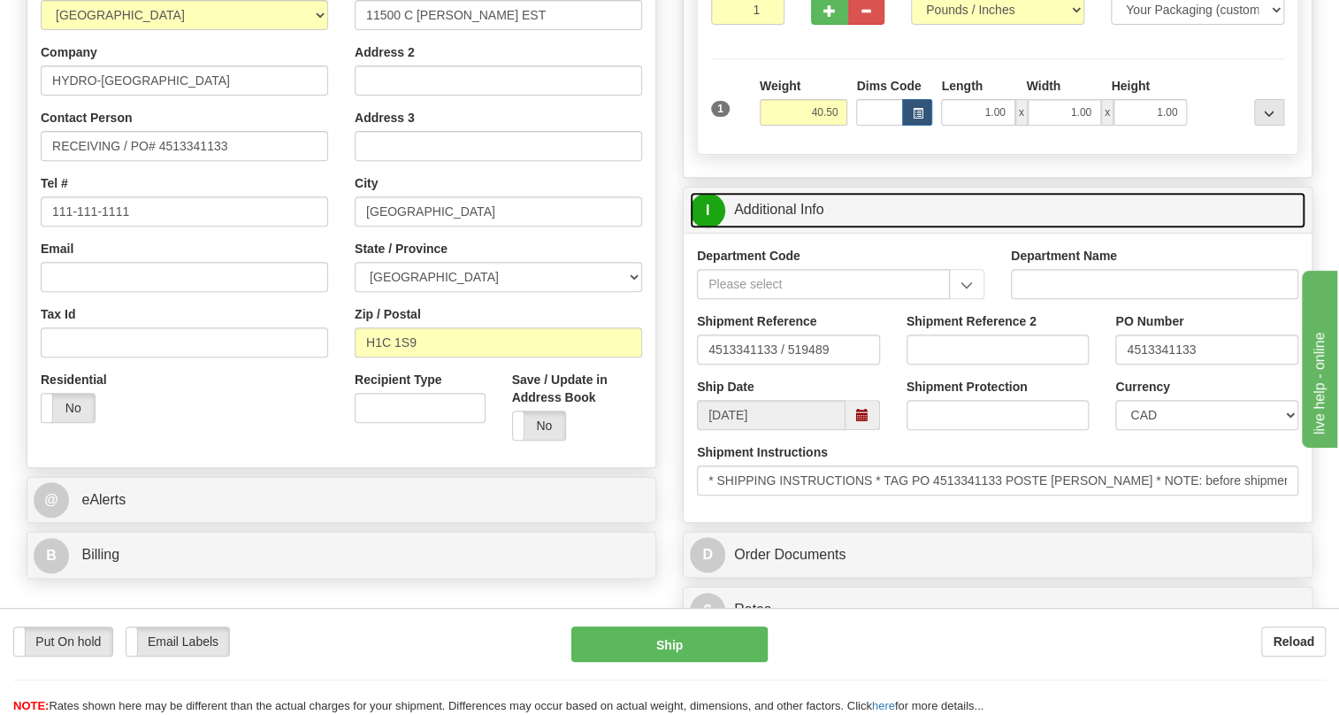
scroll to position [321, 0]
click at [791, 226] on link "I Additional Info" at bounding box center [998, 208] width 616 height 36
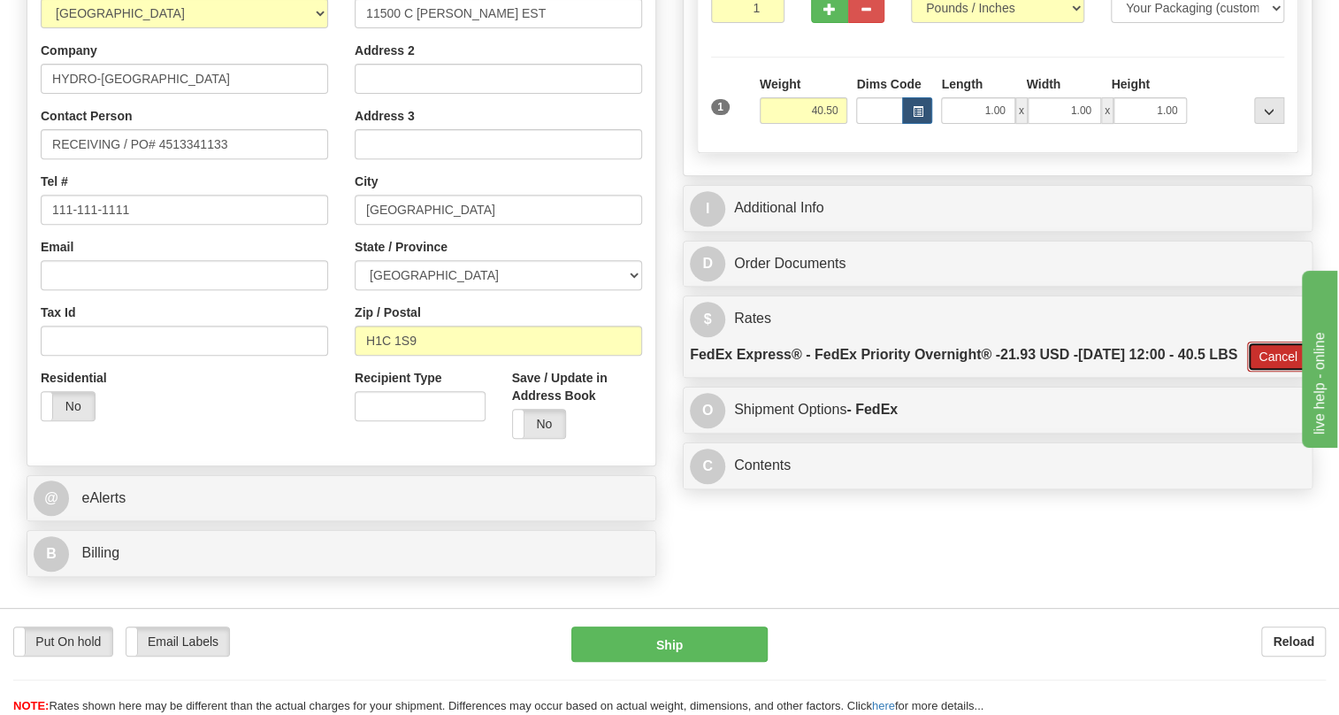
click at [1276, 372] on button "Cancel" at bounding box center [1278, 356] width 62 height 30
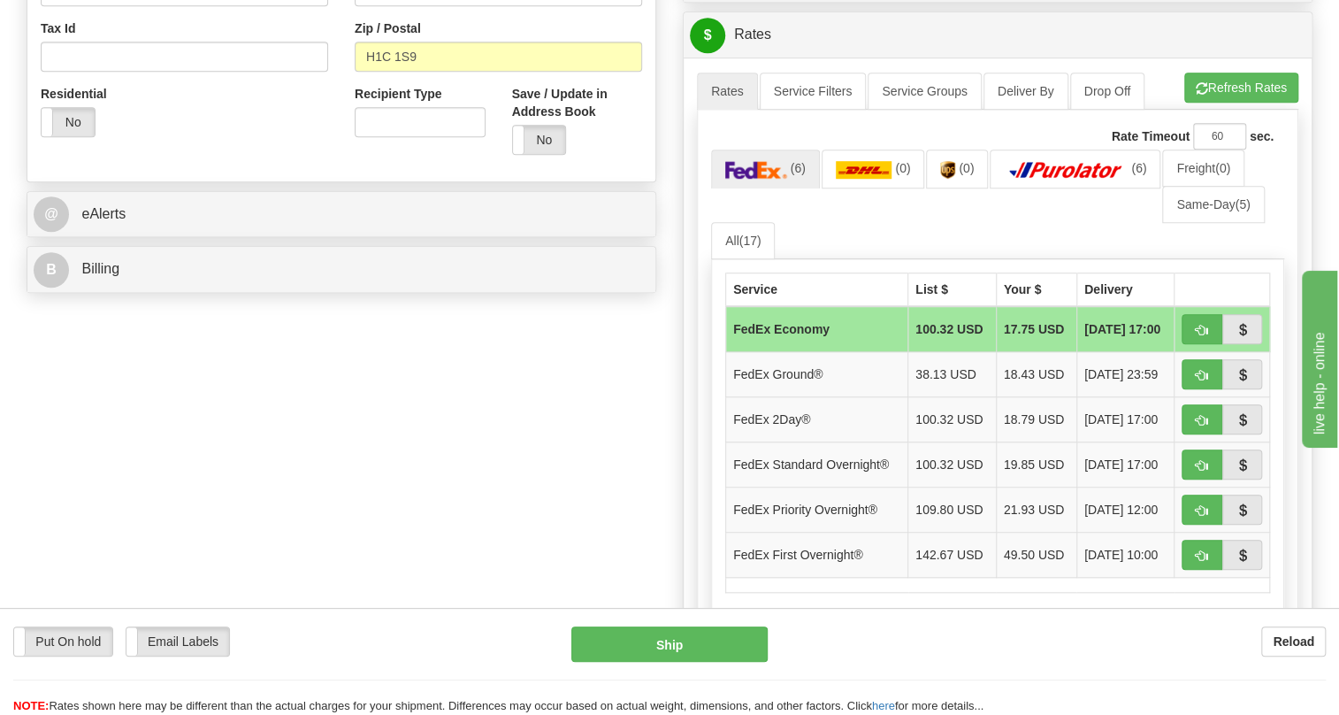
scroll to position [643, 0]
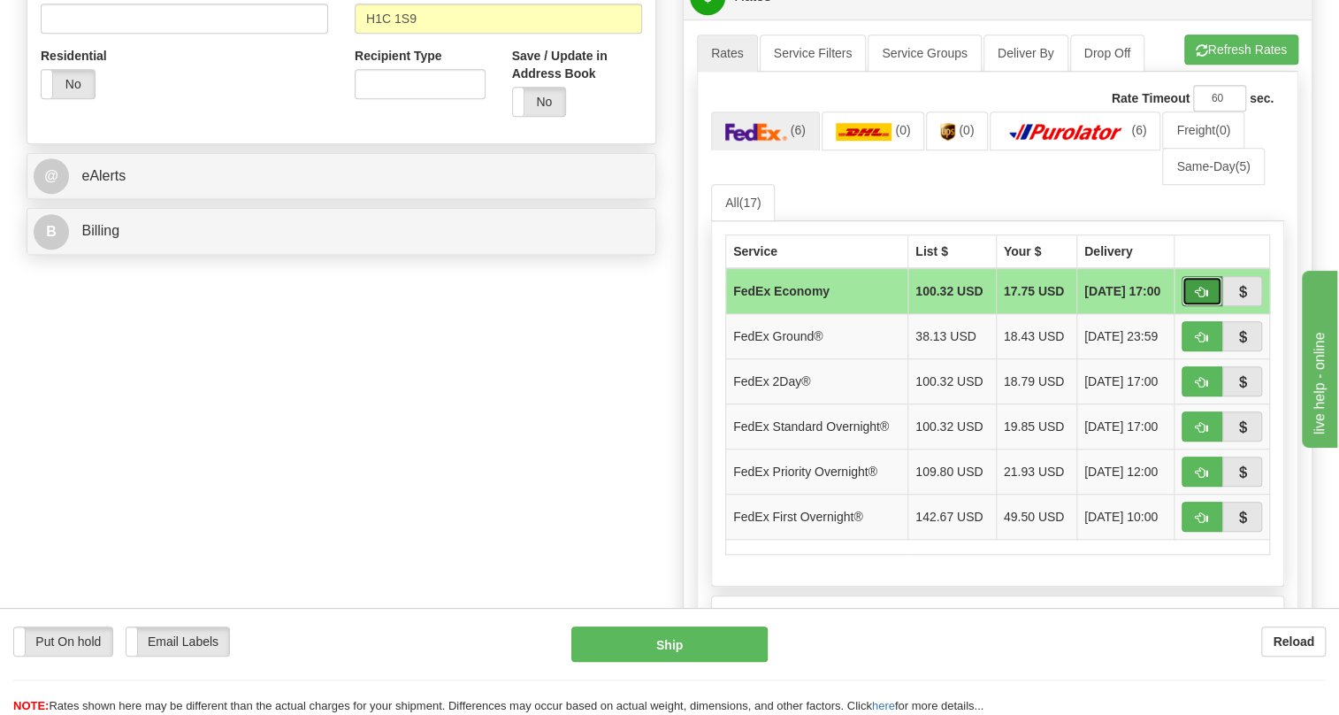
click at [1197, 298] on span "button" at bounding box center [1202, 292] width 12 height 11
type input "20"
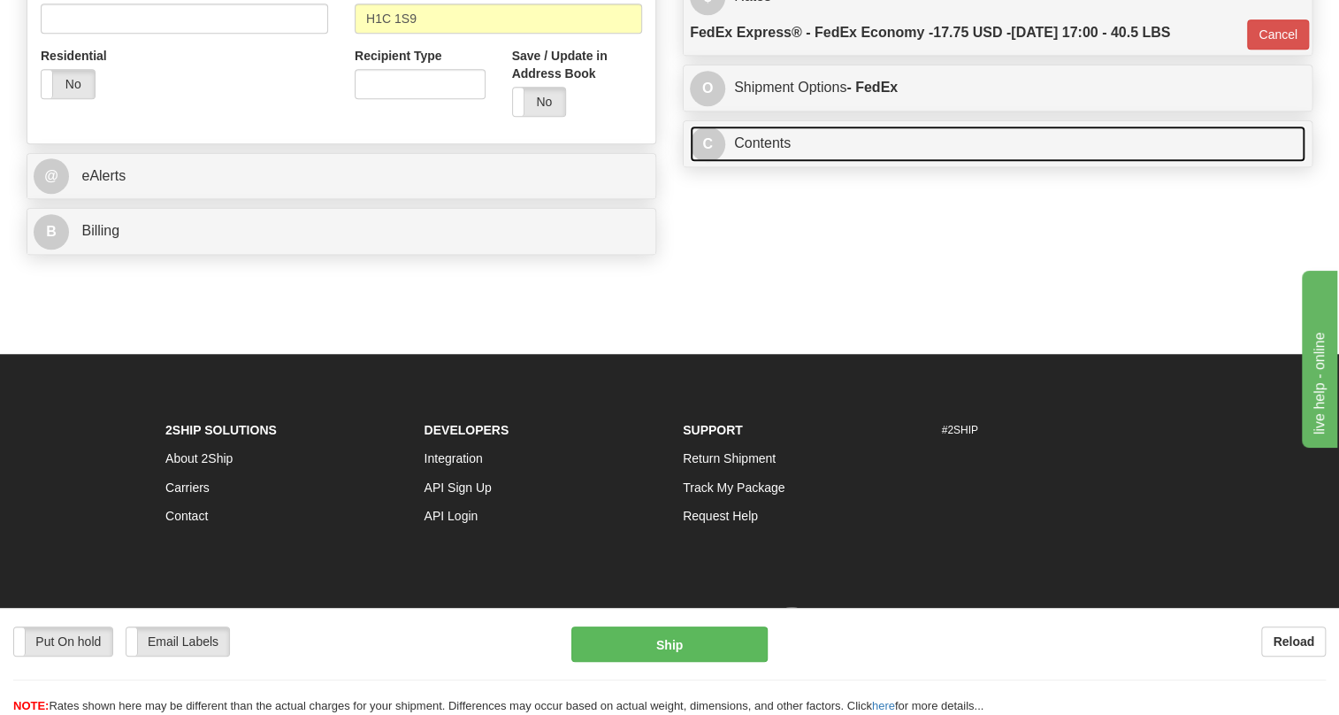
click at [759, 162] on link "C Contents" at bounding box center [998, 144] width 616 height 36
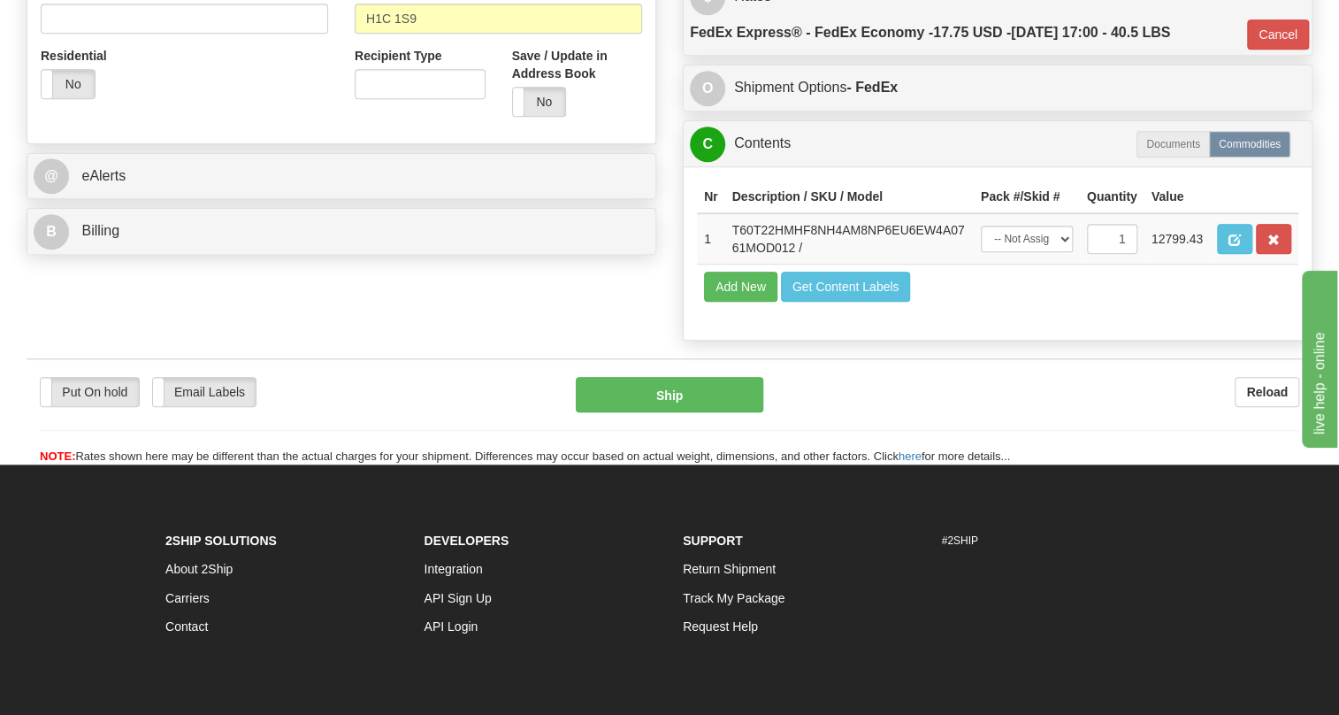
scroll to position [563, 0]
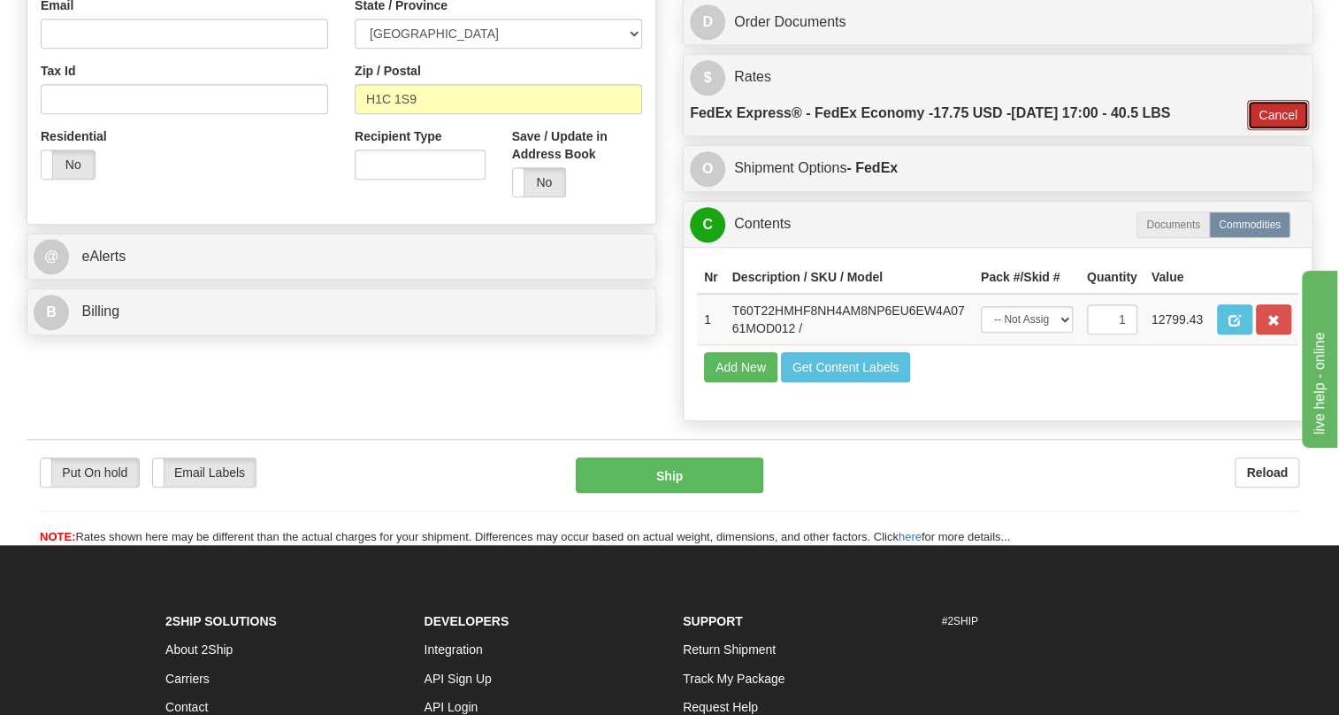
click at [1276, 130] on button "Cancel" at bounding box center [1278, 115] width 62 height 30
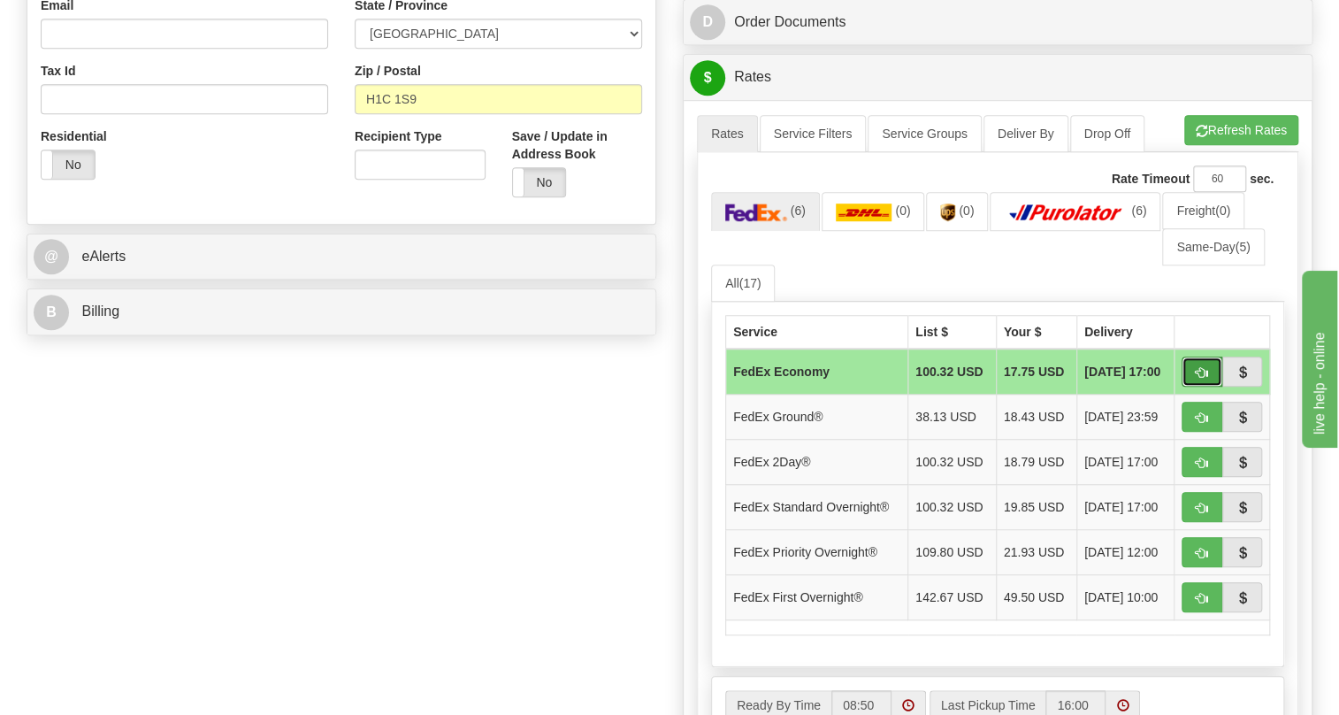
click at [1198, 379] on span "button" at bounding box center [1202, 372] width 12 height 11
type input "20"
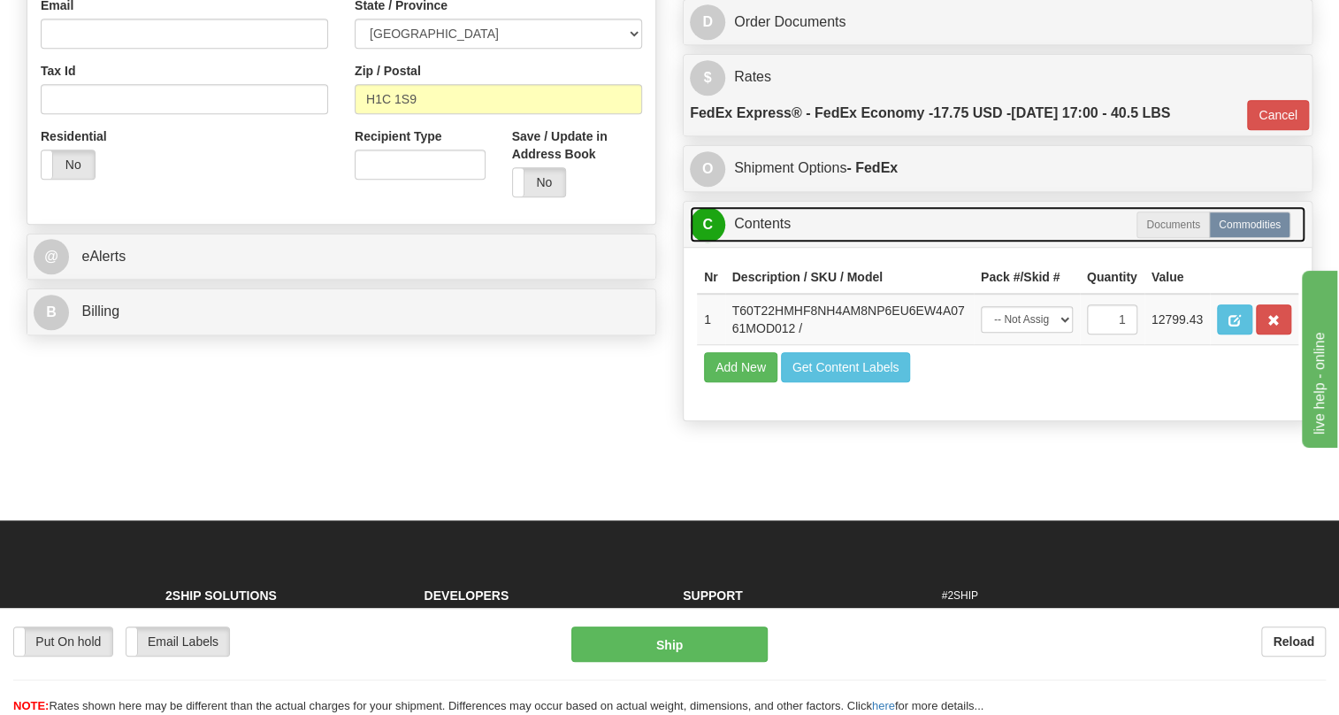
click at [771, 242] on link "C Contents" at bounding box center [998, 224] width 616 height 36
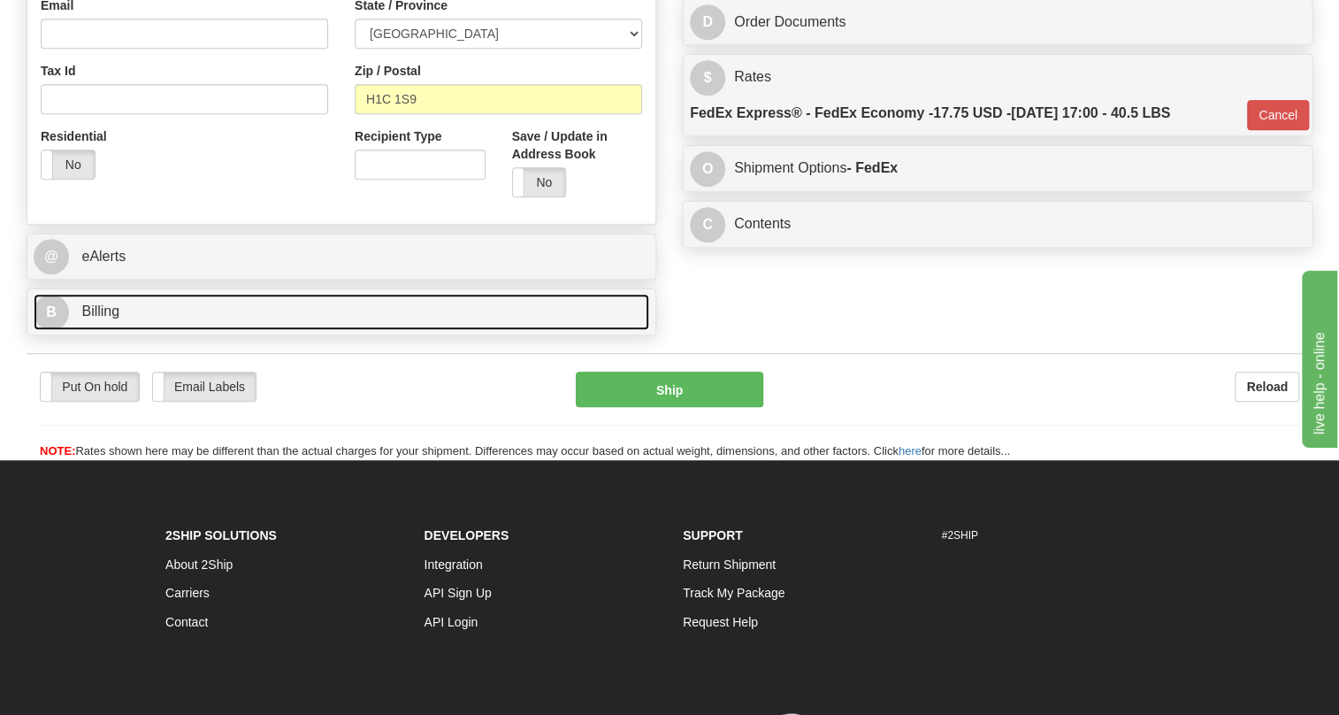
click at [105, 318] on span "Billing" at bounding box center [100, 310] width 38 height 15
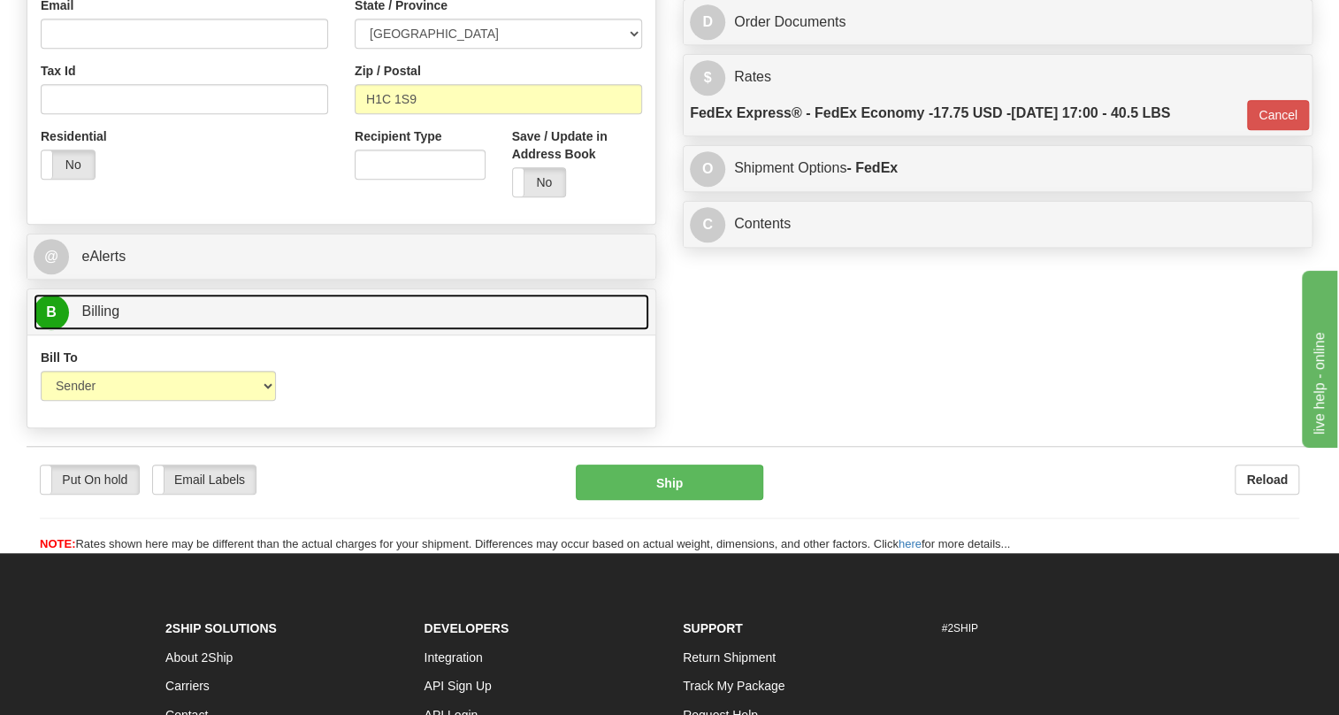
click at [105, 318] on span "Billing" at bounding box center [100, 310] width 38 height 15
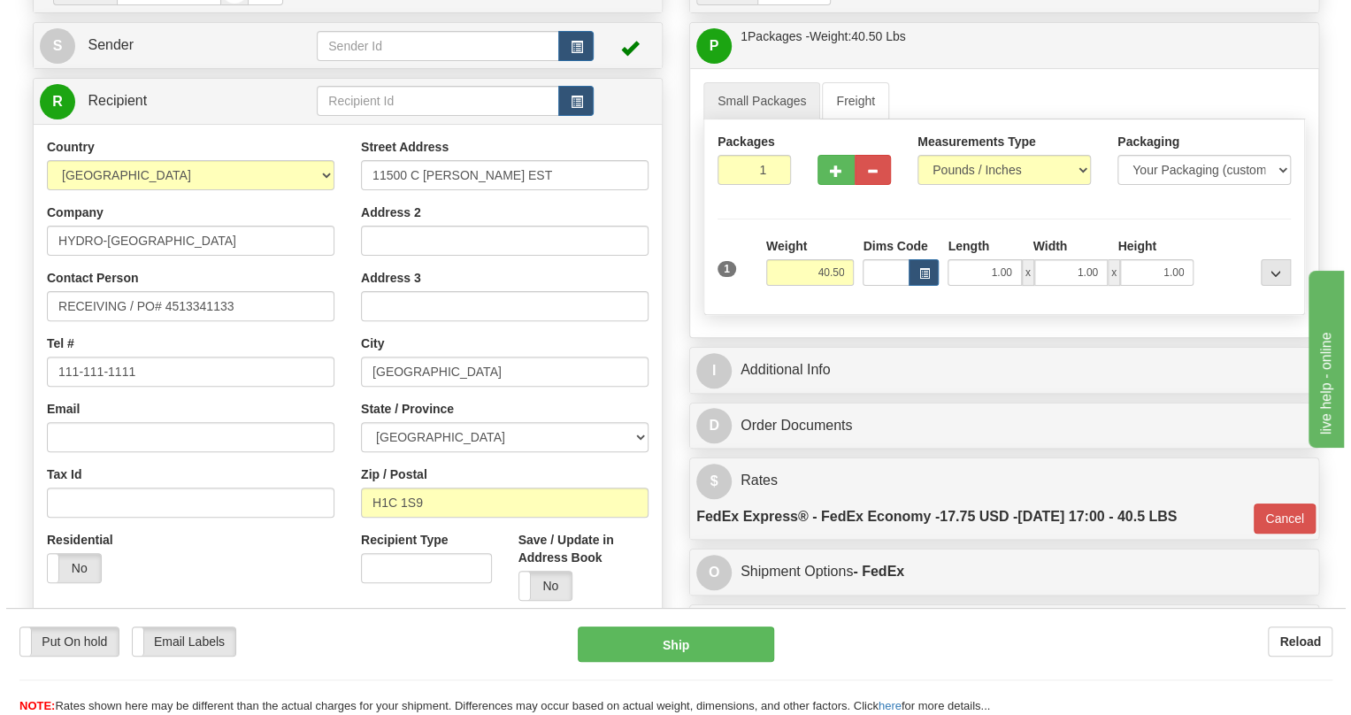
scroll to position [160, 0]
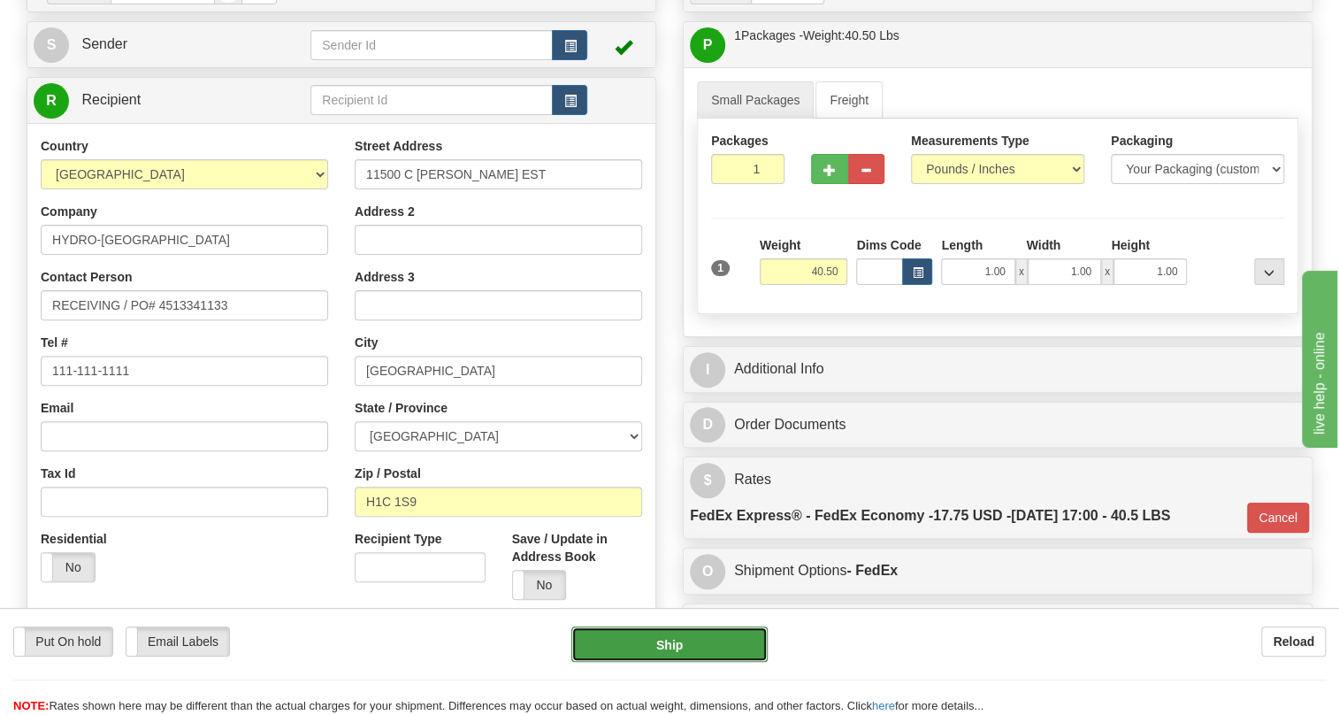
click at [670, 647] on button "Ship" at bounding box center [669, 643] width 196 height 35
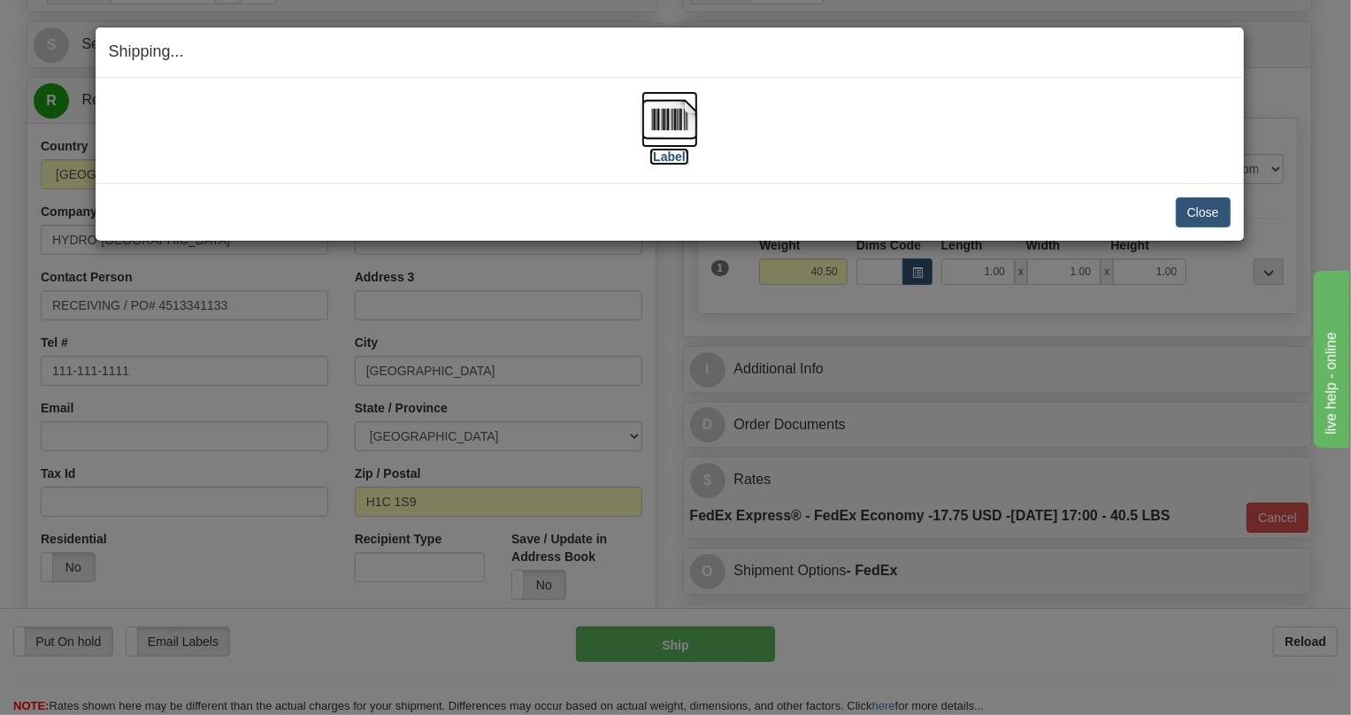
click at [677, 124] on img at bounding box center [669, 119] width 57 height 57
click at [1209, 211] on button "Close" at bounding box center [1203, 212] width 55 height 30
